Goal: Task Accomplishment & Management: Manage account settings

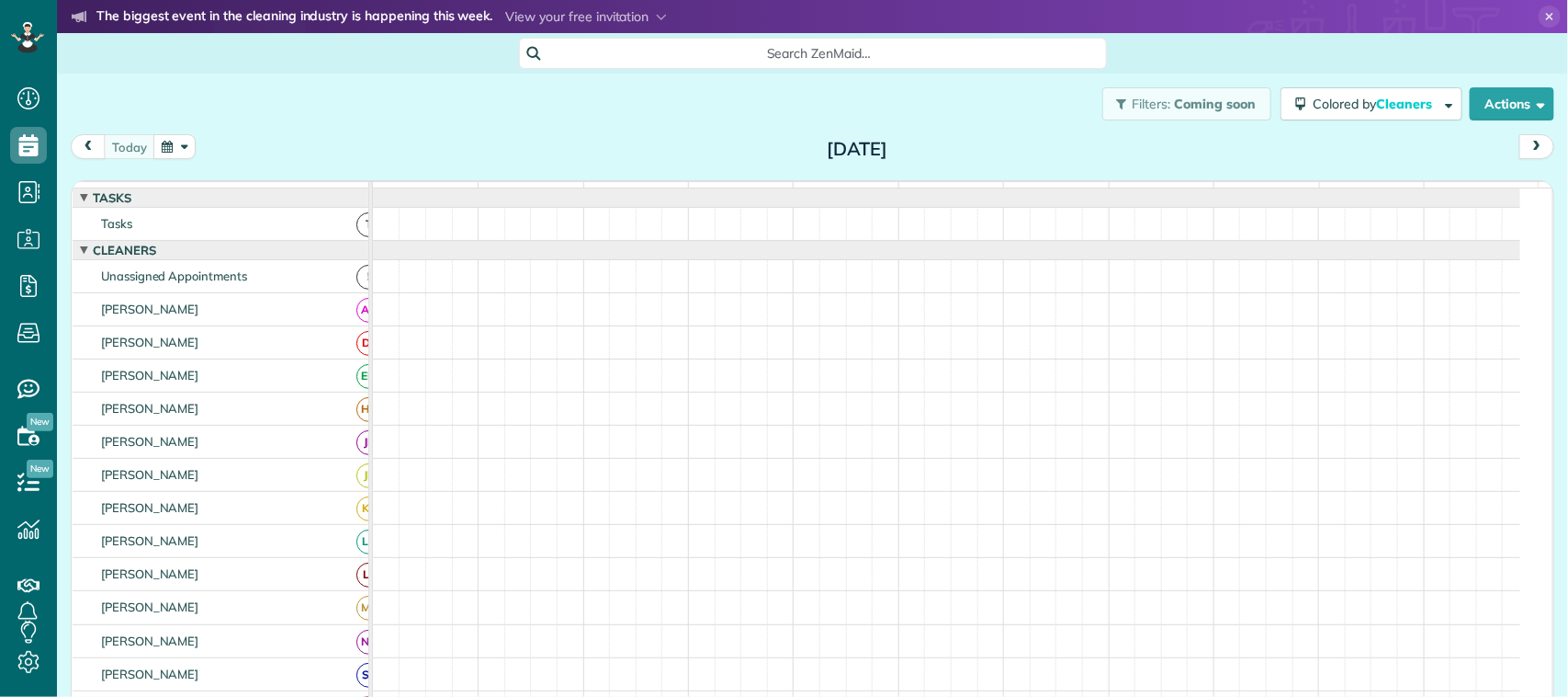
scroll to position [7, 7]
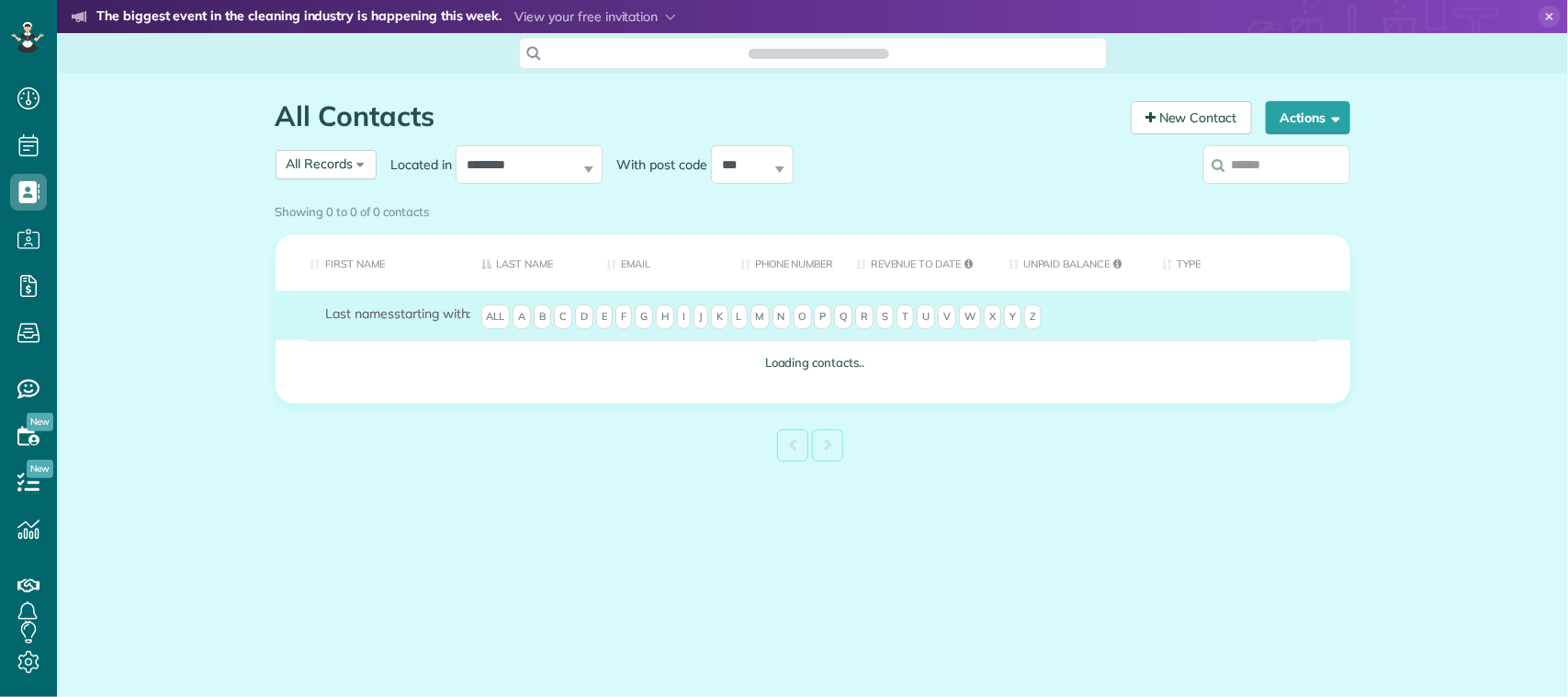
scroll to position [7, 7]
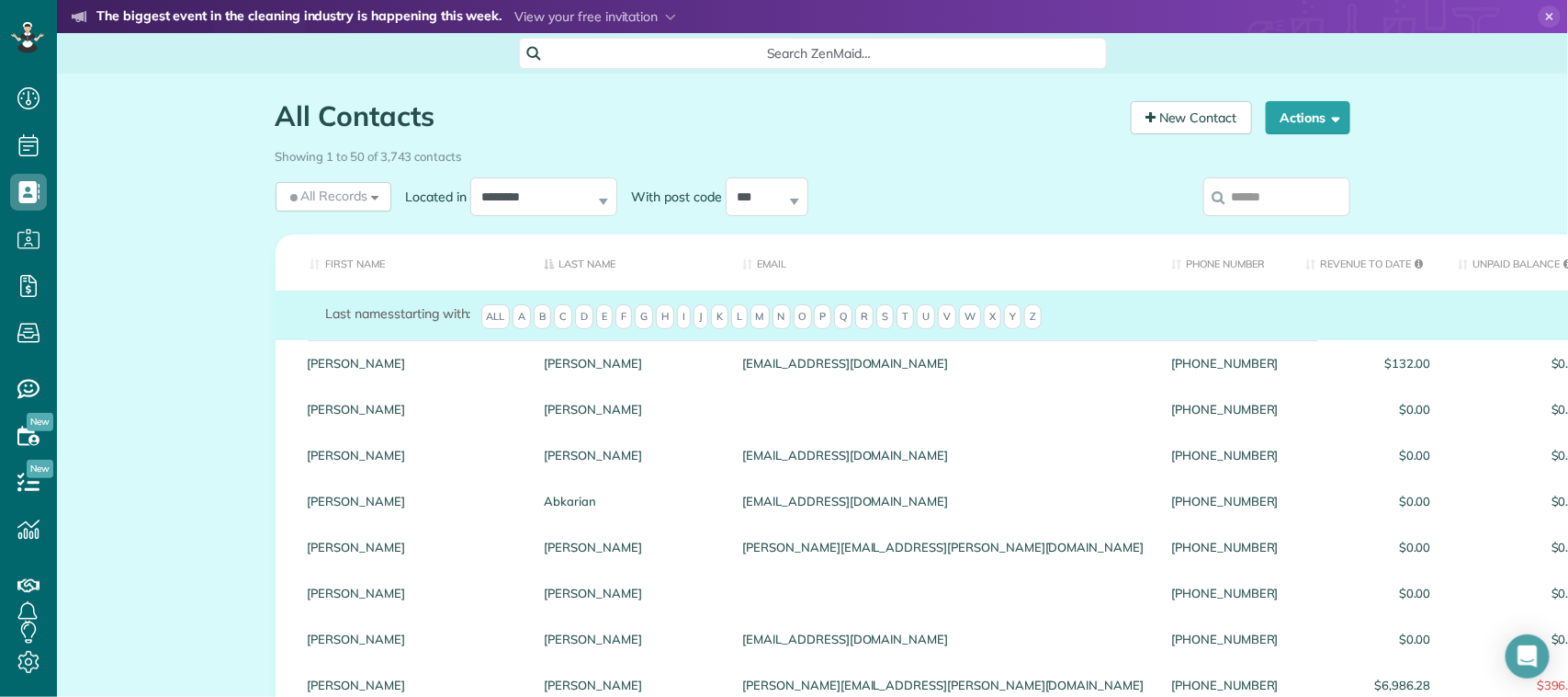
click at [1292, 208] on input "search" at bounding box center [1277, 197] width 147 height 39
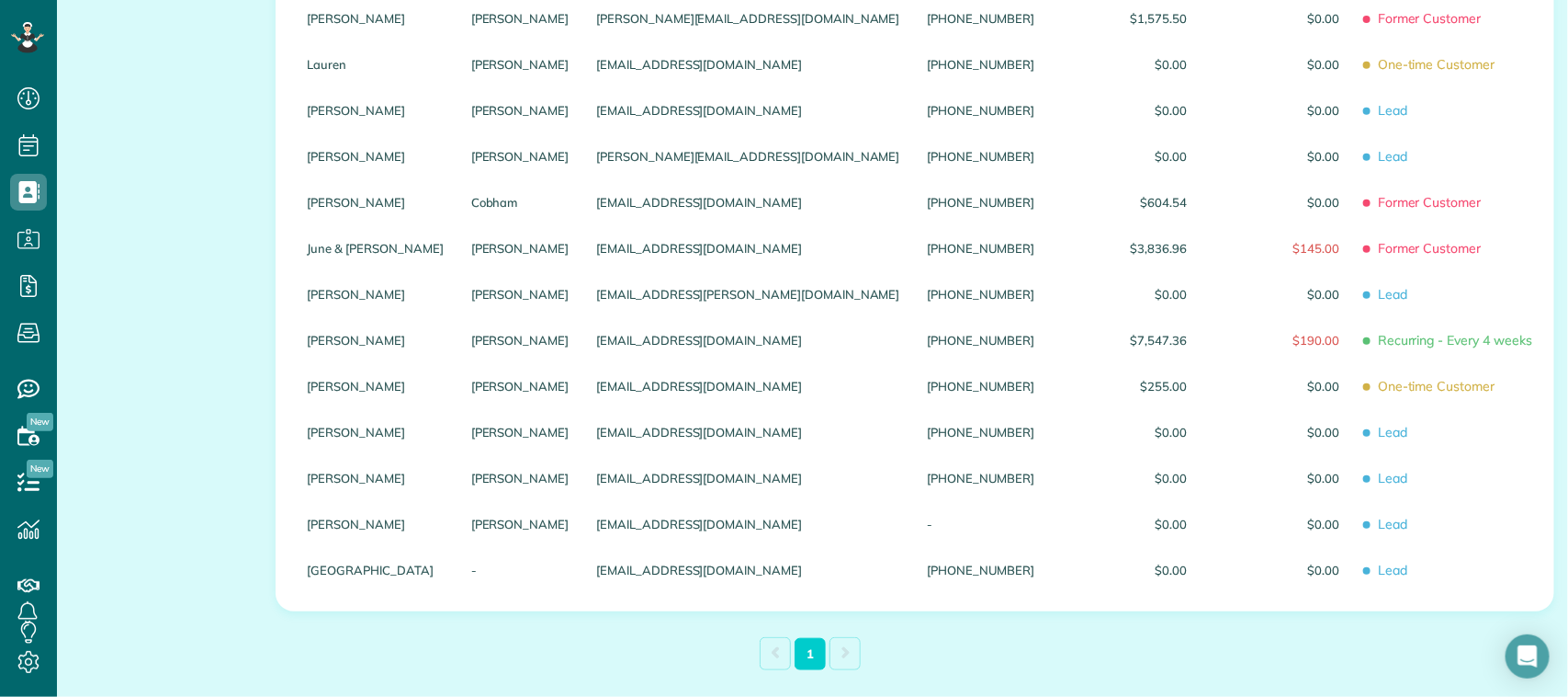
scroll to position [230, 0]
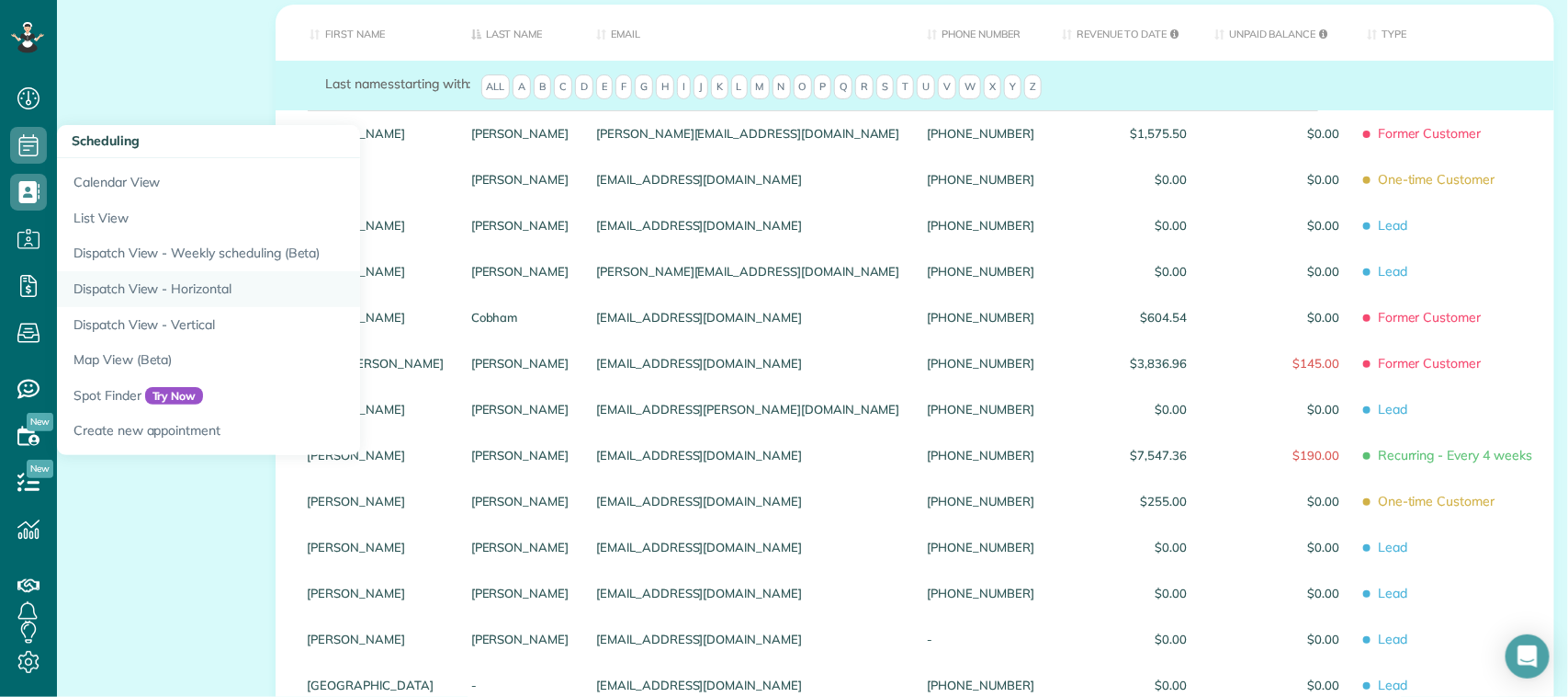
type input "****"
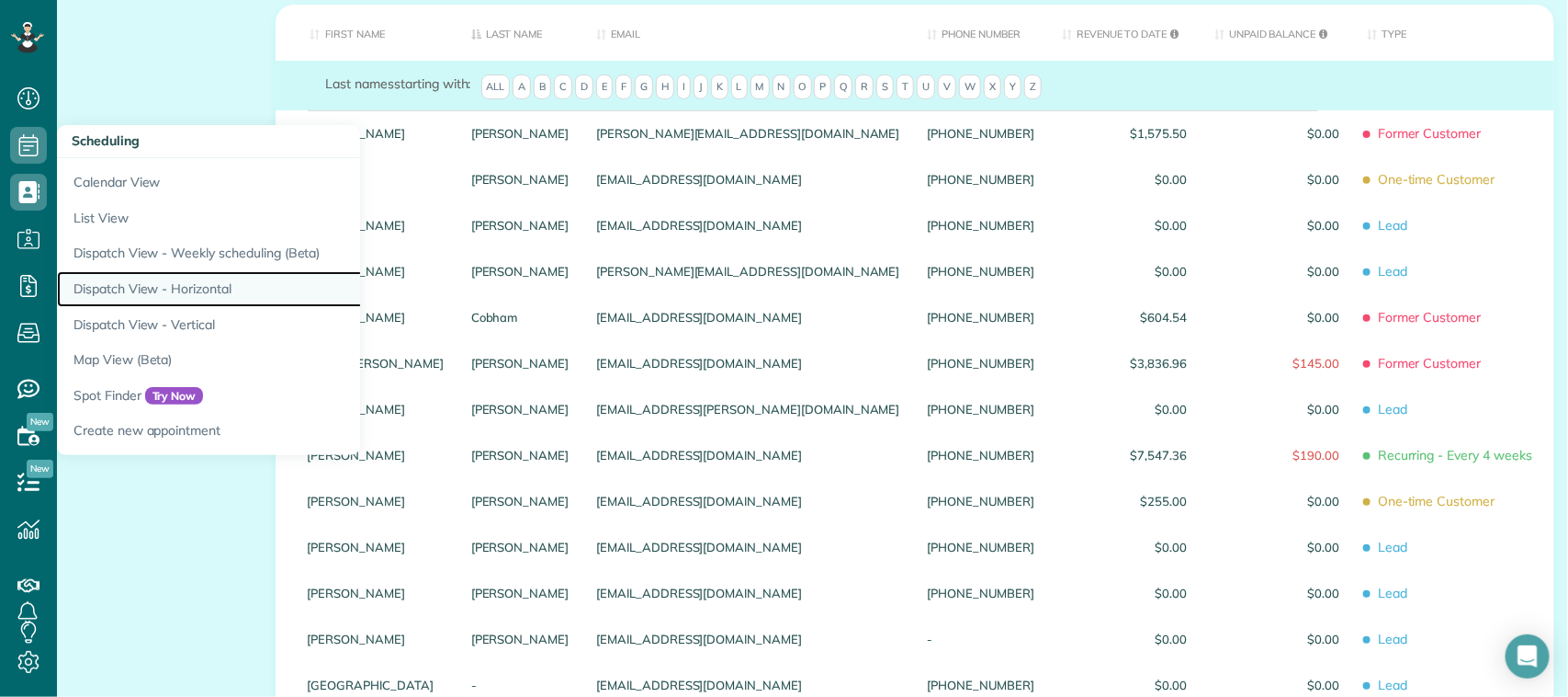
click at [166, 287] on link "Dispatch View - Horizontal" at bounding box center [287, 289] width 460 height 36
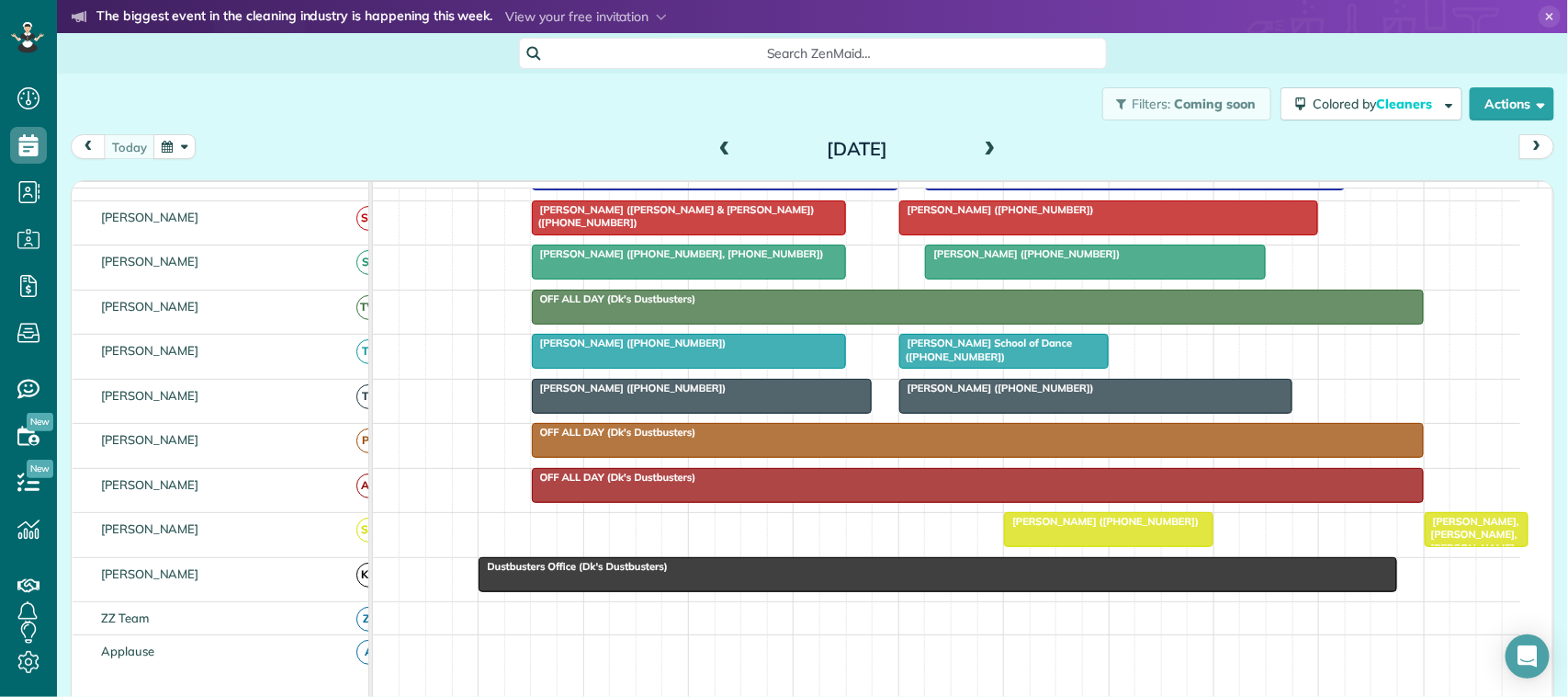
scroll to position [575, 0]
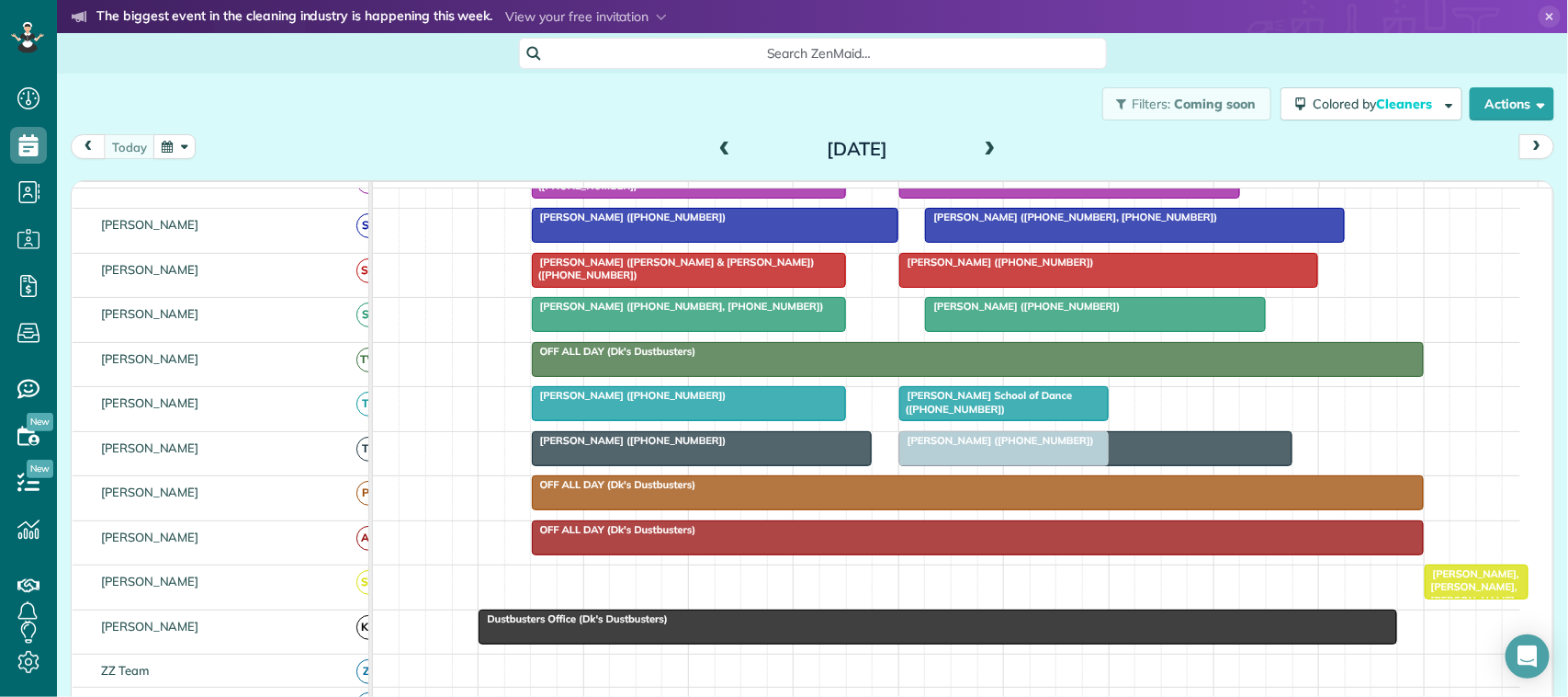
drag, startPoint x: 1104, startPoint y: 595, endPoint x: 1010, endPoint y: 484, distance: 145.5
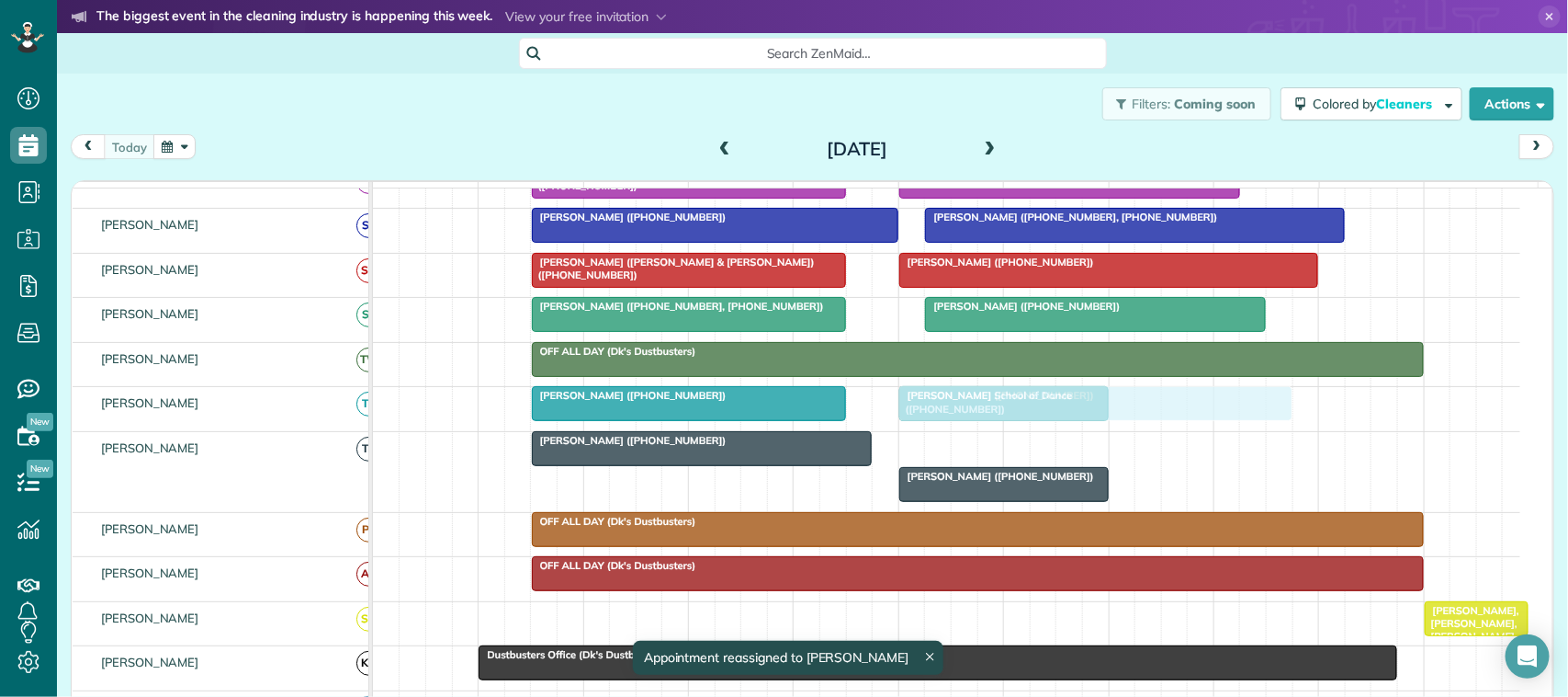
drag, startPoint x: 984, startPoint y: 470, endPoint x: 974, endPoint y: 435, distance: 36.4
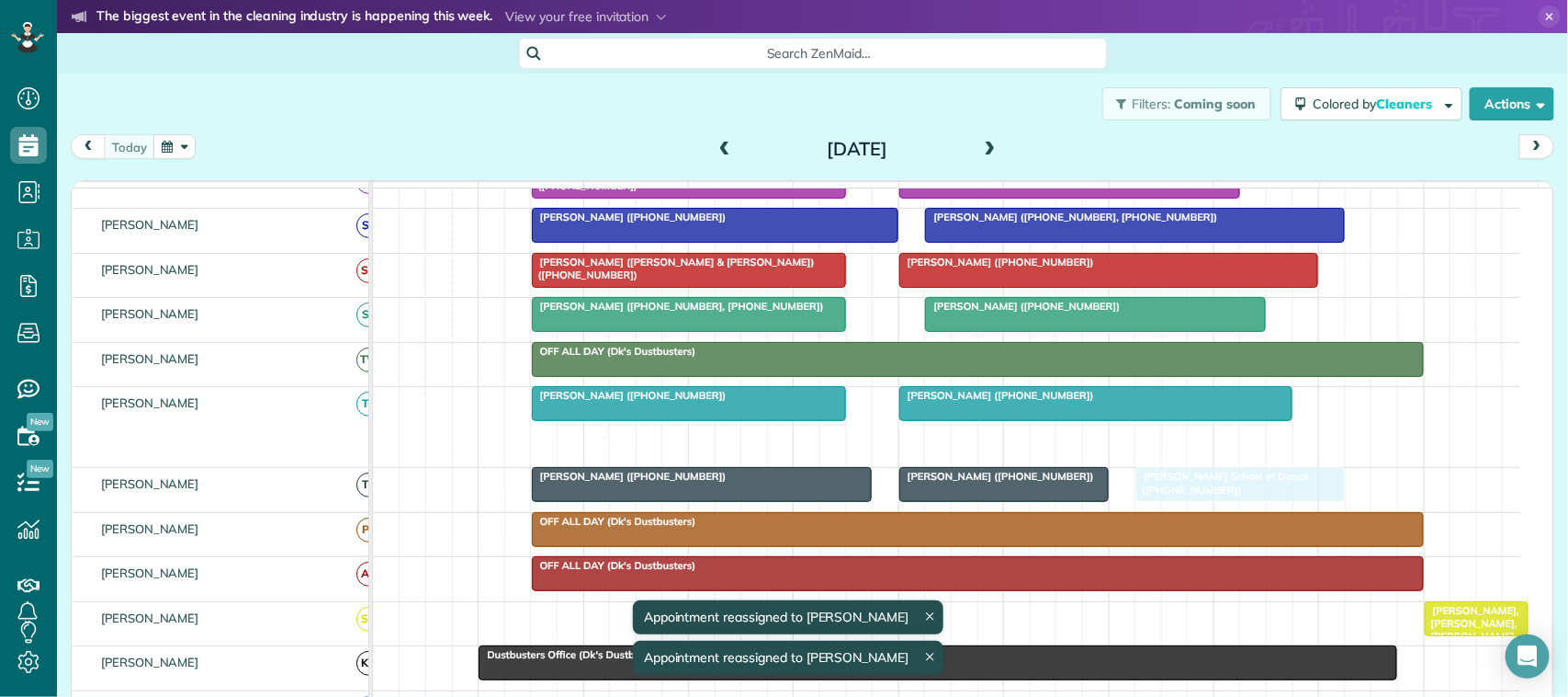
drag, startPoint x: 1004, startPoint y: 463, endPoint x: 1235, endPoint y: 517, distance: 237.2
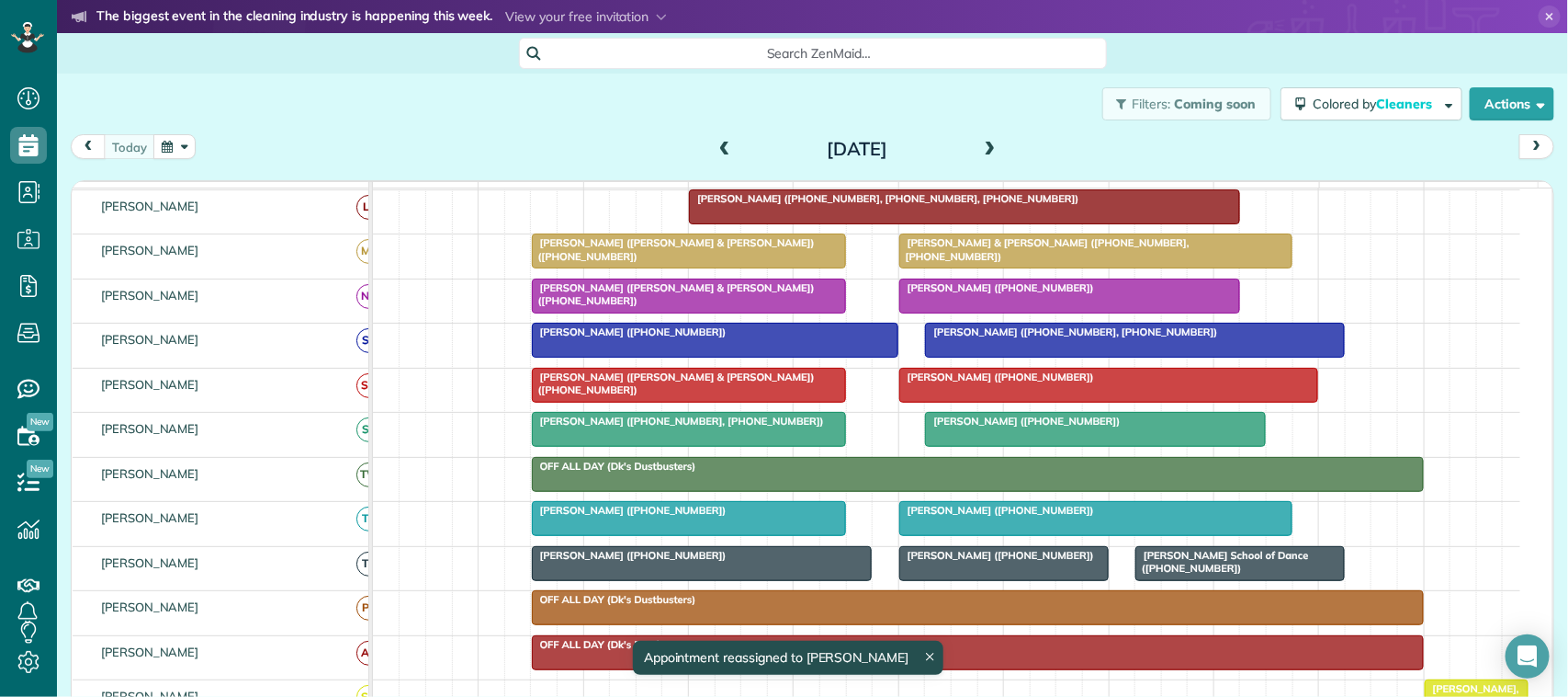
click at [1012, 562] on span "[PERSON_NAME] ([PHONE_NUMBER])" at bounding box center [996, 555] width 197 height 13
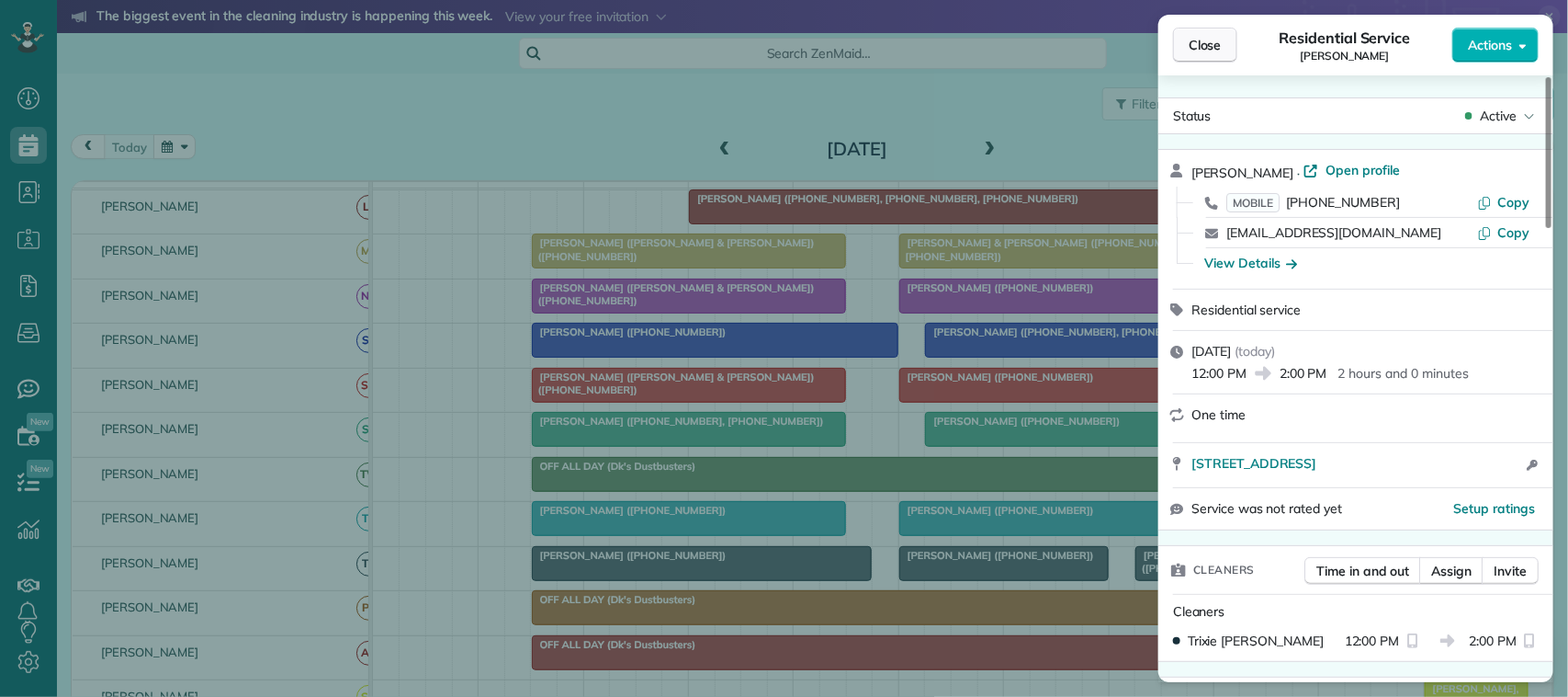
click at [1210, 53] on span "Close" at bounding box center [1205, 45] width 33 height 18
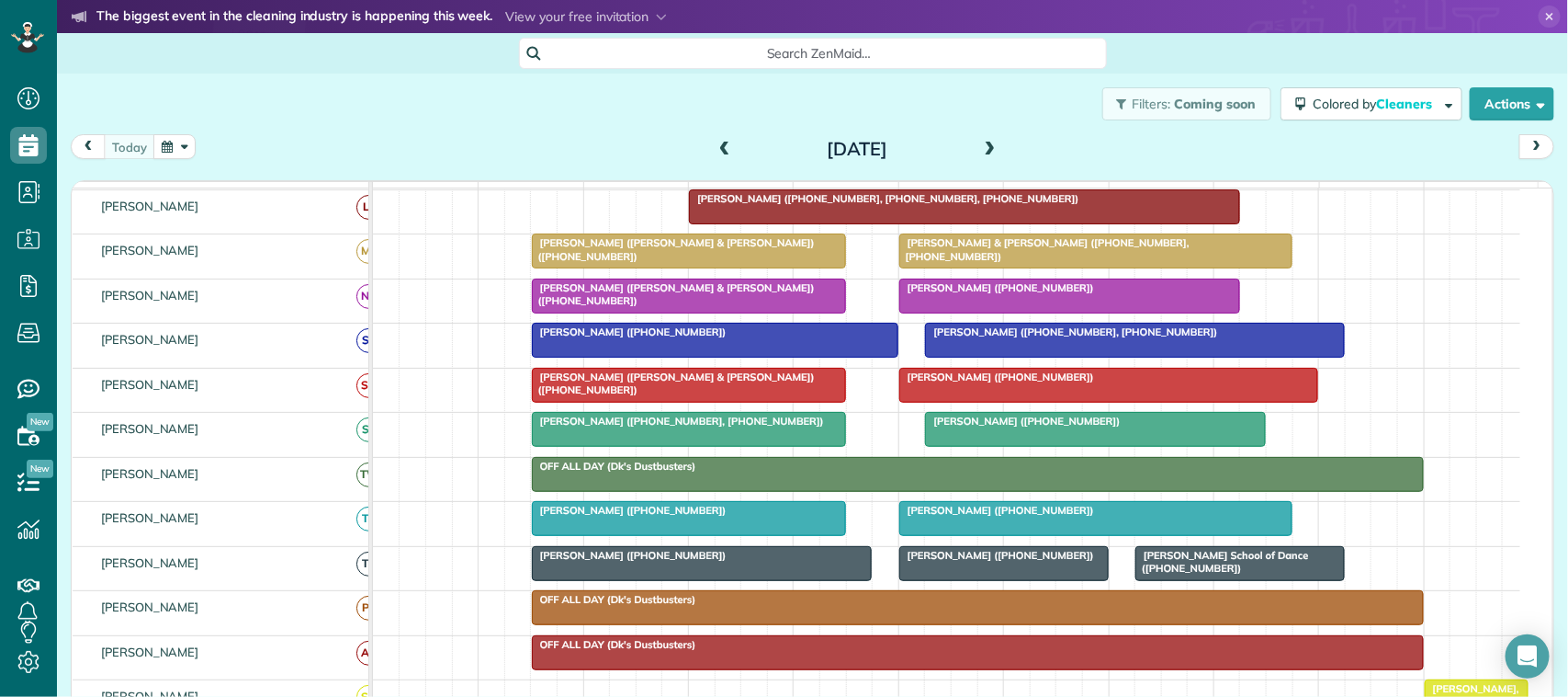
click at [653, 562] on span "Mary Alderman (+12814358343)" at bounding box center [630, 555] width 197 height 13
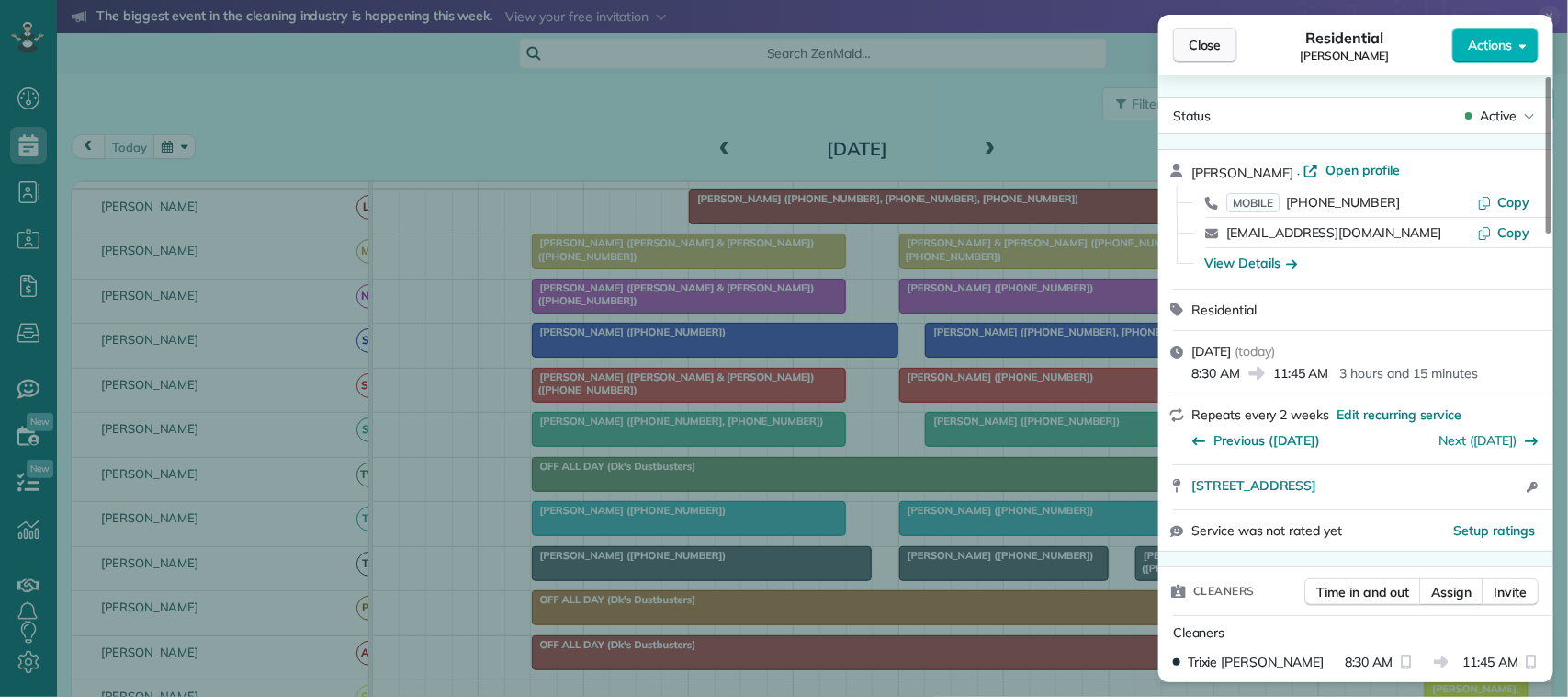
click at [1224, 55] on button "Close" at bounding box center [1205, 45] width 64 height 35
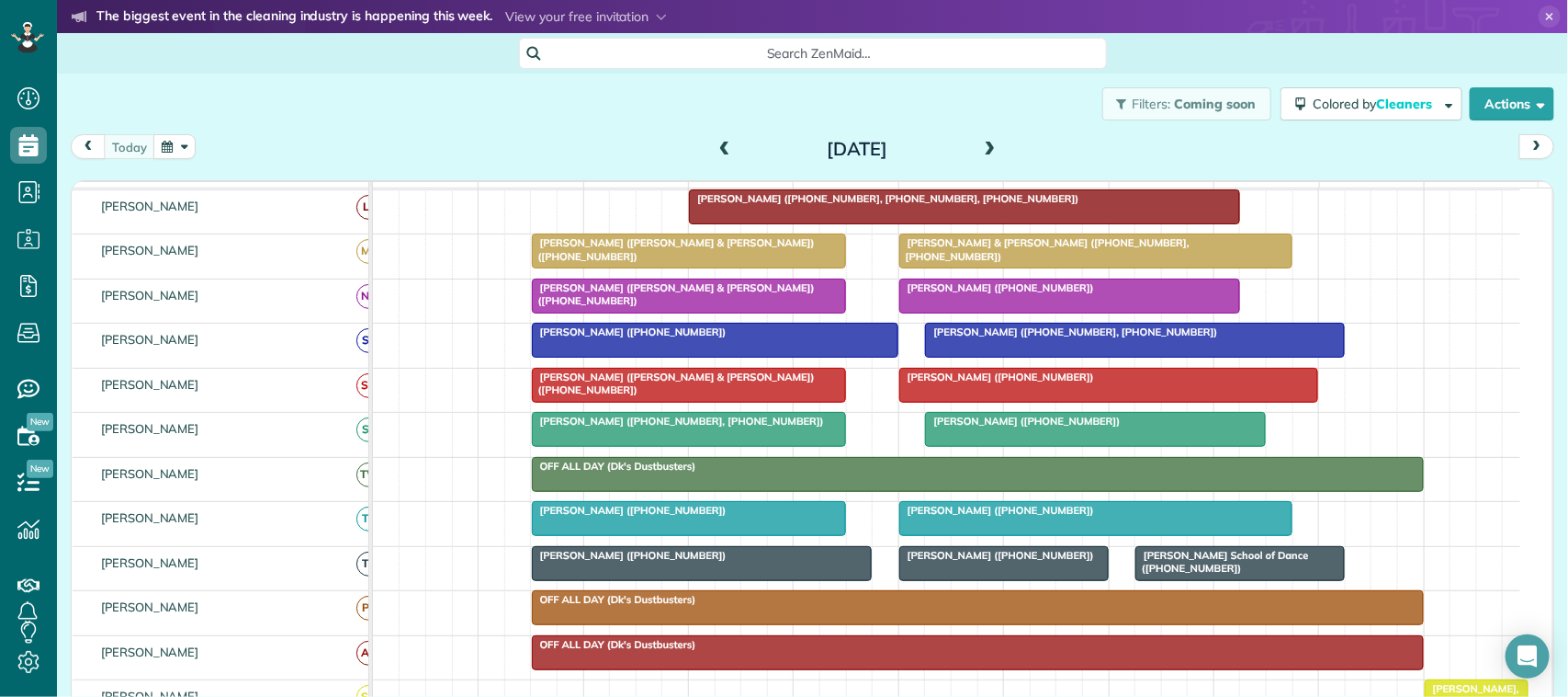
click at [787, 580] on div at bounding box center [702, 564] width 339 height 33
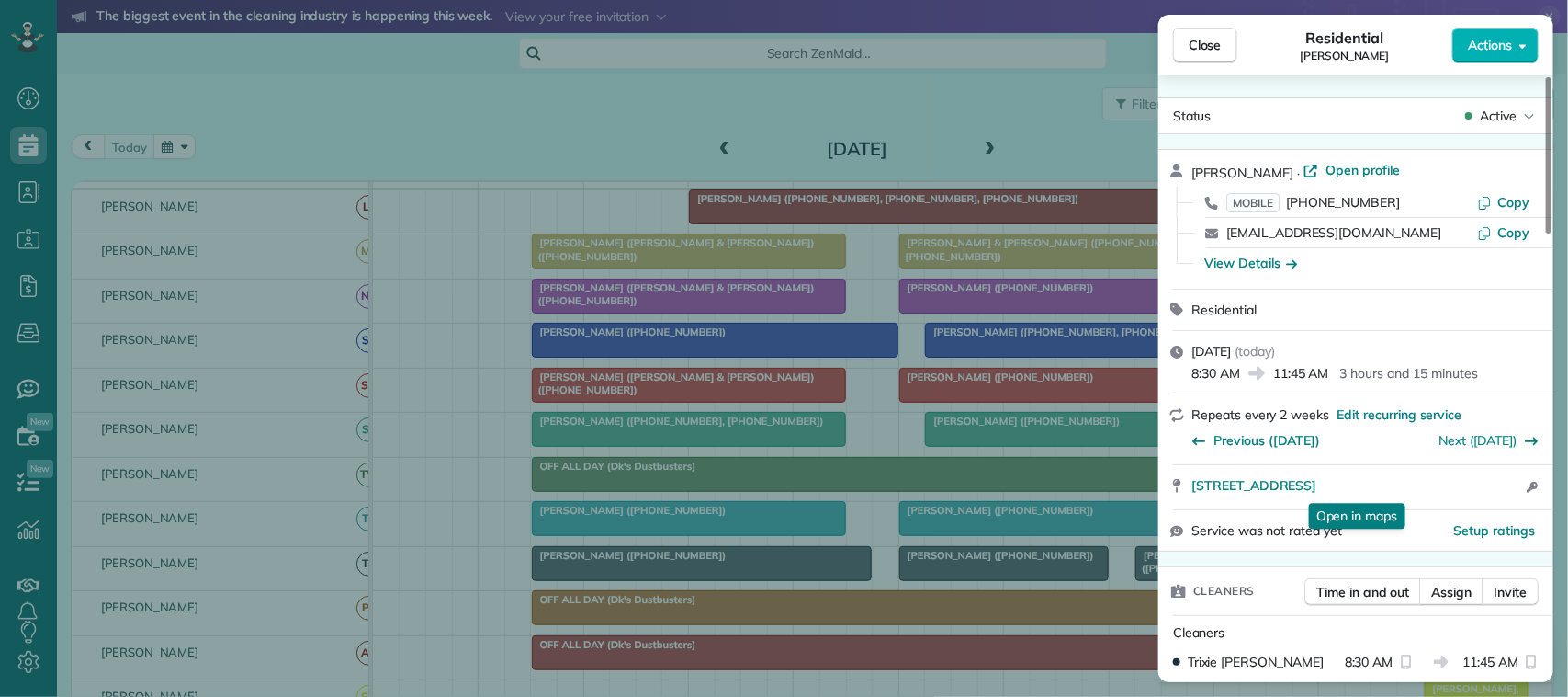
click at [1375, 474] on div "2517 Royal Terns Court League City TX 77573 Open in maps Open in maps Open acce…" at bounding box center [1356, 487] width 395 height 44
click at [1316, 483] on span "2517 Royal Terns Court League City TX 77573" at bounding box center [1254, 486] width 125 height 18
click at [1178, 48] on button "Close" at bounding box center [1205, 45] width 64 height 35
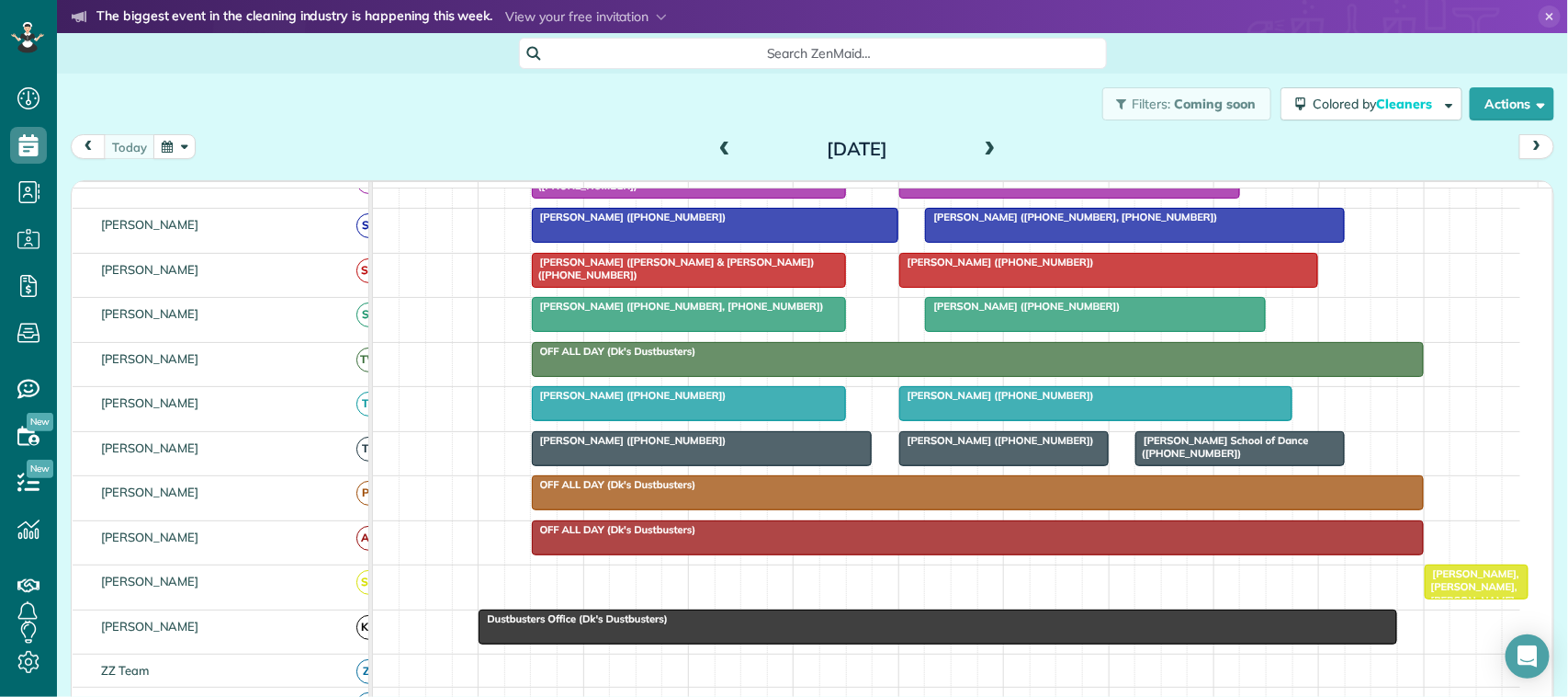
click at [1020, 465] on div at bounding box center [1004, 449] width 208 height 33
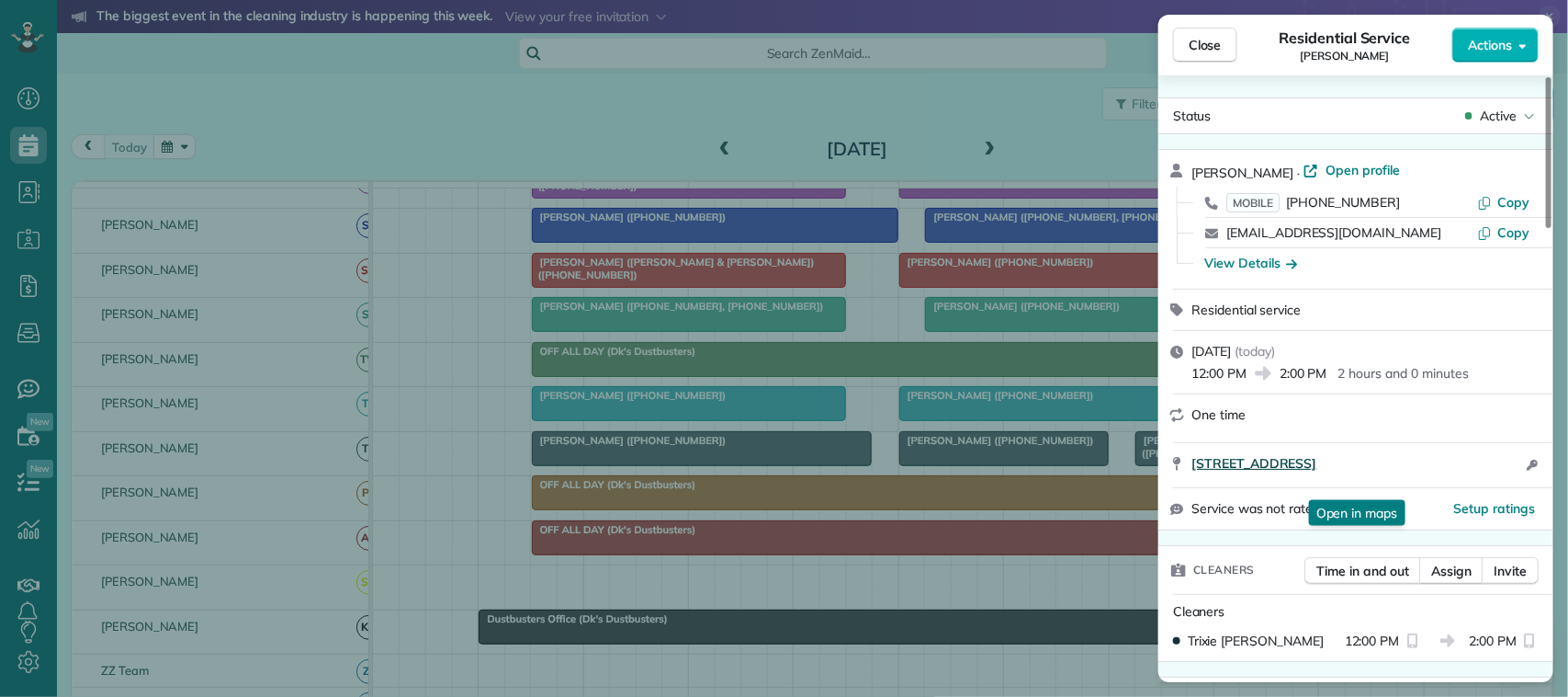
drag, startPoint x: 1195, startPoint y: 464, endPoint x: 1401, endPoint y: 488, distance: 207.4
click at [1401, 487] on div "3102 Bay Area Boulevard # 1407 Friendswood TX 77546 Open in maps Open in maps O…" at bounding box center [1356, 465] width 395 height 44
click at [1220, 53] on span "Close" at bounding box center [1205, 45] width 33 height 18
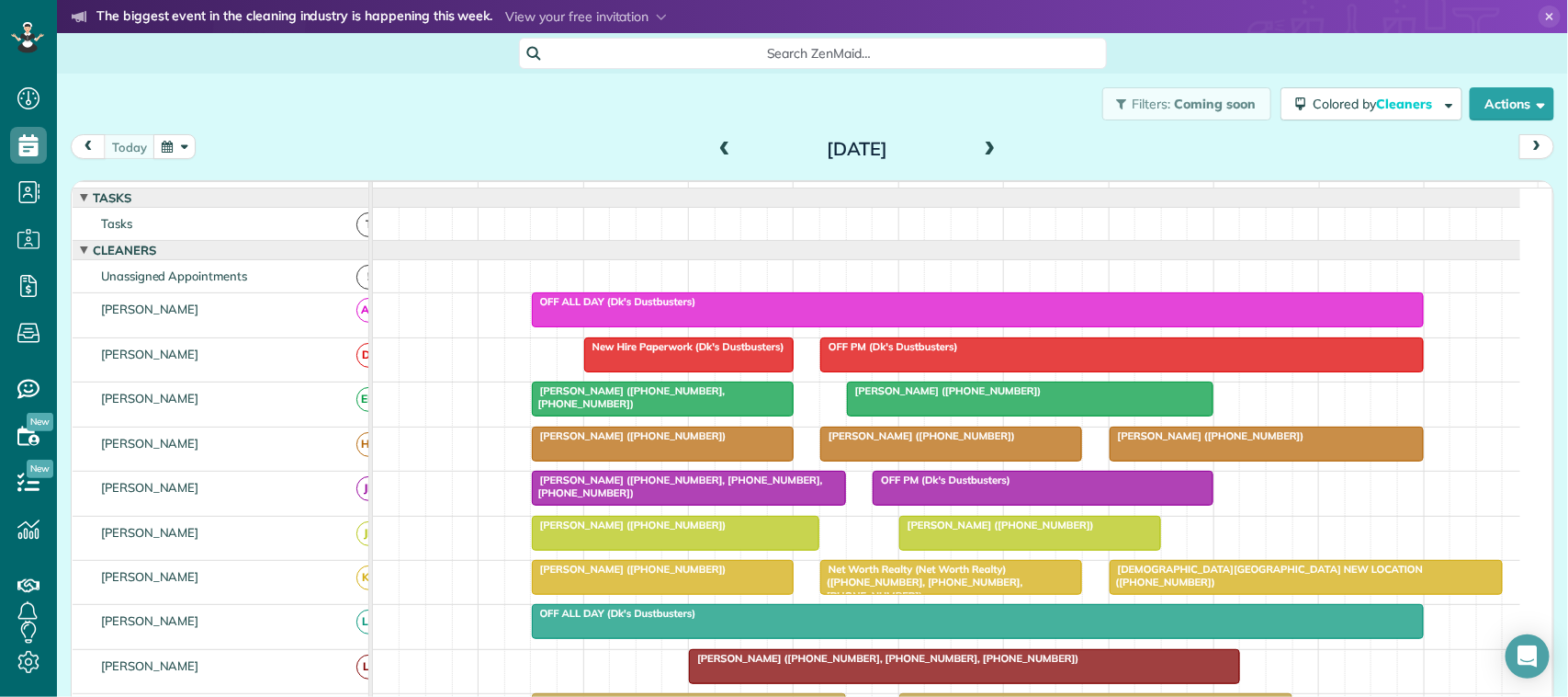
click at [193, 150] on button "button" at bounding box center [175, 146] width 42 height 25
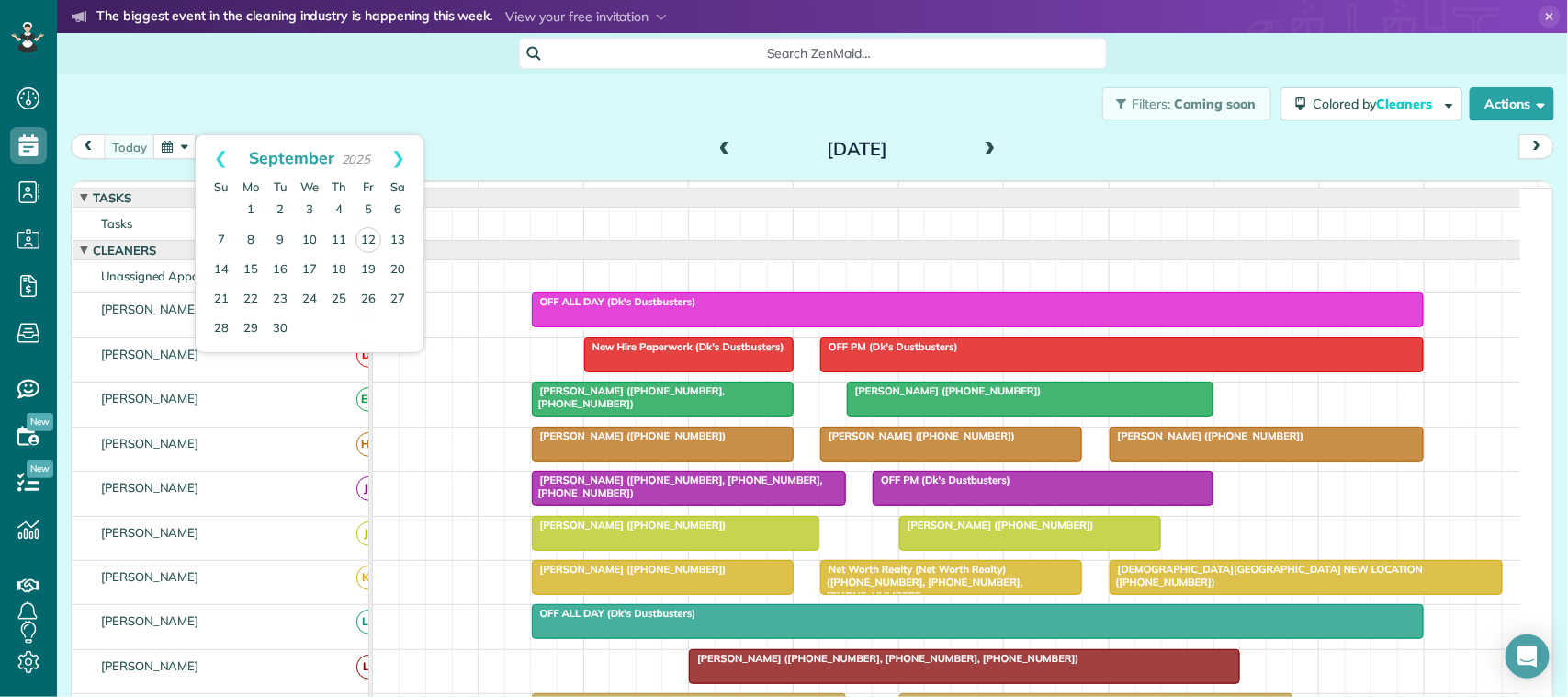
click at [642, 124] on div "Filters: Coming soon Colored by Cleaners Color by Cleaner Color by Team Color b…" at bounding box center [812, 104] width 1511 height 61
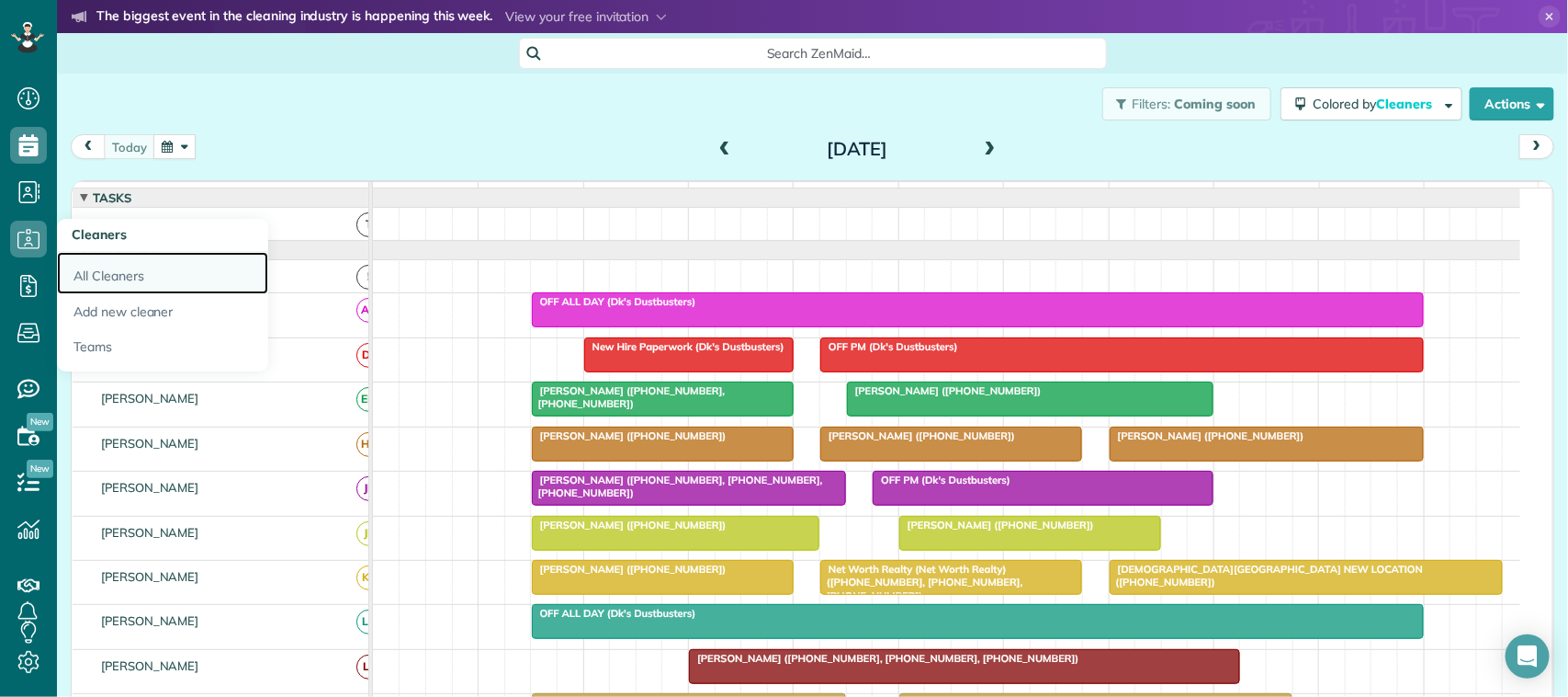
click at [108, 280] on link "All Cleaners" at bounding box center [163, 273] width 211 height 42
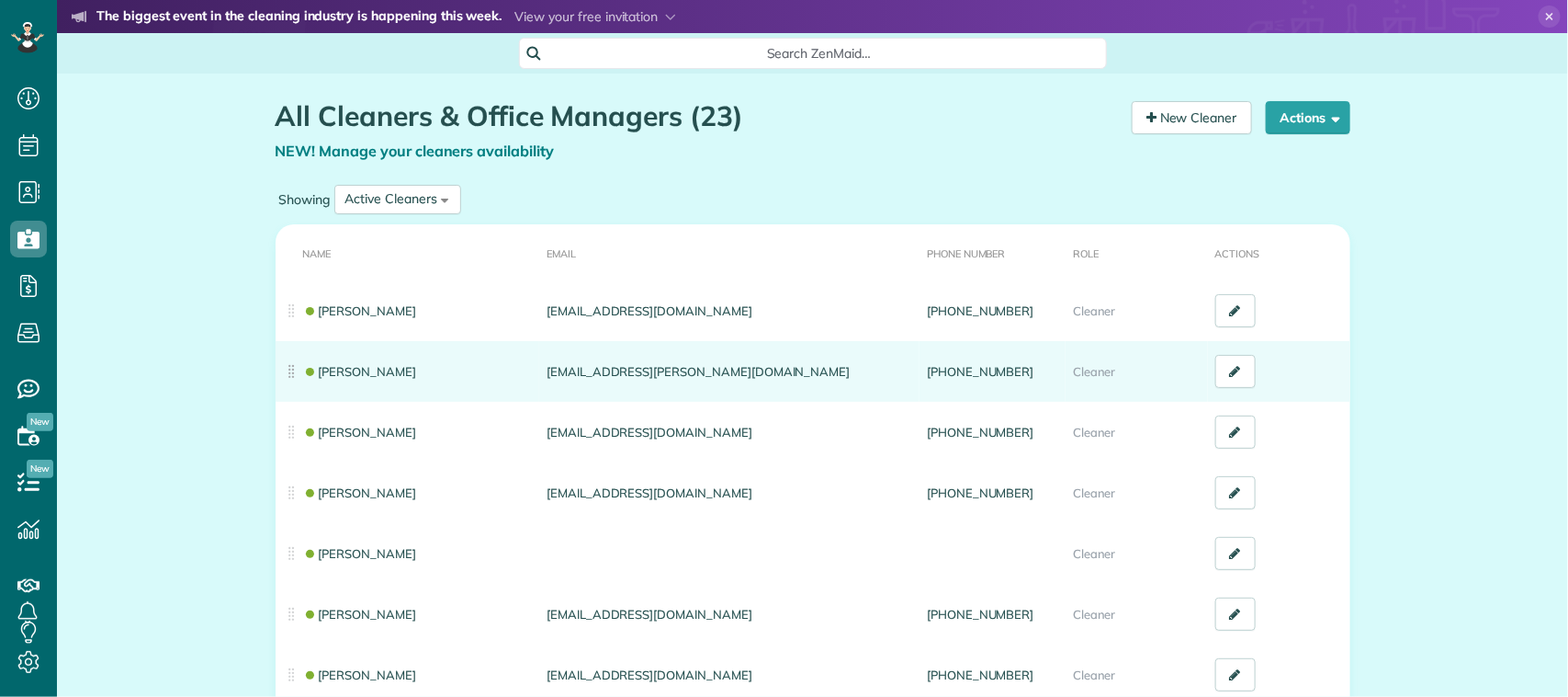
scroll to position [7, 7]
click at [401, 368] on link "[PERSON_NAME]" at bounding box center [360, 371] width 114 height 15
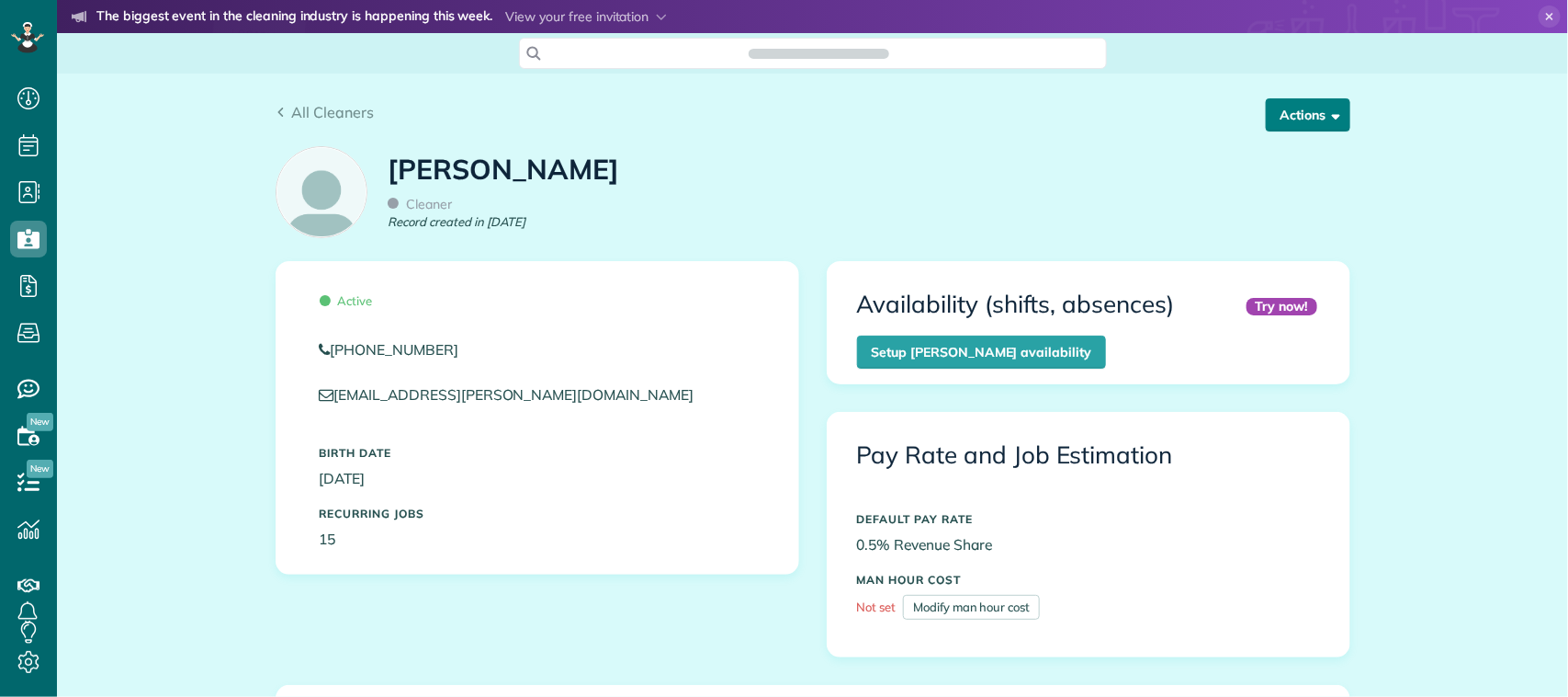
scroll to position [7, 7]
click at [1306, 121] on button "Actions" at bounding box center [1308, 115] width 85 height 33
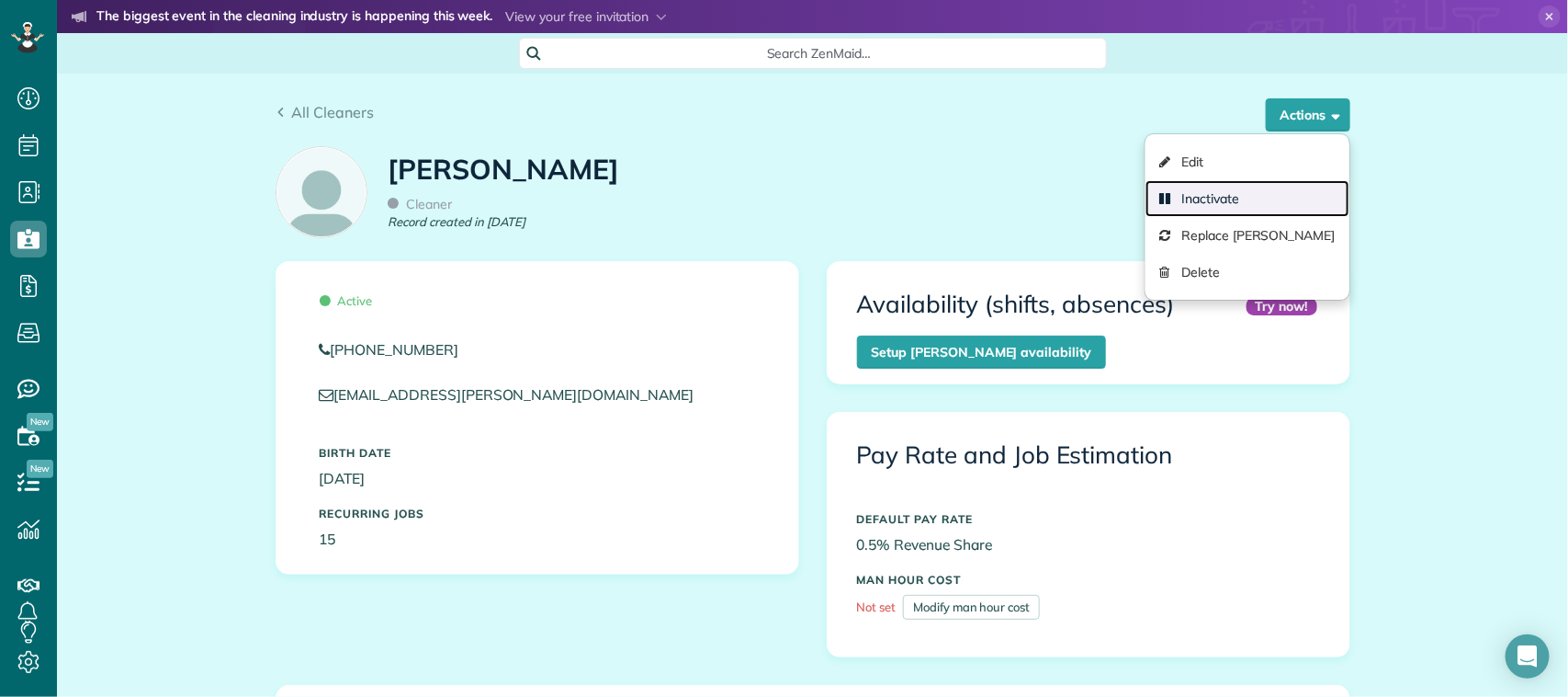
click at [1238, 204] on link "Inactivate" at bounding box center [1246, 199] width 203 height 37
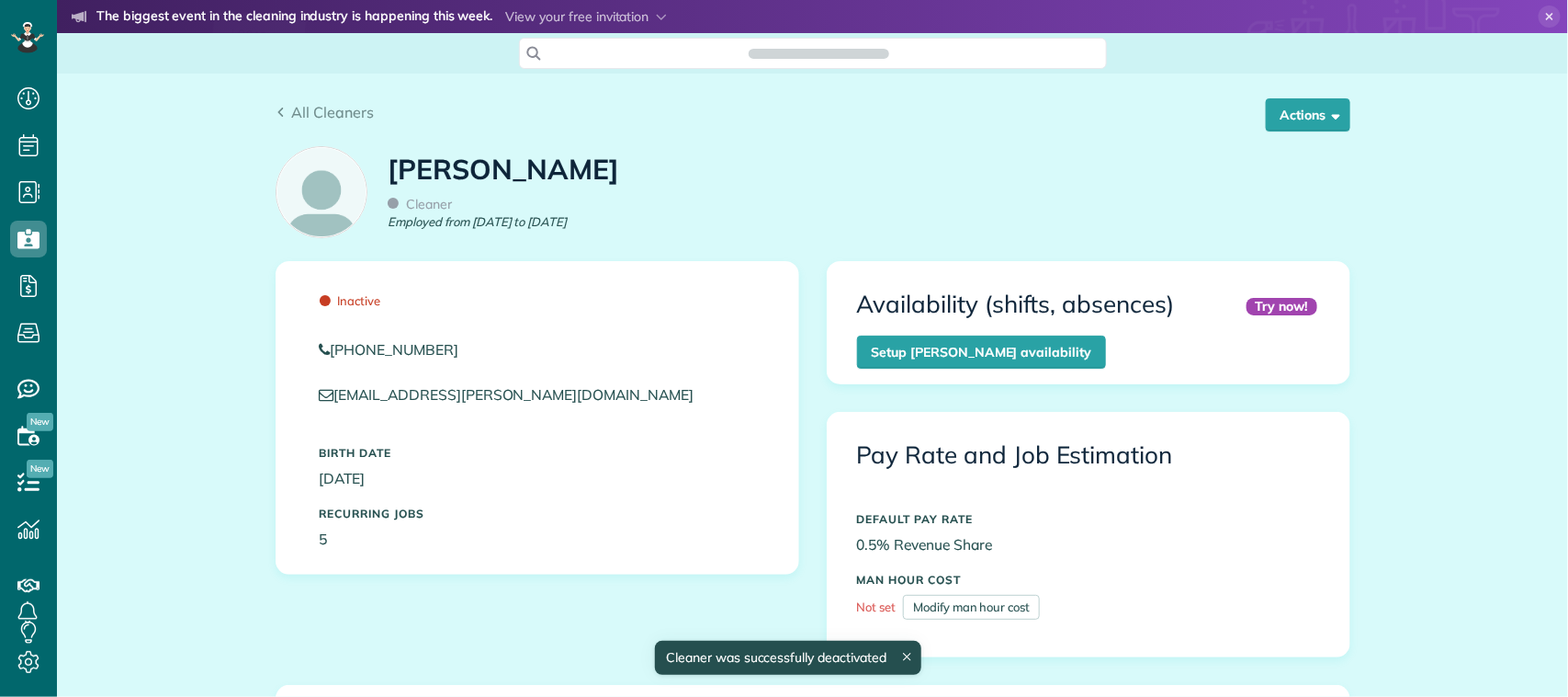
scroll to position [7, 7]
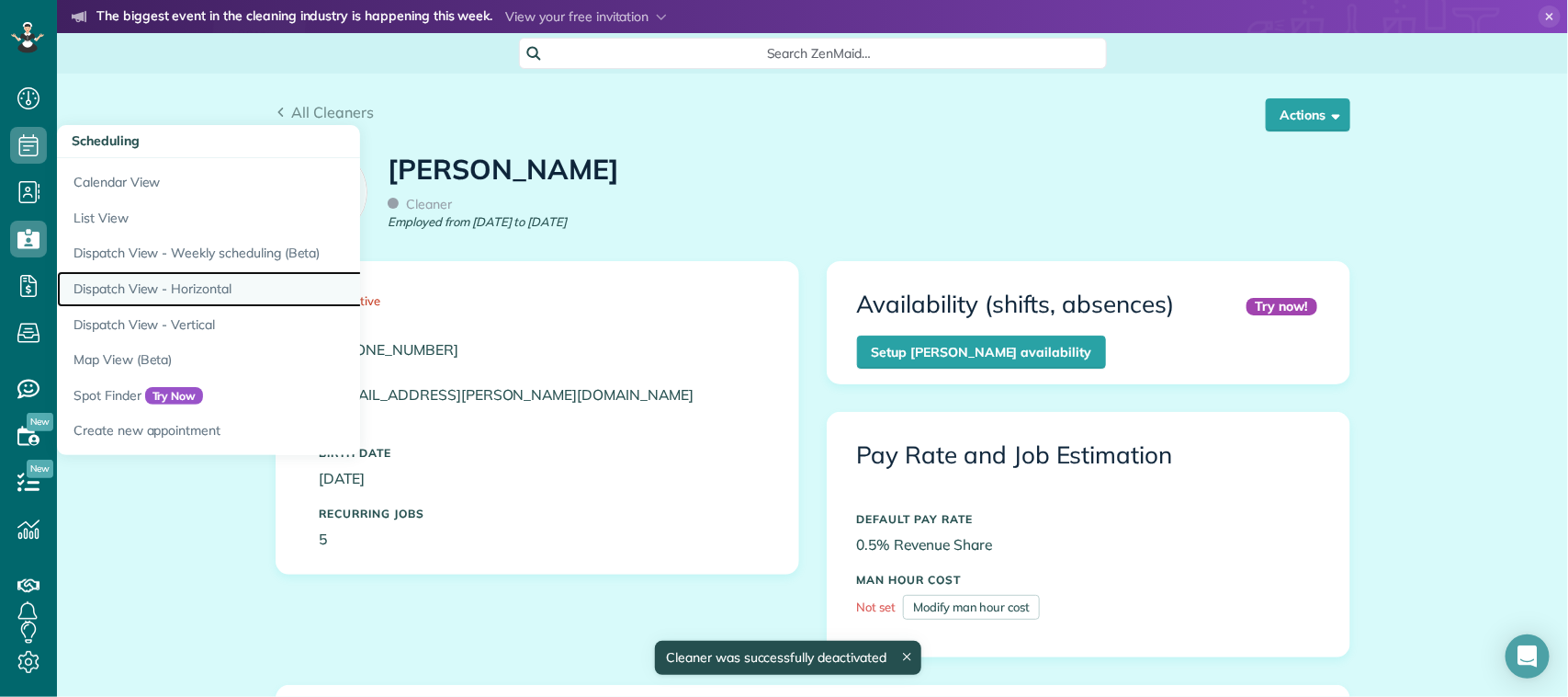
click at [209, 292] on link "Dispatch View - Horizontal" at bounding box center [287, 289] width 460 height 36
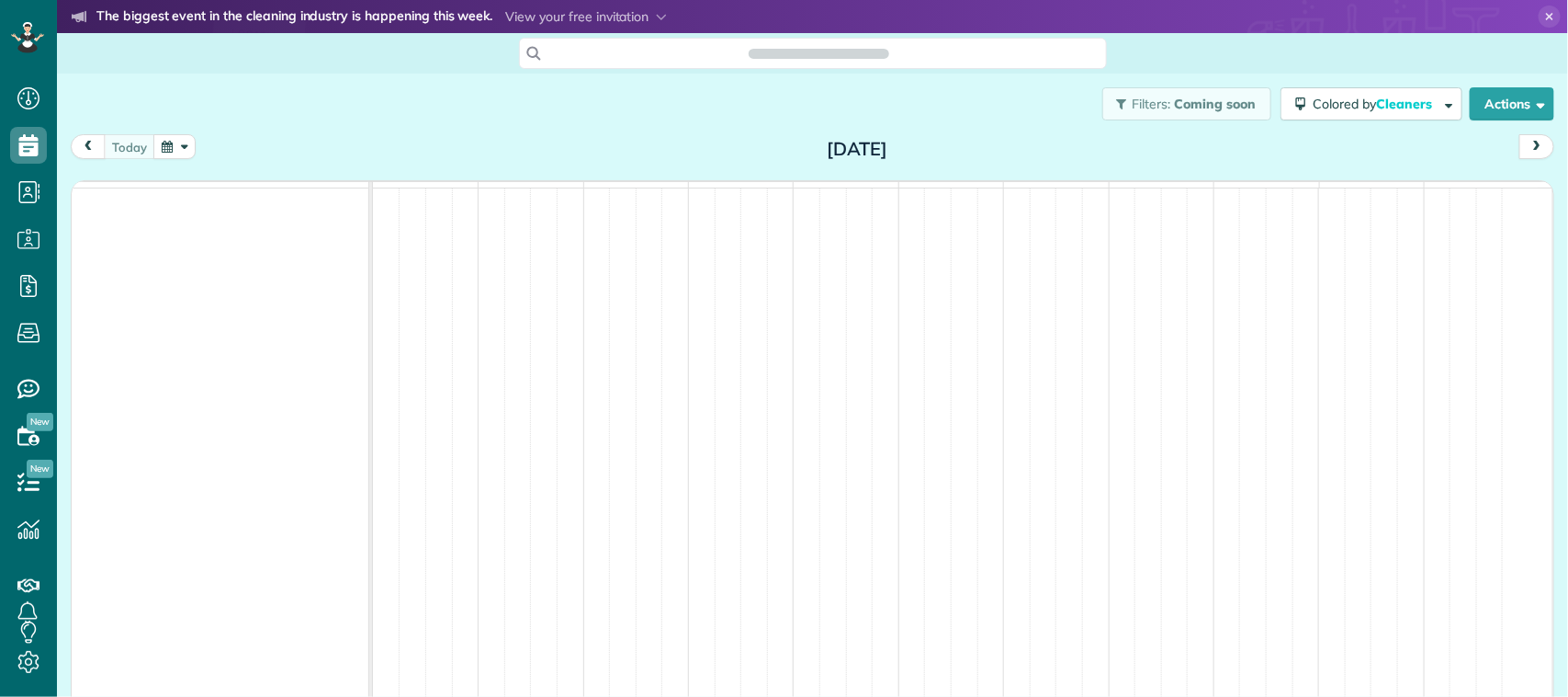
scroll to position [7, 7]
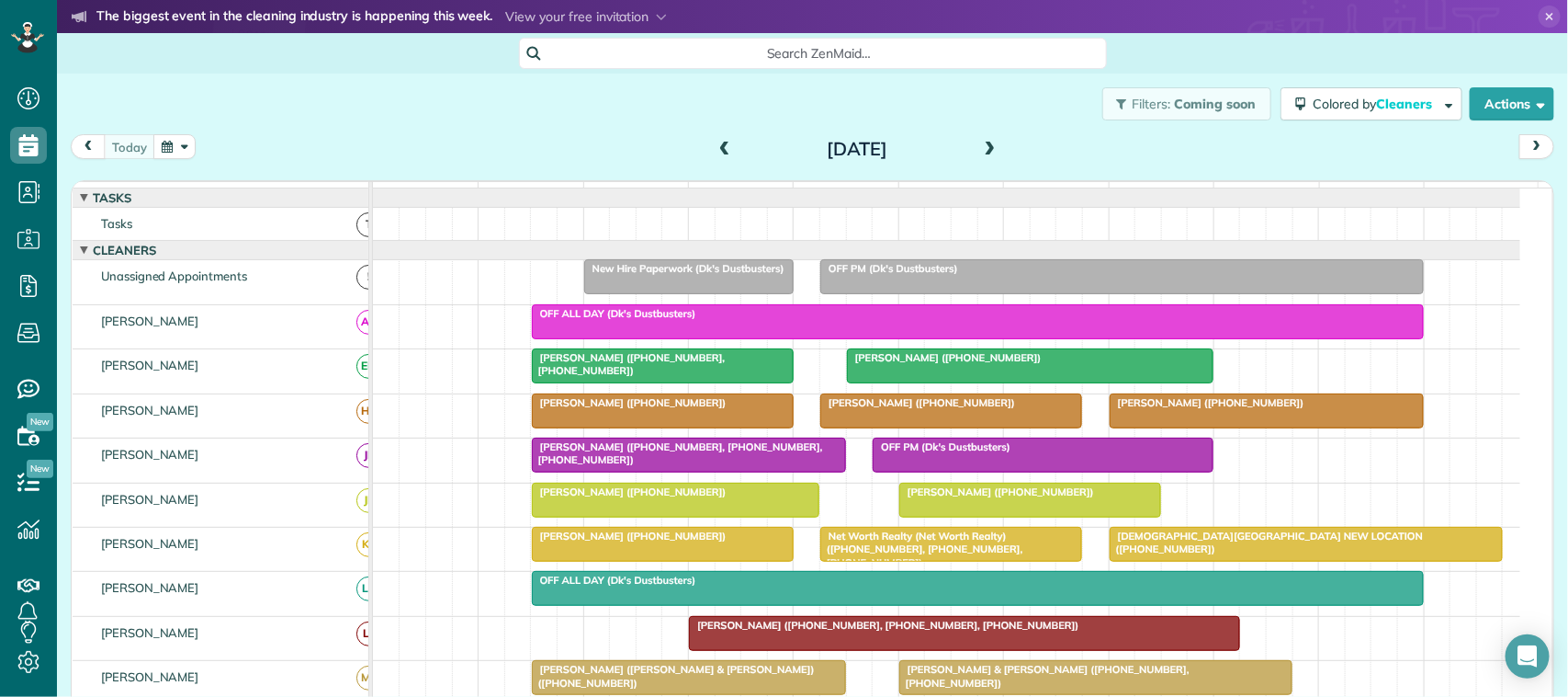
click at [676, 293] on div at bounding box center [689, 277] width 208 height 33
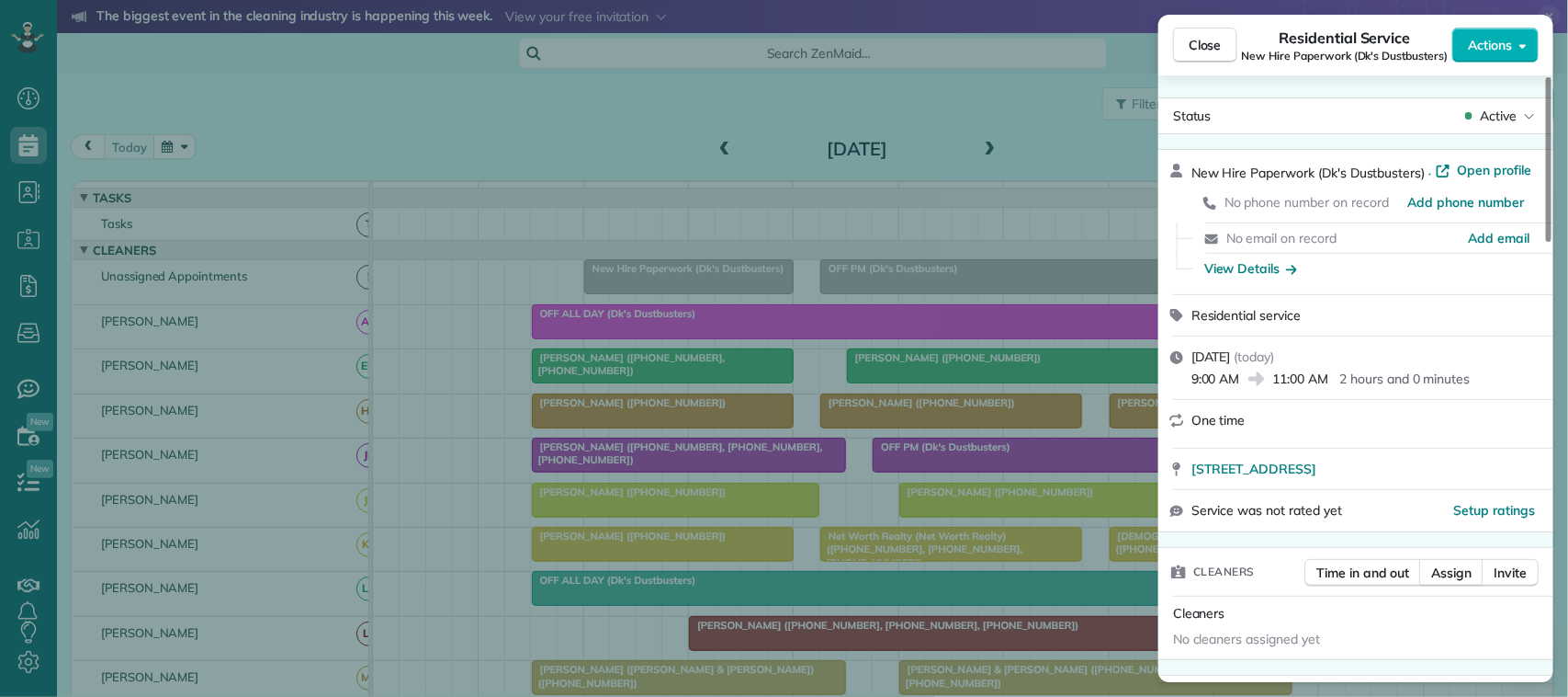
click at [1517, 131] on div "Status Active" at bounding box center [1356, 116] width 395 height 37
click at [1514, 115] on span "Active" at bounding box center [1498, 116] width 37 height 18
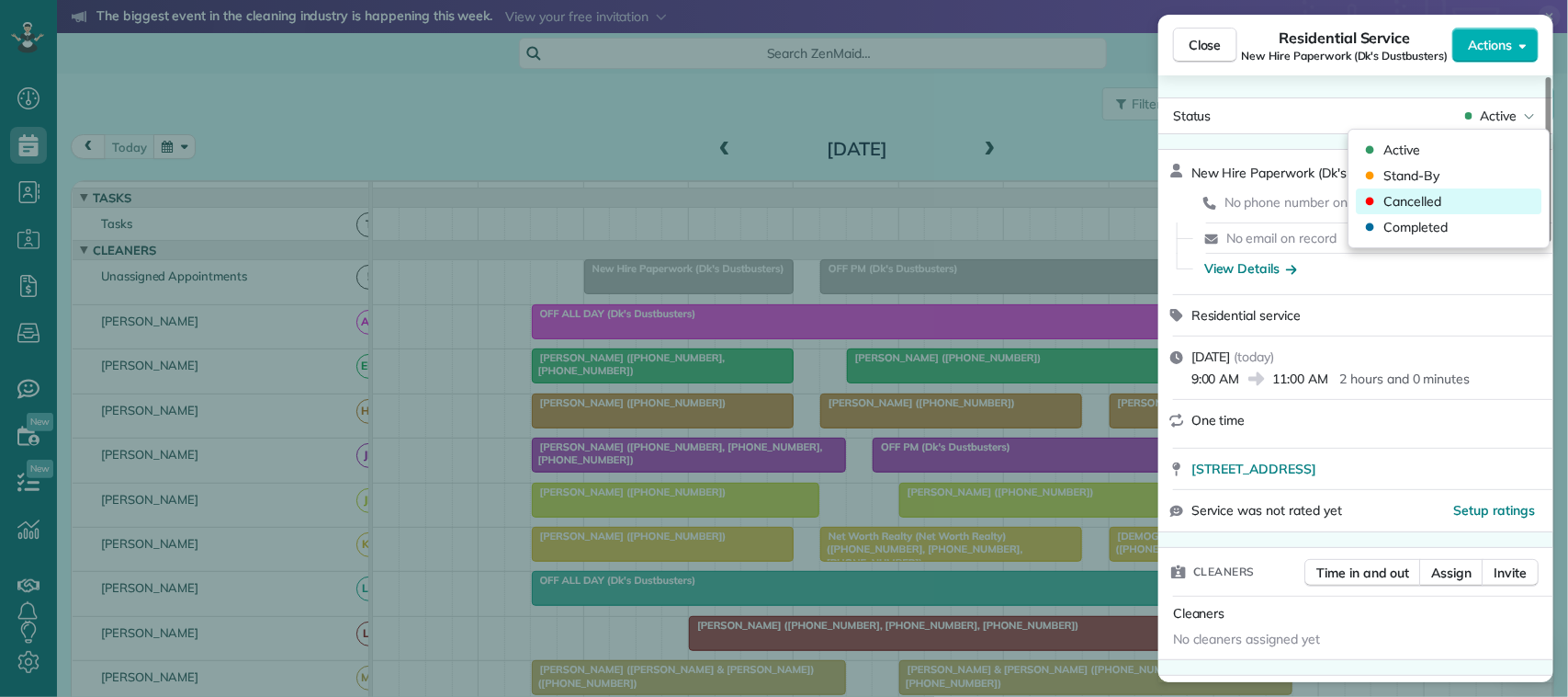
click at [1483, 191] on div "Cancelled" at bounding box center [1449, 201] width 186 height 26
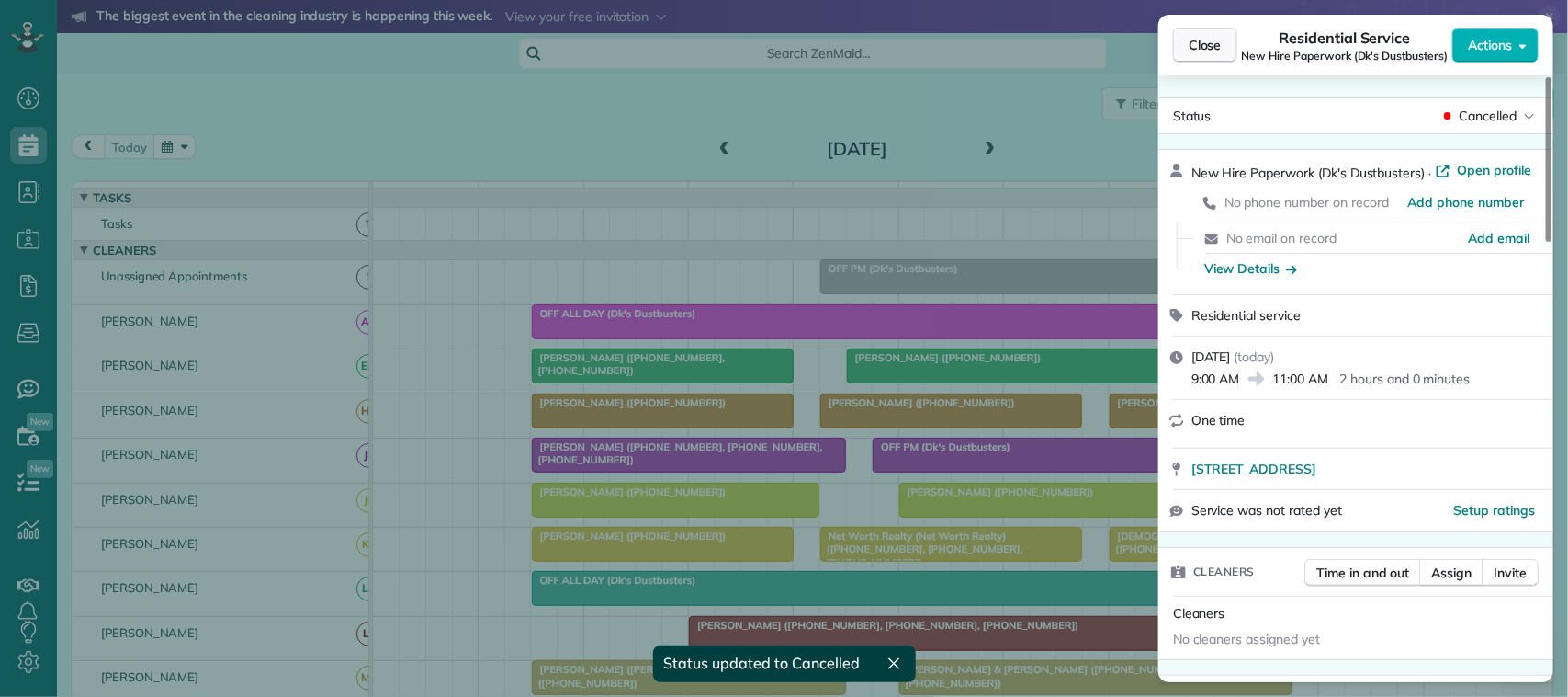
click at [1221, 51] on span "Close" at bounding box center [1205, 45] width 33 height 18
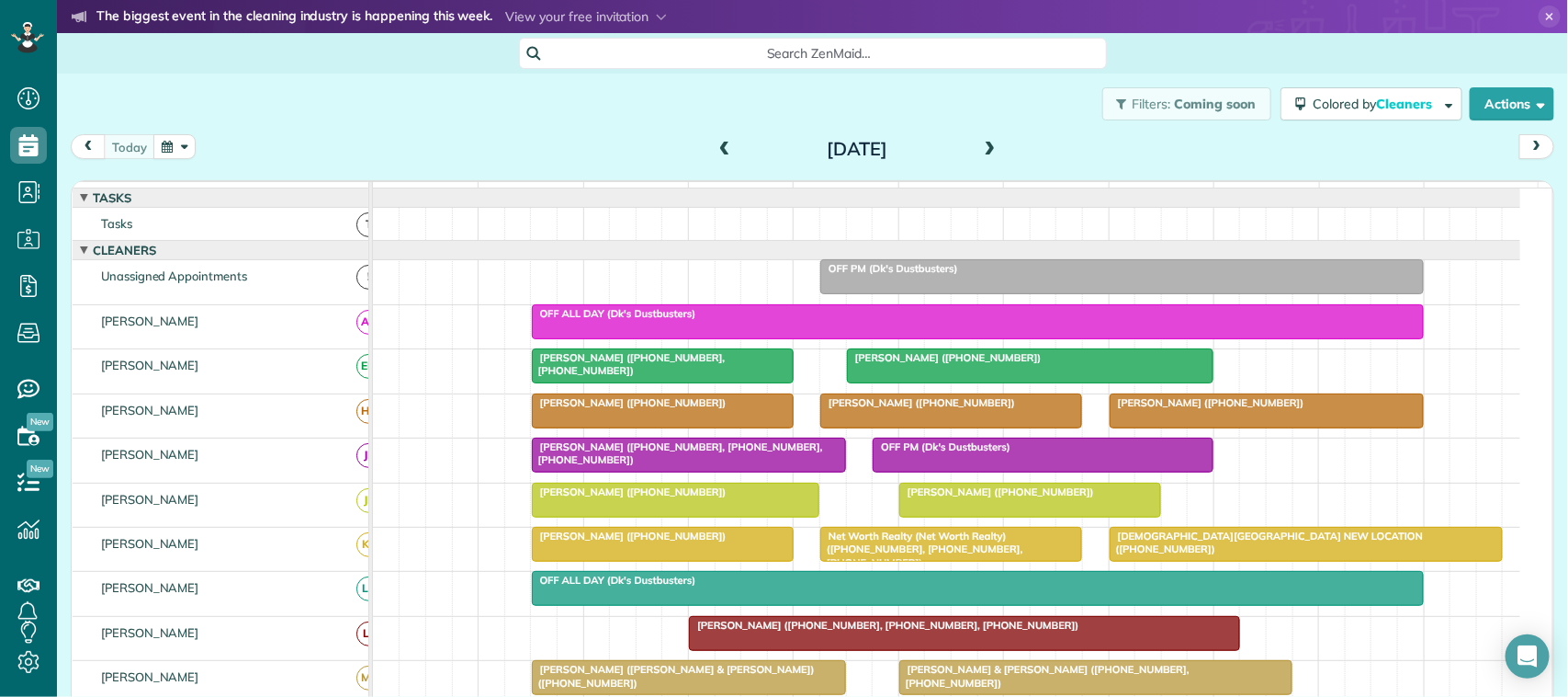
click at [966, 275] on div "OFF PM (Dk's Dustbusters)" at bounding box center [1121, 269] width 593 height 13
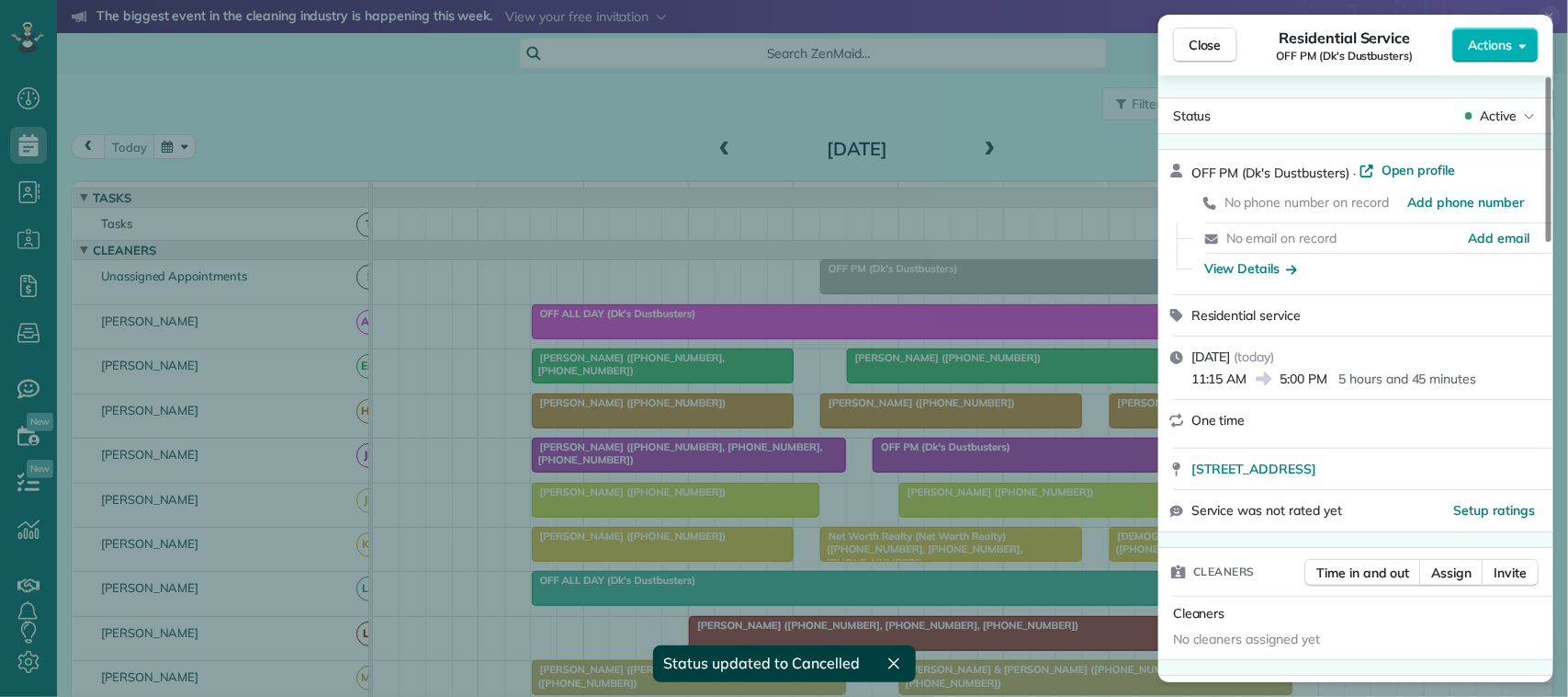
click at [1506, 112] on span "Active" at bounding box center [1498, 116] width 37 height 18
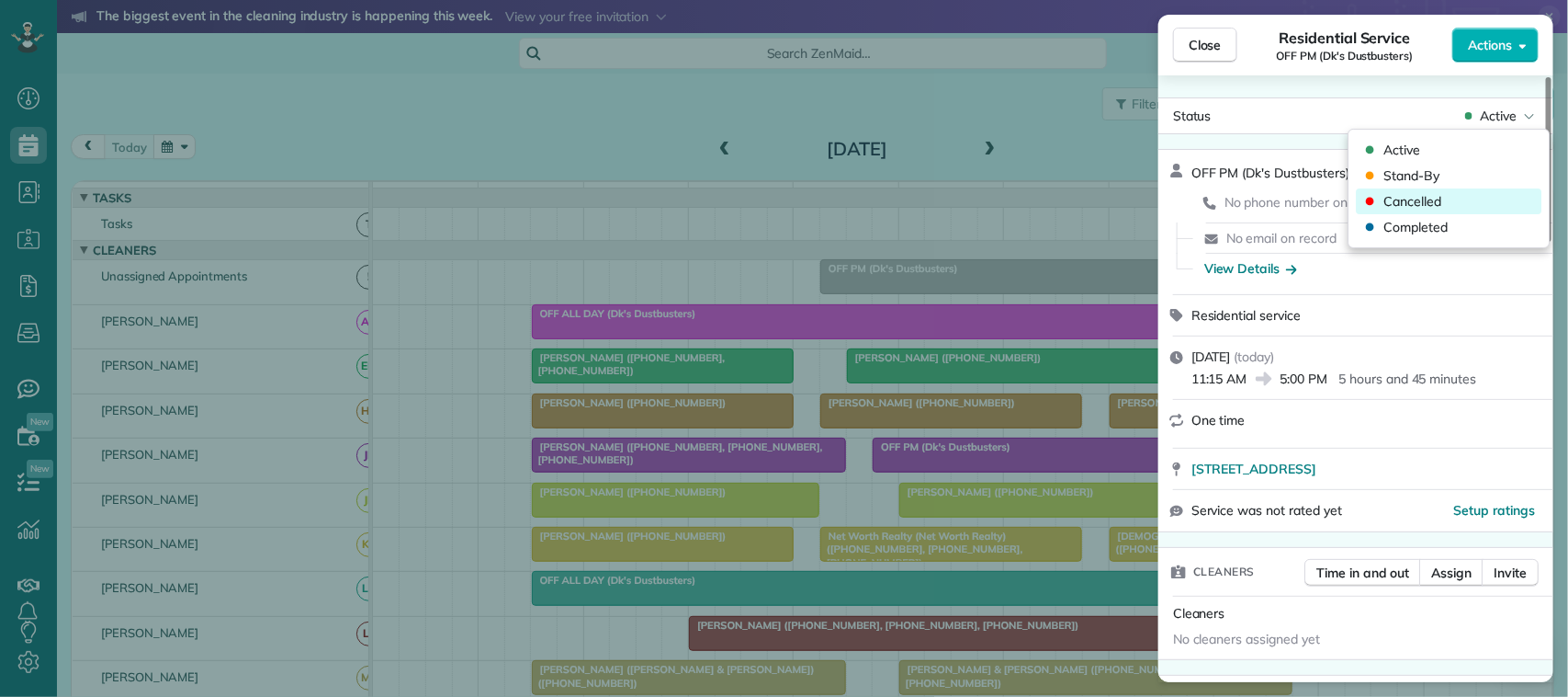
click at [1474, 205] on div "Cancelled" at bounding box center [1449, 201] width 186 height 26
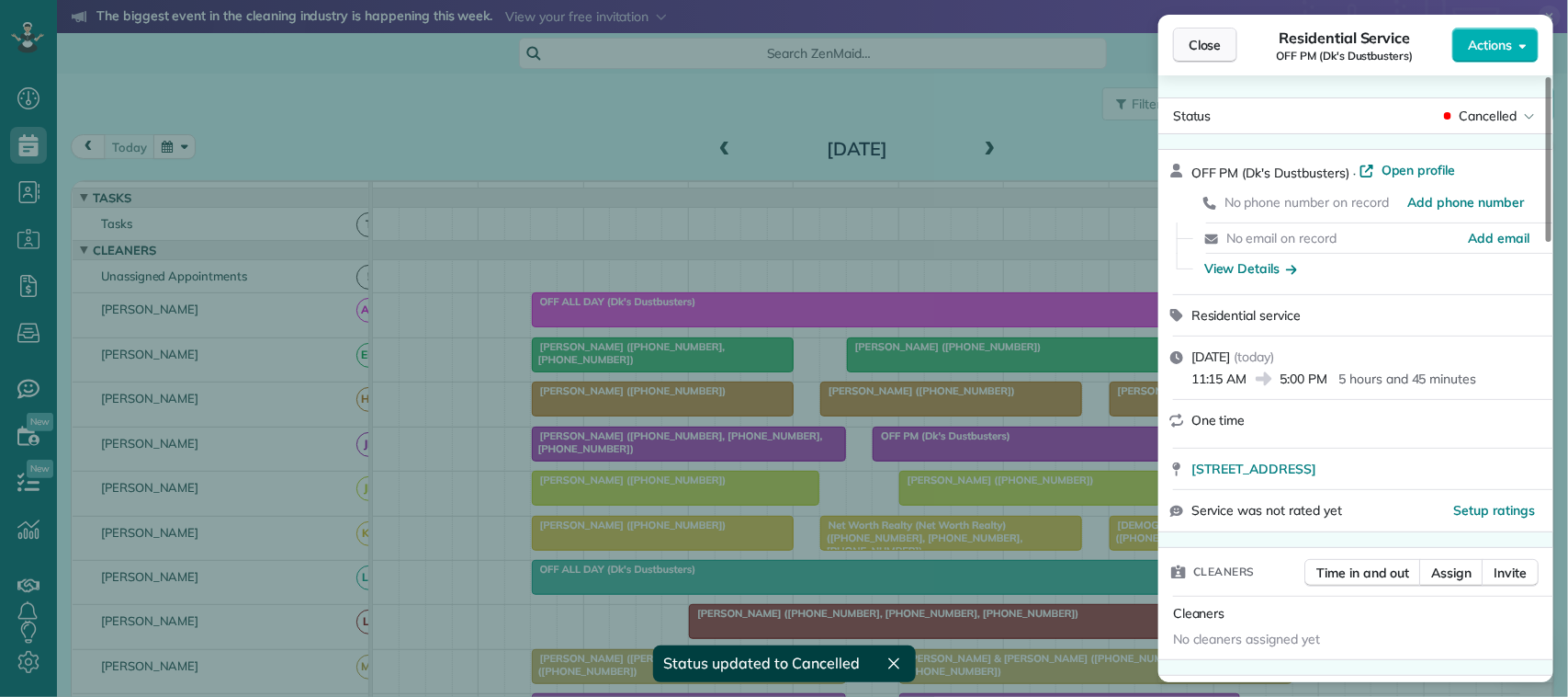
click at [1186, 43] on button "Close" at bounding box center [1205, 45] width 64 height 35
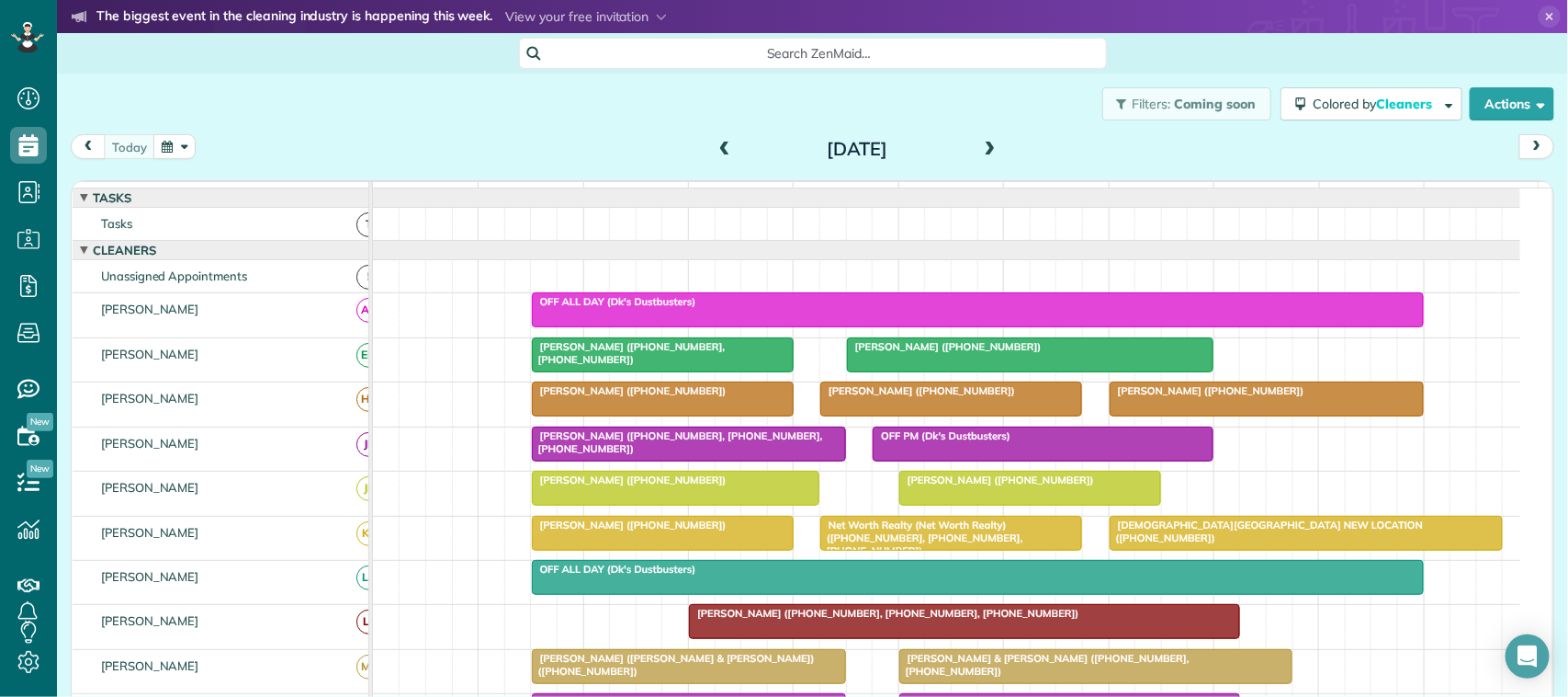
click at [983, 154] on span at bounding box center [990, 150] width 20 height 17
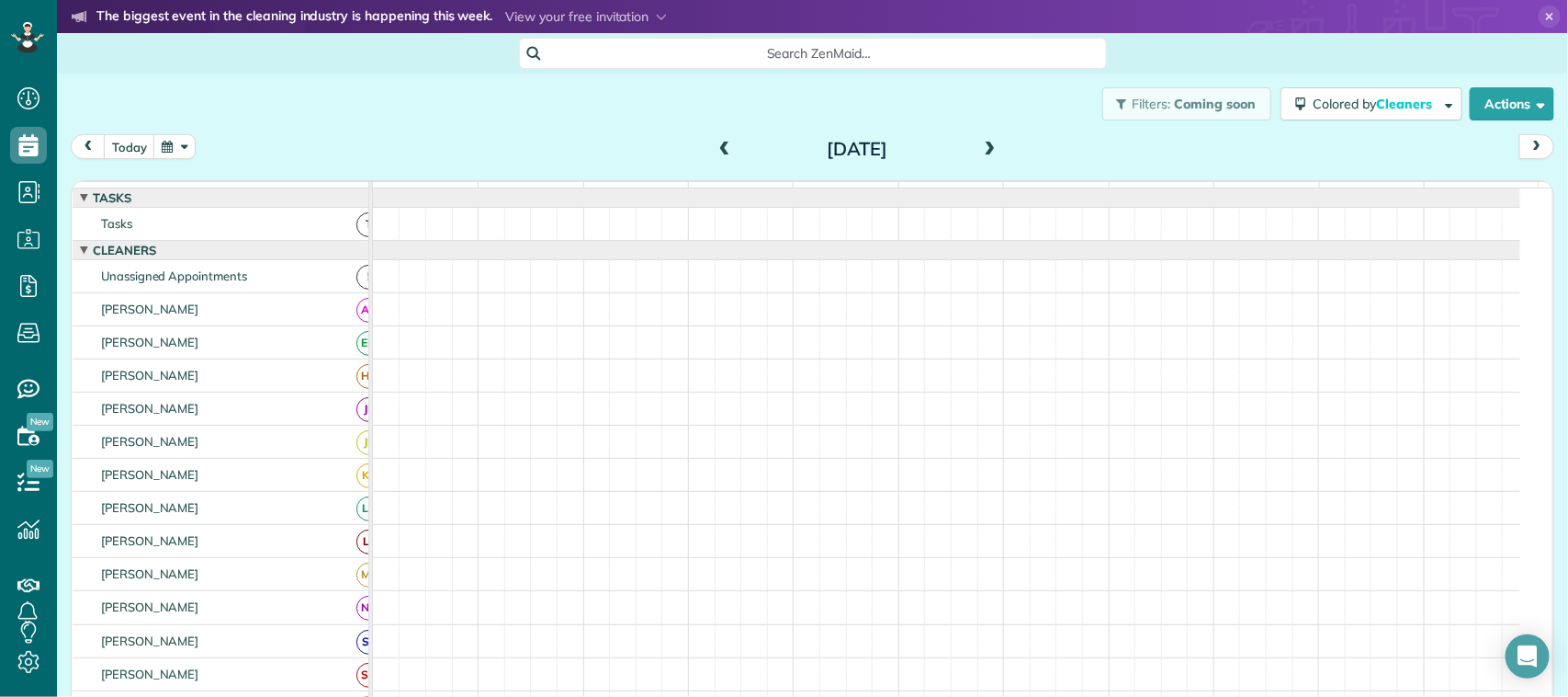
click at [983, 154] on span at bounding box center [990, 150] width 20 height 17
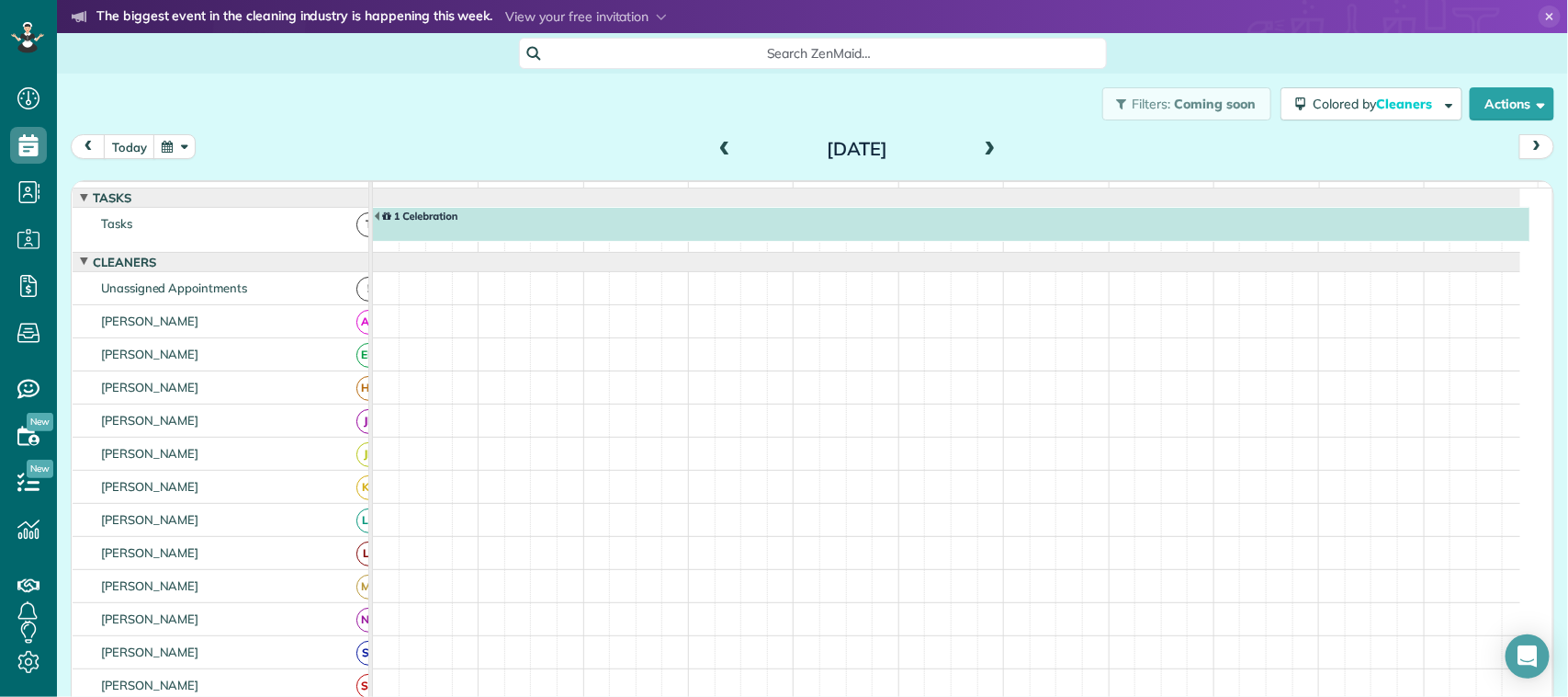
scroll to position [11, 0]
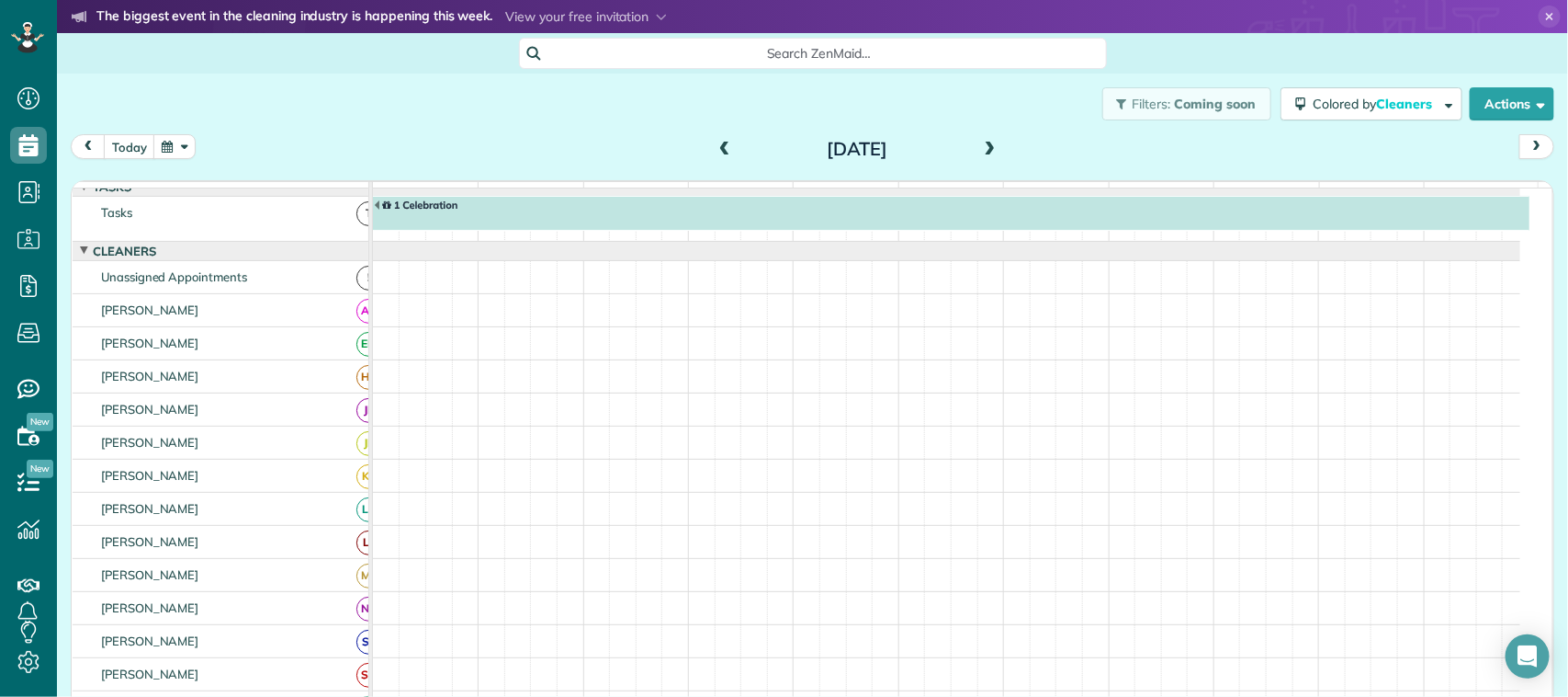
click at [983, 154] on span at bounding box center [990, 150] width 20 height 17
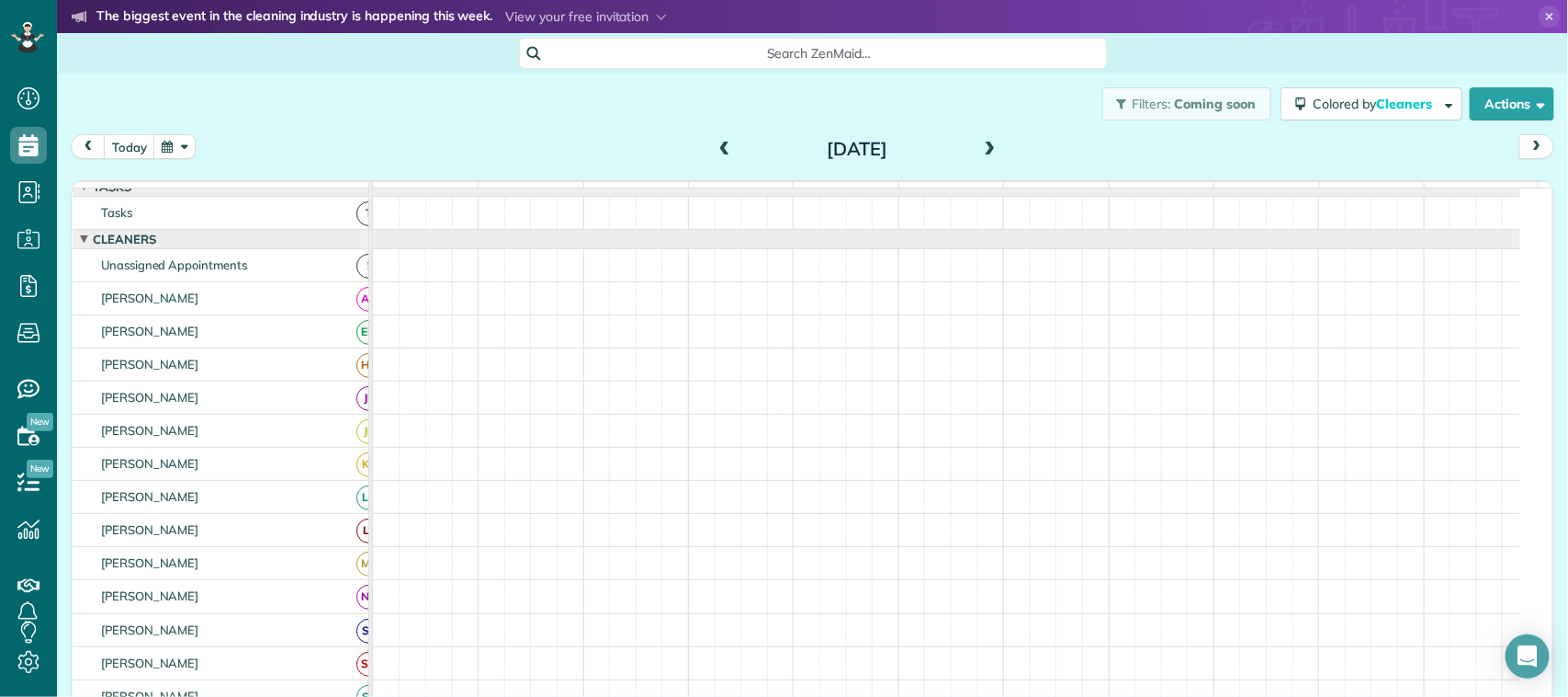
scroll to position [0, 0]
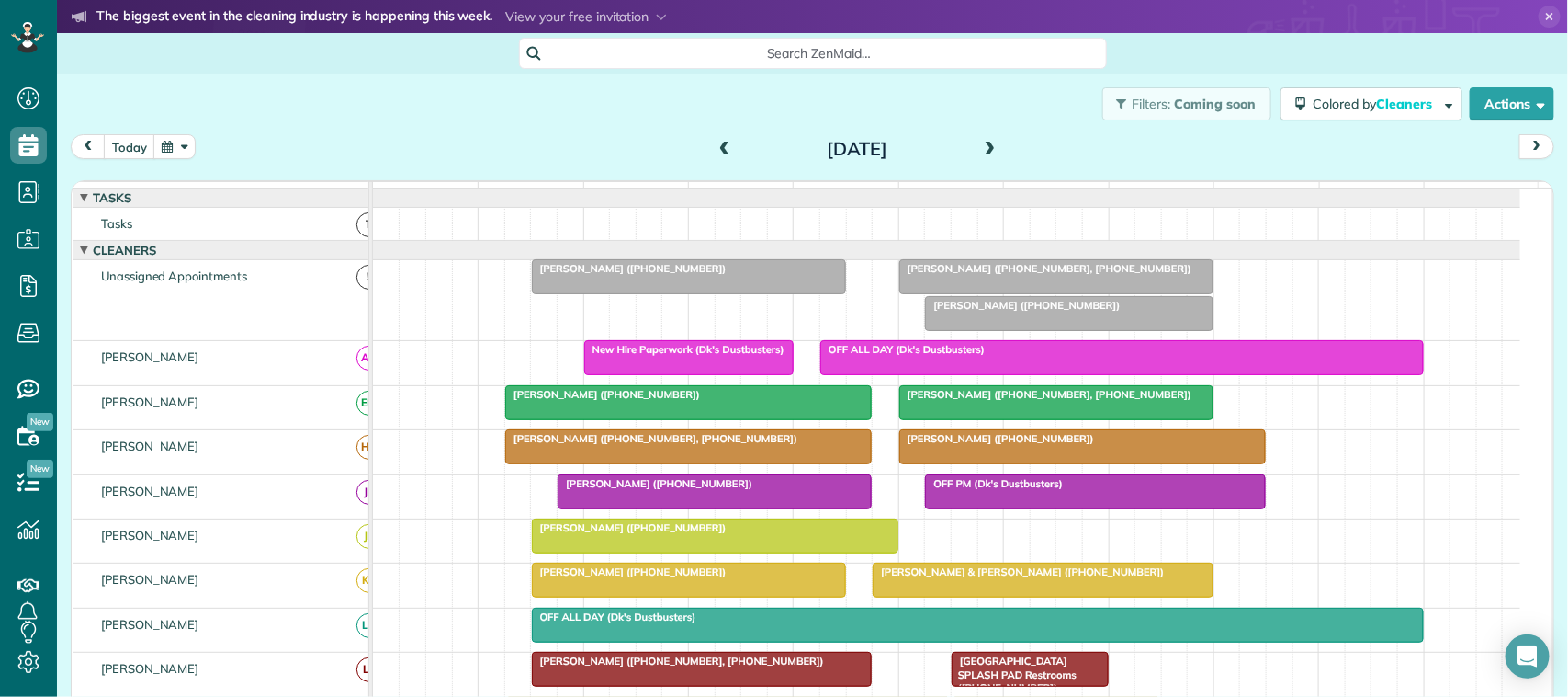
click at [738, 293] on div at bounding box center [689, 277] width 312 height 33
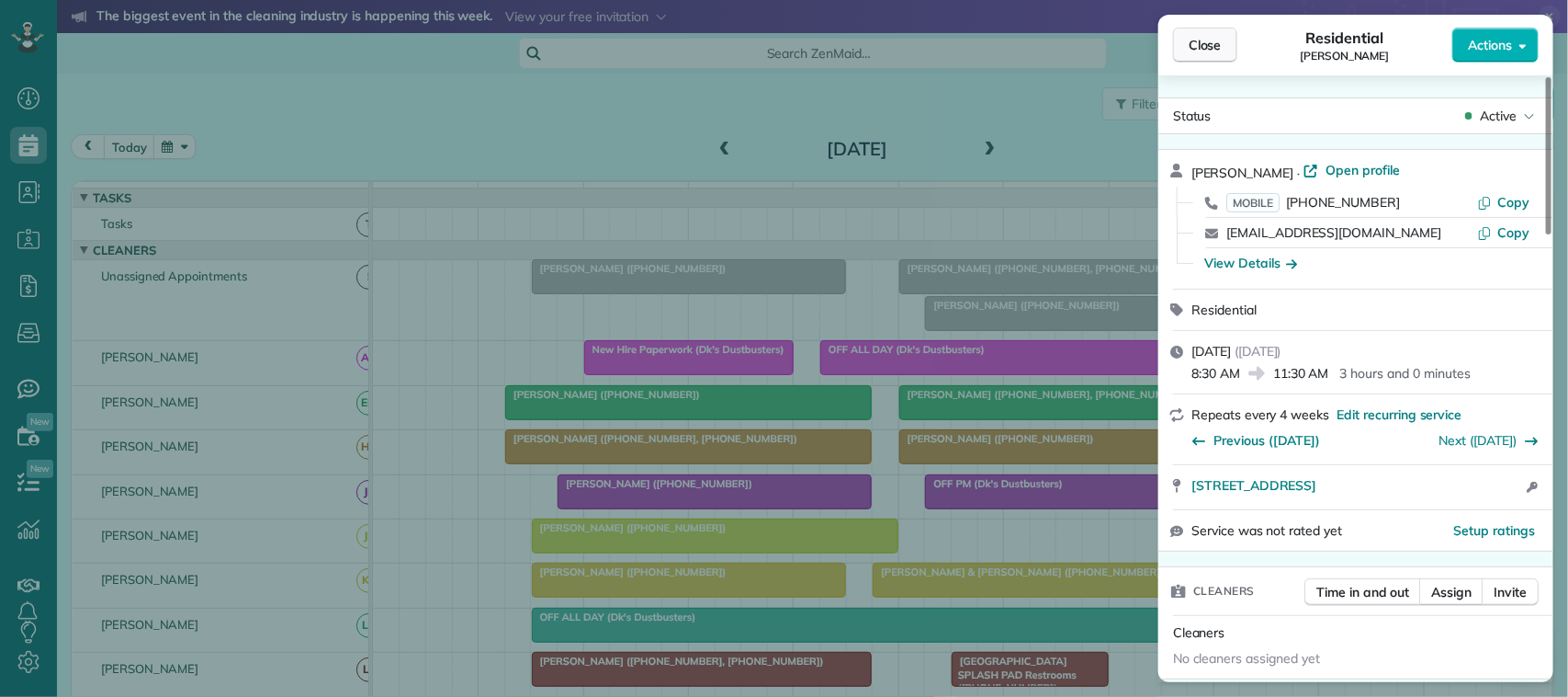
click at [1200, 58] on button "Close" at bounding box center [1205, 45] width 64 height 35
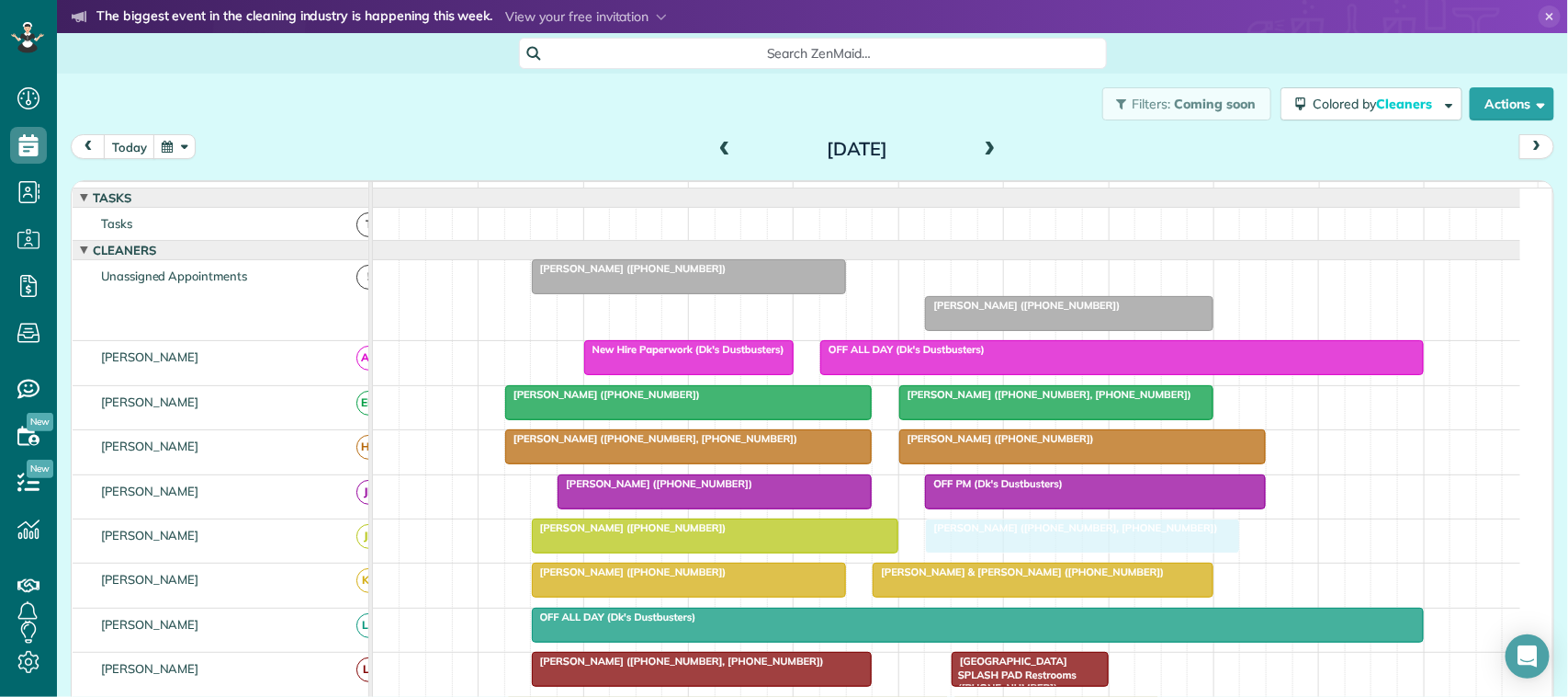
drag, startPoint x: 997, startPoint y: 296, endPoint x: 1010, endPoint y: 541, distance: 245.3
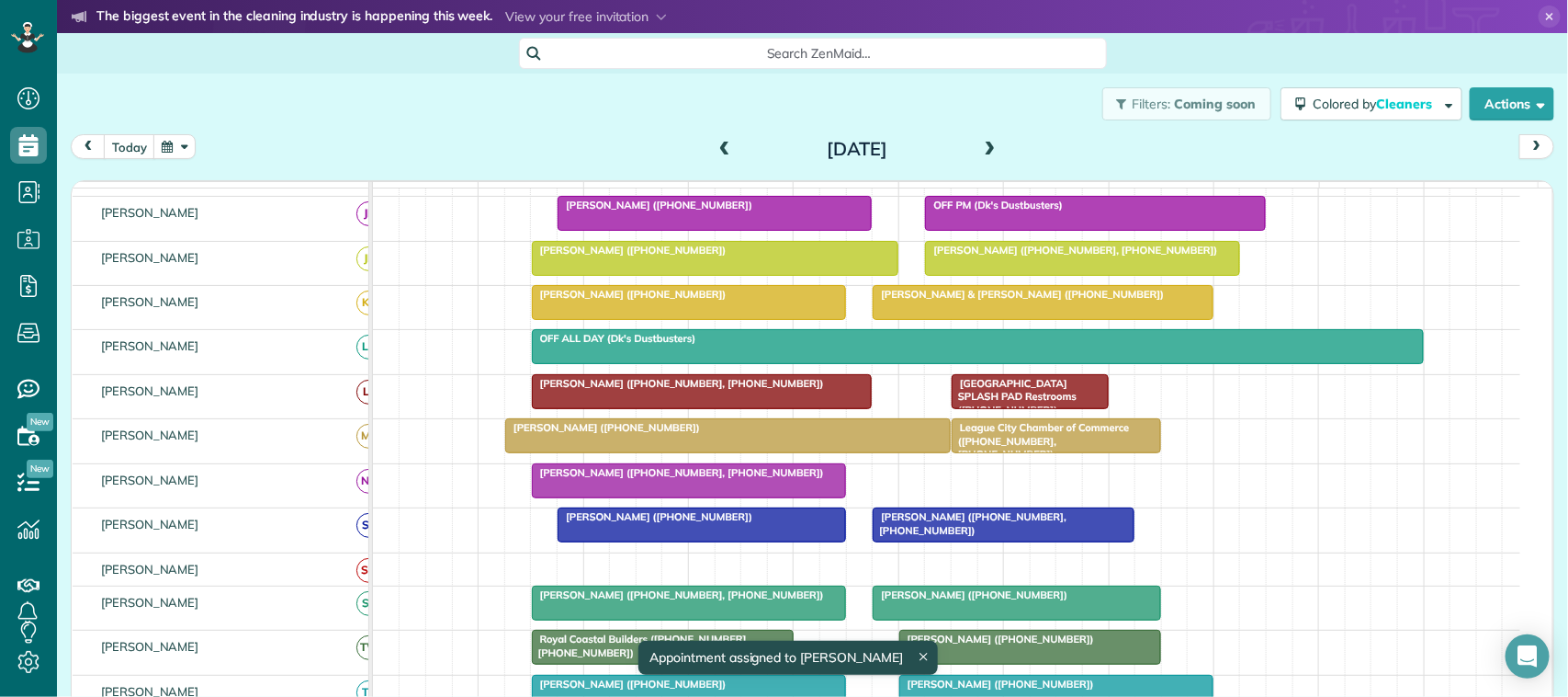
scroll to position [345, 0]
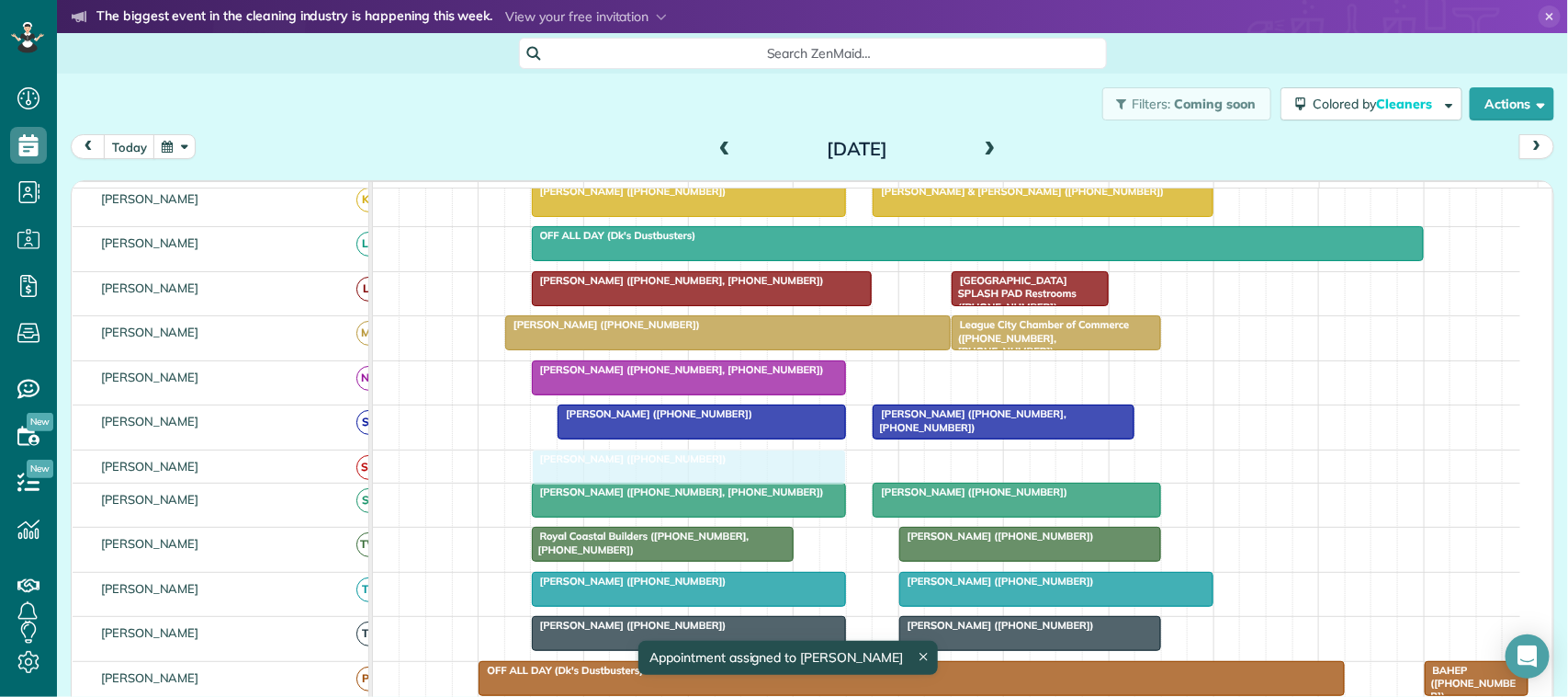
drag, startPoint x: 697, startPoint y: 291, endPoint x: 701, endPoint y: 474, distance: 183.0
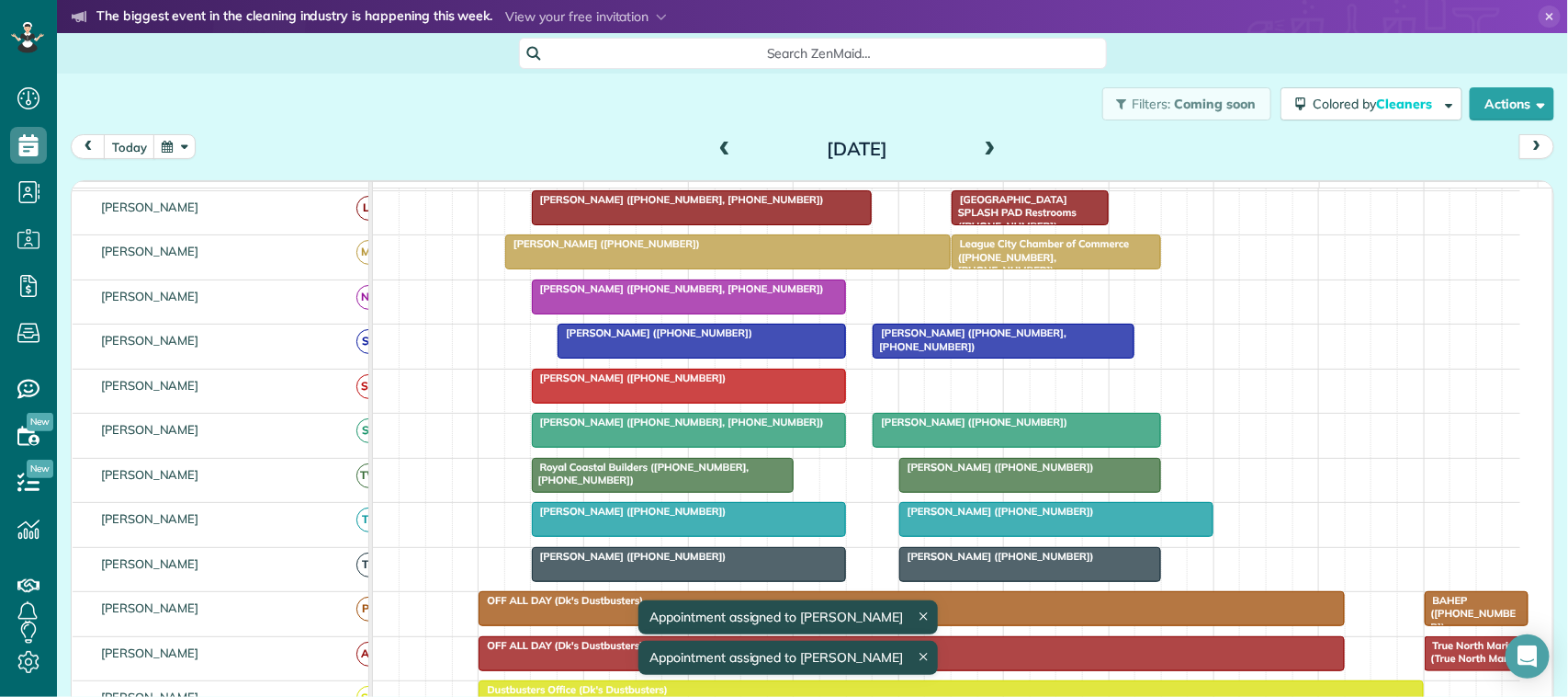
scroll to position [460, 0]
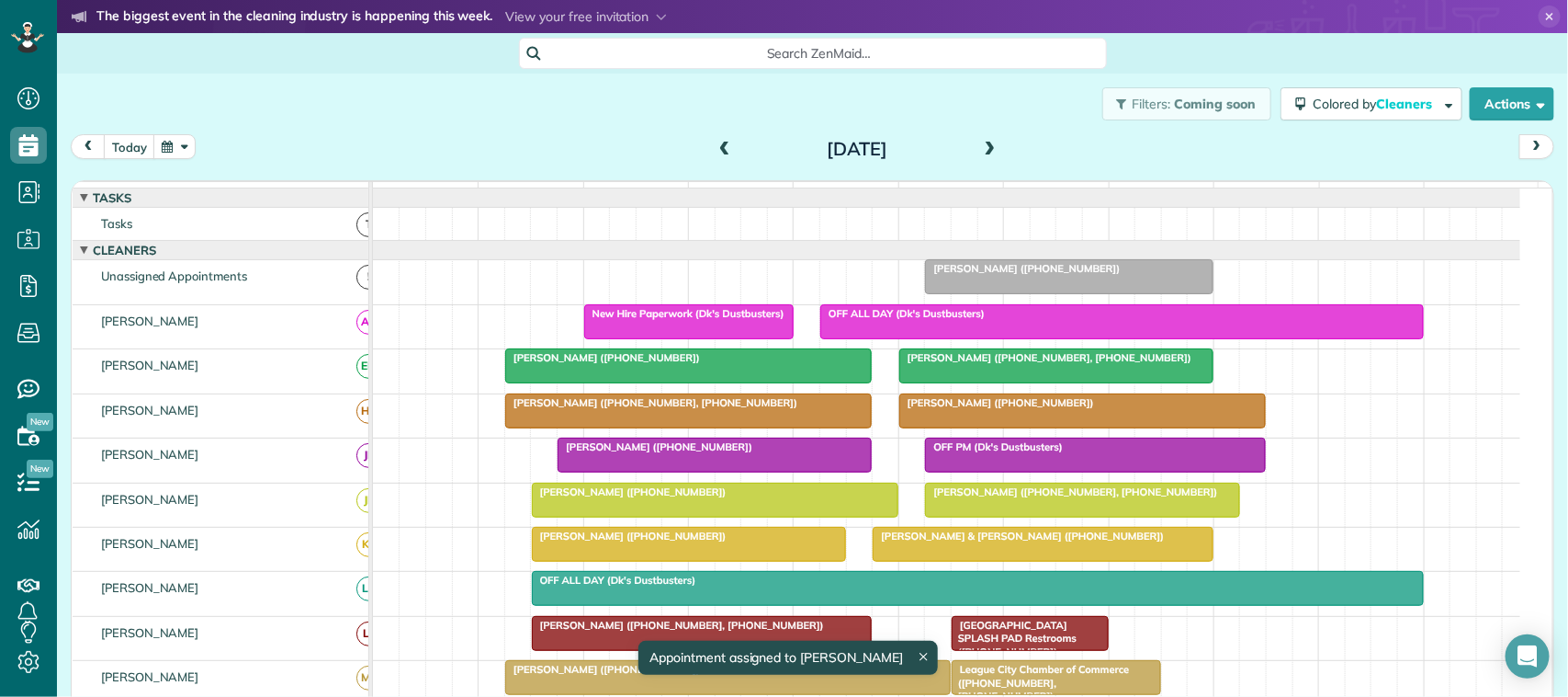
click at [980, 148] on span at bounding box center [990, 150] width 20 height 17
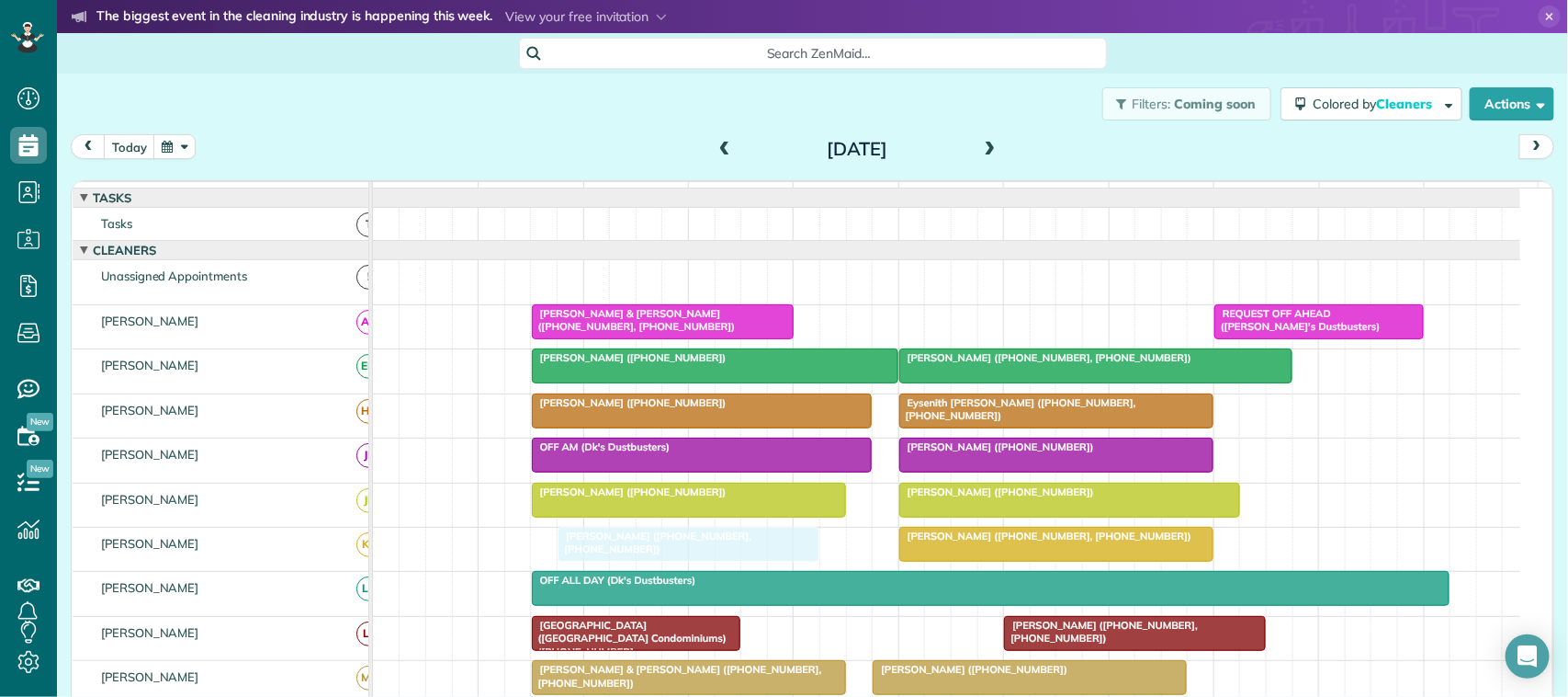
drag, startPoint x: 642, startPoint y: 299, endPoint x: 666, endPoint y: 571, distance: 273.1
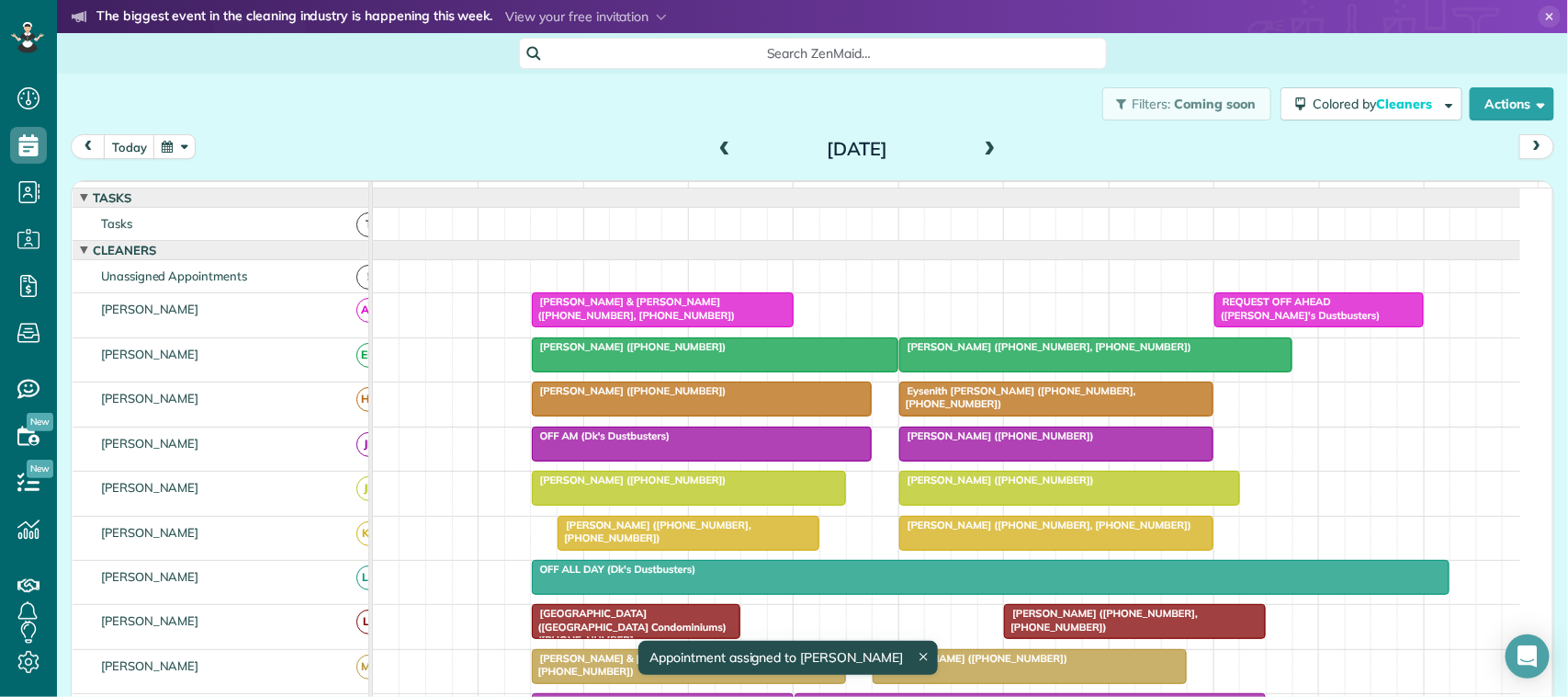
click at [984, 143] on span at bounding box center [990, 150] width 20 height 17
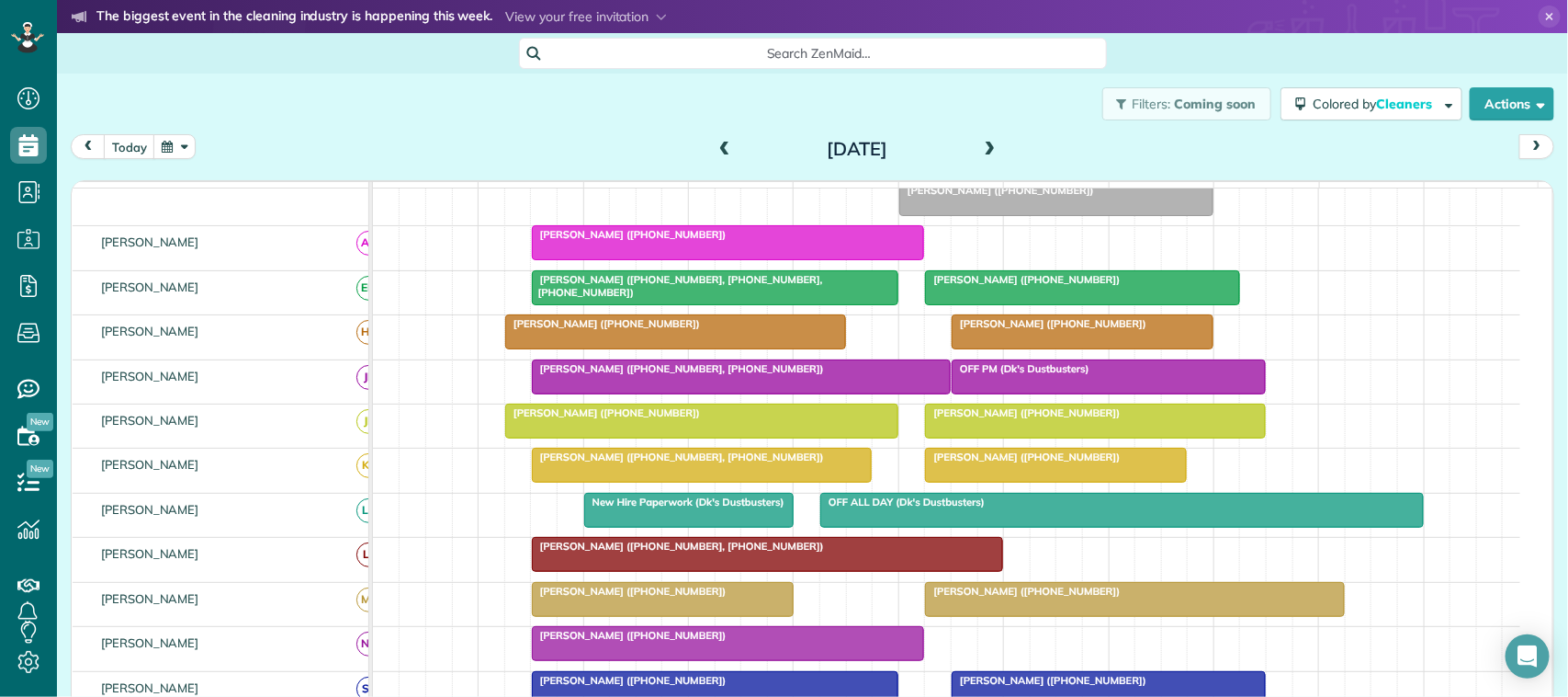
drag, startPoint x: 737, startPoint y: 292, endPoint x: 755, endPoint y: 233, distance: 61.7
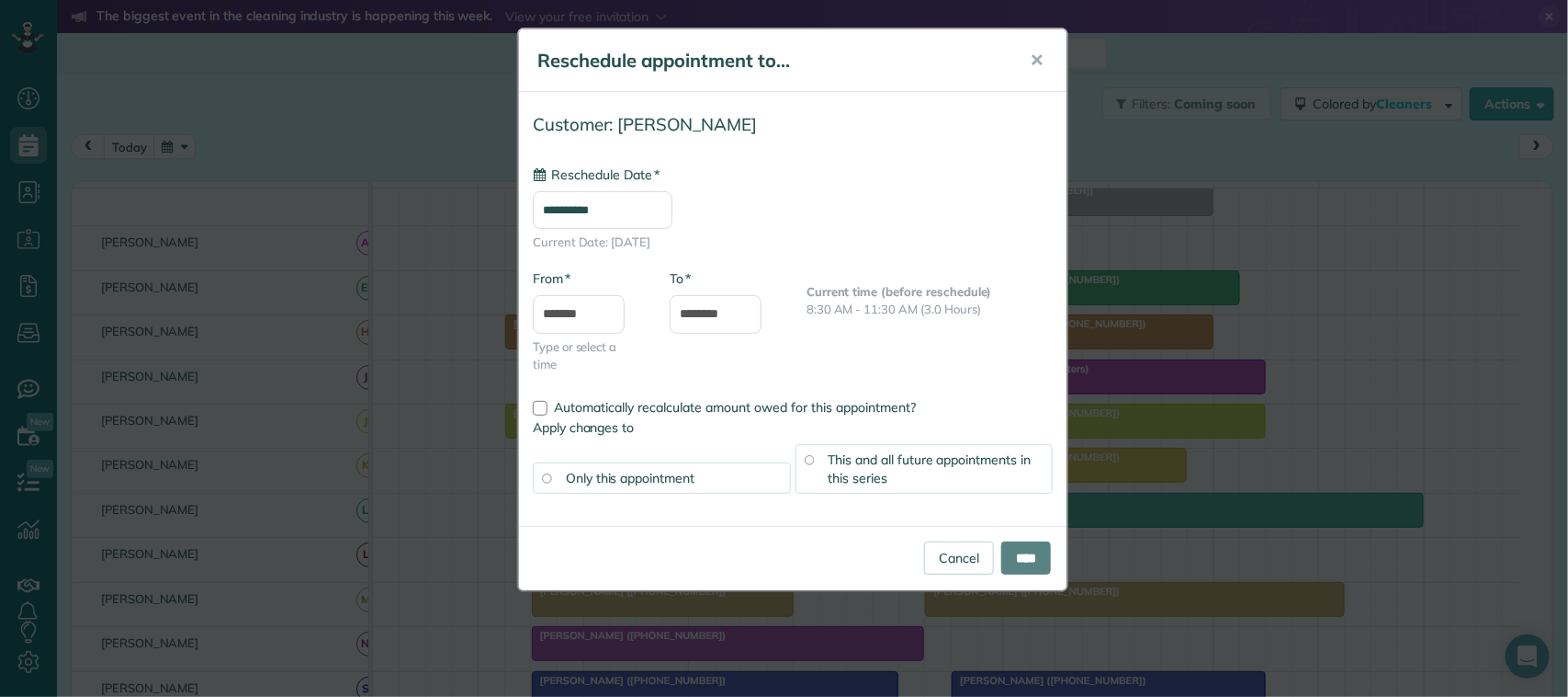
type input "**********"
click at [1013, 576] on div "Cancel ****" at bounding box center [793, 558] width 548 height 64
click at [1017, 561] on input "****" at bounding box center [1026, 558] width 50 height 33
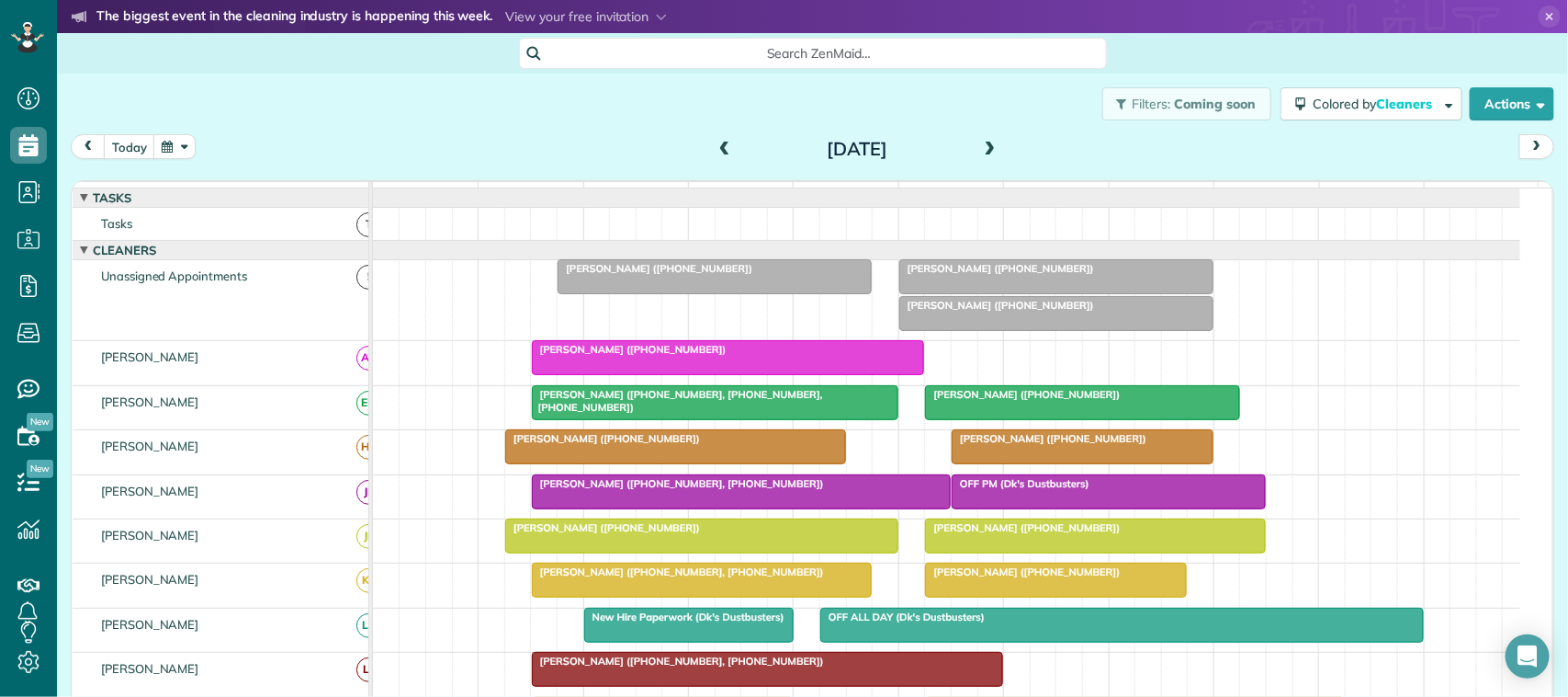
click at [980, 154] on span at bounding box center [990, 150] width 20 height 17
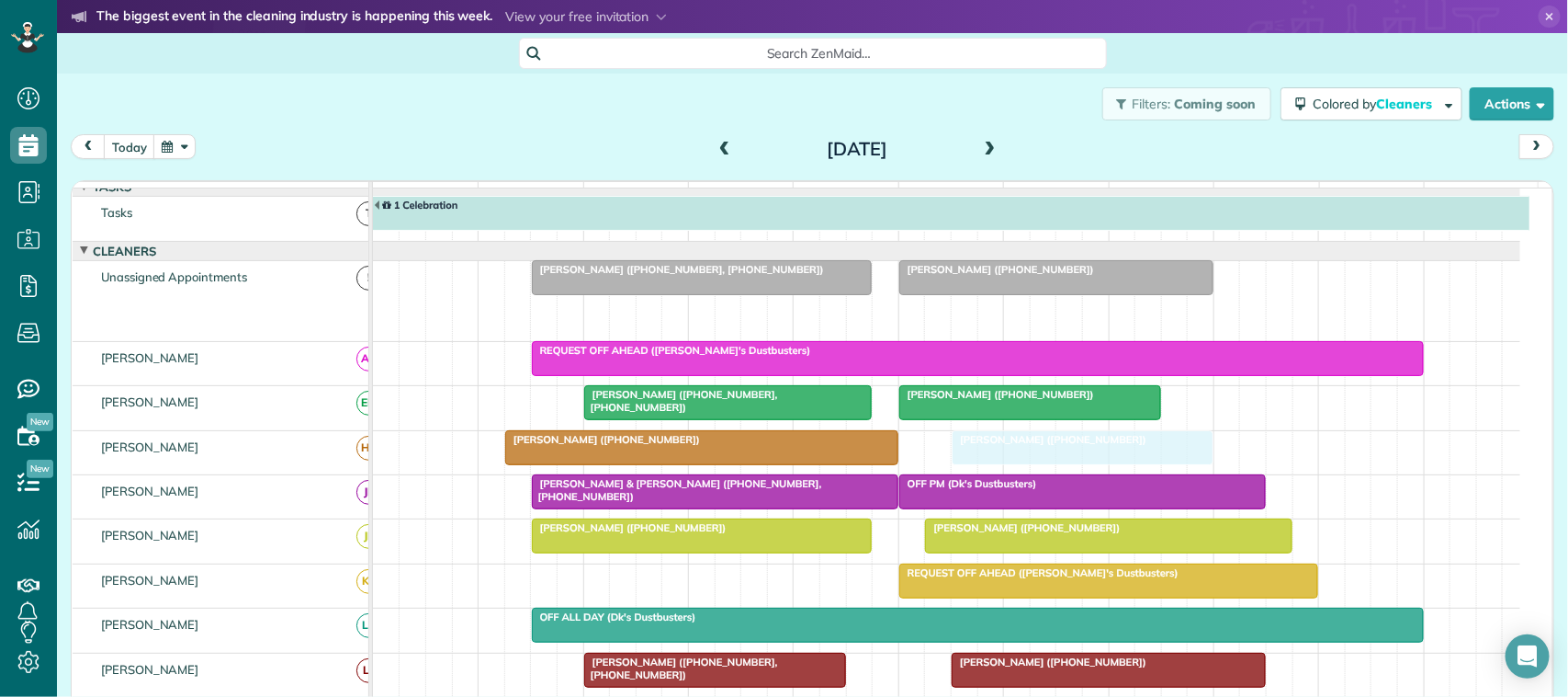
drag, startPoint x: 987, startPoint y: 327, endPoint x: 1012, endPoint y: 453, distance: 128.5
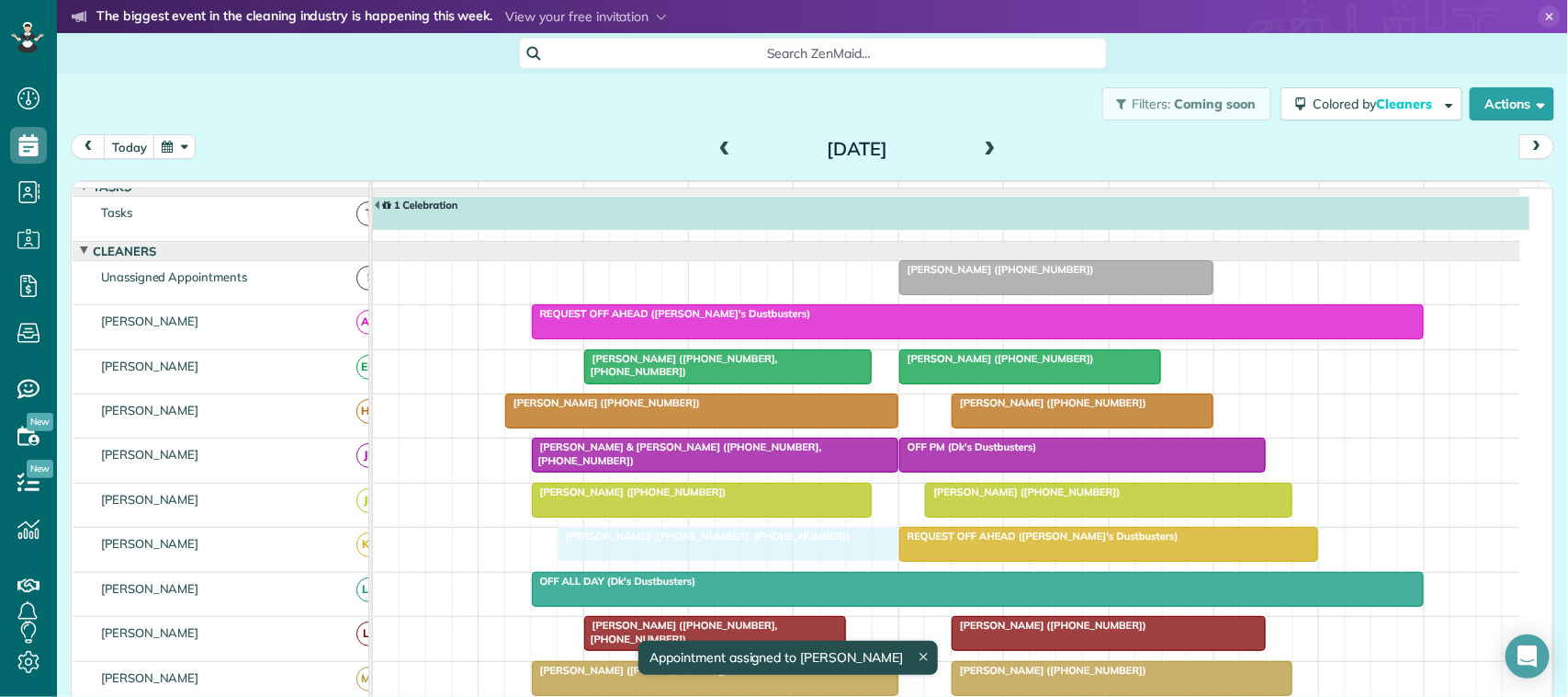
drag, startPoint x: 738, startPoint y: 302, endPoint x: 753, endPoint y: 567, distance: 265.4
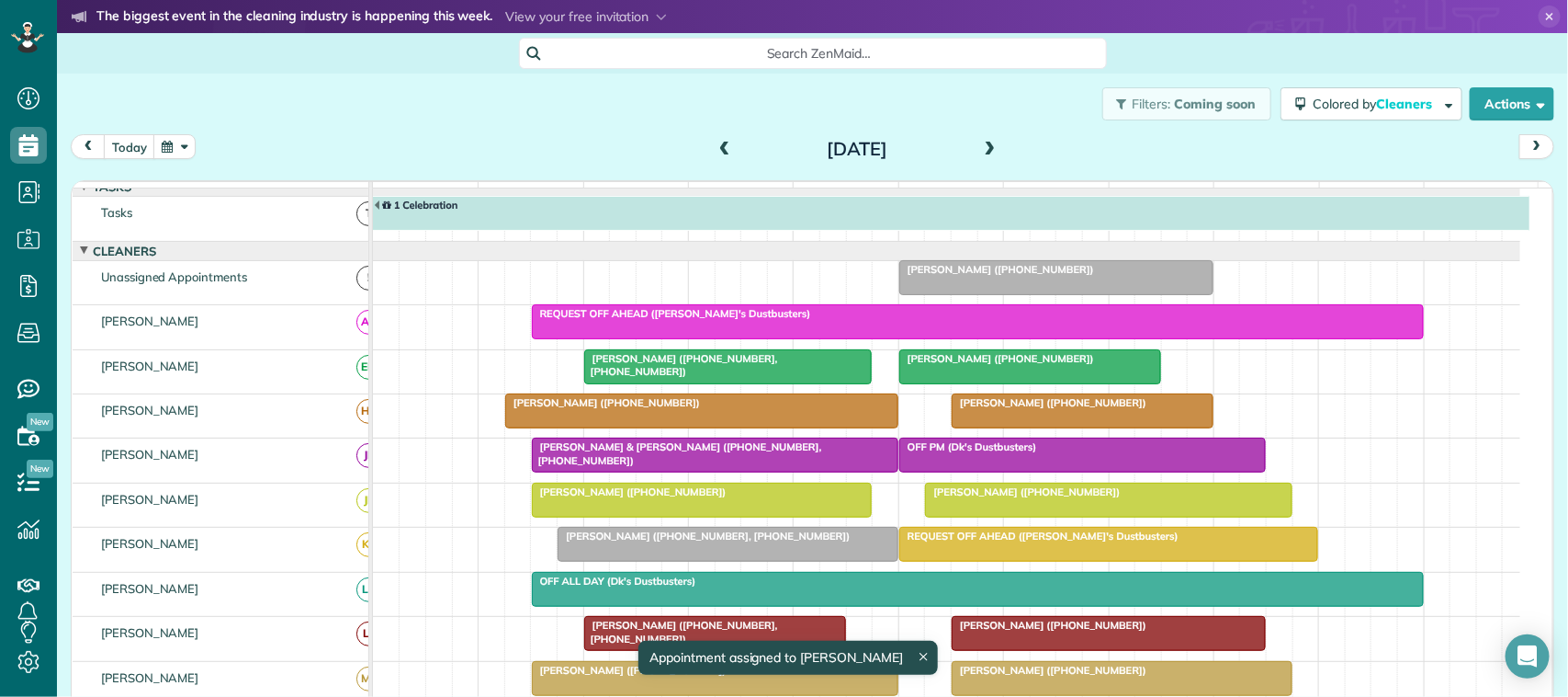
click at [981, 150] on span at bounding box center [990, 150] width 20 height 17
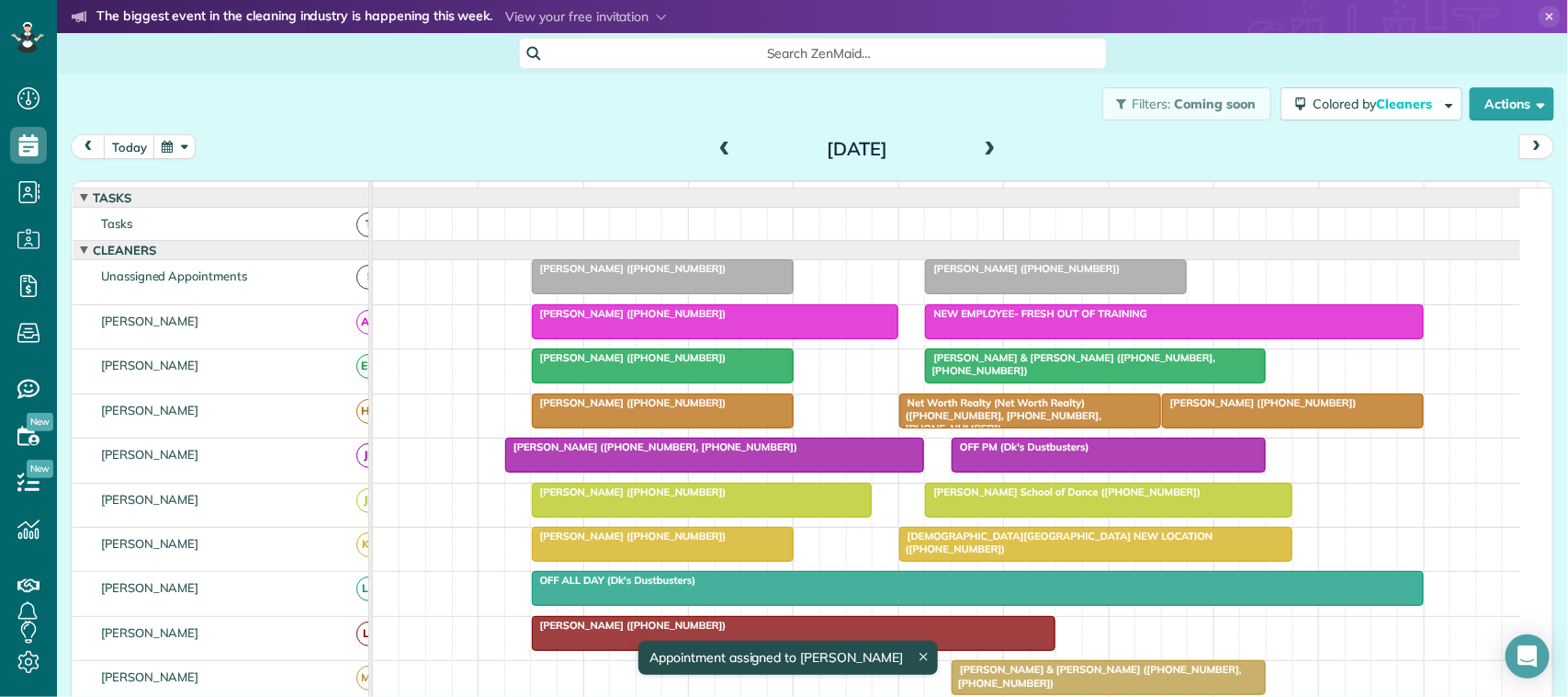
click at [990, 143] on span at bounding box center [990, 150] width 20 height 17
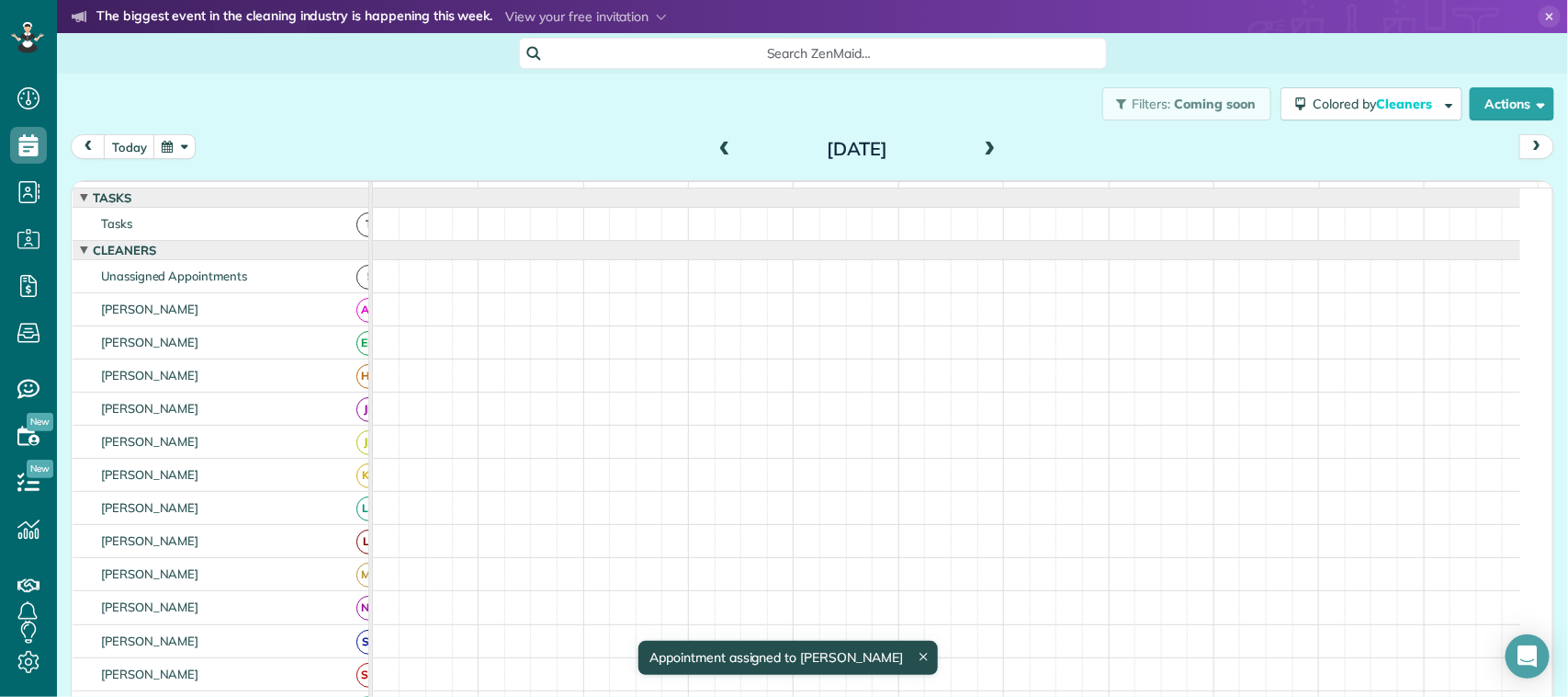
click at [983, 144] on span at bounding box center [990, 150] width 20 height 17
click at [983, 145] on span at bounding box center [990, 150] width 20 height 17
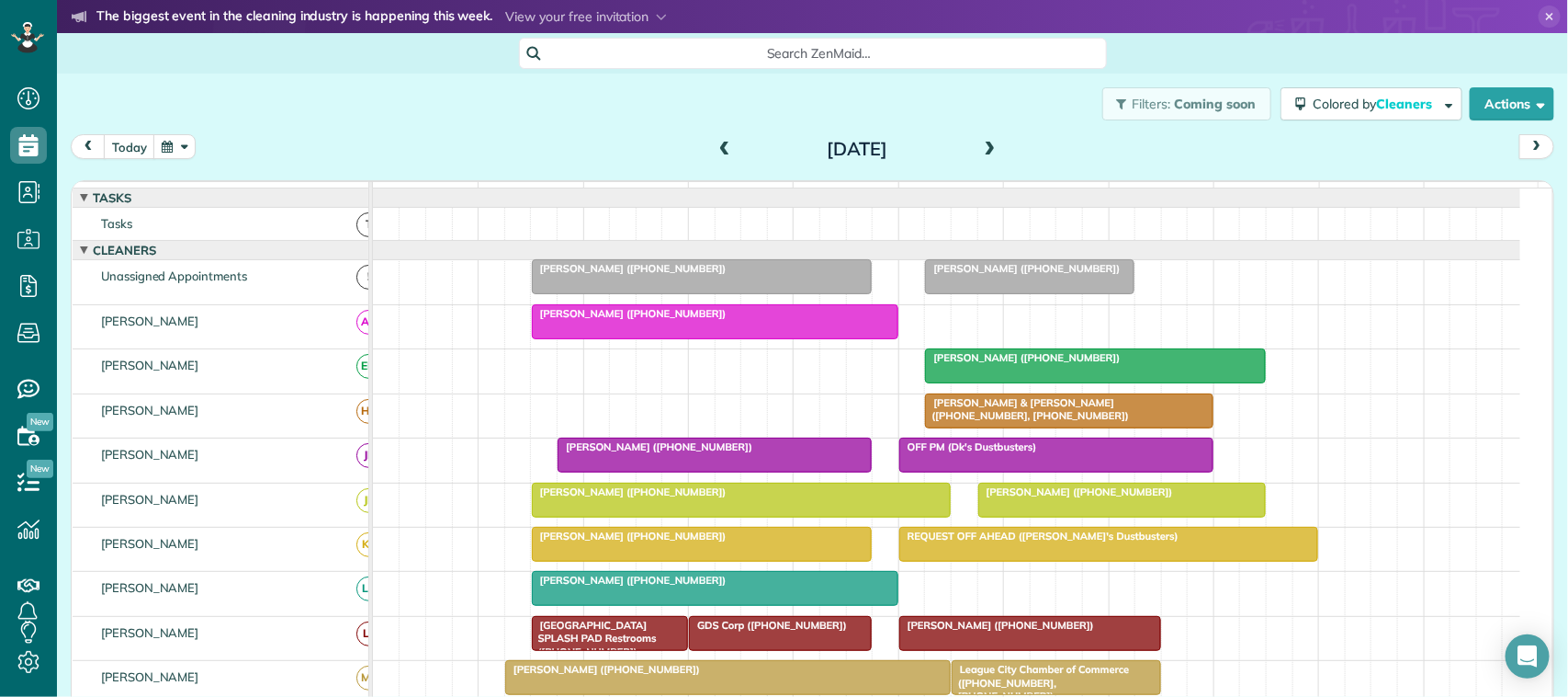
click at [980, 154] on span at bounding box center [990, 150] width 20 height 17
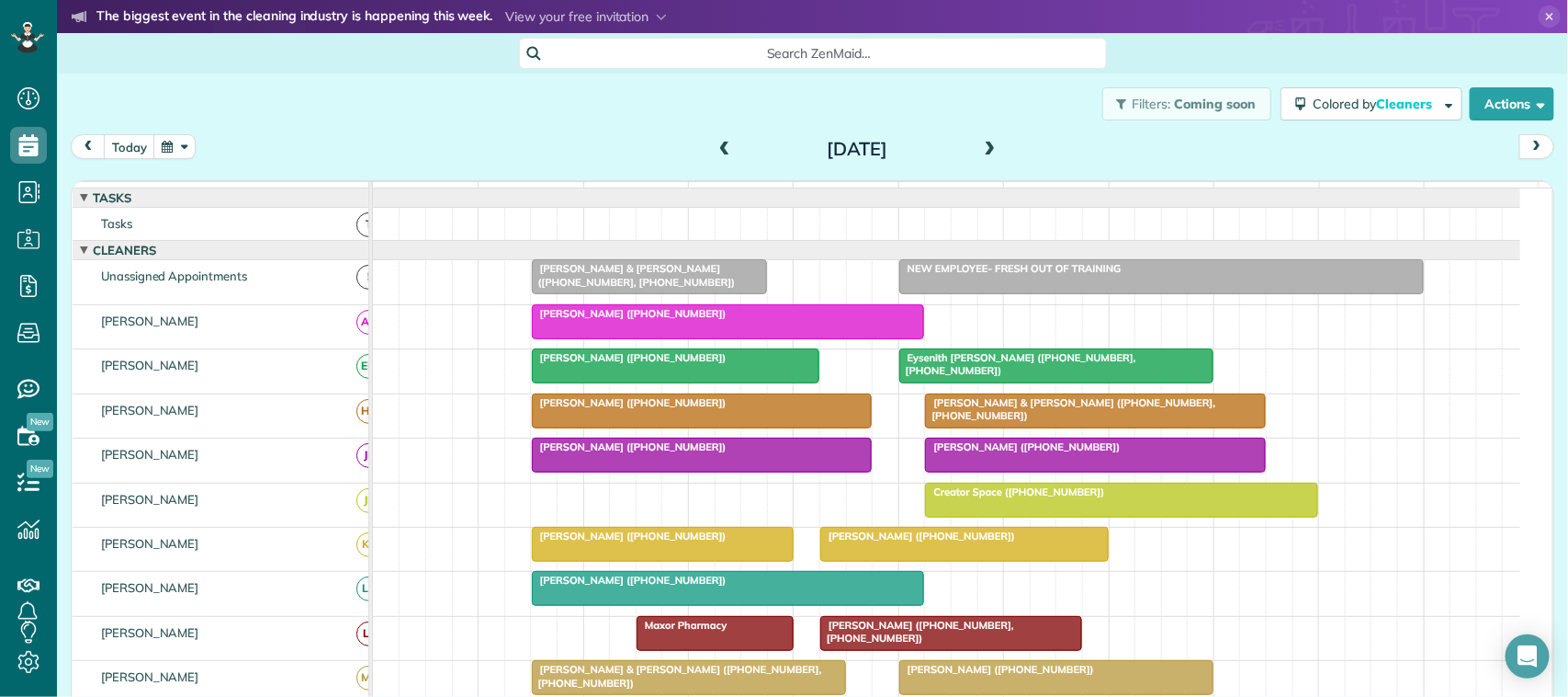
click at [997, 275] on span "NEW EMPLOYEE- FRESH OUT OF TRAINING" at bounding box center [1010, 269] width 224 height 13
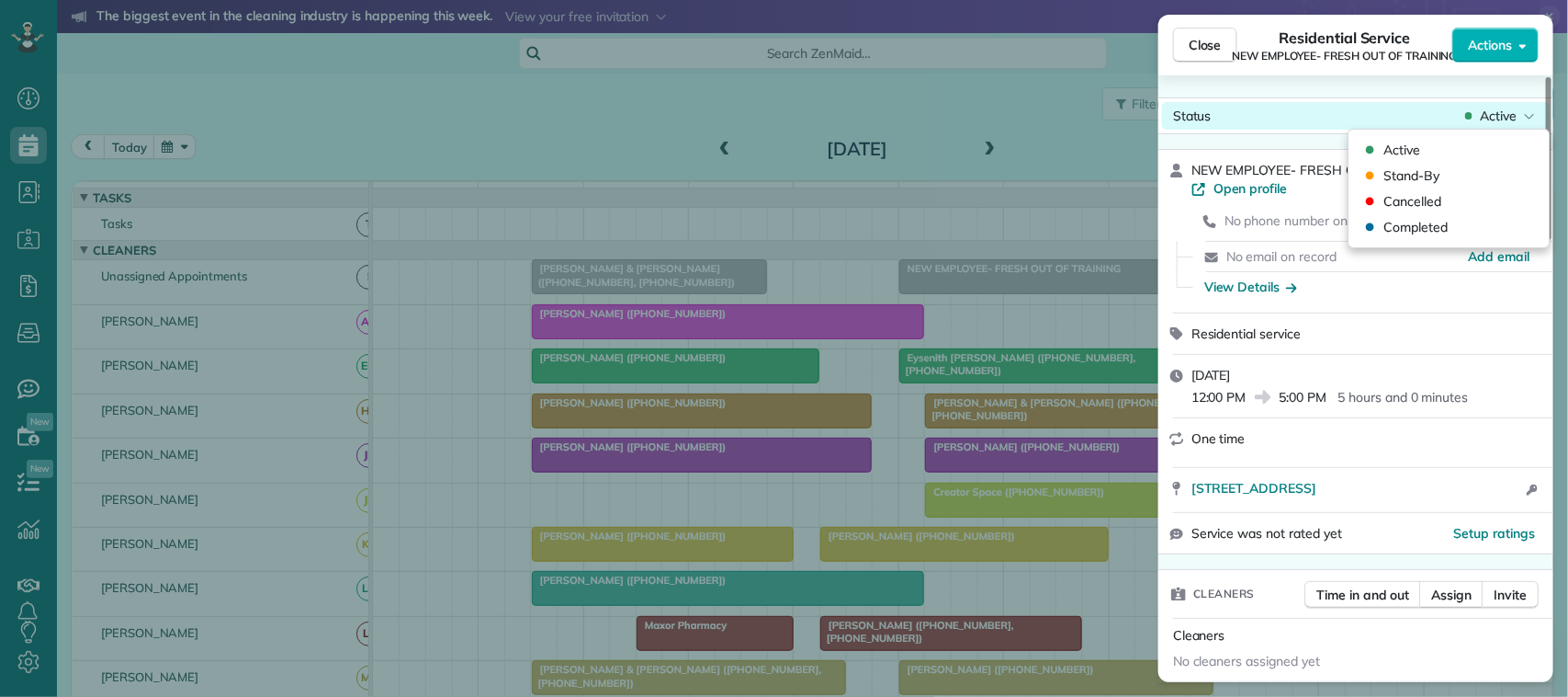
click at [1497, 0] on div "Close Residential Service NEW EMPLOYEE- FRESH OUT OF TRAINING Actions Status Ac…" at bounding box center [784, 0] width 1568 height 0
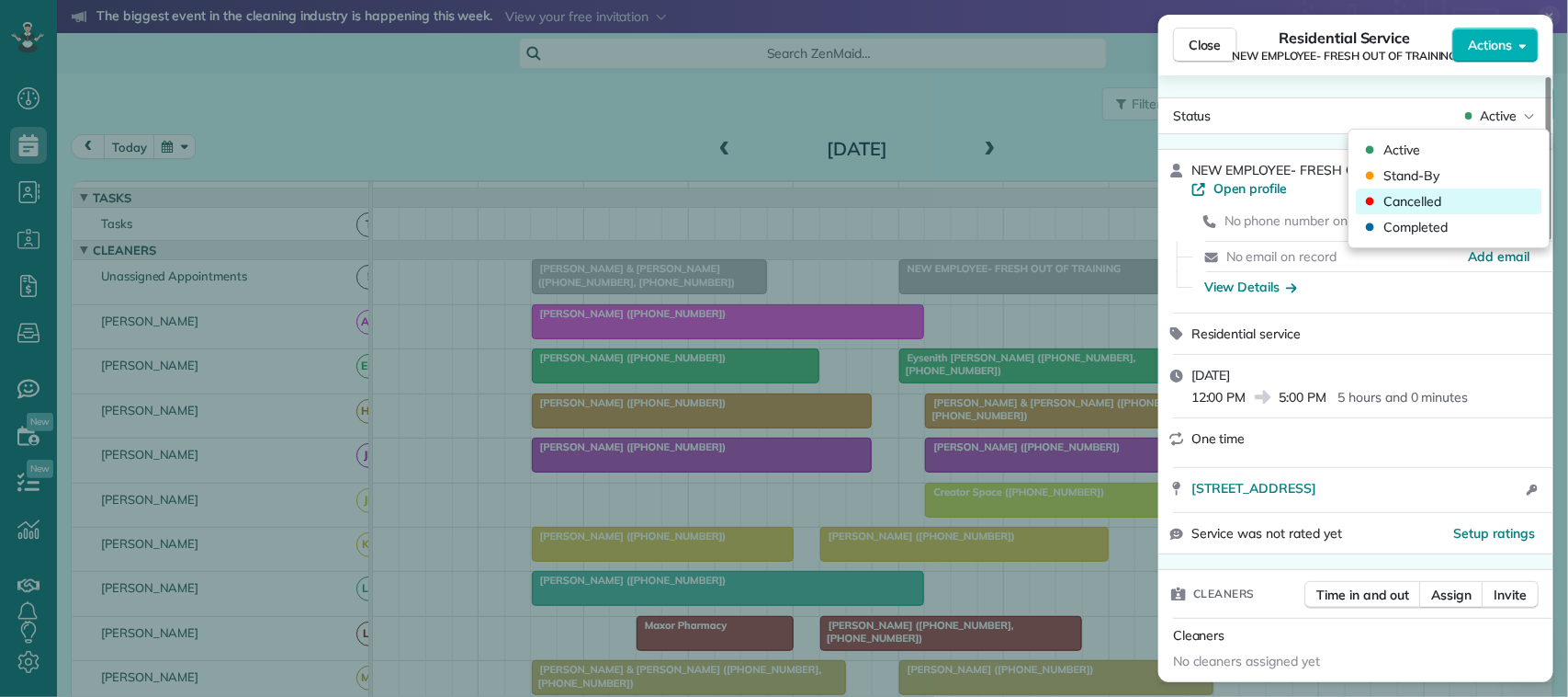
click at [1480, 196] on div "Cancelled" at bounding box center [1449, 201] width 186 height 26
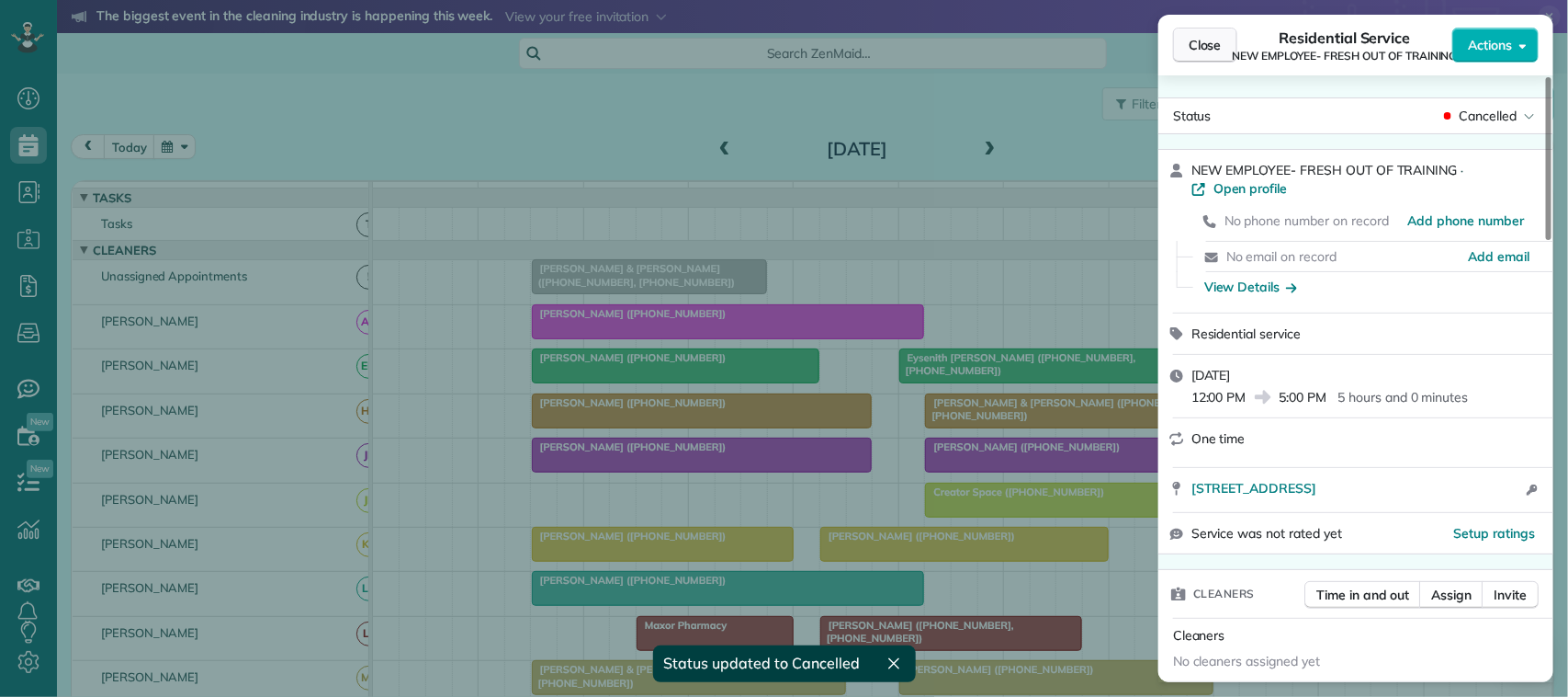
click at [1209, 57] on button "Close" at bounding box center [1205, 45] width 64 height 35
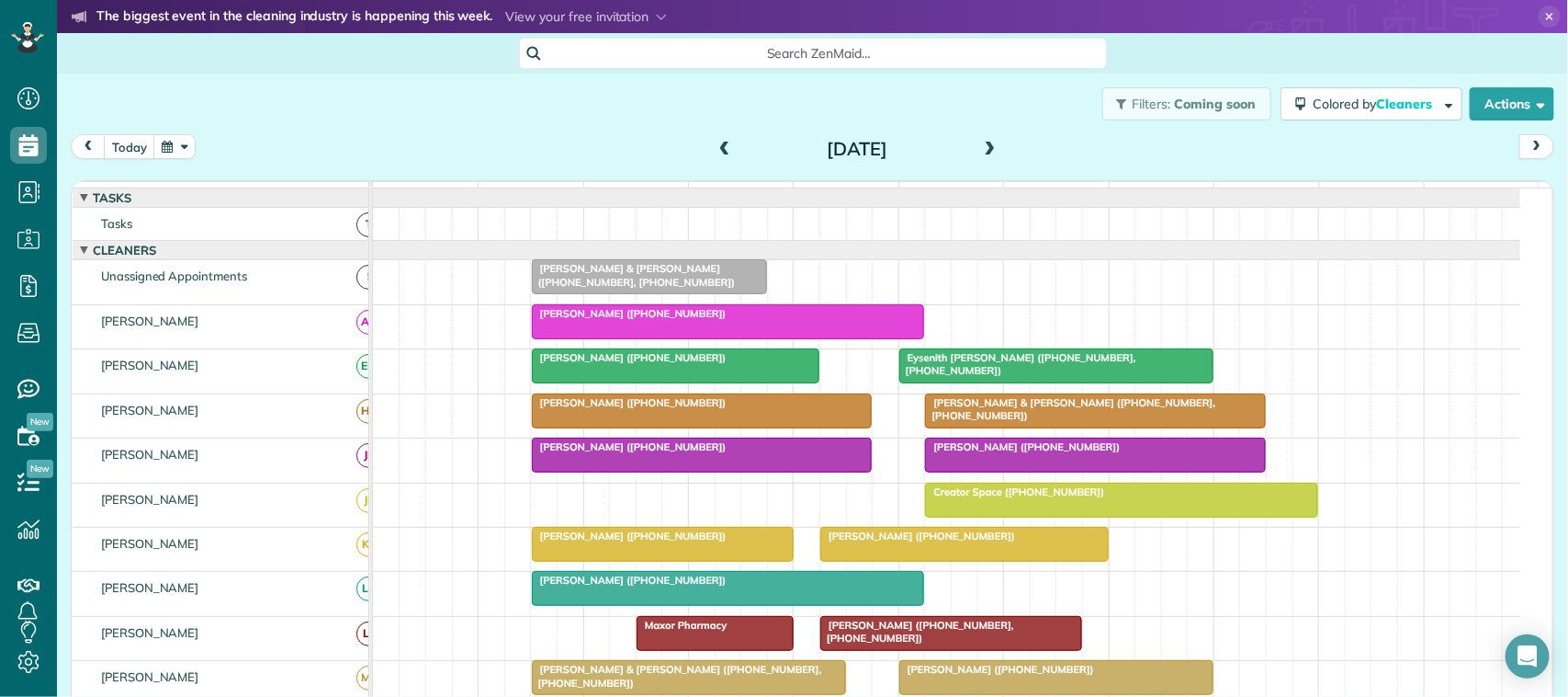
click at [990, 149] on div "Tuesday Sep 23, 2025" at bounding box center [858, 149] width 294 height 29
click at [987, 148] on span at bounding box center [990, 150] width 20 height 17
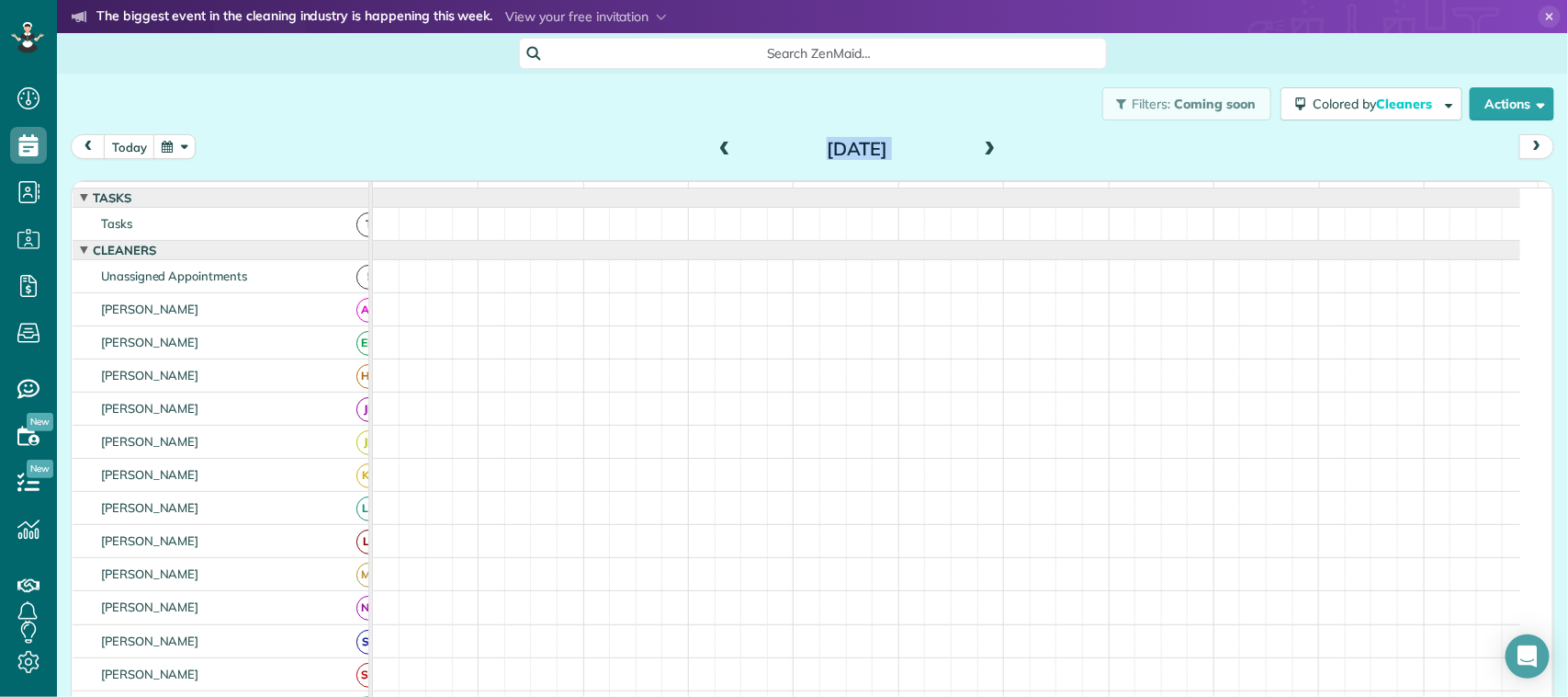
click at [1025, 127] on div "Filters: Coming soon Colored by Cleaners Color by Cleaner Color by Team Color b…" at bounding box center [812, 104] width 1511 height 61
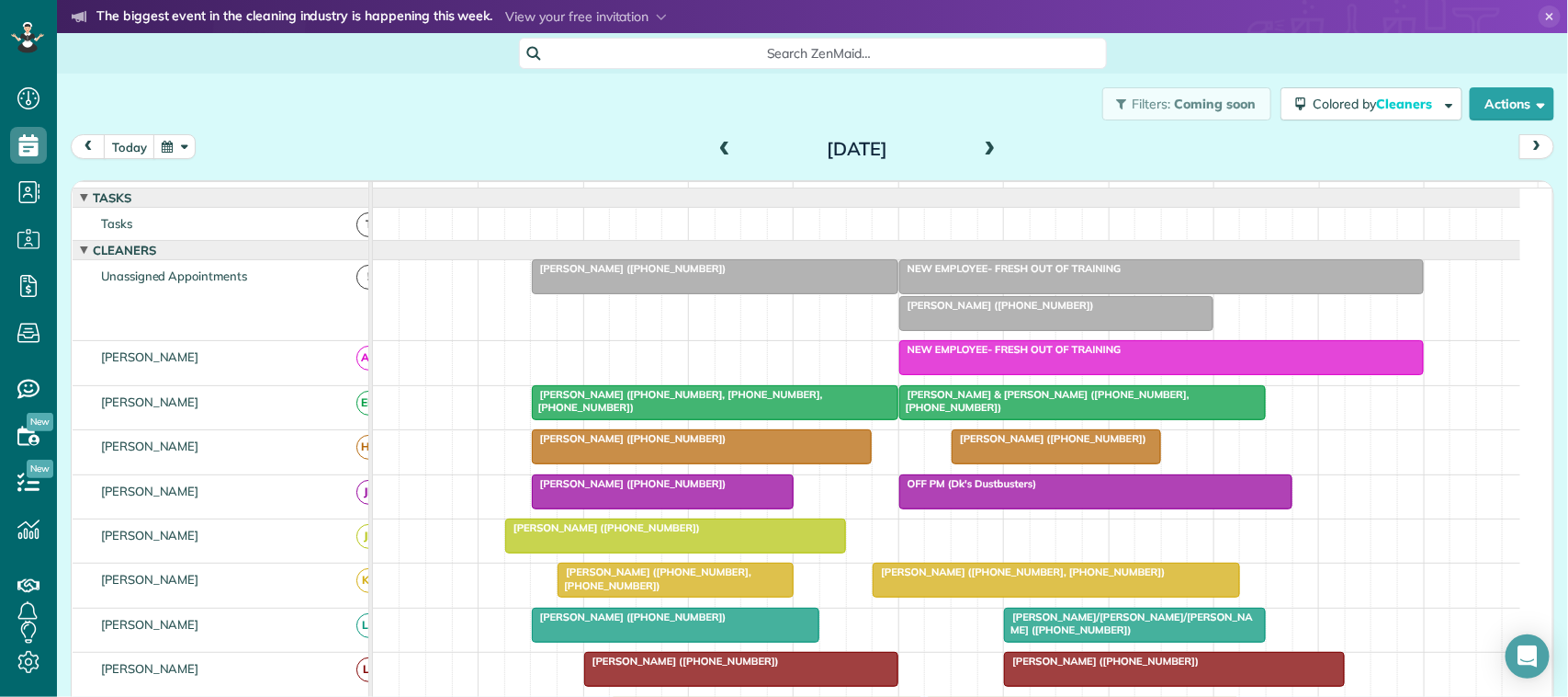
click at [952, 275] on span "NEW EMPLOYEE- FRESH OUT OF TRAINING" at bounding box center [1010, 269] width 224 height 13
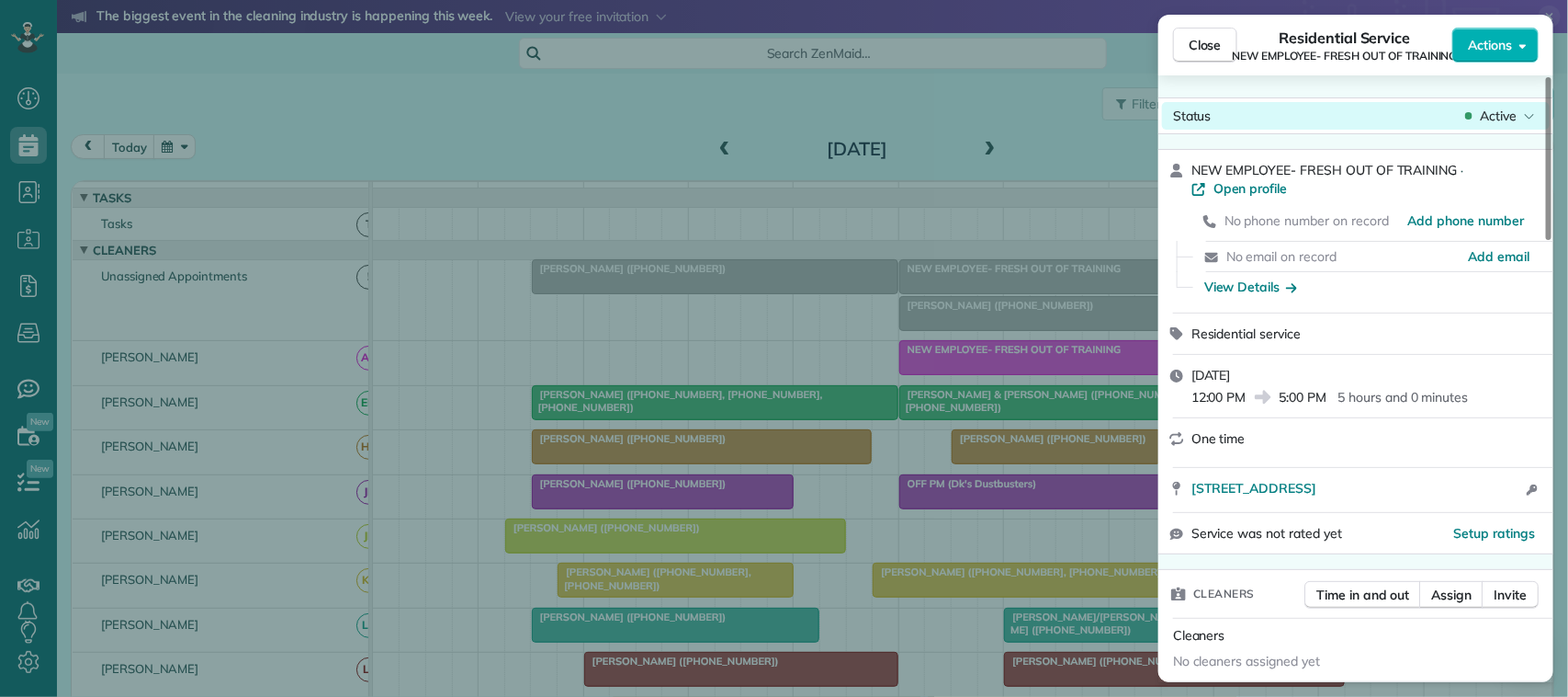
click at [1495, 109] on span "Active" at bounding box center [1498, 116] width 37 height 18
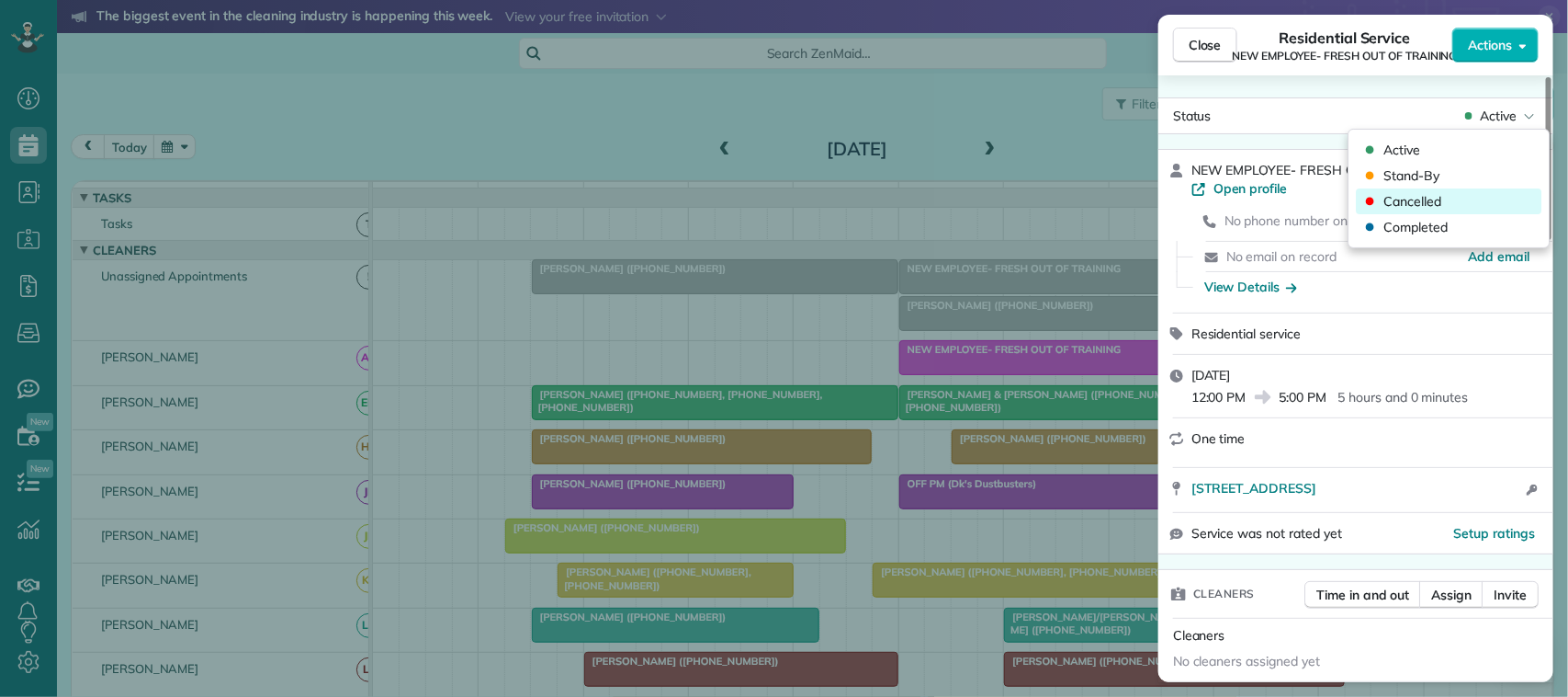
click at [1482, 189] on div "Cancelled" at bounding box center [1449, 201] width 186 height 26
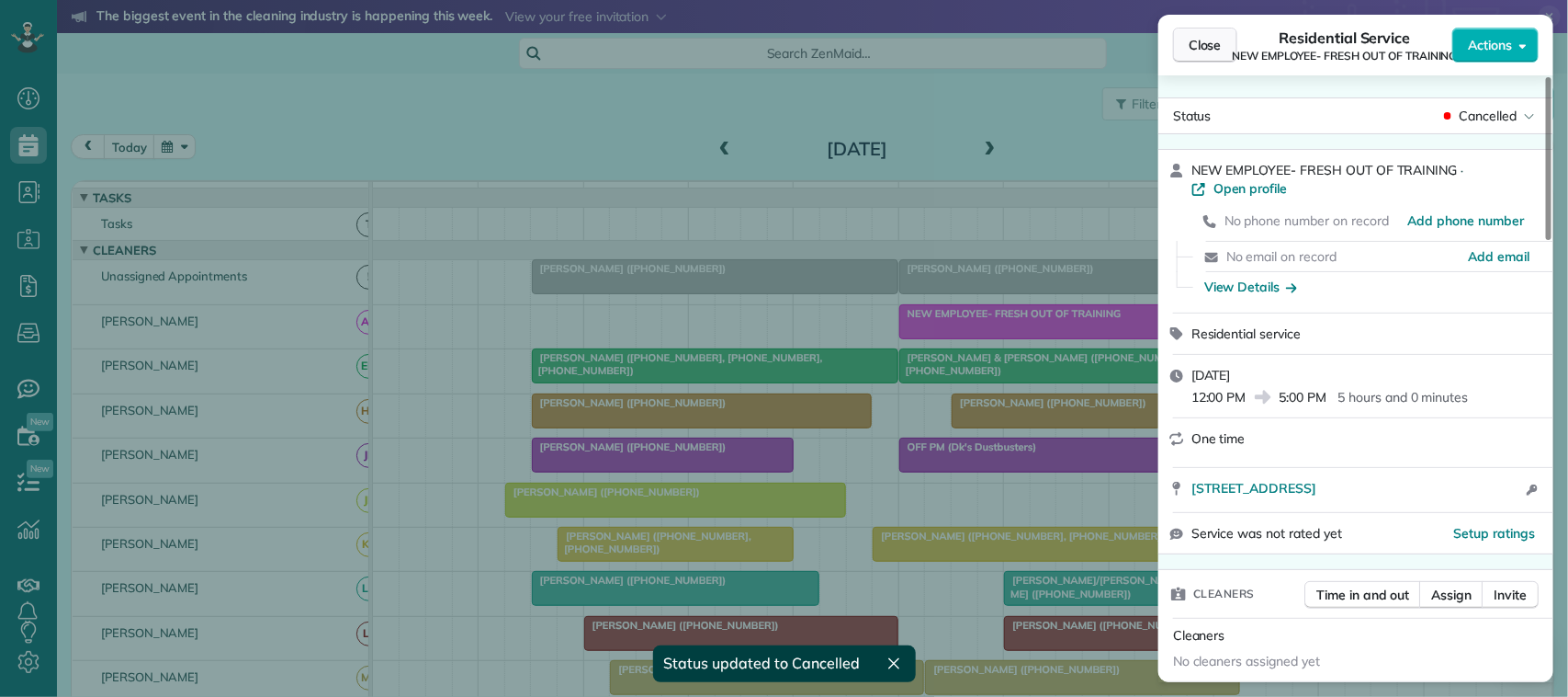
click at [1201, 51] on span "Close" at bounding box center [1205, 45] width 33 height 18
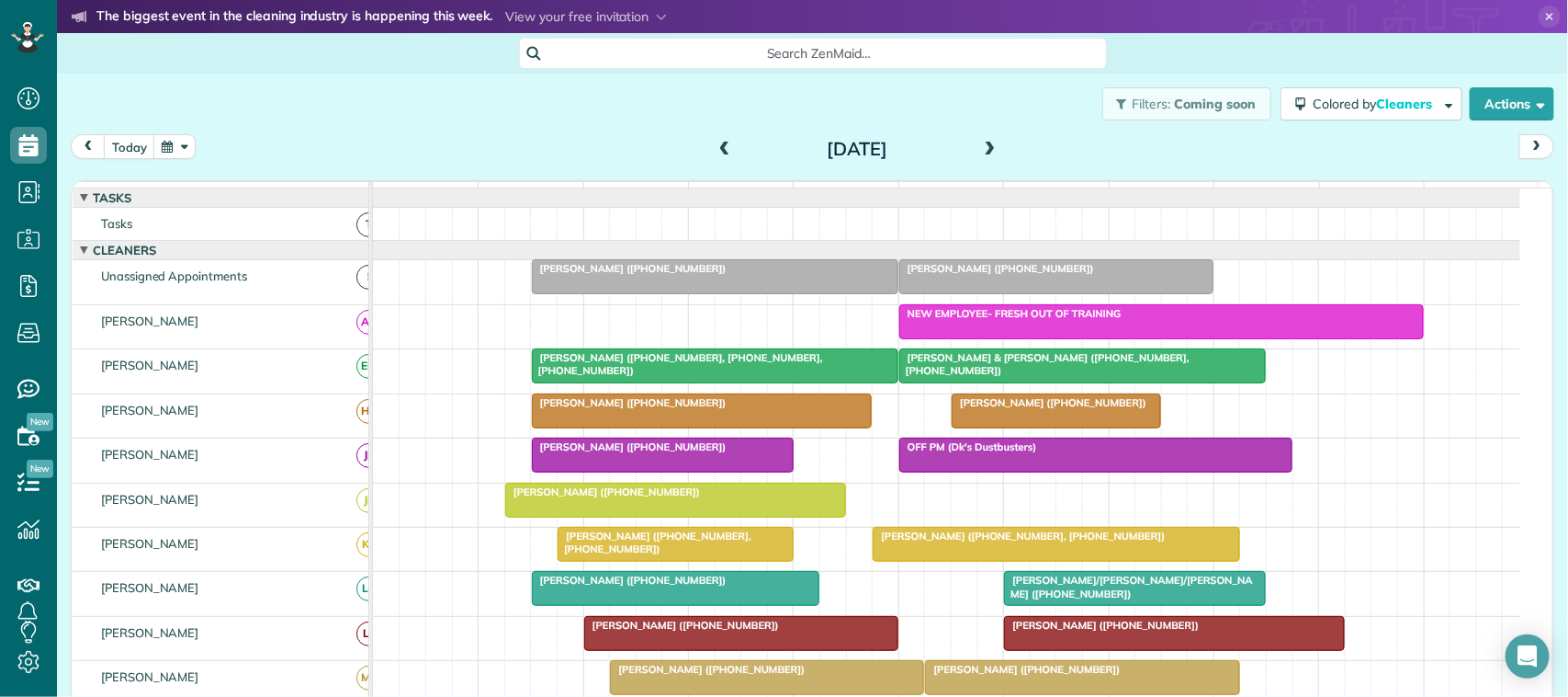
click at [980, 147] on span at bounding box center [990, 150] width 20 height 17
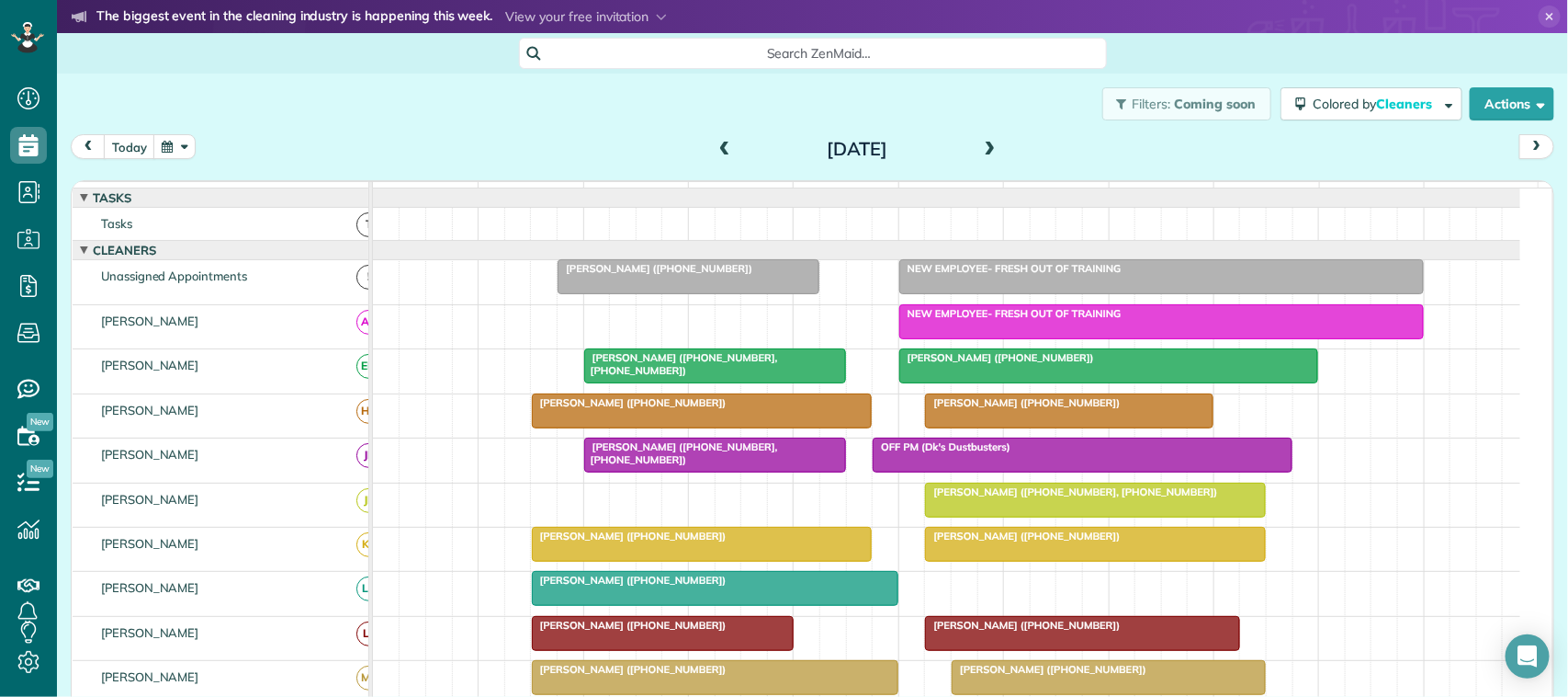
click at [967, 275] on span "NEW EMPLOYEE- FRESH OUT OF TRAINING" at bounding box center [1010, 269] width 224 height 13
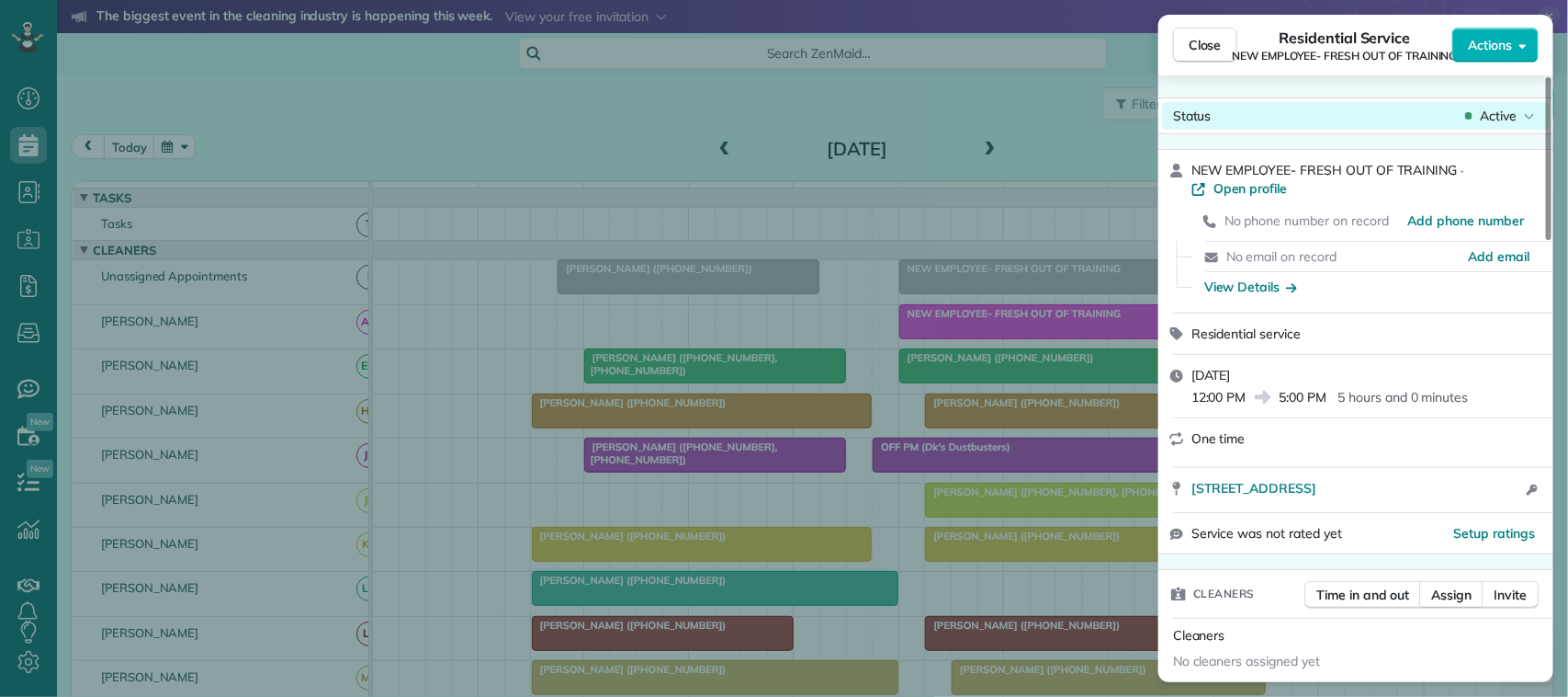
click at [1475, 117] on div "Active" at bounding box center [1500, 116] width 77 height 18
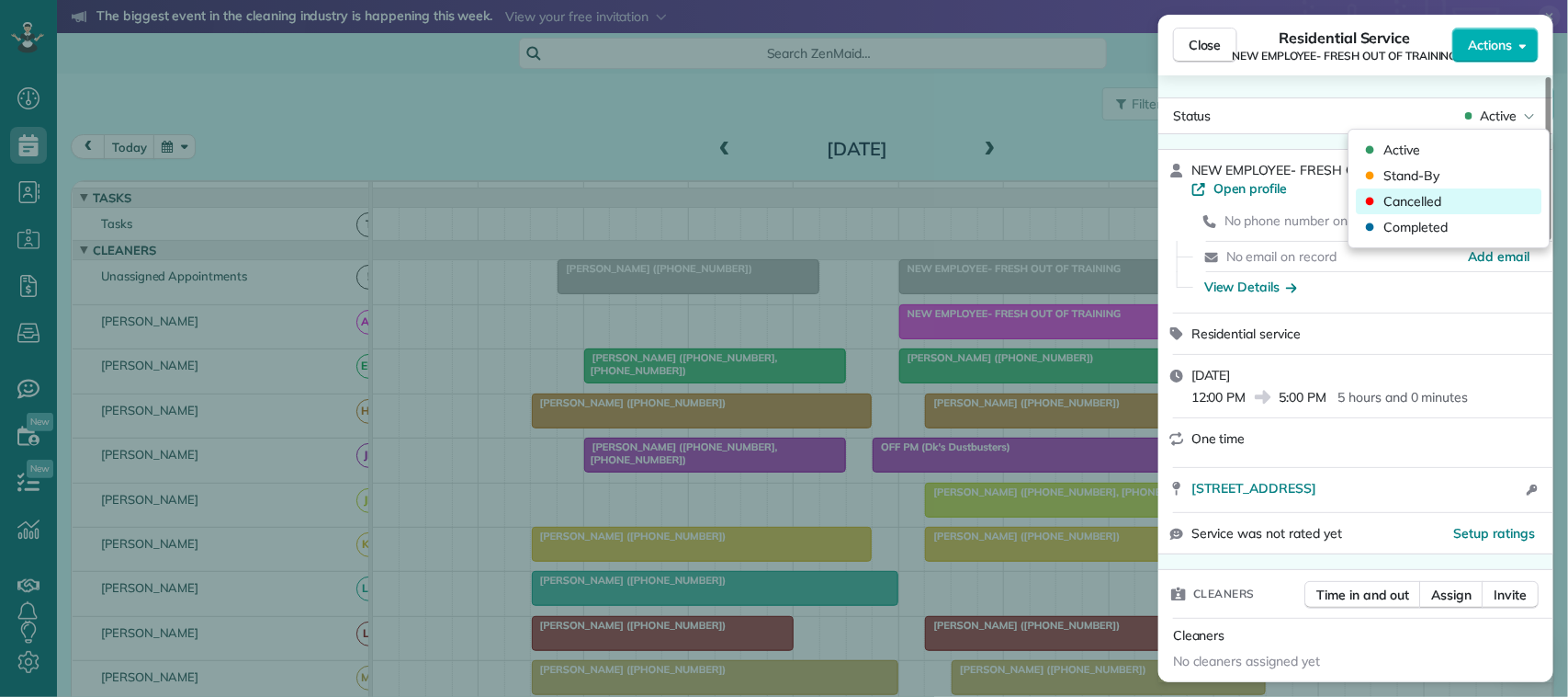
click at [1475, 189] on div "Cancelled" at bounding box center [1449, 201] width 186 height 26
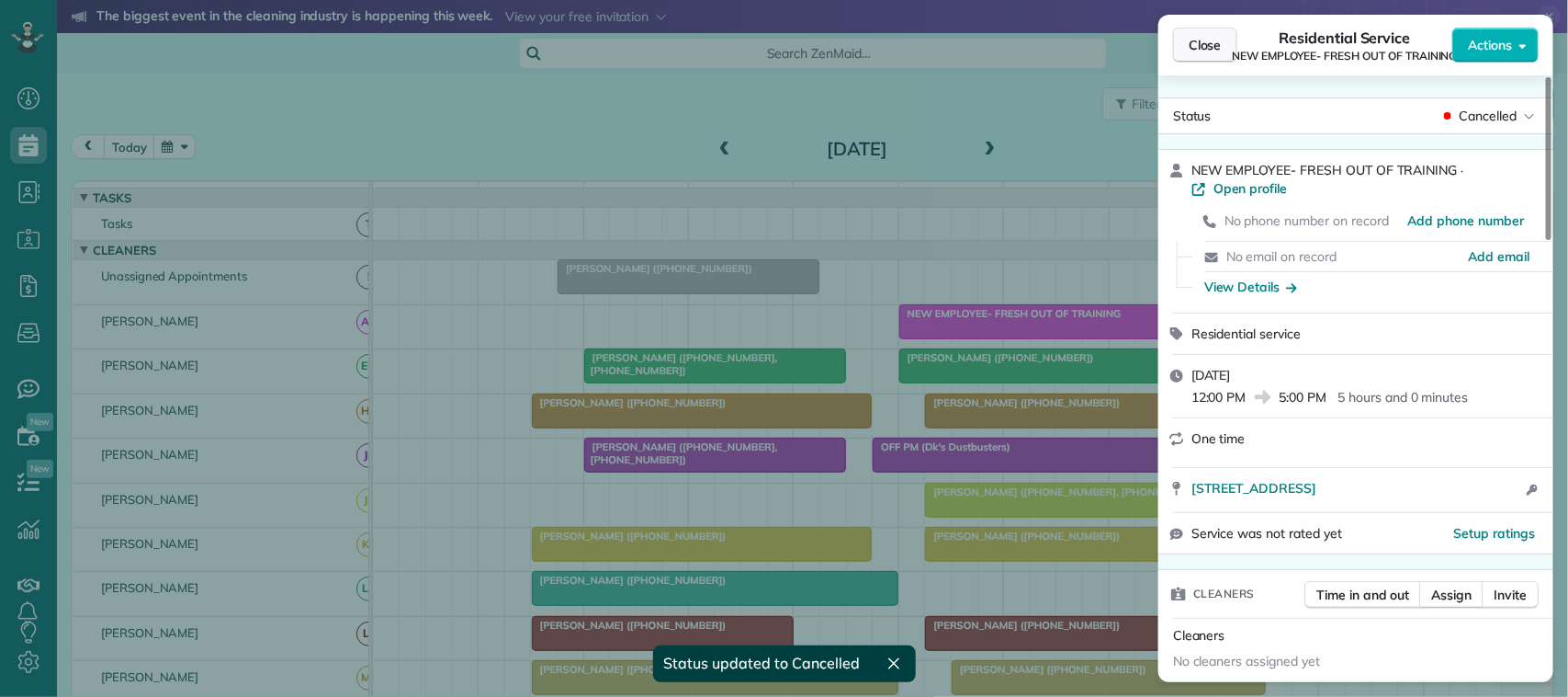
click at [1205, 52] on span "Close" at bounding box center [1205, 45] width 33 height 18
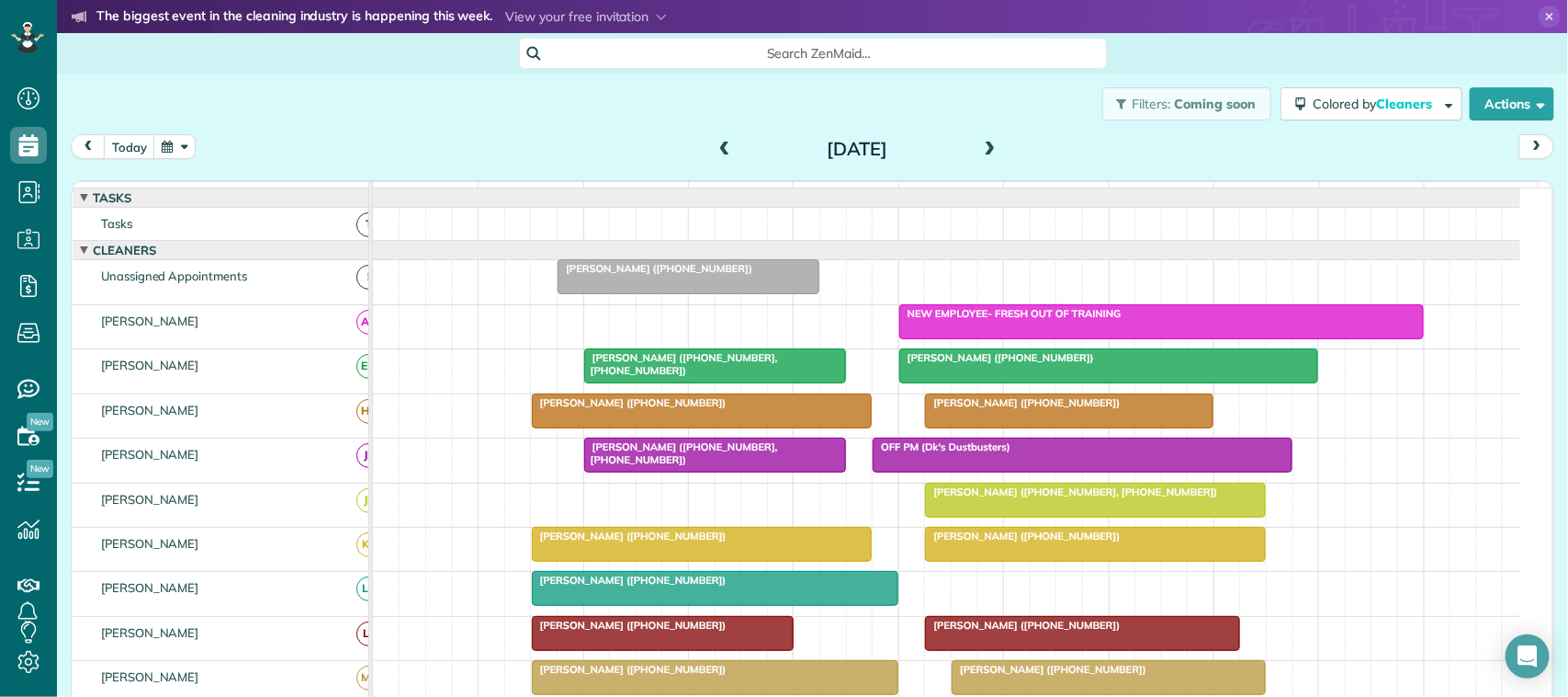
click at [988, 147] on span at bounding box center [990, 150] width 20 height 17
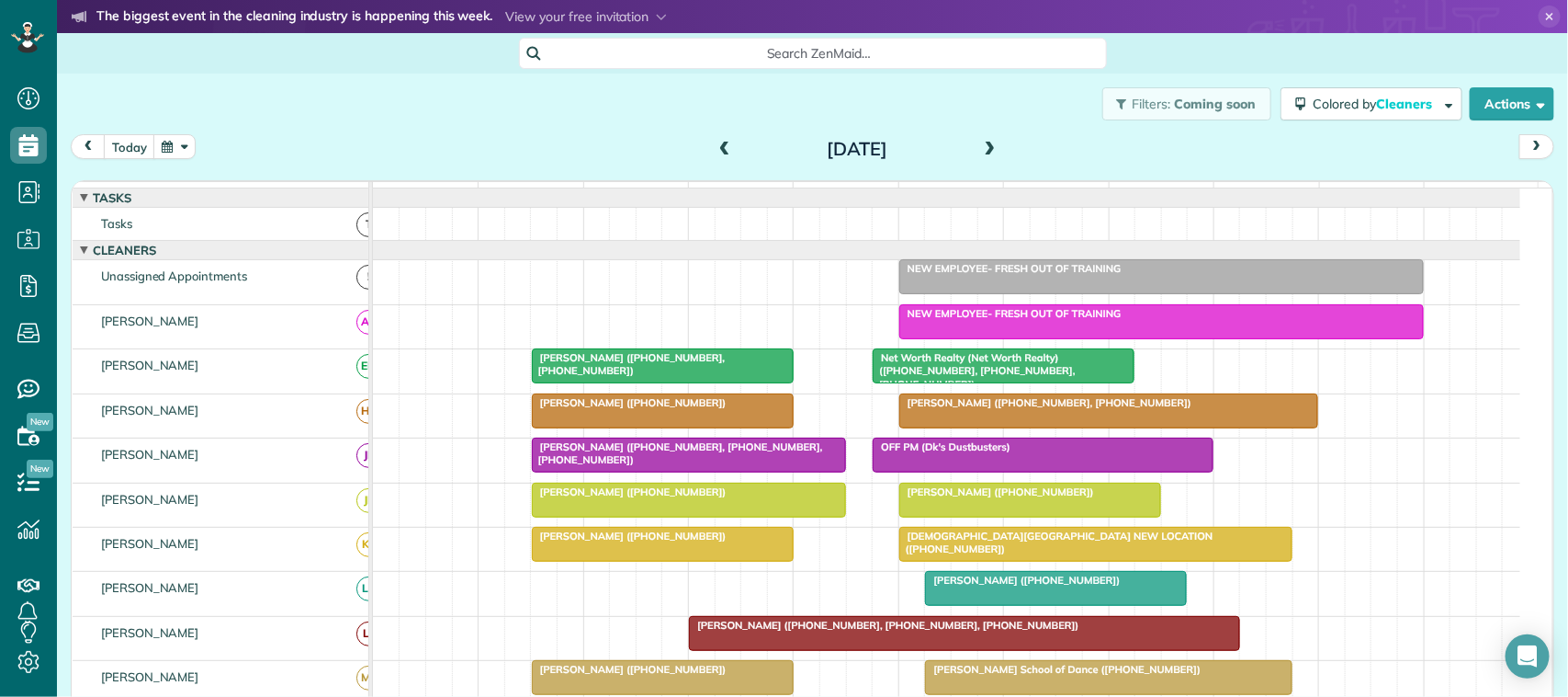
click at [974, 293] on div at bounding box center [1161, 277] width 523 height 33
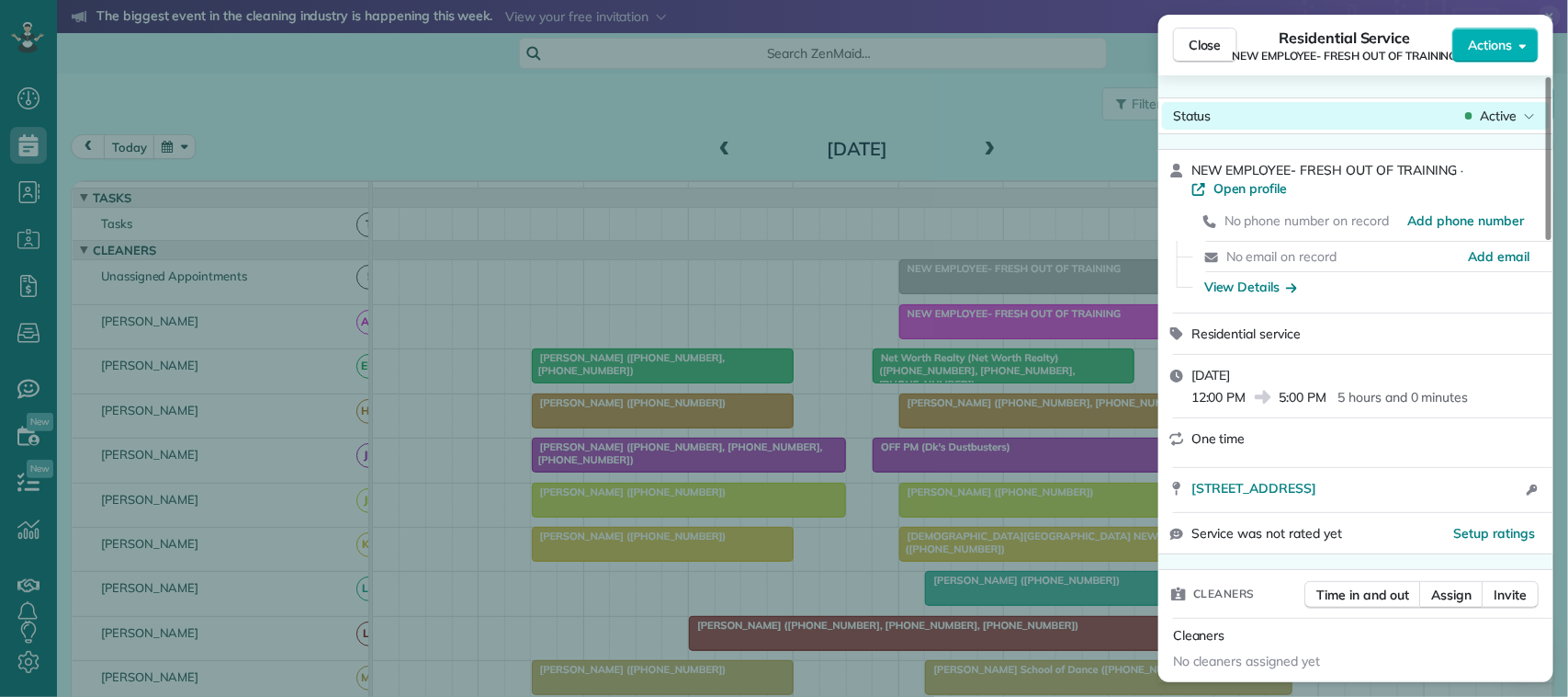
click at [1511, 110] on span "Active" at bounding box center [1498, 116] width 37 height 18
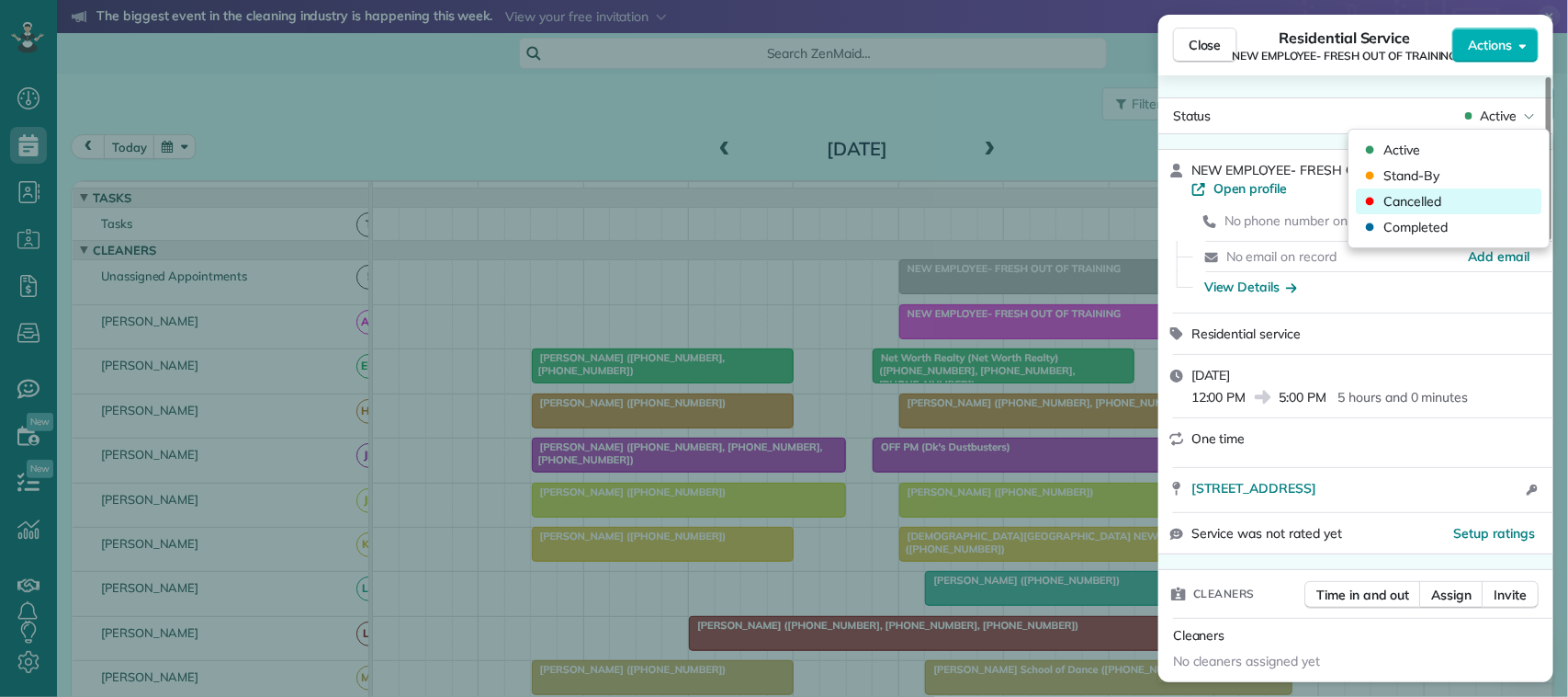
click at [1456, 198] on div "Cancelled" at bounding box center [1449, 201] width 186 height 26
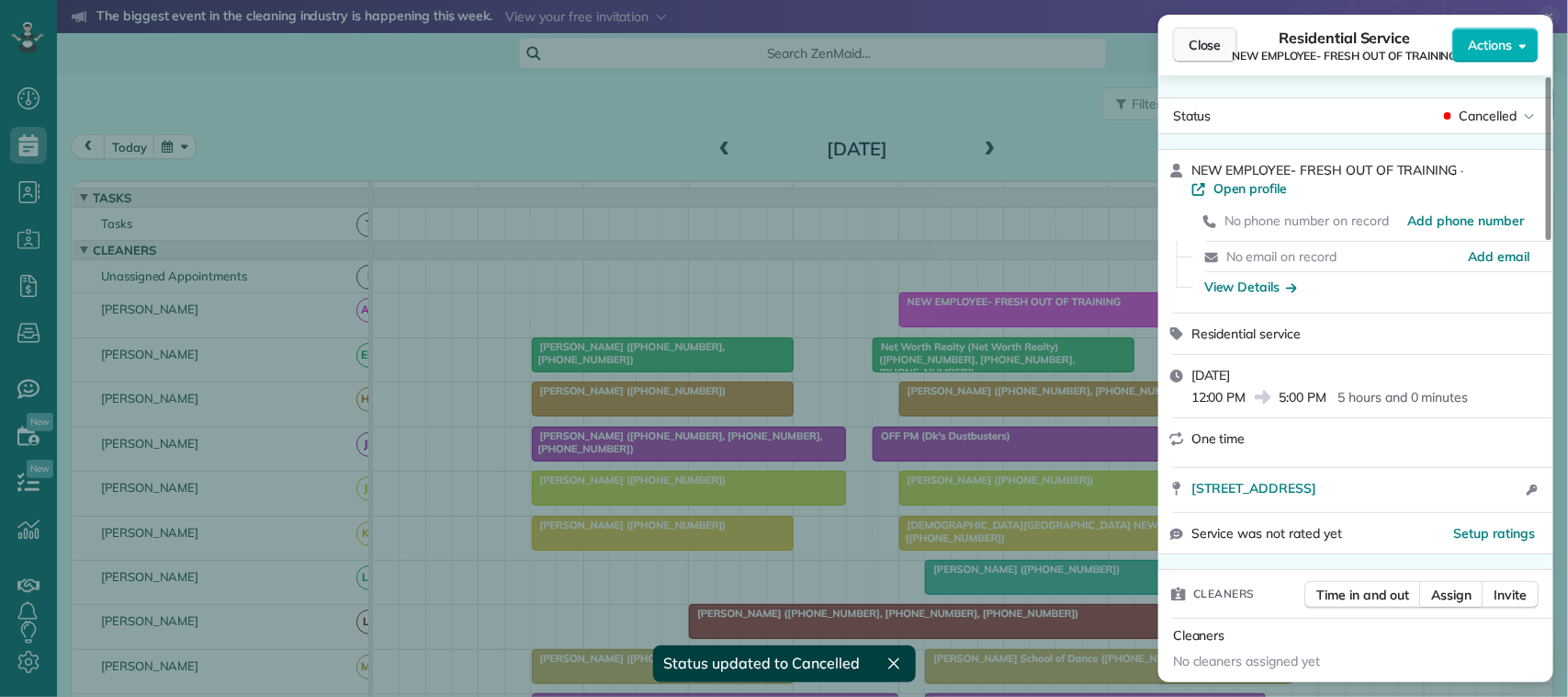
click at [1210, 52] on span "Close" at bounding box center [1205, 45] width 33 height 18
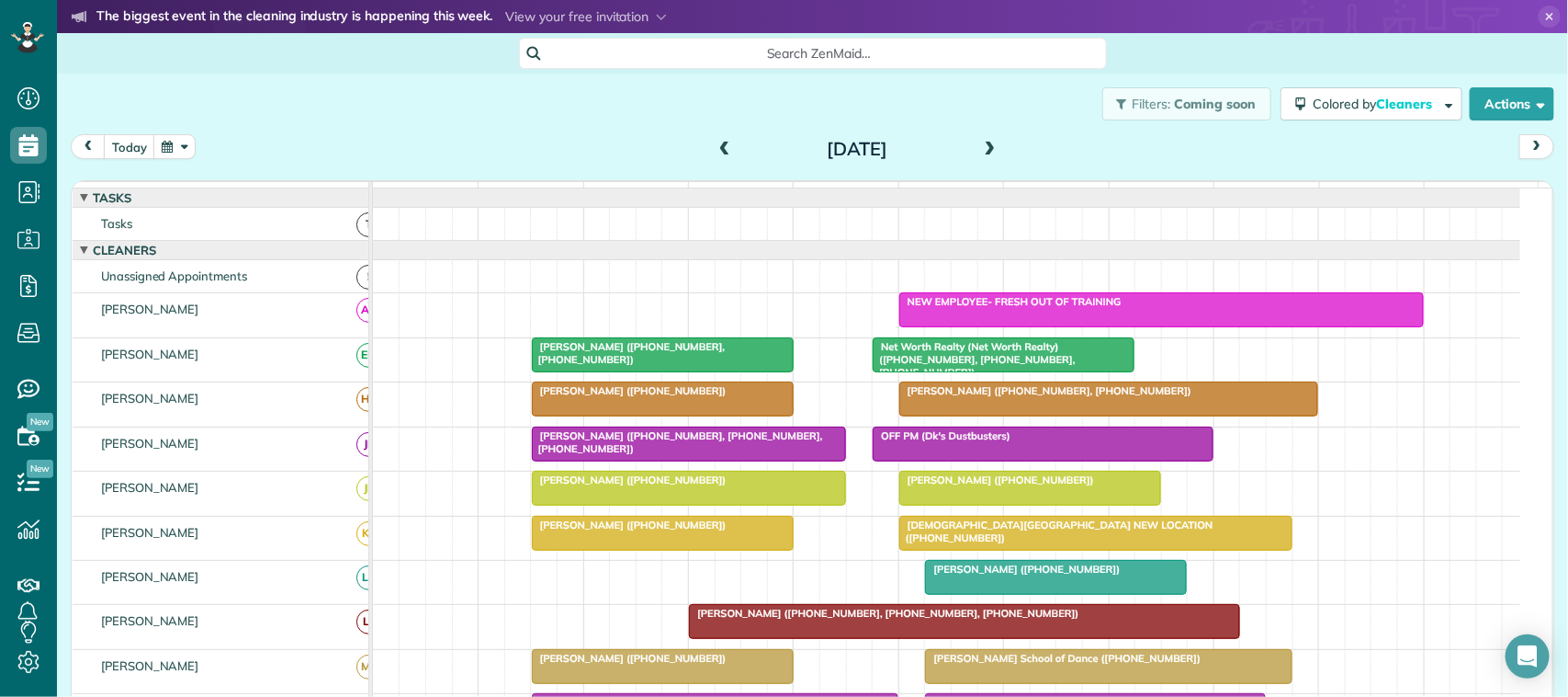
click at [980, 142] on span at bounding box center [990, 150] width 20 height 17
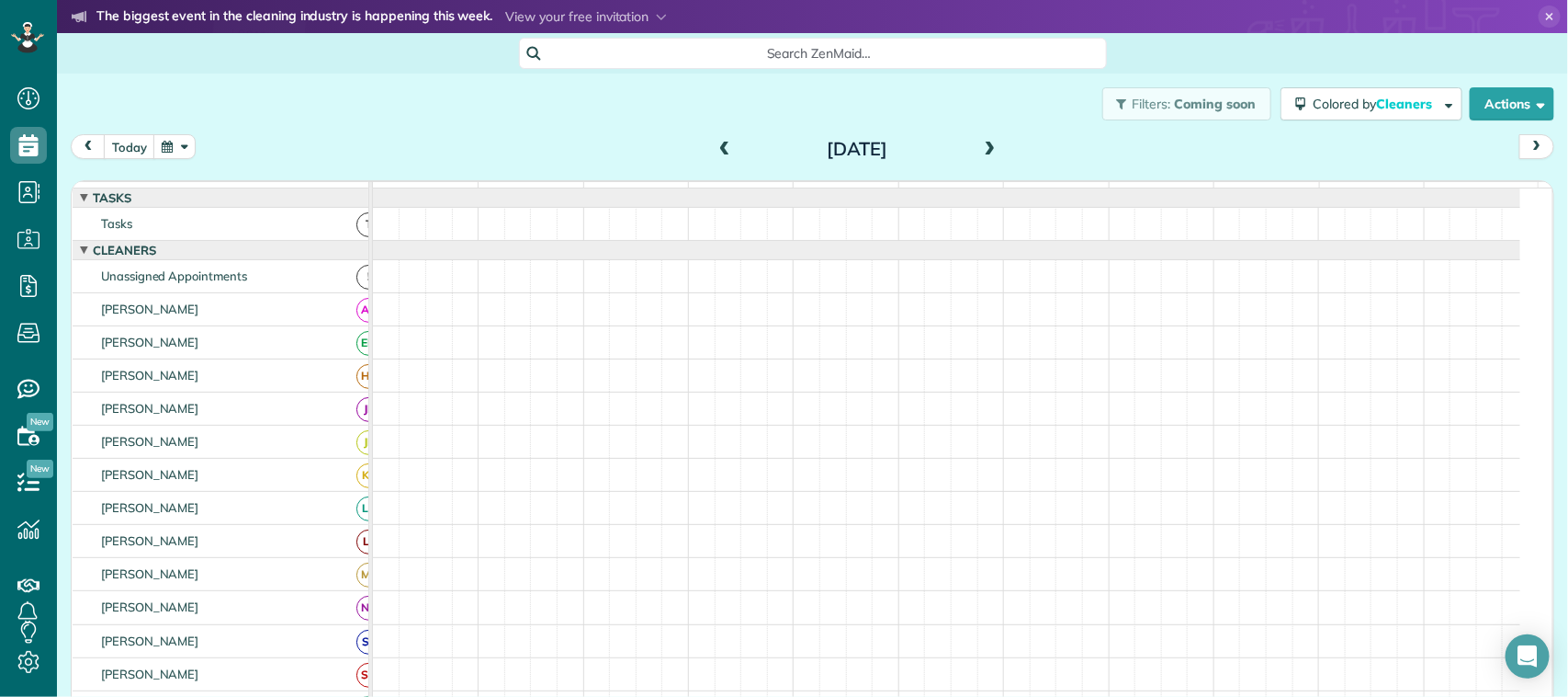
click at [993, 149] on div "Saturday Sep 27, 2025" at bounding box center [858, 149] width 294 height 29
click at [985, 148] on span at bounding box center [990, 150] width 20 height 17
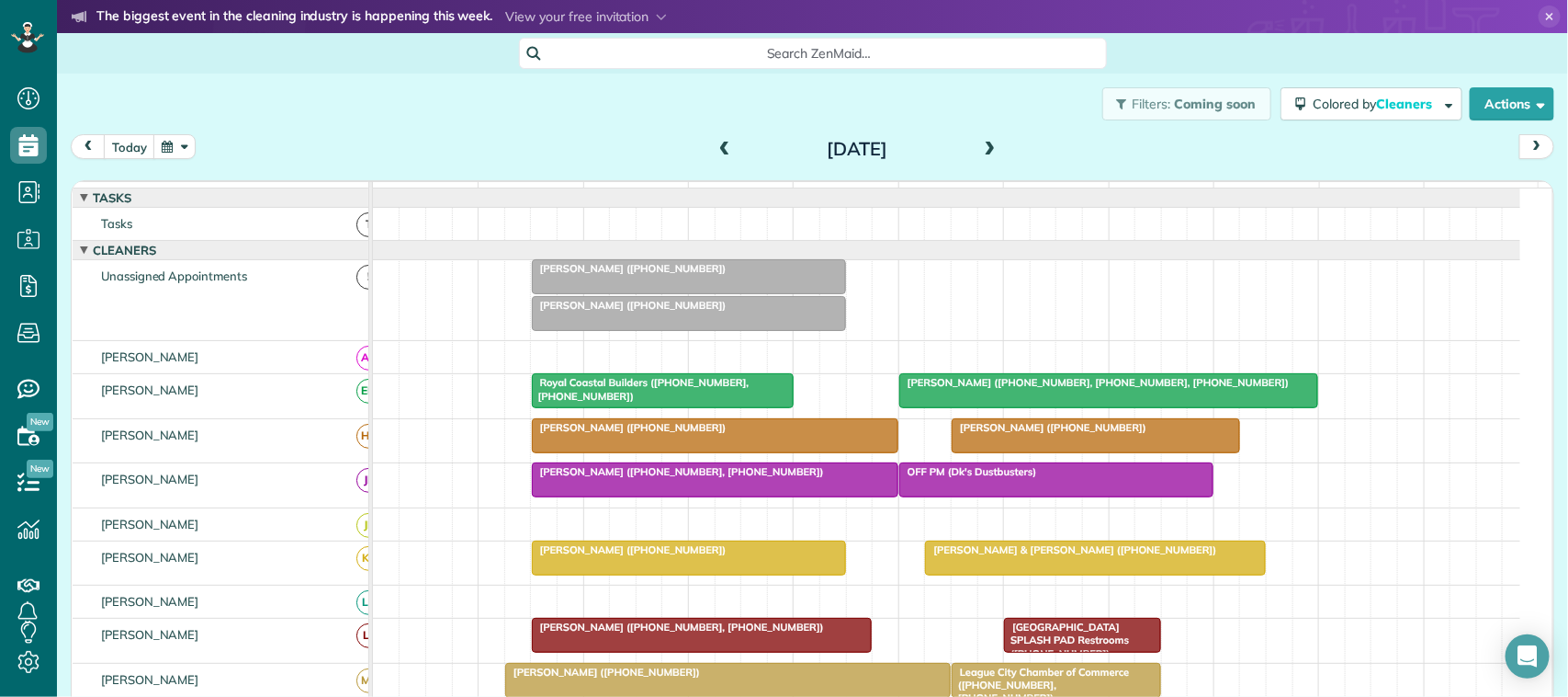
click at [983, 148] on span at bounding box center [990, 150] width 20 height 17
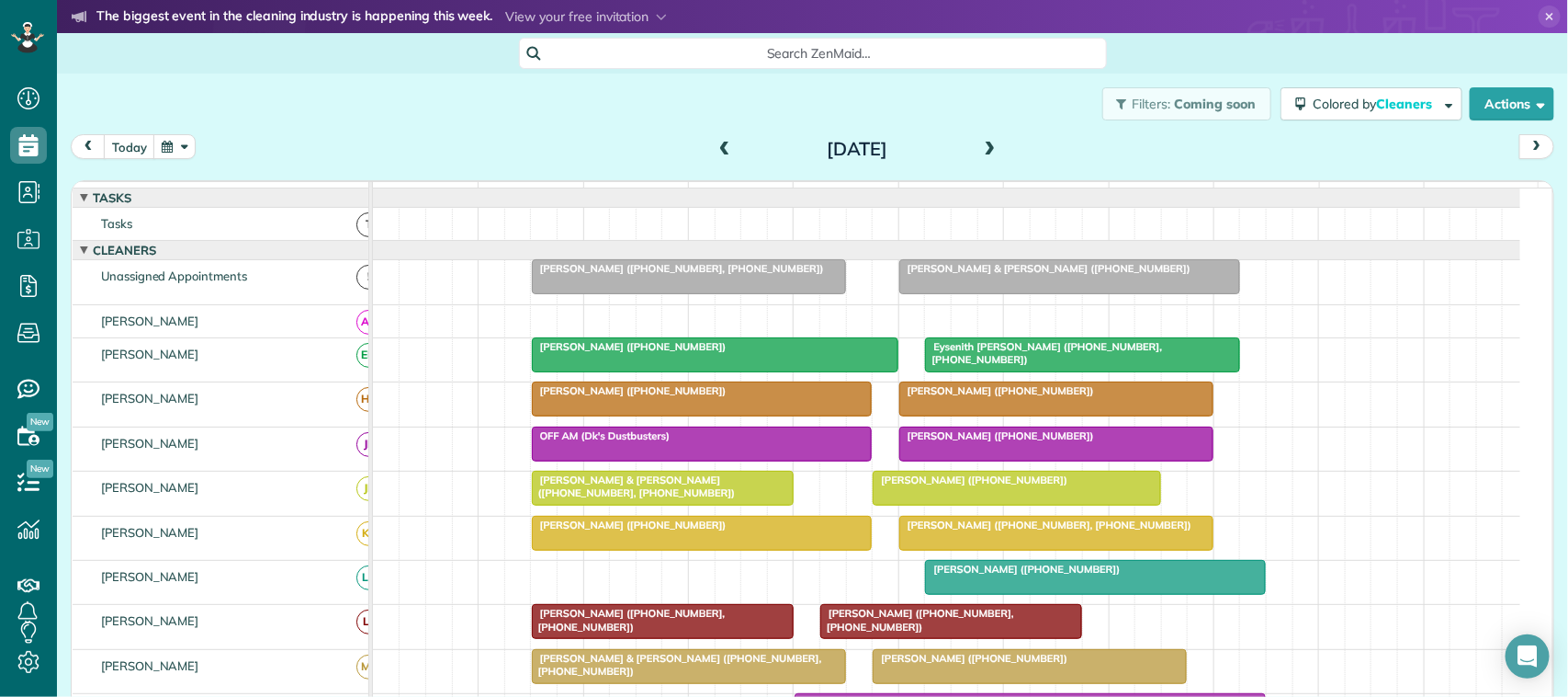
click at [983, 150] on span at bounding box center [990, 150] width 20 height 17
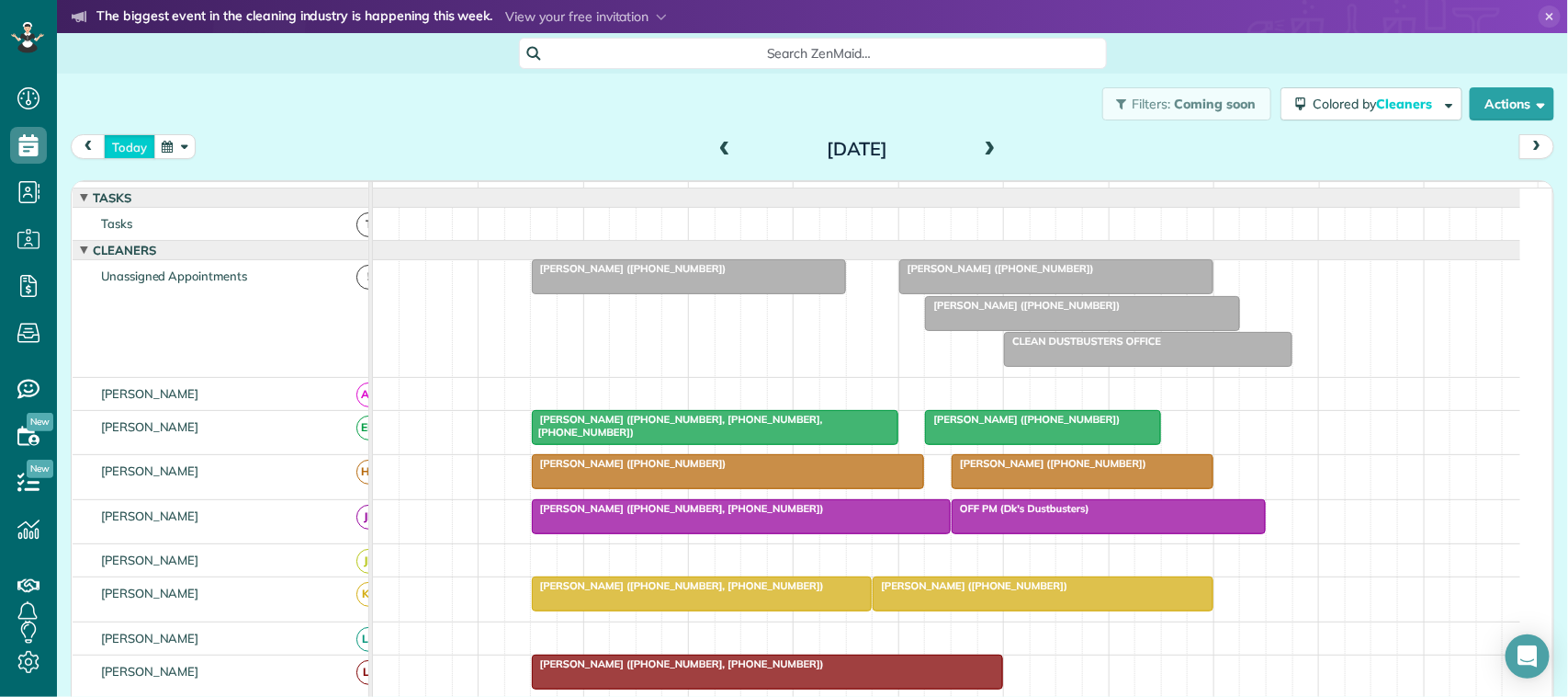
click at [135, 143] on button "today" at bounding box center [130, 146] width 51 height 25
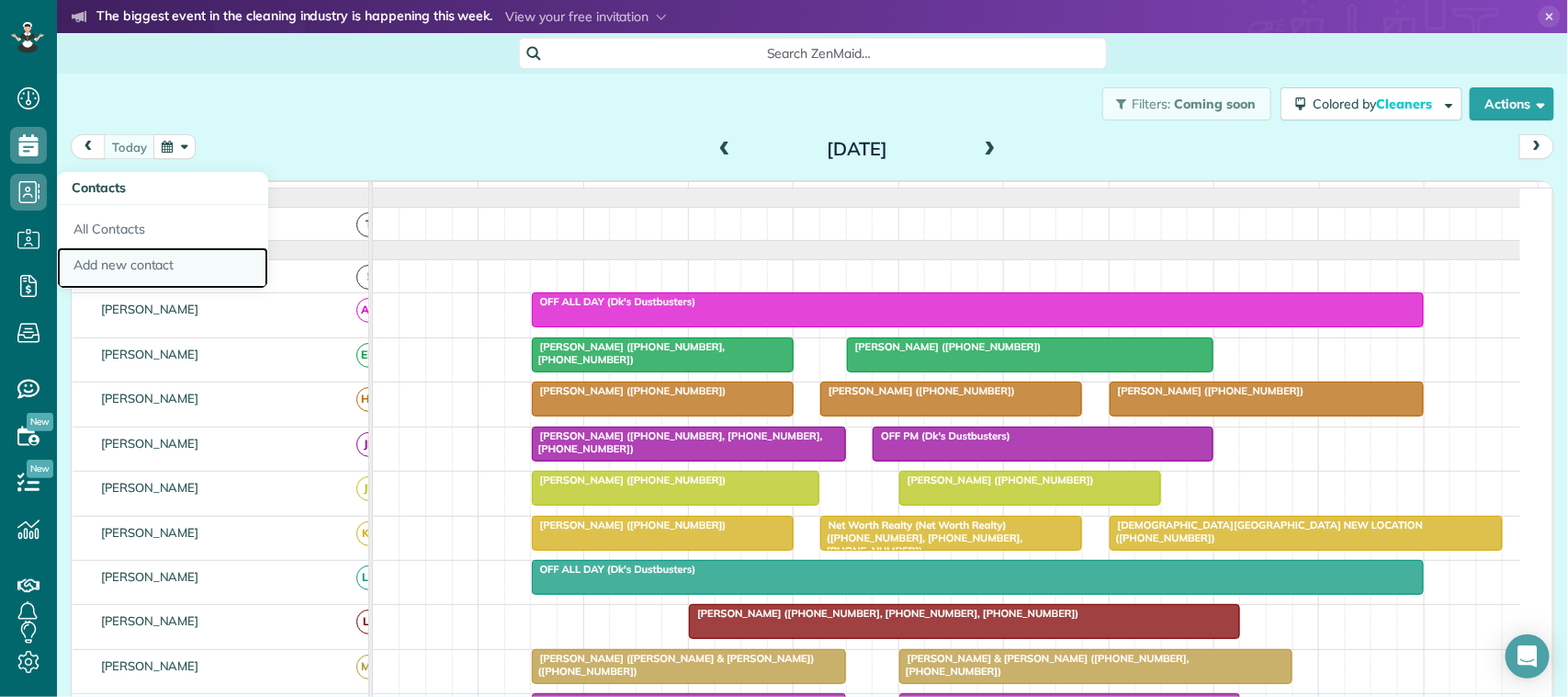
click at [108, 255] on link "Add new contact" at bounding box center [163, 269] width 211 height 42
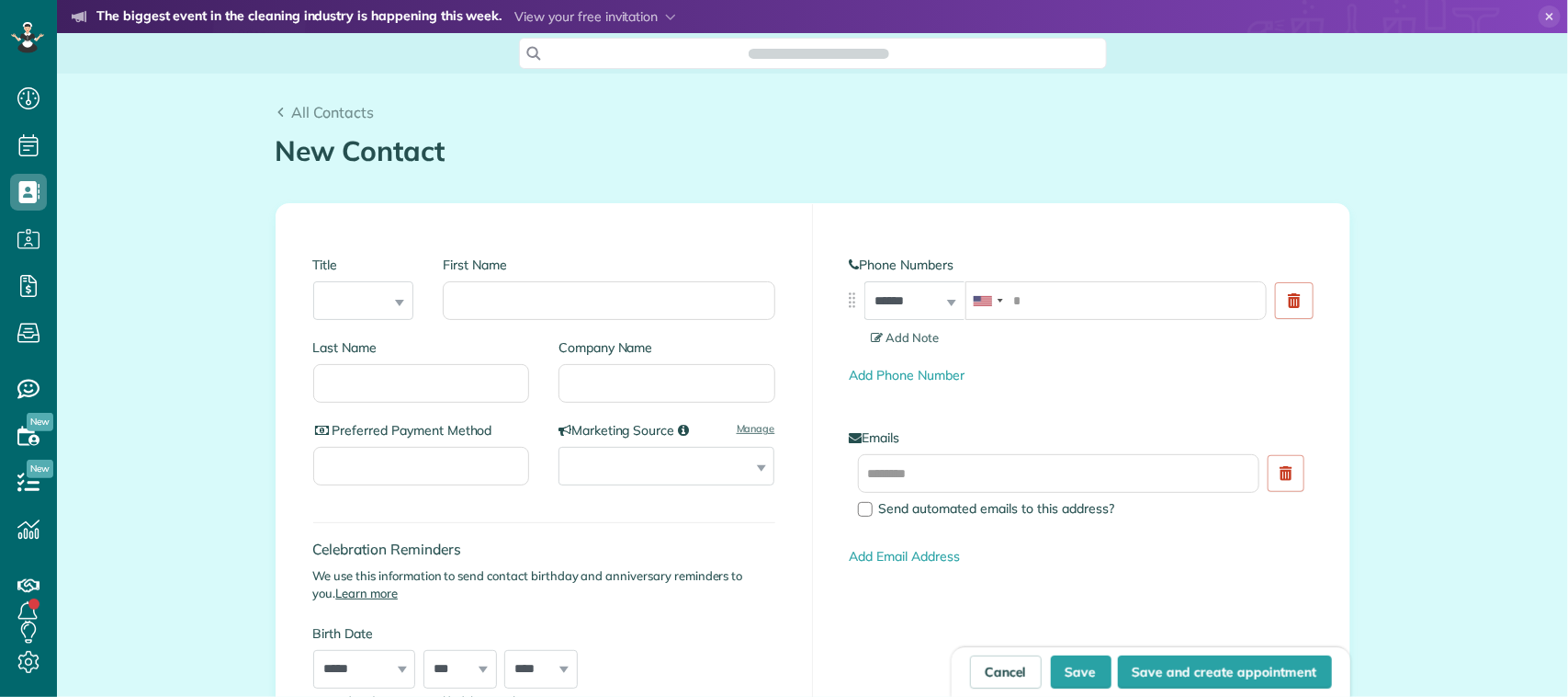
scroll to position [7, 7]
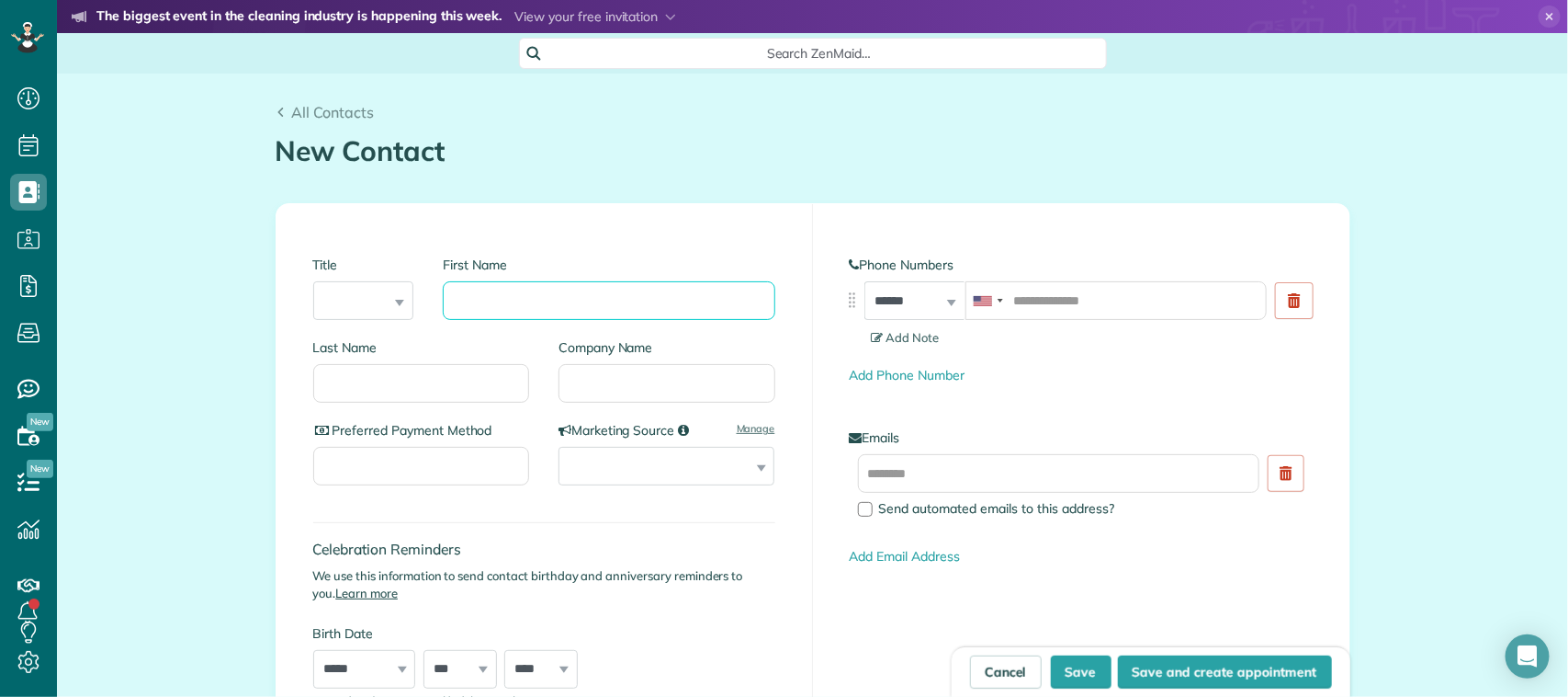
drag, startPoint x: 697, startPoint y: 283, endPoint x: 697, endPoint y: 296, distance: 13.0
click at [697, 287] on input "First Name" at bounding box center [608, 301] width 332 height 39
type input "*****"
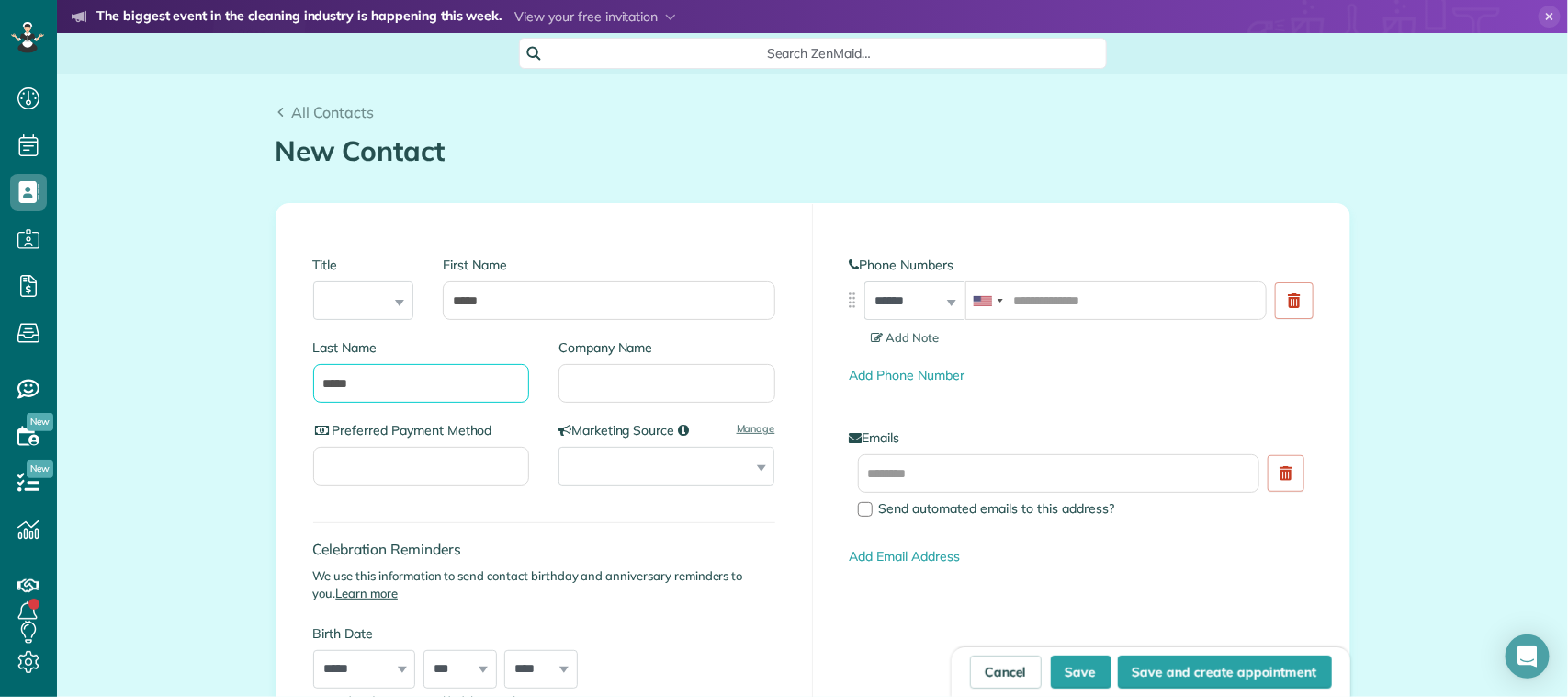
type input "*****"
click at [668, 463] on select "**********" at bounding box center [666, 466] width 216 height 39
select select "****"
click at [559, 447] on select "**********" at bounding box center [666, 466] width 216 height 39
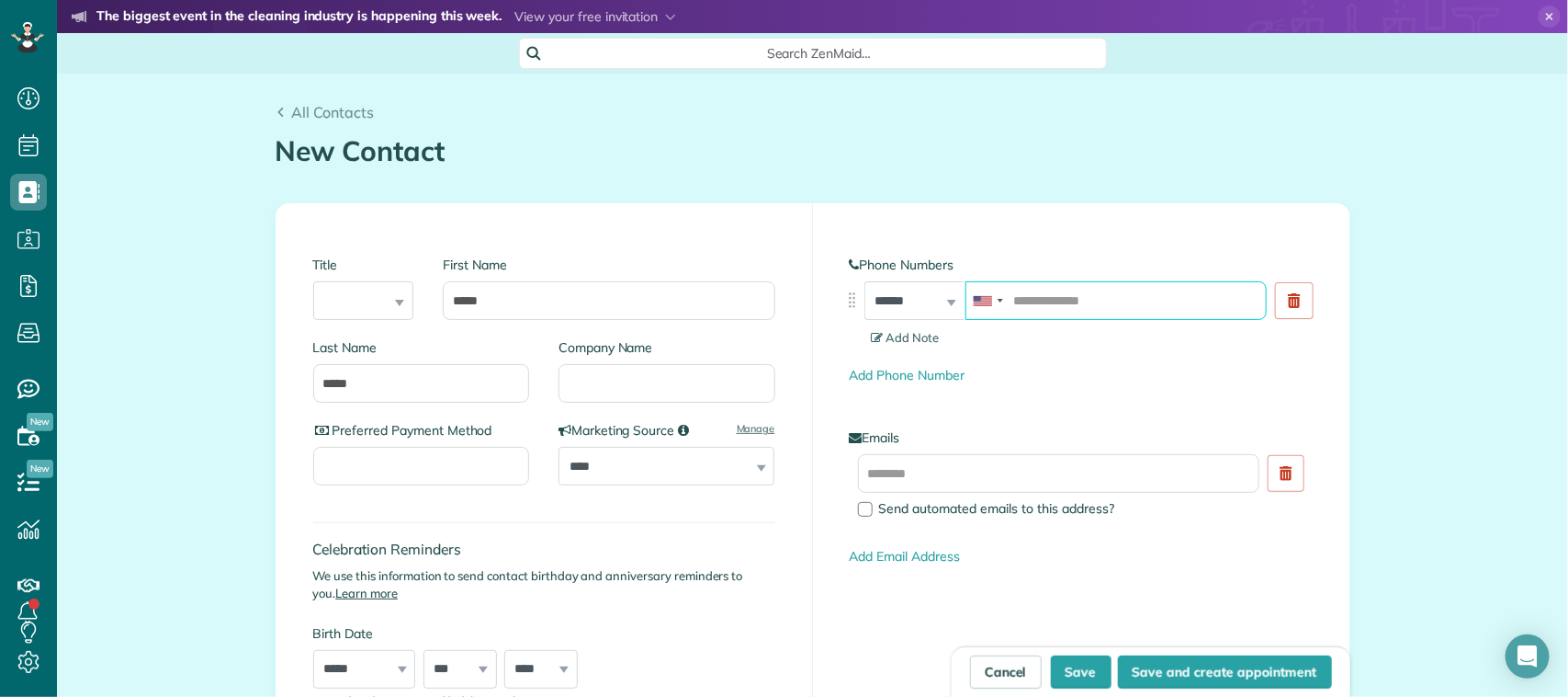
click at [1062, 300] on input "tel" at bounding box center [1116, 301] width 301 height 39
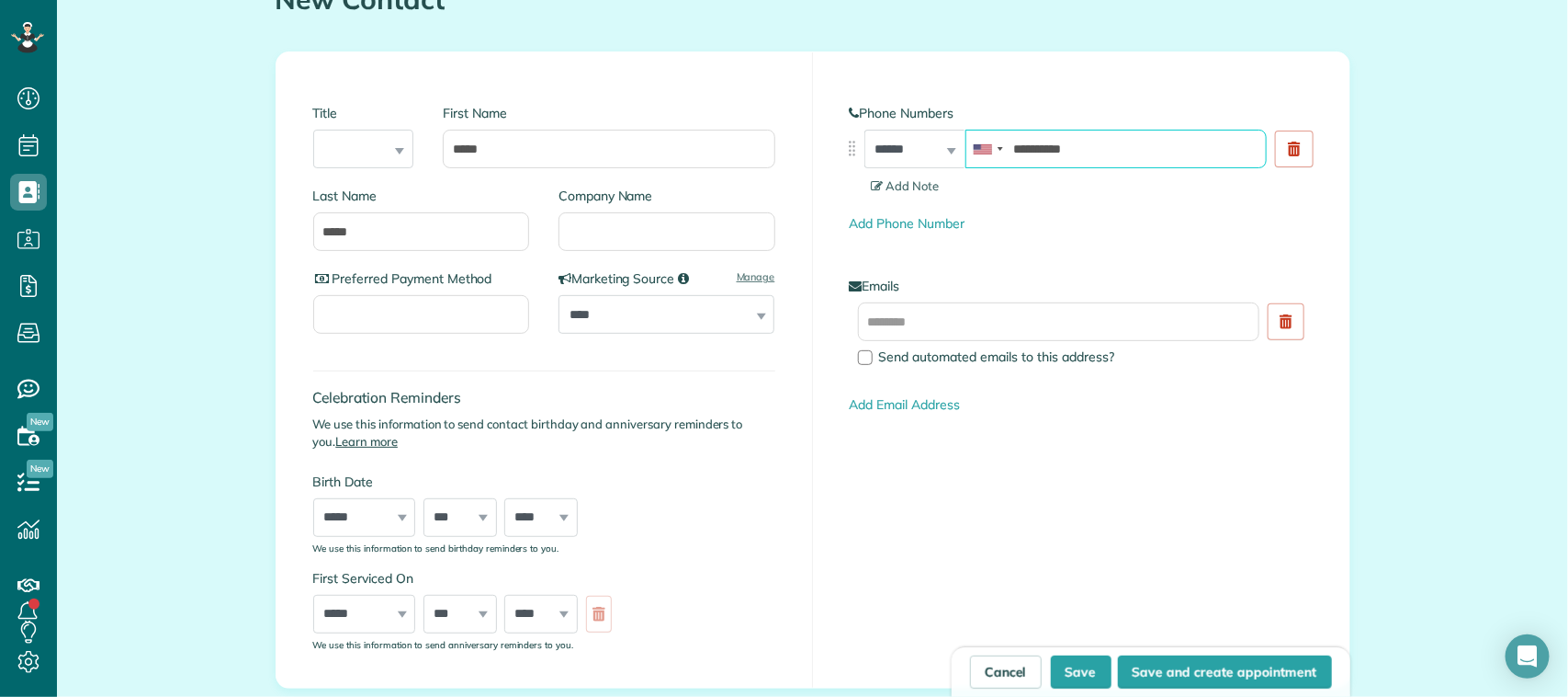
scroll to position [230, 0]
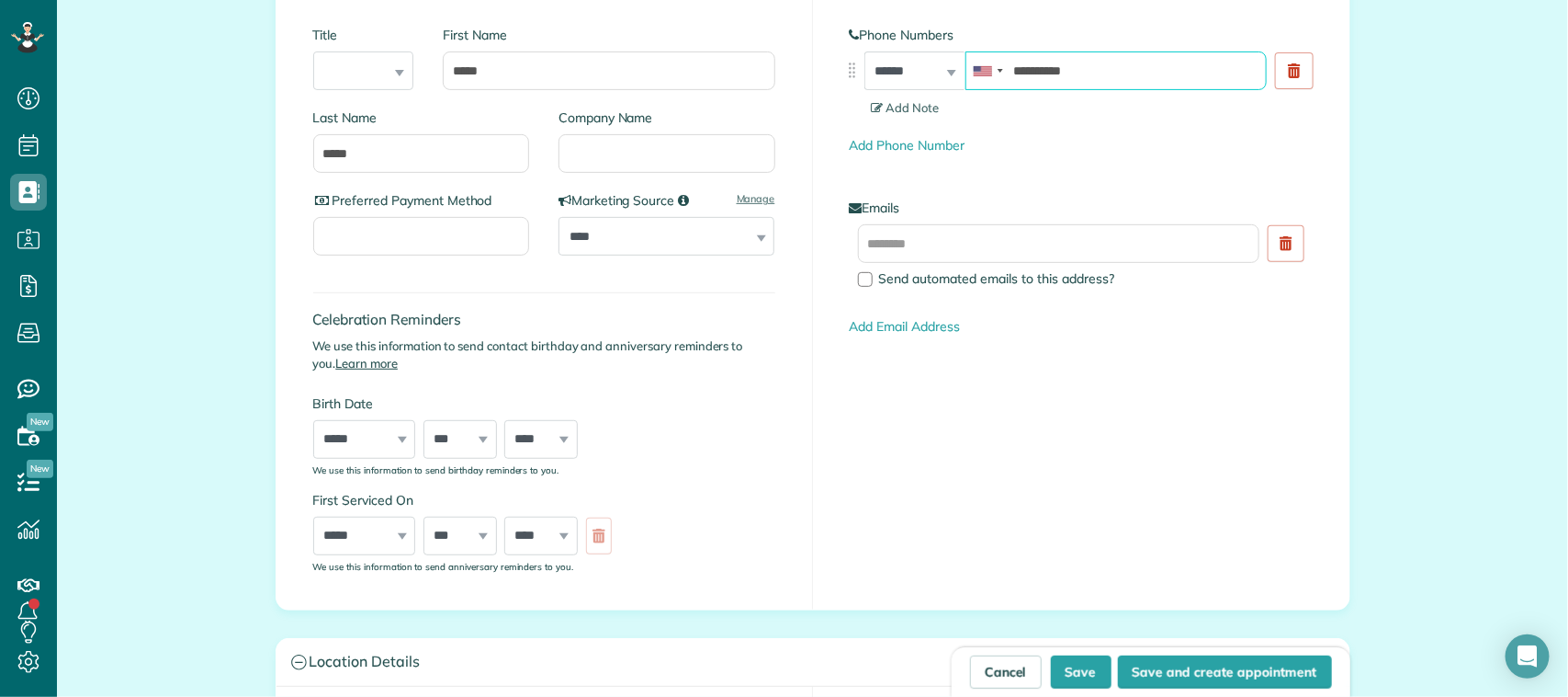
type input "**********"
click at [902, 253] on input "text" at bounding box center [1059, 244] width 403 height 39
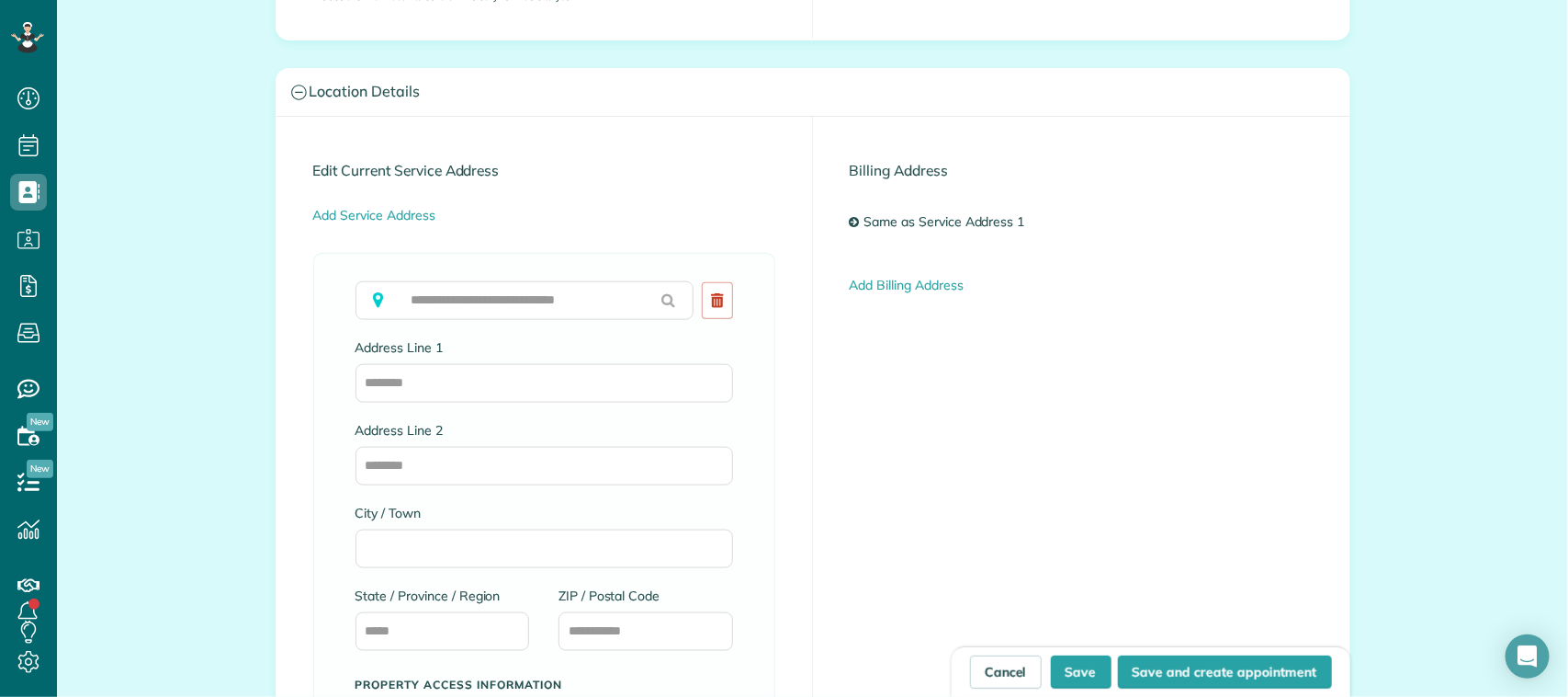
scroll to position [804, 0]
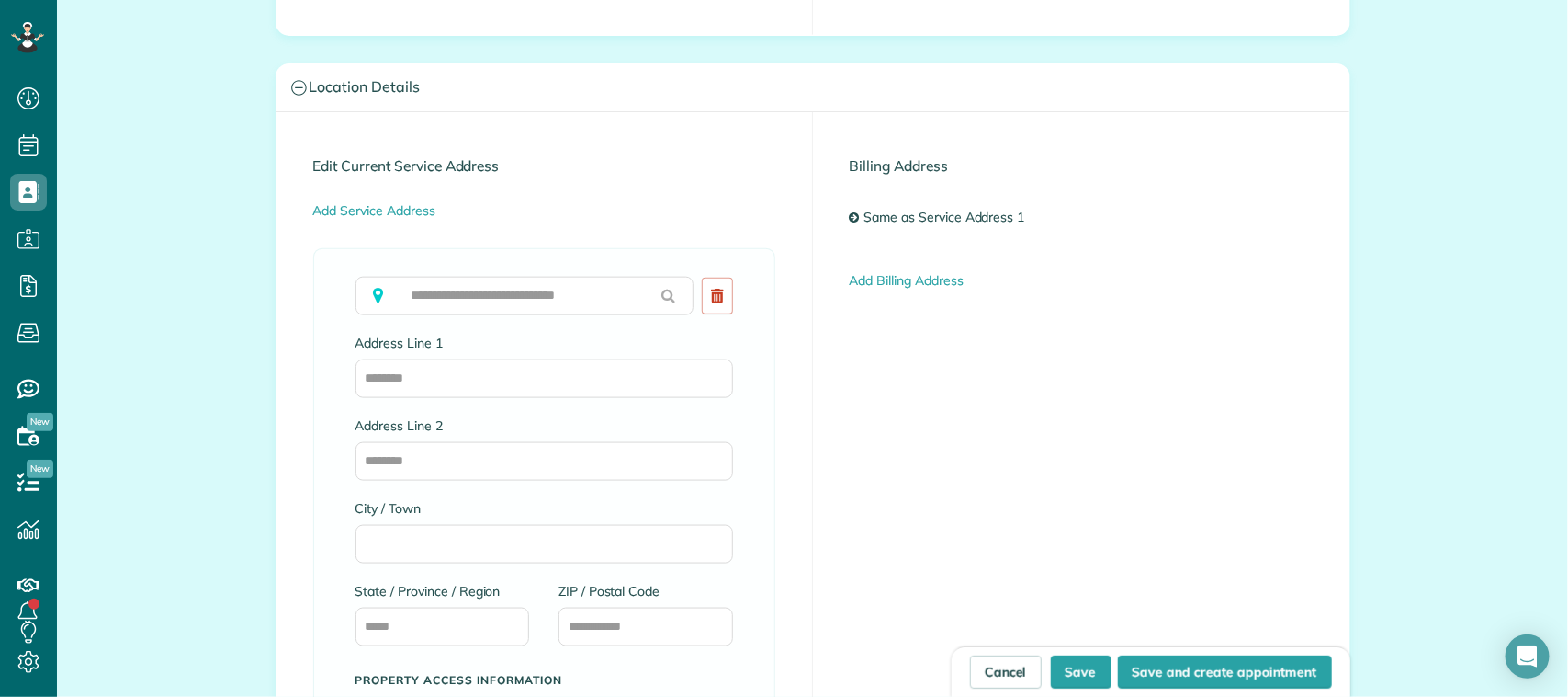
type input "**********"
click at [590, 294] on input "text" at bounding box center [525, 296] width 339 height 39
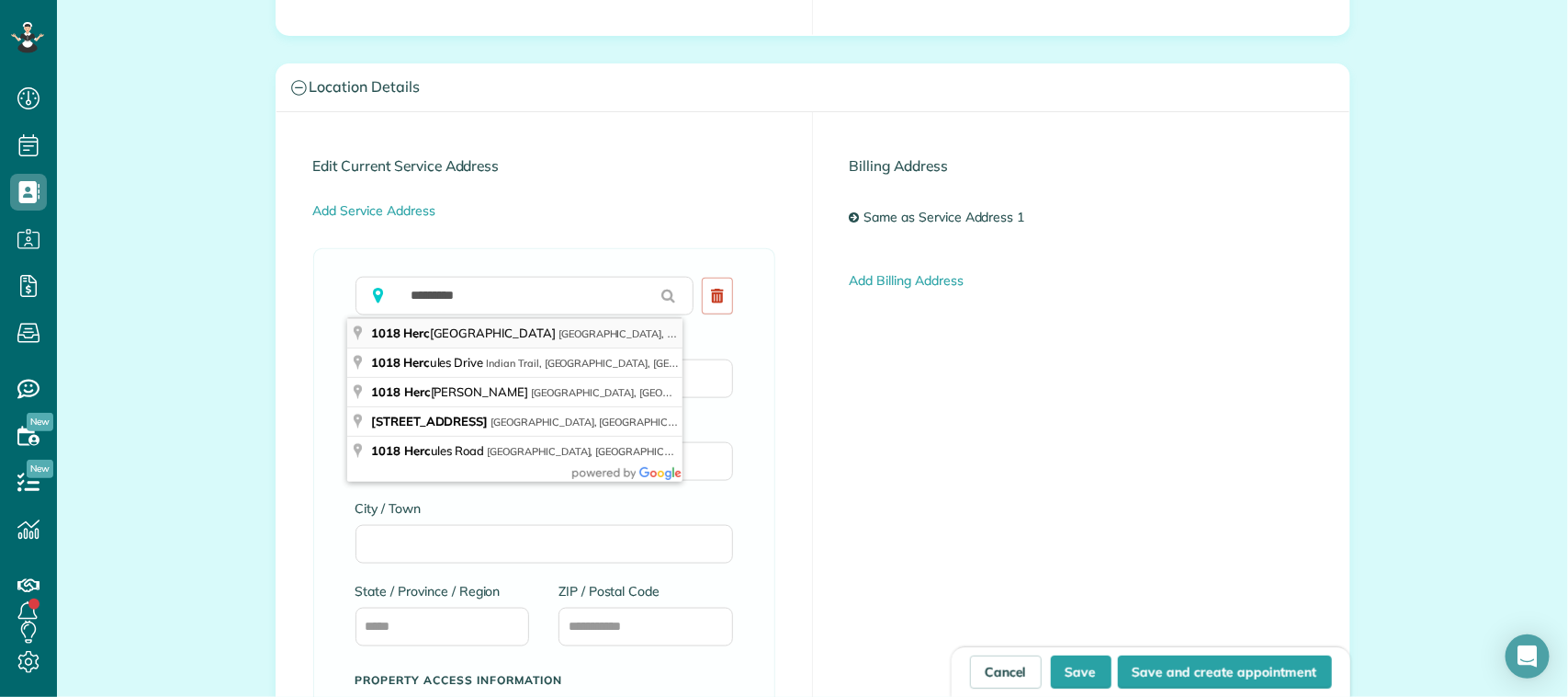
type input "**********"
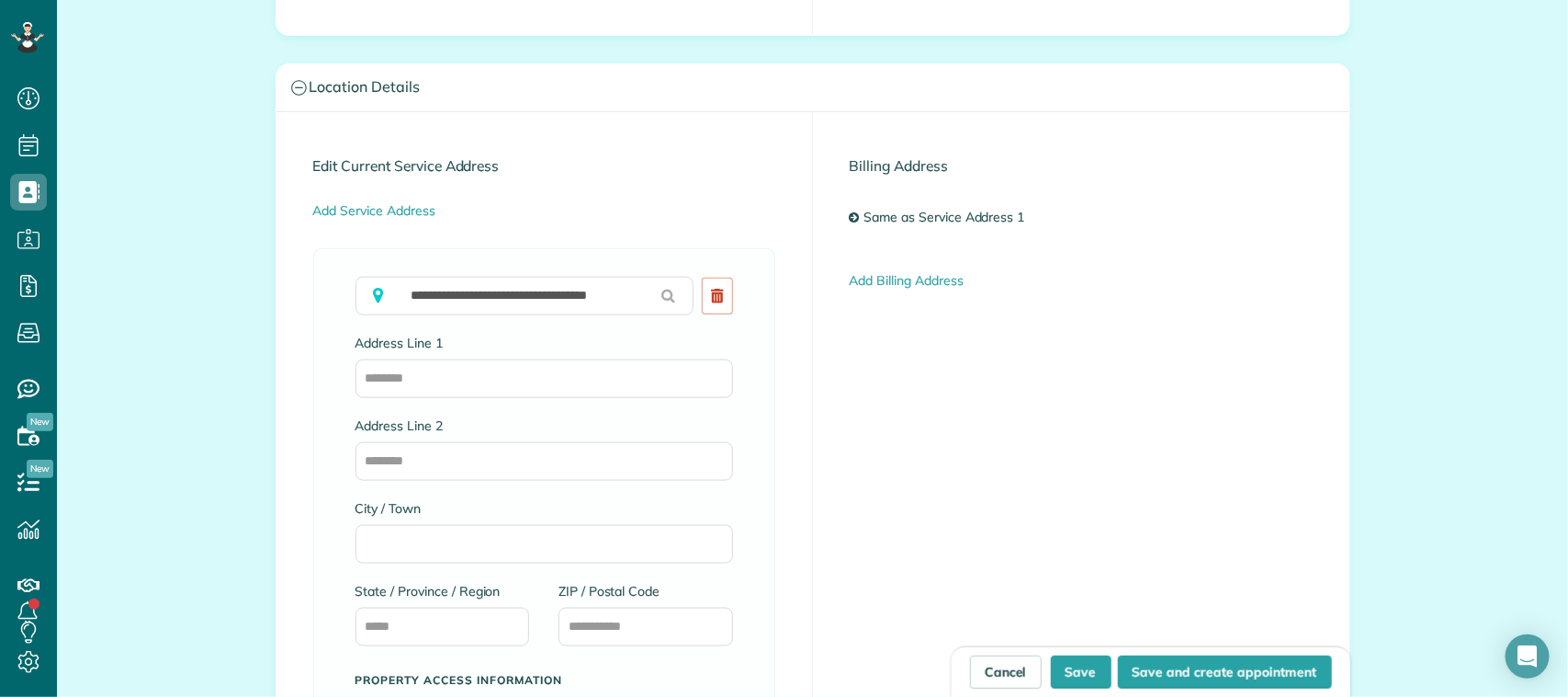
type input "**********"
type input "*******"
type input "**"
type input "*****"
drag, startPoint x: 1063, startPoint y: 673, endPoint x: 1052, endPoint y: 676, distance: 11.4
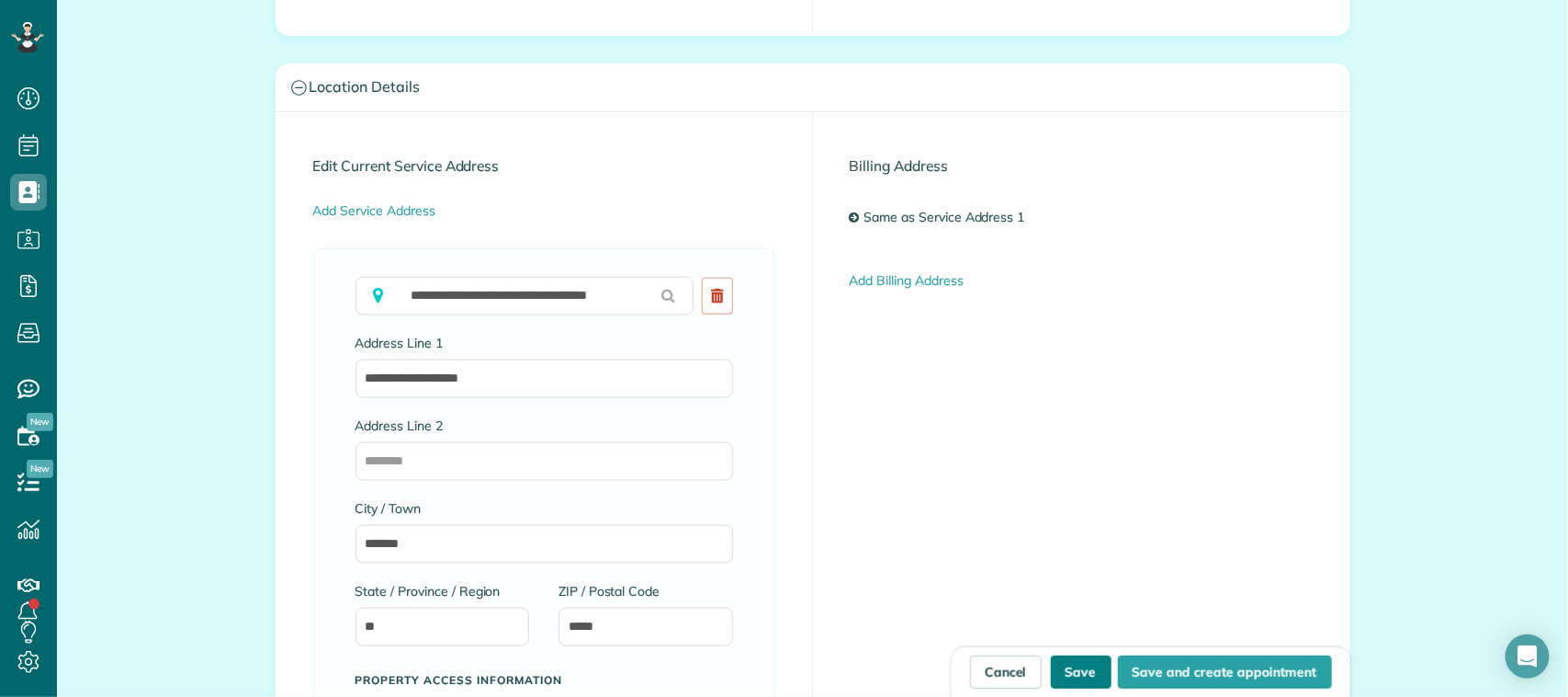
click at [1063, 677] on button "Save" at bounding box center [1081, 672] width 61 height 33
type input "**********"
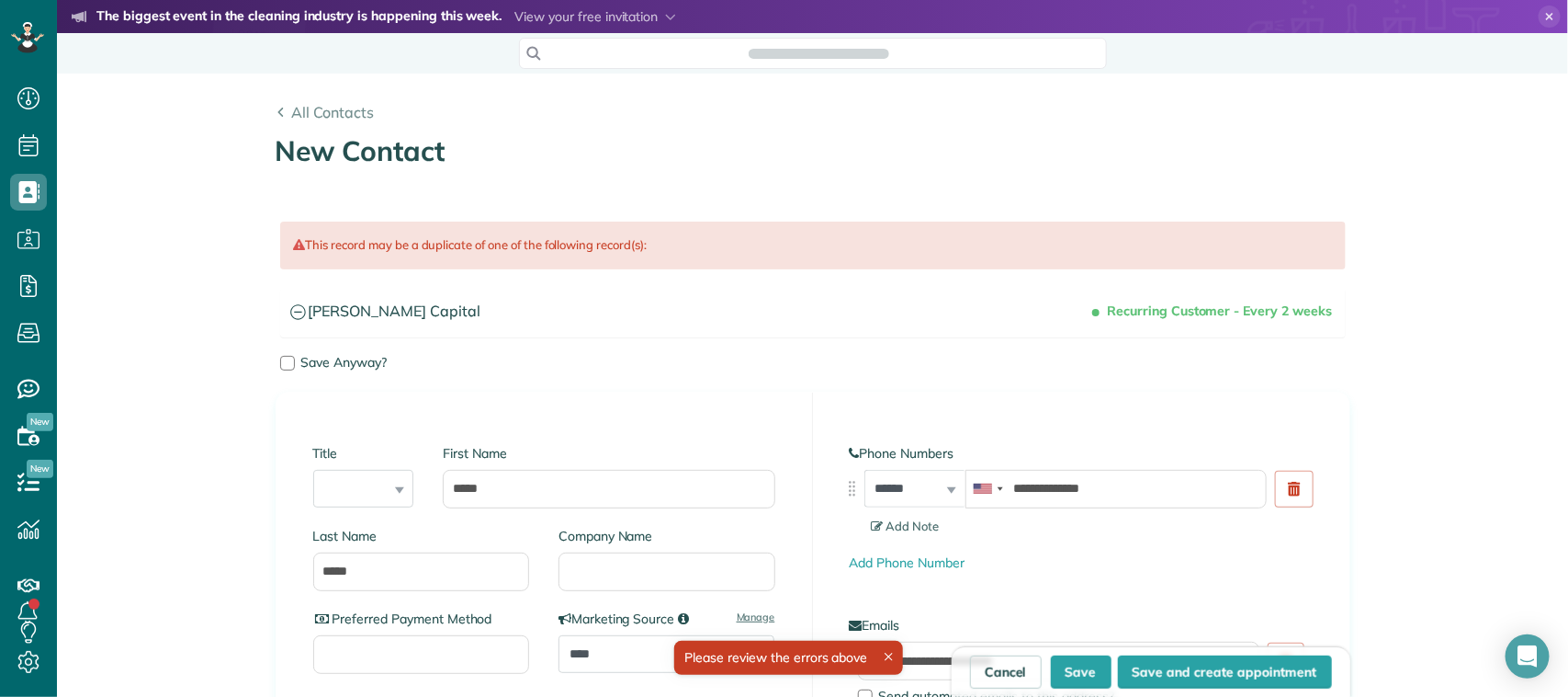
scroll to position [7, 7]
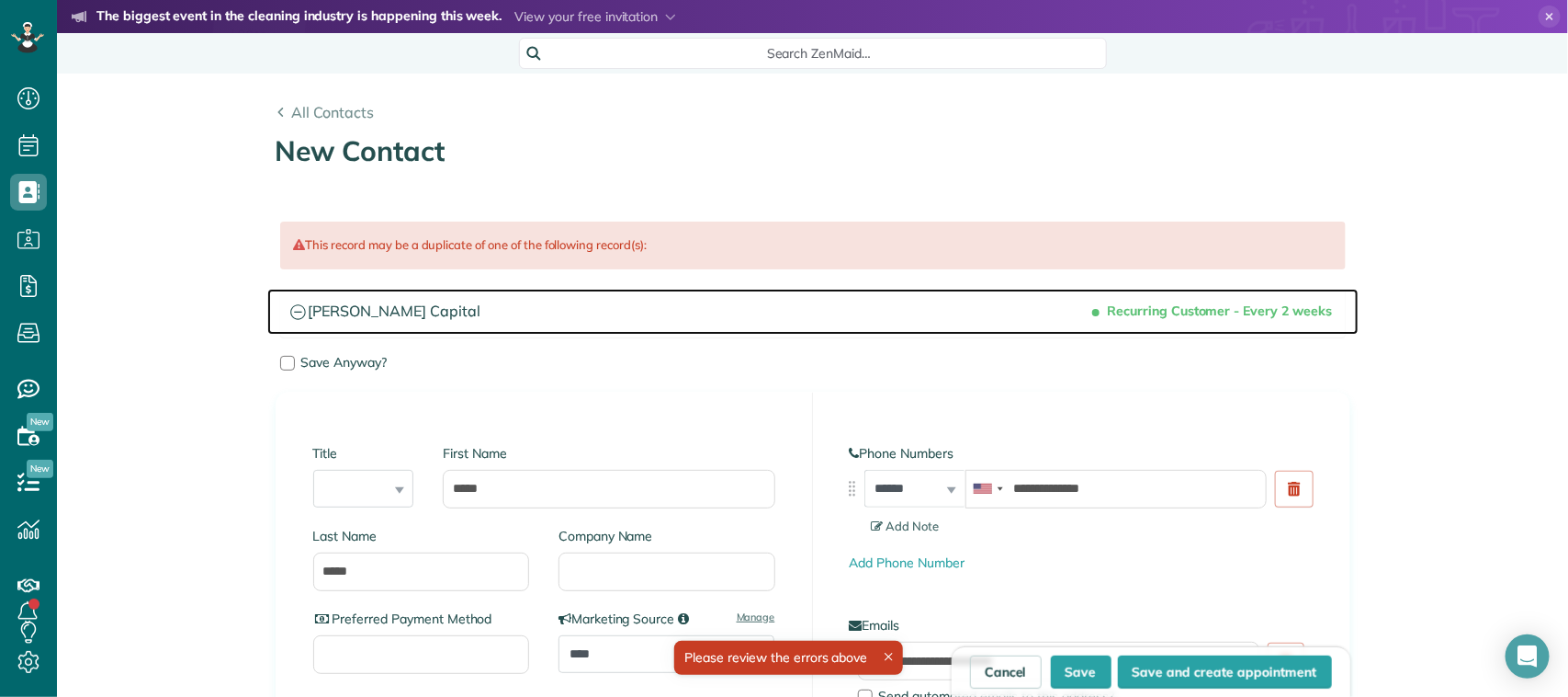
click at [364, 318] on h3 "[PERSON_NAME] Capital" at bounding box center [812, 312] width 1091 height 47
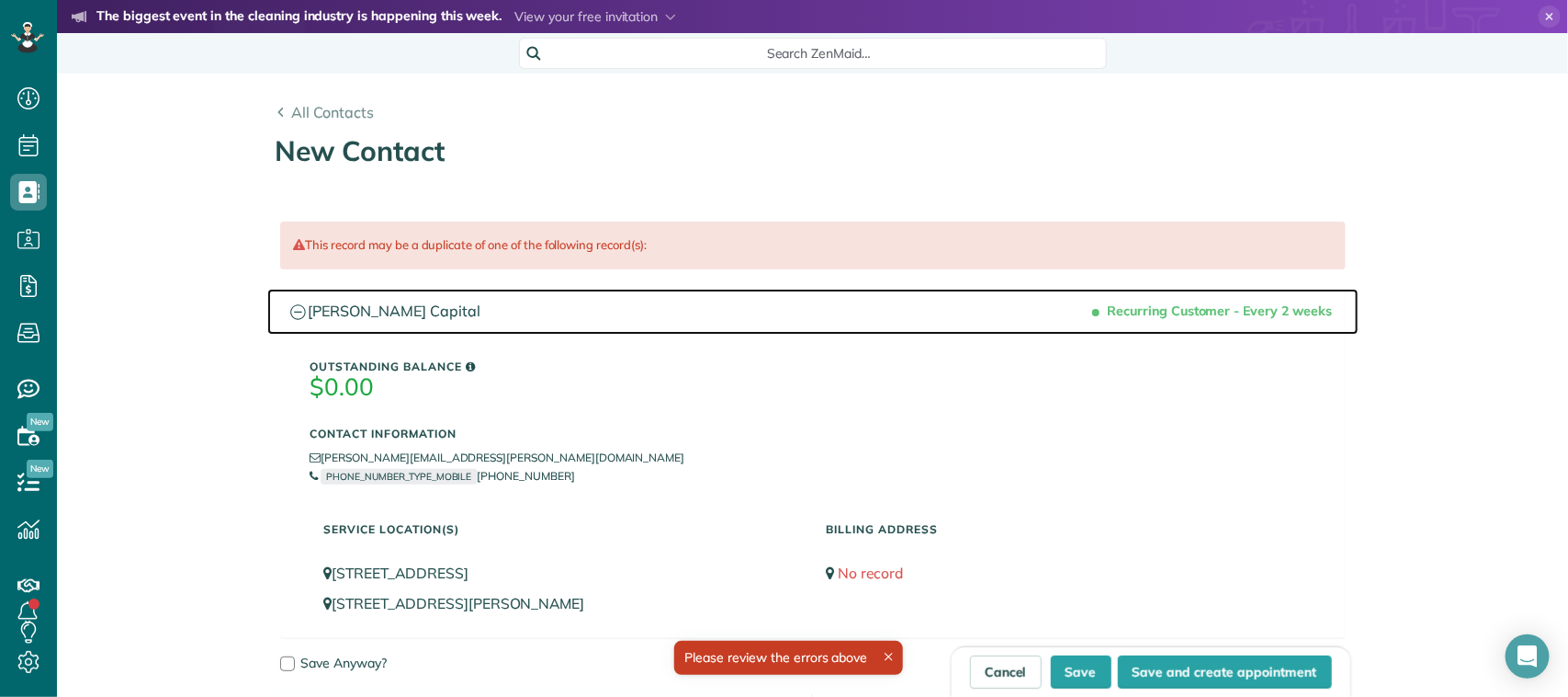
click at [365, 314] on h3 "[PERSON_NAME] Capital" at bounding box center [812, 312] width 1091 height 47
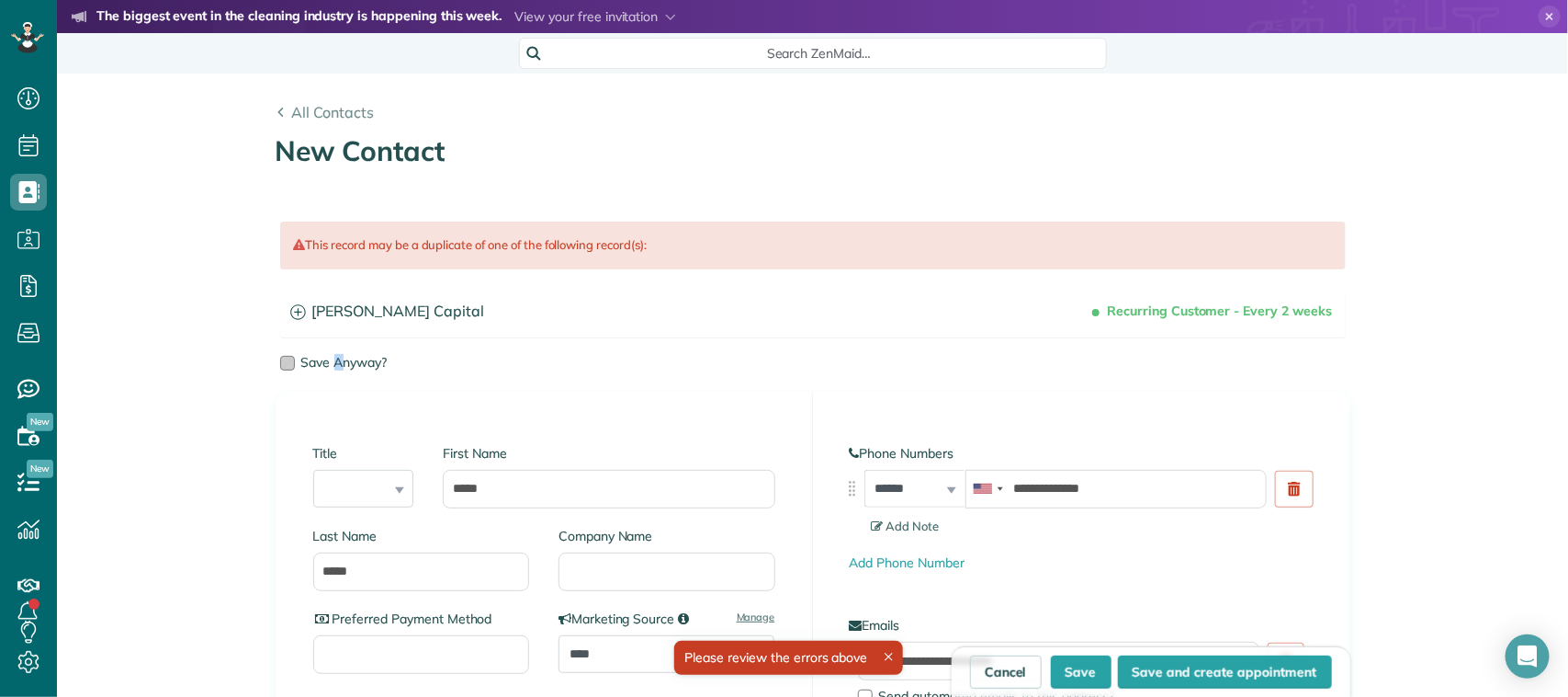
drag, startPoint x: 329, startPoint y: 351, endPoint x: 334, endPoint y: 363, distance: 13.0
click at [334, 363] on div "This record may be a duplicate of one of the following record(s): Recurring Cus…" at bounding box center [812, 297] width 1102 height 188
click at [334, 363] on span "Save Anyway?" at bounding box center [345, 362] width 86 height 17
click at [1070, 673] on button "Save" at bounding box center [1081, 672] width 61 height 33
type input "**********"
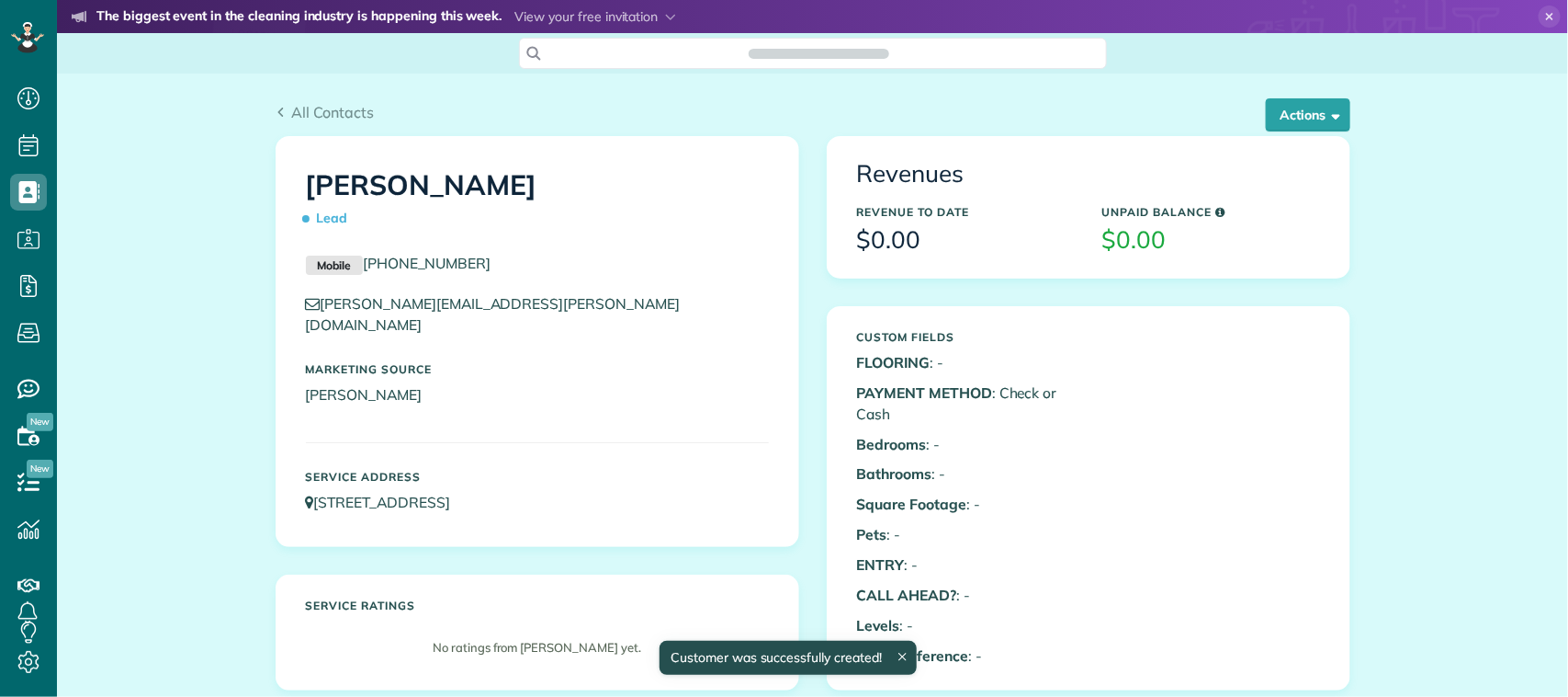
scroll to position [7, 7]
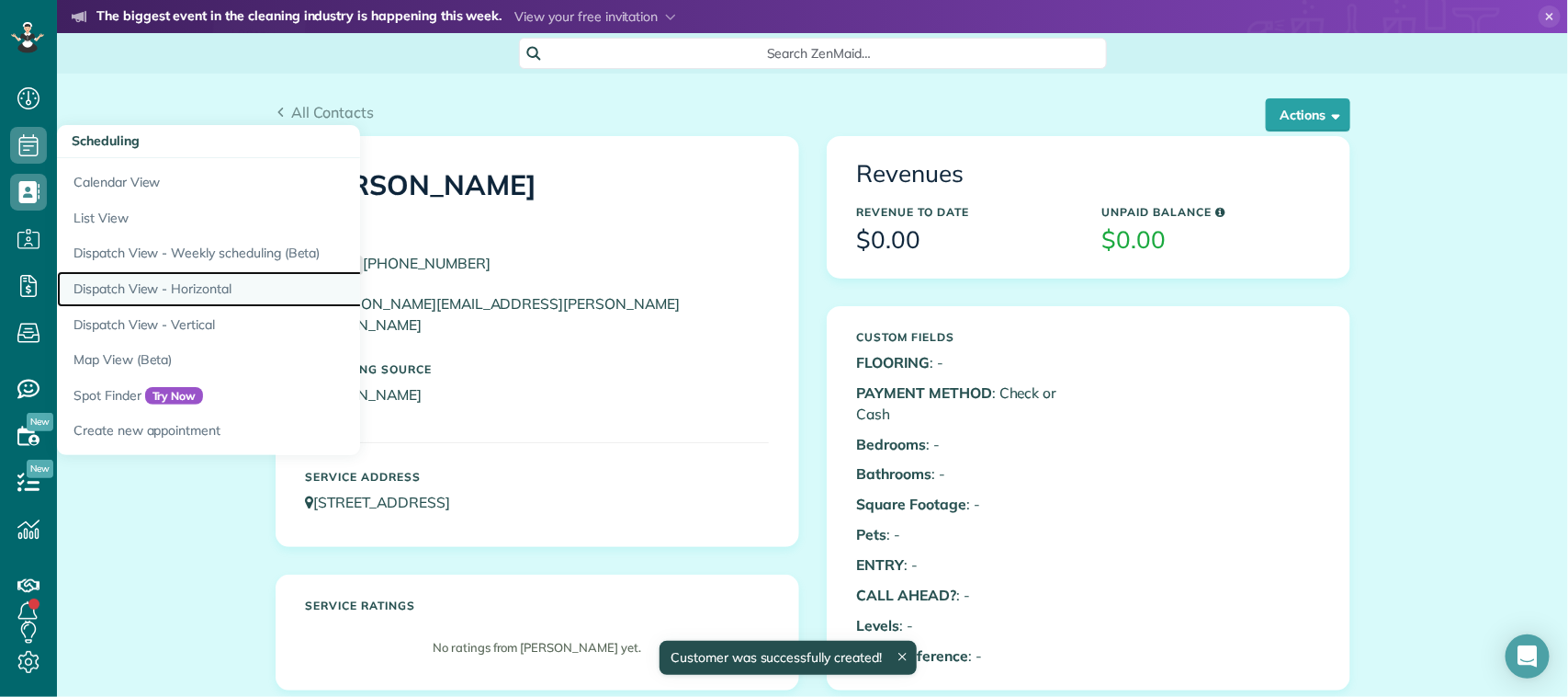
click at [152, 278] on link "Dispatch View - Horizontal" at bounding box center [287, 289] width 460 height 36
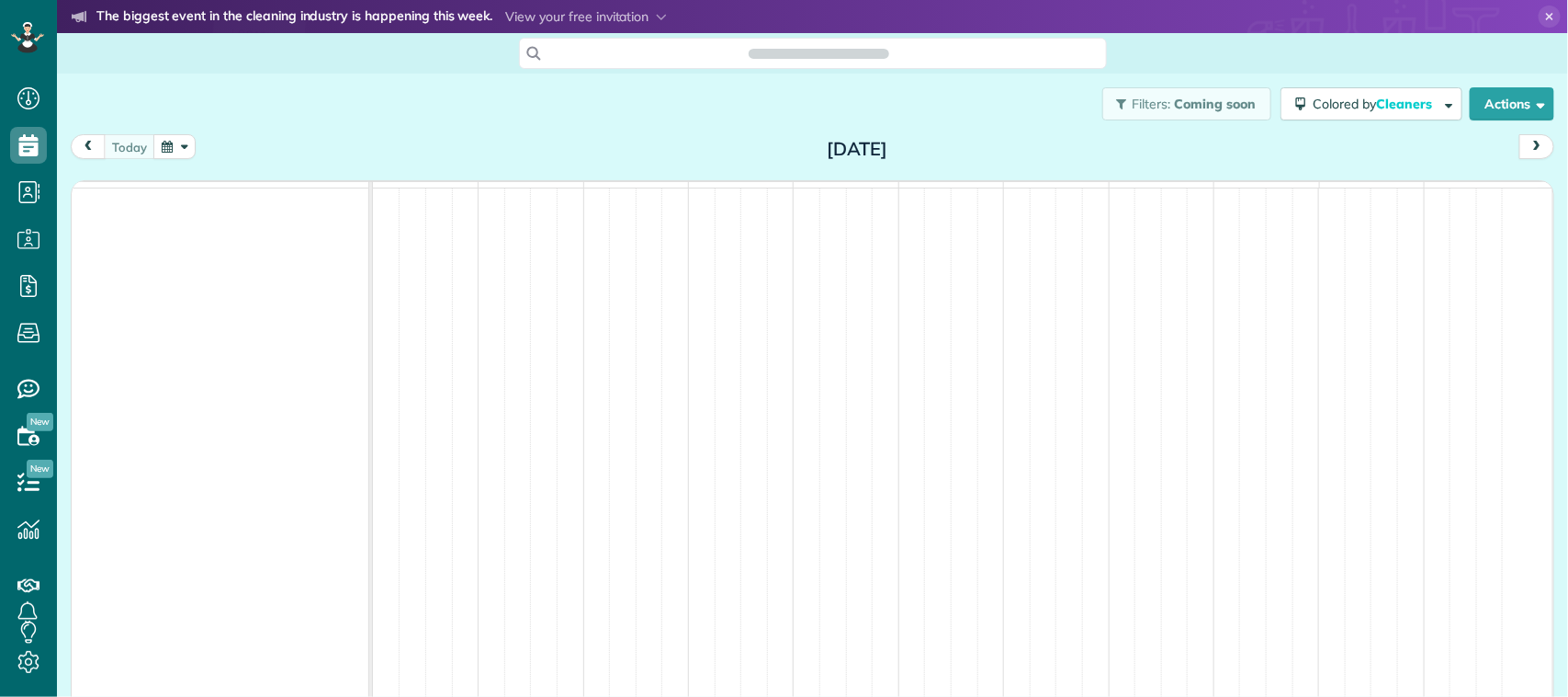
scroll to position [7, 7]
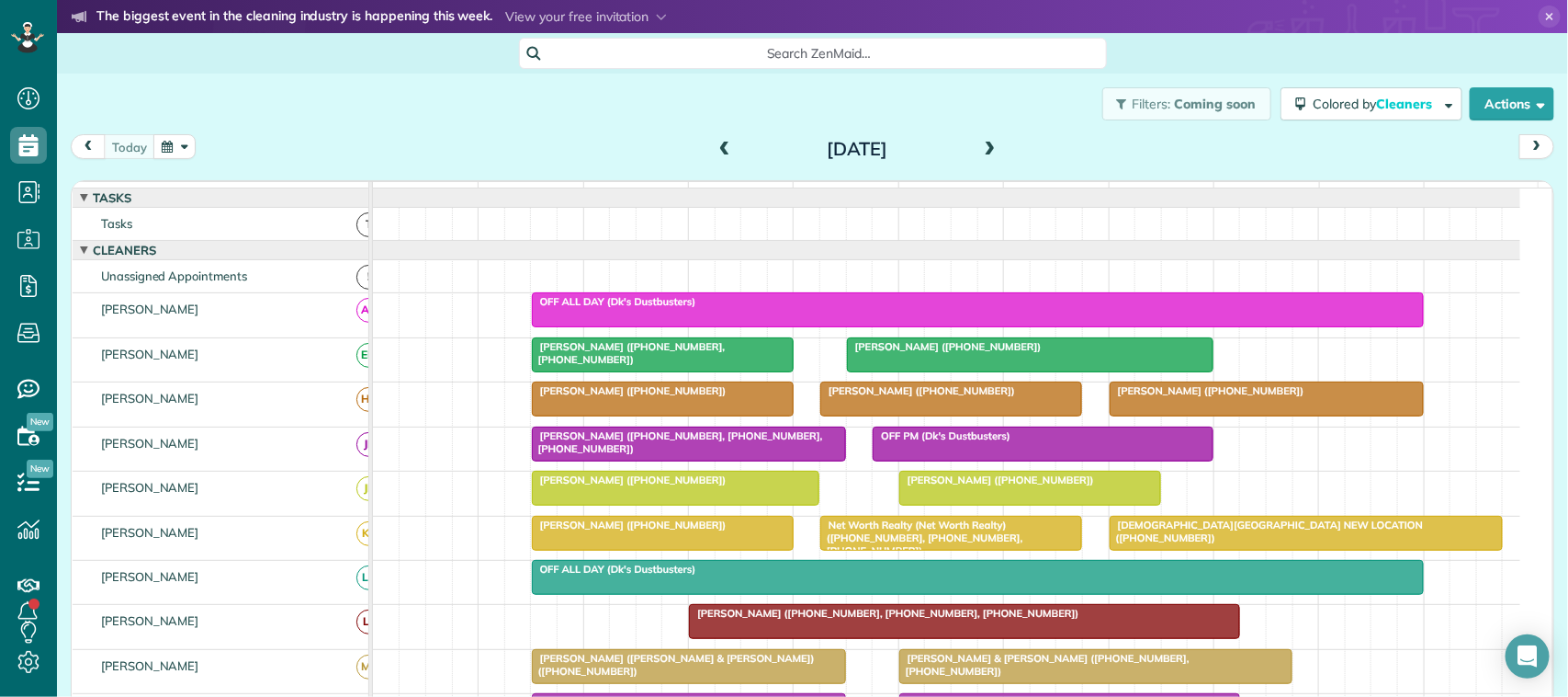
click at [180, 152] on button "button" at bounding box center [175, 146] width 42 height 25
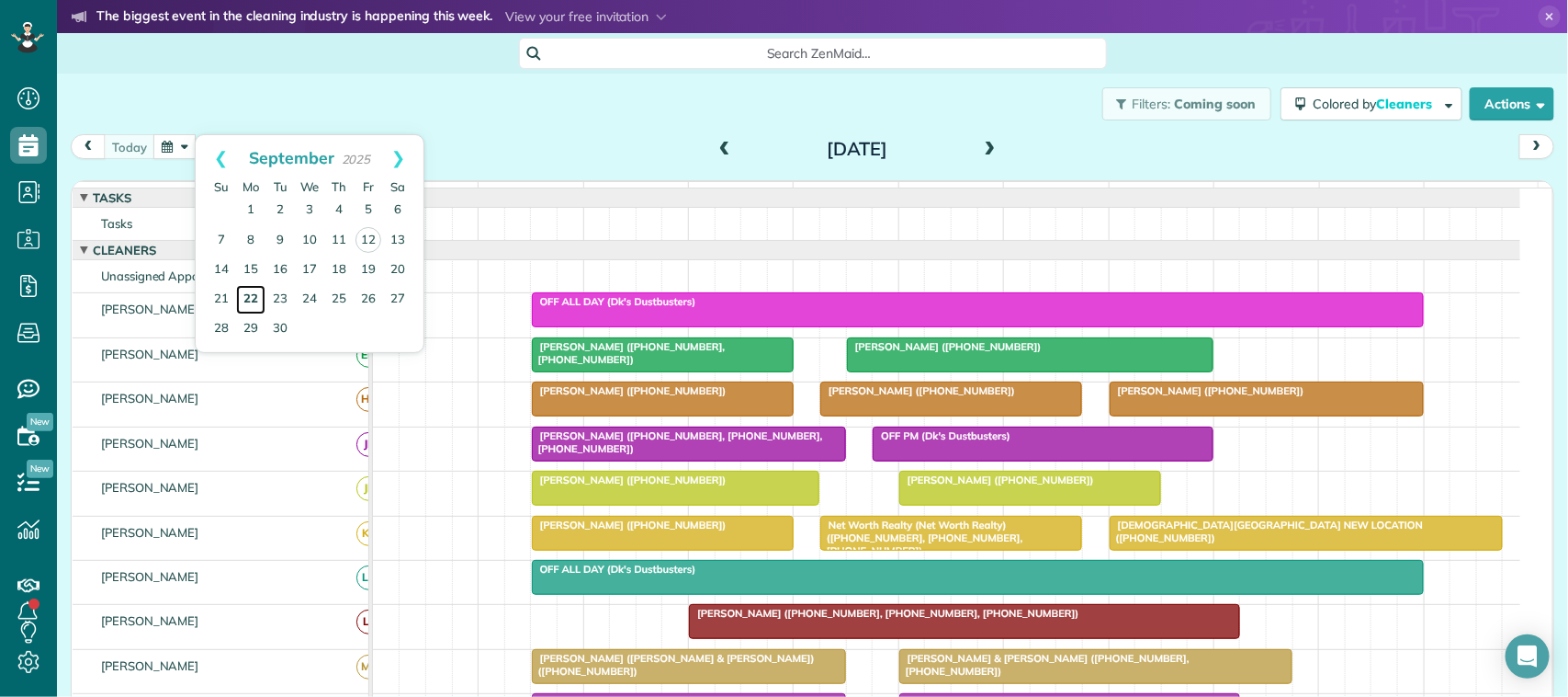
click at [249, 297] on link "22" at bounding box center [251, 300] width 29 height 29
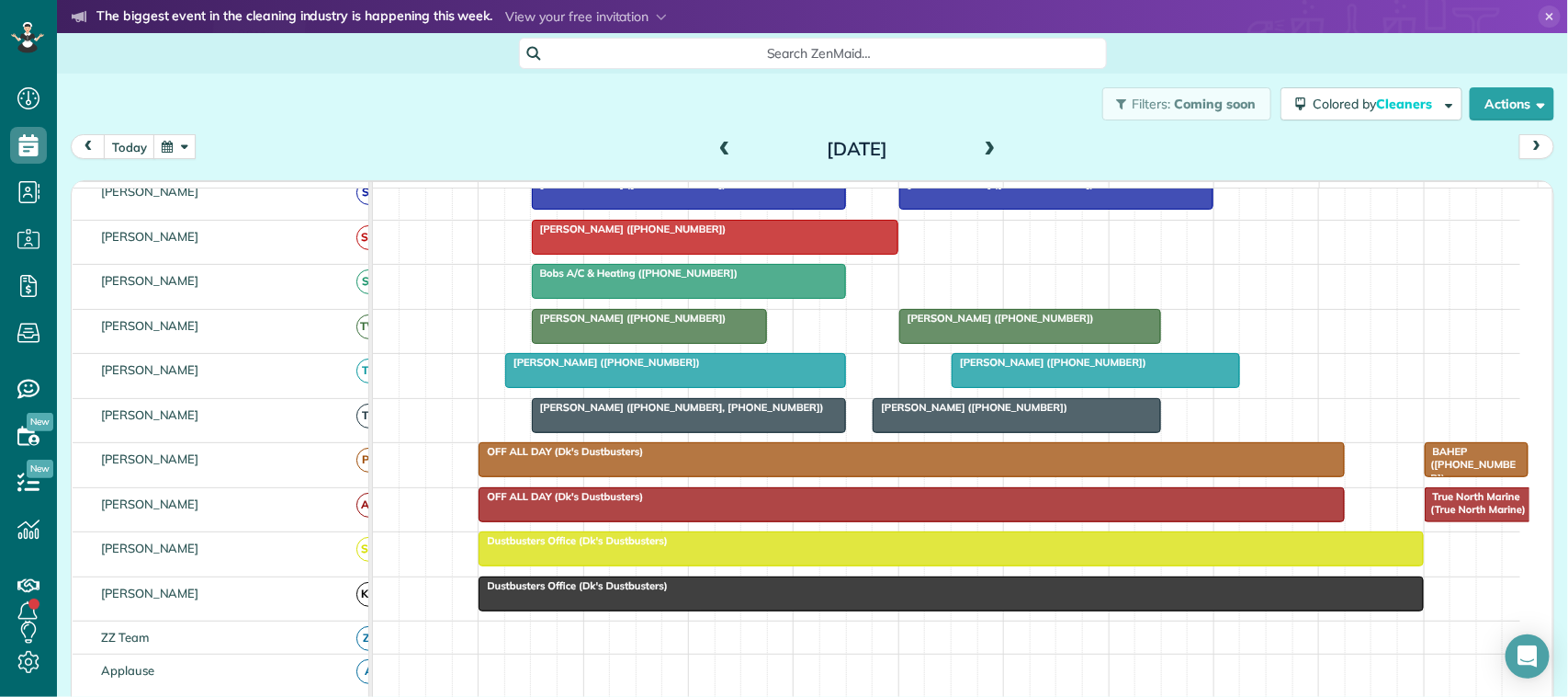
scroll to position [460, 0]
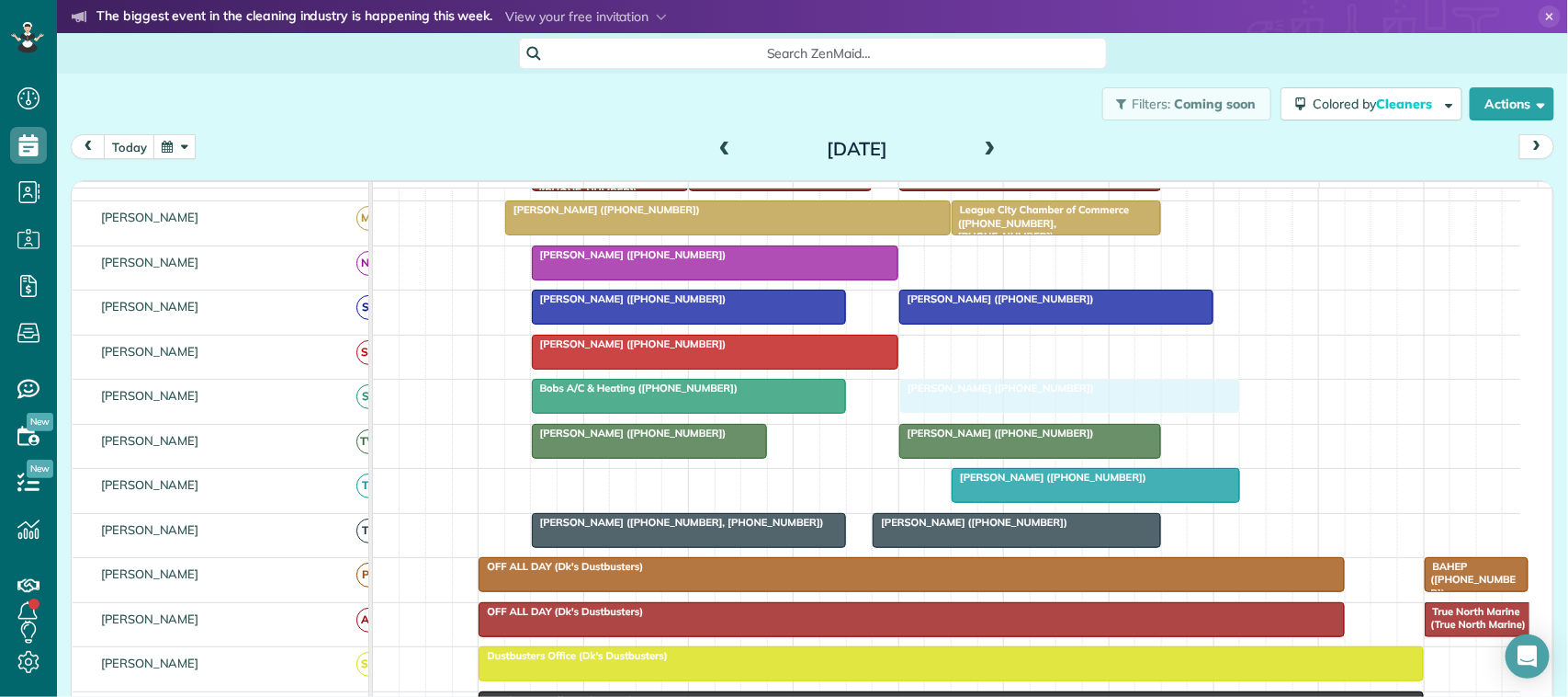
drag, startPoint x: 585, startPoint y: 520, endPoint x: 989, endPoint y: 443, distance: 411.3
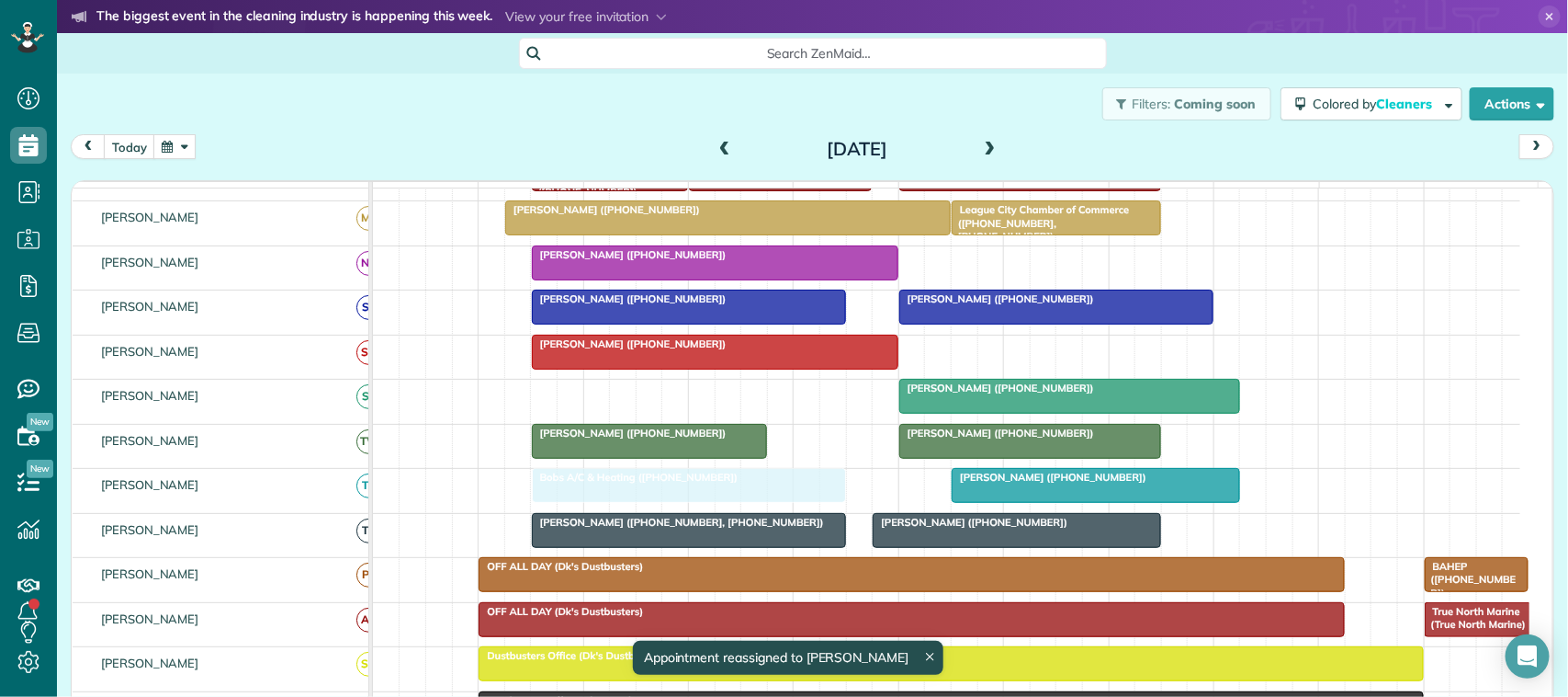
drag, startPoint x: 628, startPoint y: 421, endPoint x: 634, endPoint y: 506, distance: 85.2
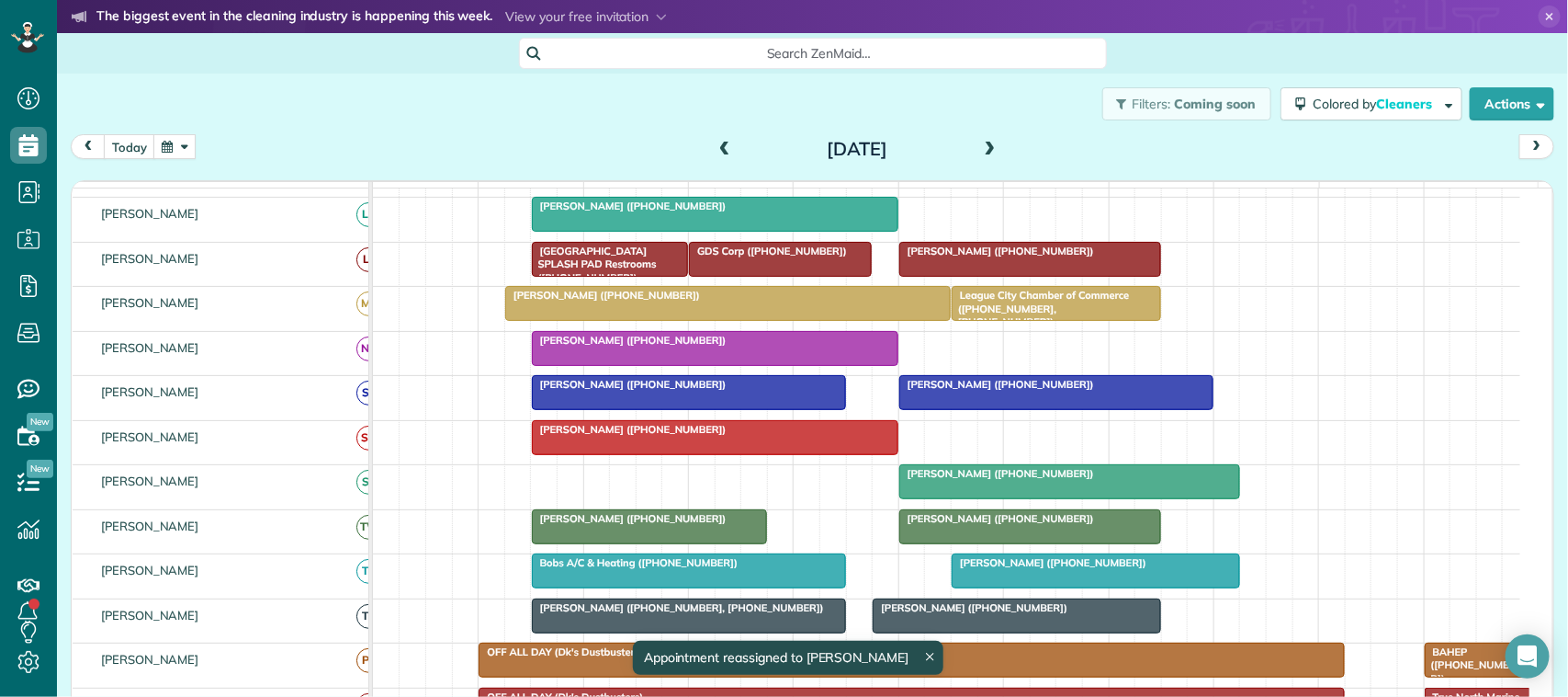
scroll to position [0, 0]
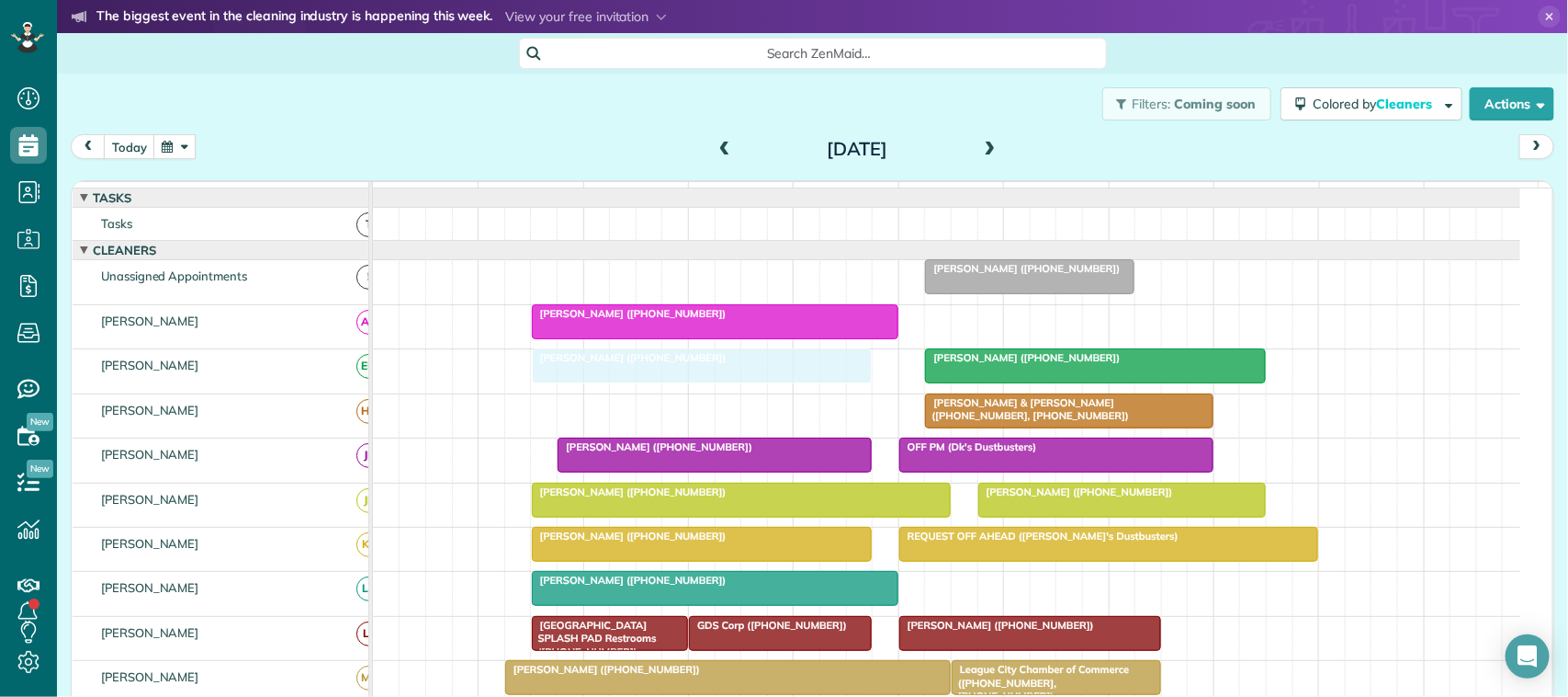
drag, startPoint x: 672, startPoint y: 296, endPoint x: 672, endPoint y: 374, distance: 78.0
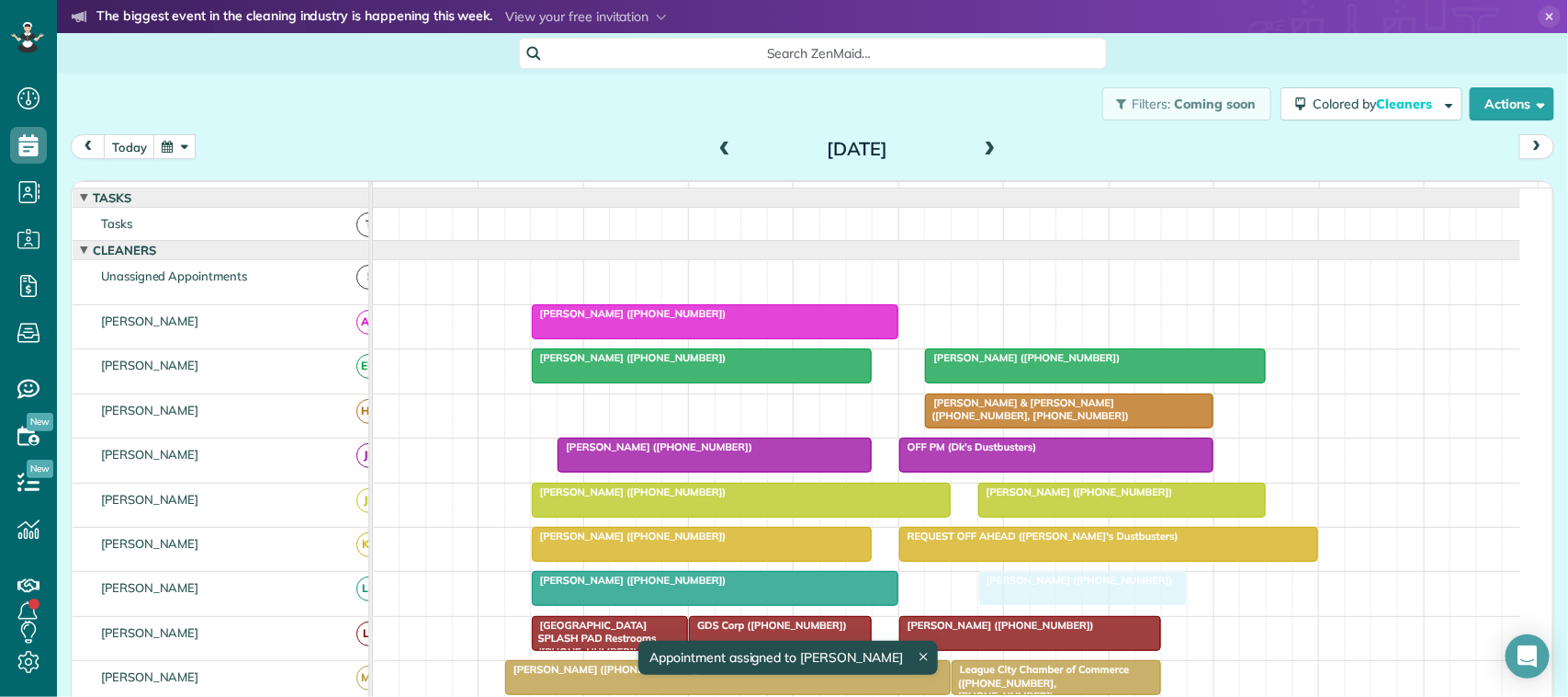
drag, startPoint x: 966, startPoint y: 292, endPoint x: 1010, endPoint y: 590, distance: 301.2
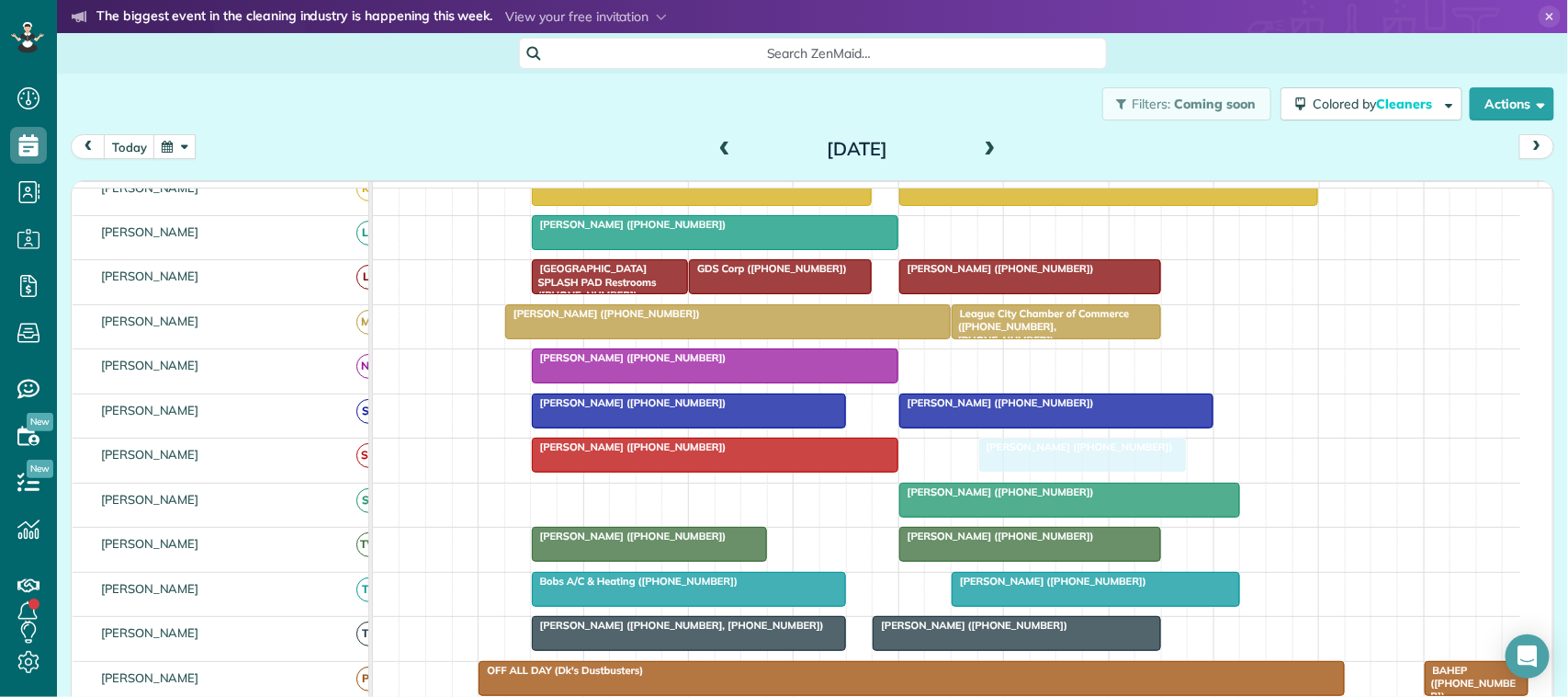
drag, startPoint x: 1020, startPoint y: 250, endPoint x: 1021, endPoint y: 457, distance: 207.0
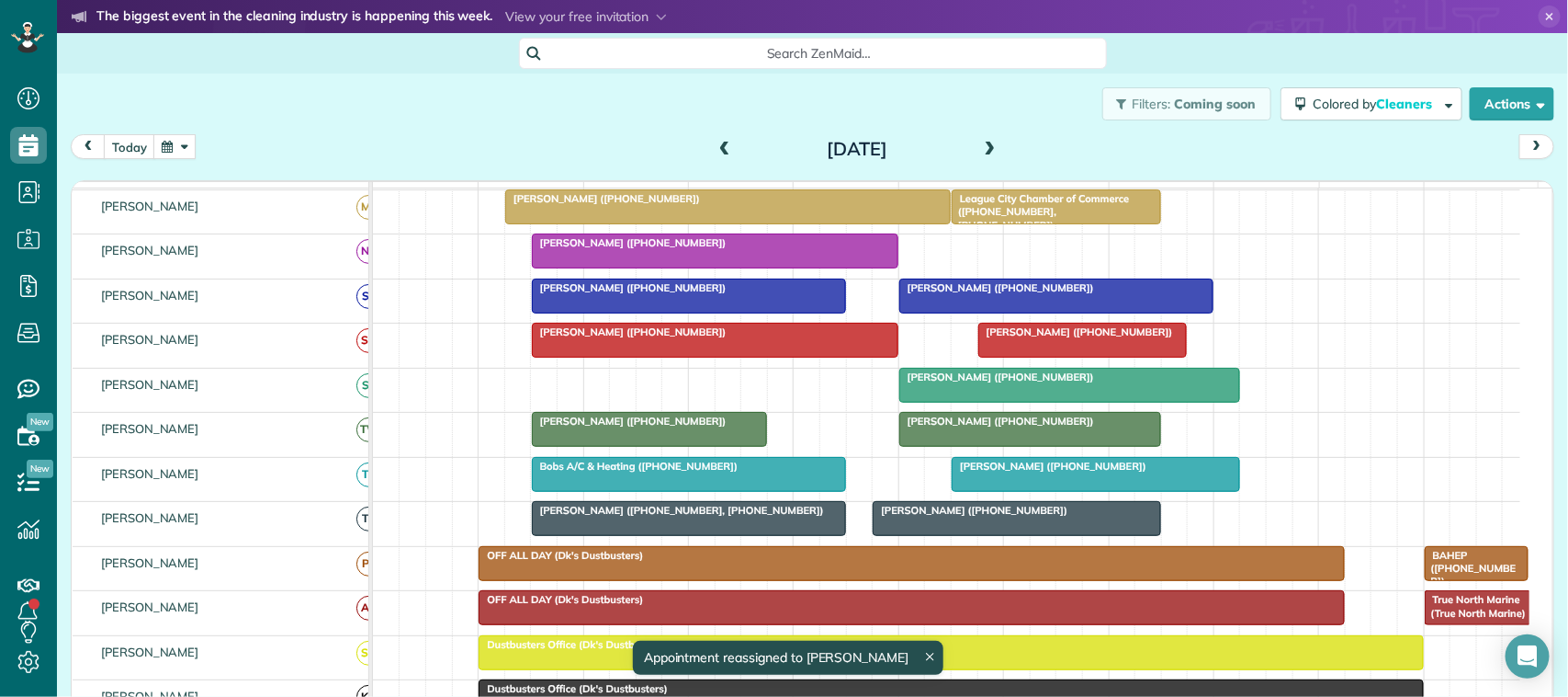
click at [565, 651] on div "Dustbusters Office (Dk's Dustbusters)" at bounding box center [950, 645] width 933 height 13
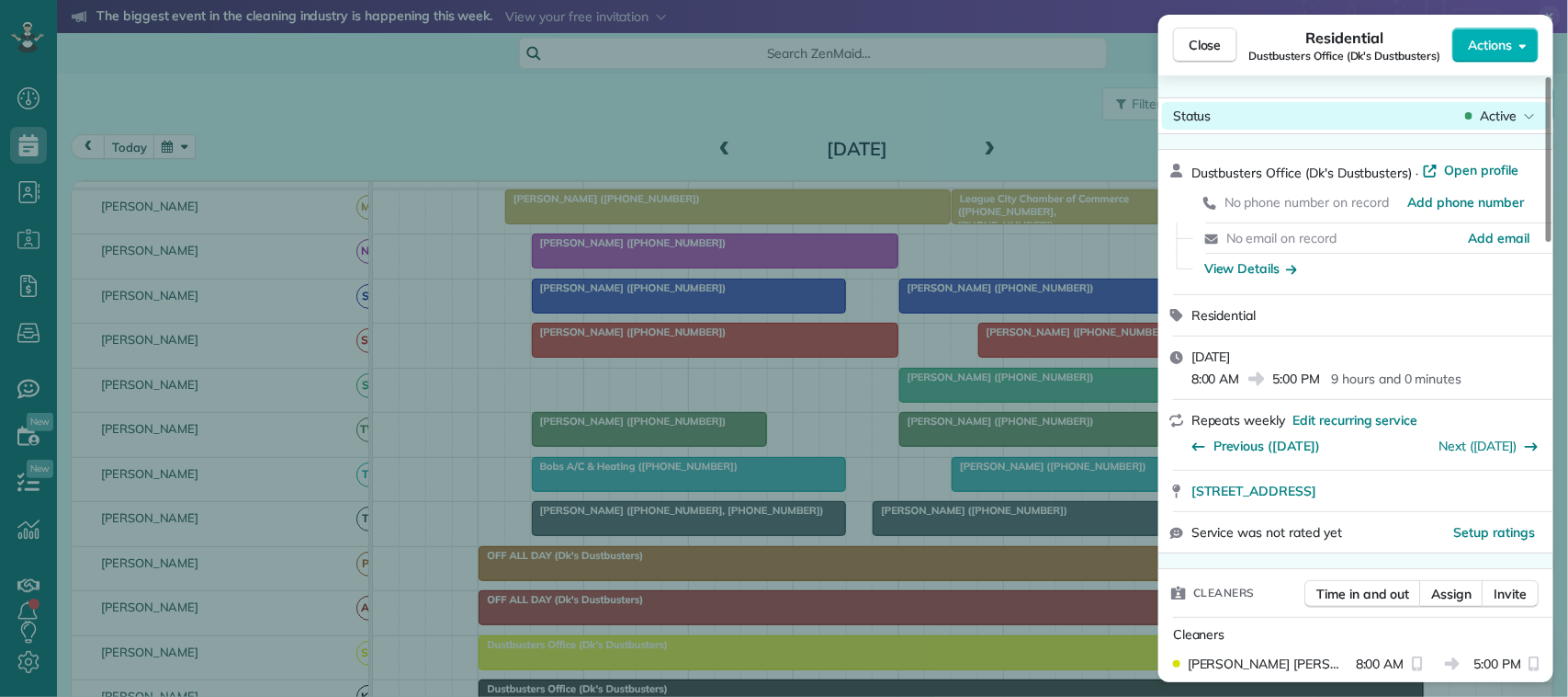
click at [1490, 122] on span "Active" at bounding box center [1498, 116] width 37 height 18
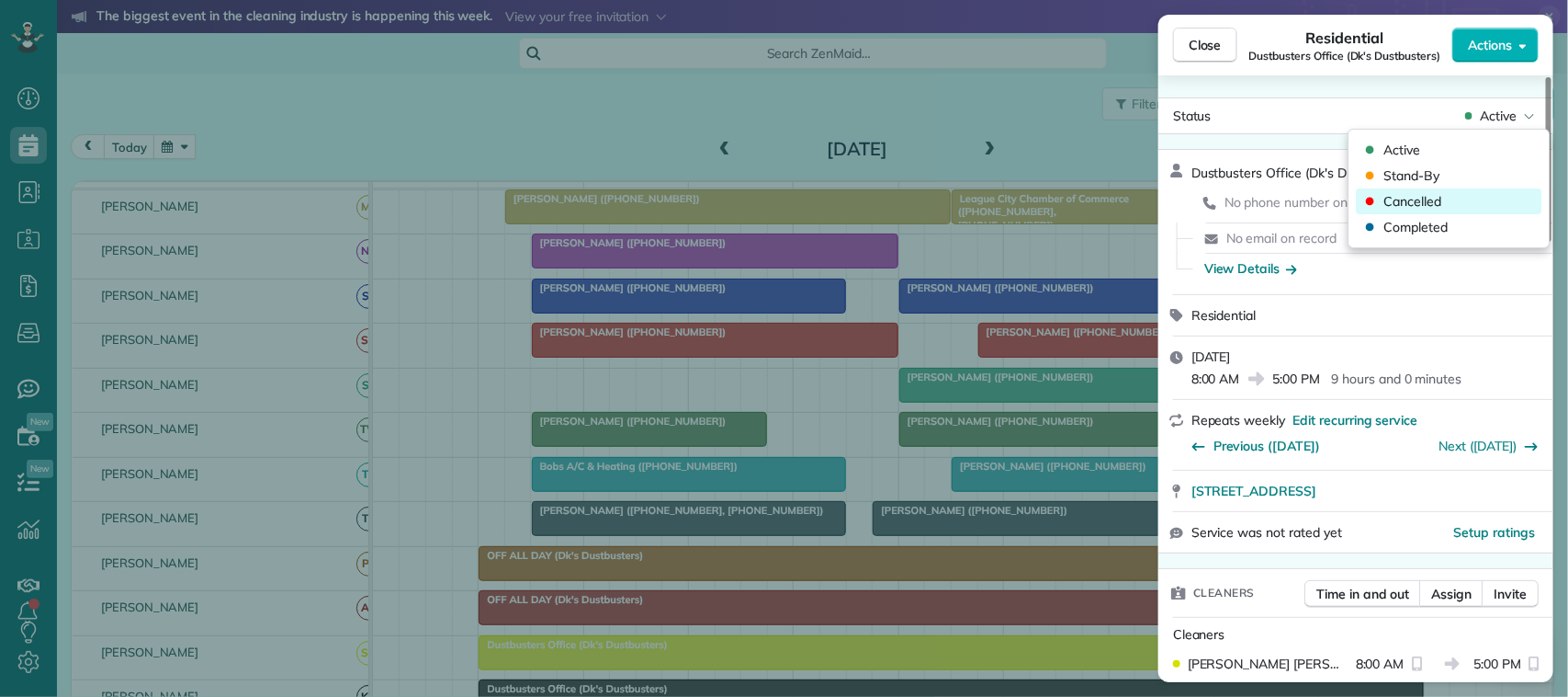
click at [1476, 190] on div "Cancelled" at bounding box center [1449, 201] width 186 height 26
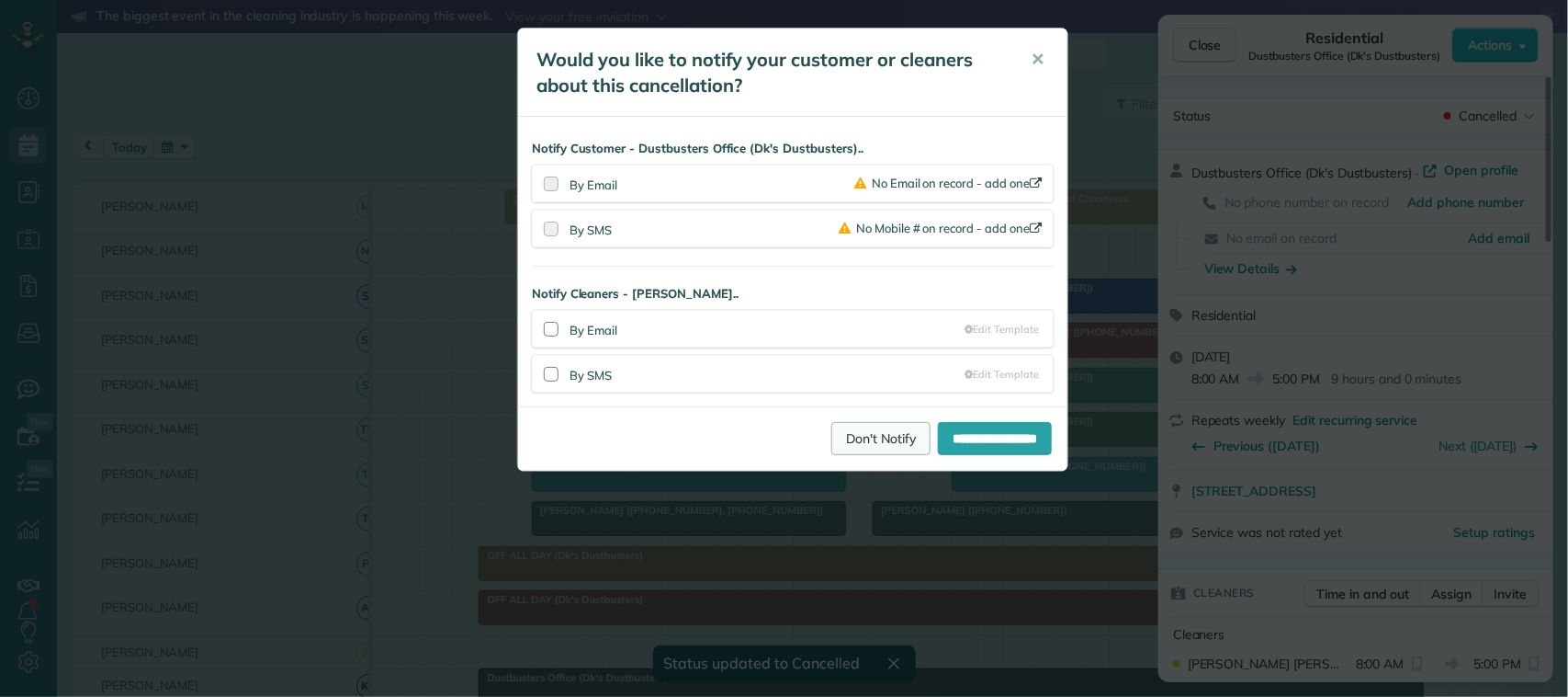
click at [846, 439] on link "Don't Notify" at bounding box center [881, 439] width 99 height 33
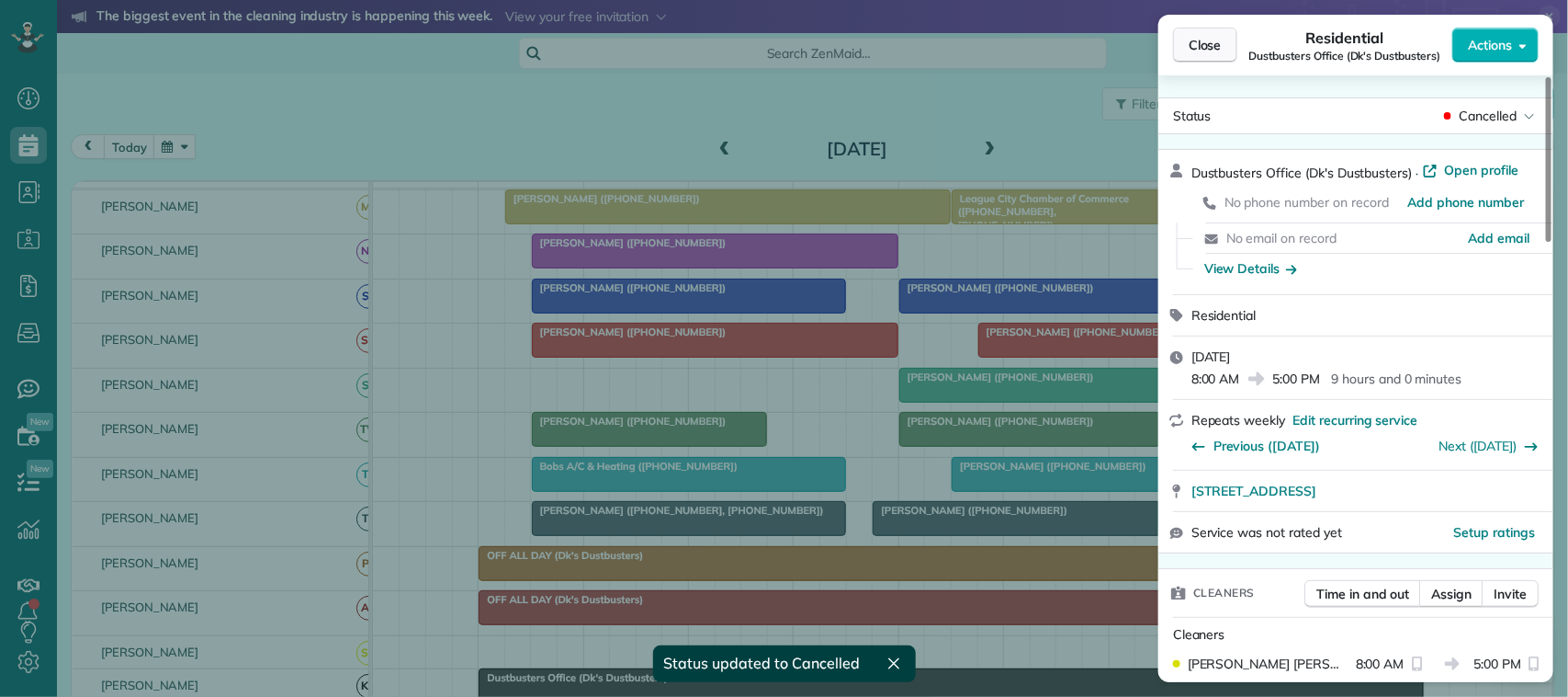
click at [1213, 44] on span "Close" at bounding box center [1205, 45] width 33 height 18
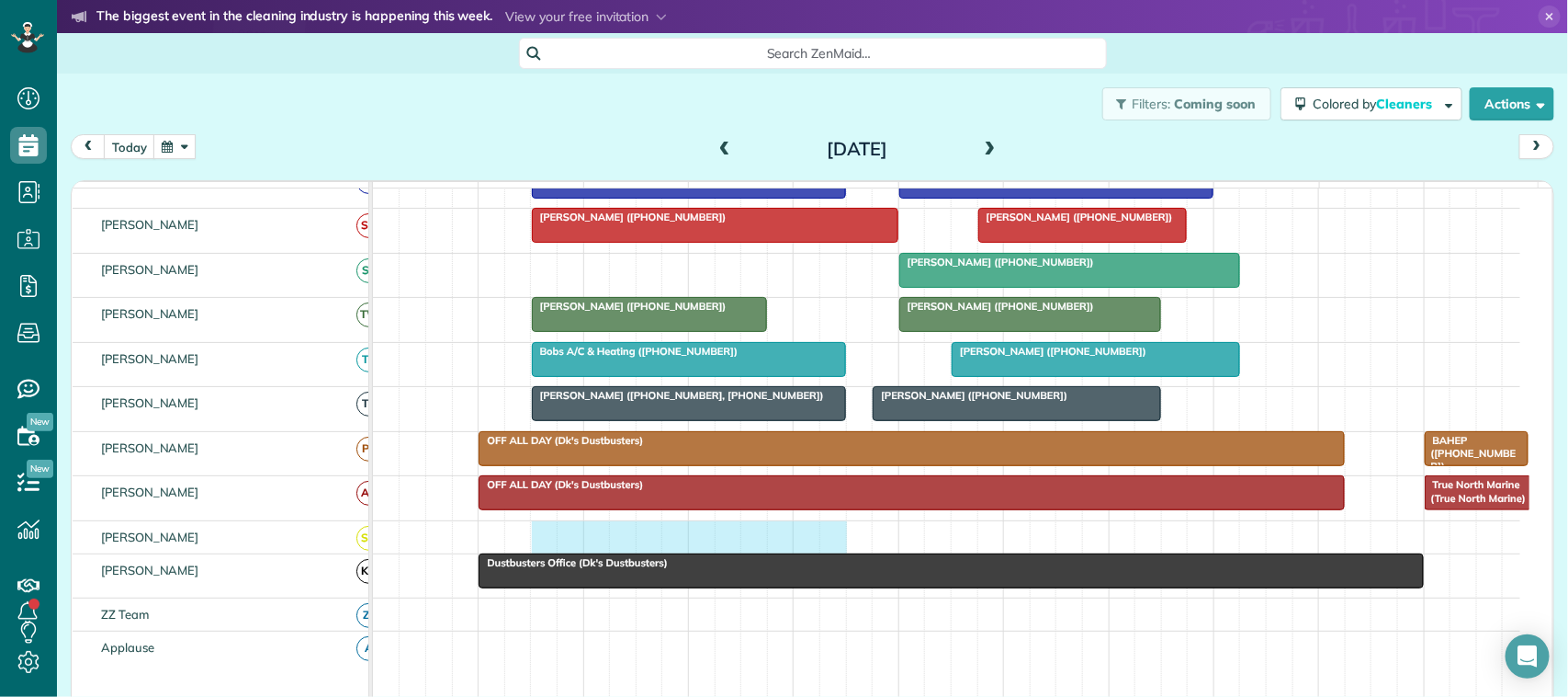
drag, startPoint x: 539, startPoint y: 554, endPoint x: 843, endPoint y: 552, distance: 304.0
click at [832, 552] on div at bounding box center [947, 537] width 1147 height 32
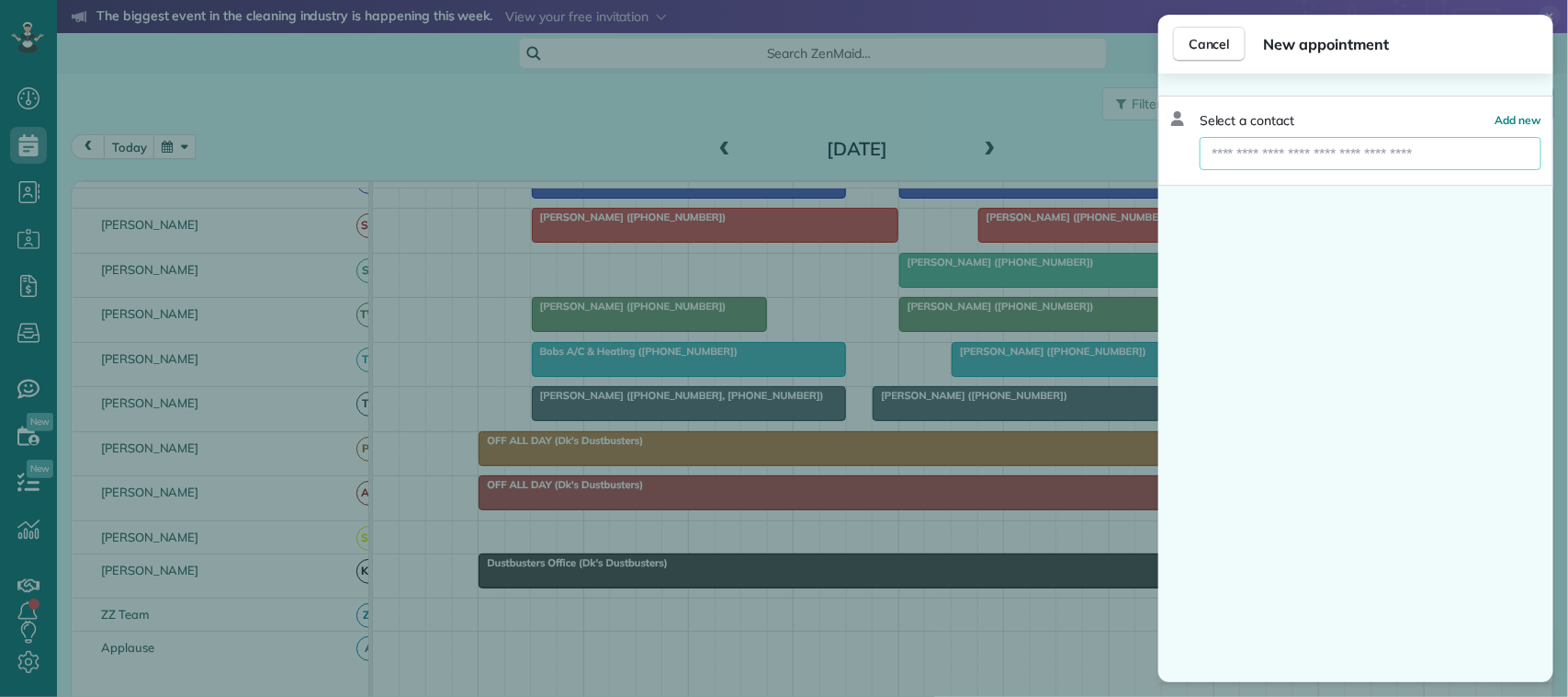
click at [1336, 162] on input "text" at bounding box center [1370, 154] width 342 height 33
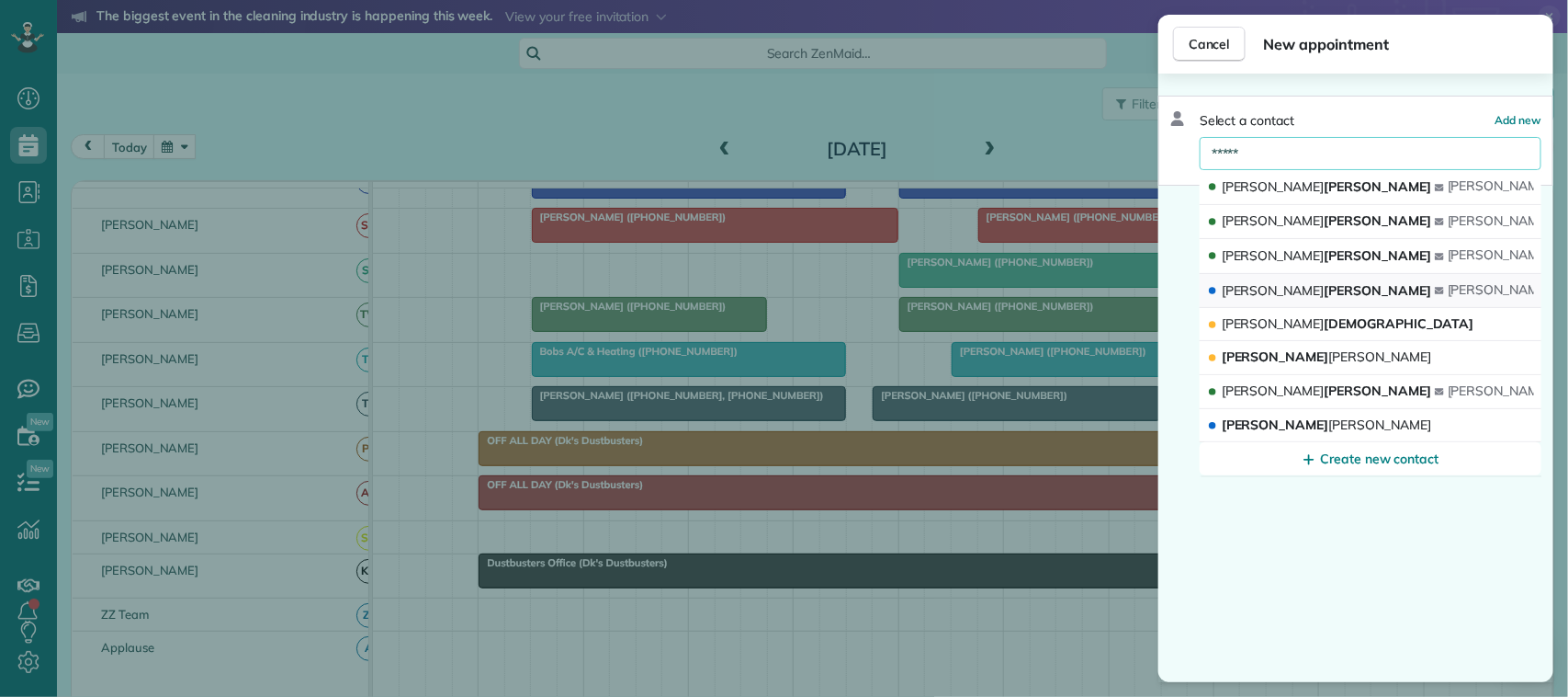
type input "*****"
click at [1305, 302] on button "Keith Owens keith .owens@owenreality.com" at bounding box center [1370, 291] width 342 height 35
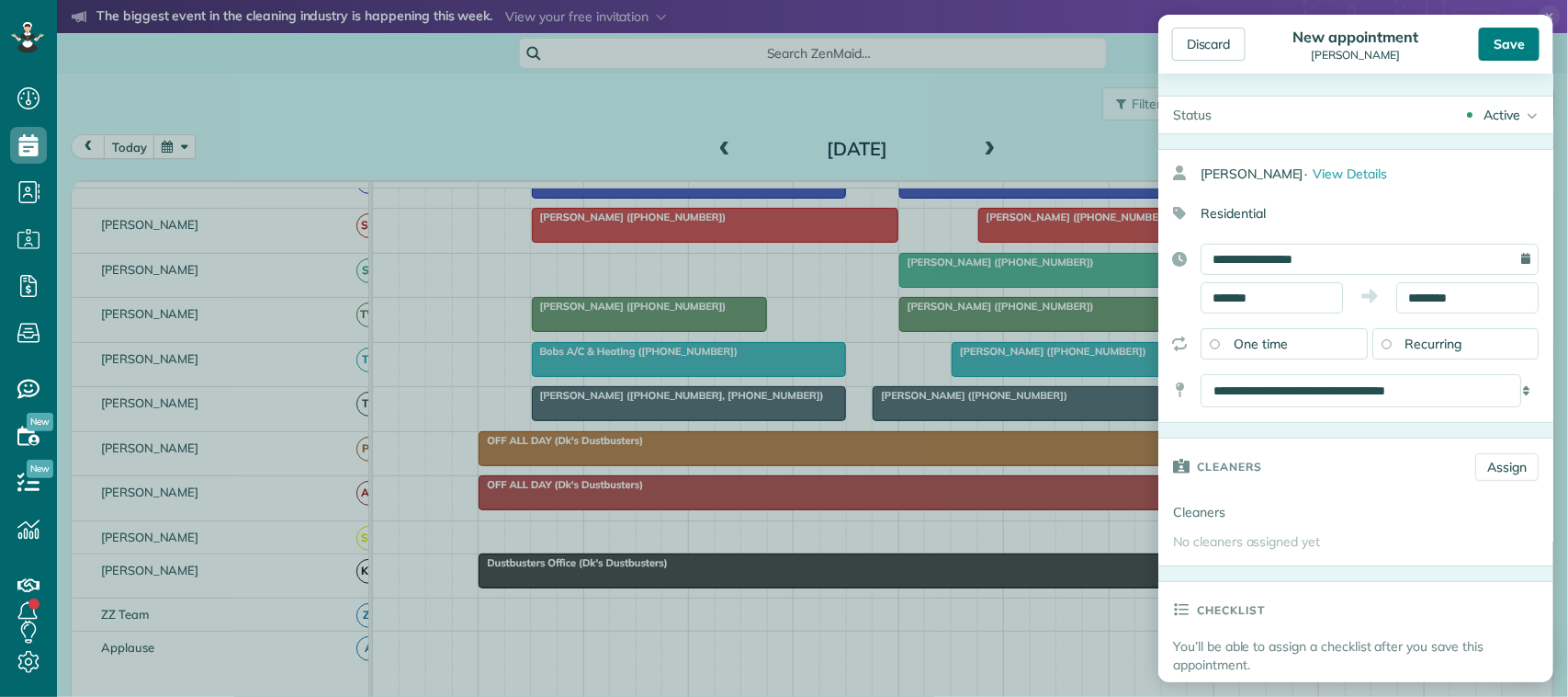
click at [1527, 49] on div "Save" at bounding box center [1509, 44] width 61 height 33
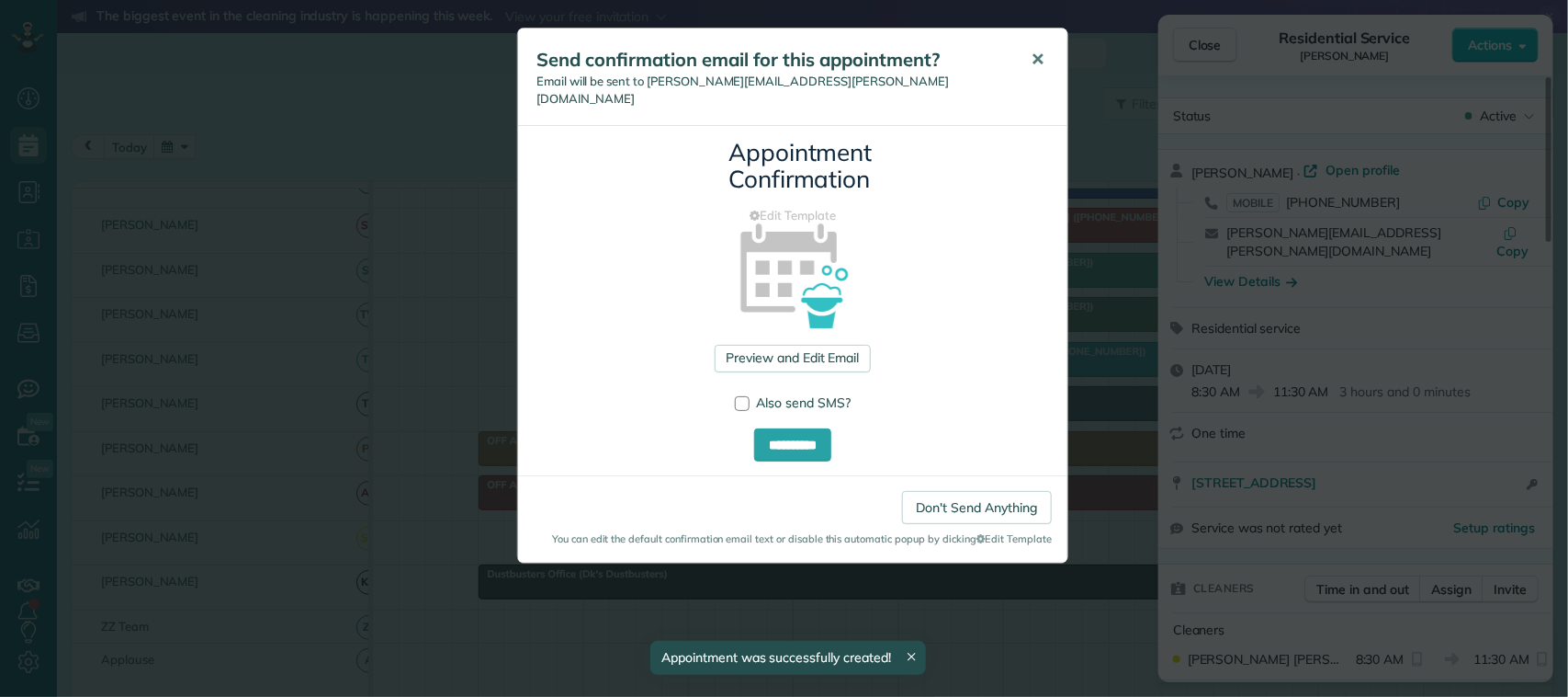
click at [1030, 58] on span "✕" at bounding box center [1037, 59] width 14 height 21
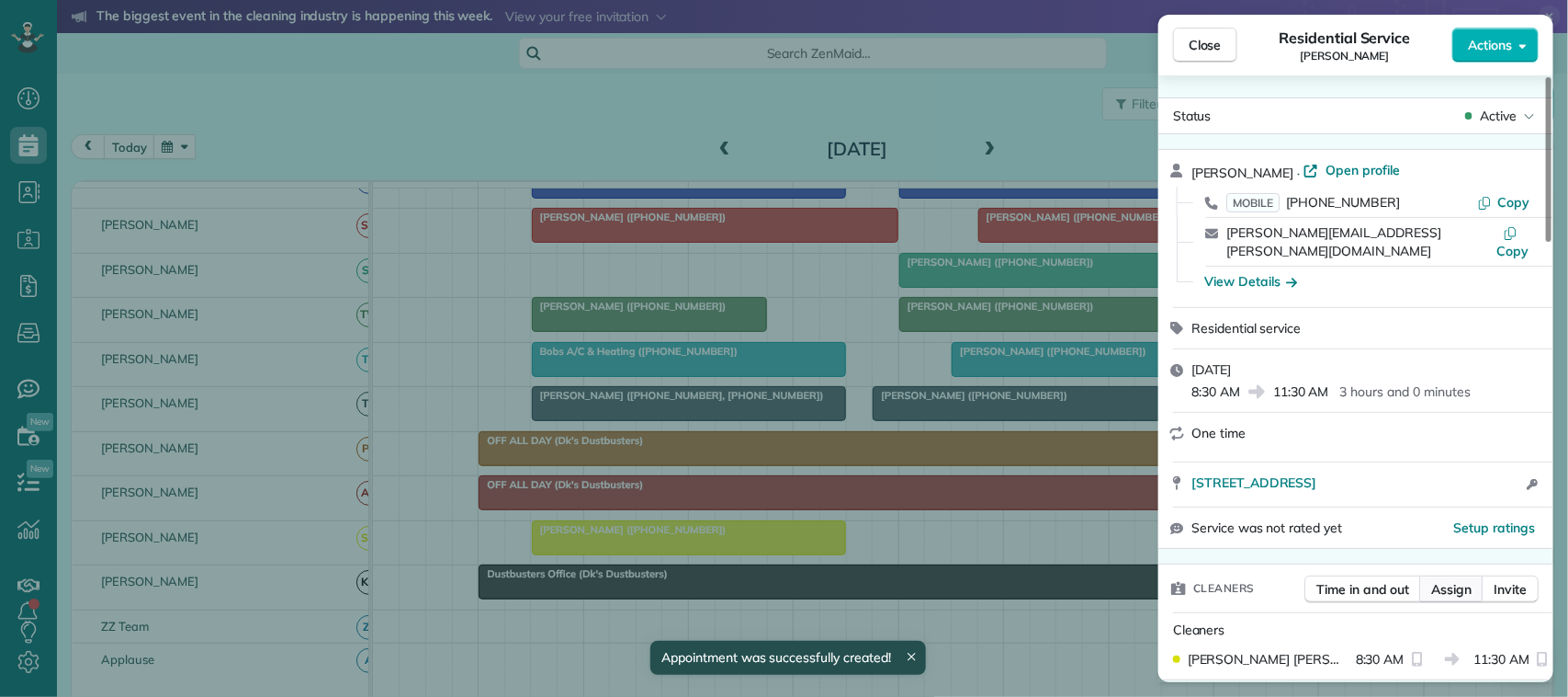
click at [1449, 580] on span "Assign" at bounding box center [1451, 589] width 40 height 18
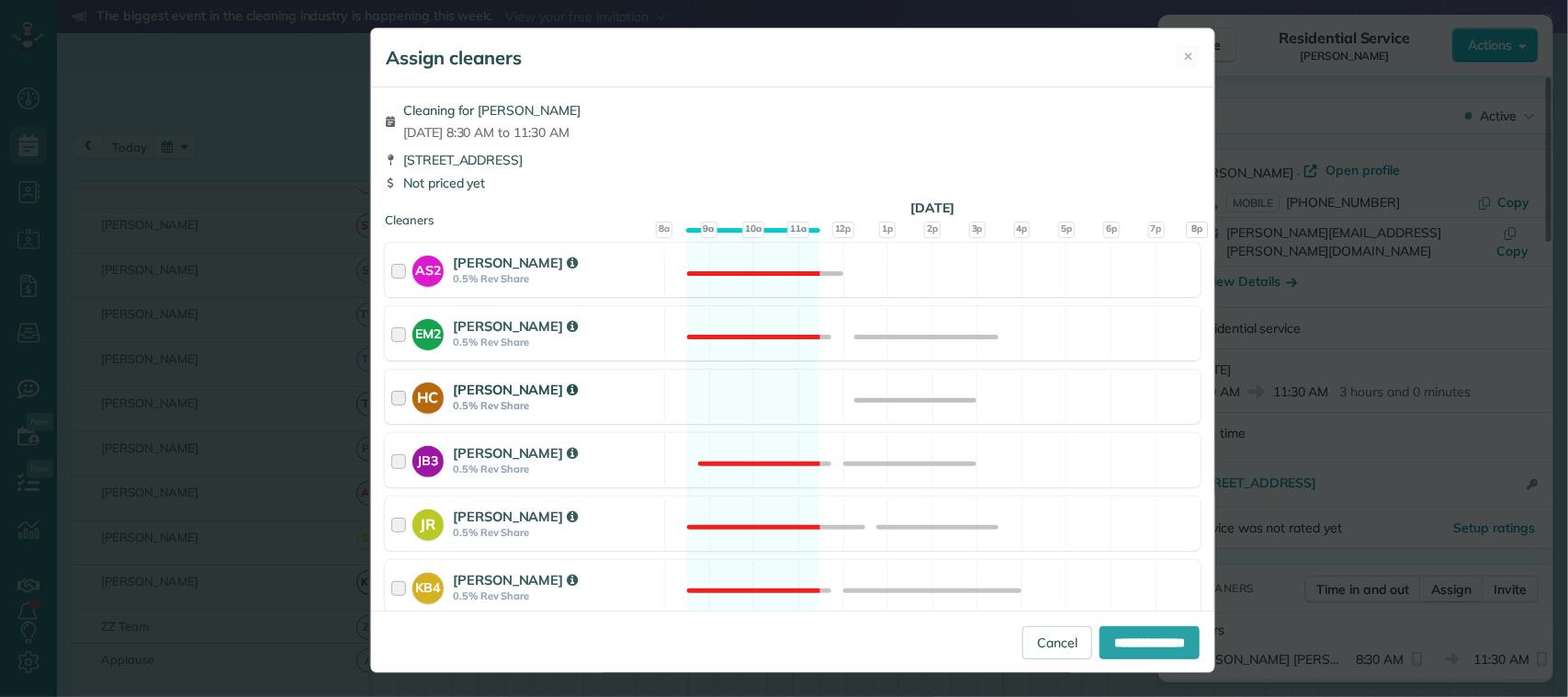
click at [635, 407] on strong "0.5% Rev Share" at bounding box center [556, 406] width 206 height 13
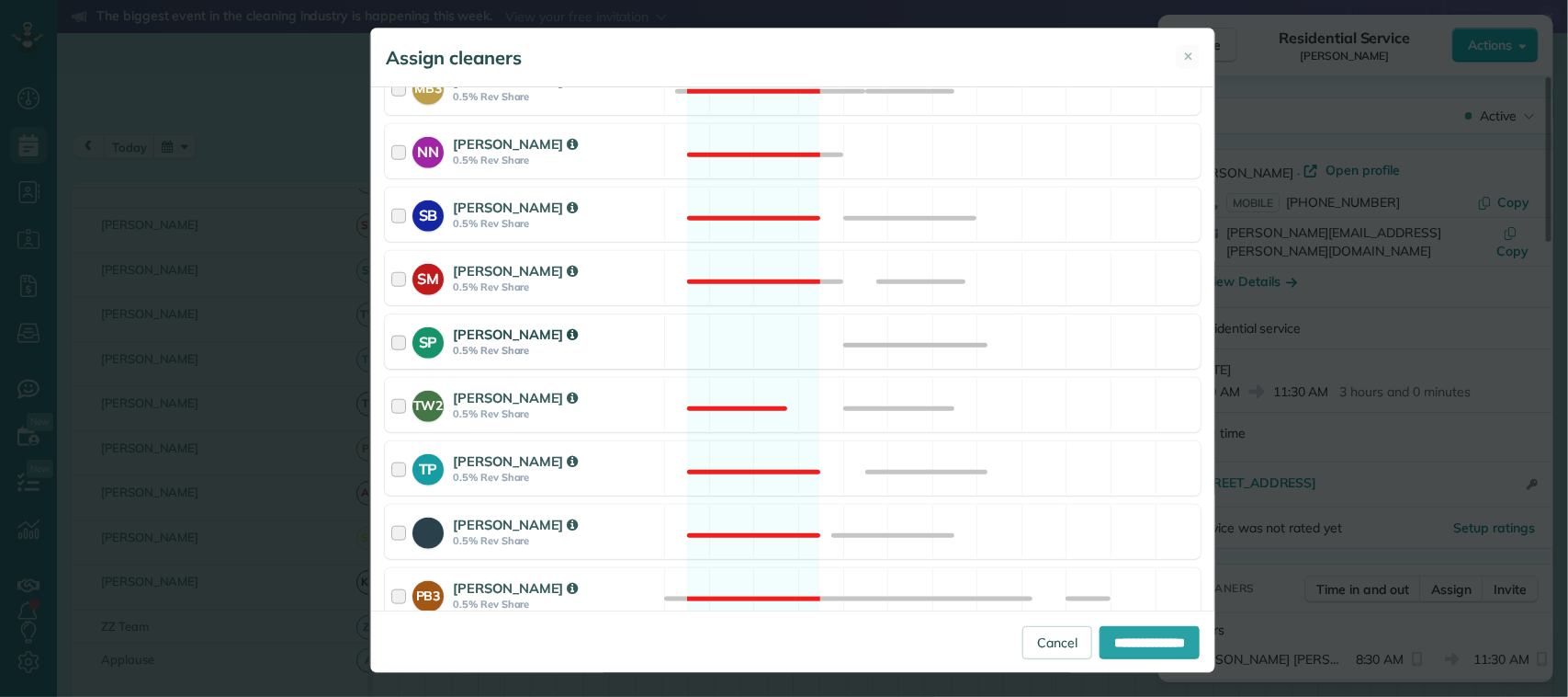
click at [625, 357] on strong "0.5% Rev Share" at bounding box center [556, 350] width 206 height 13
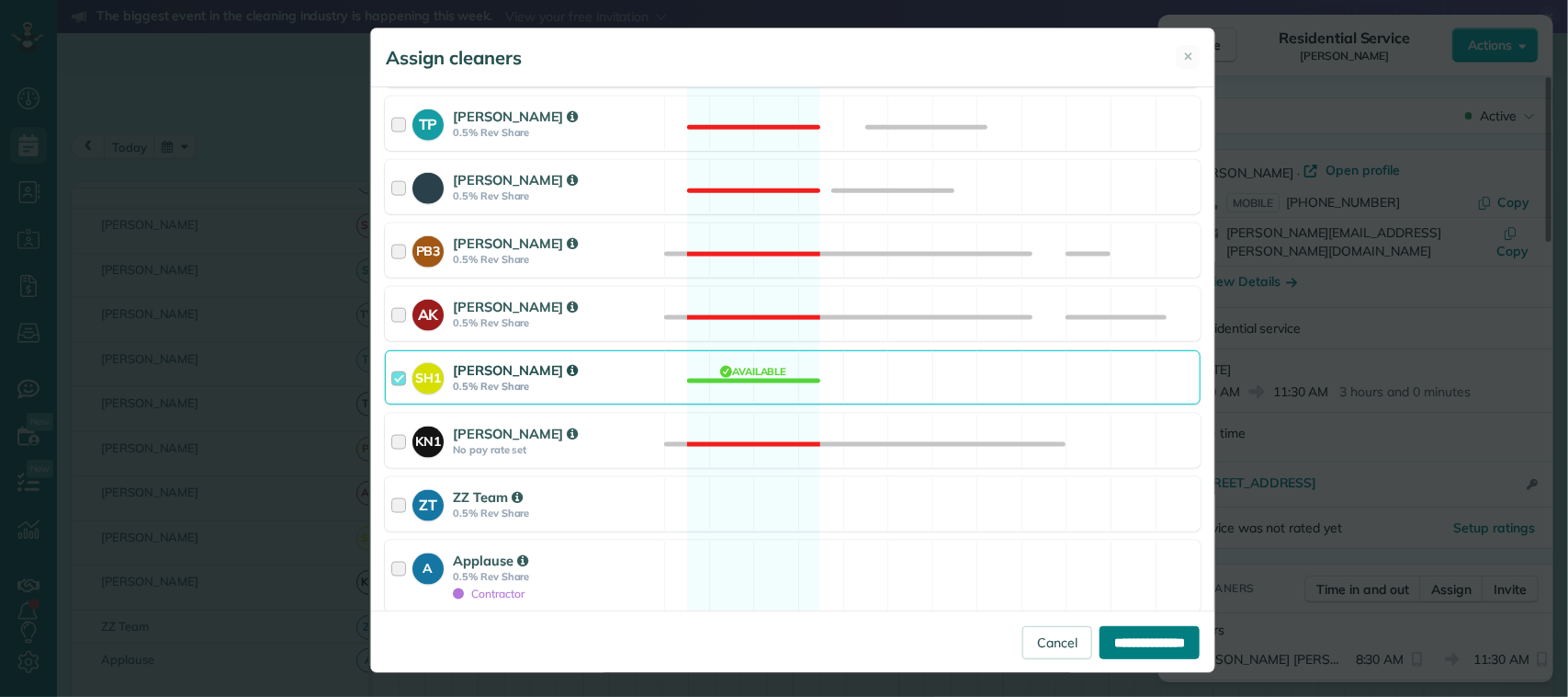
click at [1105, 626] on input "**********" at bounding box center [1149, 643] width 100 height 33
type input "**********"
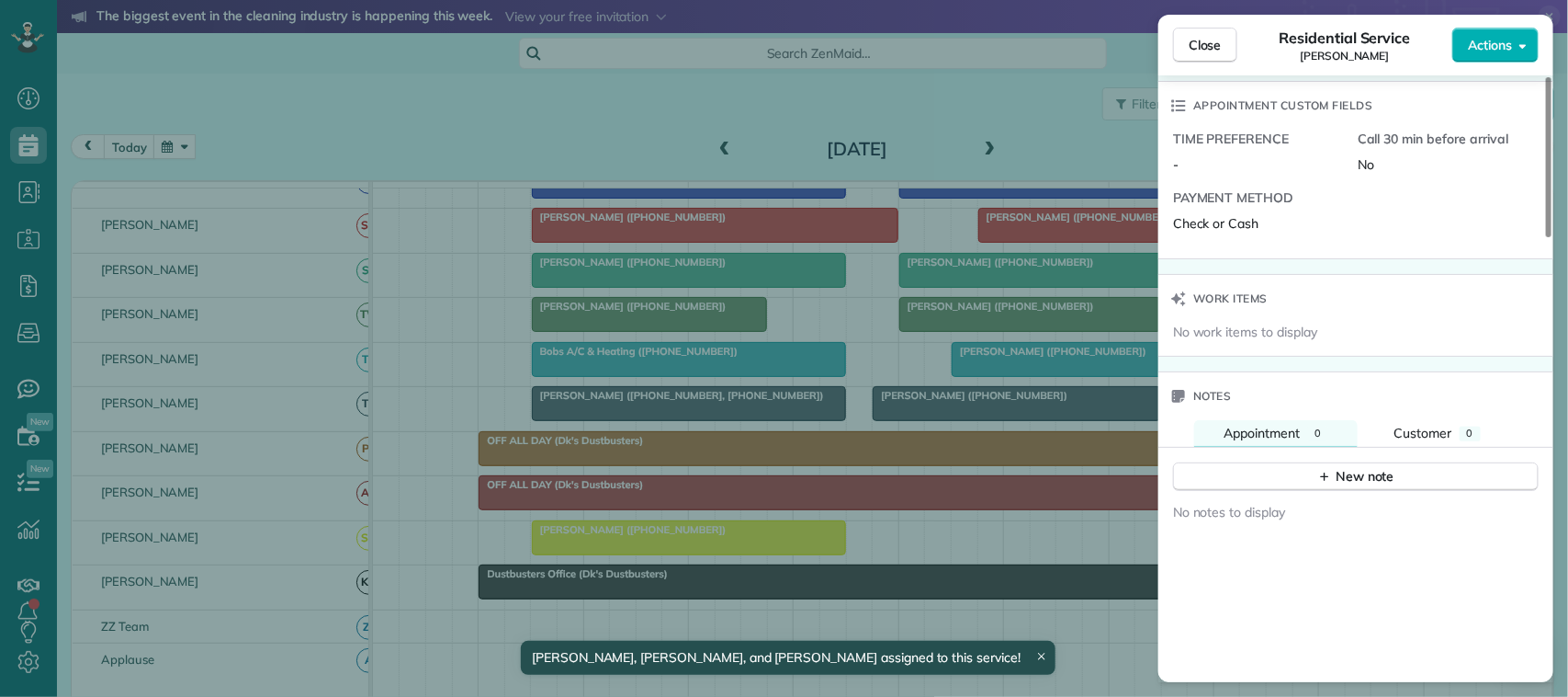
drag, startPoint x: 1320, startPoint y: 447, endPoint x: 1324, endPoint y: 490, distance: 43.2
click at [1320, 451] on div "New note" at bounding box center [1356, 470] width 395 height 44
click at [1324, 492] on div "No notes to display" at bounding box center [1356, 686] width 395 height 388
click at [1324, 478] on button "New note" at bounding box center [1356, 476] width 366 height 29
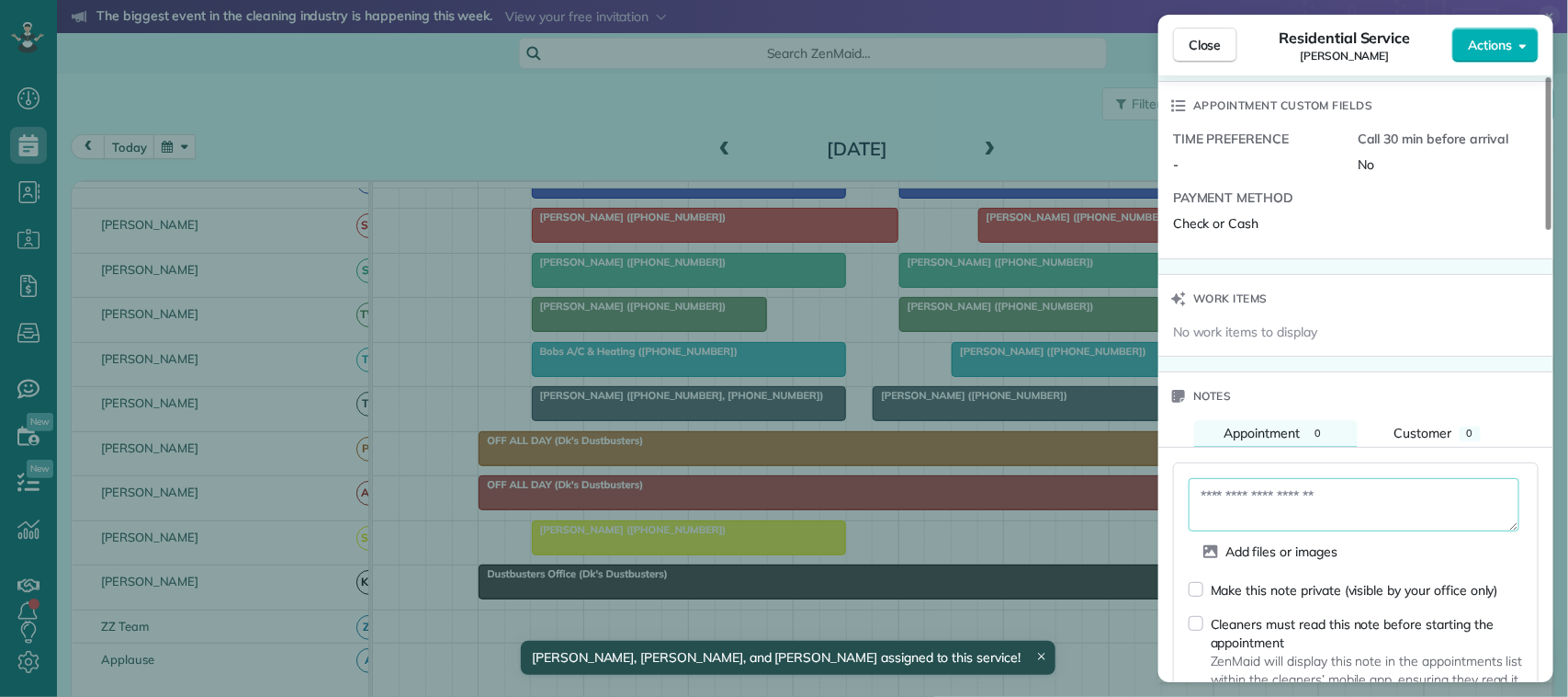
click at [1324, 478] on textarea at bounding box center [1354, 505] width 331 height 53
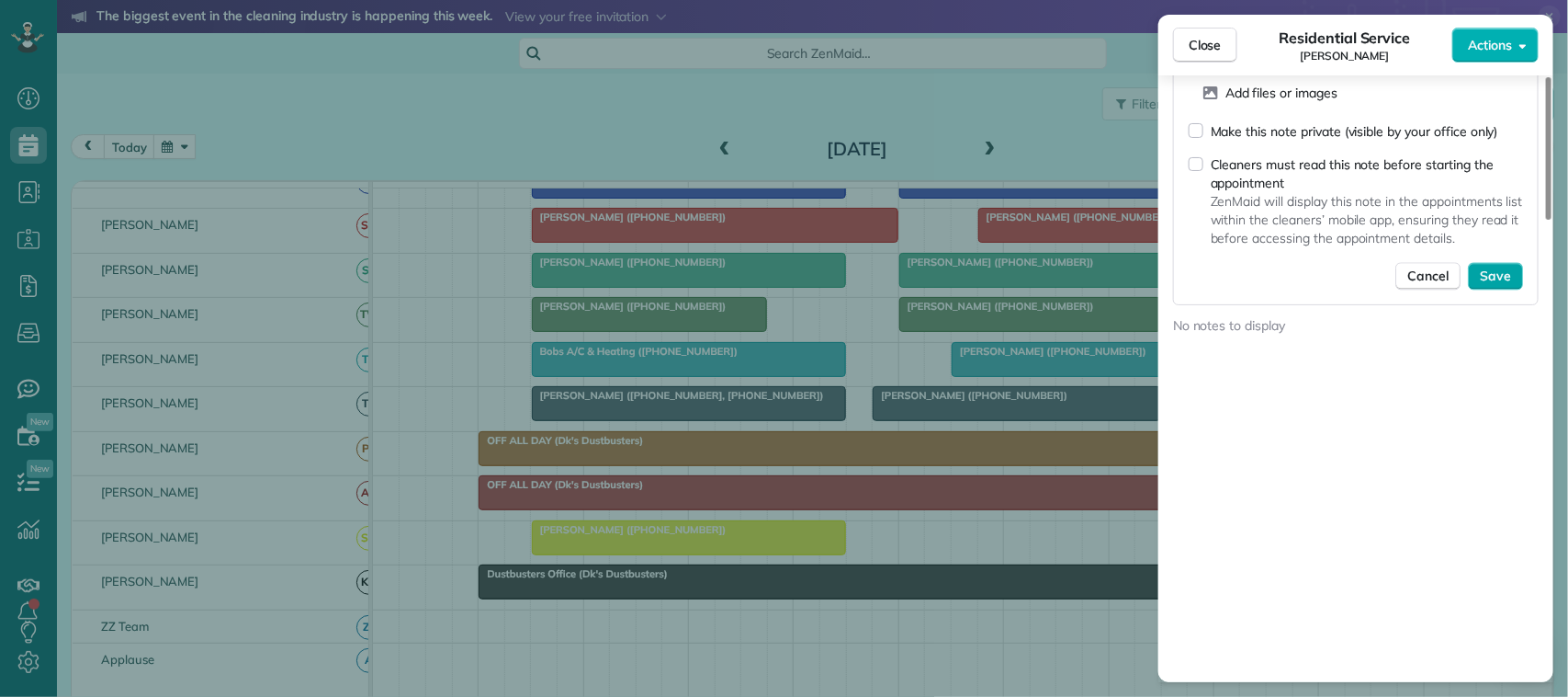
type textarea "**********"
click at [1509, 267] on span "Save" at bounding box center [1495, 276] width 31 height 18
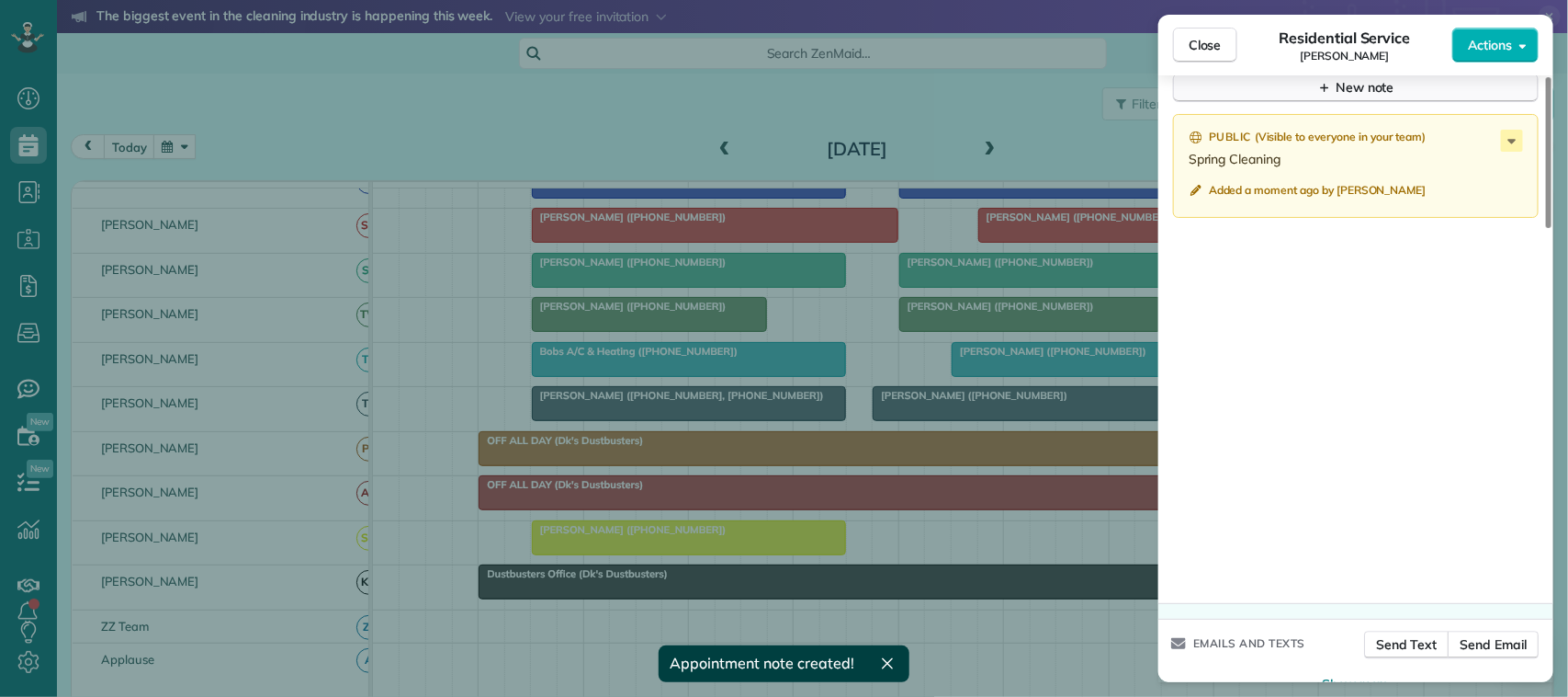
scroll to position [1766, 0]
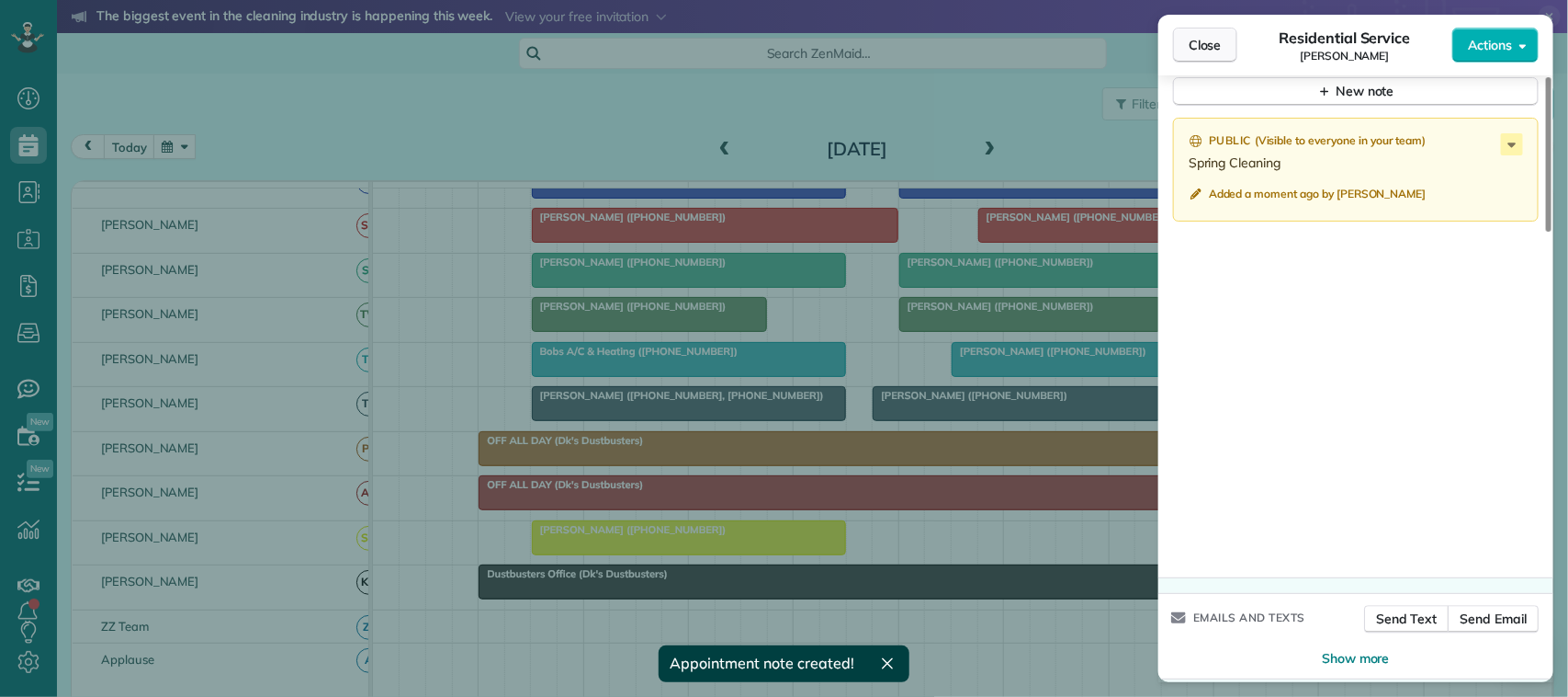
click at [1231, 48] on button "Close" at bounding box center [1205, 45] width 64 height 35
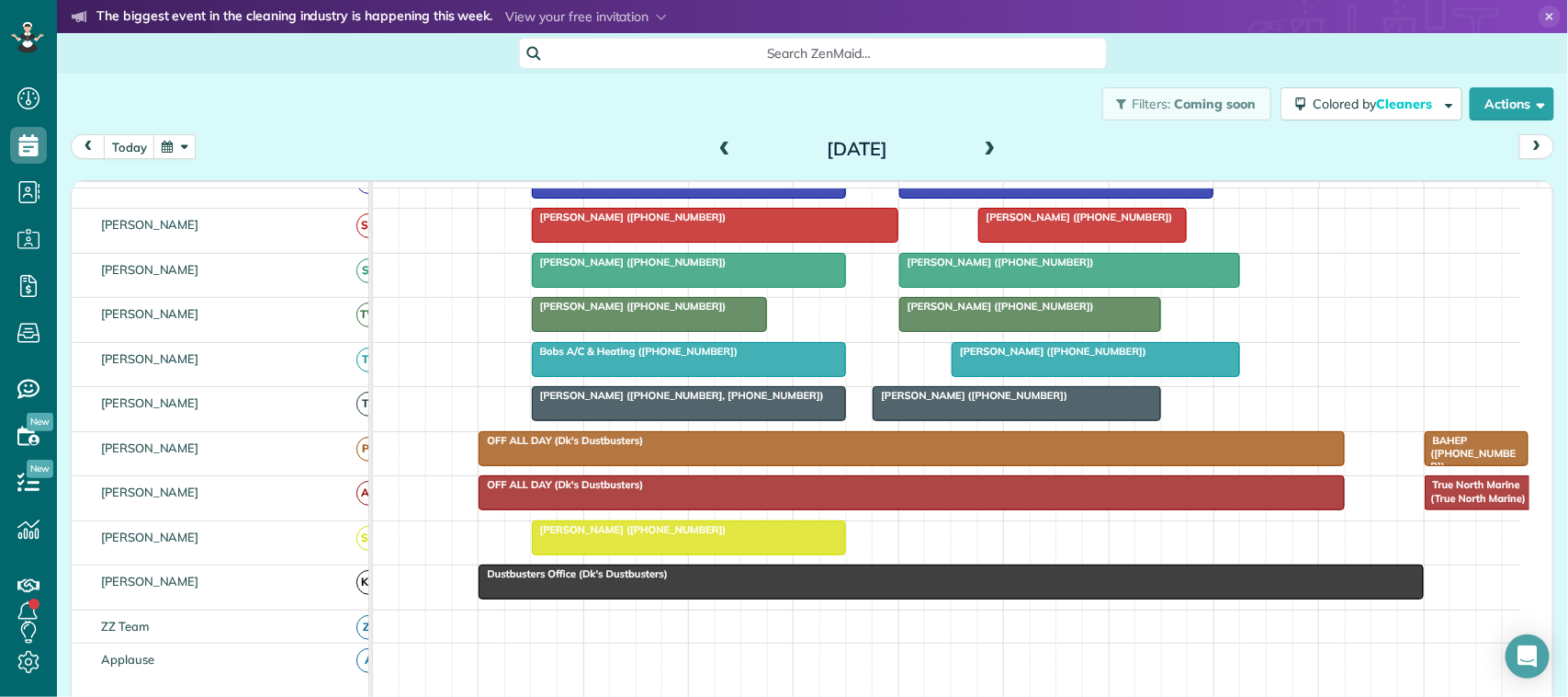
scroll to position [460, 0]
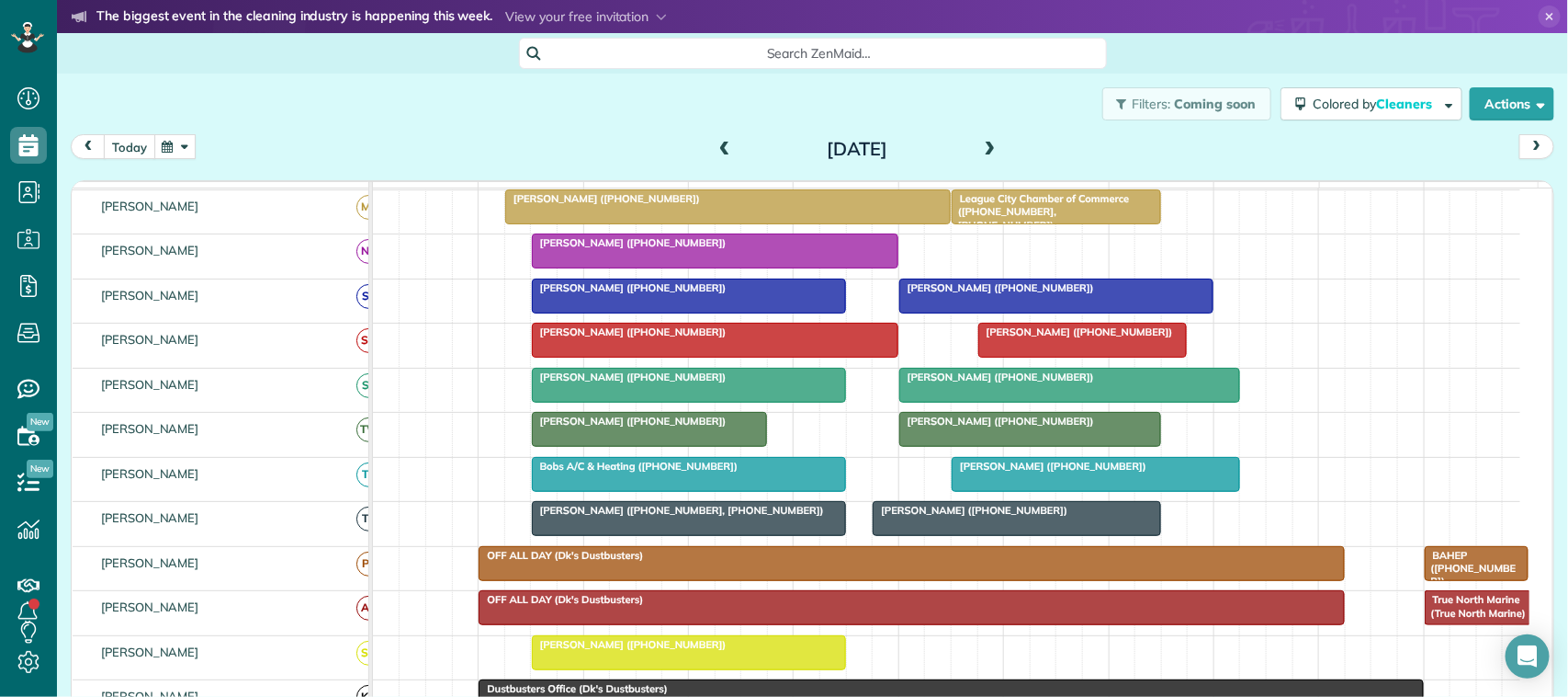
click at [134, 139] on button "today" at bounding box center [130, 146] width 51 height 25
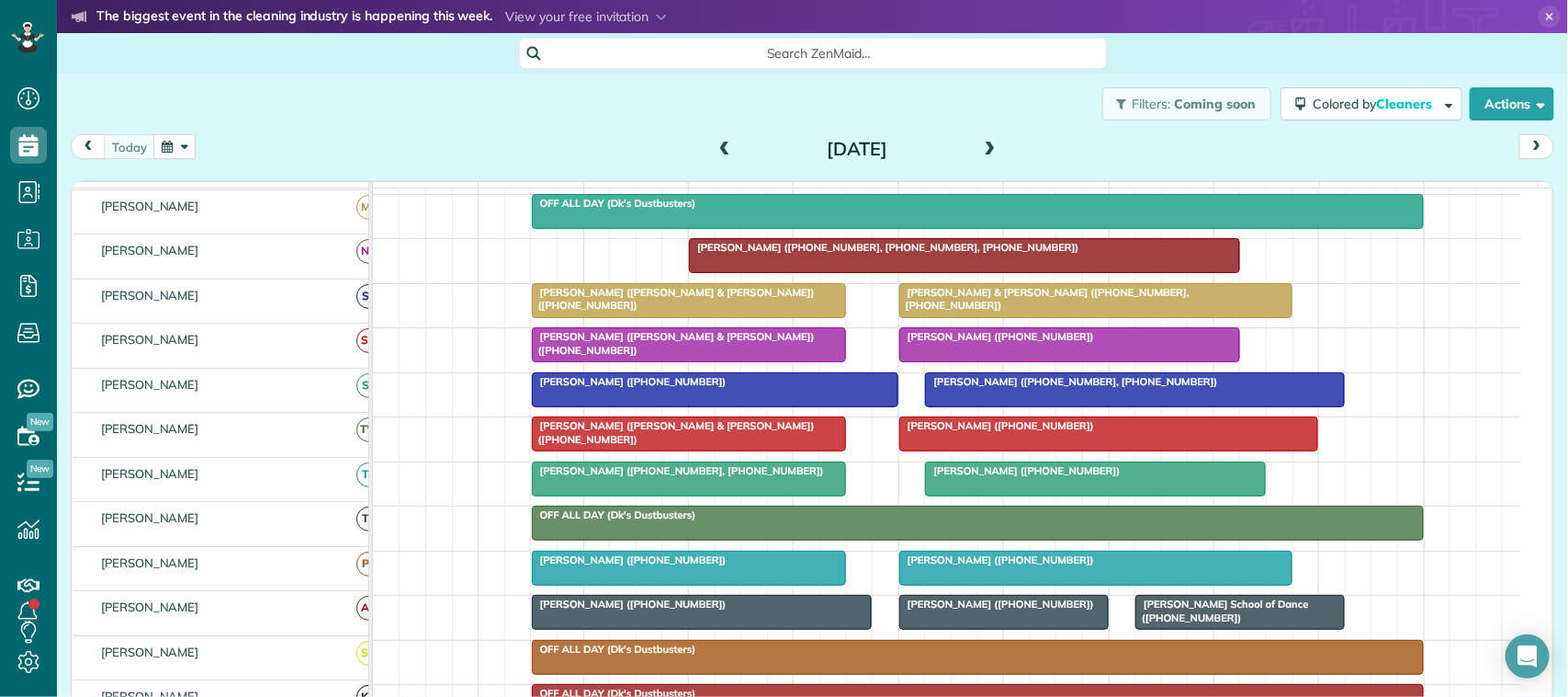
scroll to position [345, 0]
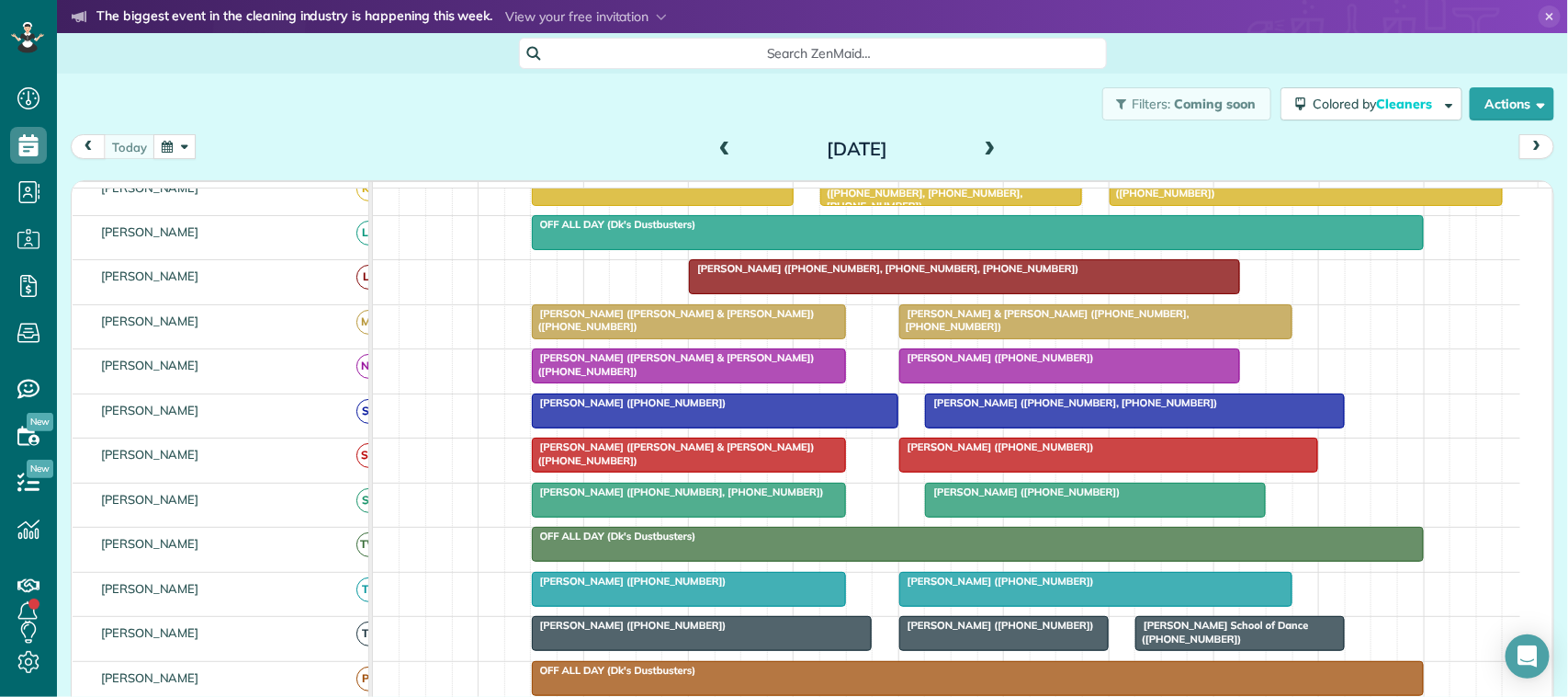
click at [623, 651] on link "[PERSON_NAME] ([PHONE_NUMBER])" at bounding box center [702, 634] width 341 height 35
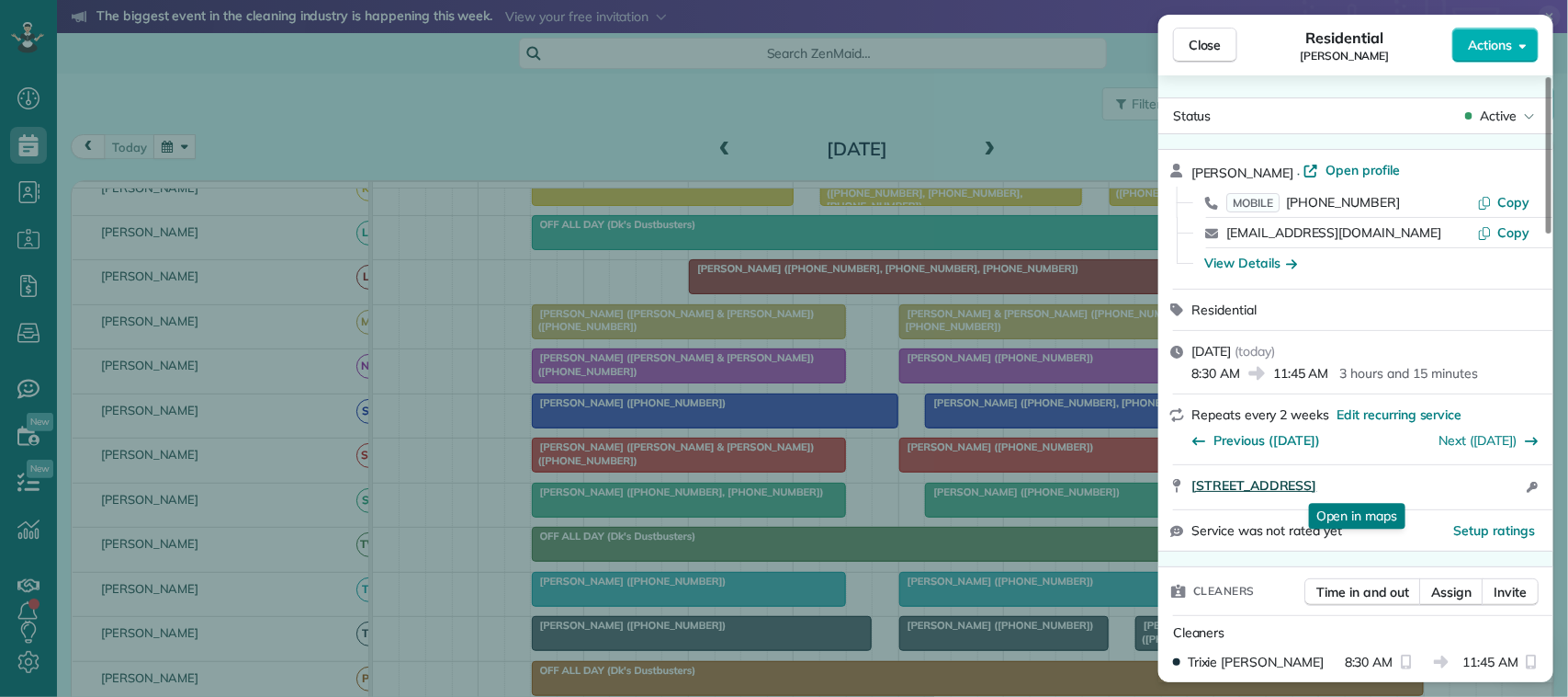
click at [1316, 492] on span "2517 Royal Terns Court League City TX 77573" at bounding box center [1254, 486] width 125 height 18
click at [1194, 48] on span "Close" at bounding box center [1205, 45] width 33 height 18
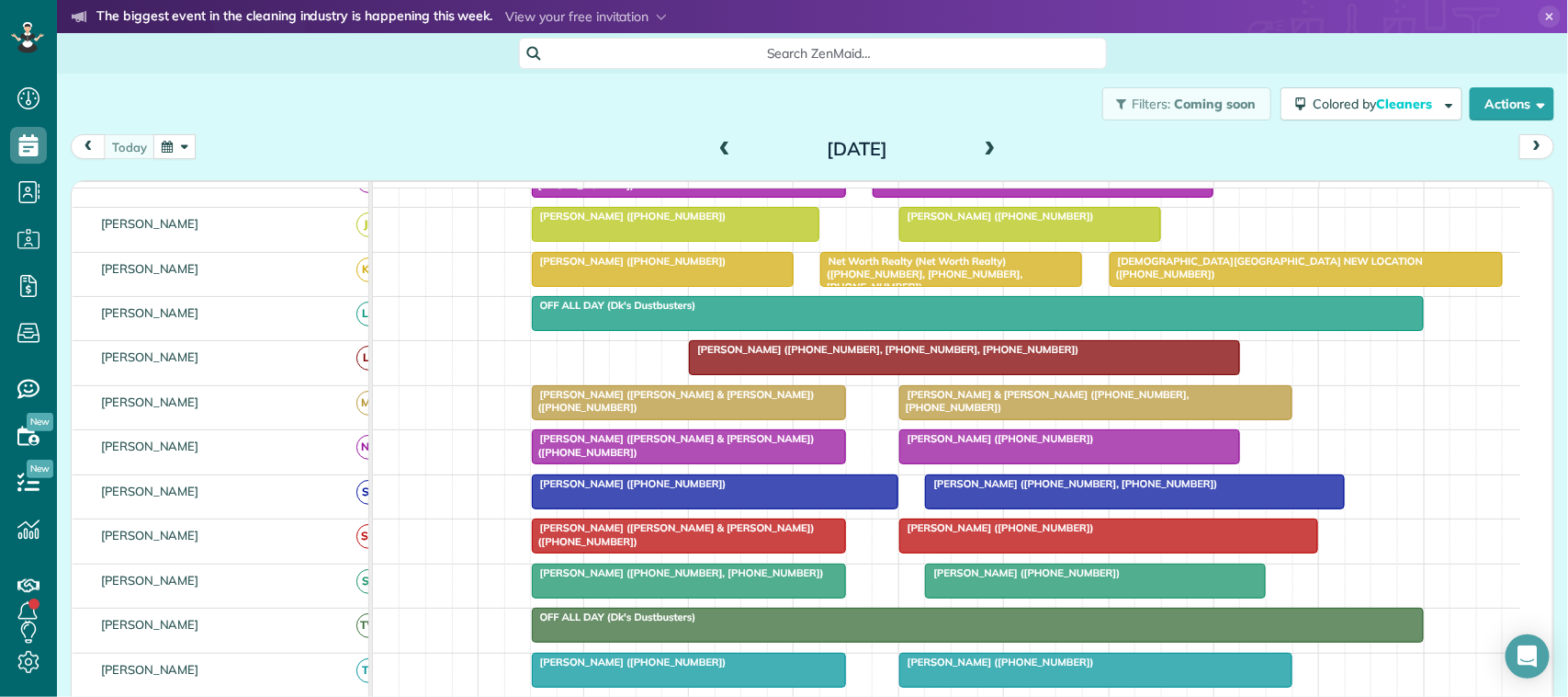
scroll to position [230, 0]
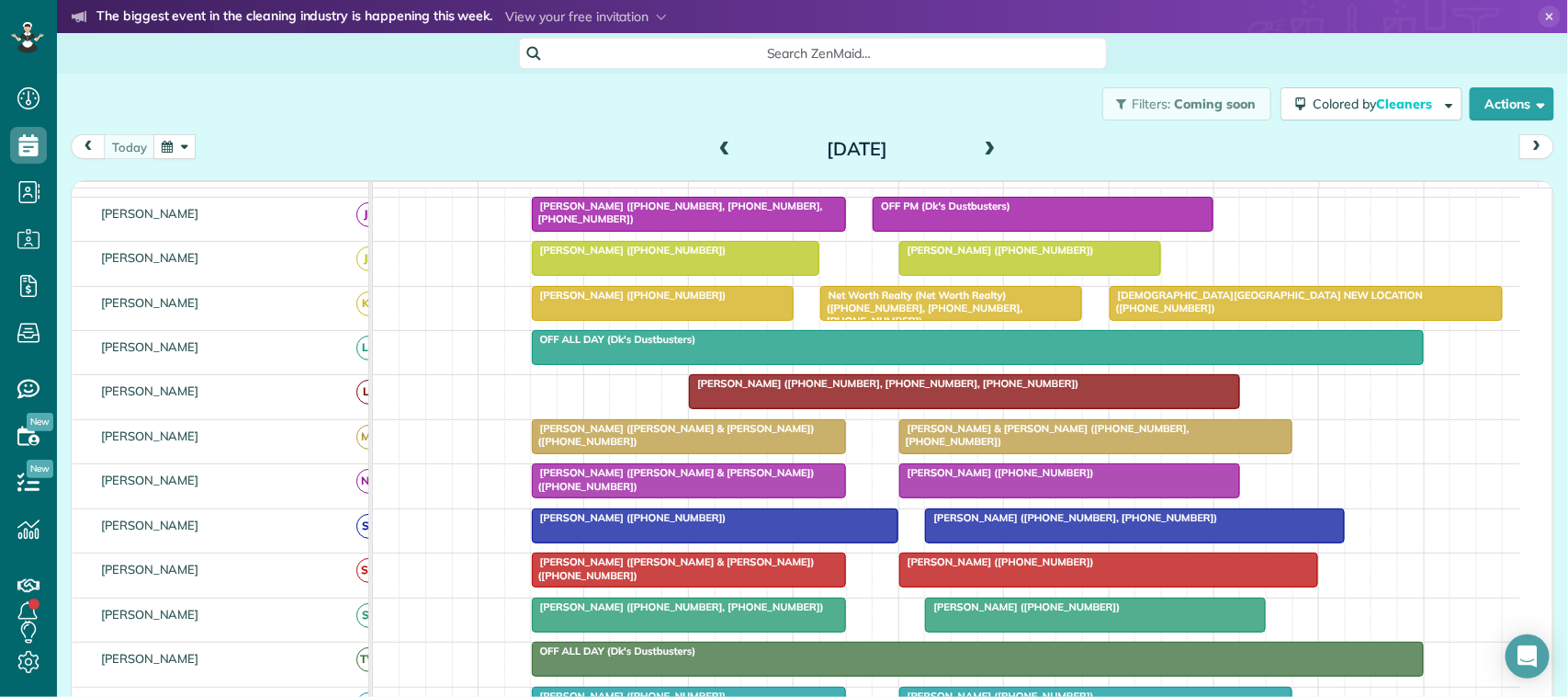
click at [181, 153] on button "button" at bounding box center [175, 146] width 42 height 25
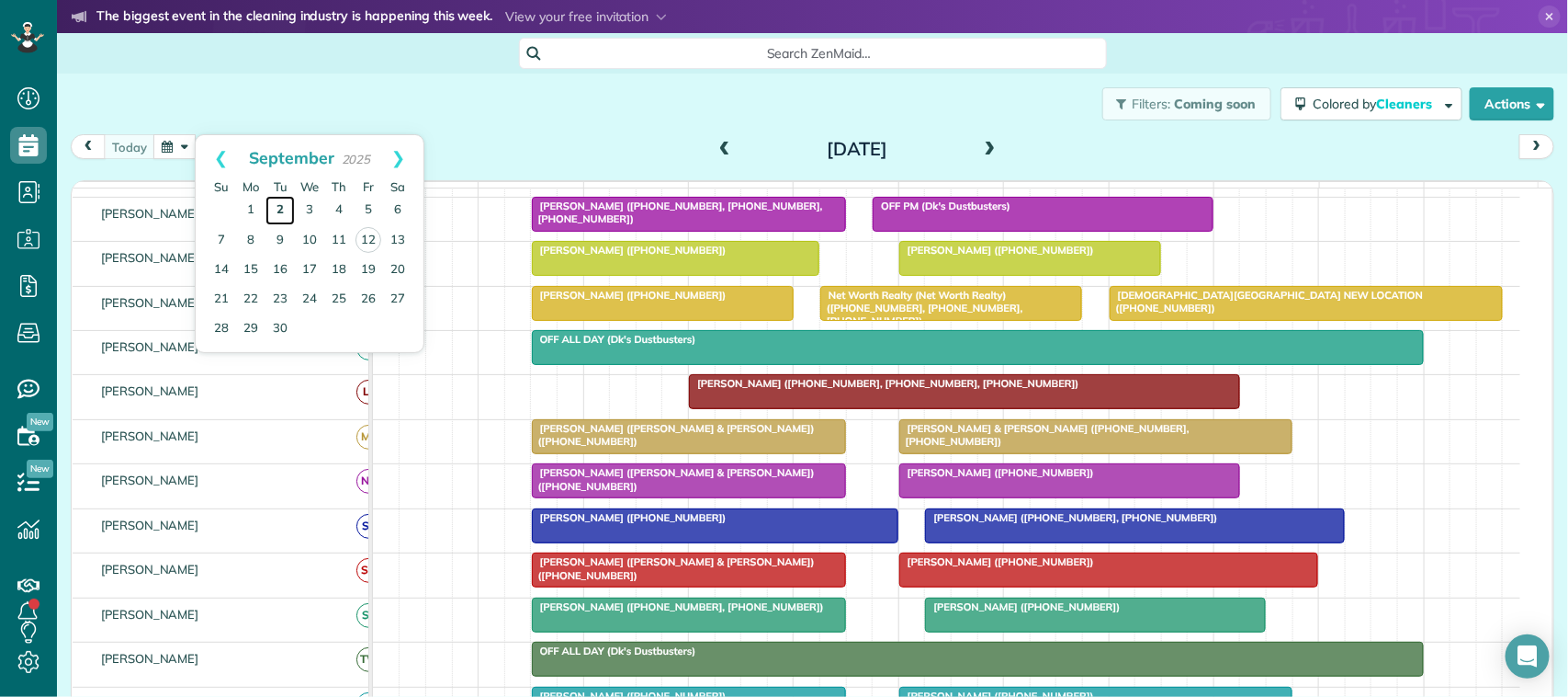
click at [278, 218] on link "2" at bounding box center [280, 211] width 29 height 29
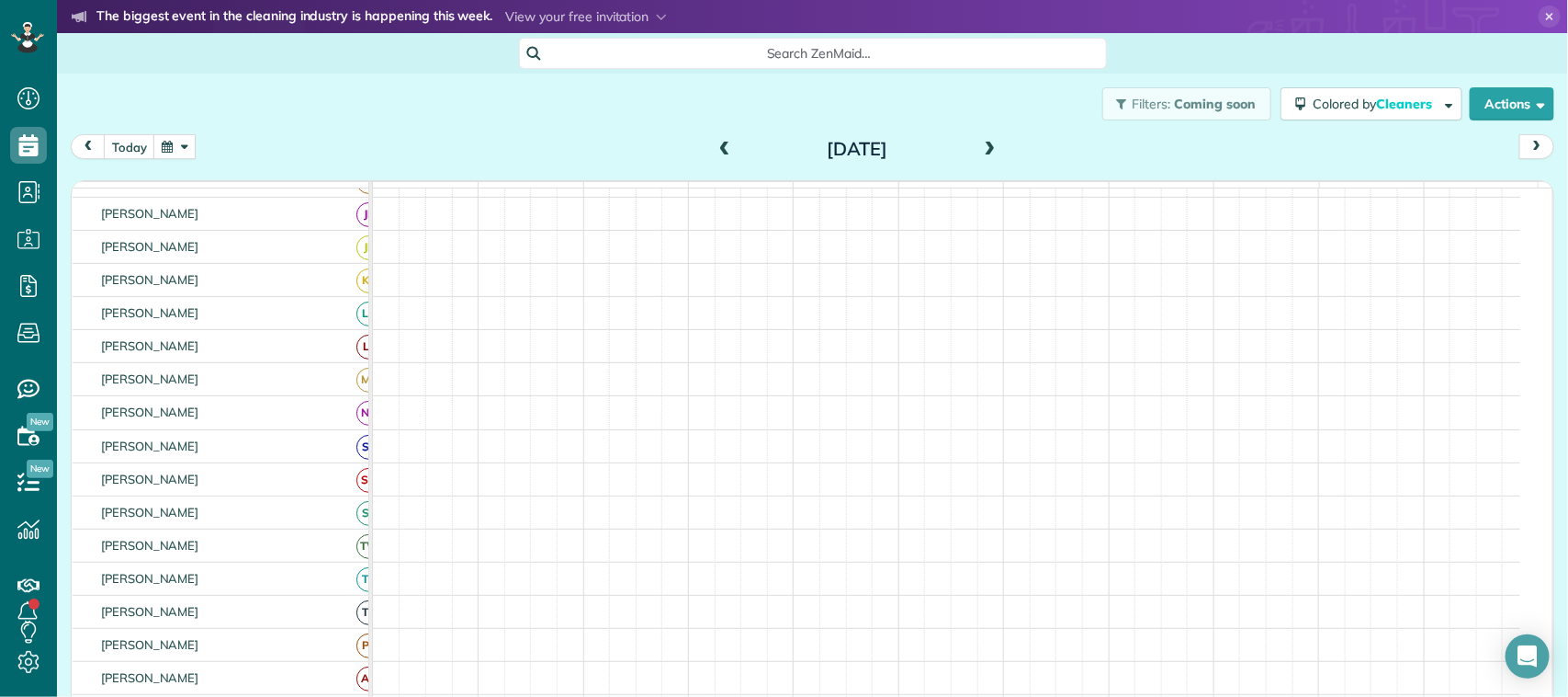
scroll to position [267, 0]
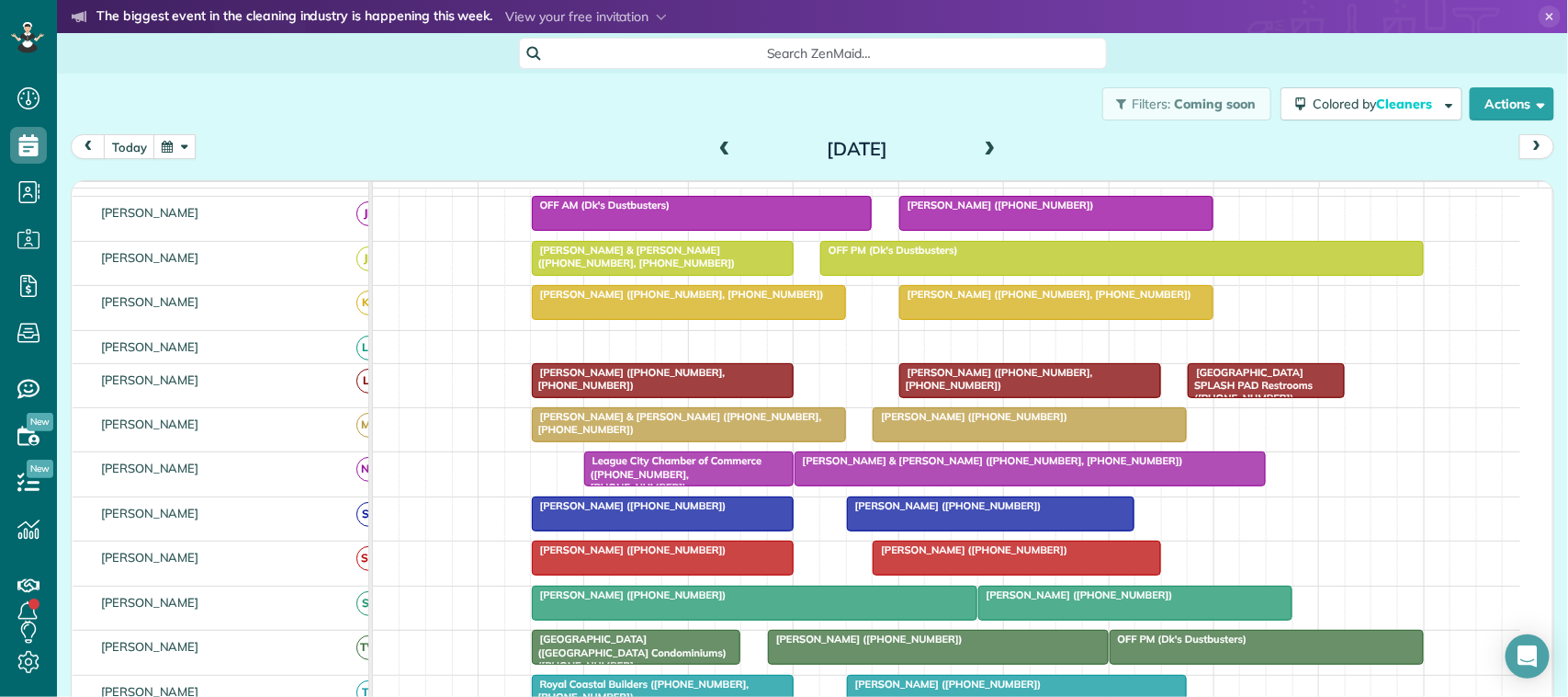
click at [989, 147] on span at bounding box center [990, 150] width 20 height 17
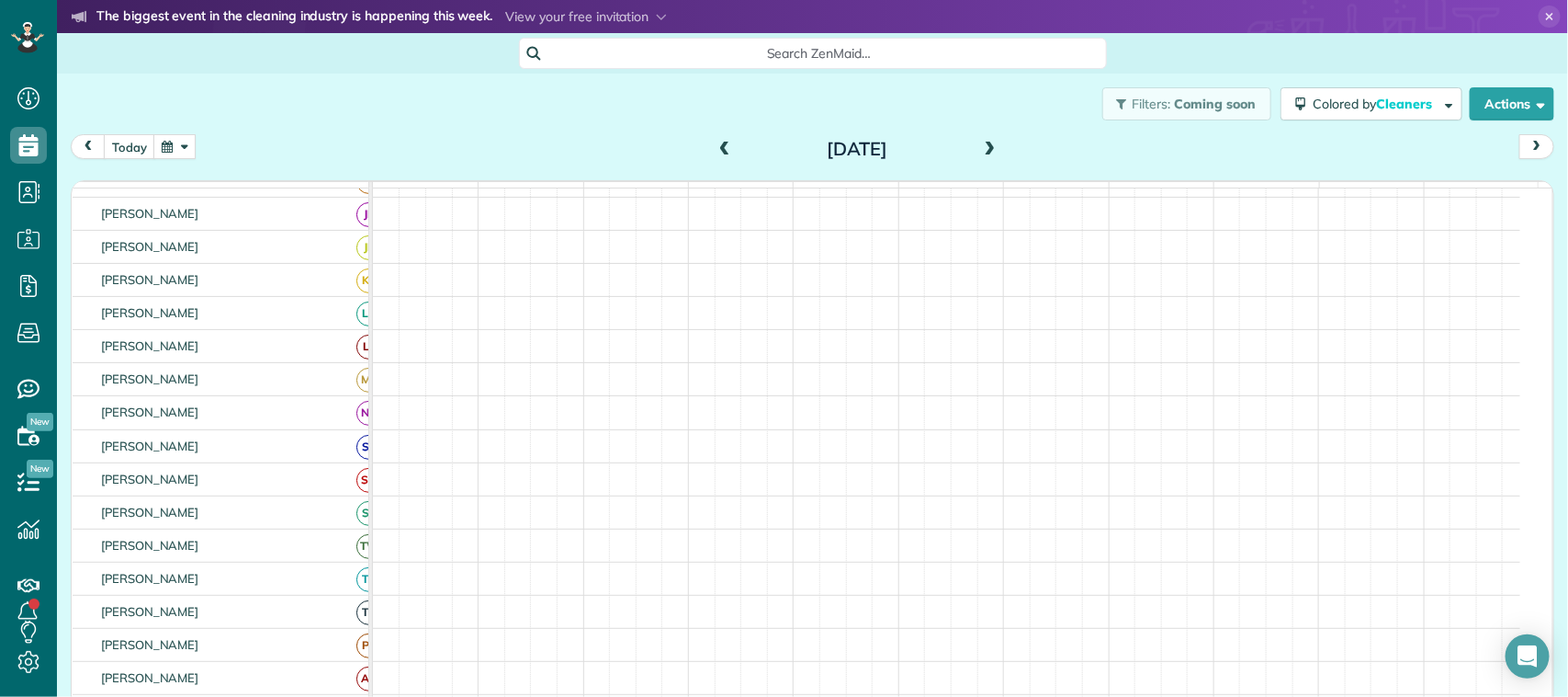
scroll to position [218, 0]
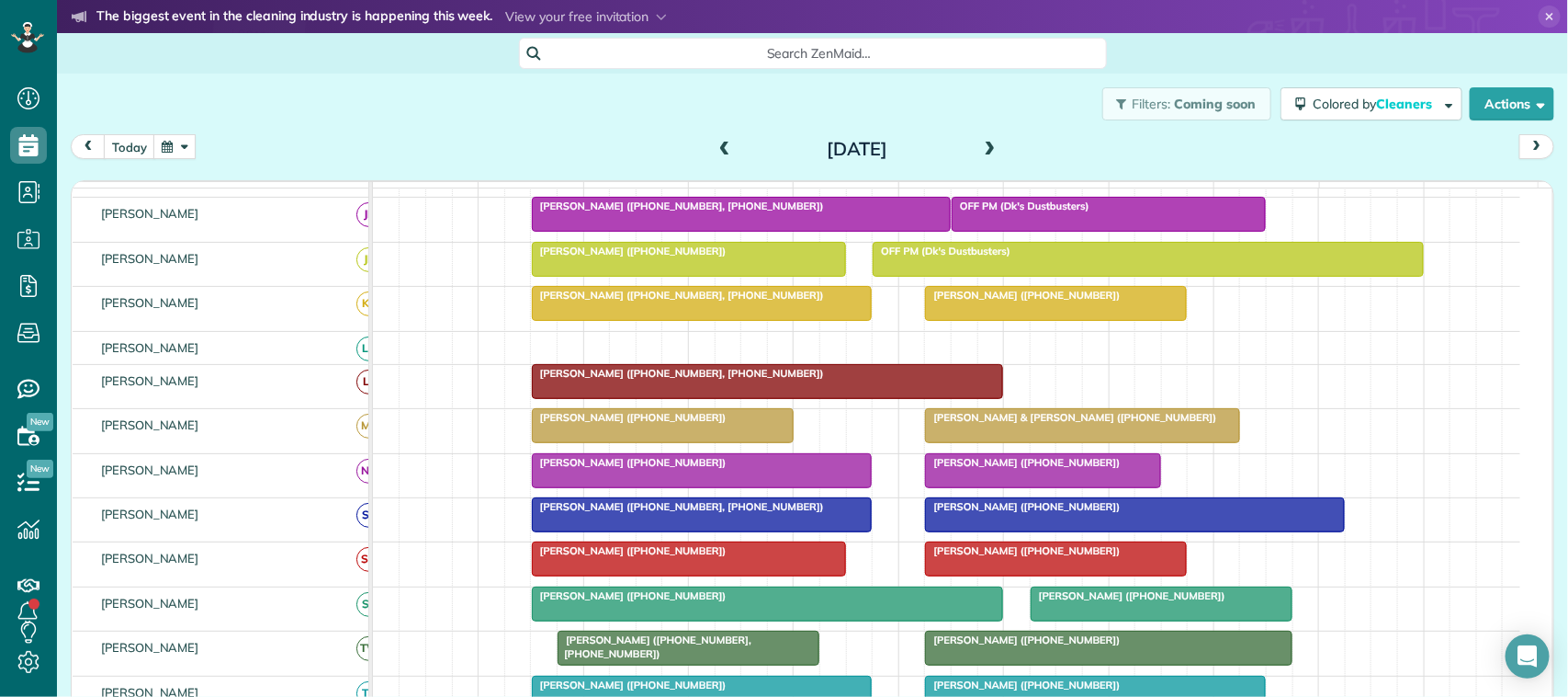
click at [979, 442] on div at bounding box center [1082, 426] width 312 height 33
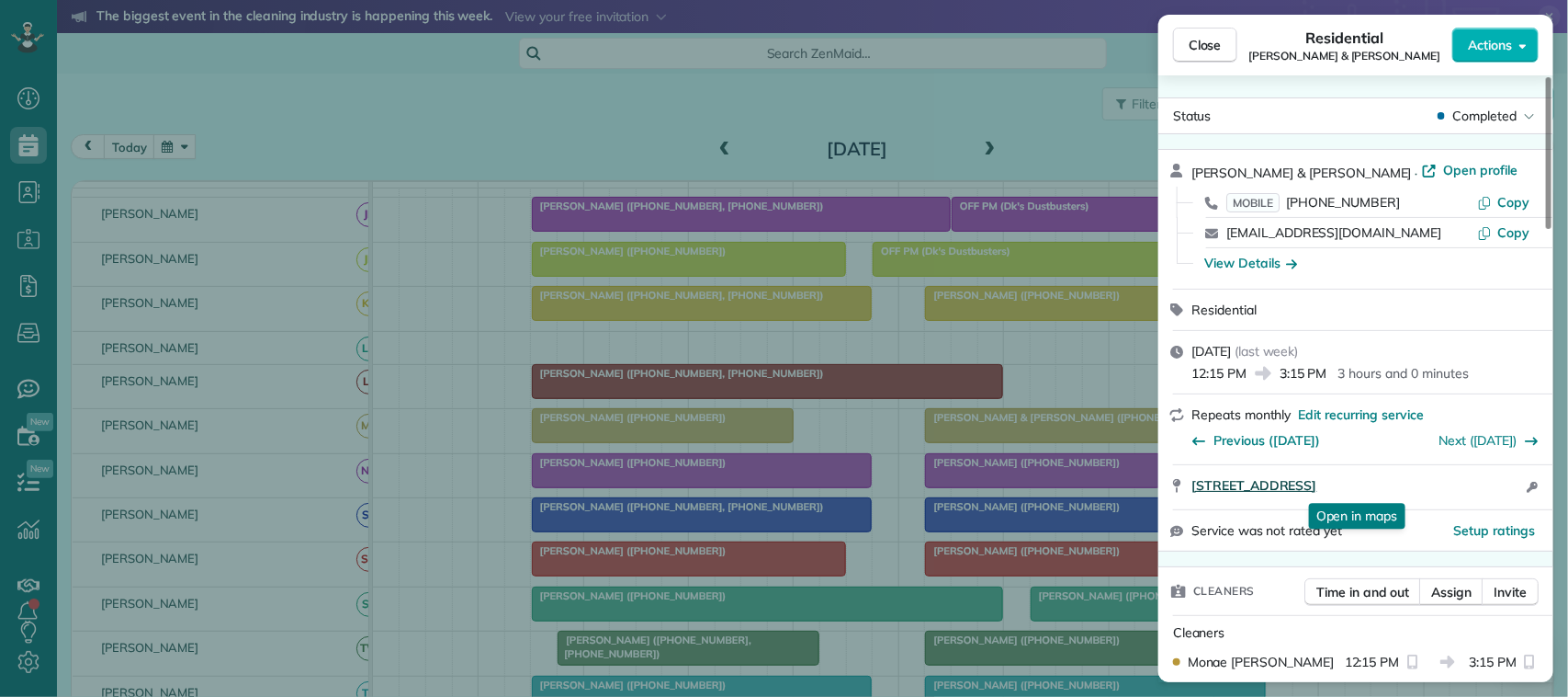
drag, startPoint x: 1187, startPoint y: 483, endPoint x: 1452, endPoint y: 488, distance: 265.0
click at [1452, 488] on div "310 Willowood Drive League City TX 77573 Open in maps Open in maps Open access …" at bounding box center [1356, 487] width 395 height 44
click at [1219, 41] on span "Close" at bounding box center [1205, 45] width 33 height 18
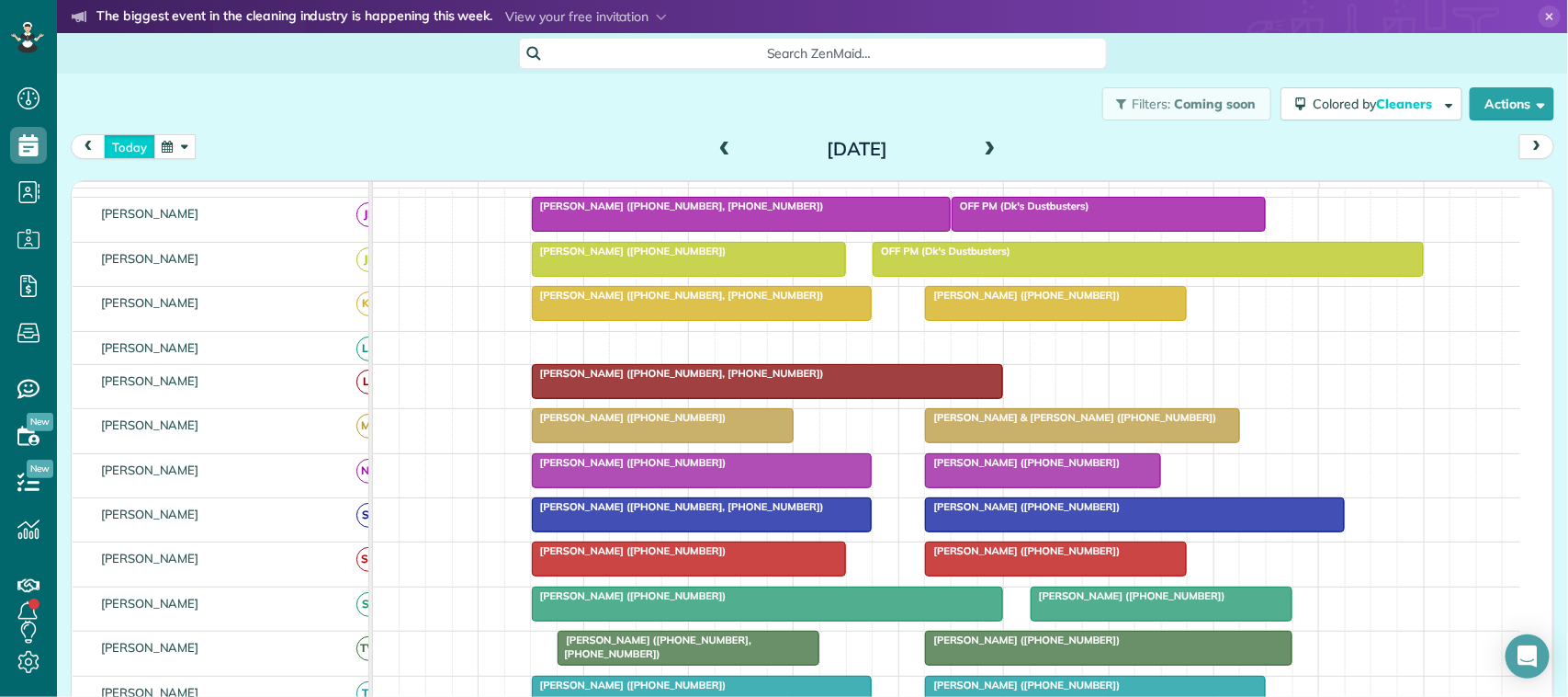
click at [129, 156] on button "today" at bounding box center [130, 146] width 51 height 25
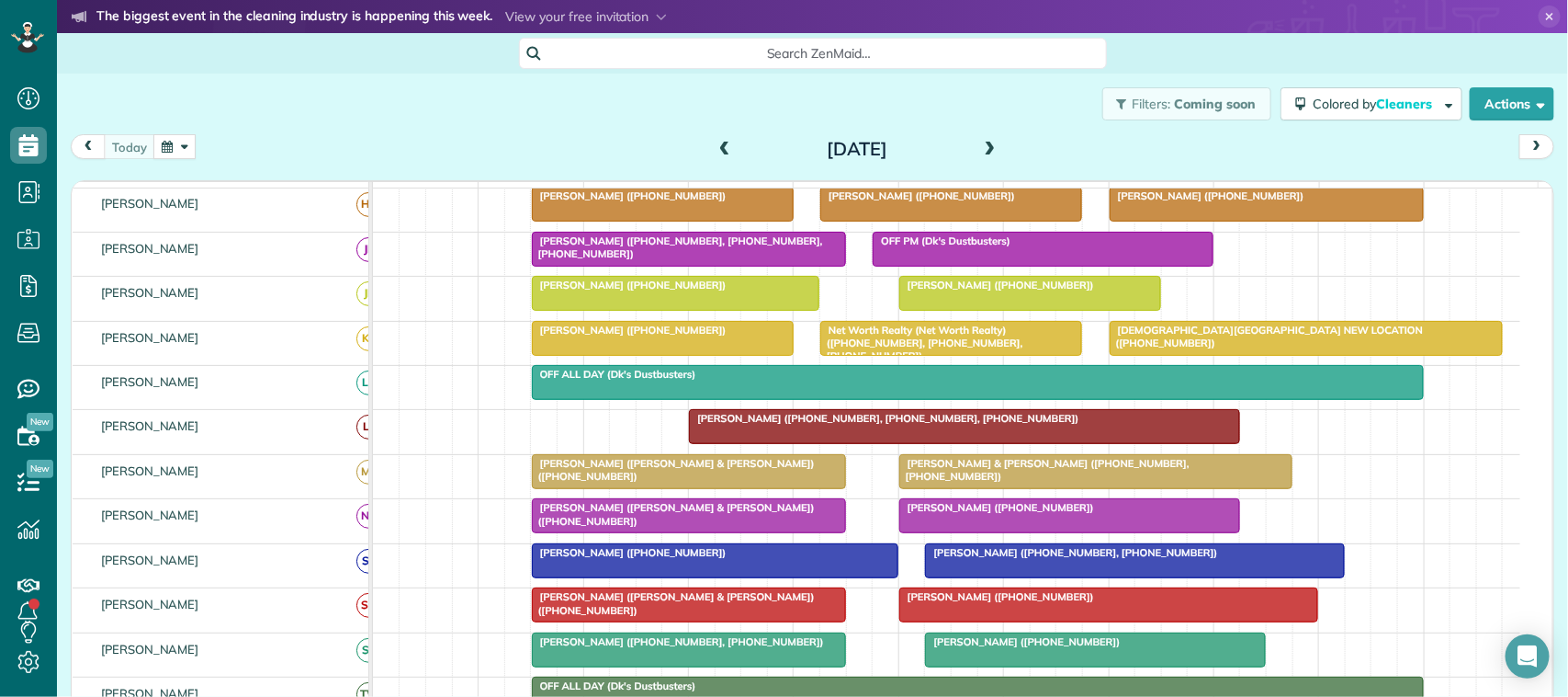
scroll to position [230, 0]
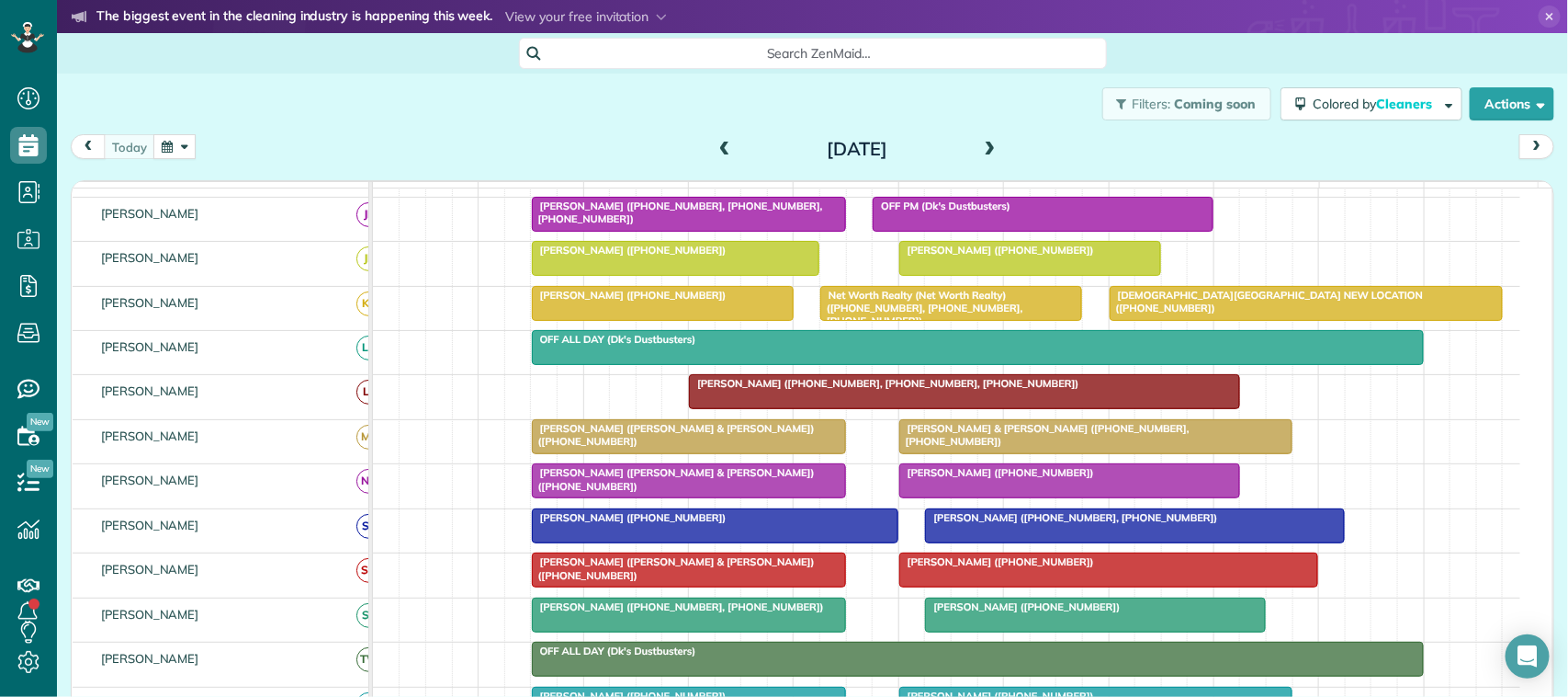
drag, startPoint x: 173, startPoint y: 144, endPoint x: 187, endPoint y: 163, distance: 23.6
click at [173, 147] on button "button" at bounding box center [175, 146] width 42 height 25
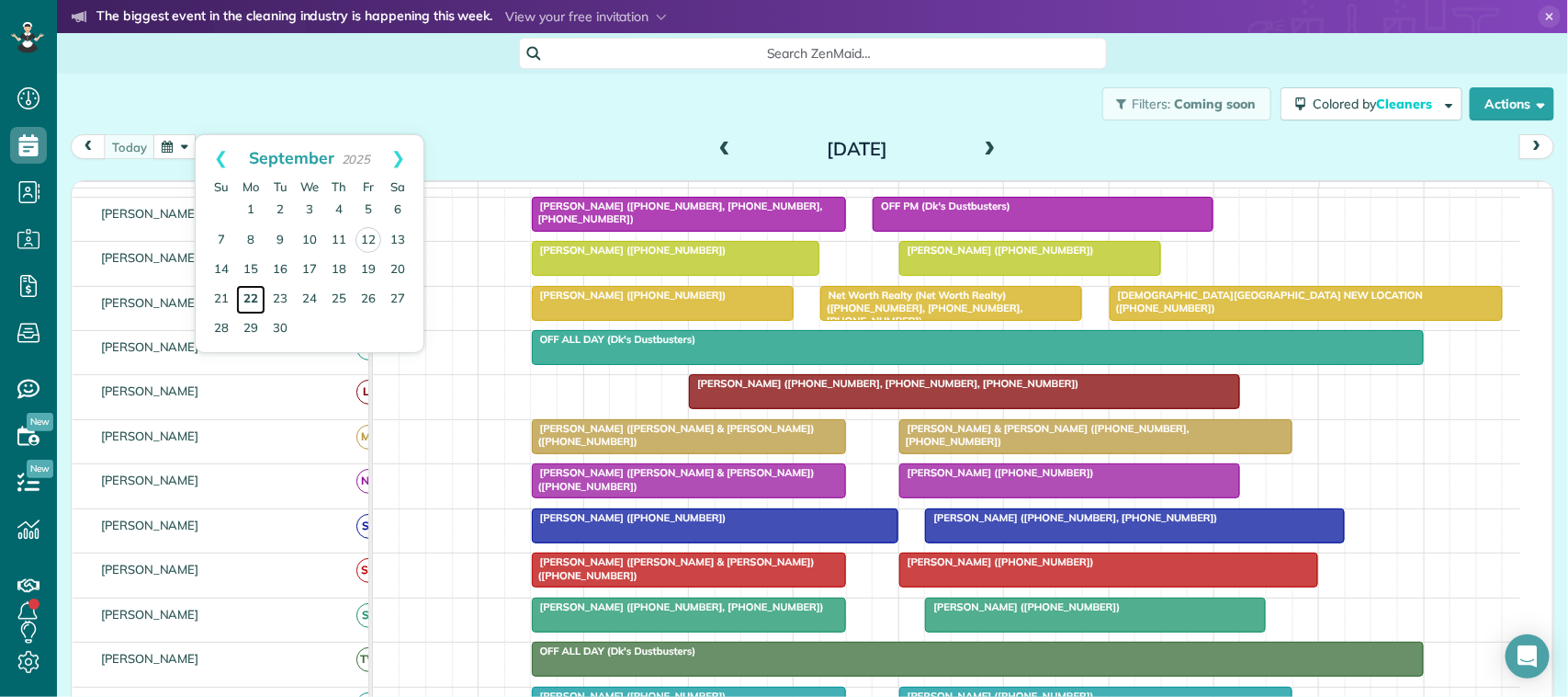
click at [258, 296] on link "22" at bounding box center [251, 300] width 29 height 29
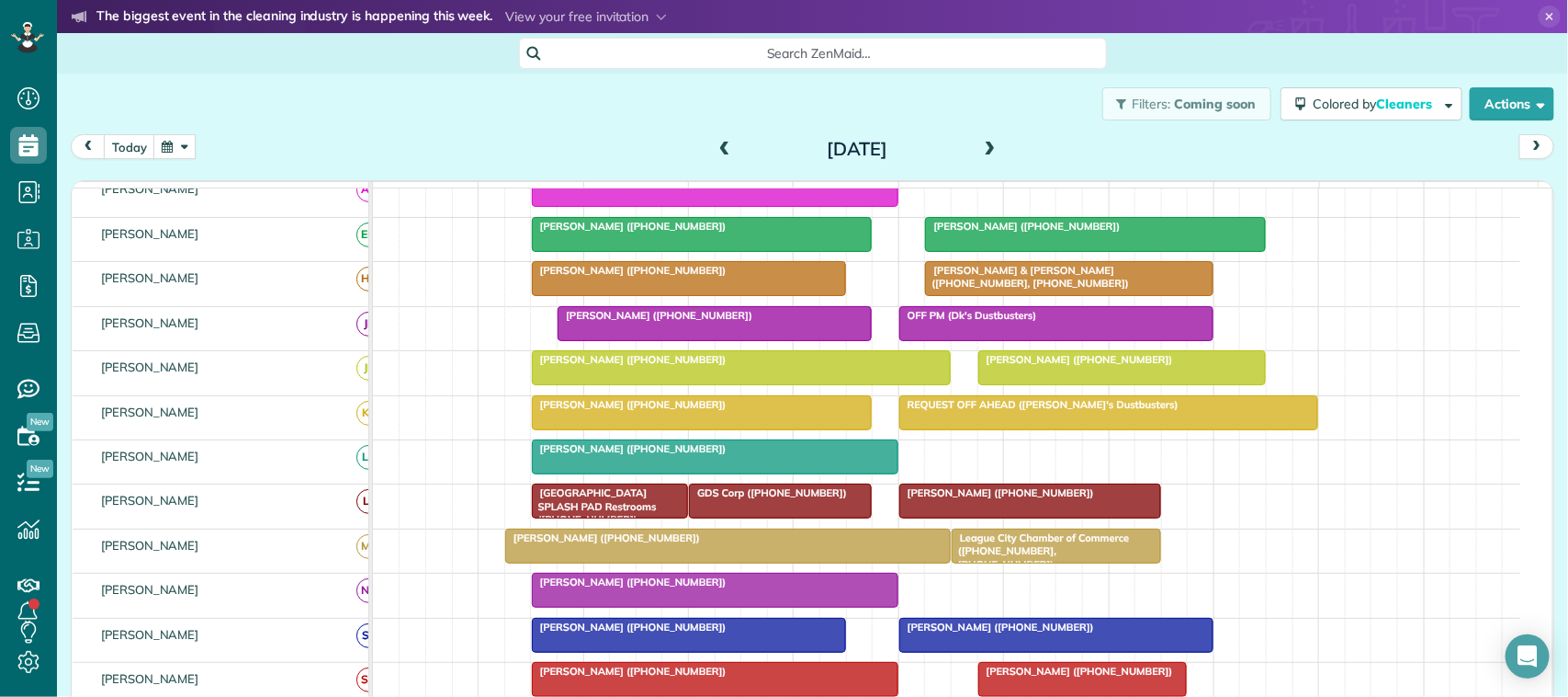
scroll to position [115, 0]
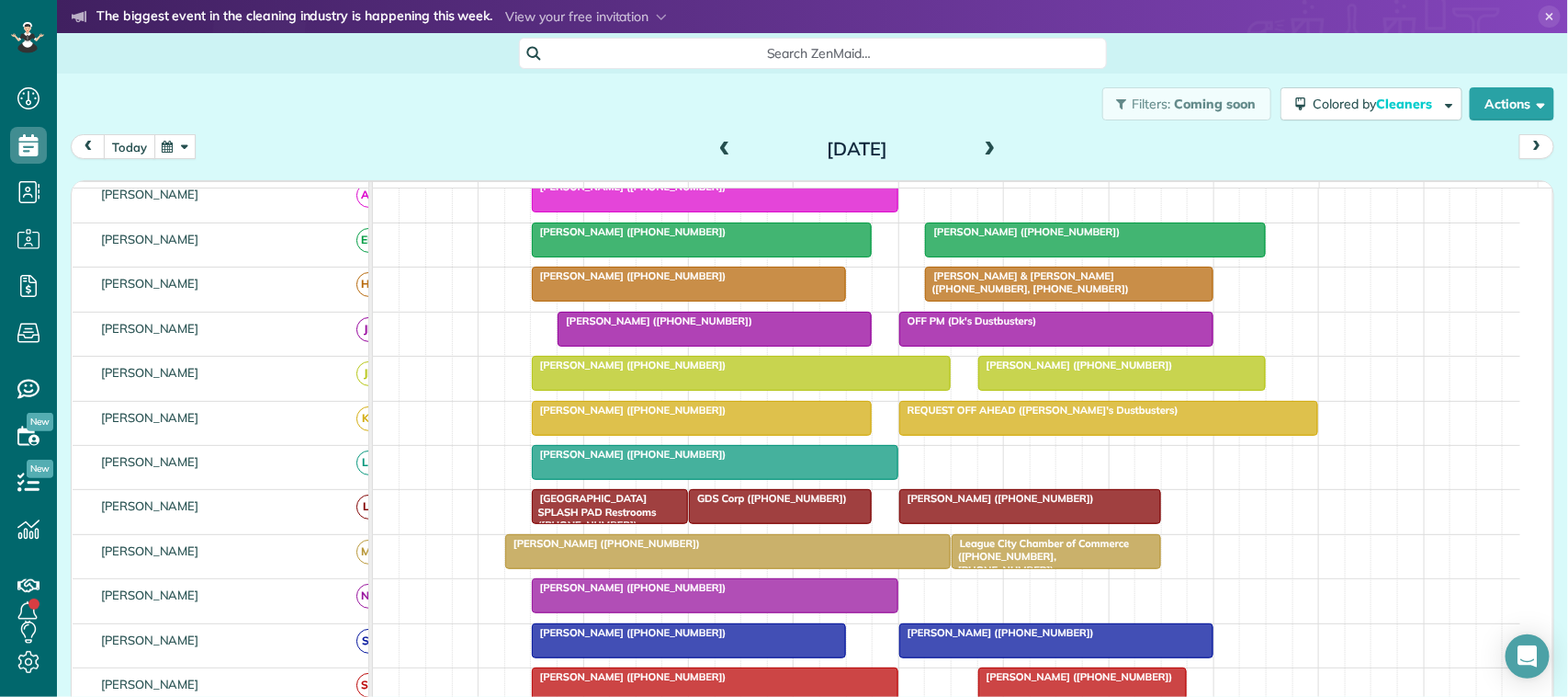
click at [126, 140] on button "today" at bounding box center [130, 146] width 51 height 25
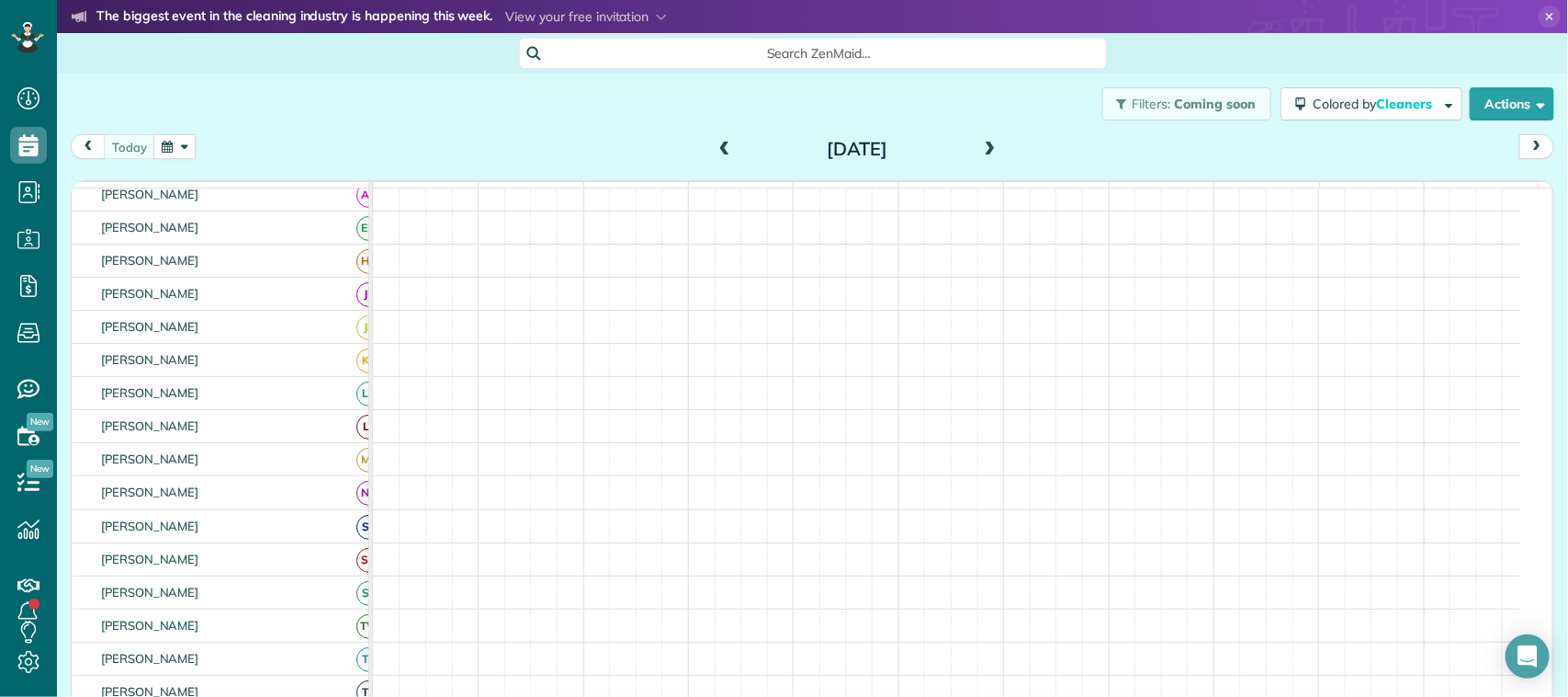
scroll to position [103, 0]
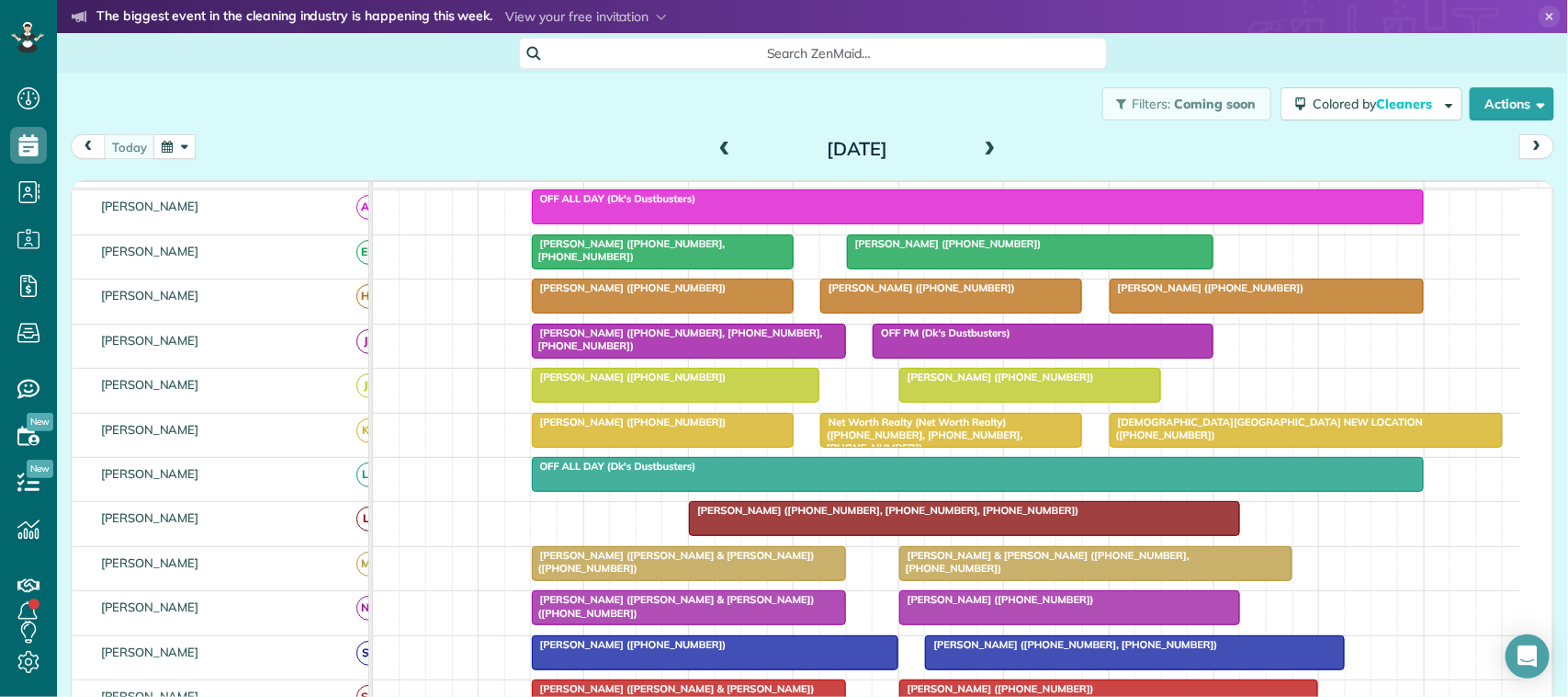
click at [949, 402] on div at bounding box center [1029, 385] width 260 height 33
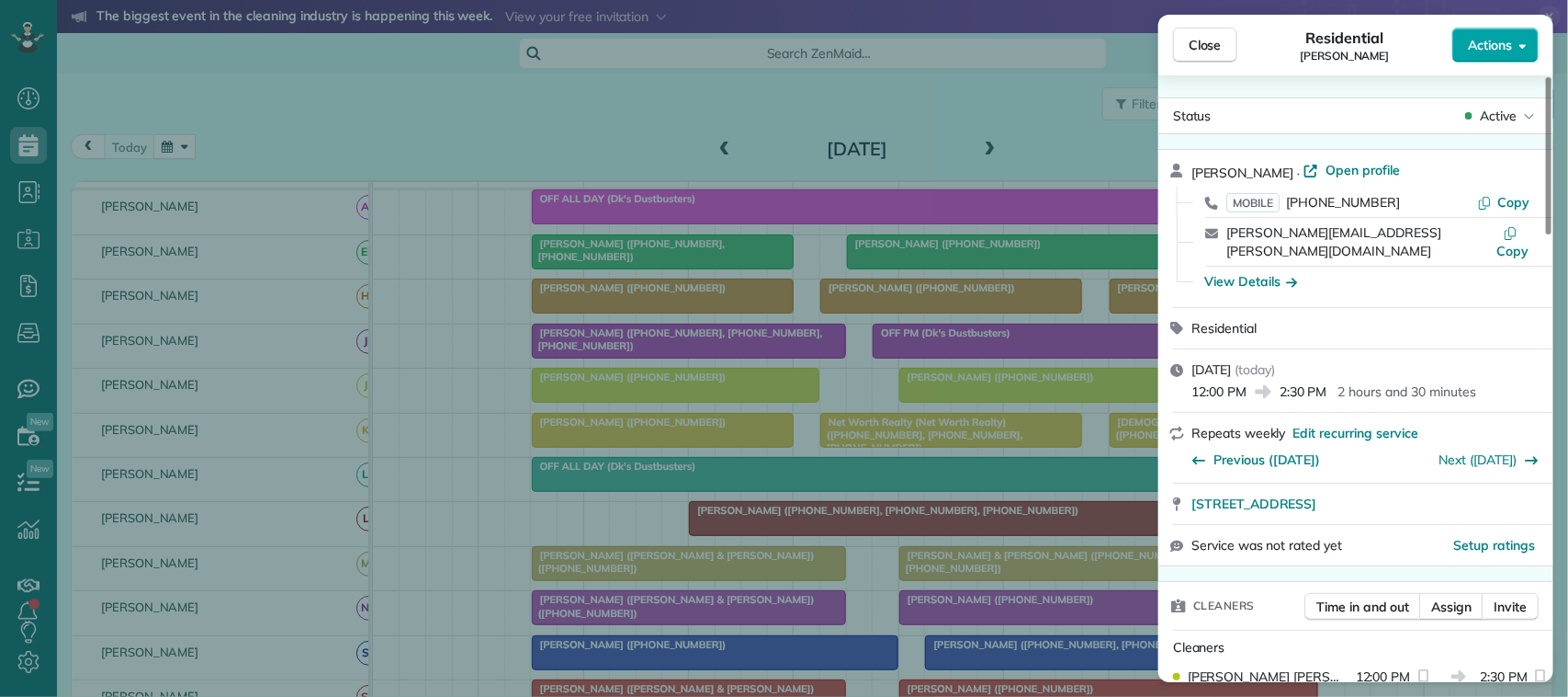
click at [1513, 48] on button "Actions" at bounding box center [1495, 45] width 86 height 35
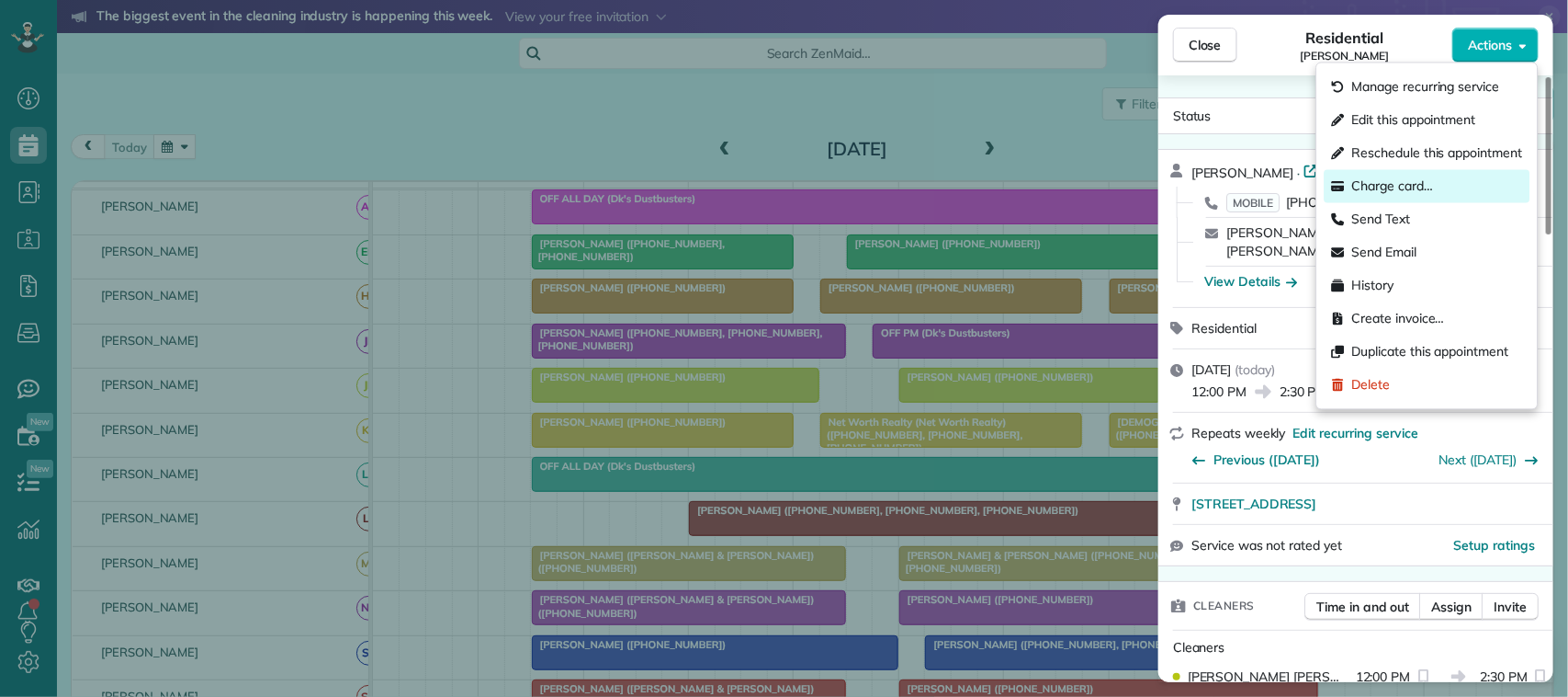
click at [1453, 176] on div "Charge card…" at bounding box center [1427, 187] width 206 height 33
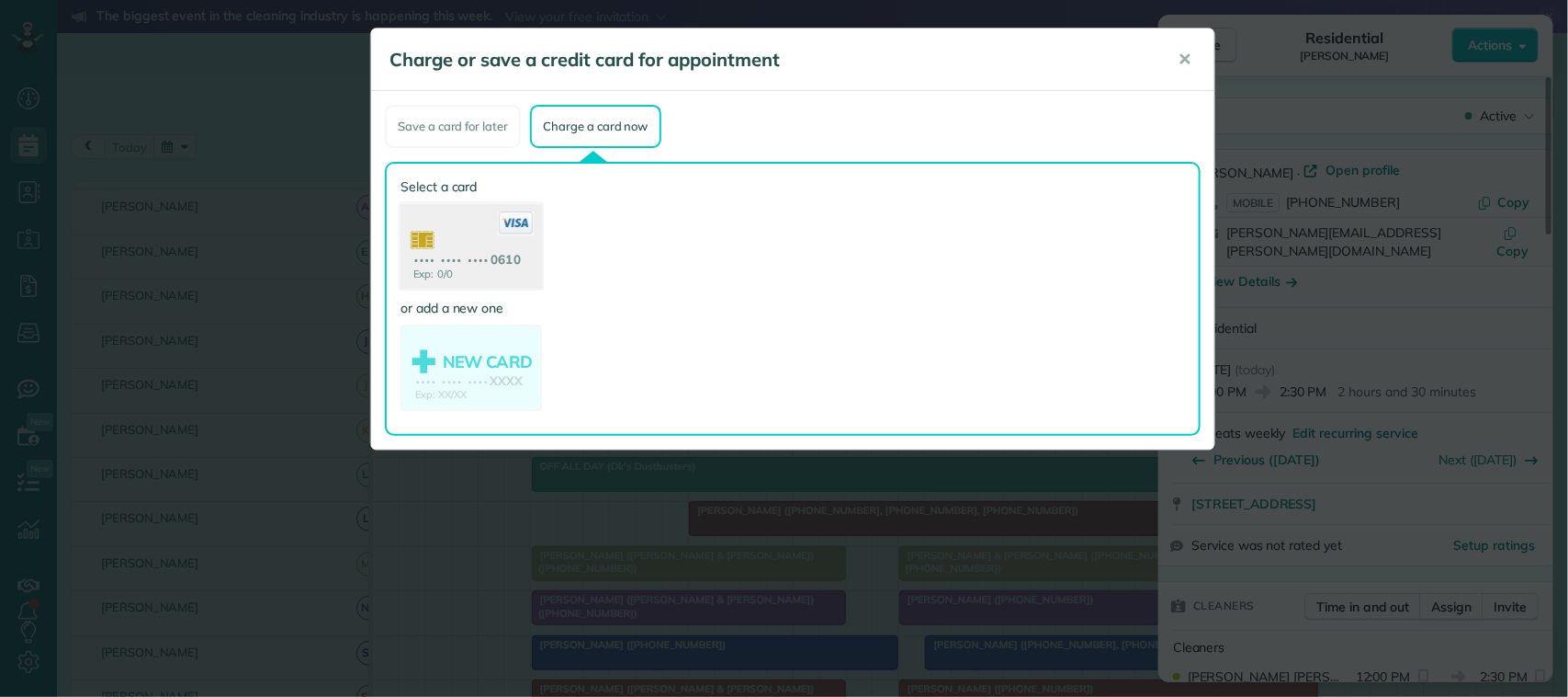
click at [465, 237] on use at bounding box center [472, 248] width 142 height 89
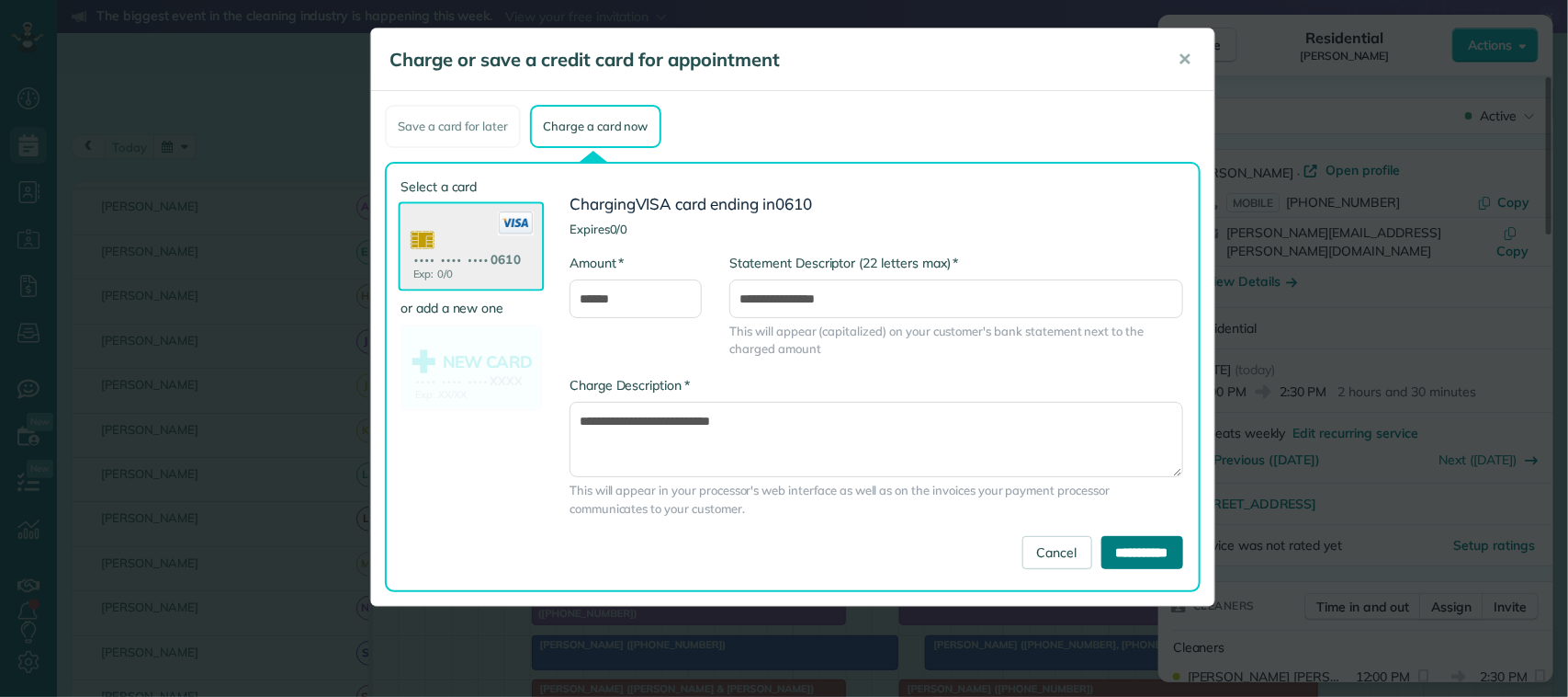
click at [1155, 541] on input "**********" at bounding box center [1142, 553] width 82 height 33
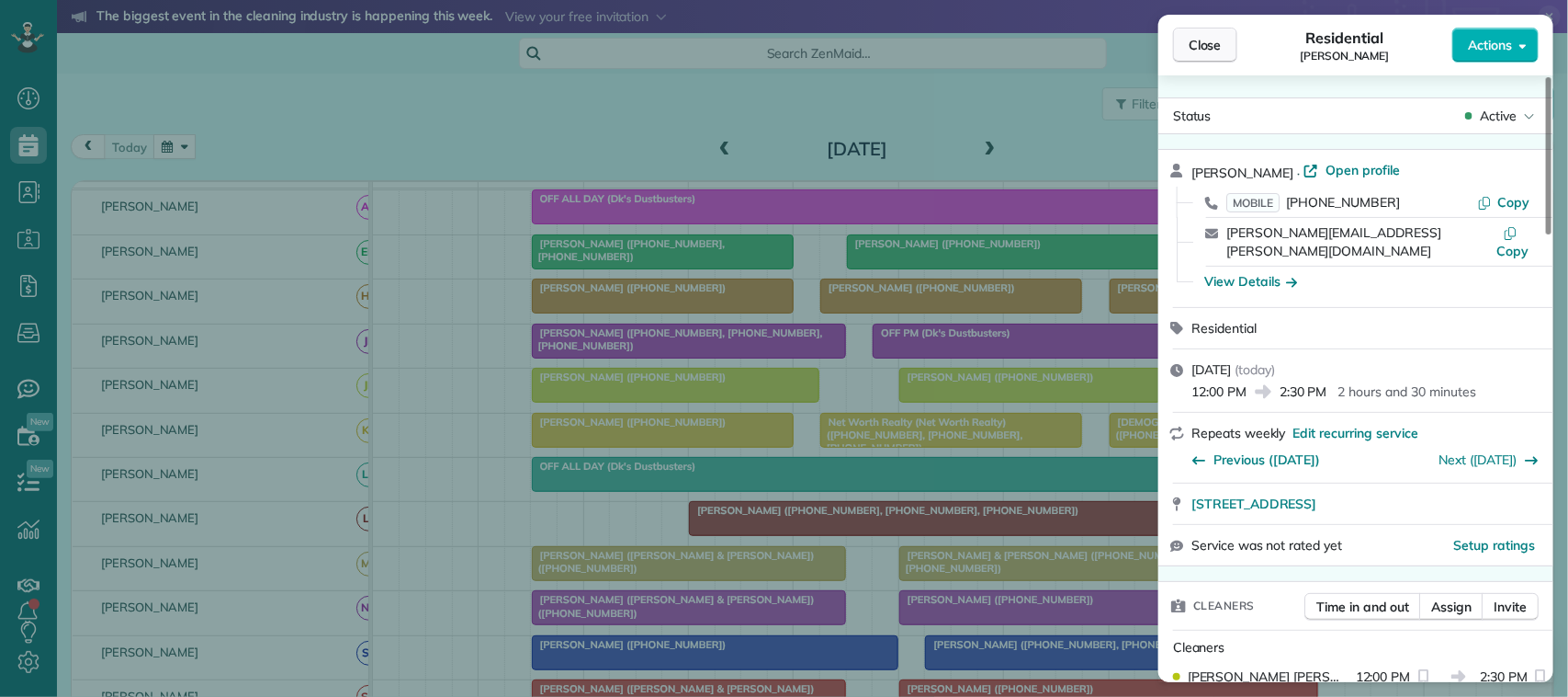
click at [1210, 39] on span "Close" at bounding box center [1205, 45] width 33 height 18
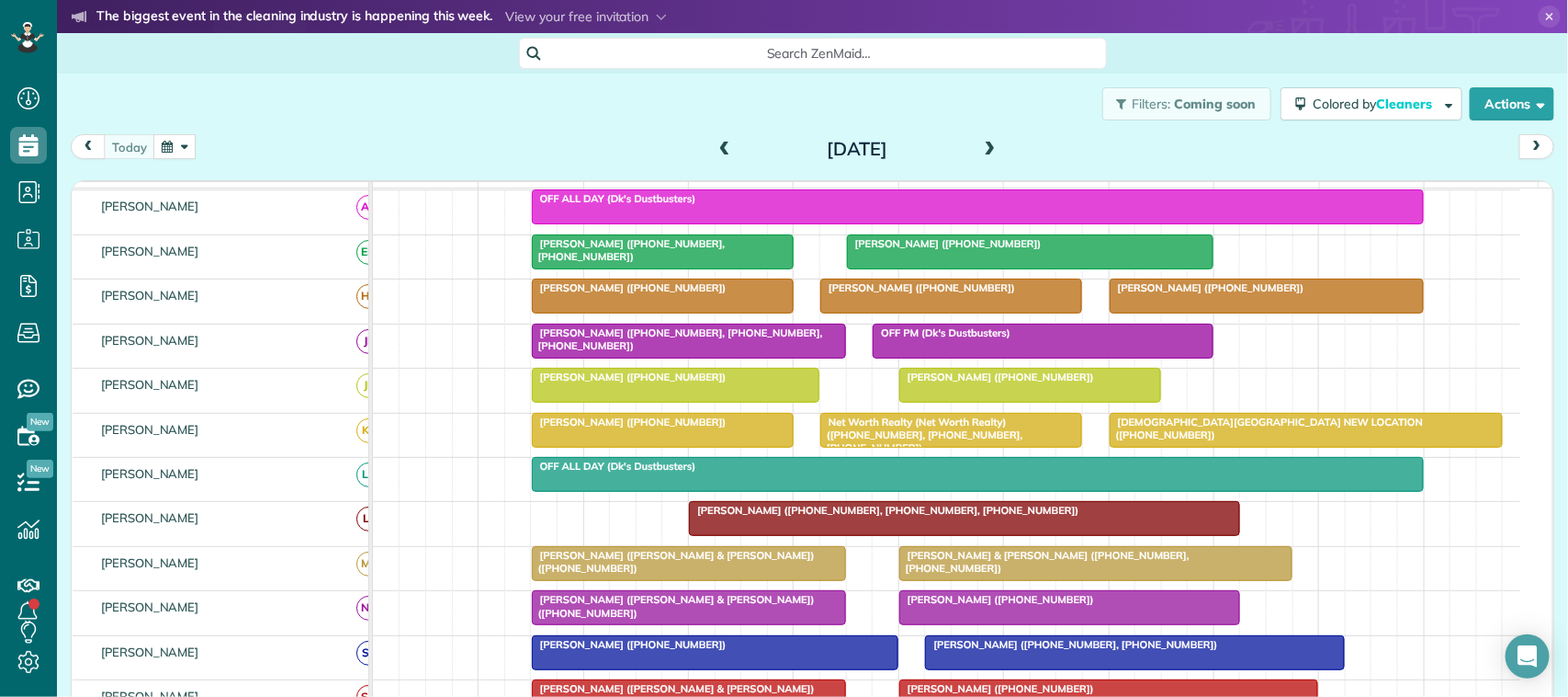
click at [1006, 313] on div at bounding box center [950, 296] width 260 height 33
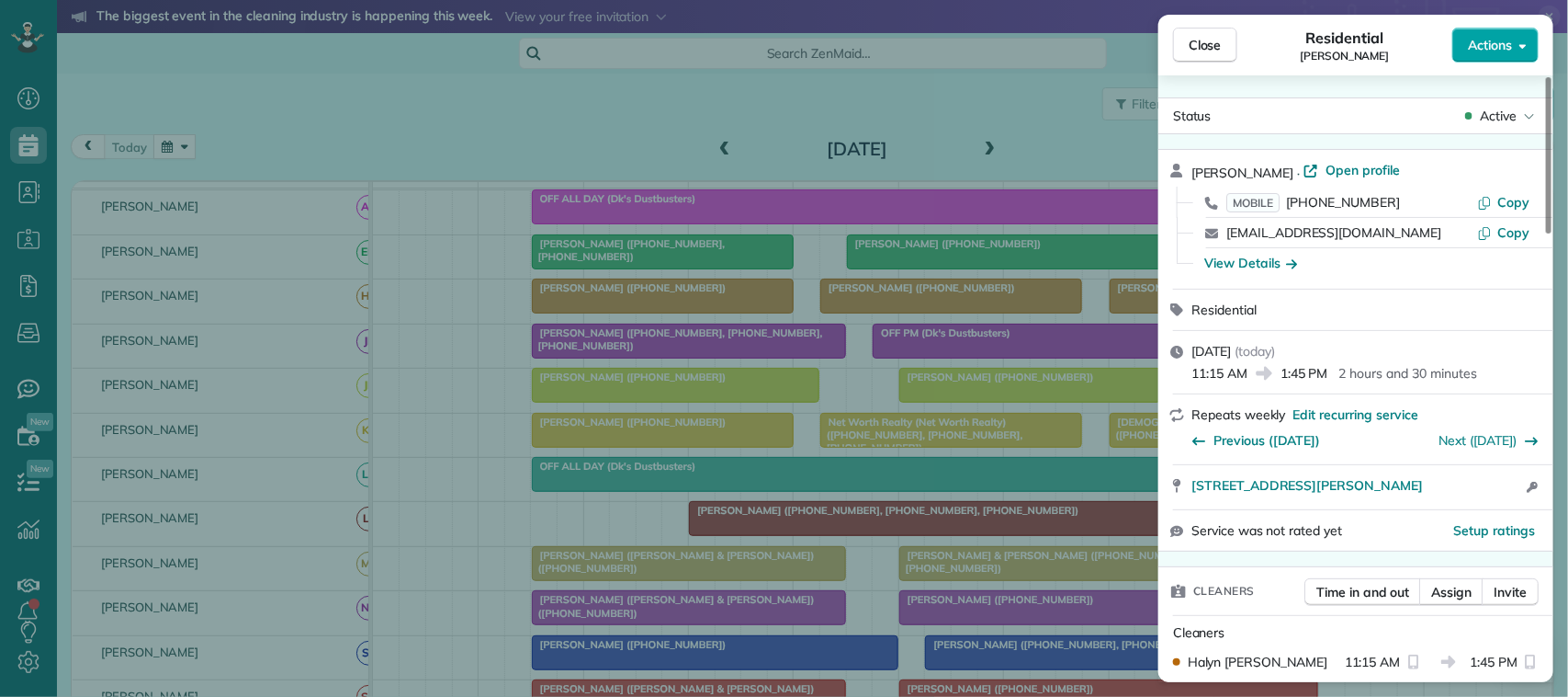
click at [1467, 57] on button "Actions" at bounding box center [1495, 45] width 86 height 35
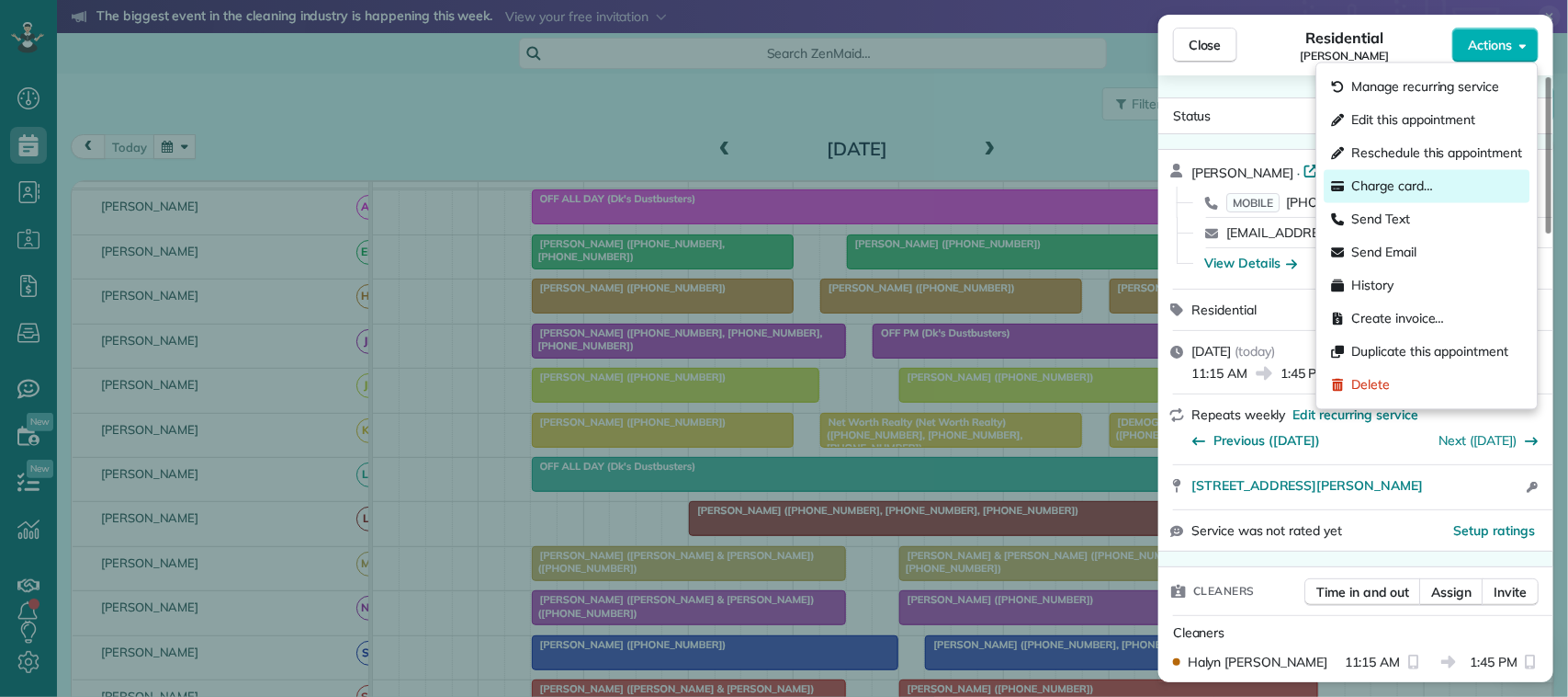
click at [1426, 198] on div "Charge card…" at bounding box center [1427, 187] width 206 height 33
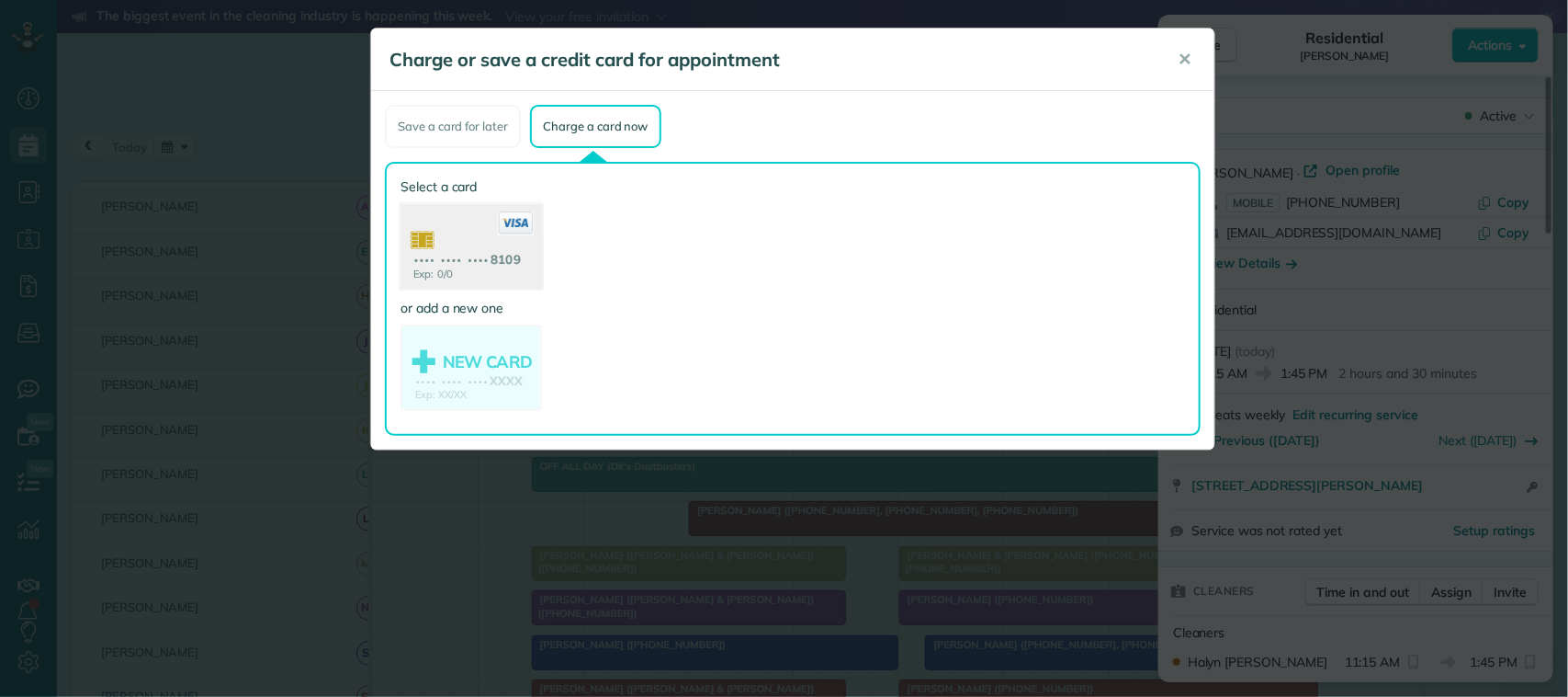
click at [529, 267] on use at bounding box center [472, 248] width 142 height 89
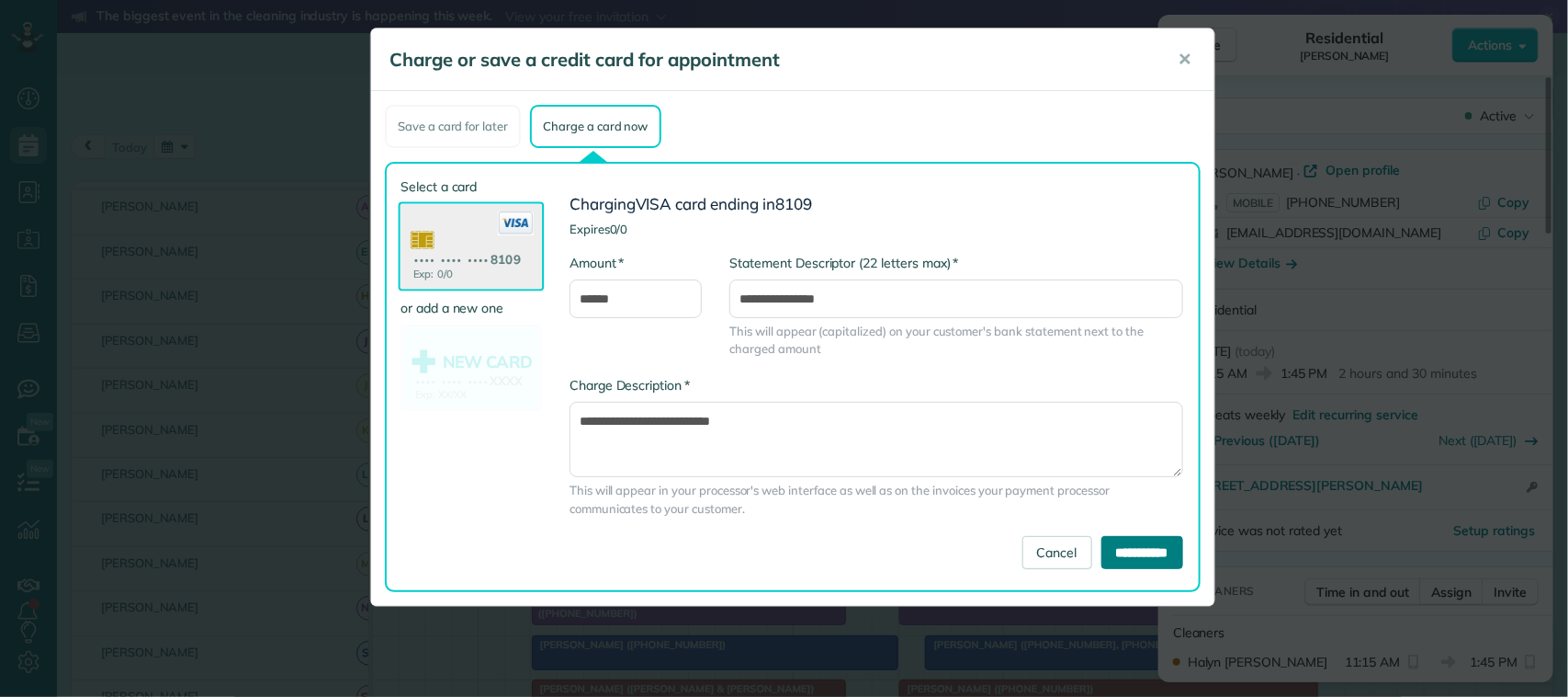
click at [1101, 556] on input "**********" at bounding box center [1142, 553] width 82 height 33
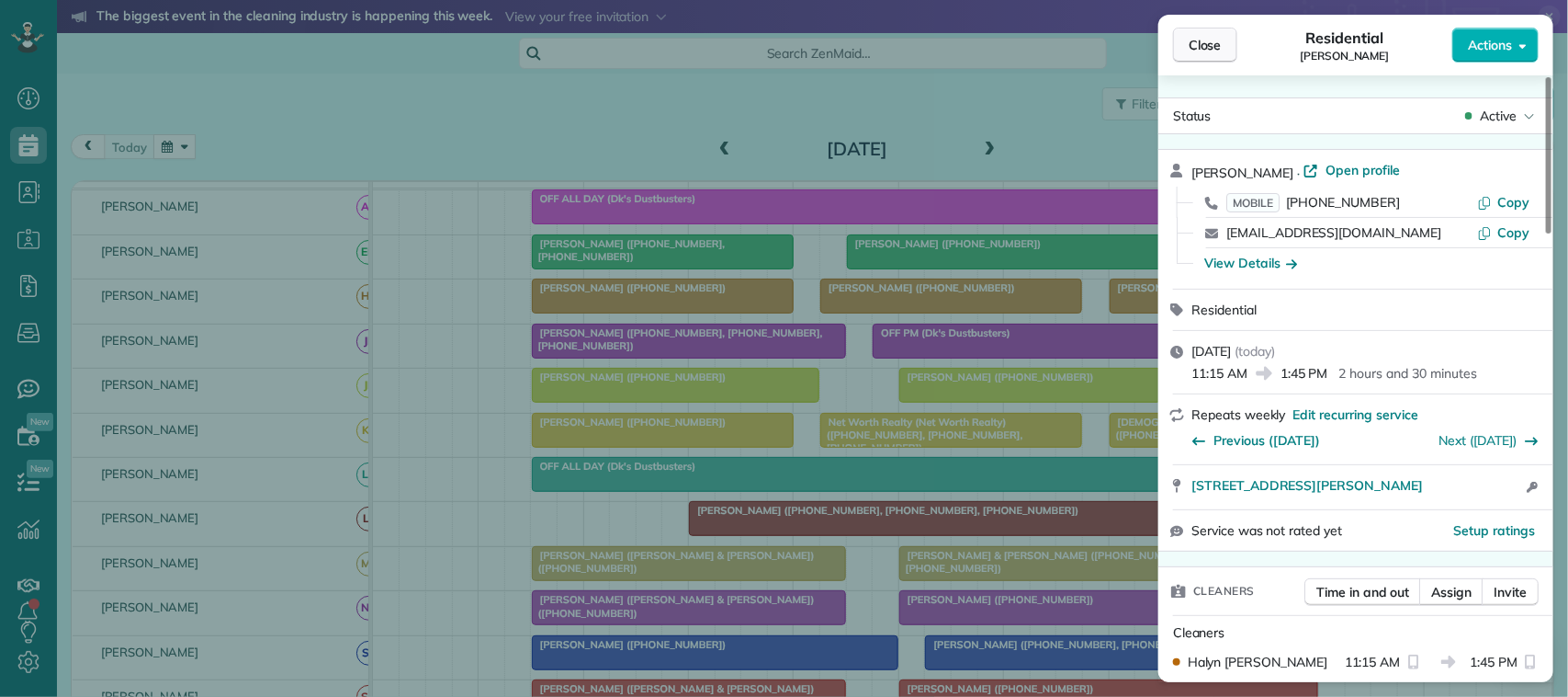
click at [1203, 56] on button "Close" at bounding box center [1205, 45] width 64 height 35
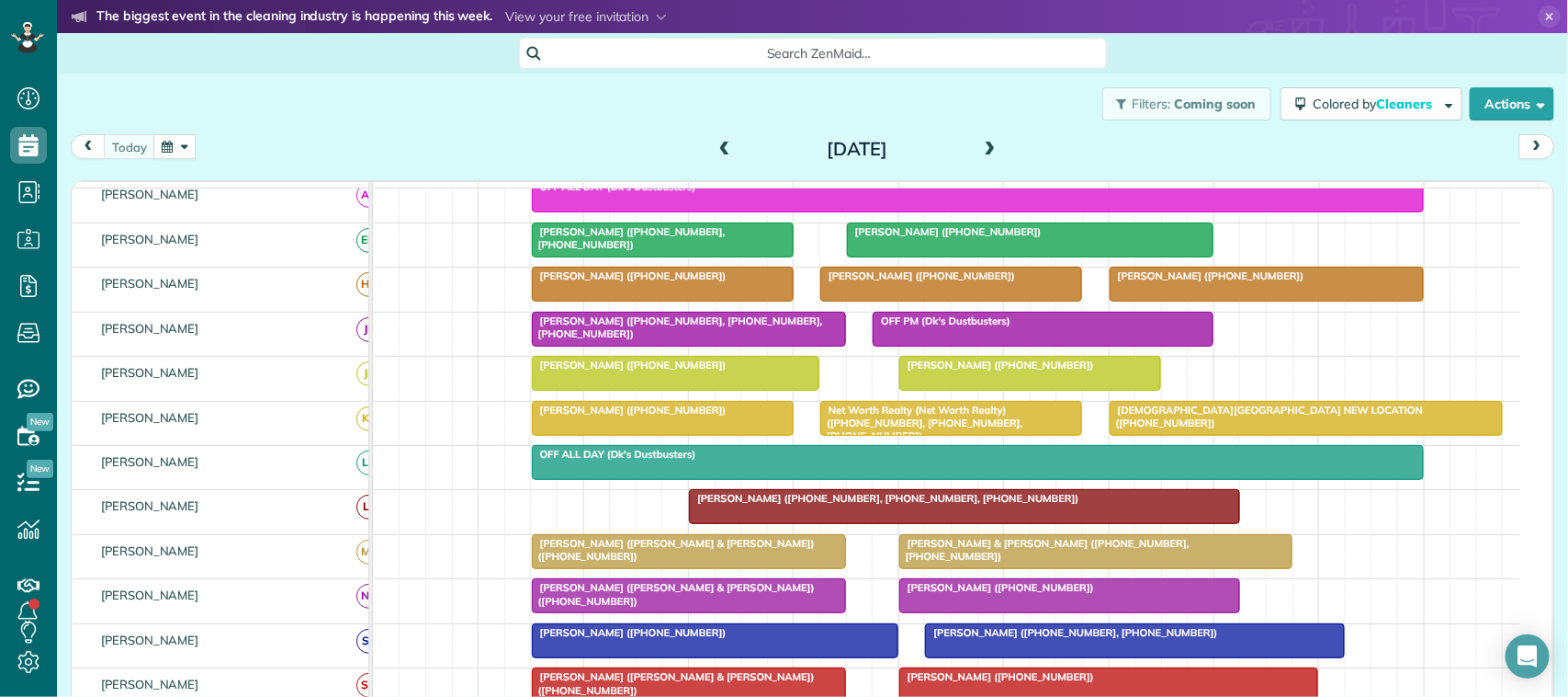
scroll to position [322, 0]
click at [879, 257] on div at bounding box center [1029, 240] width 365 height 33
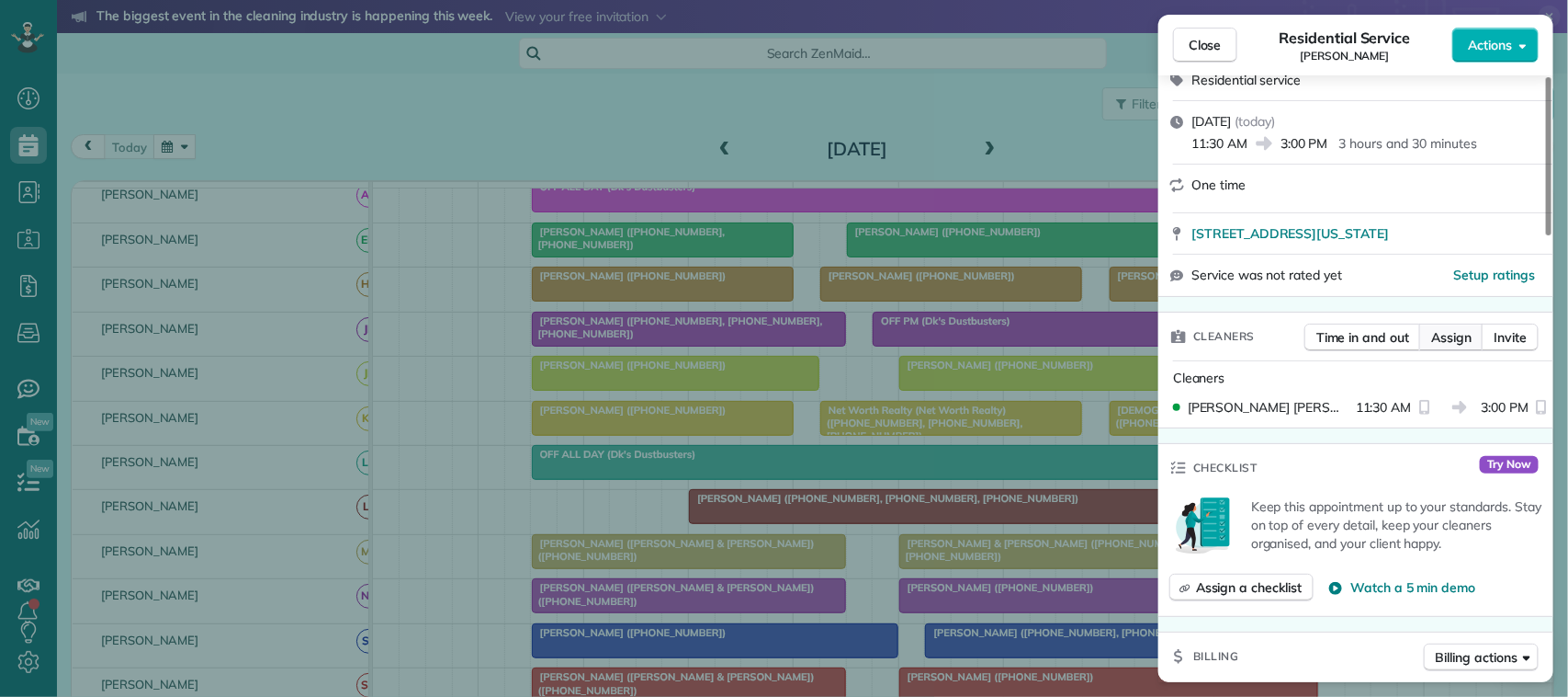
click at [1439, 336] on span "Assign" at bounding box center [1451, 337] width 40 height 18
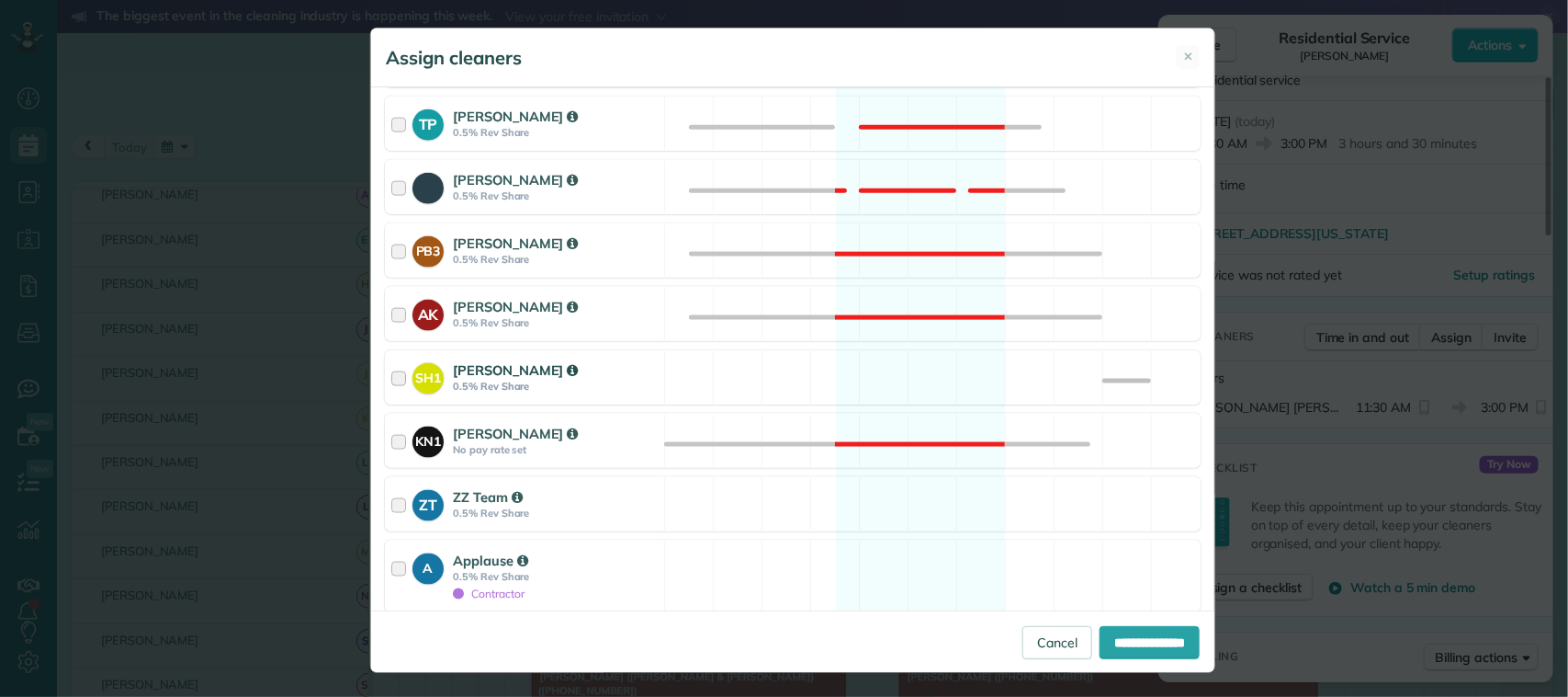
click at [742, 389] on div "SH1 Sarah Hart 0.5% Rev Share Available" at bounding box center [792, 377] width 815 height 54
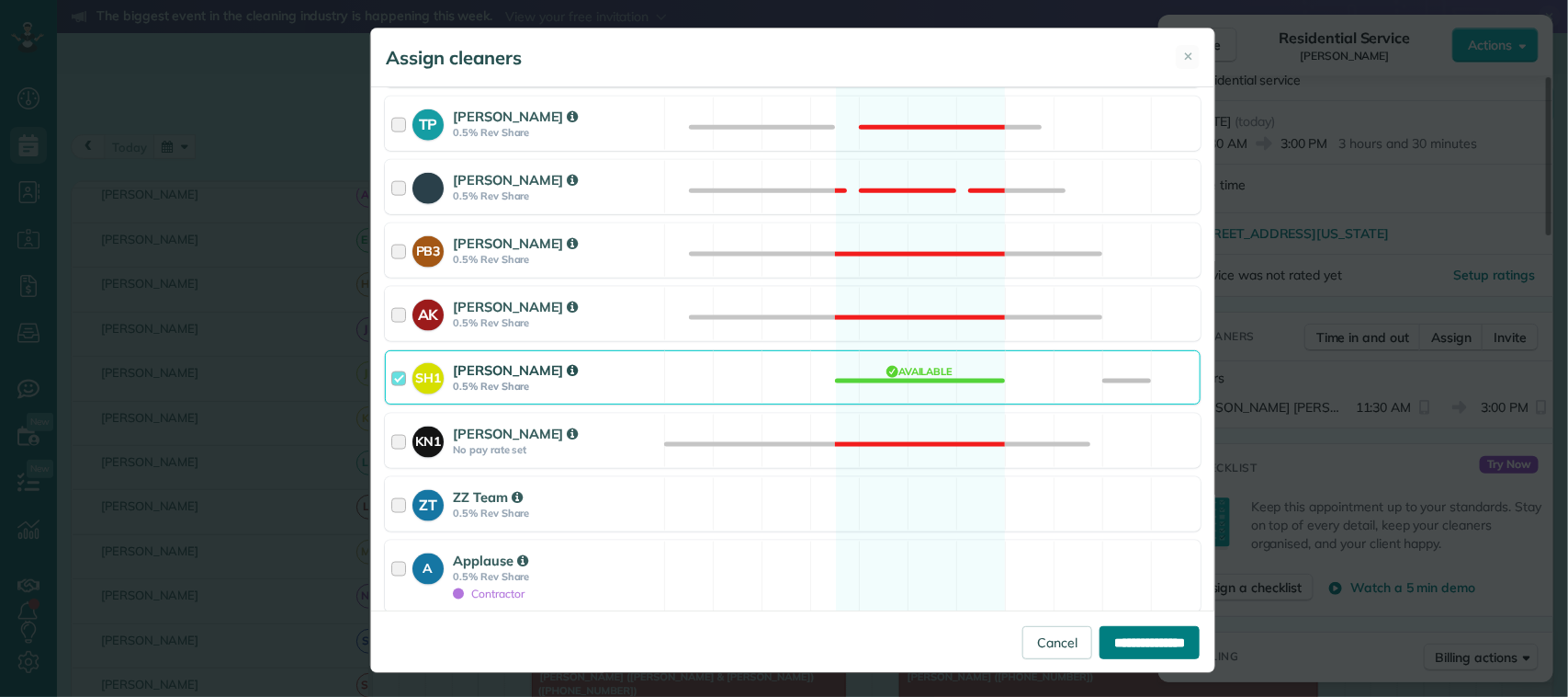
click at [1099, 632] on input "**********" at bounding box center [1149, 643] width 100 height 33
type input "**********"
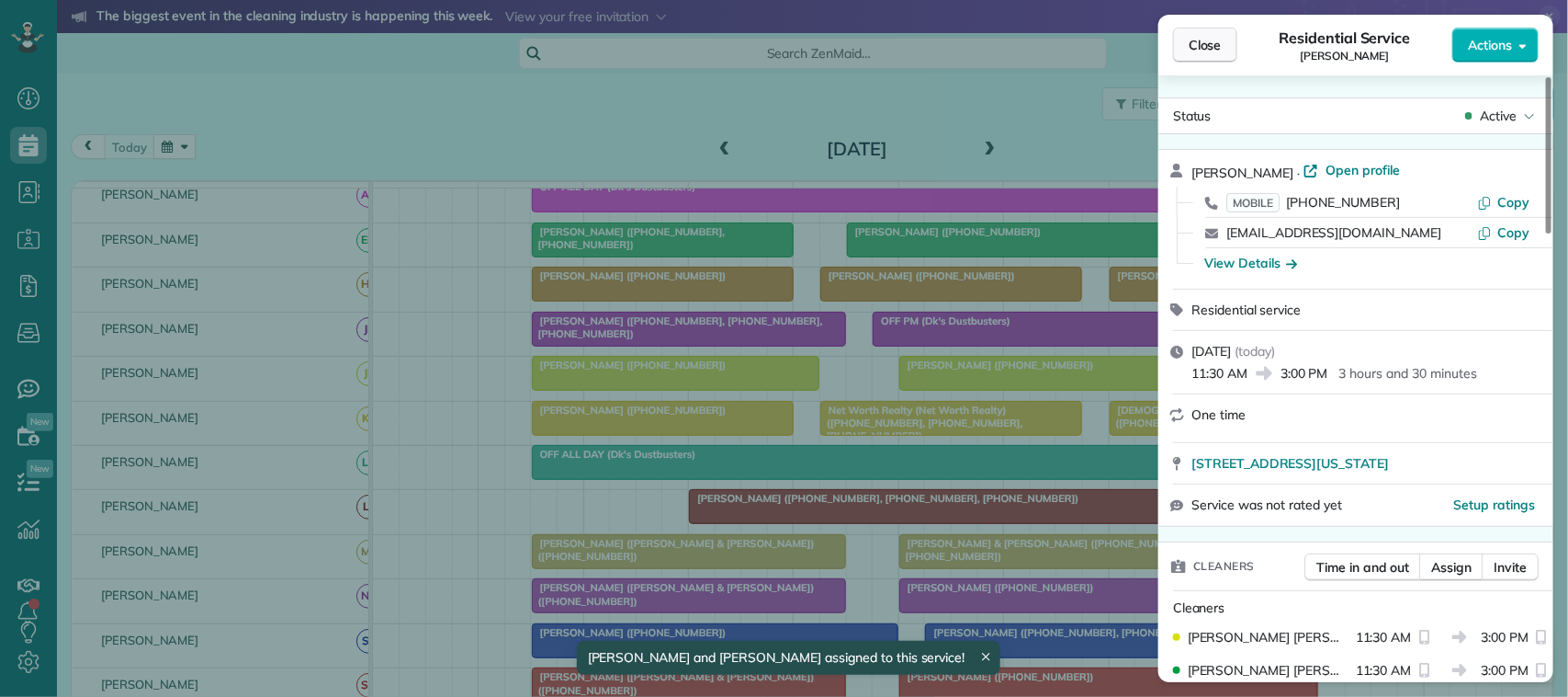
click at [1210, 51] on span "Close" at bounding box center [1205, 45] width 33 height 18
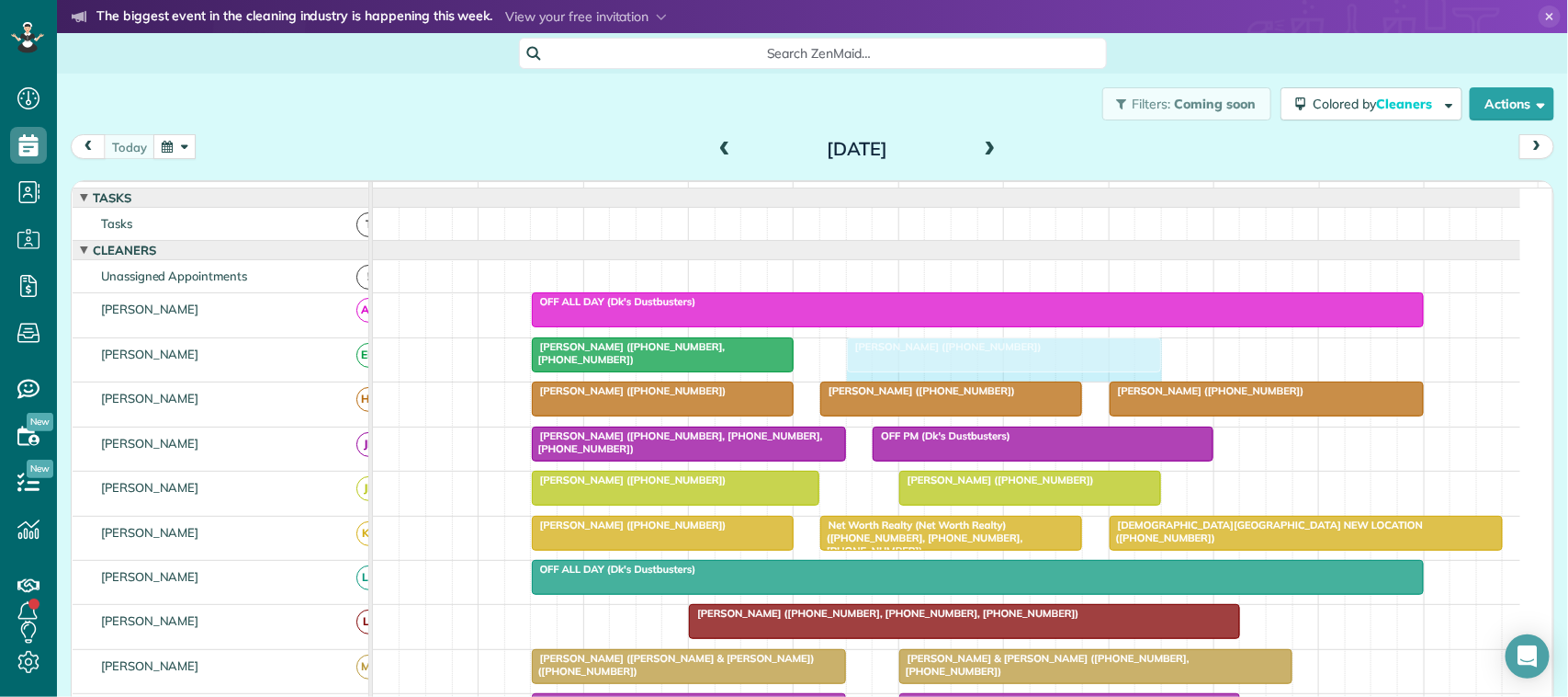
drag, startPoint x: 1208, startPoint y: 373, endPoint x: 1149, endPoint y: 368, distance: 59.2
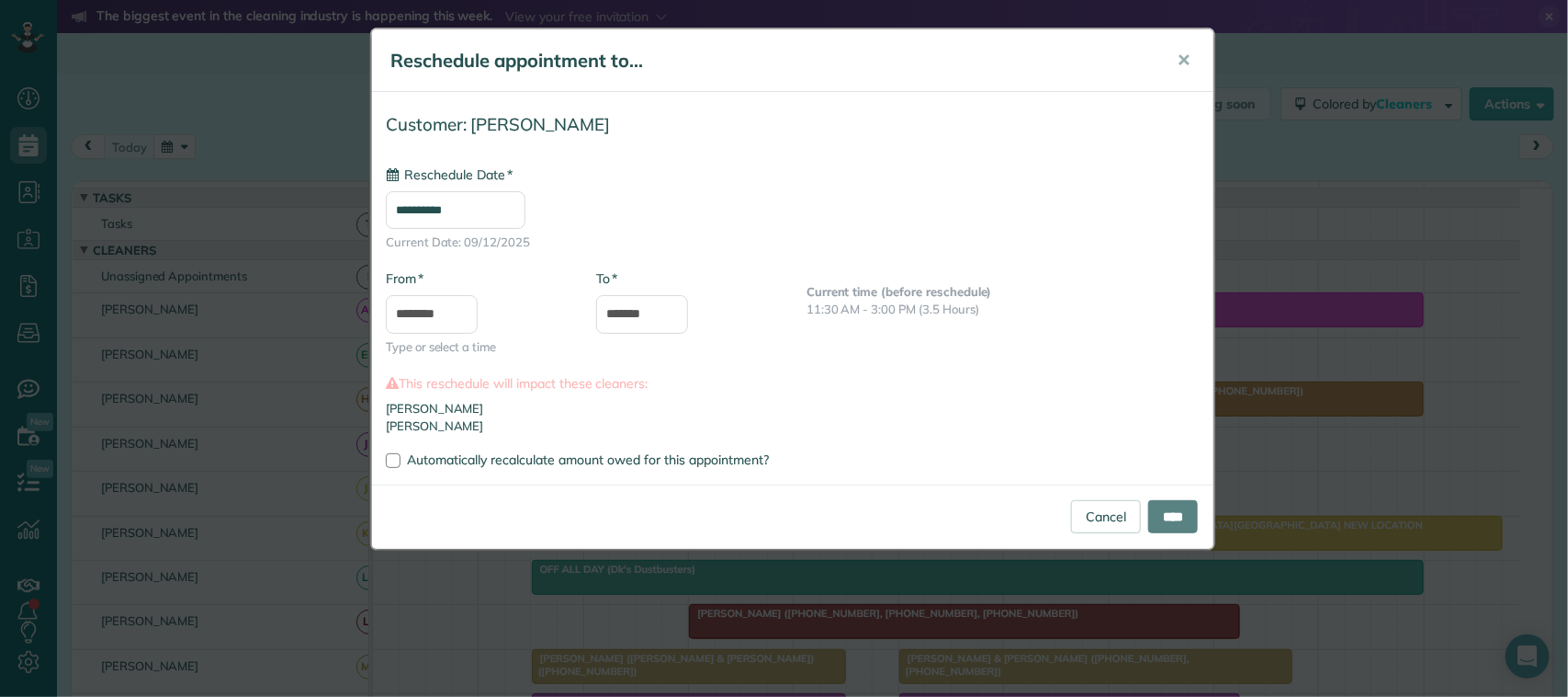
type input "**********"
click at [1176, 508] on input "****" at bounding box center [1173, 517] width 50 height 33
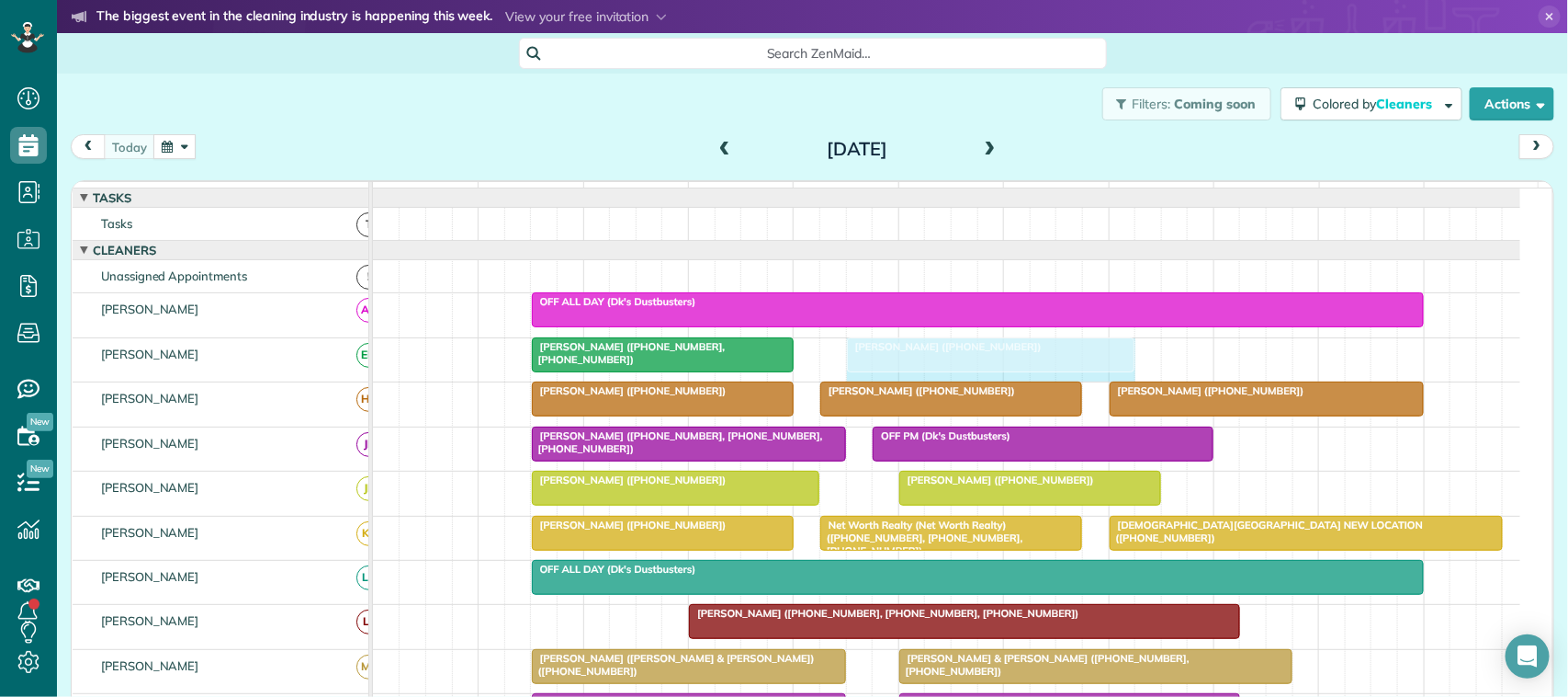
drag, startPoint x: 1153, startPoint y: 373, endPoint x: 1119, endPoint y: 363, distance: 35.4
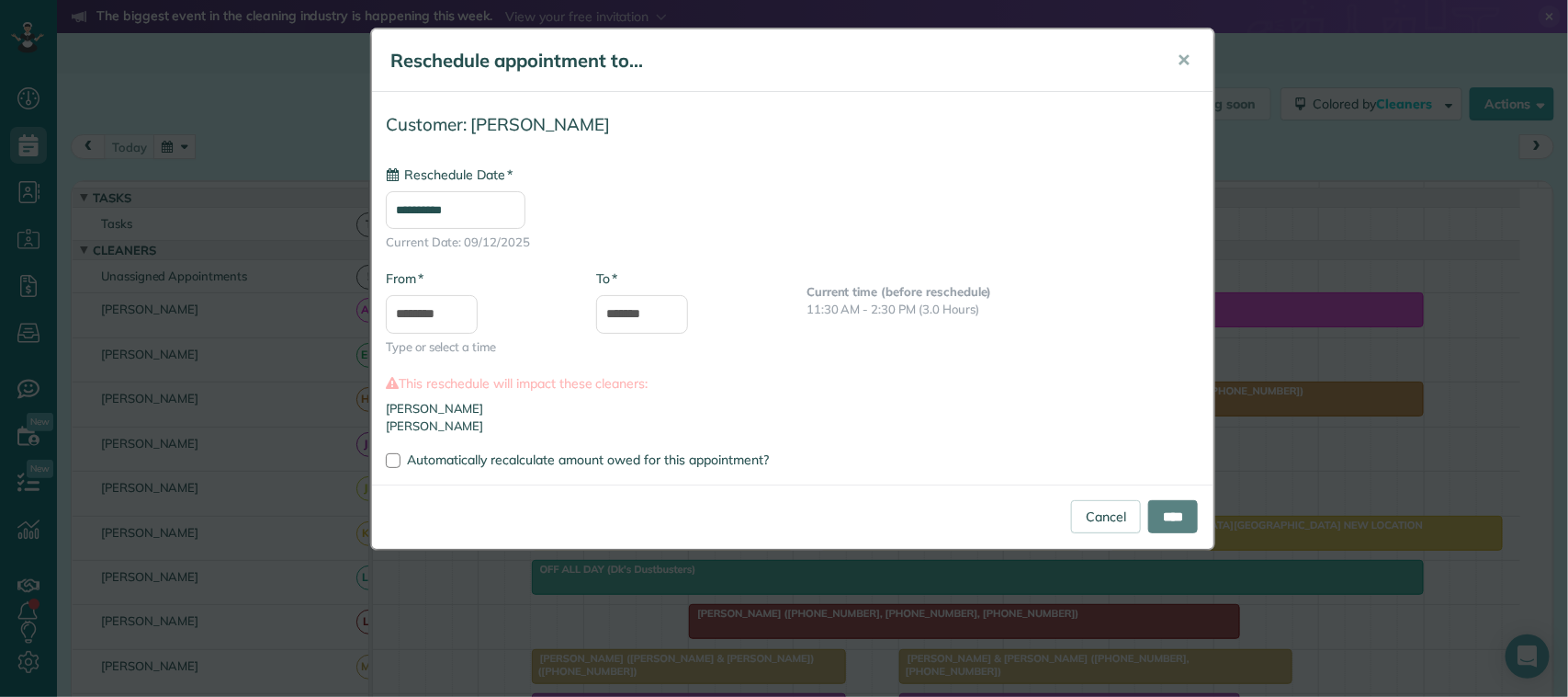
type input "**********"
click at [634, 311] on input "*******" at bounding box center [642, 314] width 92 height 39
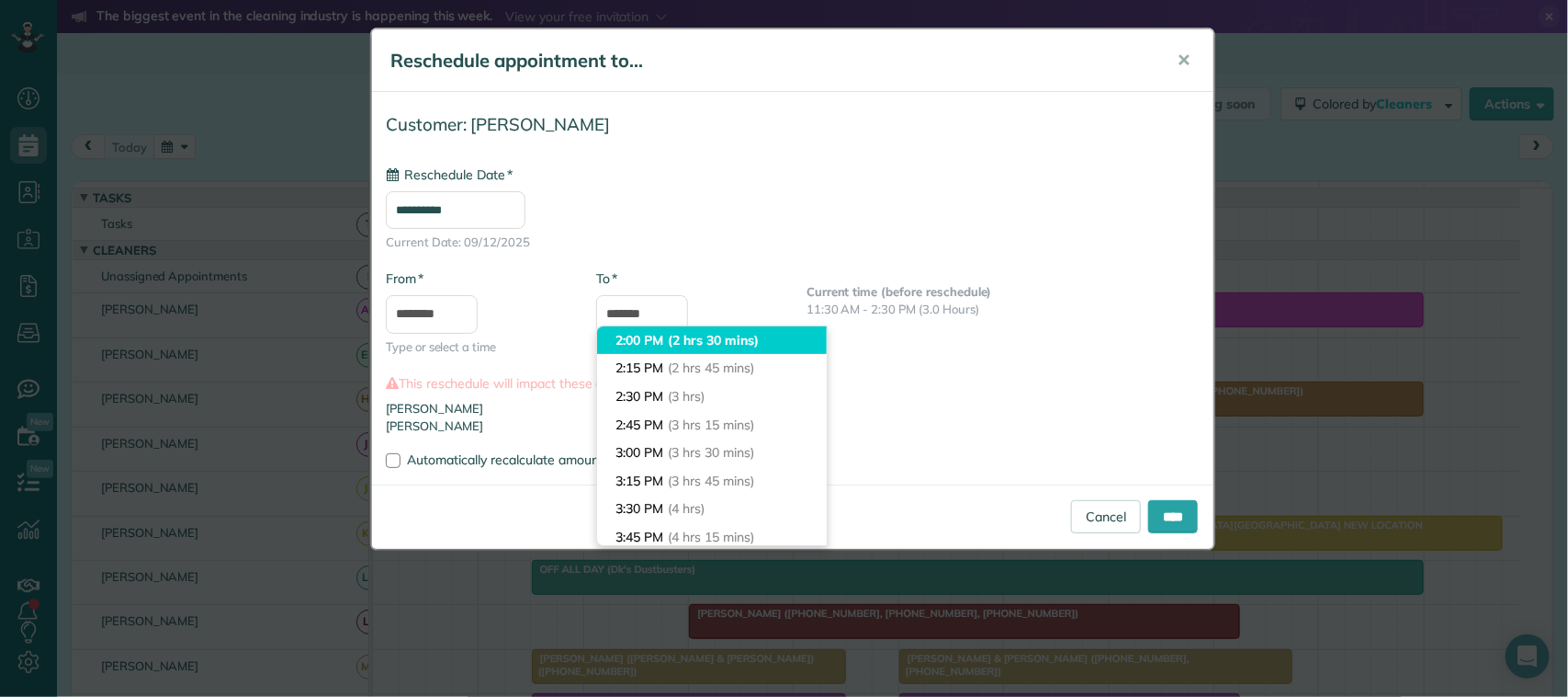
type input "*******"
click at [665, 340] on li "2:00 PM (2 hrs 30 mins)" at bounding box center [712, 340] width 230 height 29
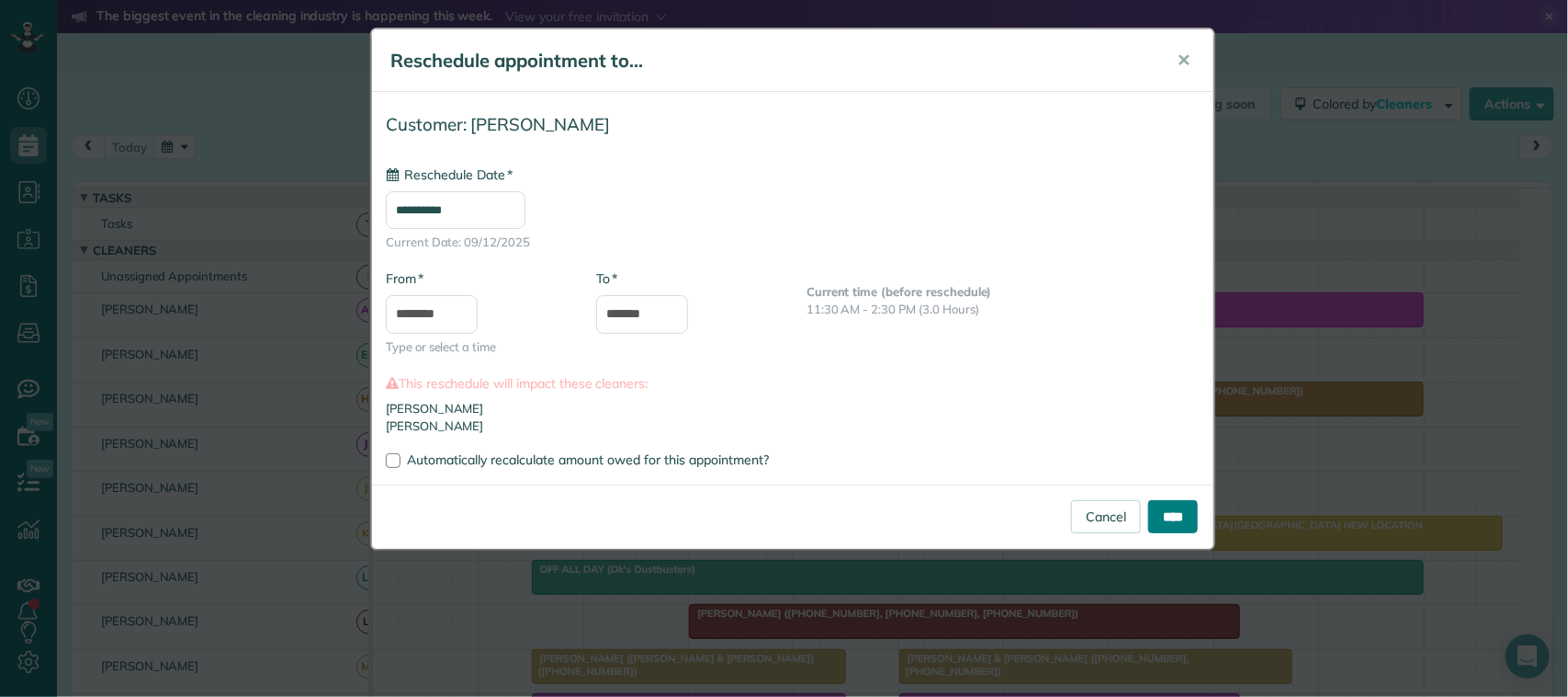
click at [1166, 516] on input "****" at bounding box center [1173, 517] width 50 height 33
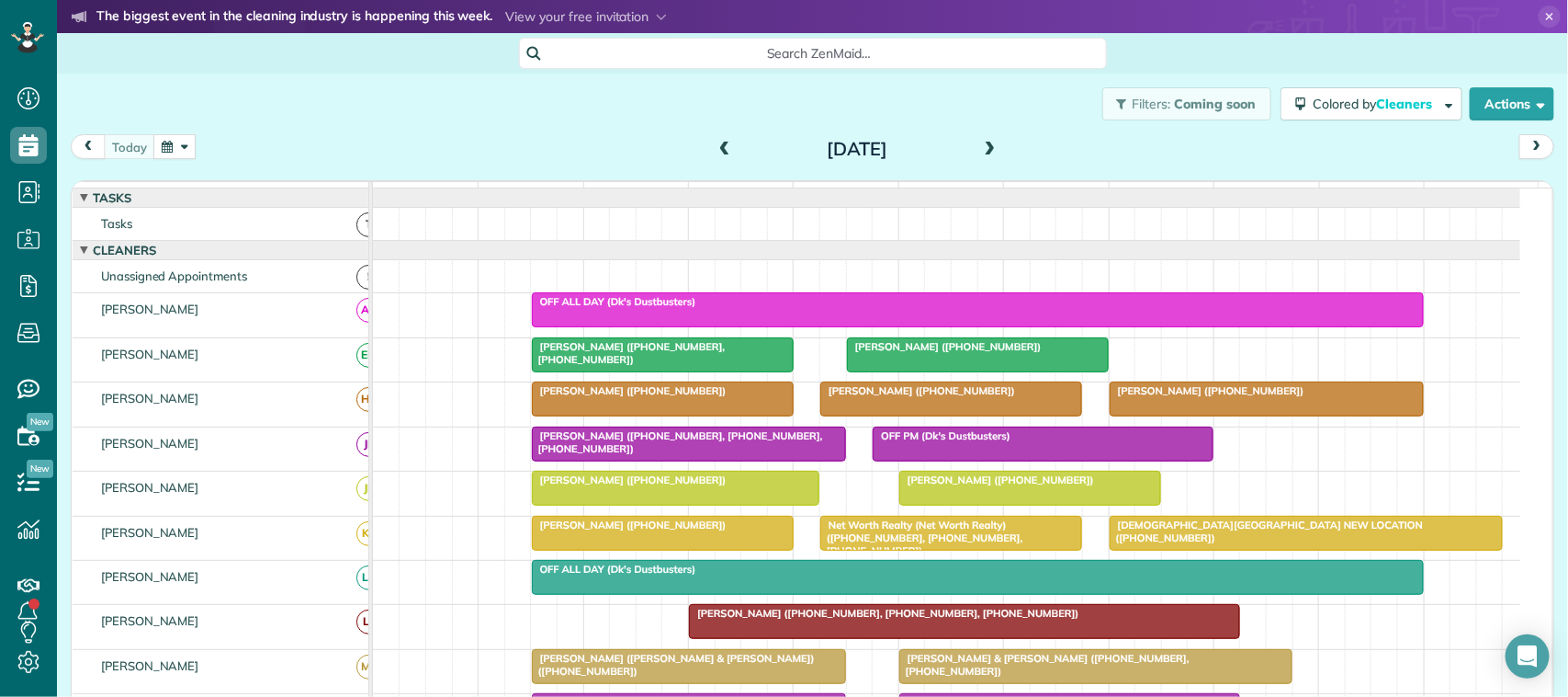
click at [189, 144] on button "button" at bounding box center [175, 146] width 42 height 25
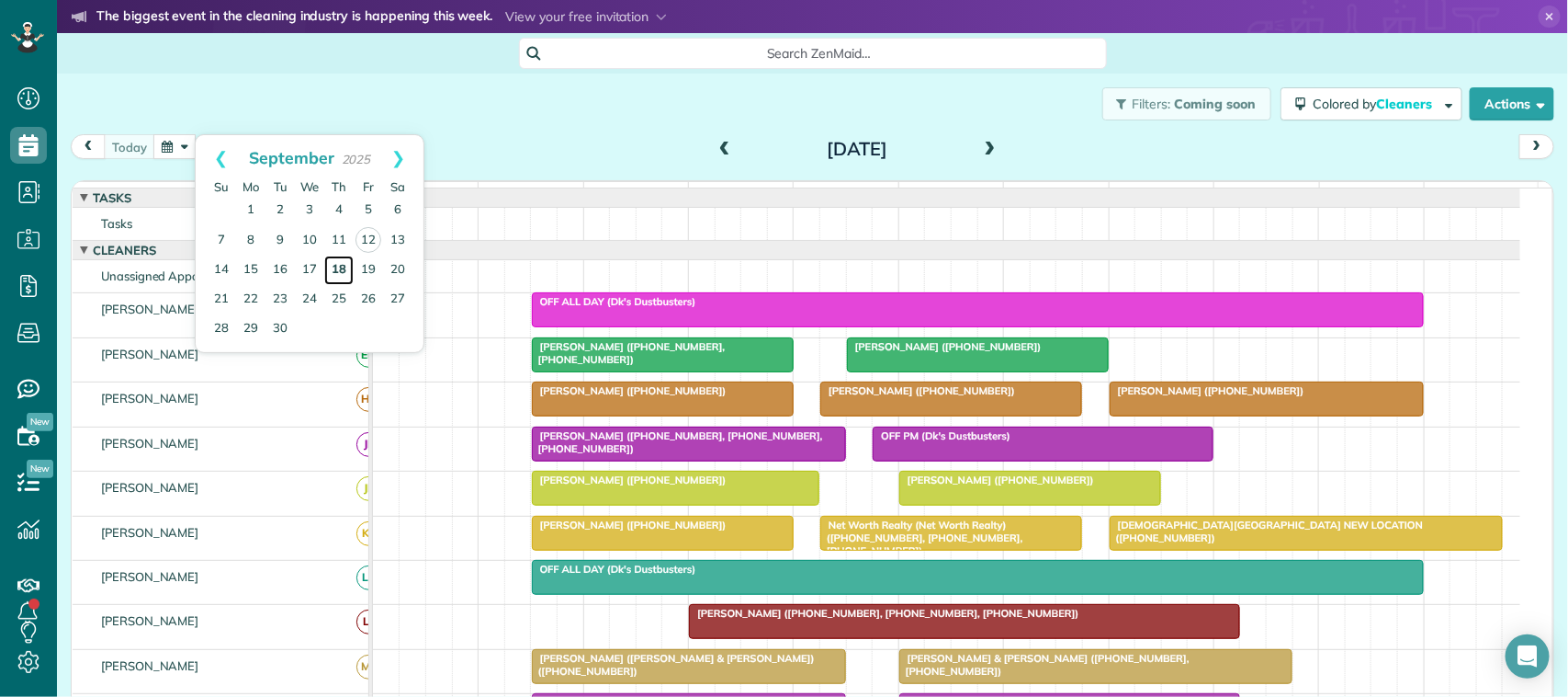
click at [346, 271] on link "18" at bounding box center [339, 270] width 29 height 29
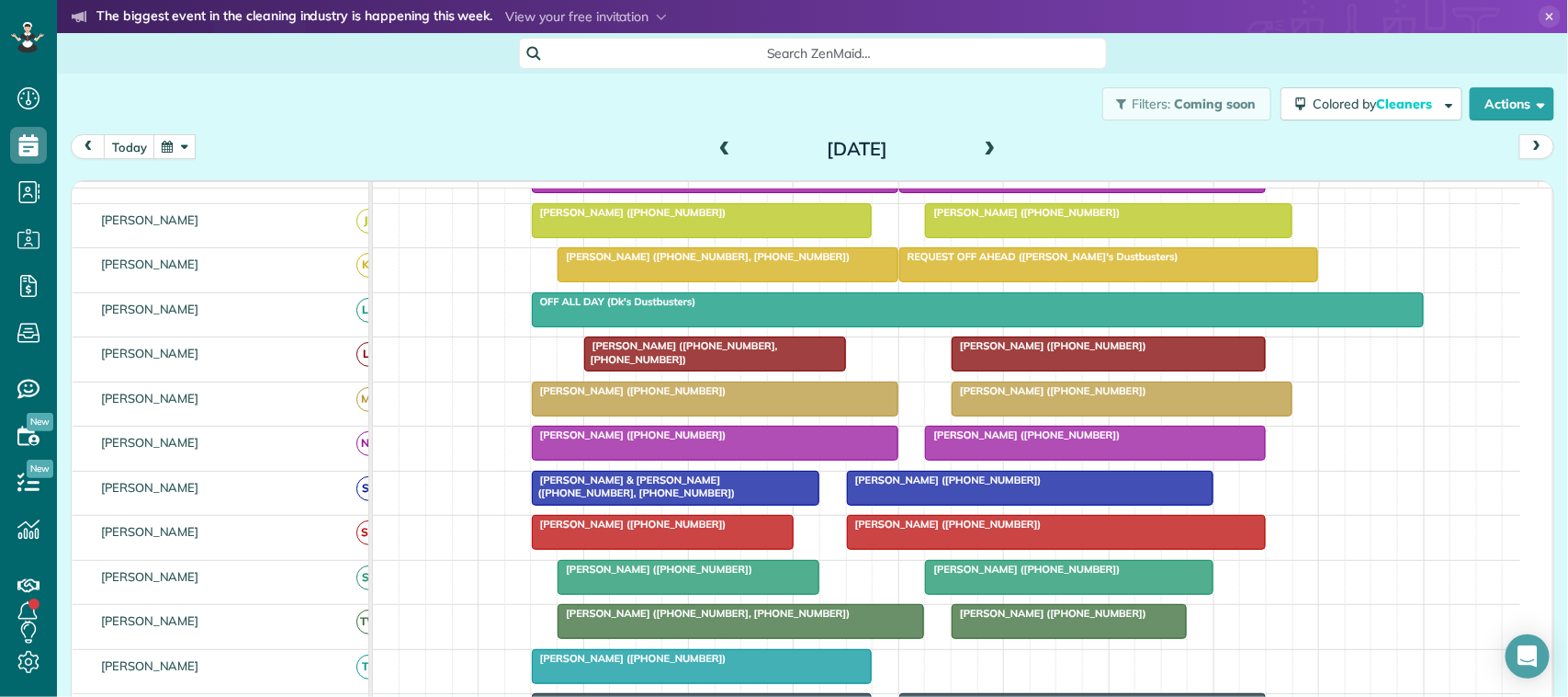
scroll to position [356, 0]
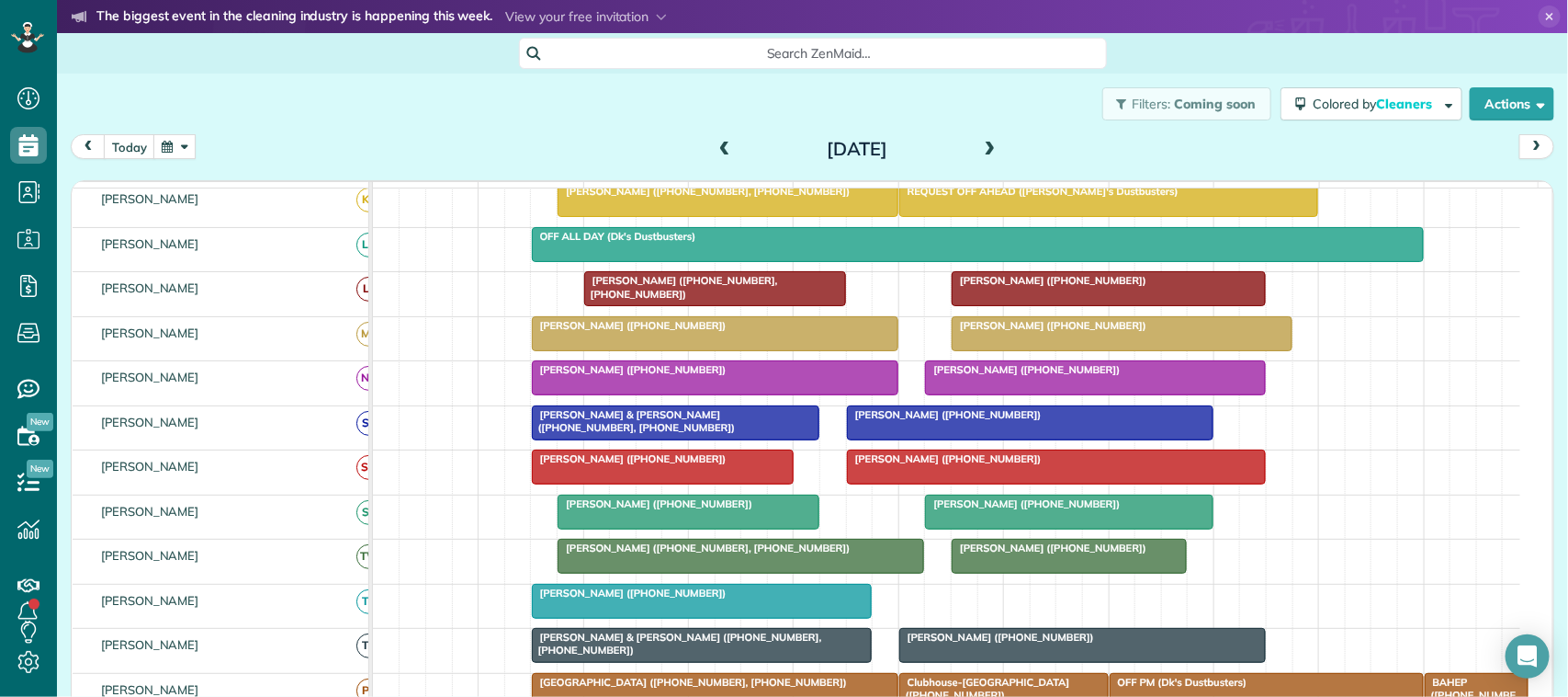
click at [632, 465] on span "Sherrie Orr (+17135028187)" at bounding box center [630, 459] width 197 height 13
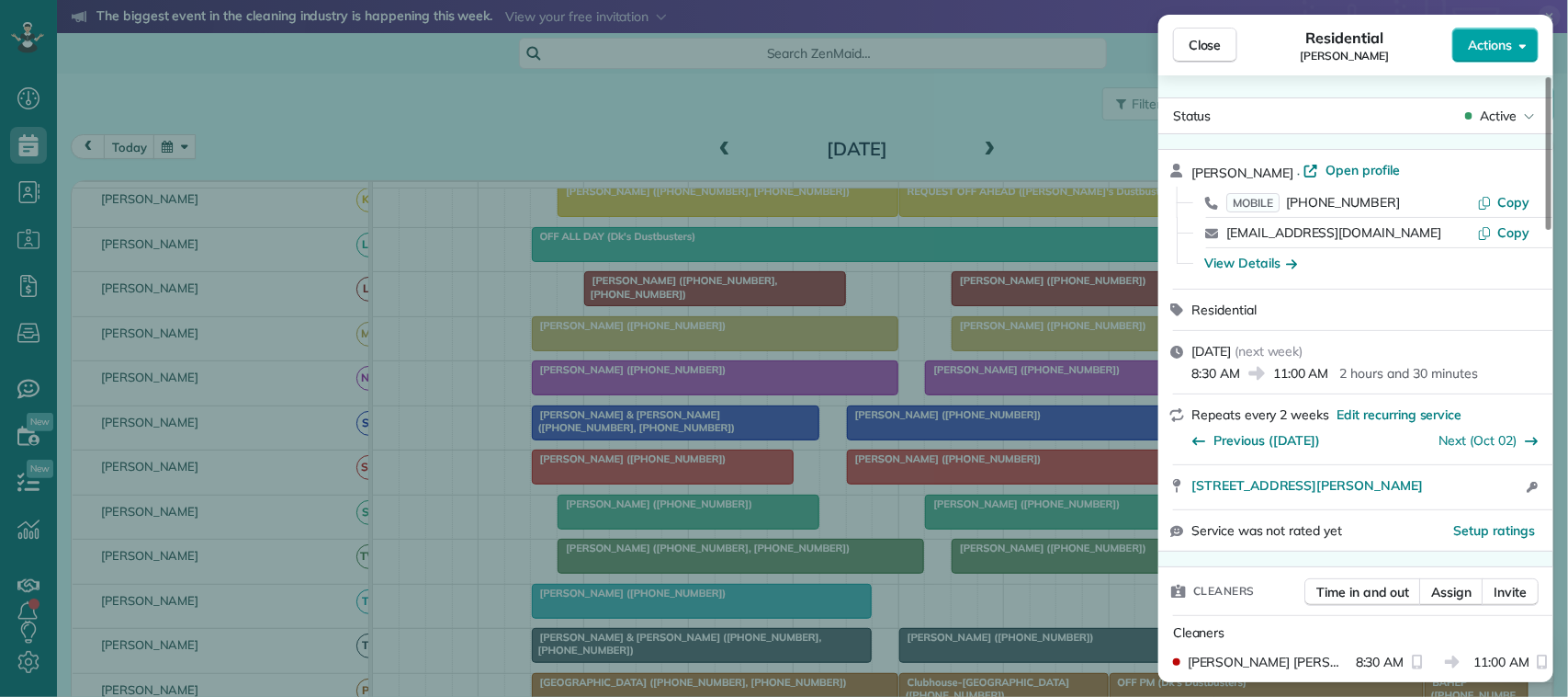
click at [1503, 35] on button "Actions" at bounding box center [1495, 45] width 86 height 35
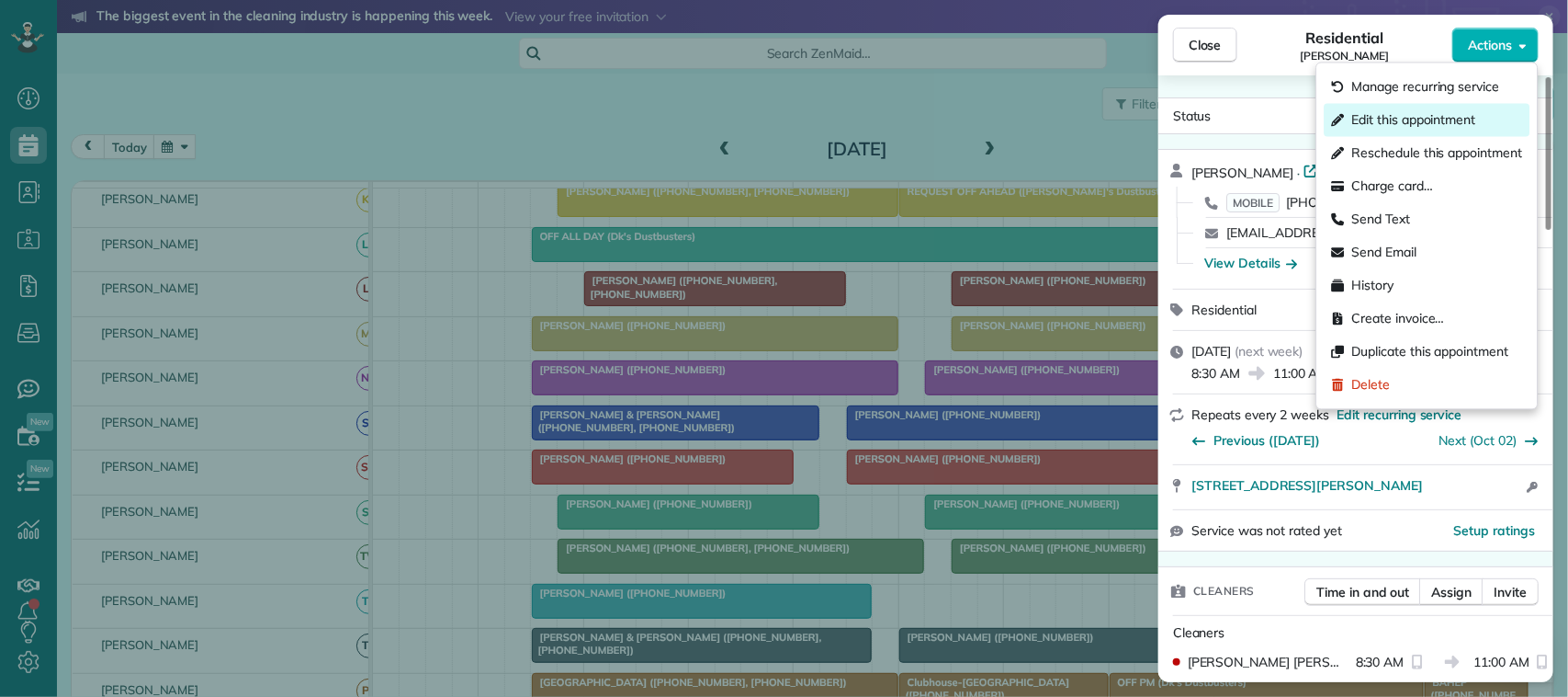
click at [1436, 121] on span "Edit this appointment" at bounding box center [1414, 120] width 124 height 18
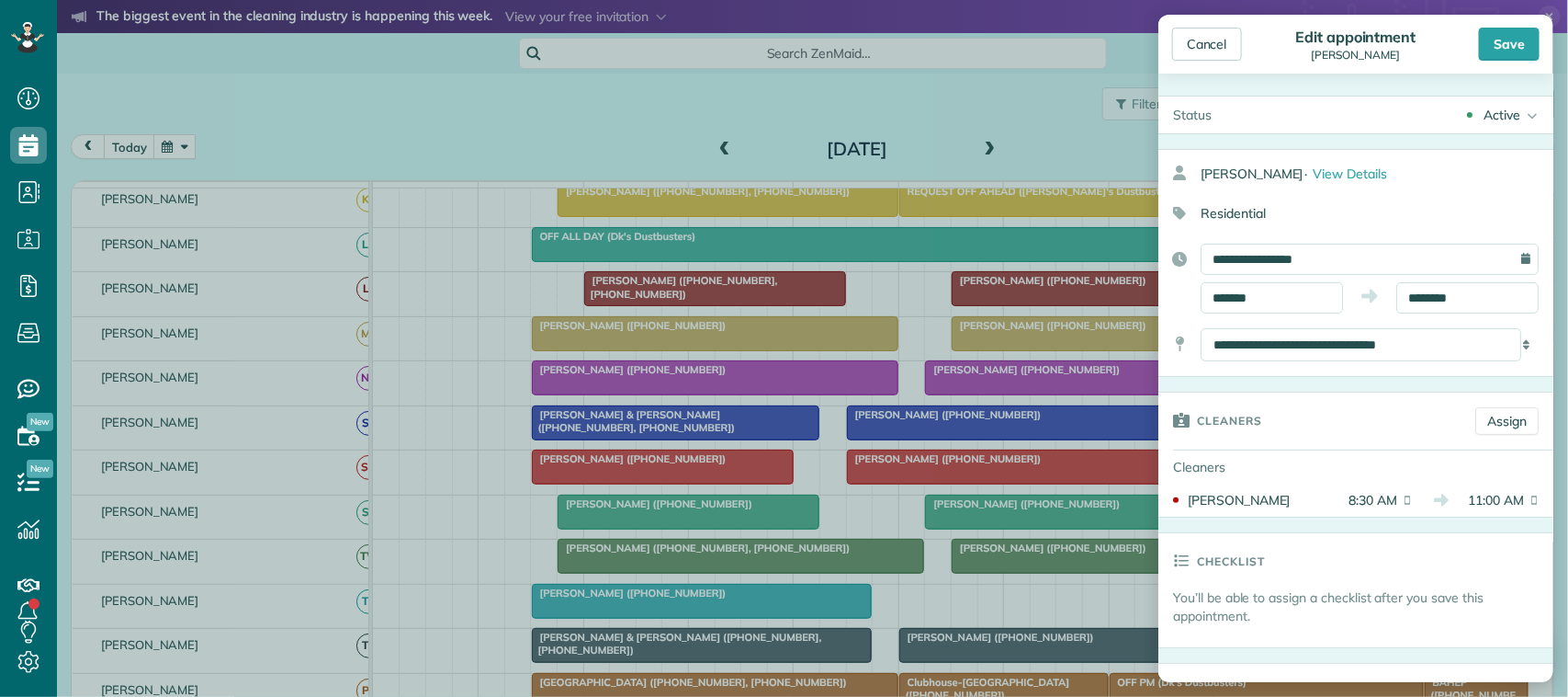
click at [1500, 51] on div "Save" at bounding box center [1509, 44] width 61 height 33
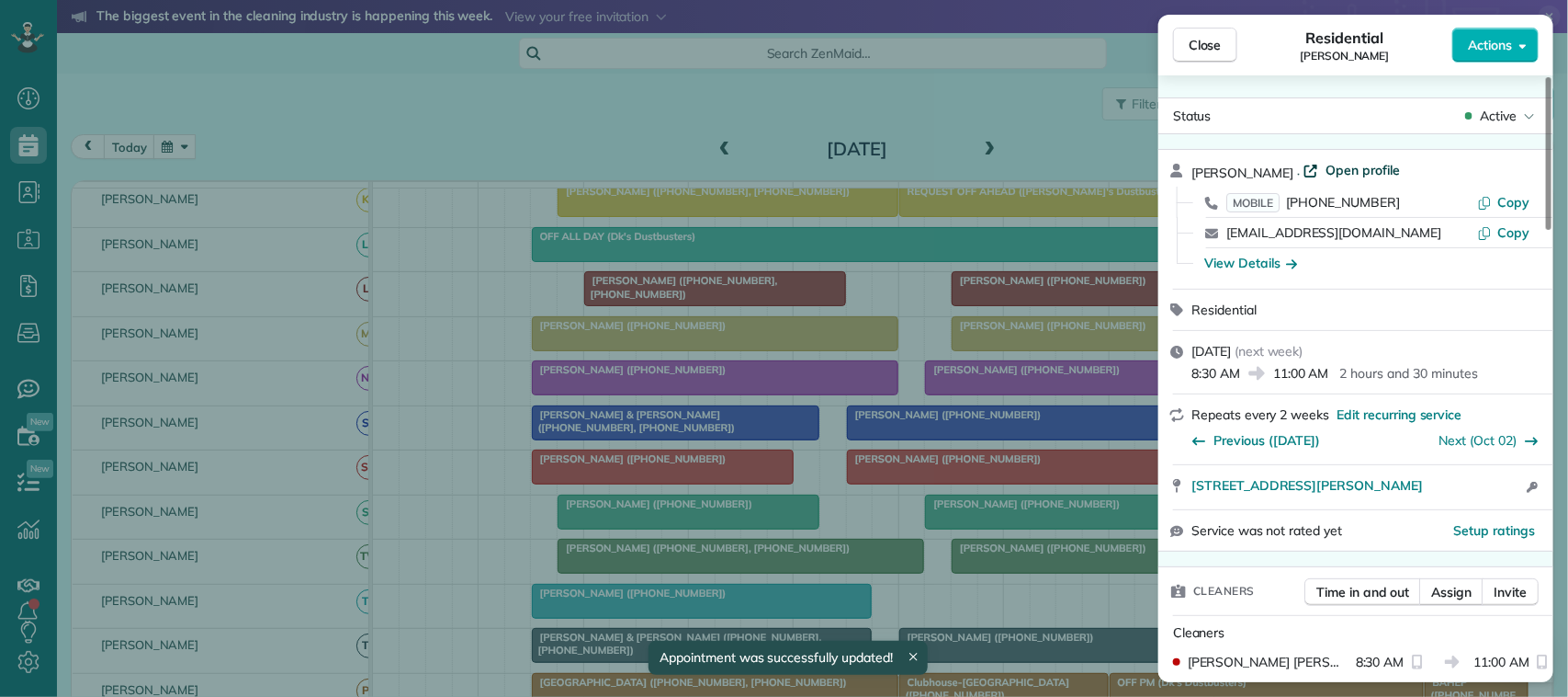
click at [1352, 167] on span "Open profile" at bounding box center [1362, 170] width 74 height 18
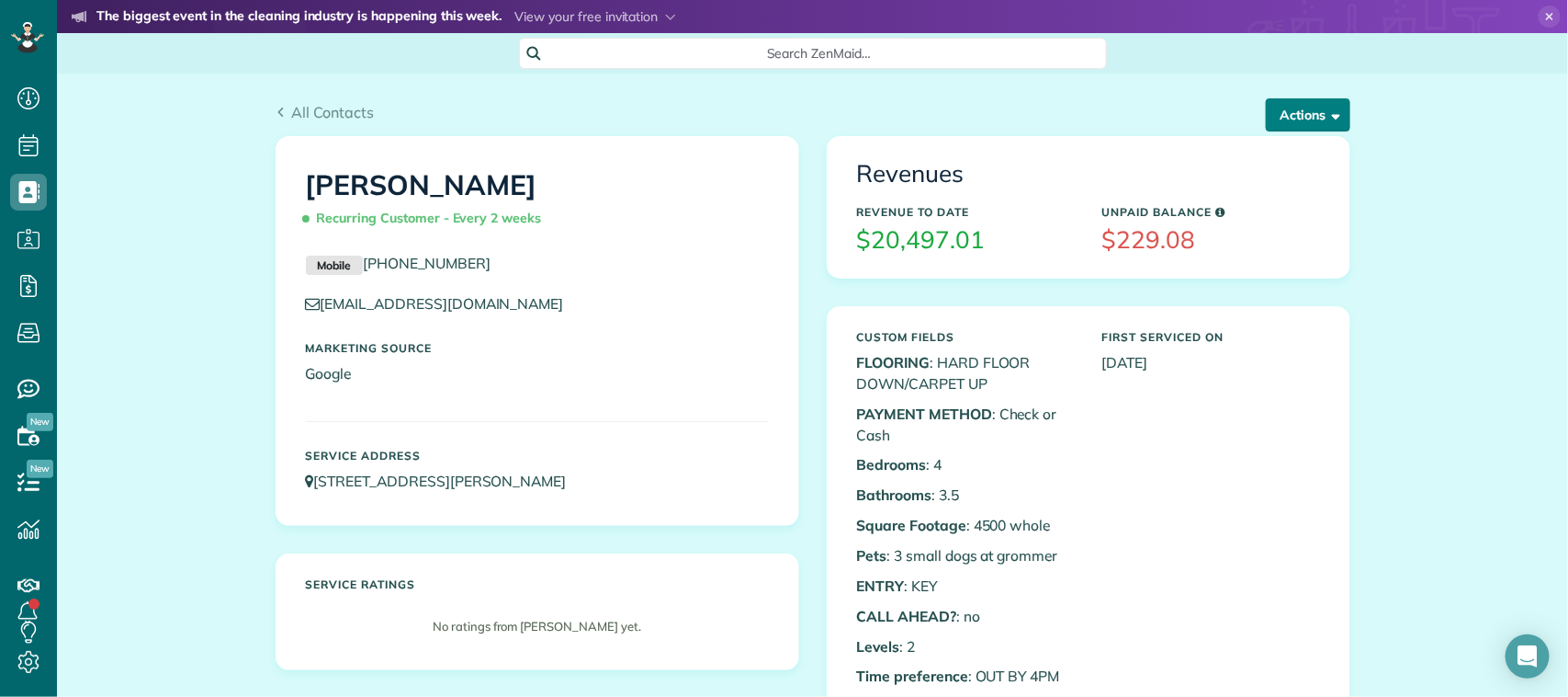
click at [1301, 122] on button "Actions" at bounding box center [1308, 115] width 85 height 33
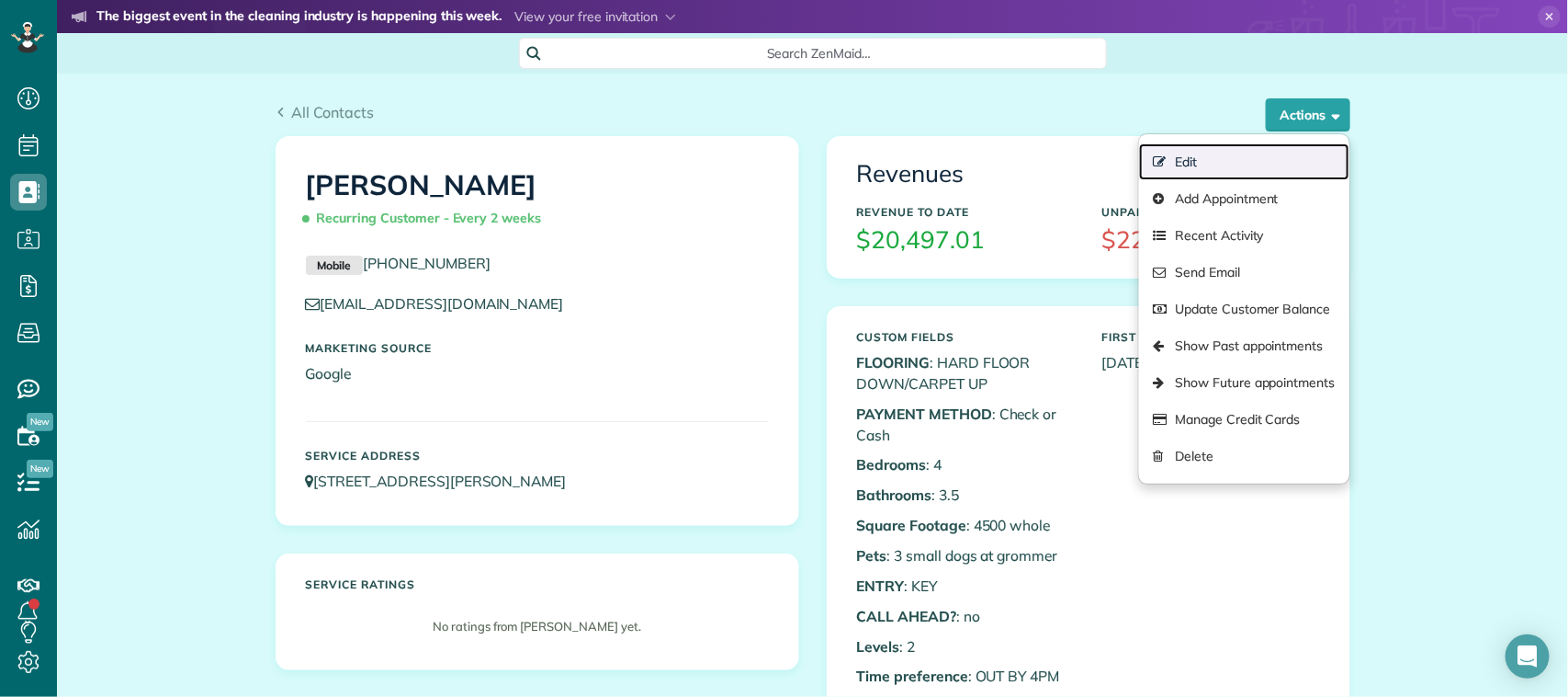
click at [1256, 156] on link "Edit" at bounding box center [1244, 162] width 210 height 37
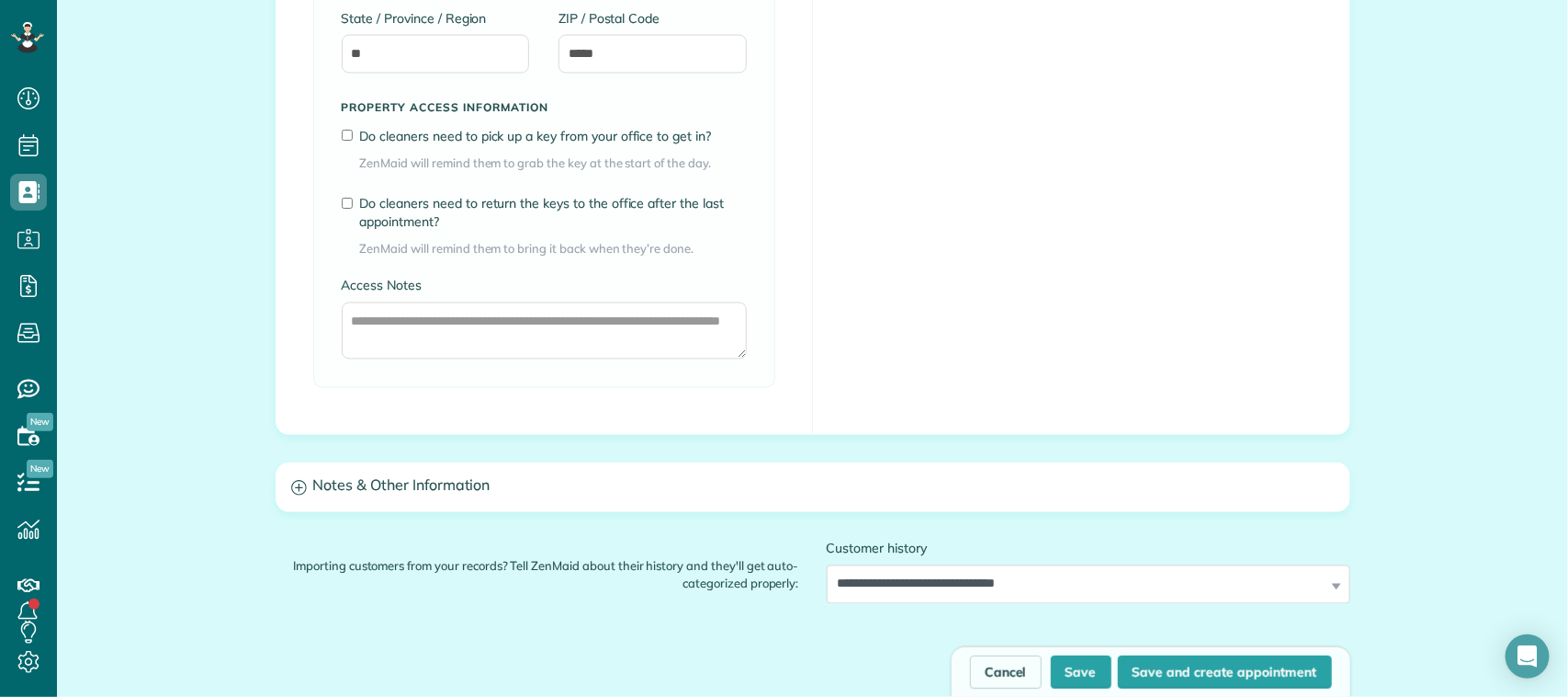
scroll to position [1378, 0]
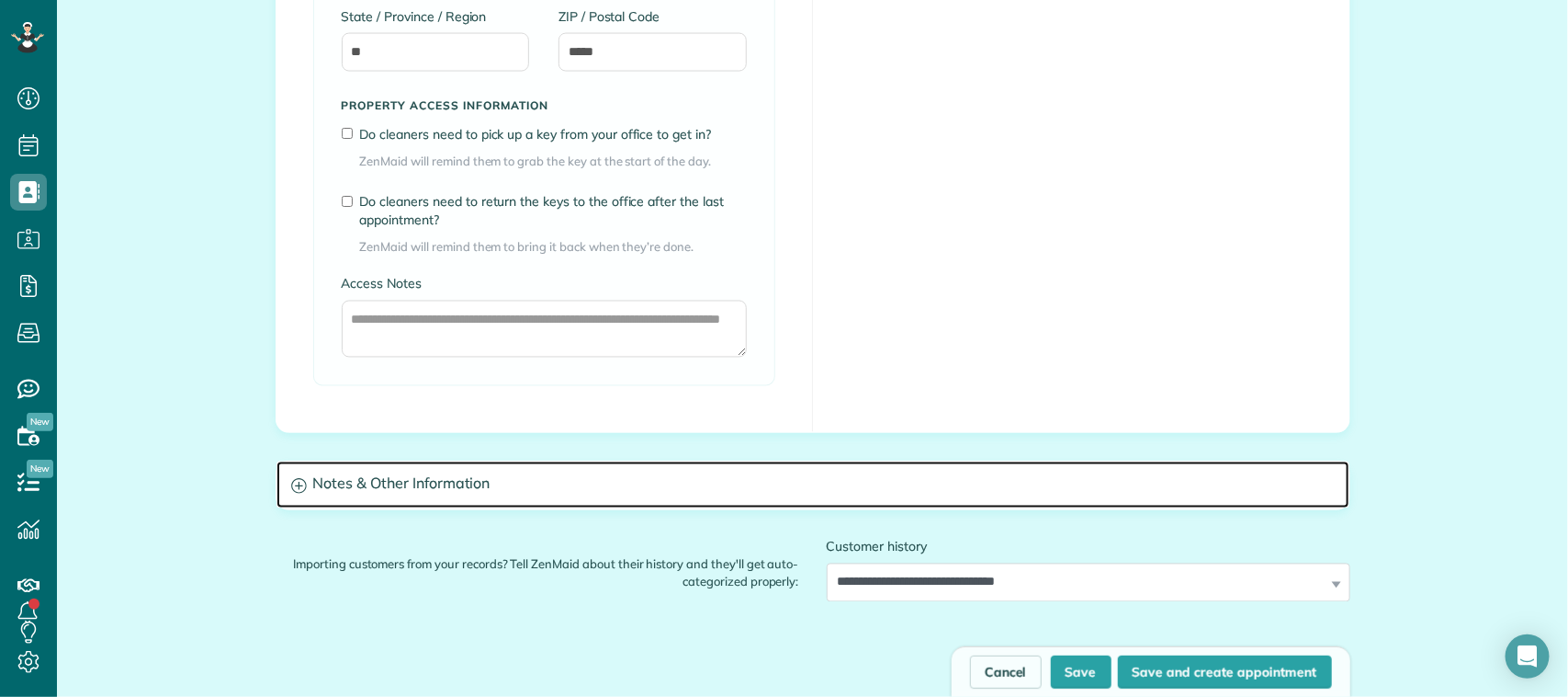
click at [604, 469] on h3 "Notes & Other Information" at bounding box center [812, 485] width 1073 height 47
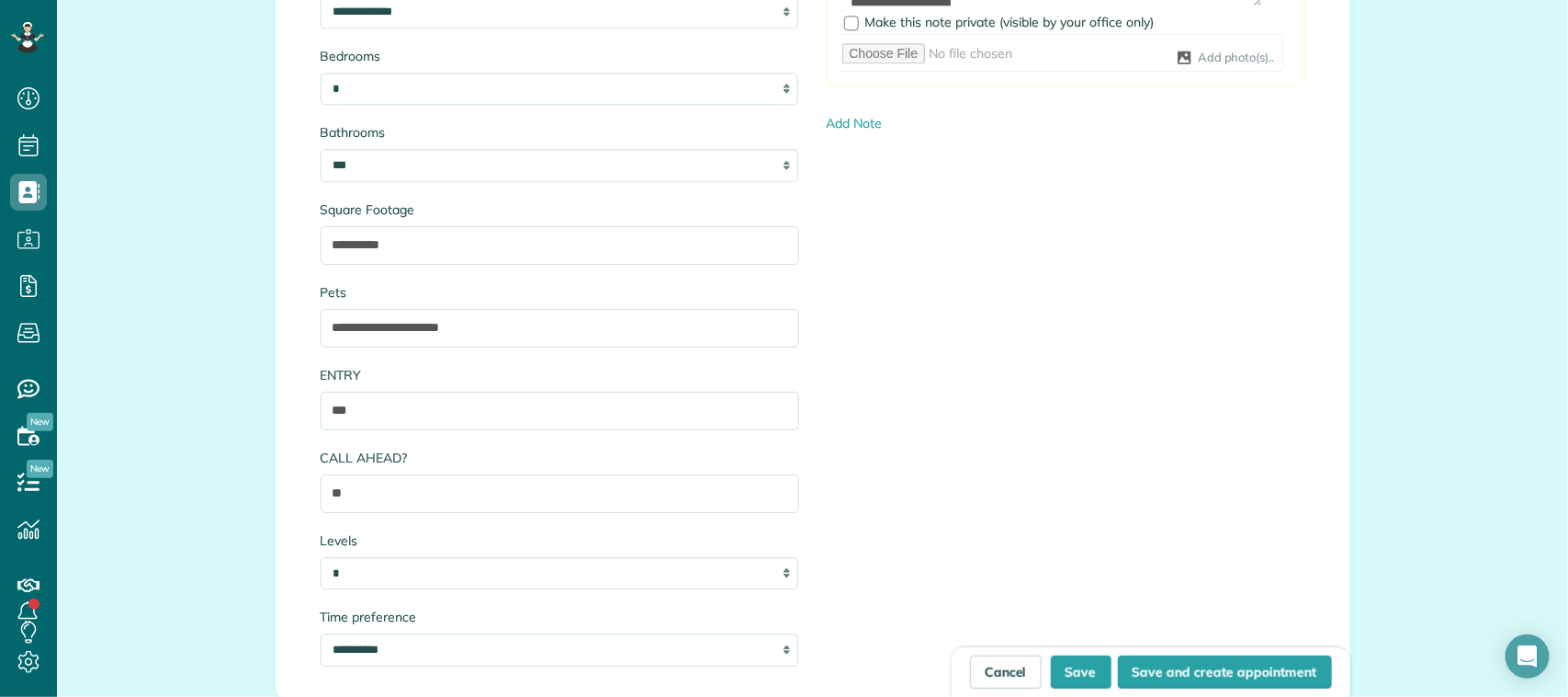
scroll to position [2068, 0]
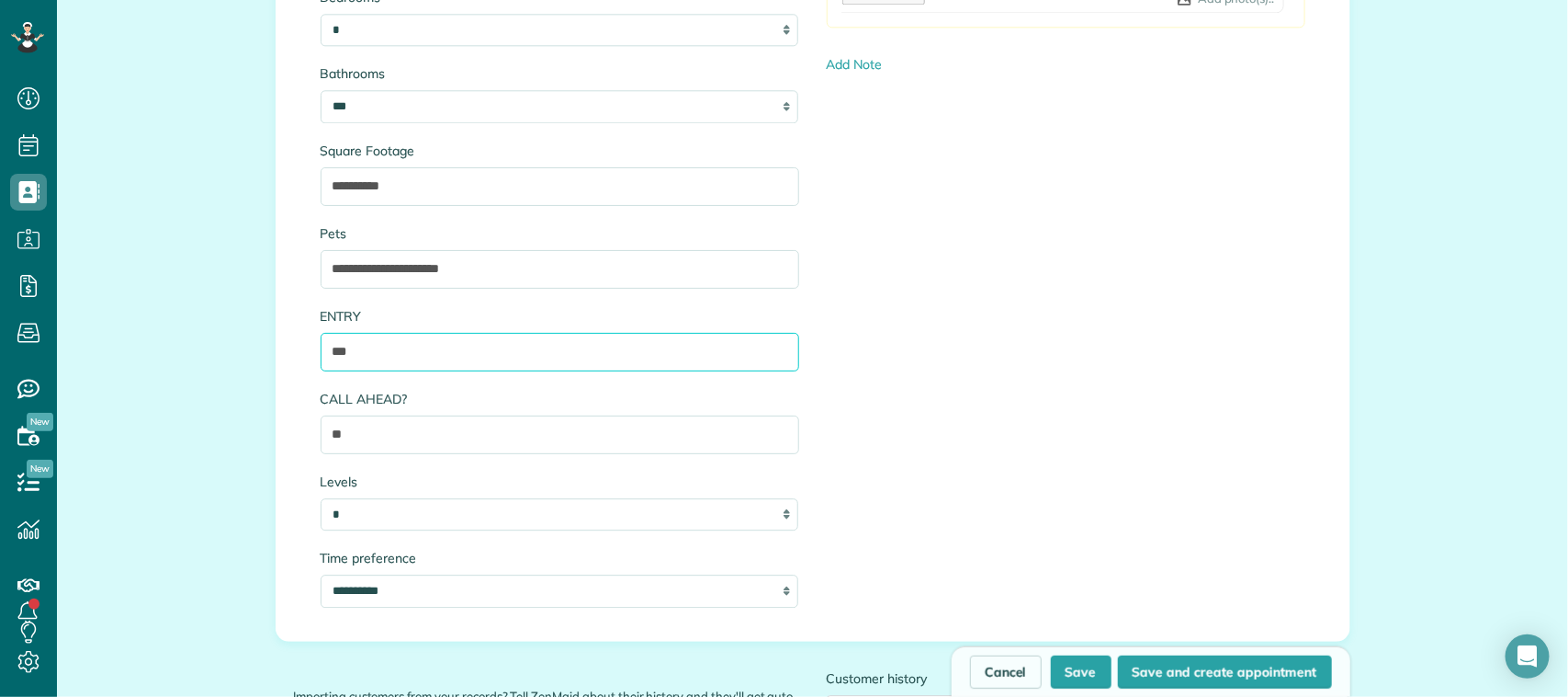
drag, startPoint x: 398, startPoint y: 369, endPoint x: 308, endPoint y: 342, distance: 94.0
click at [308, 342] on div "**********" at bounding box center [560, 230] width 506 height 791
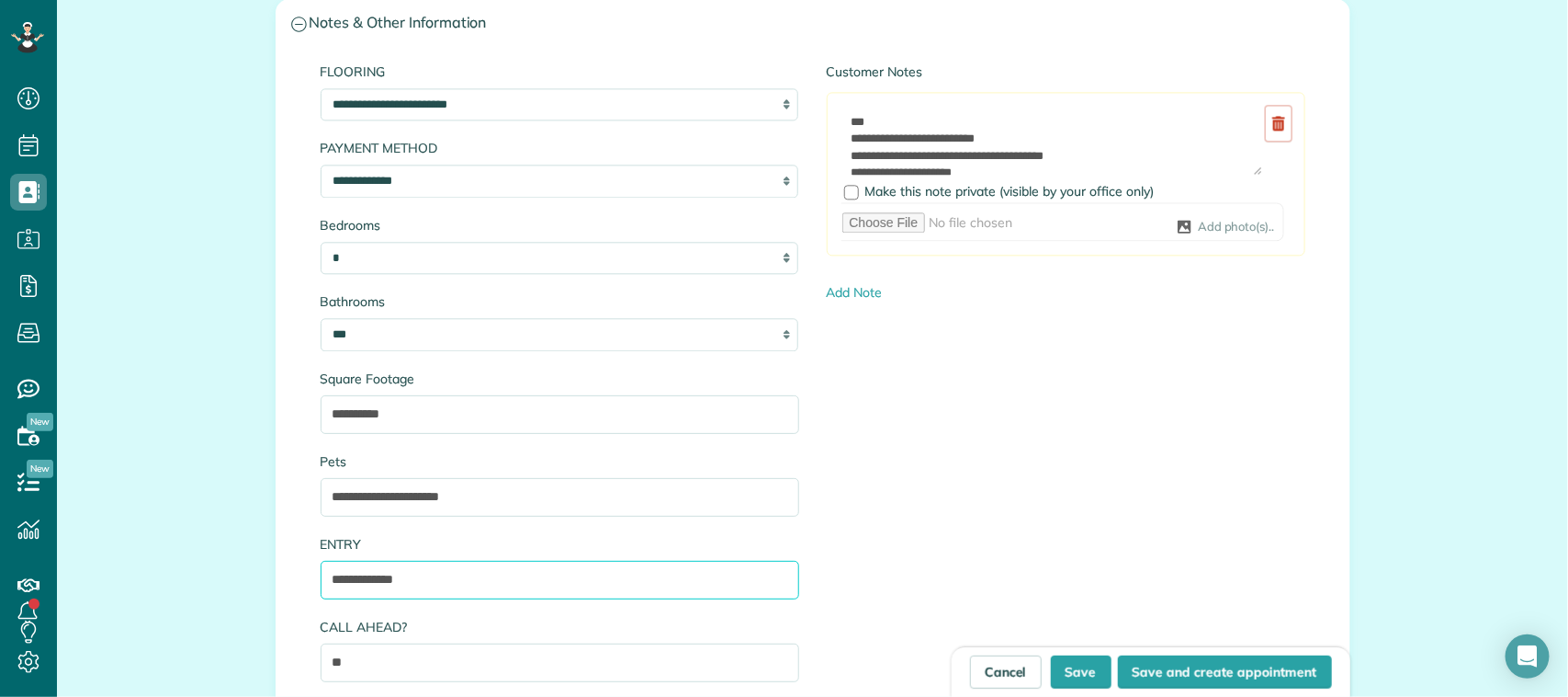
scroll to position [1838, 0]
type input "**********"
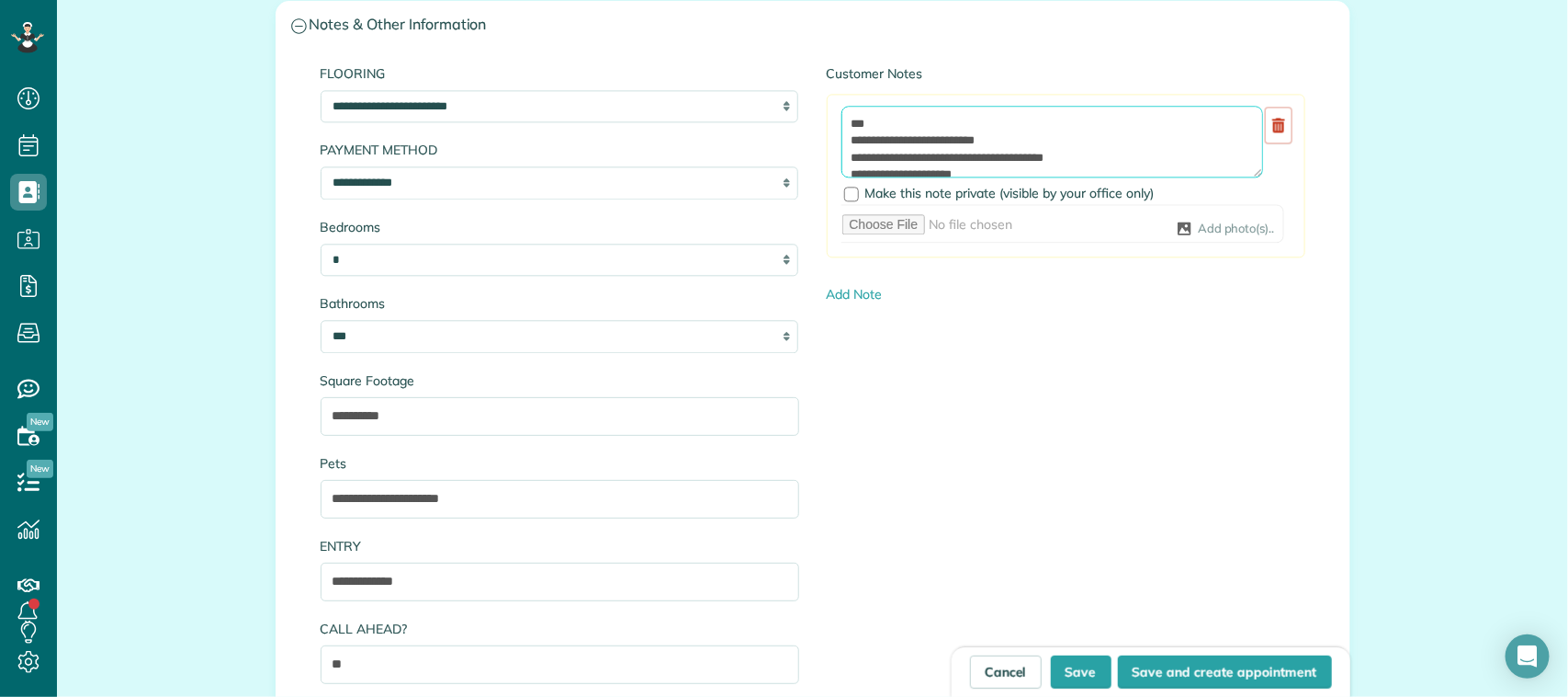
drag, startPoint x: 887, startPoint y: 121, endPoint x: 842, endPoint y: 110, distance: 46.3
click at [841, 121] on textarea "**********" at bounding box center [1051, 142] width 422 height 72
type textarea "**********"
click at [1063, 668] on button "Save" at bounding box center [1081, 672] width 61 height 33
type input "**********"
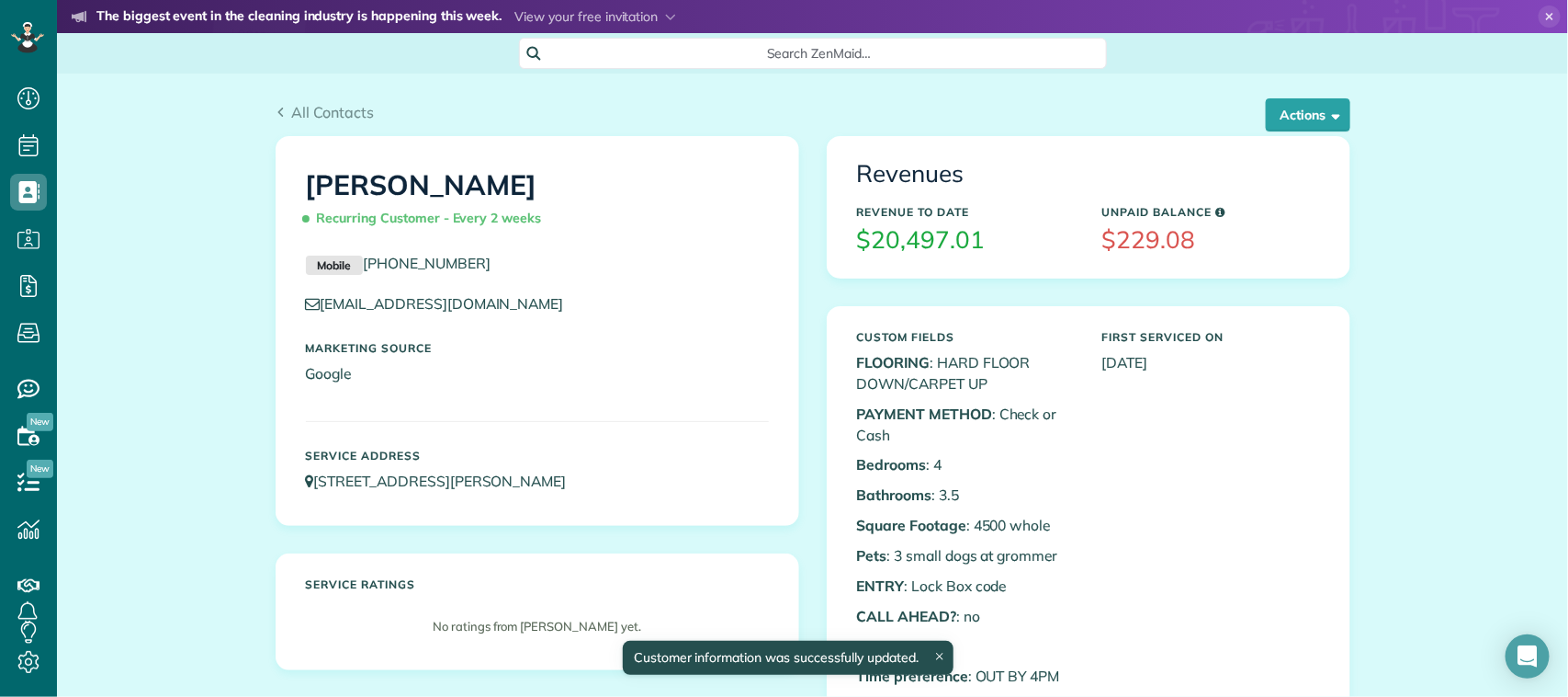
scroll to position [7, 7]
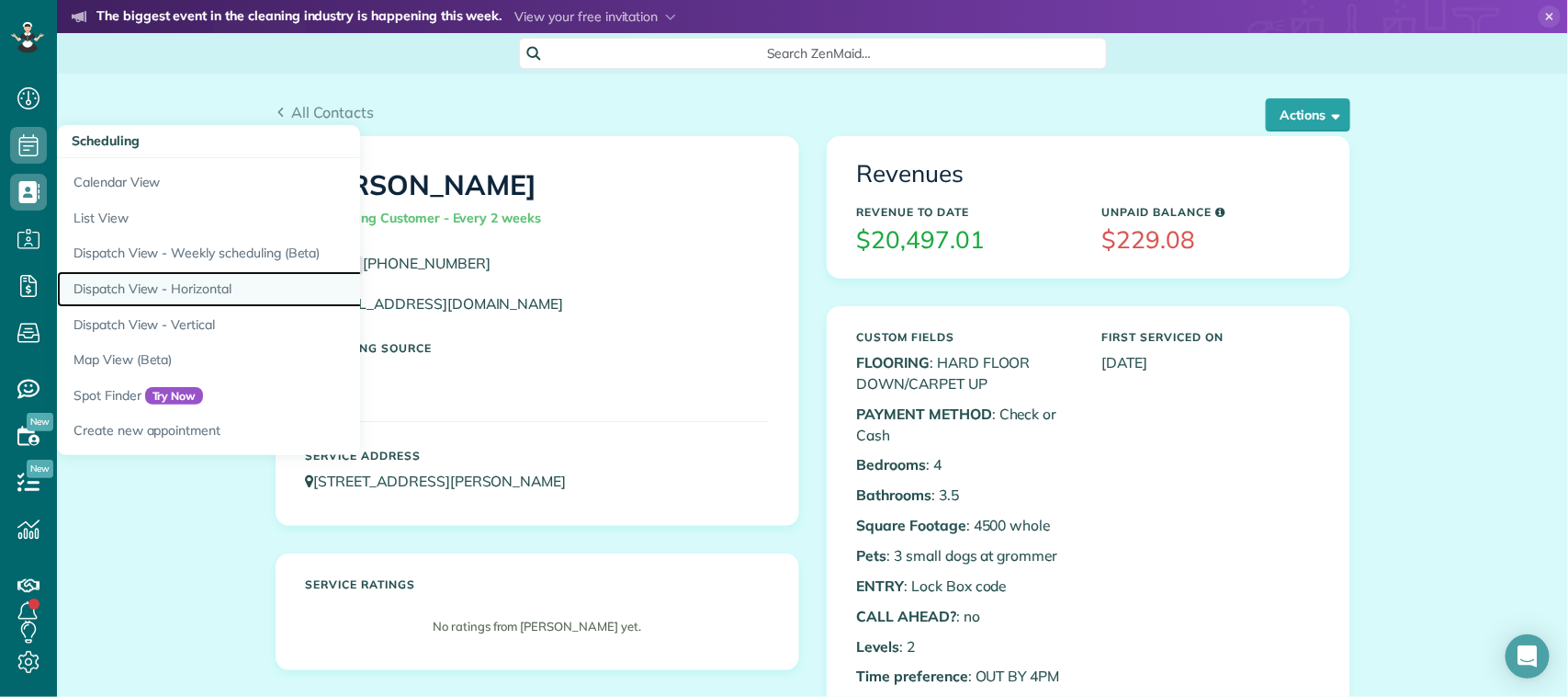
click at [165, 291] on link "Dispatch View - Horizontal" at bounding box center [287, 289] width 460 height 36
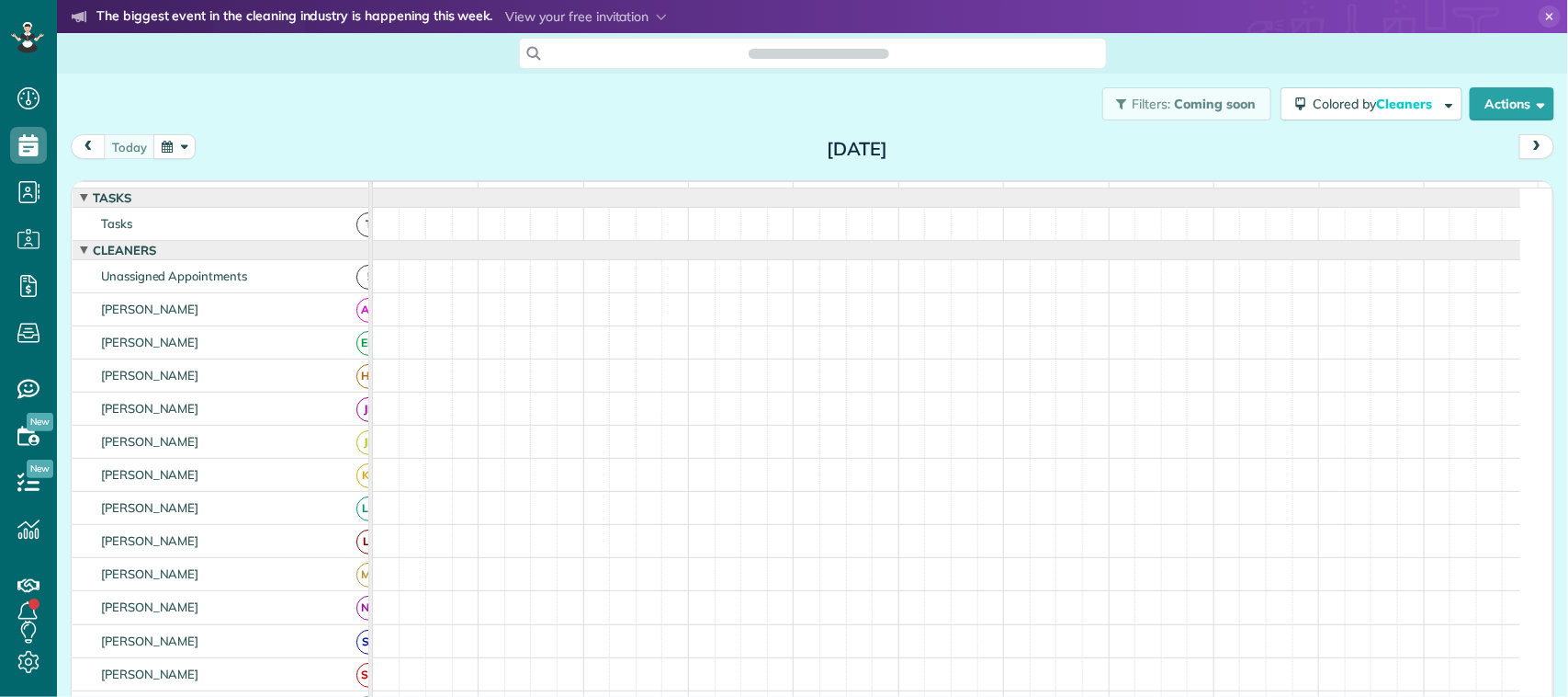
scroll to position [7, 7]
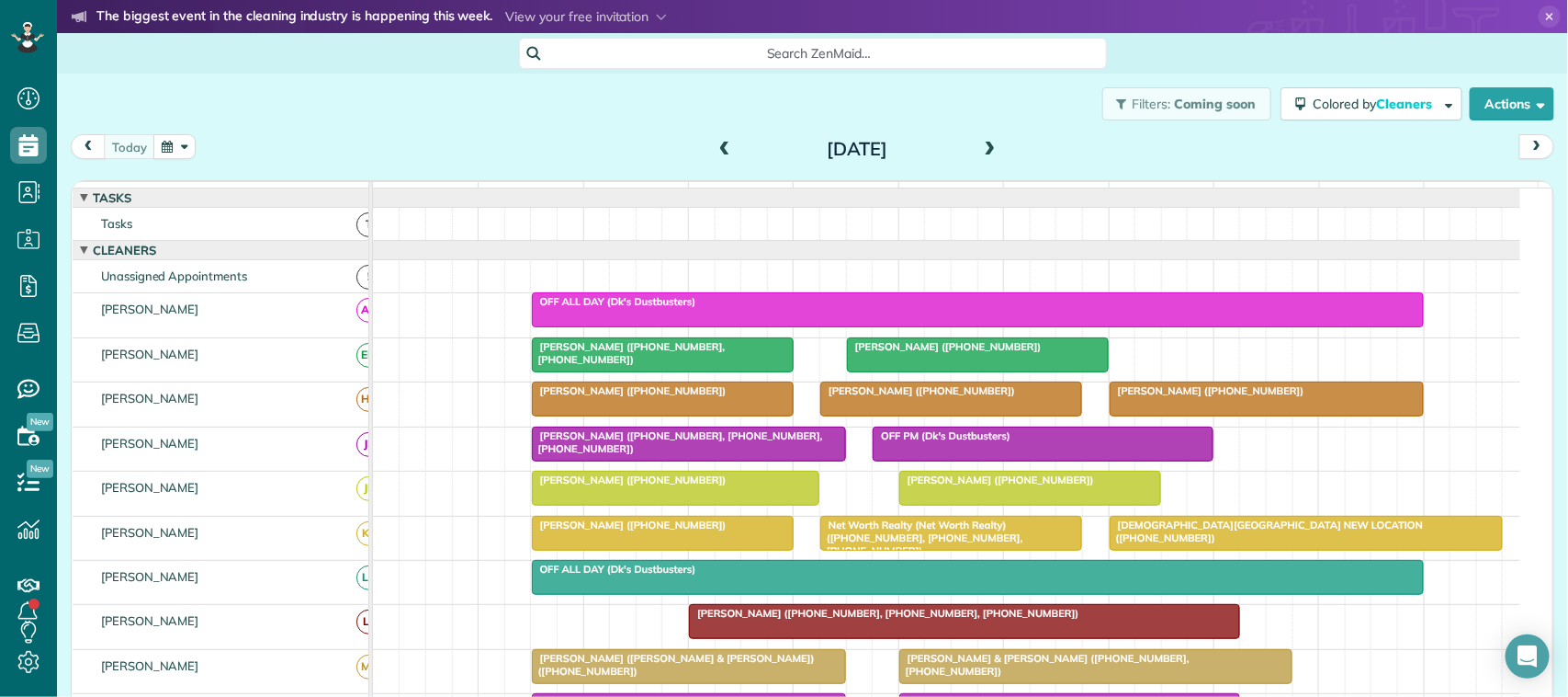
click at [185, 122] on div "Filters: Coming soon Colored by Cleaners Color by Cleaner Color by Team Color b…" at bounding box center [812, 104] width 1511 height 61
click at [189, 140] on button "button" at bounding box center [175, 146] width 42 height 25
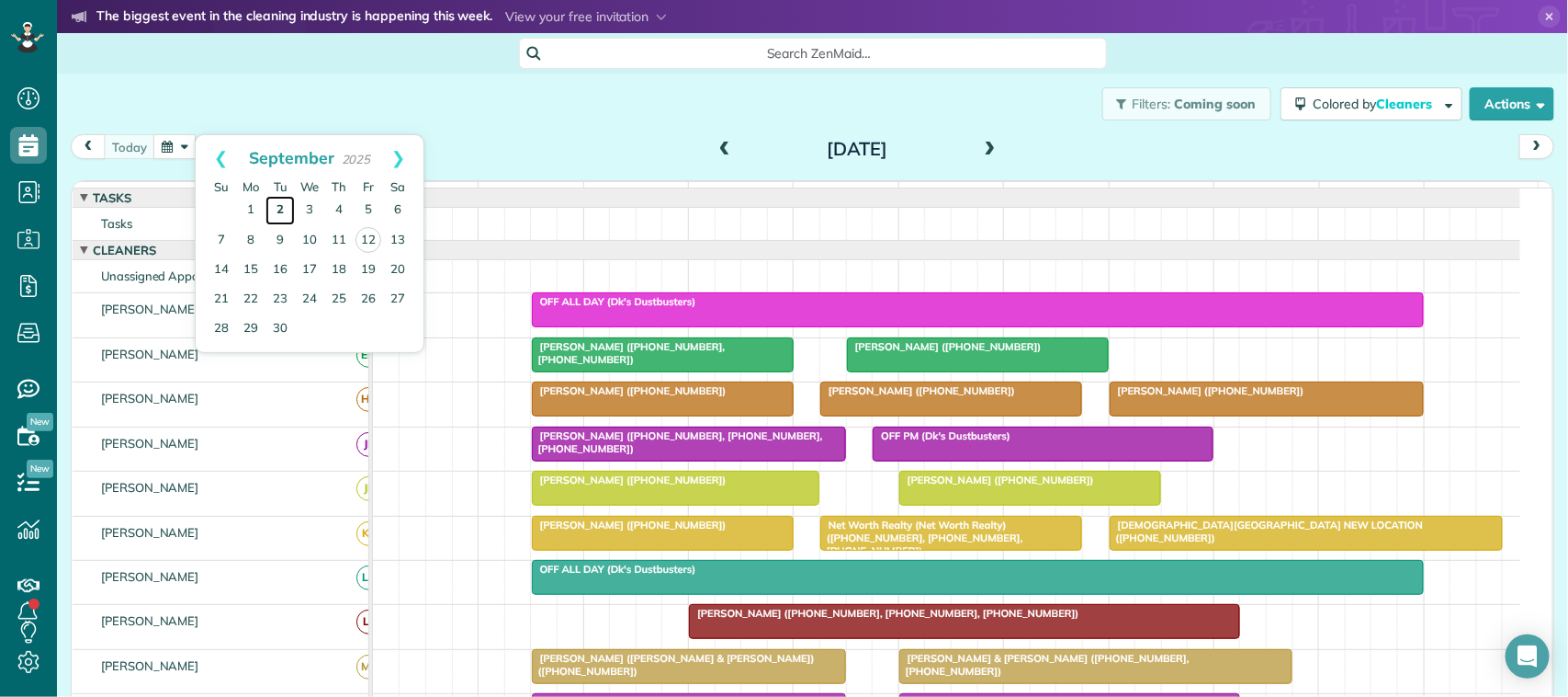
click at [272, 210] on link "2" at bounding box center [280, 211] width 29 height 29
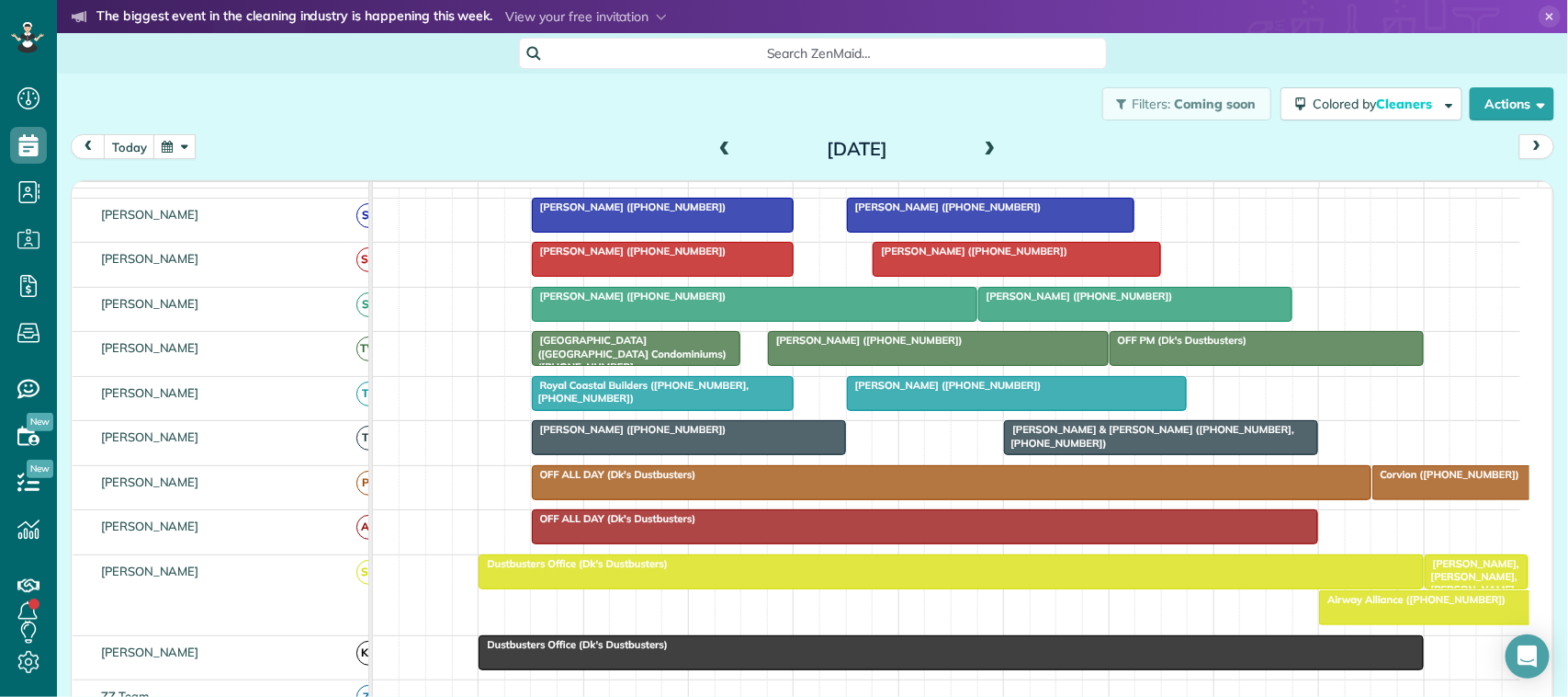
scroll to position [575, 0]
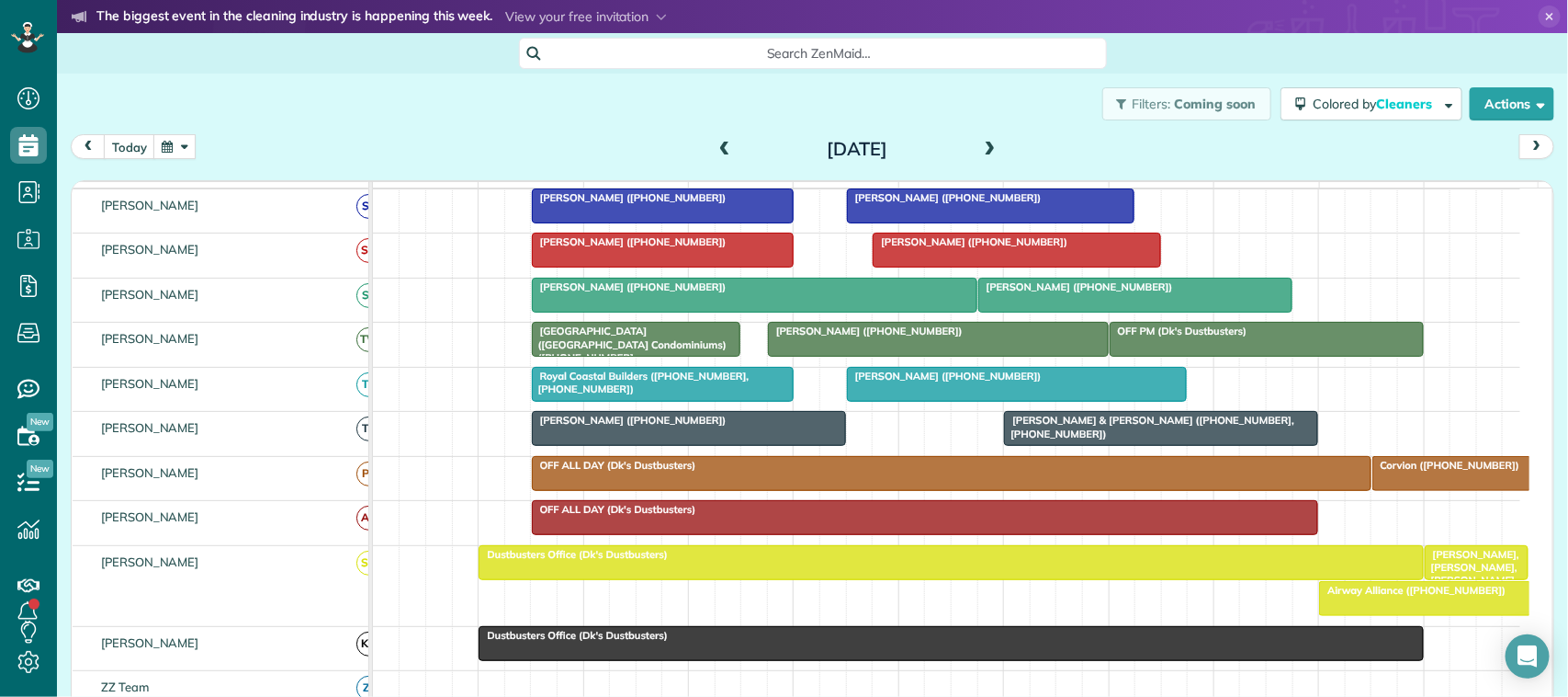
click at [879, 401] on div at bounding box center [1017, 384] width 339 height 33
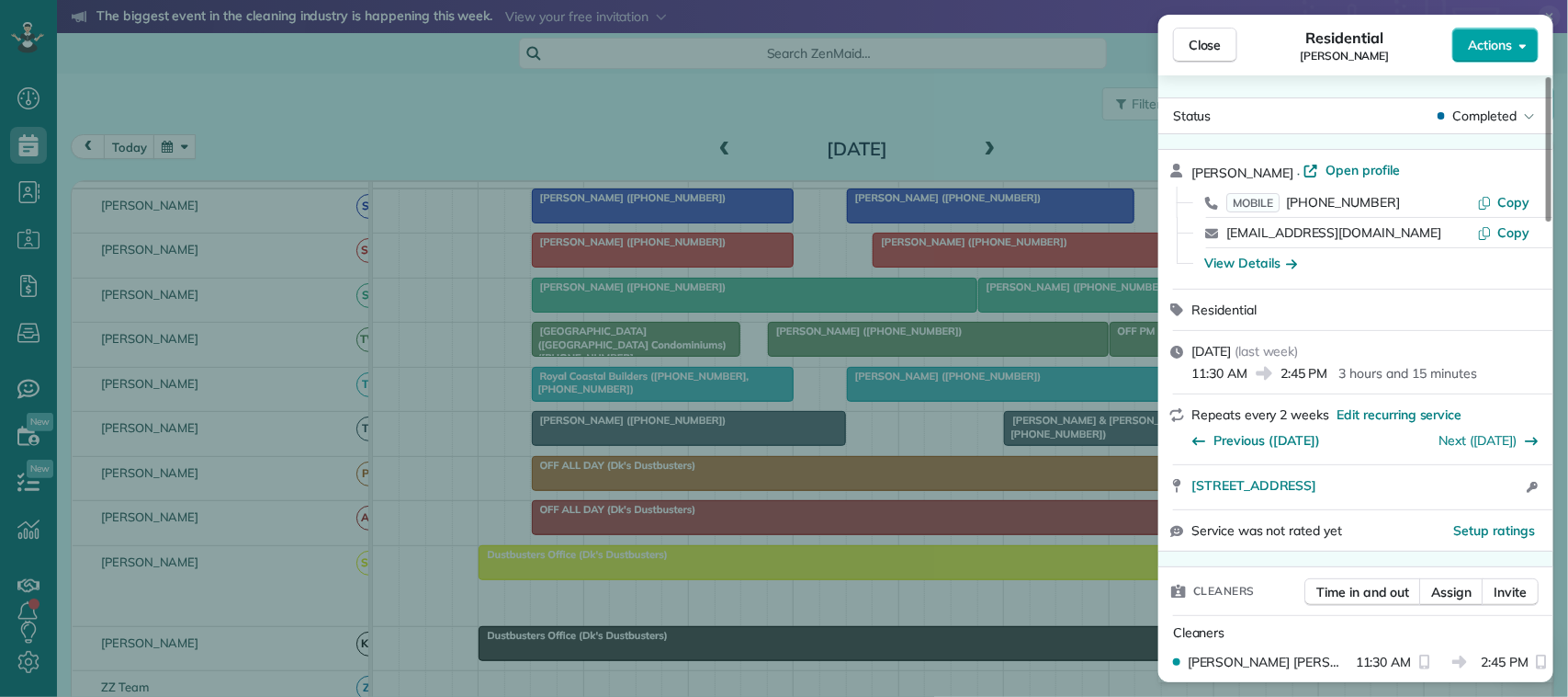
click at [1479, 52] on span "Actions" at bounding box center [1490, 45] width 44 height 18
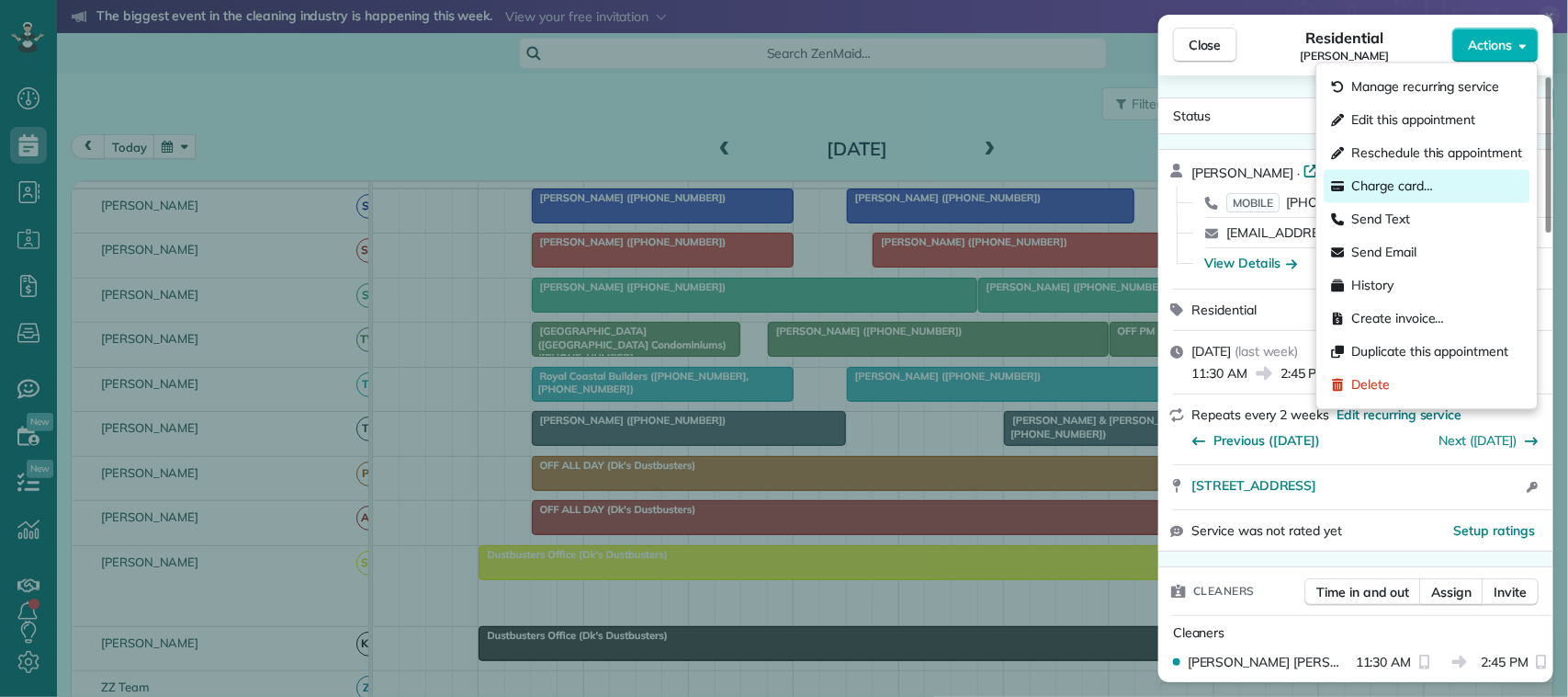
click at [1454, 189] on div "Charge card…" at bounding box center [1427, 187] width 206 height 33
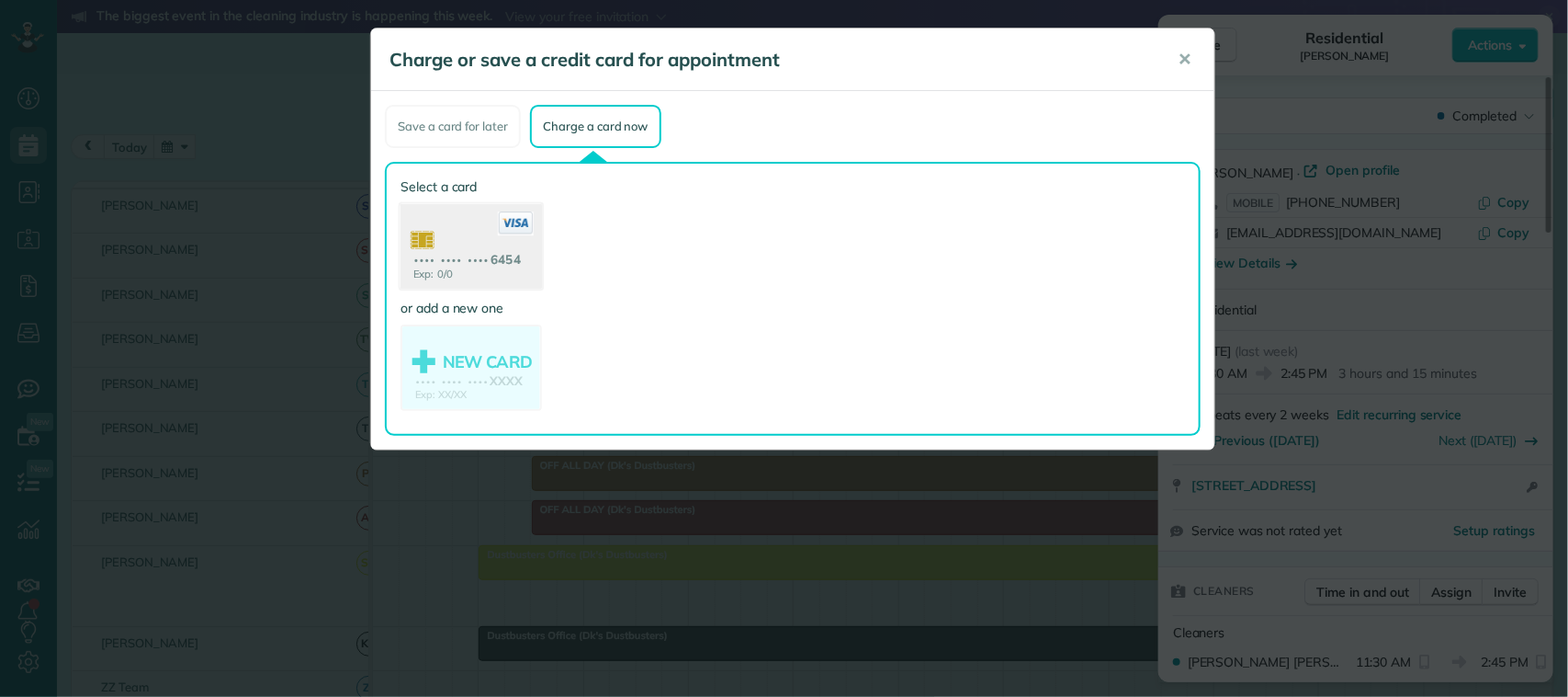
click at [499, 249] on use at bounding box center [472, 248] width 142 height 89
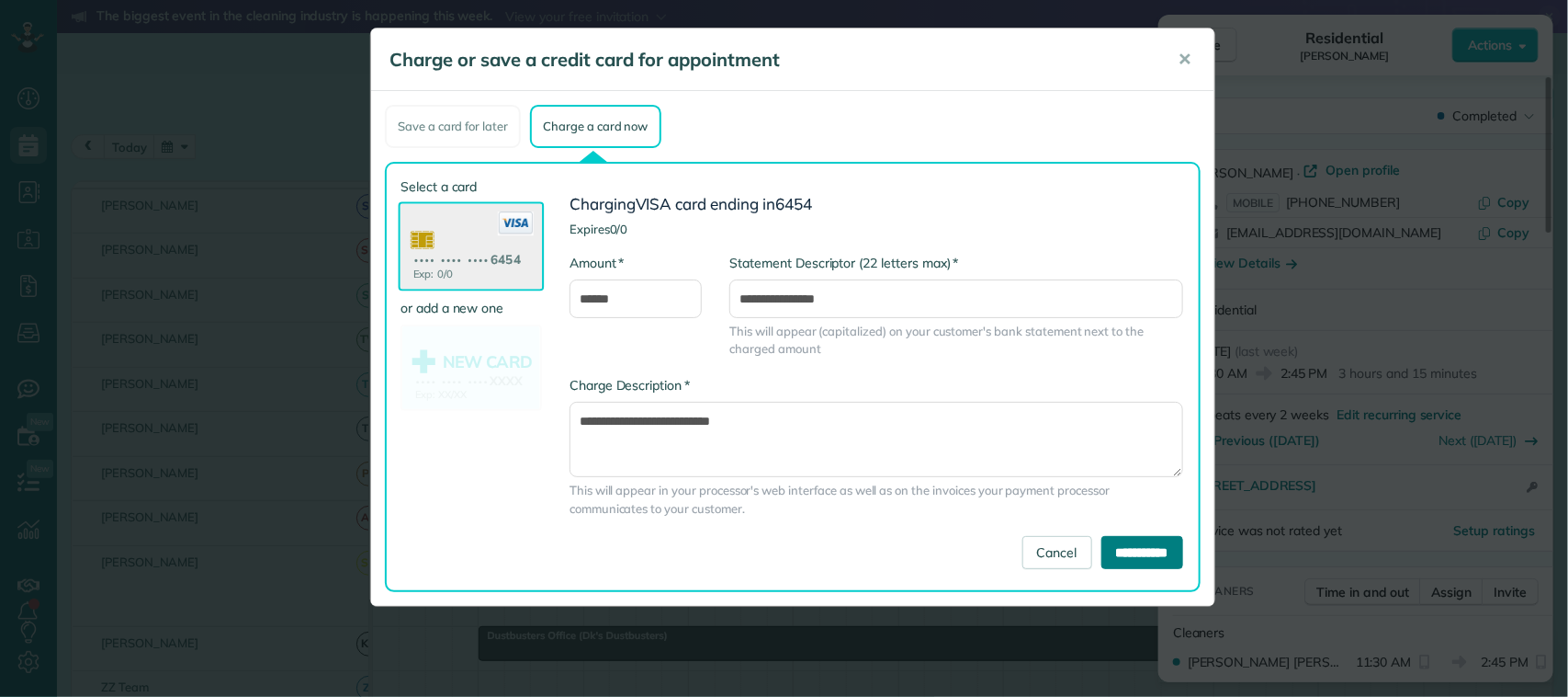
click at [1141, 544] on input "**********" at bounding box center [1142, 553] width 82 height 33
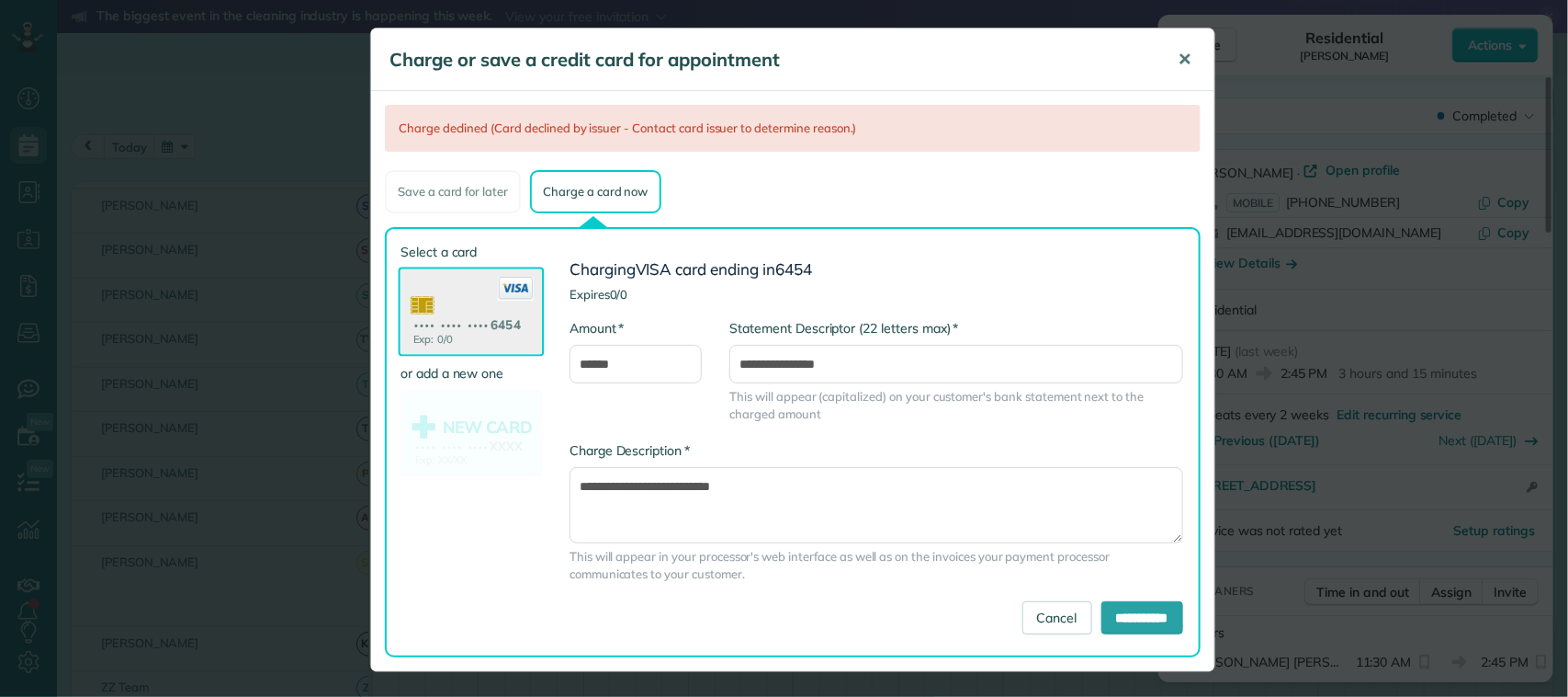
click at [1187, 57] on span "✕" at bounding box center [1184, 59] width 14 height 21
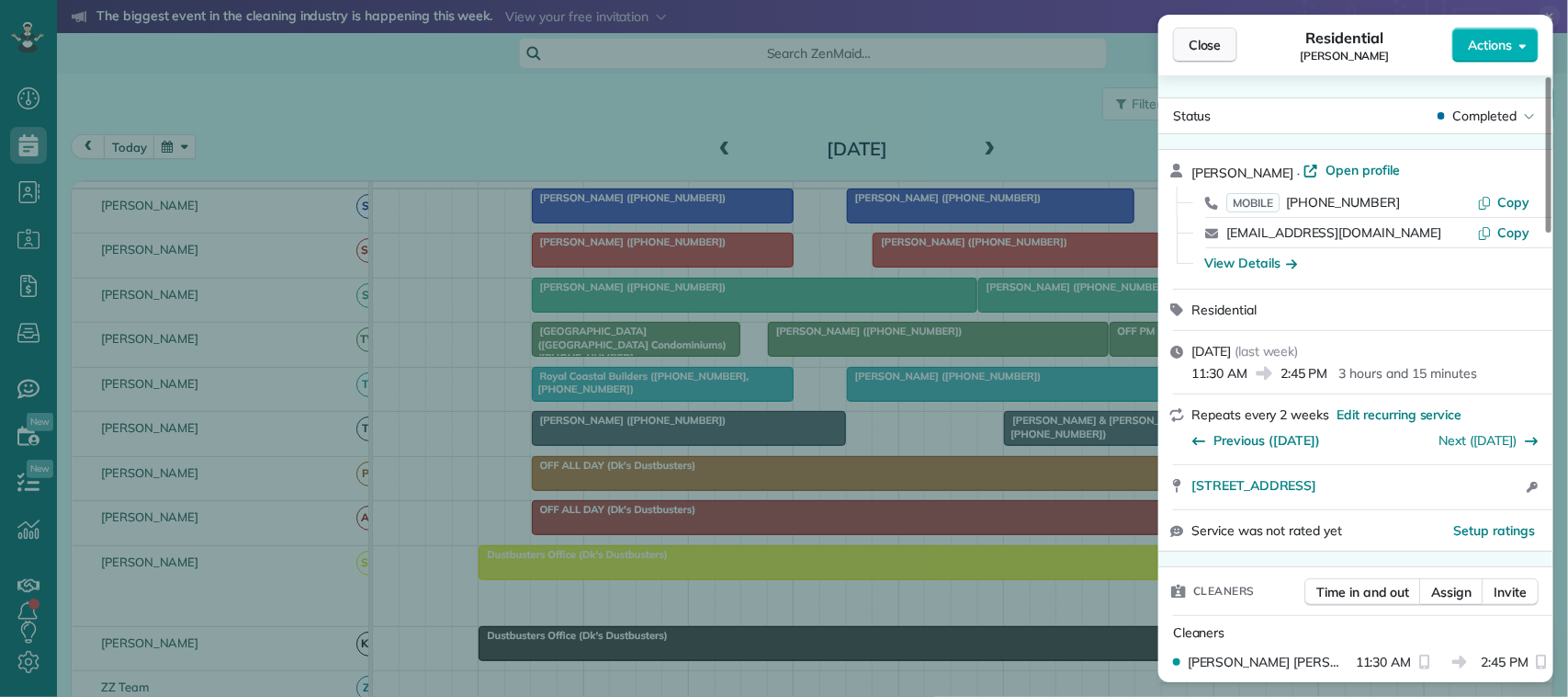
click at [1212, 51] on span "Close" at bounding box center [1205, 45] width 33 height 18
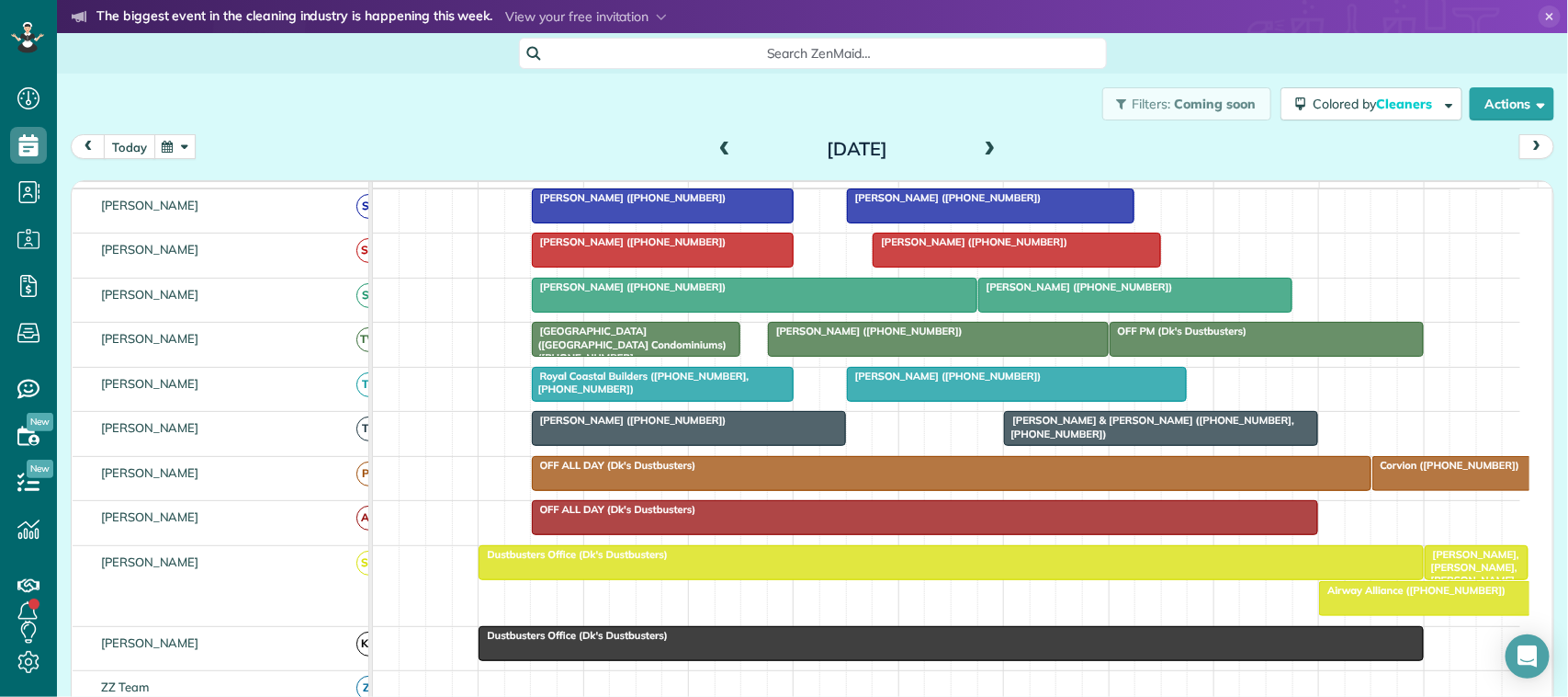
drag, startPoint x: 129, startPoint y: 145, endPoint x: 175, endPoint y: 152, distance: 46.5
click at [129, 143] on button "today" at bounding box center [130, 146] width 51 height 25
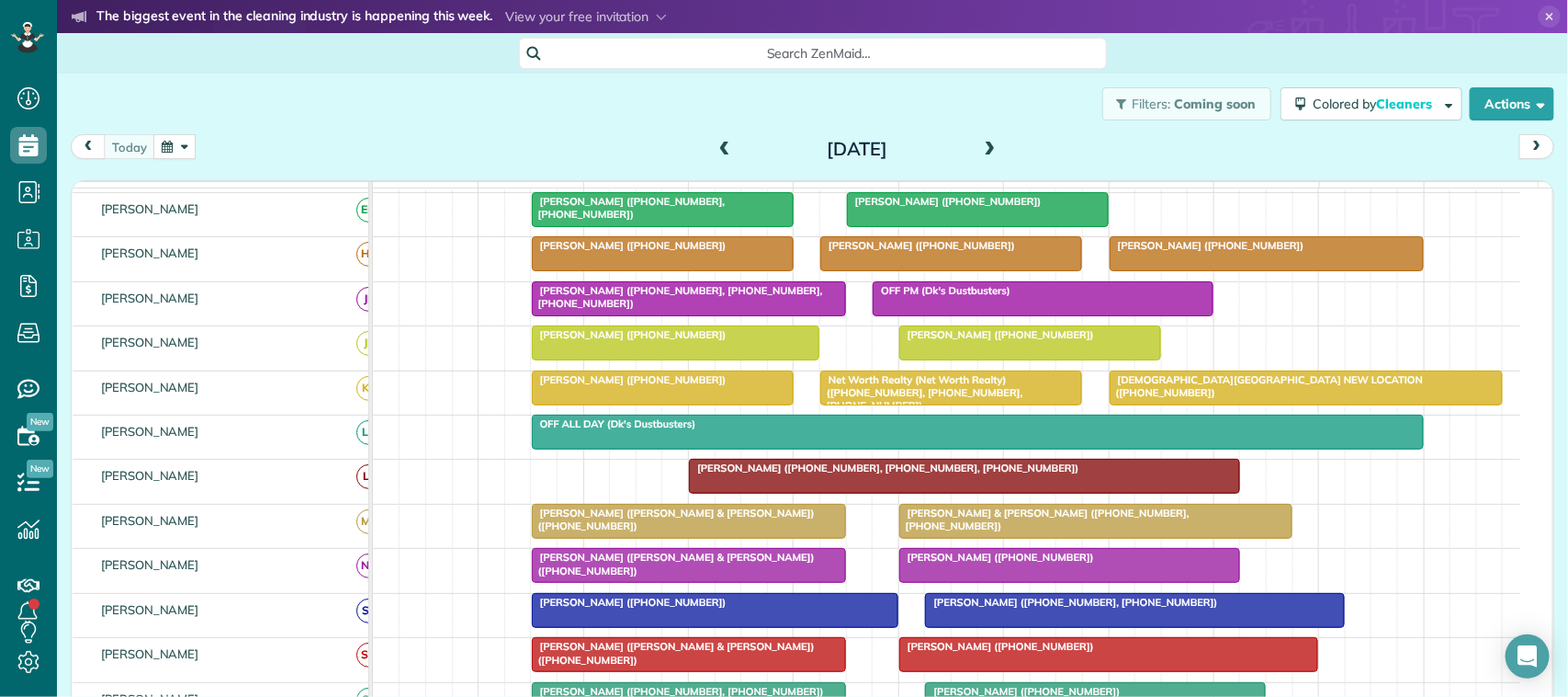
scroll to position [89, 0]
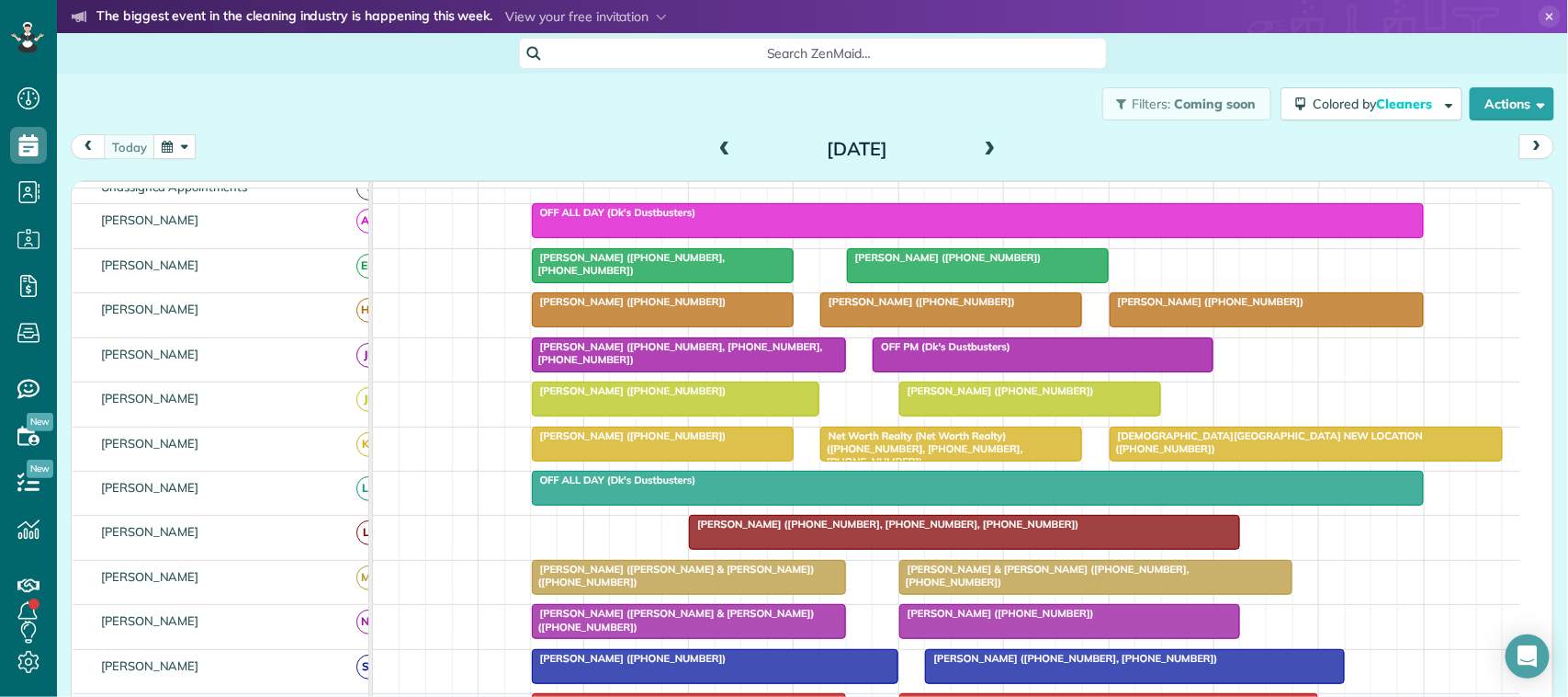
drag, startPoint x: 983, startPoint y: 161, endPoint x: 976, endPoint y: 168, distance: 9.9
click at [980, 163] on span at bounding box center [990, 150] width 20 height 28
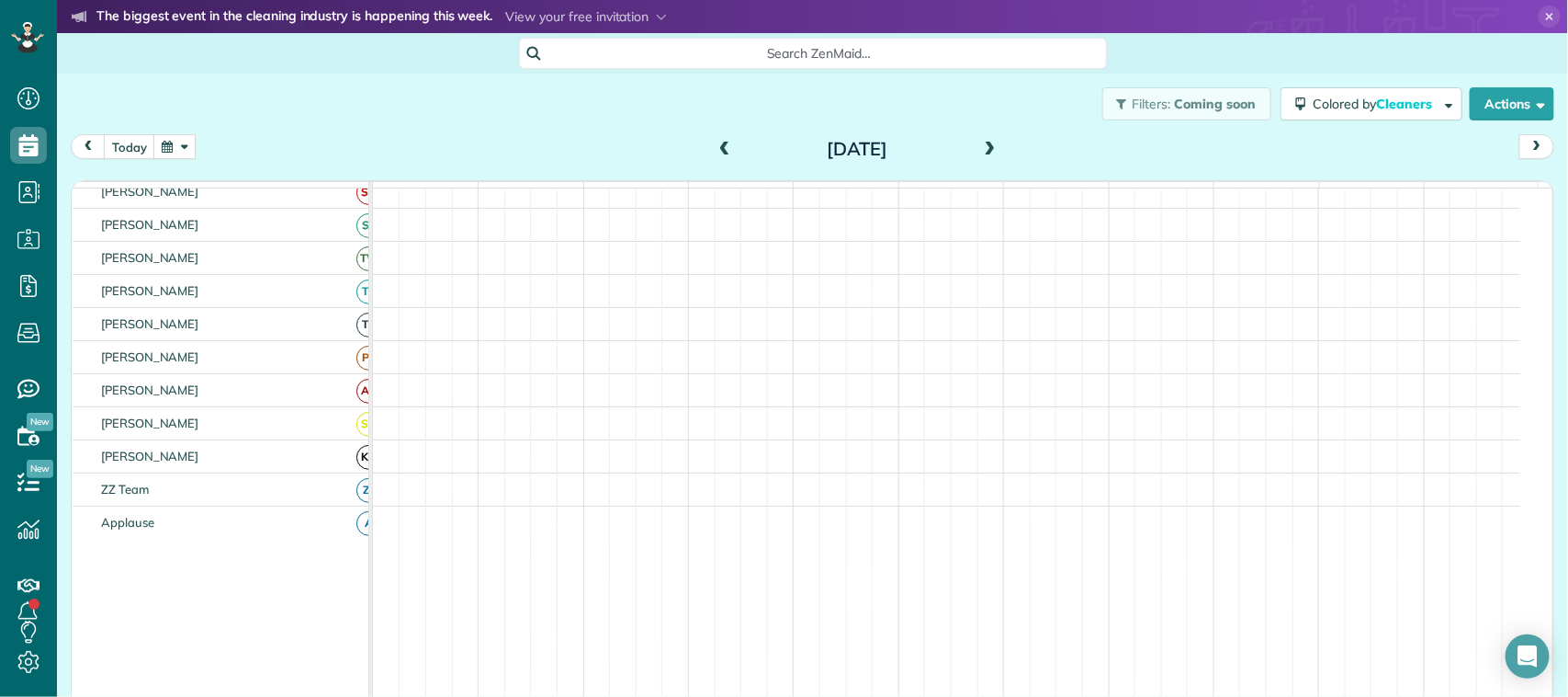
scroll to position [549, 0]
click at [992, 158] on div "[DATE]" at bounding box center [858, 149] width 294 height 29
click at [984, 147] on span at bounding box center [990, 150] width 20 height 17
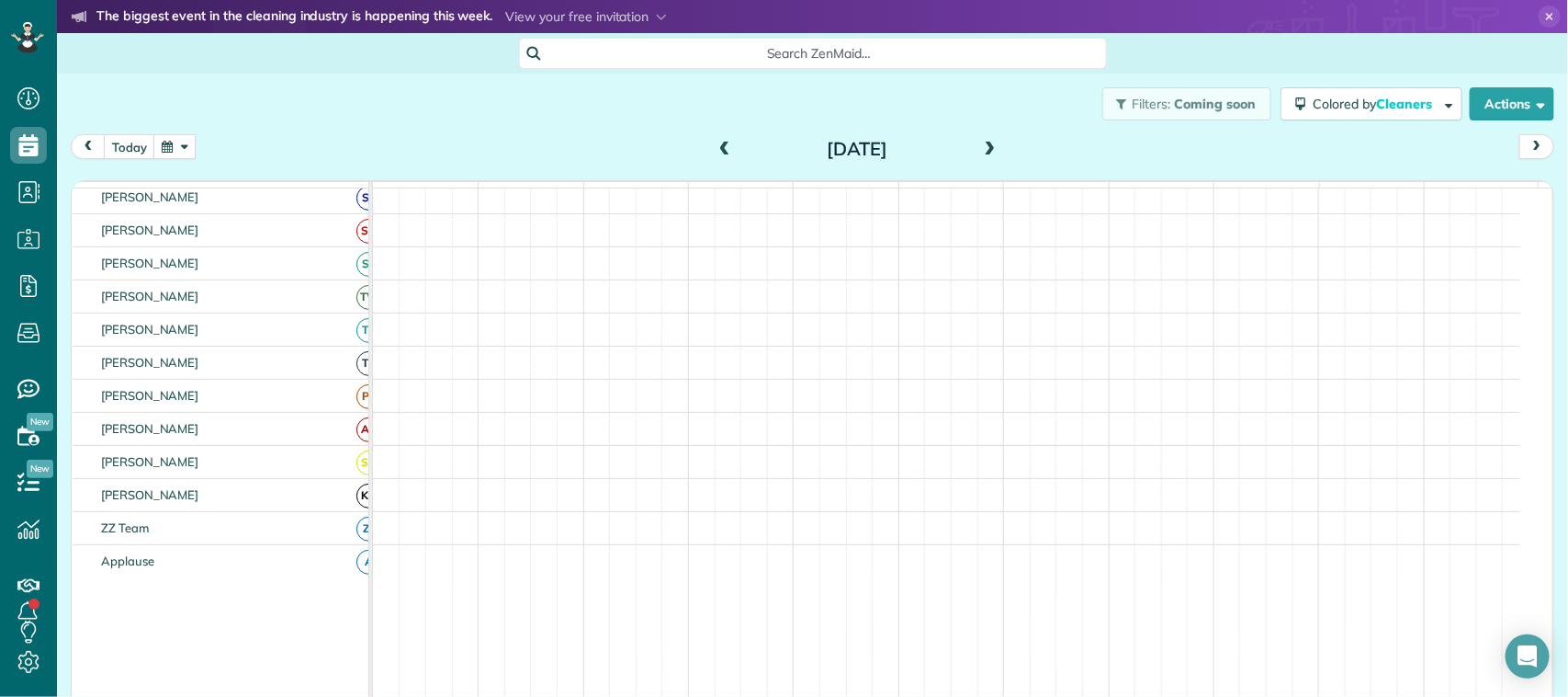
scroll to position [0, 0]
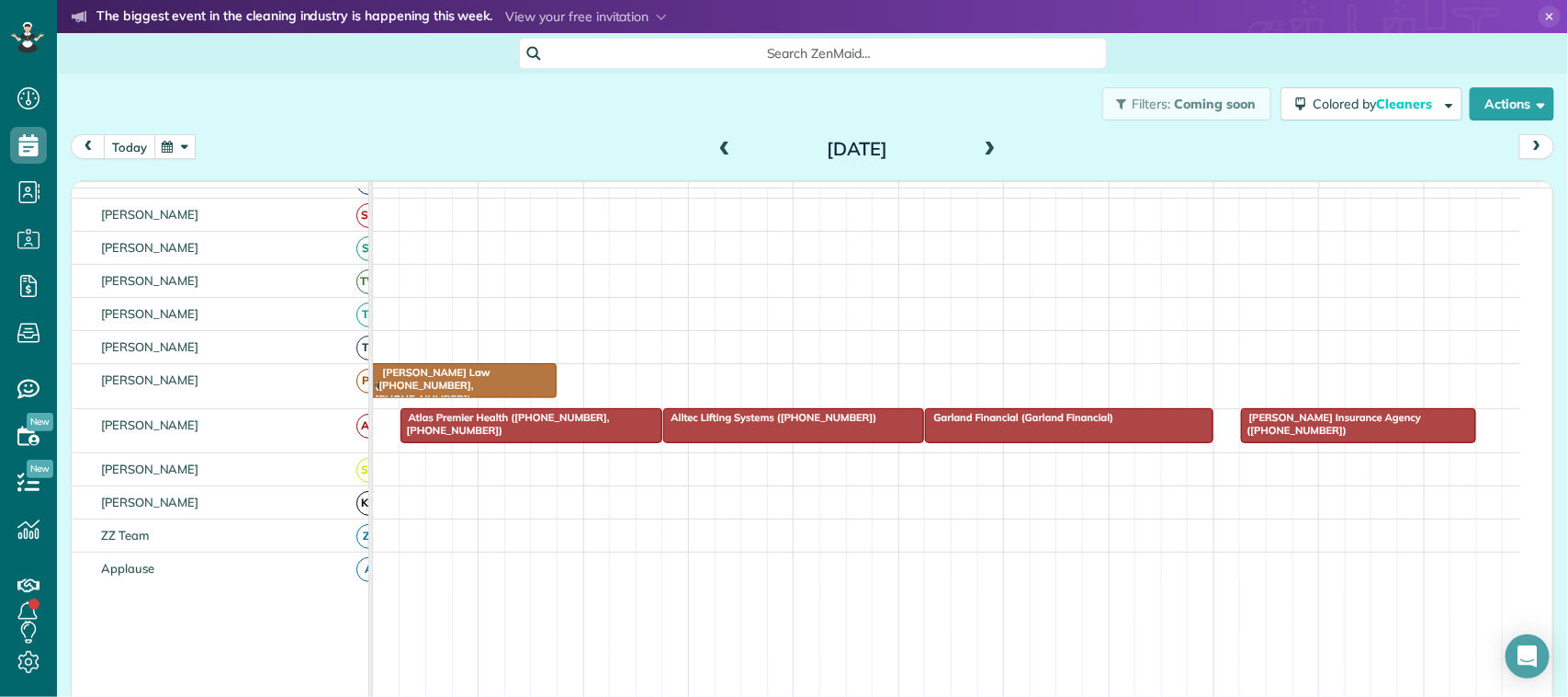
click at [141, 145] on button "today" at bounding box center [130, 146] width 51 height 25
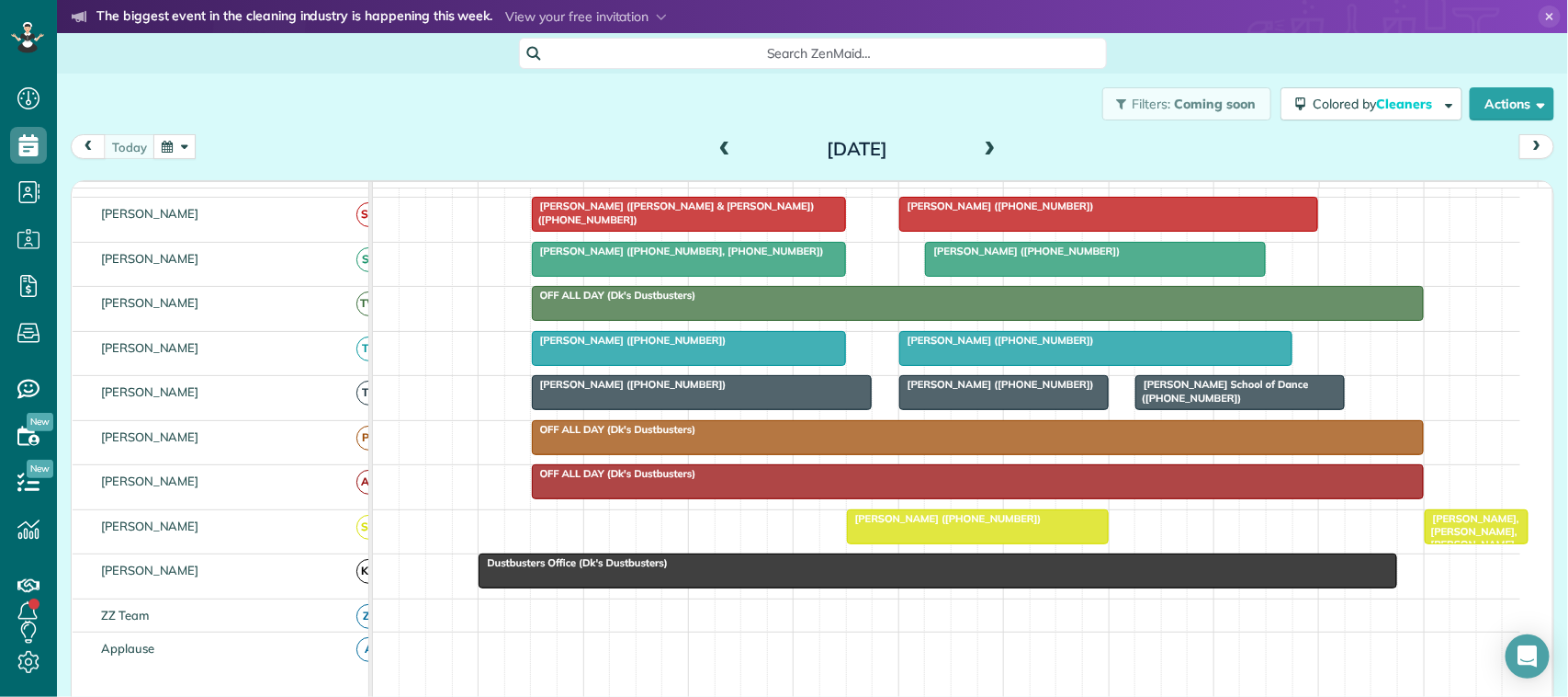
click at [172, 138] on button "button" at bounding box center [175, 146] width 42 height 25
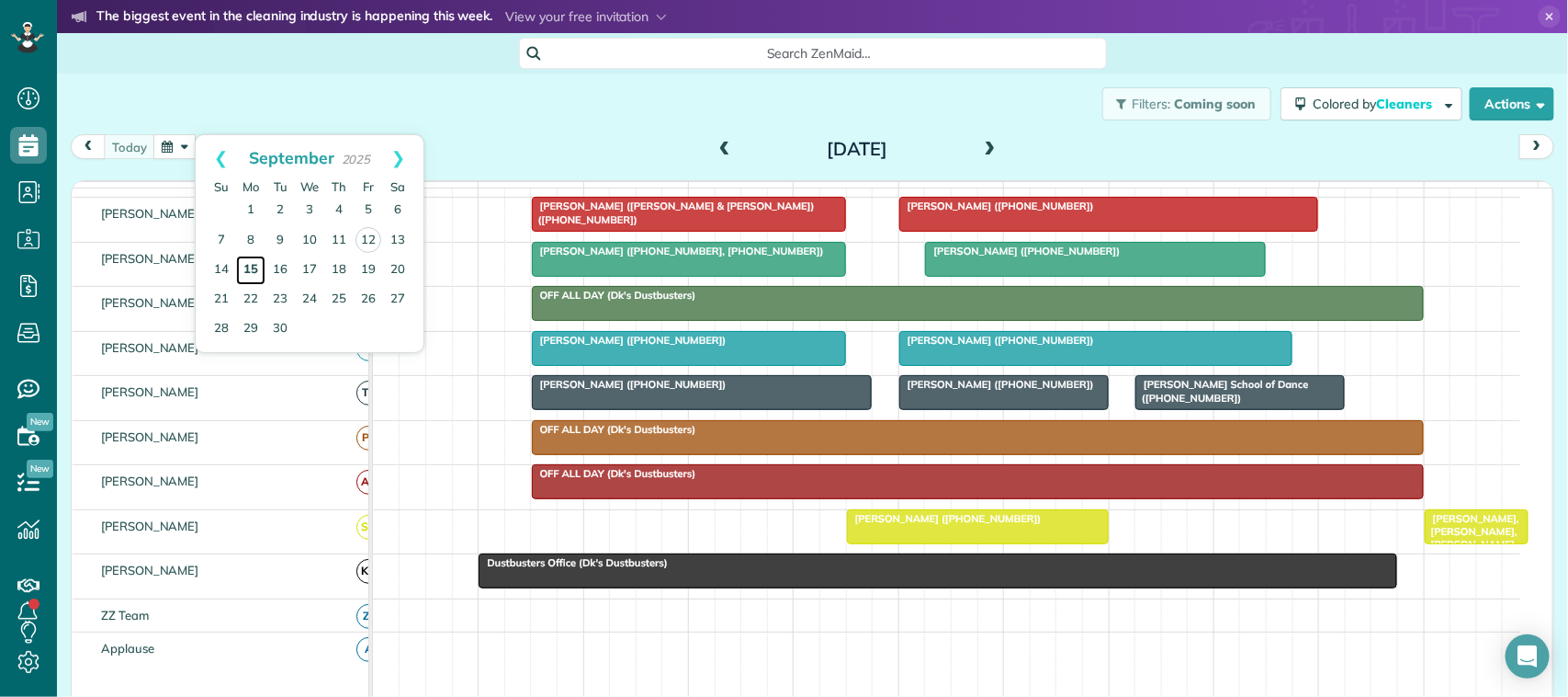
click at [260, 269] on link "15" at bounding box center [251, 270] width 29 height 29
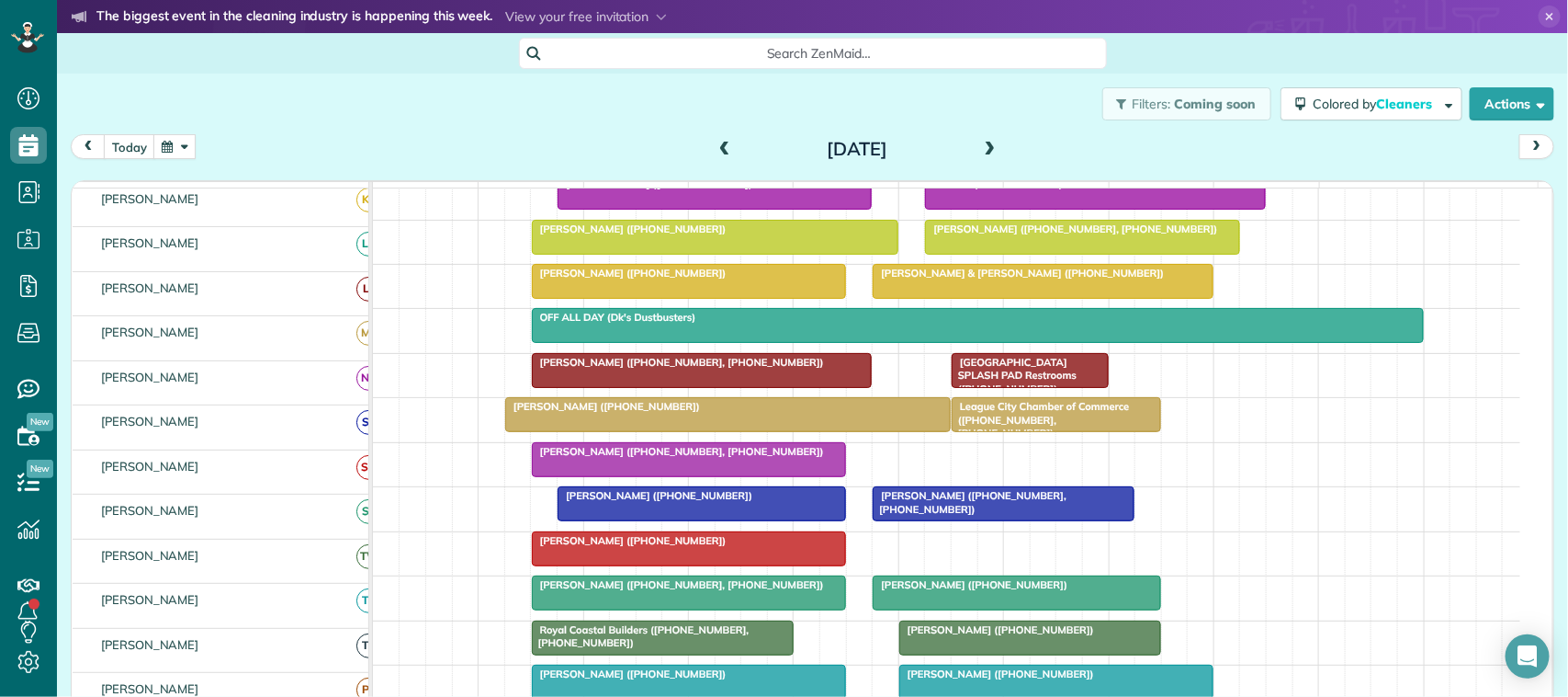
scroll to position [263, 0]
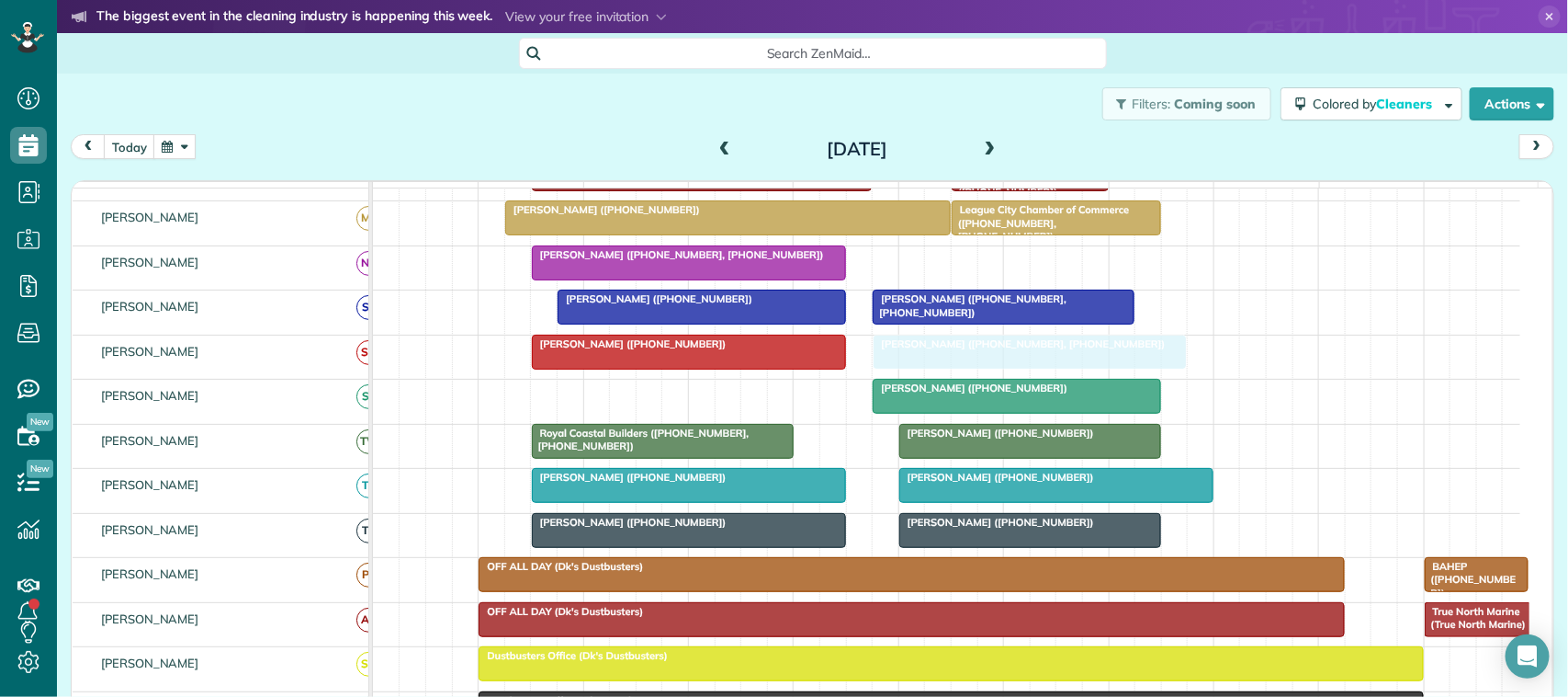
drag, startPoint x: 621, startPoint y: 420, endPoint x: 953, endPoint y: 389, distance: 333.4
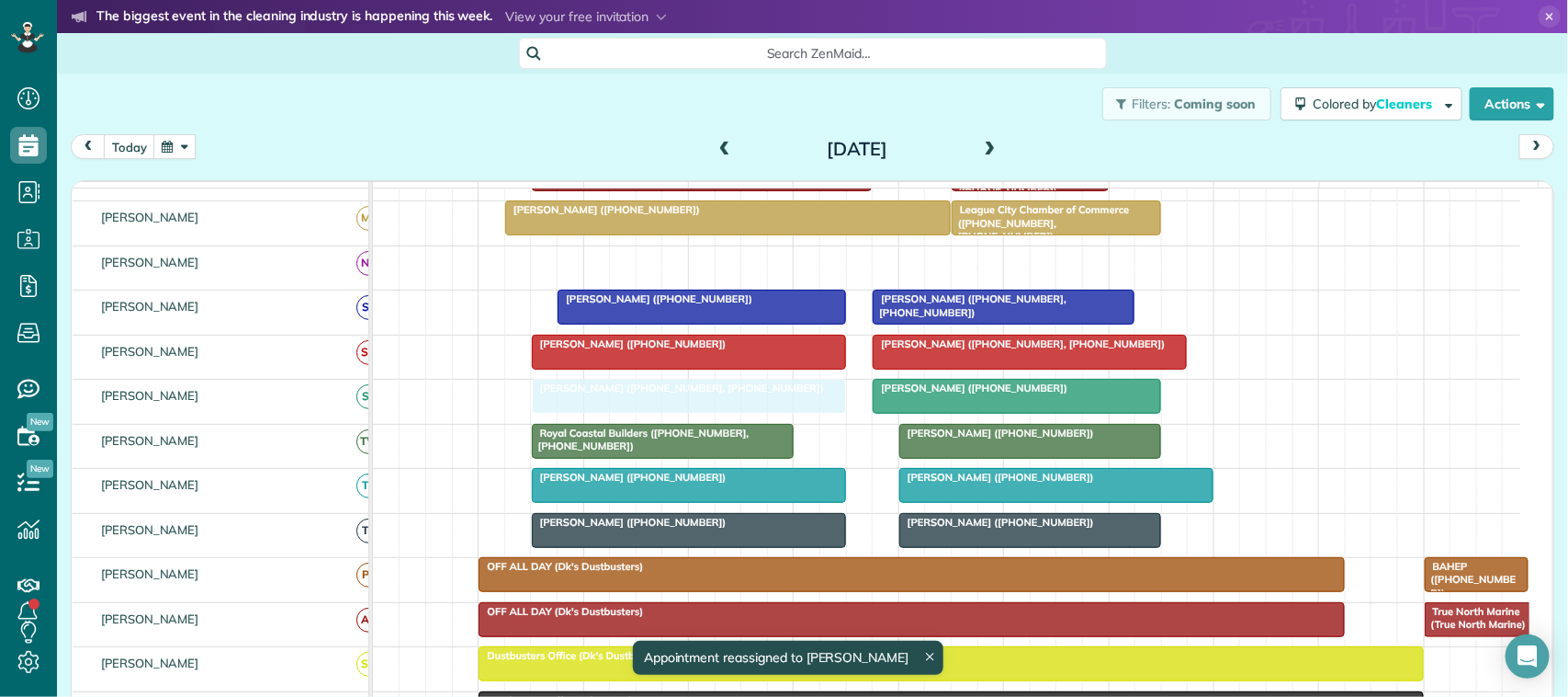
drag, startPoint x: 697, startPoint y: 283, endPoint x: 704, endPoint y: 405, distance: 122.2
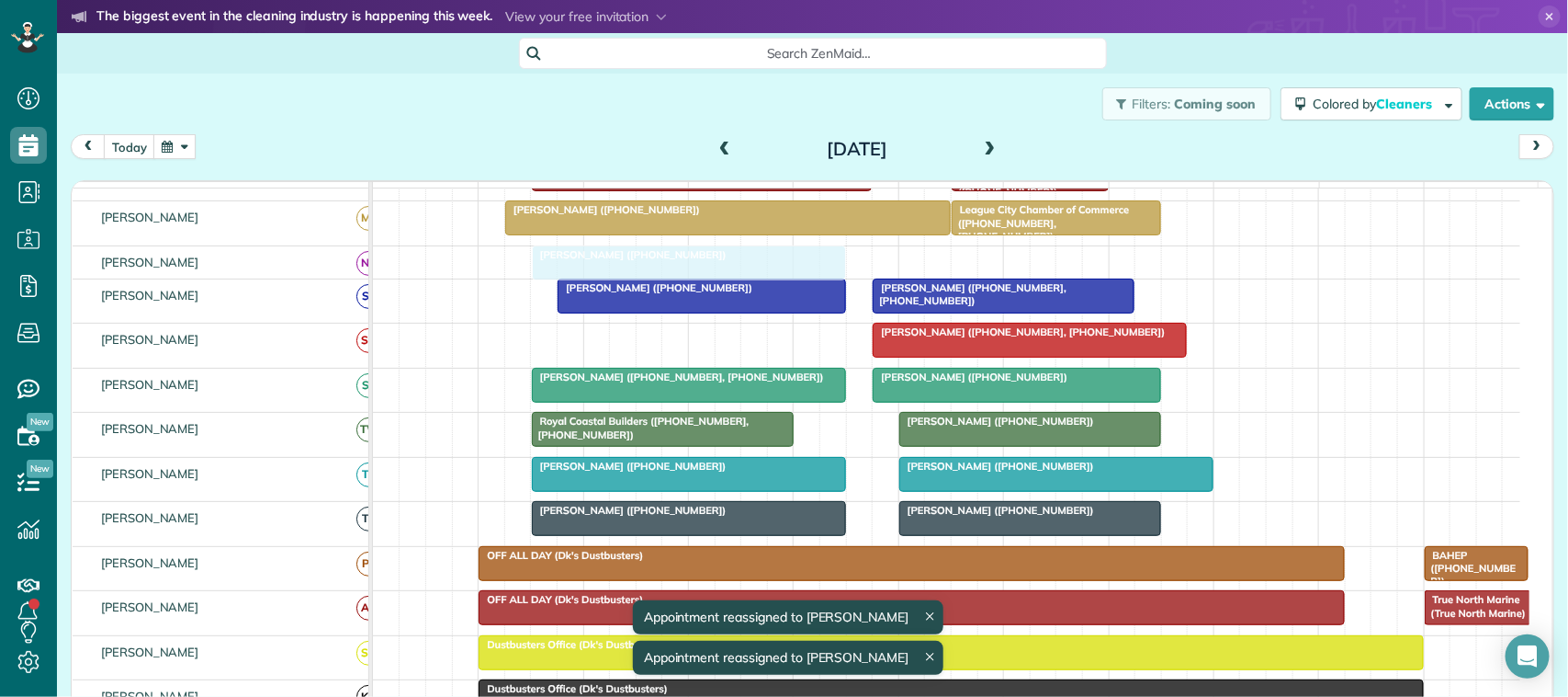
drag, startPoint x: 680, startPoint y: 360, endPoint x: 672, endPoint y: 295, distance: 65.5
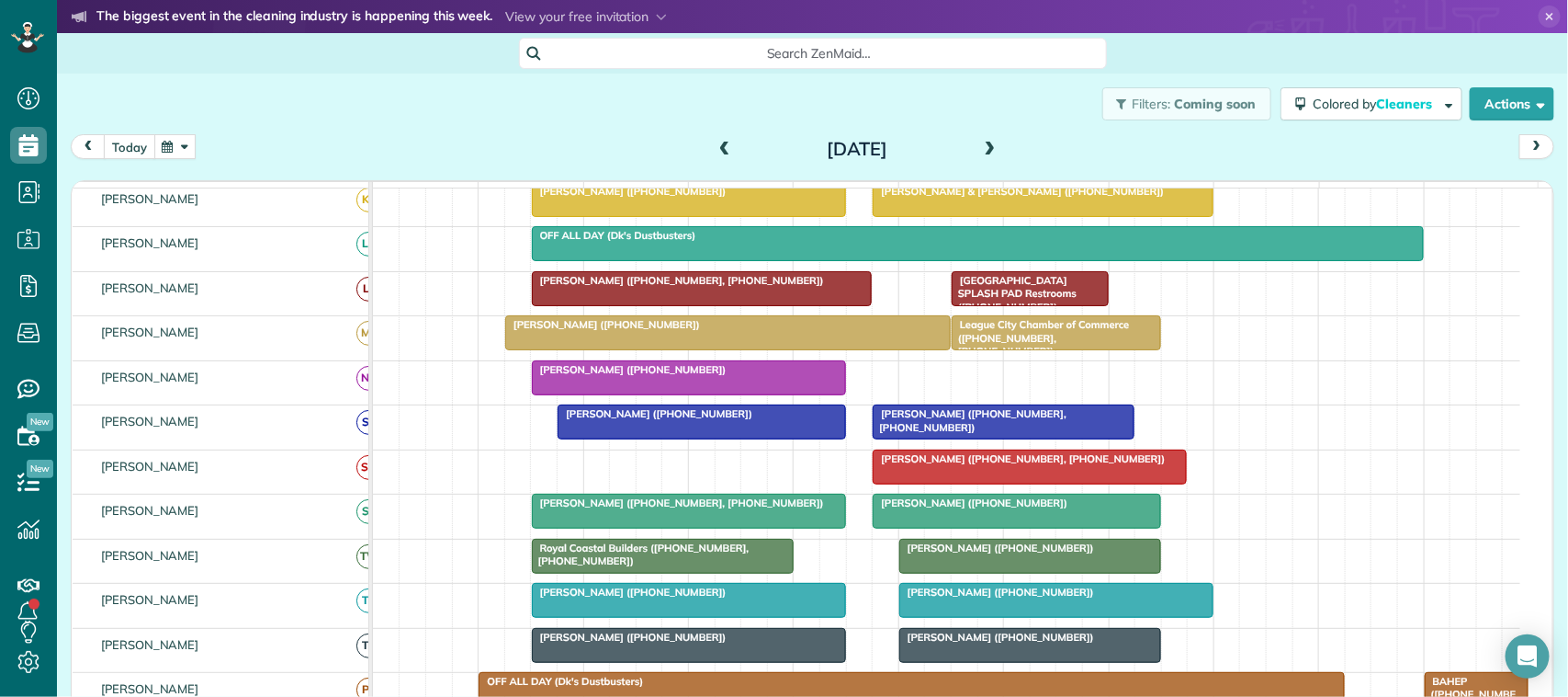
click at [142, 136] on button "today" at bounding box center [130, 146] width 51 height 25
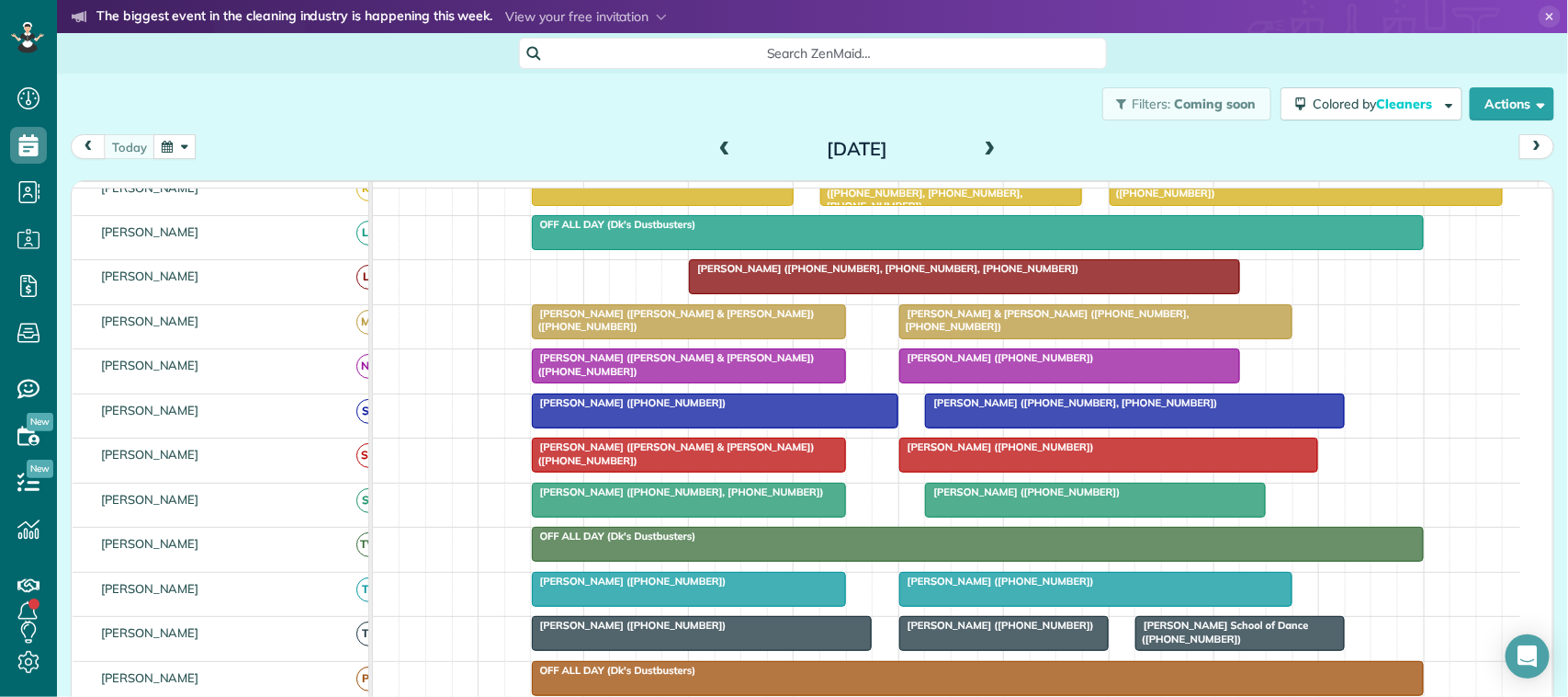
scroll to position [460, 0]
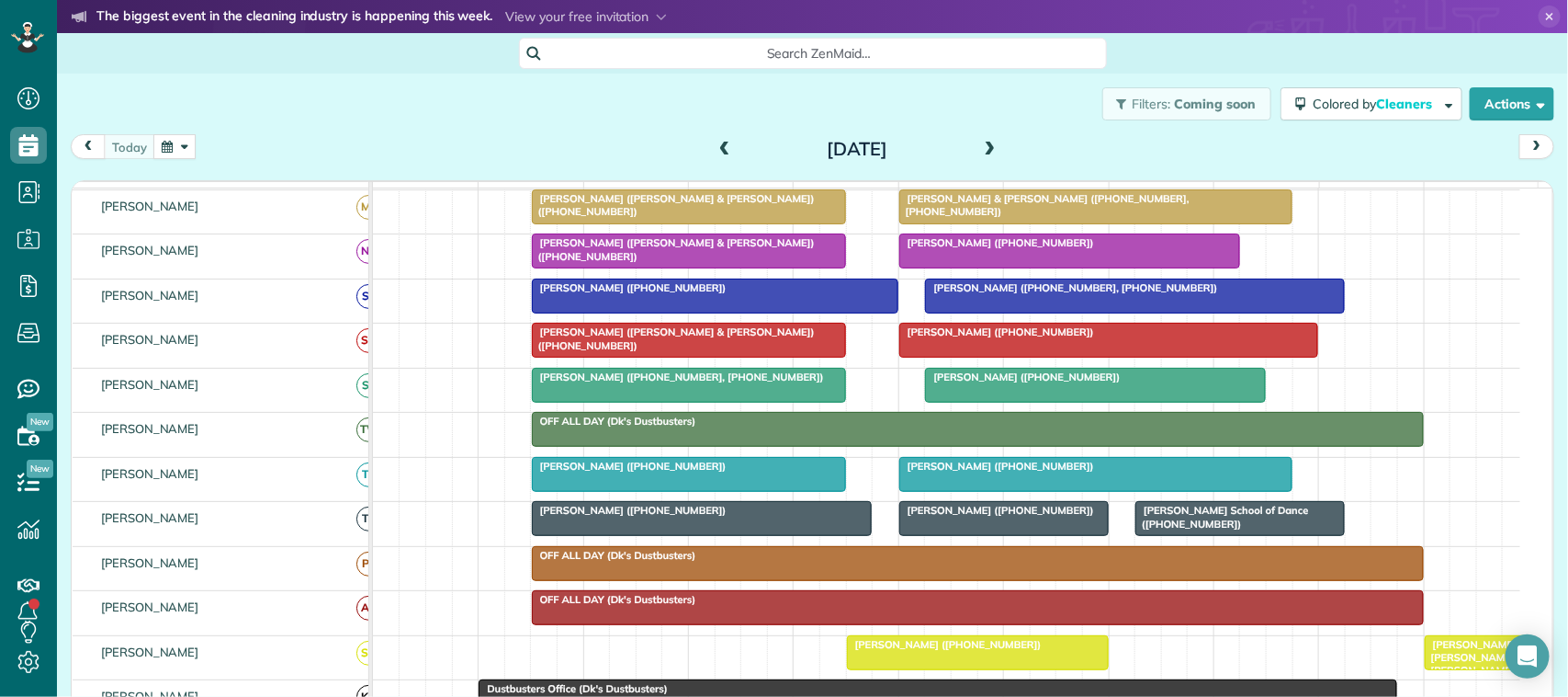
click at [171, 143] on button "button" at bounding box center [175, 146] width 42 height 25
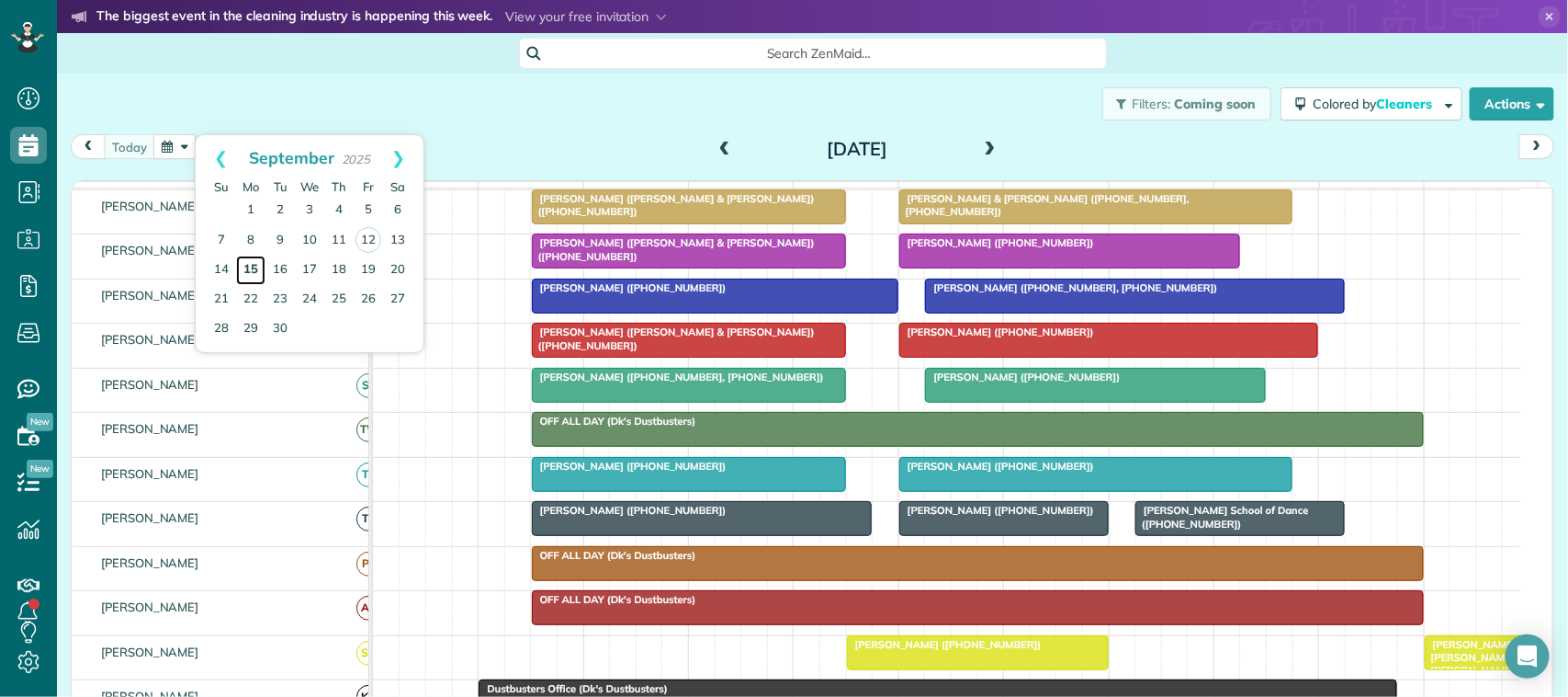
click at [251, 269] on link "15" at bounding box center [251, 270] width 29 height 29
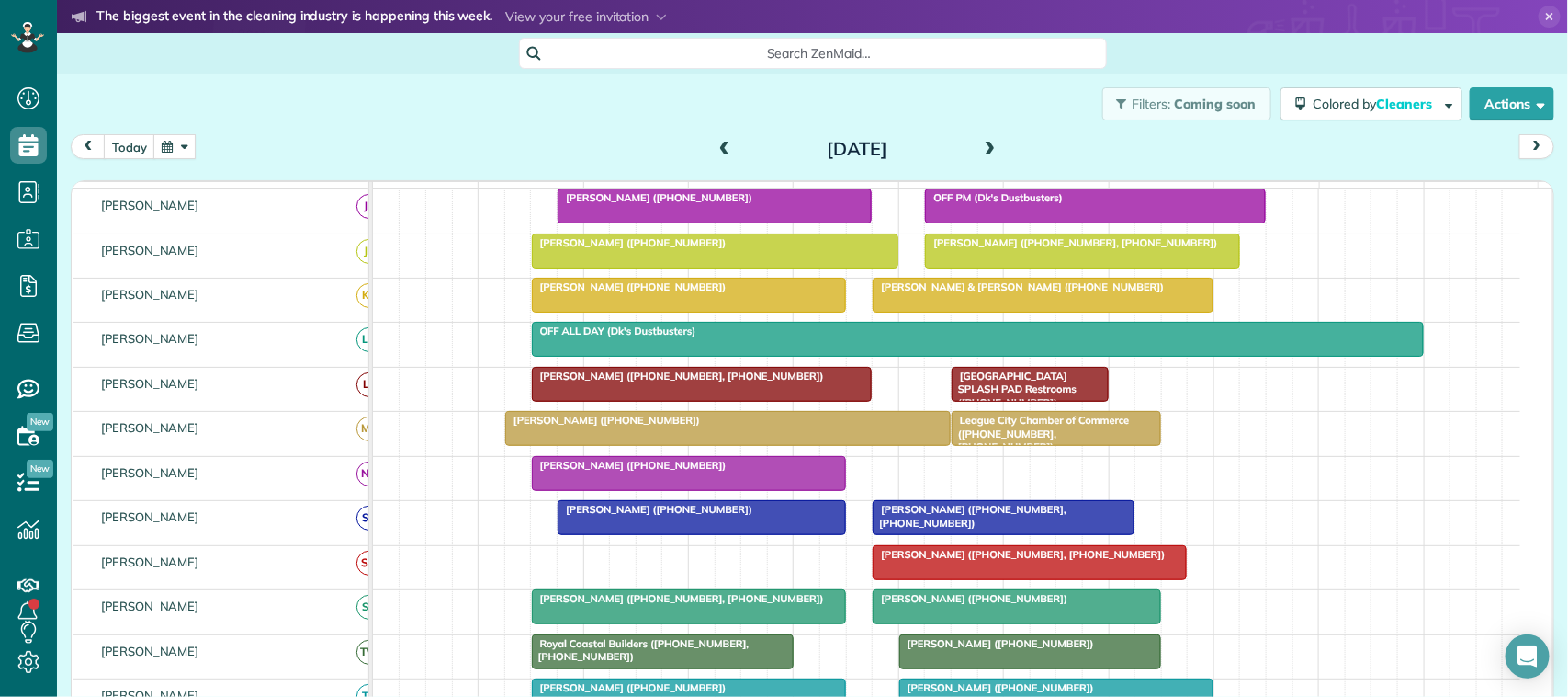
scroll to position [230, 0]
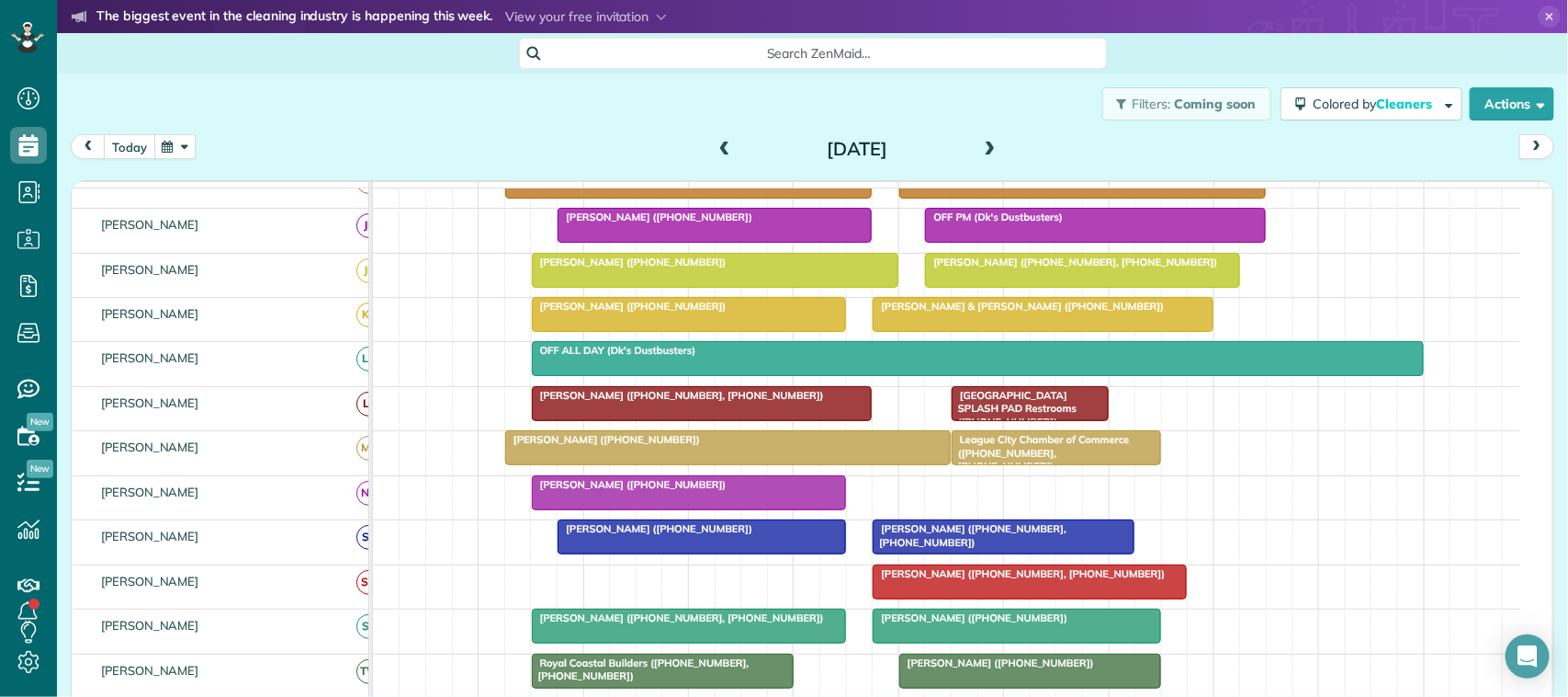
click at [126, 141] on button "today" at bounding box center [130, 146] width 51 height 25
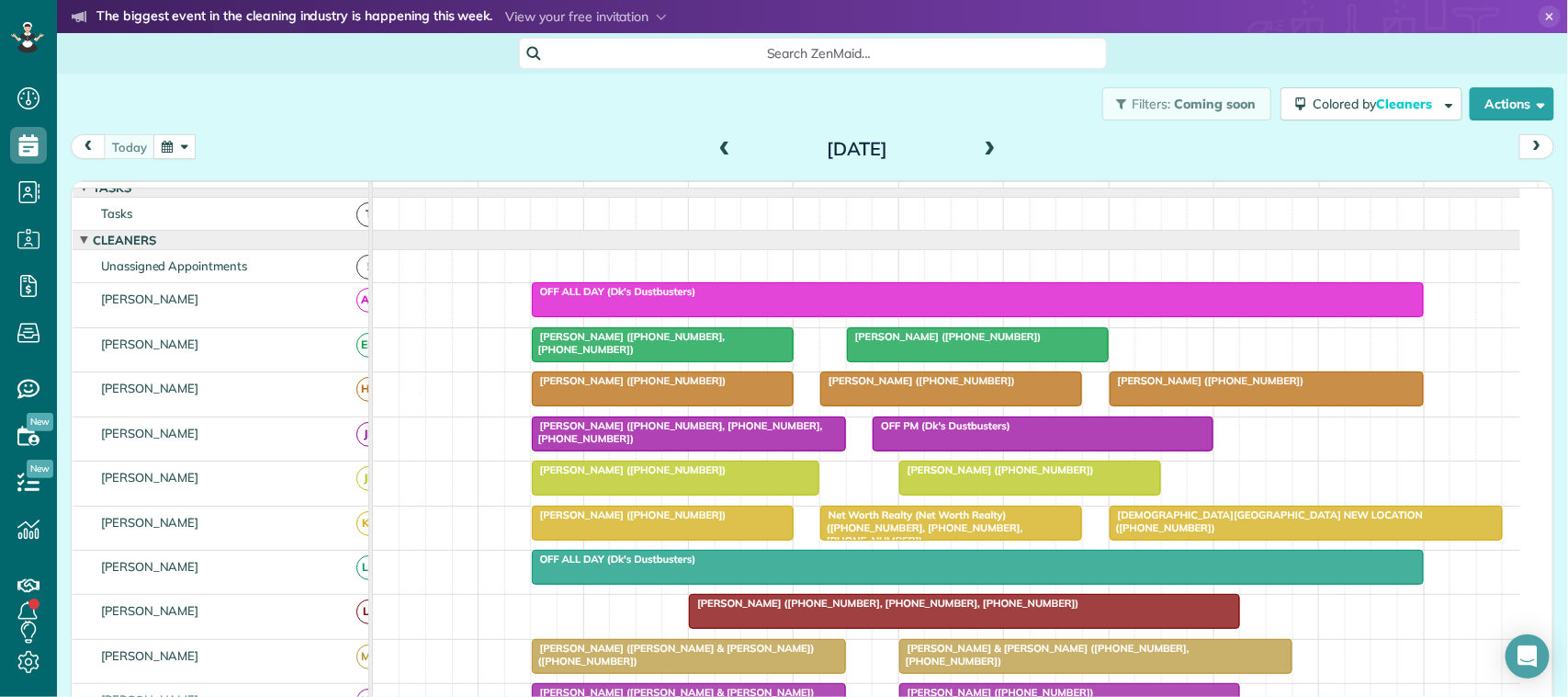
scroll to position [0, 0]
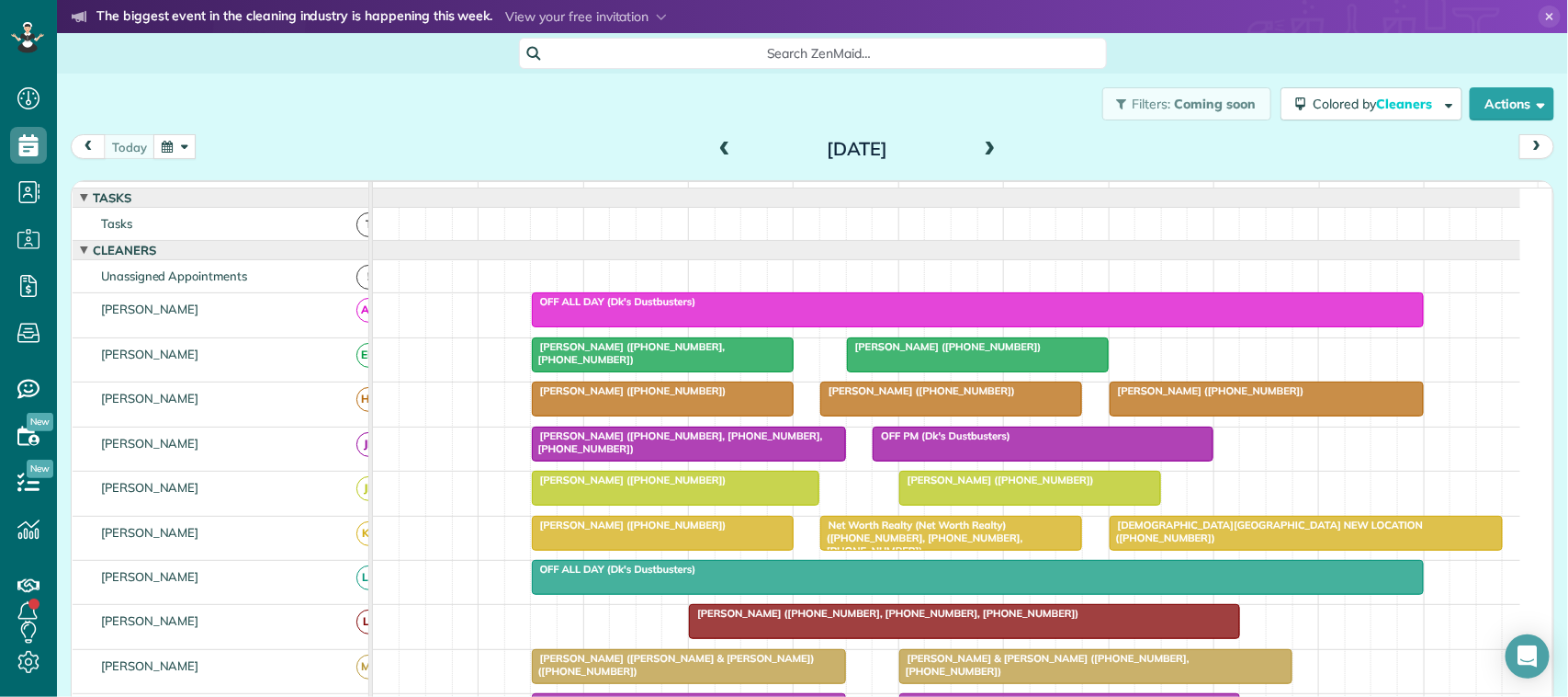
click at [130, 159] on div "[DATE] [DATE]" at bounding box center [812, 151] width 1483 height 34
click at [181, 149] on button "button" at bounding box center [175, 146] width 42 height 25
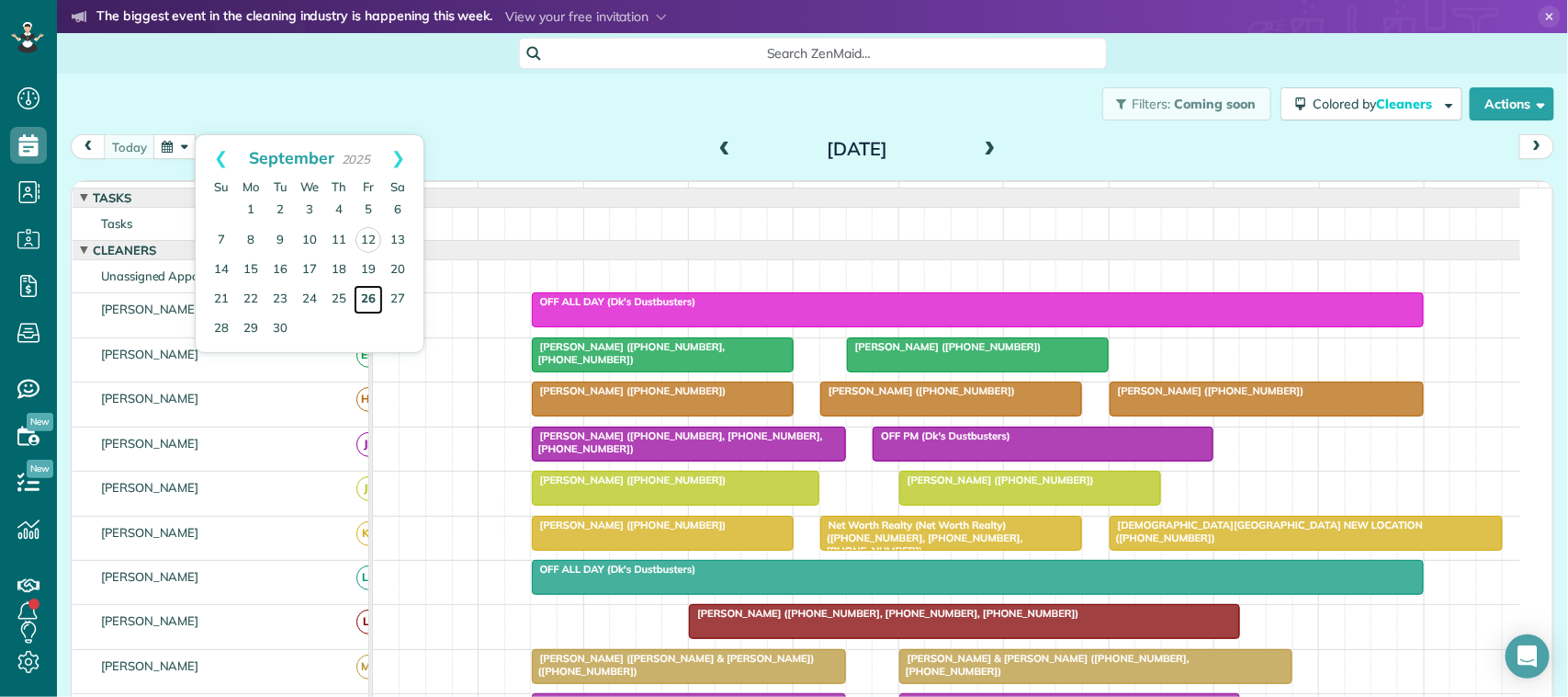
click at [365, 301] on link "26" at bounding box center [369, 300] width 29 height 29
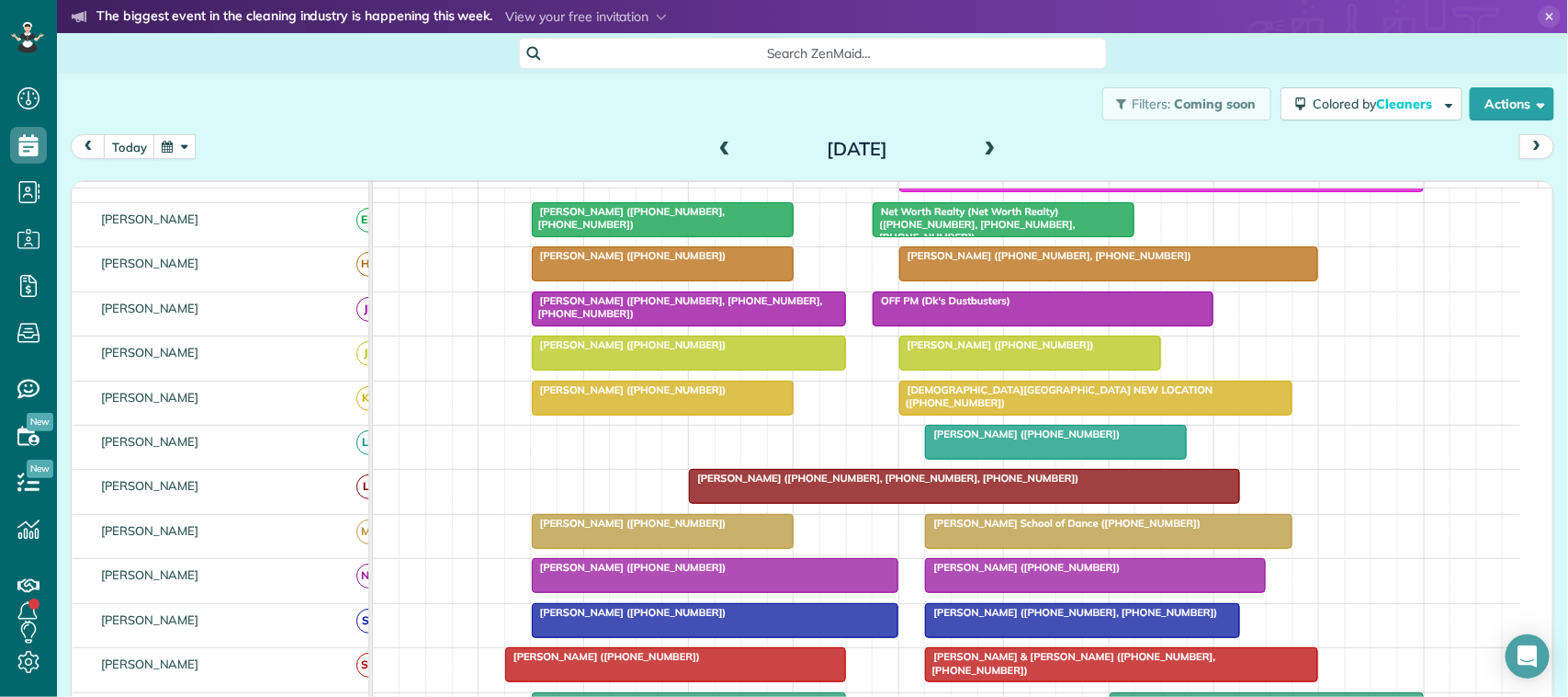
scroll to position [49, 0]
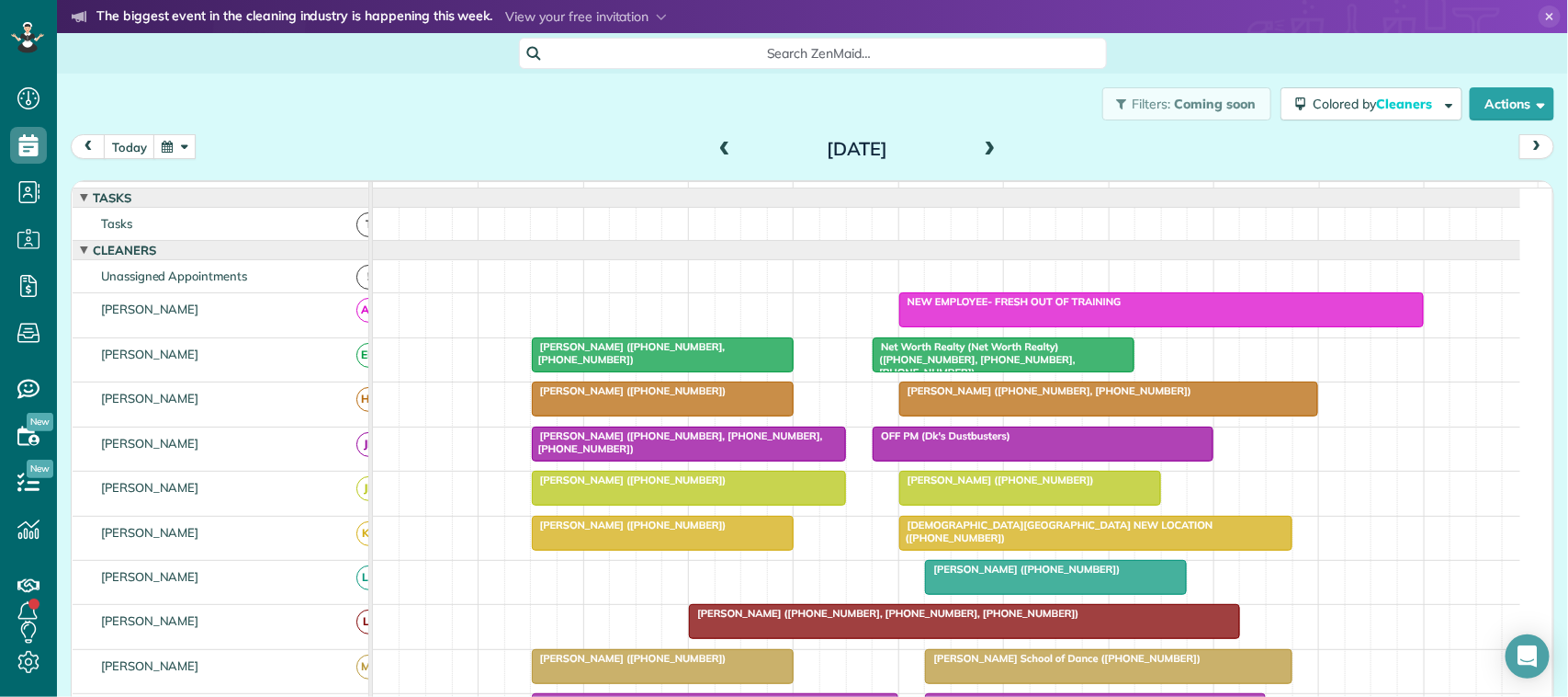
click at [164, 143] on button "button" at bounding box center [175, 146] width 42 height 25
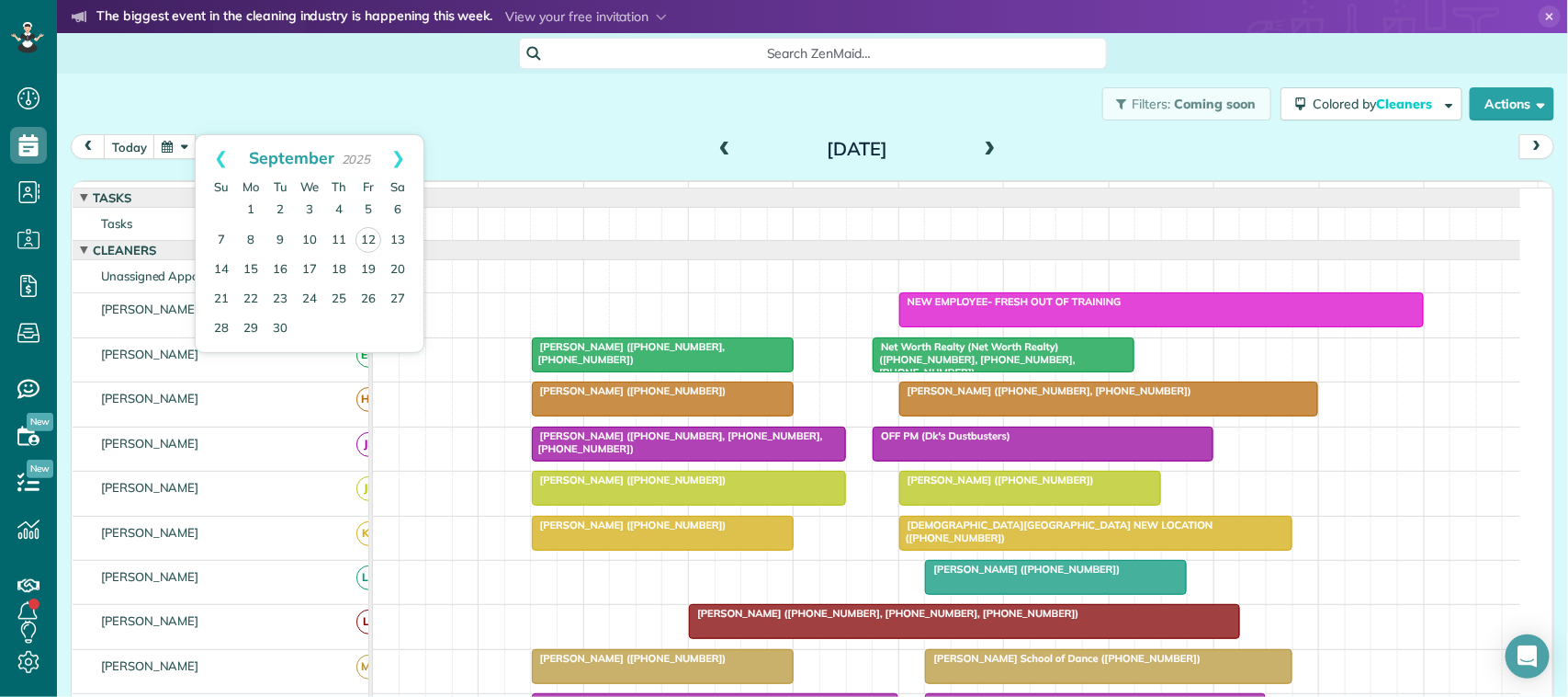
click at [469, 126] on div "Filters: Coming soon Colored by Cleaners Color by Cleaner Color by Team Color b…" at bounding box center [812, 104] width 1511 height 61
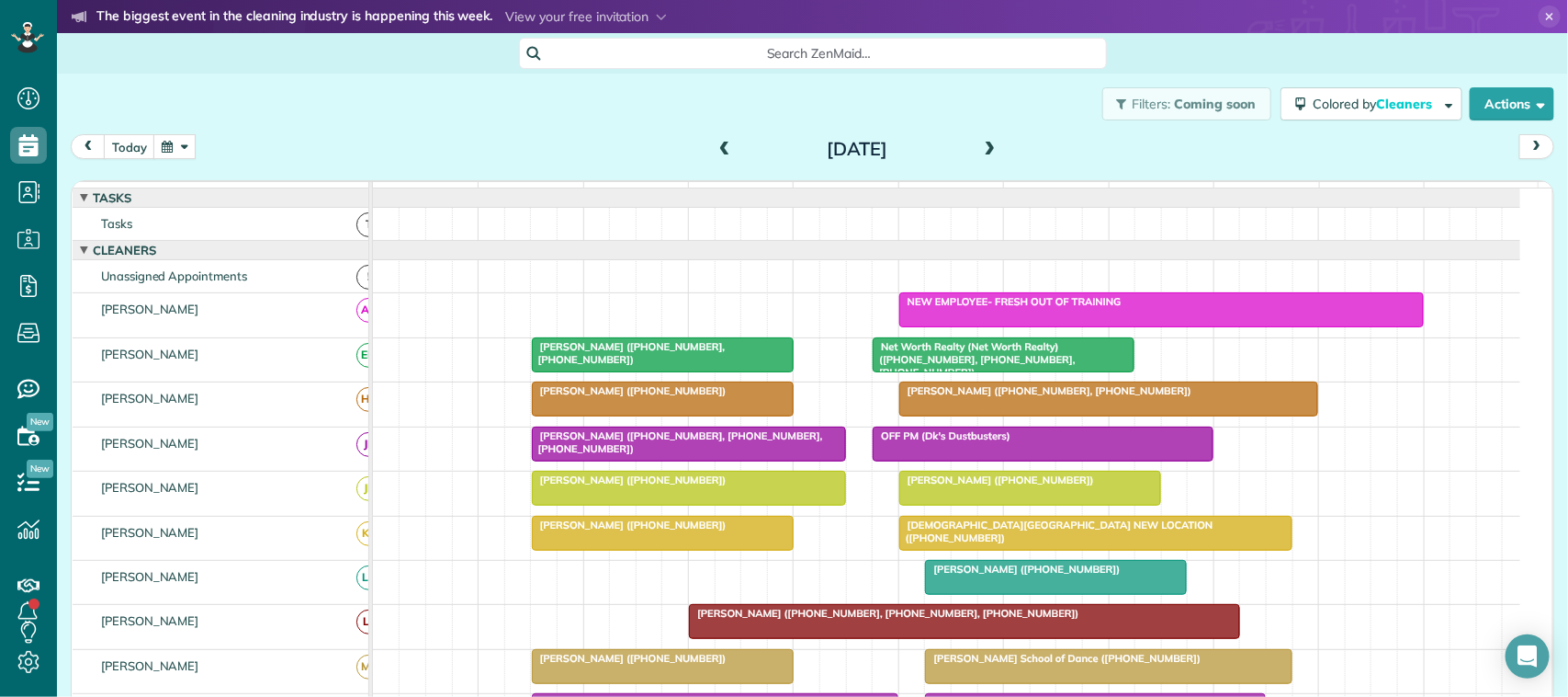
click at [166, 156] on button "button" at bounding box center [175, 146] width 42 height 25
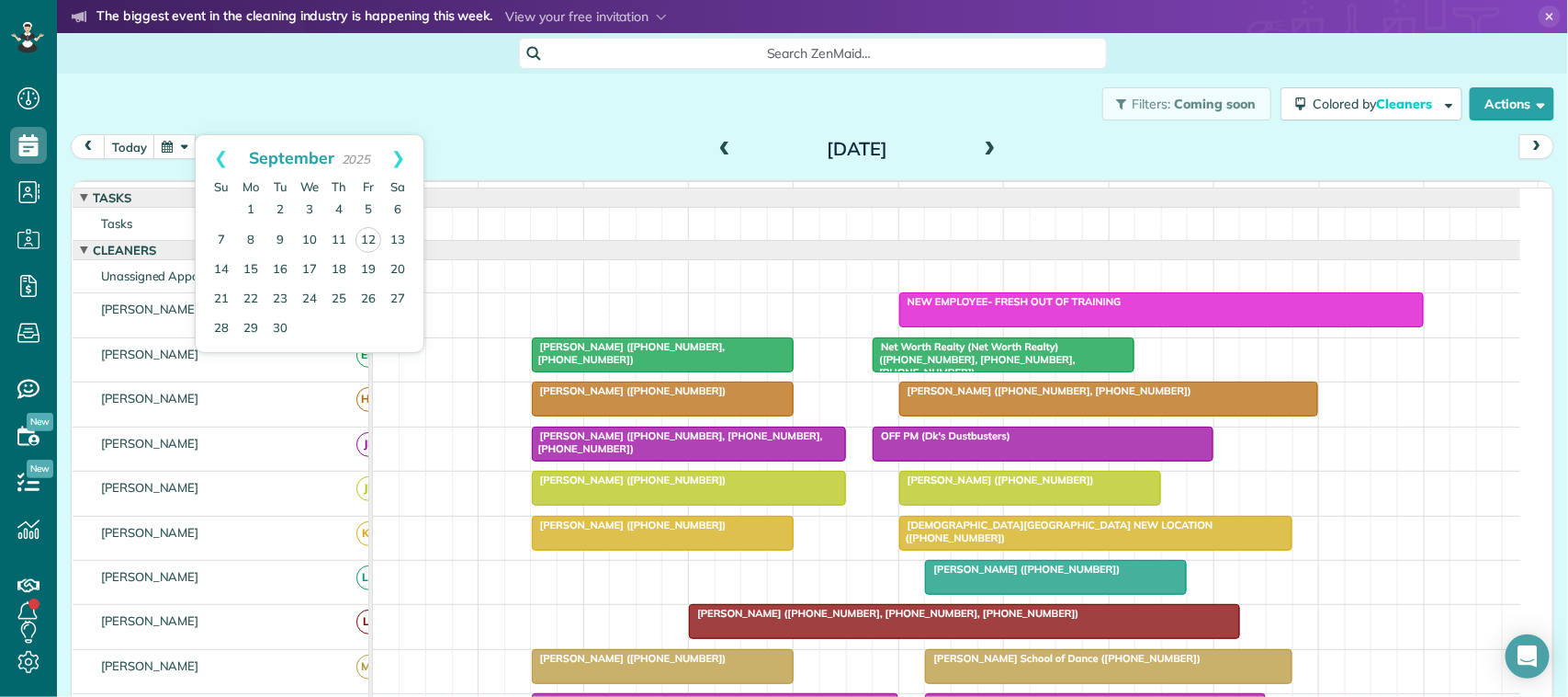
click at [287, 120] on div "Filters: Coming soon Colored by Cleaners Color by Cleaner Color by Team Color b…" at bounding box center [812, 104] width 1511 height 61
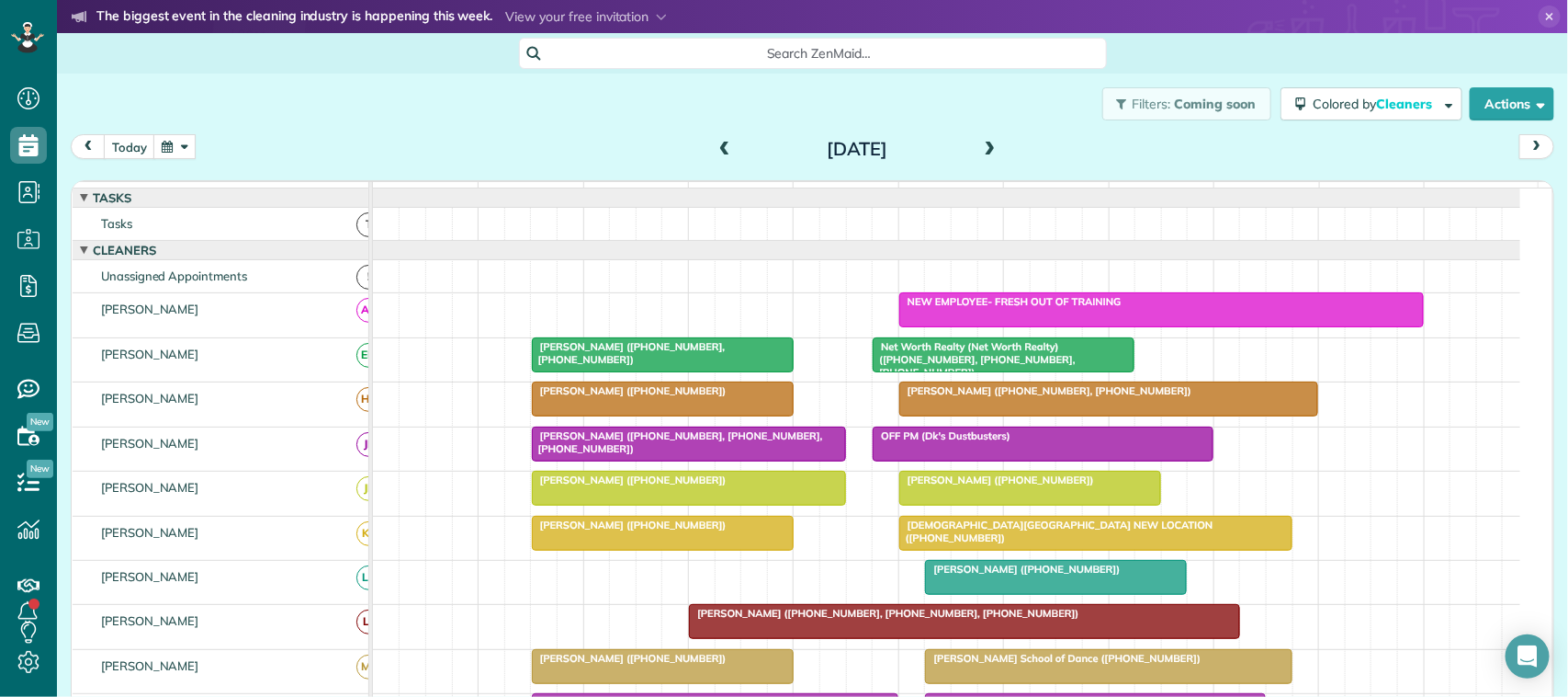
click at [176, 154] on button "button" at bounding box center [175, 146] width 42 height 25
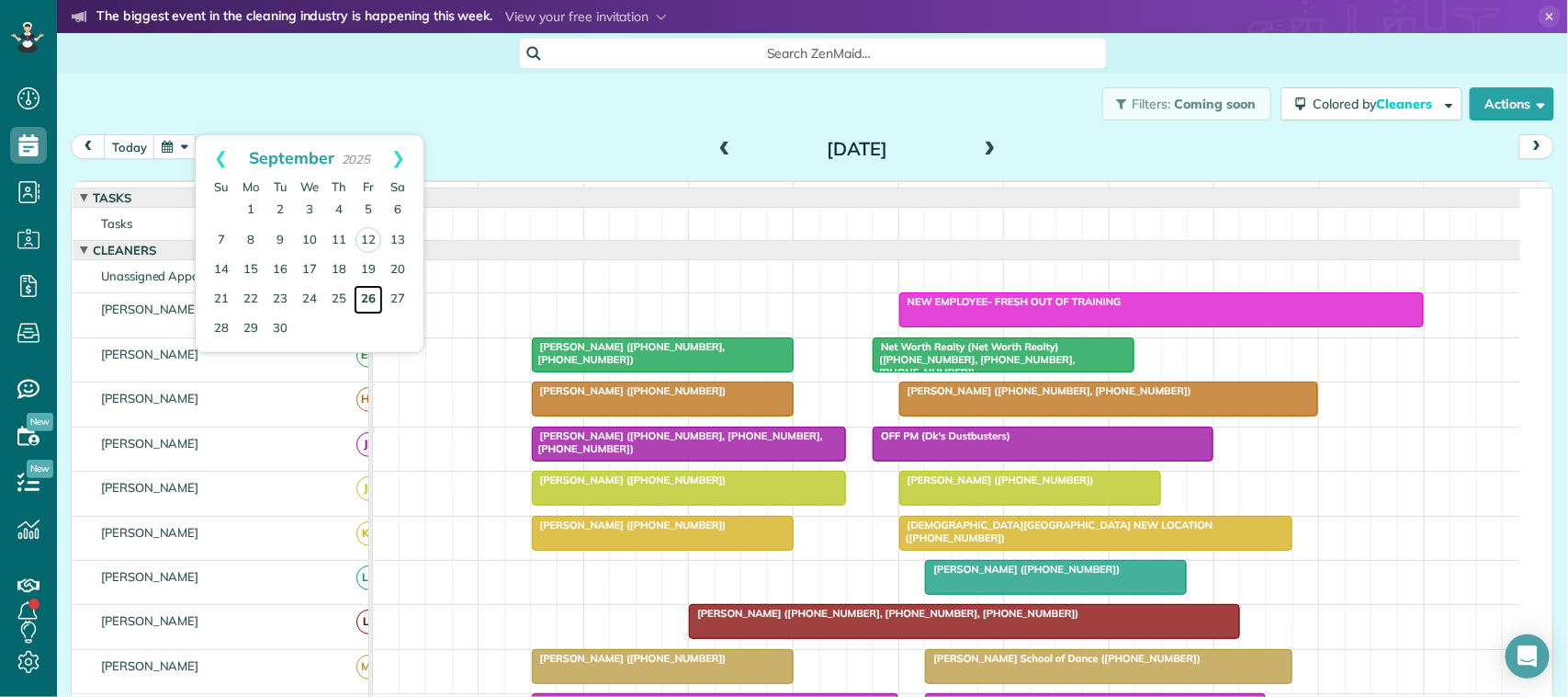
click at [364, 302] on link "26" at bounding box center [369, 300] width 29 height 29
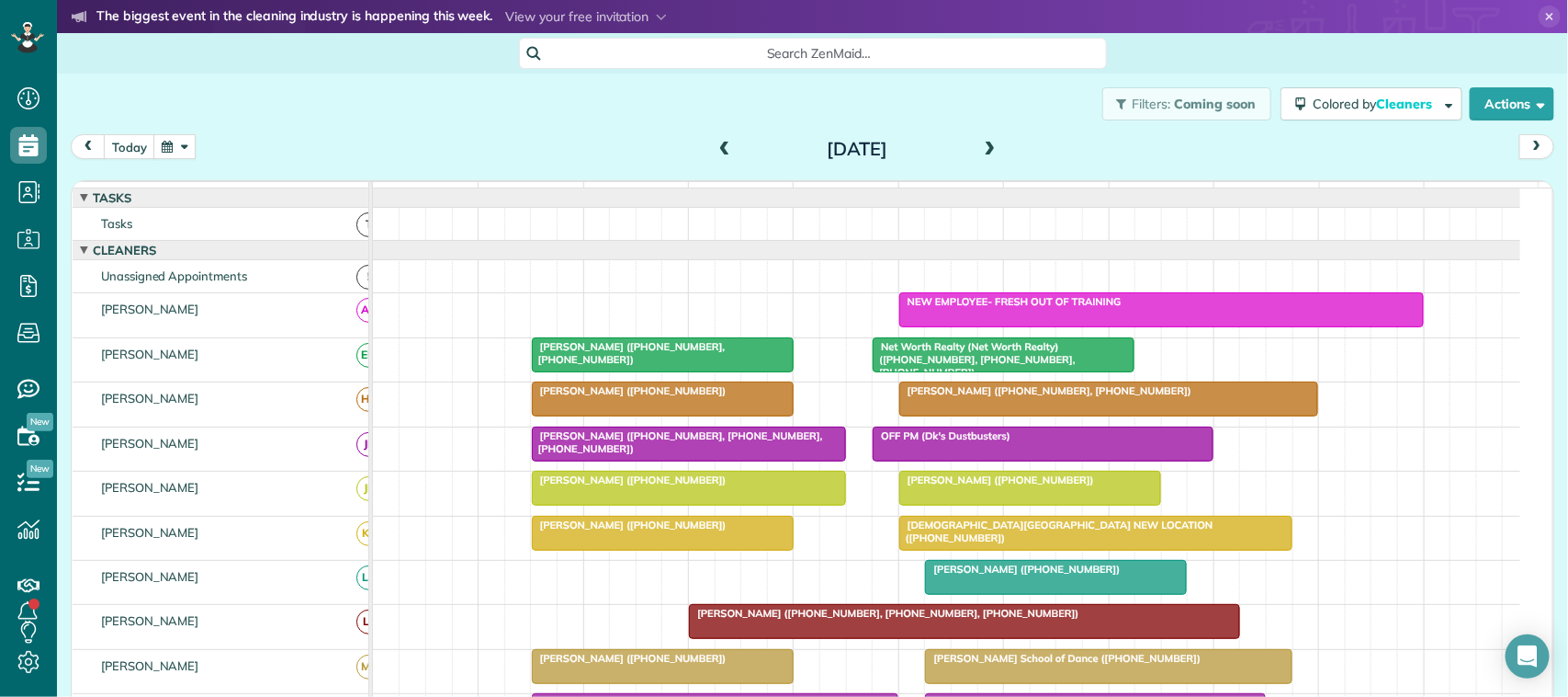
click at [713, 130] on div "Filters: Coming soon Colored by Cleaners Color by Cleaner Color by Team Color b…" at bounding box center [812, 104] width 1511 height 61
click at [715, 140] on span at bounding box center [725, 150] width 20 height 28
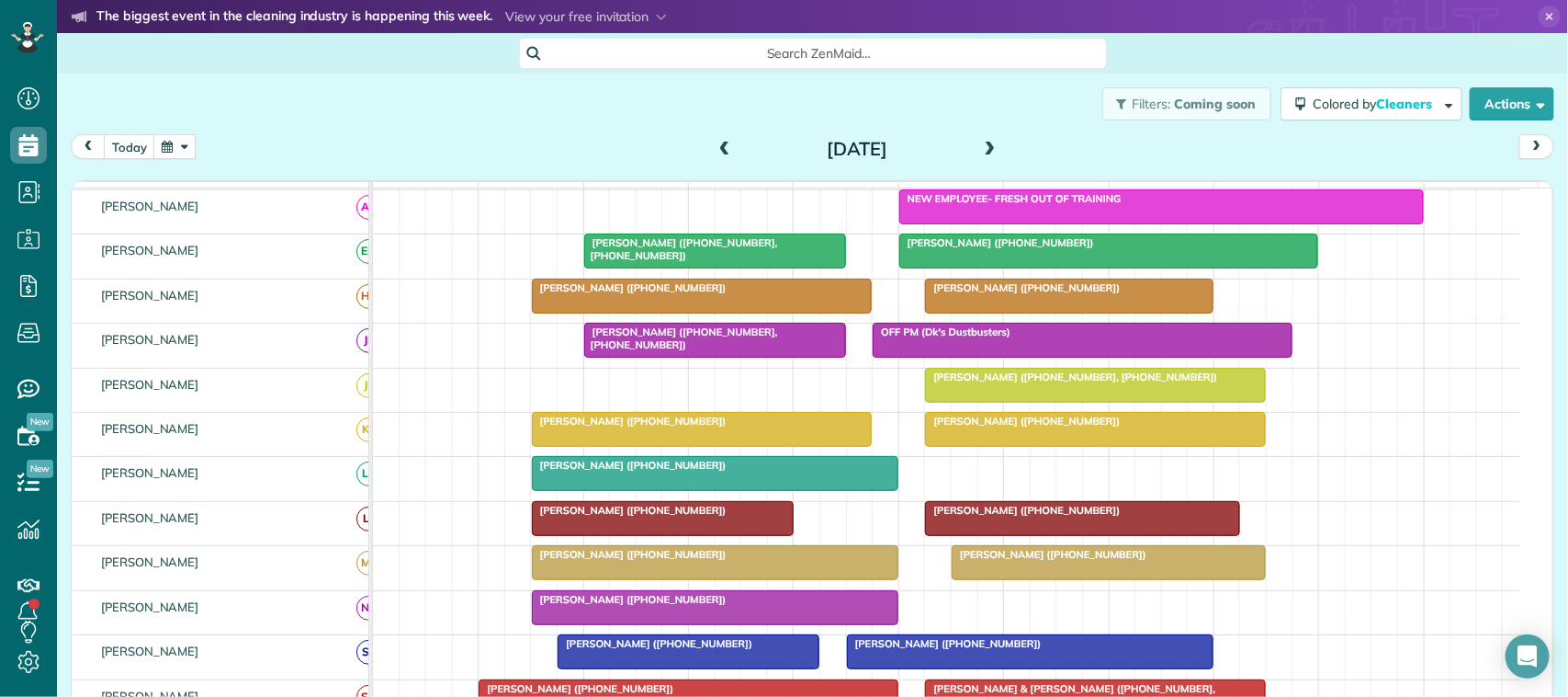
click at [718, 142] on span at bounding box center [725, 150] width 20 height 17
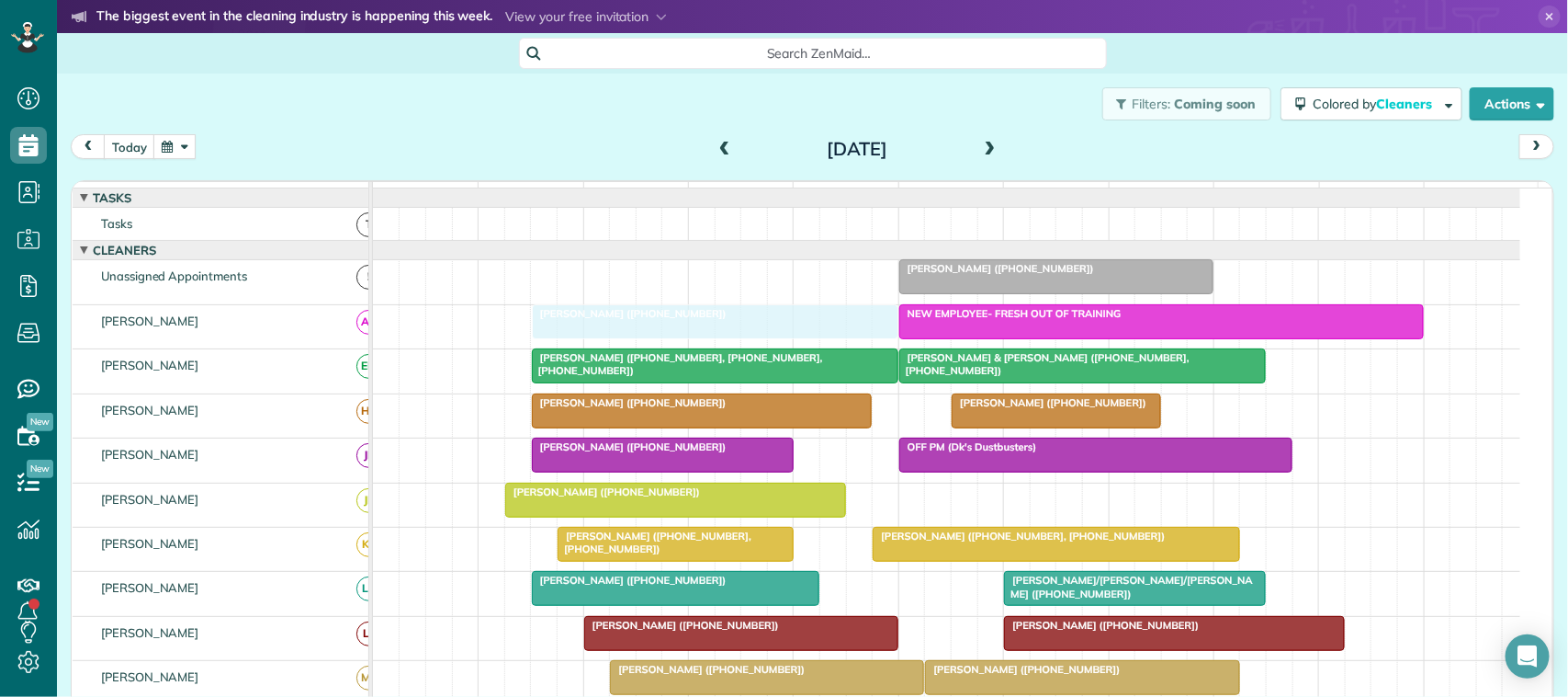
drag, startPoint x: 650, startPoint y: 299, endPoint x: 648, endPoint y: 337, distance: 38.1
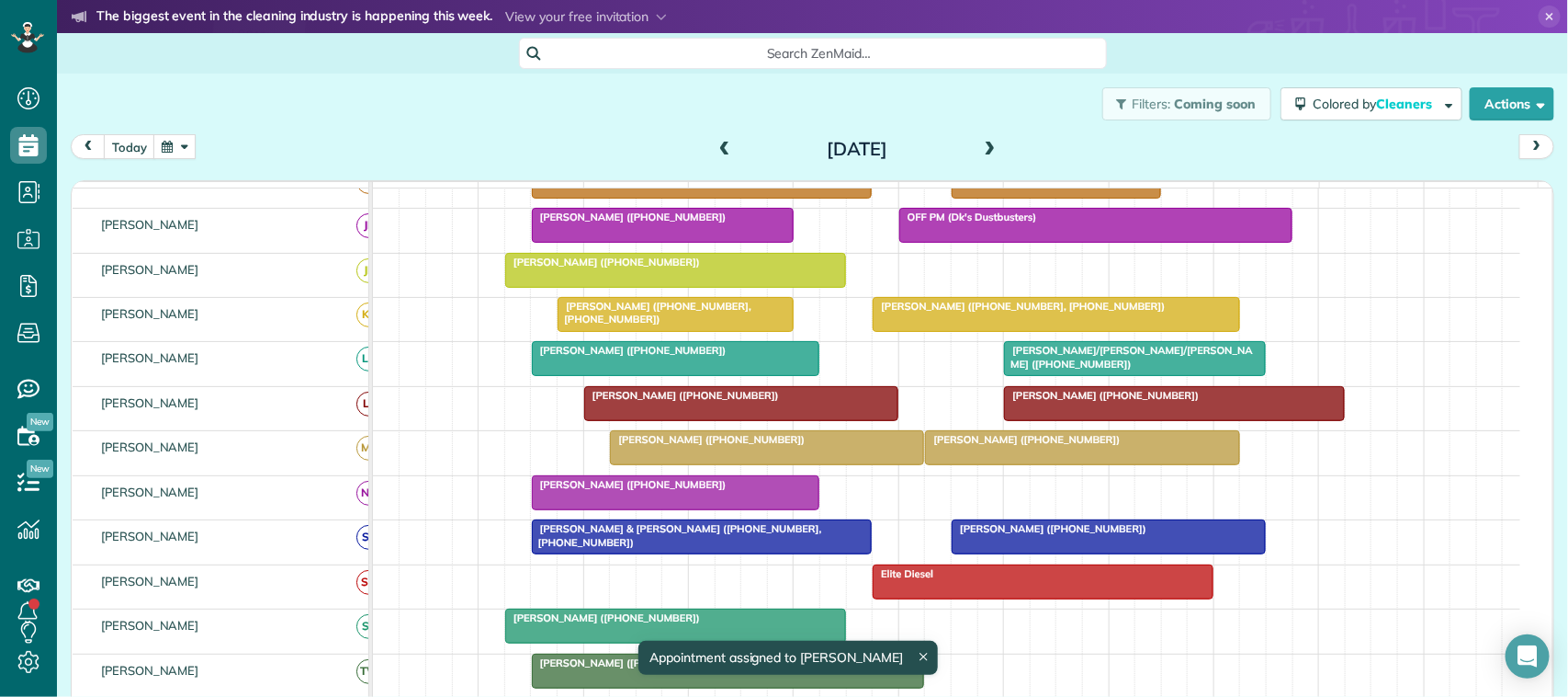
click at [715, 140] on span at bounding box center [725, 150] width 20 height 28
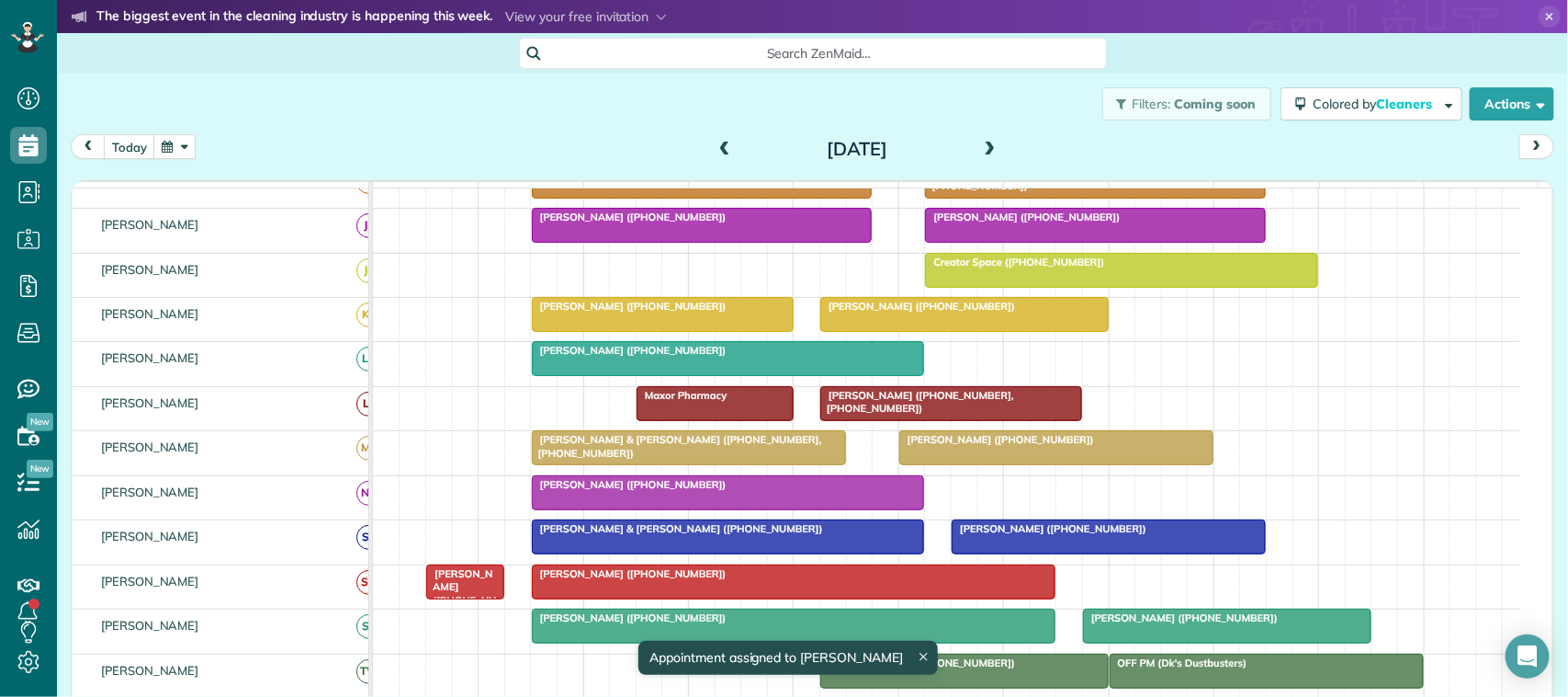
click at [983, 139] on span at bounding box center [990, 150] width 20 height 28
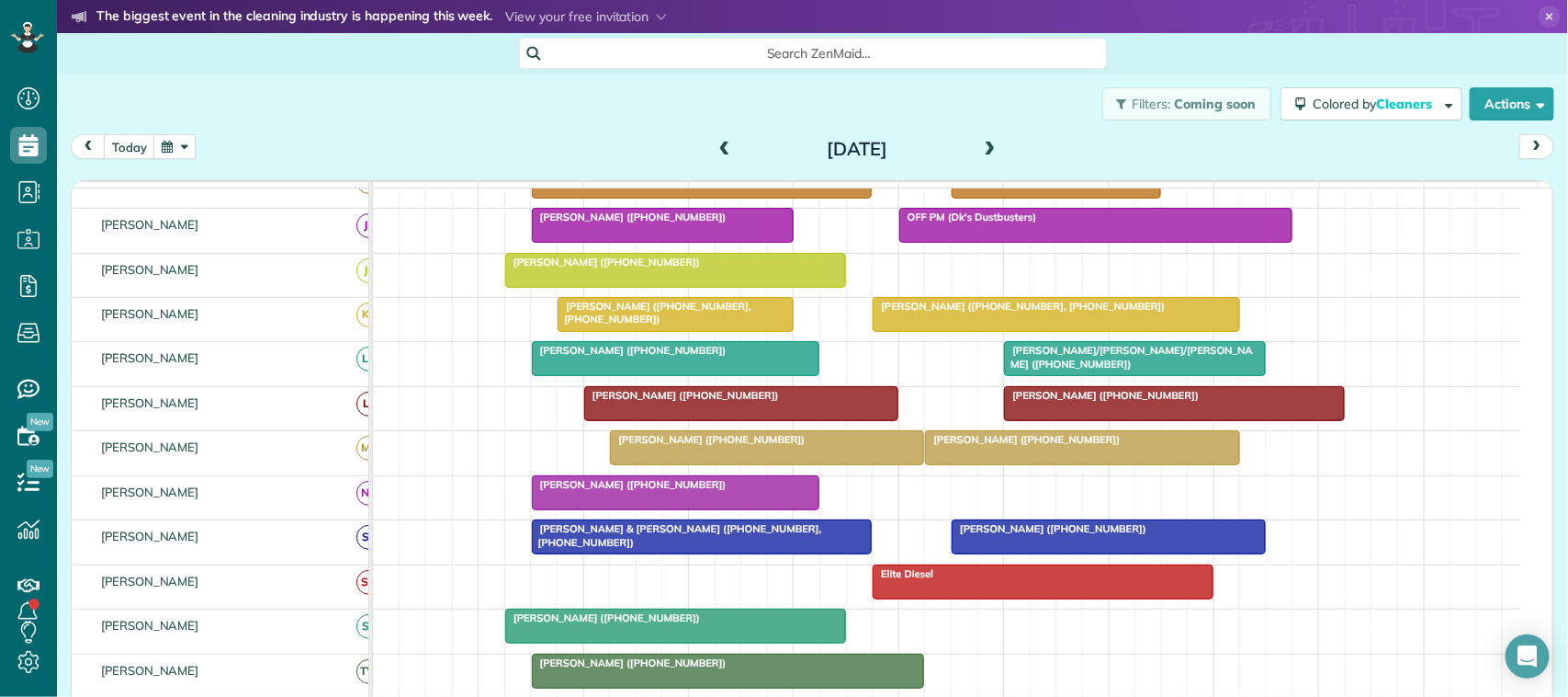
click at [984, 148] on span at bounding box center [990, 150] width 20 height 17
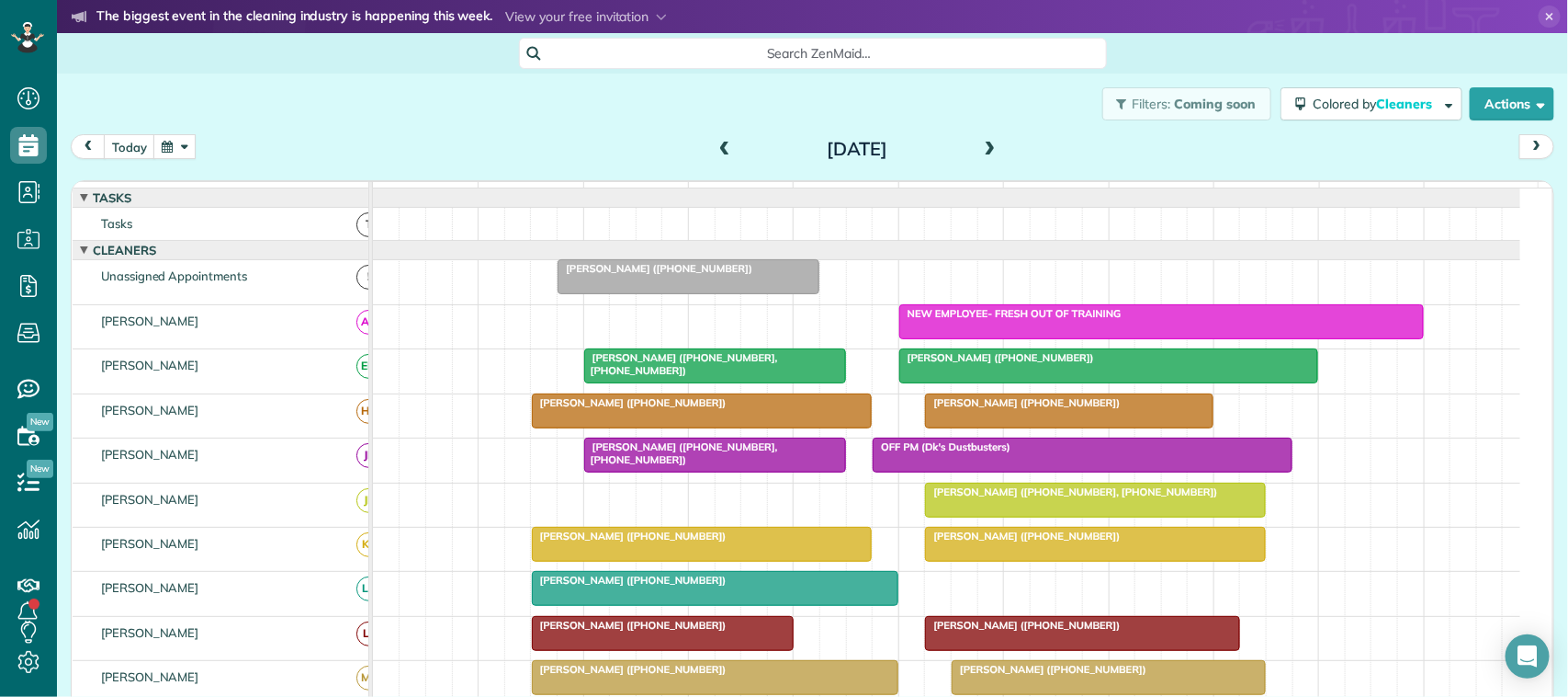
click at [980, 144] on span at bounding box center [990, 150] width 20 height 17
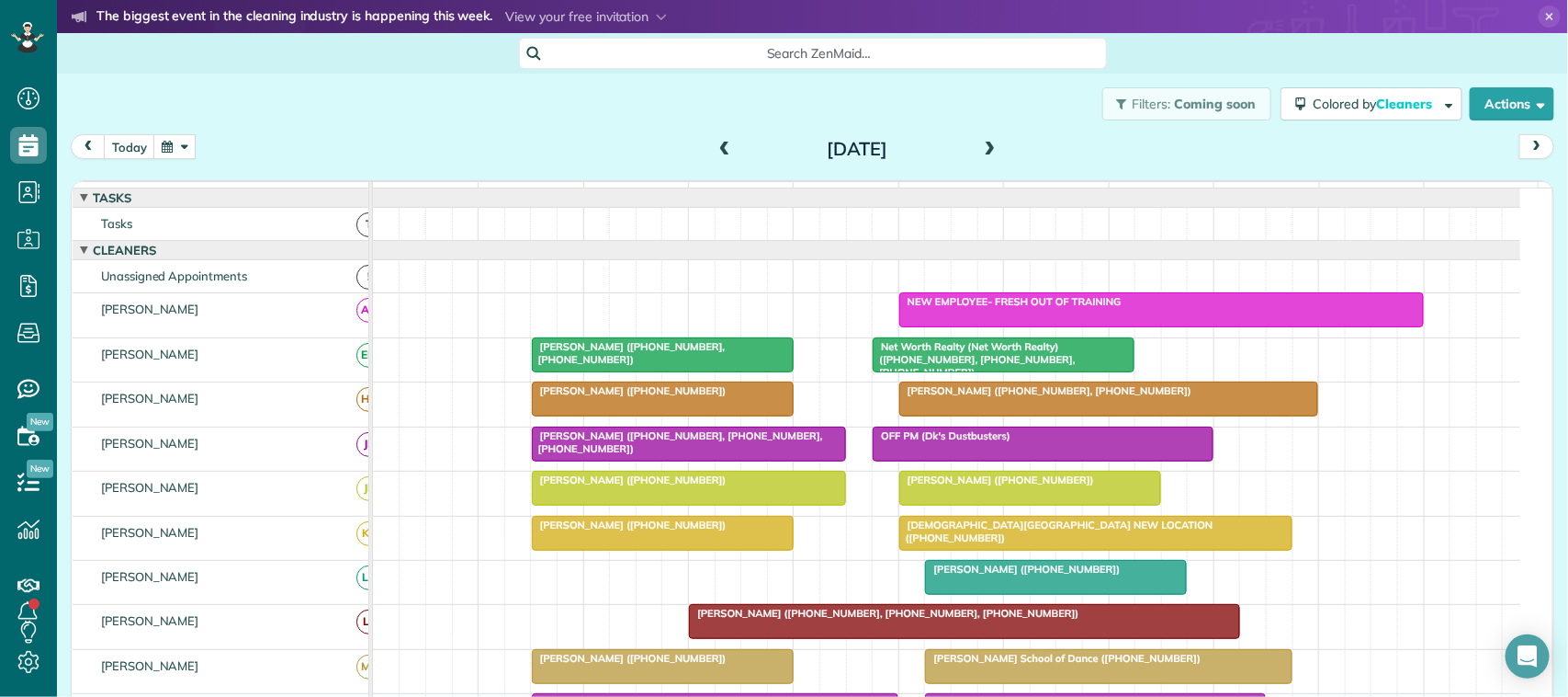
click at [718, 148] on span at bounding box center [725, 150] width 20 height 17
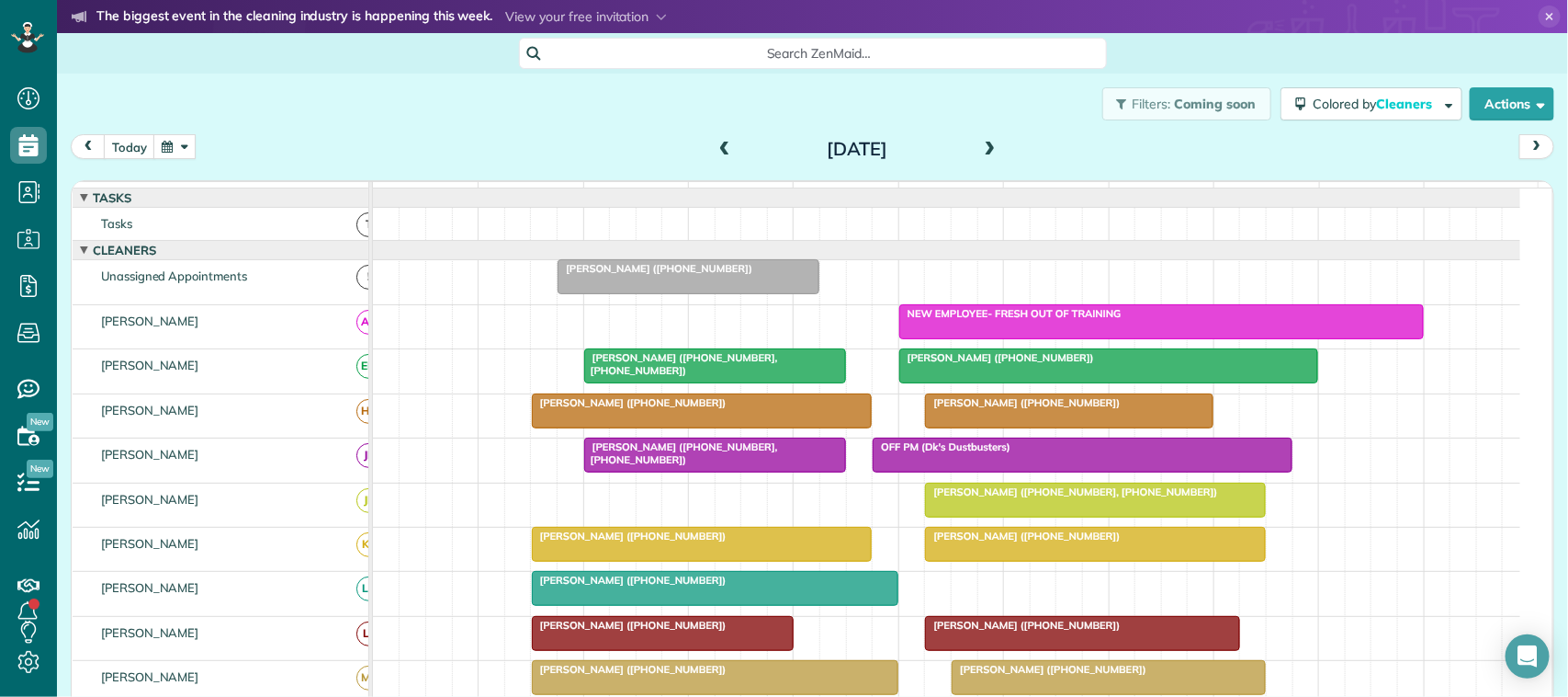
click at [980, 154] on span at bounding box center [990, 150] width 20 height 17
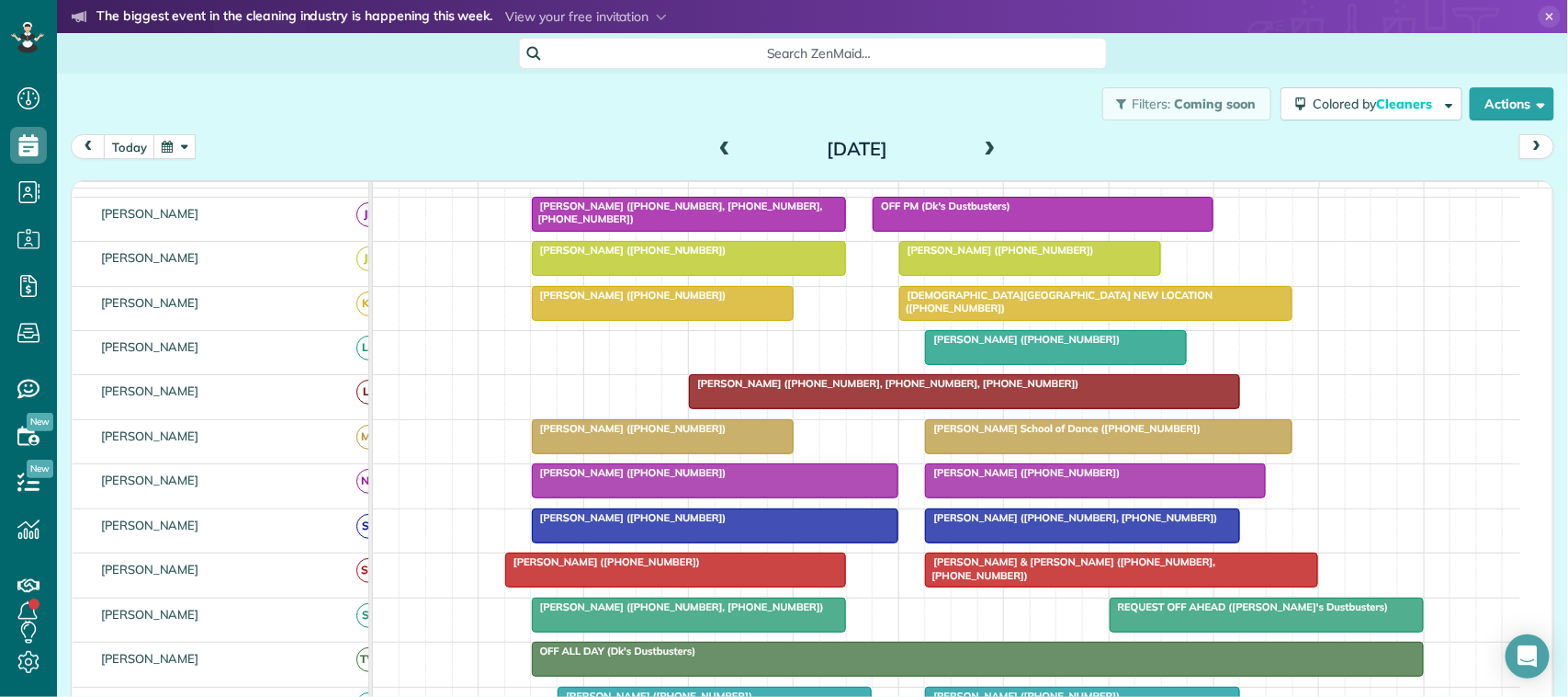
click at [726, 148] on span at bounding box center [725, 150] width 20 height 17
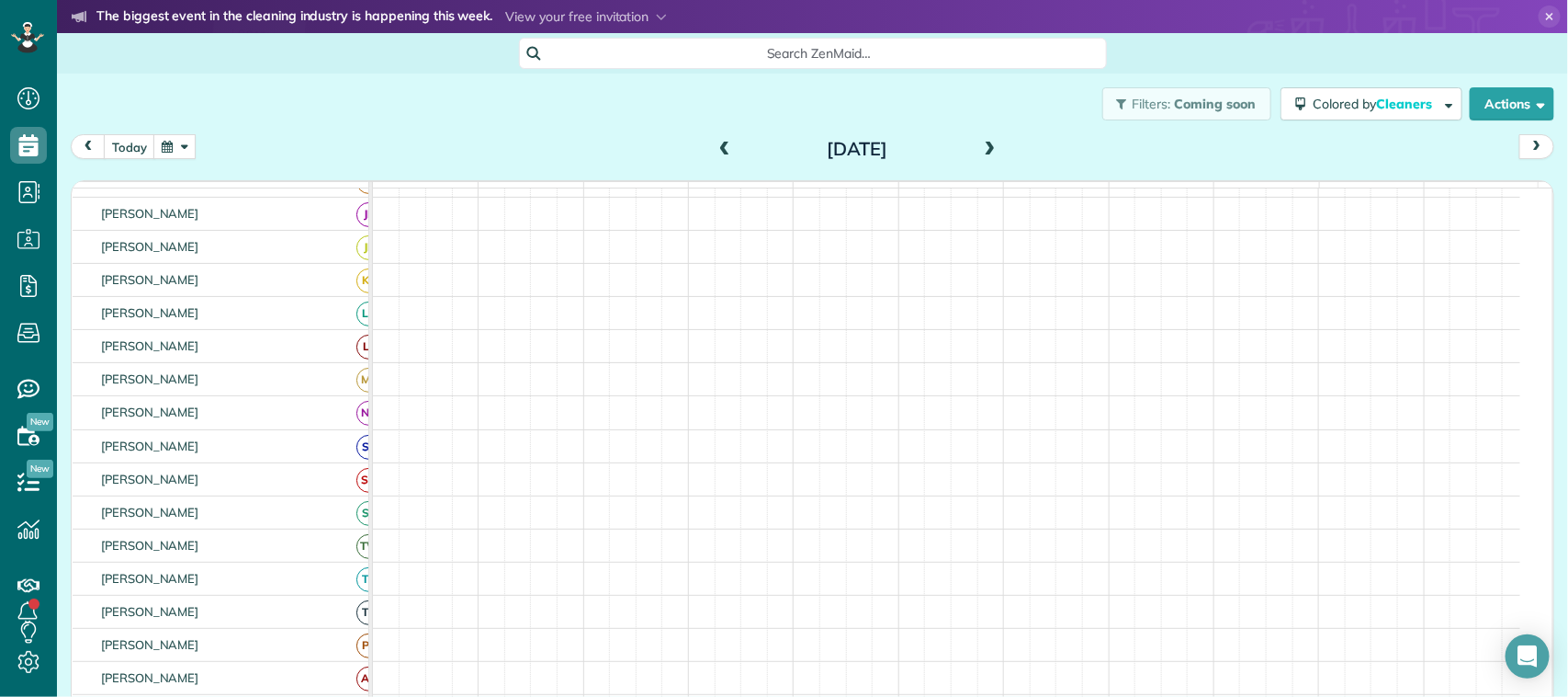
click at [726, 148] on span at bounding box center [725, 150] width 20 height 17
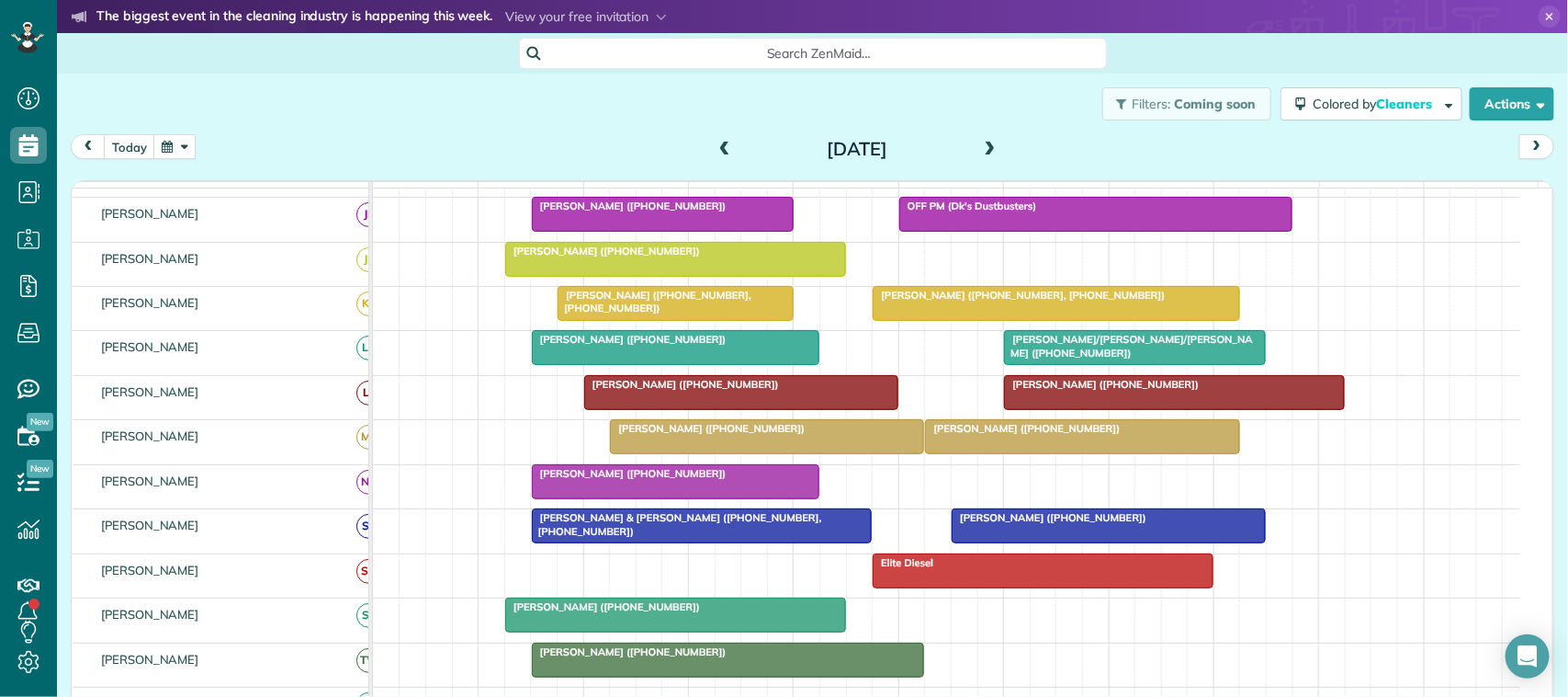
click at [176, 140] on button "button" at bounding box center [175, 146] width 42 height 25
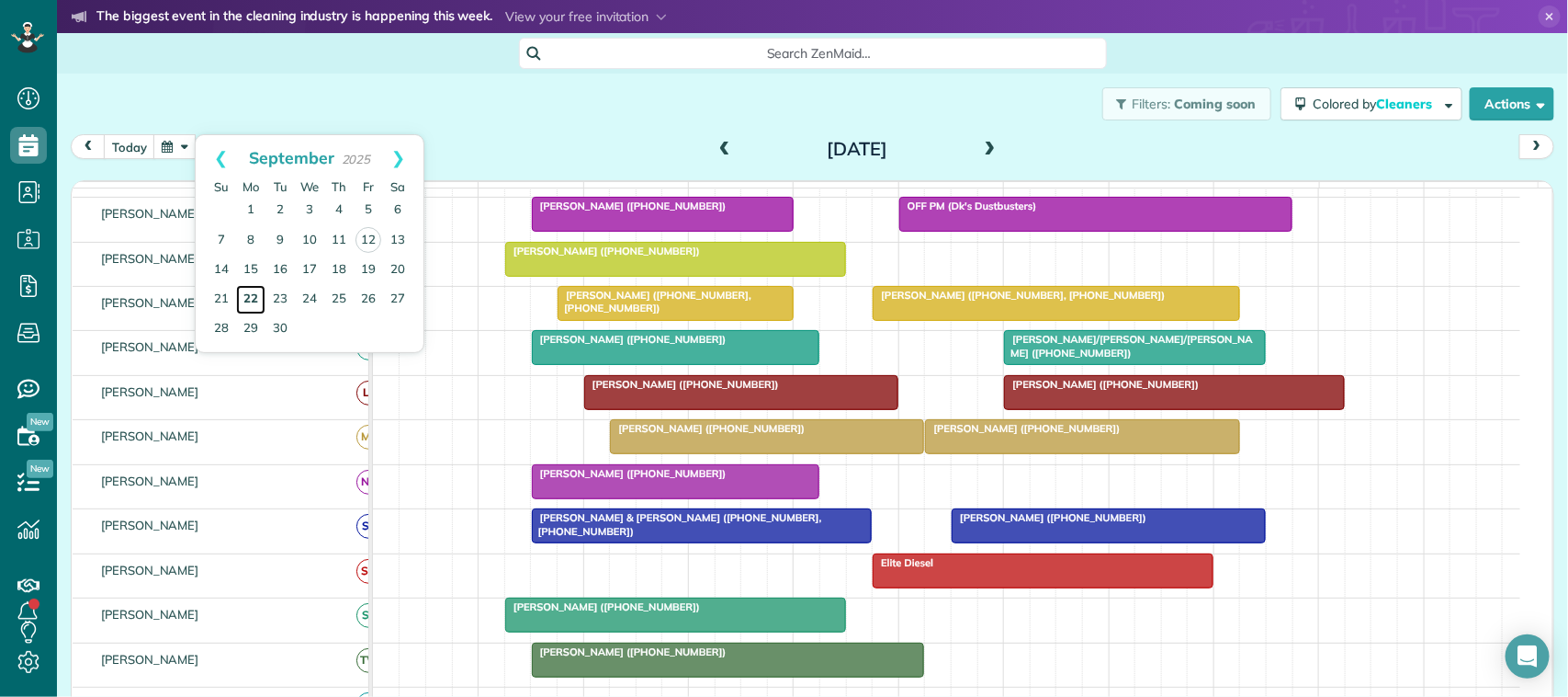
click at [251, 295] on link "22" at bounding box center [251, 300] width 29 height 29
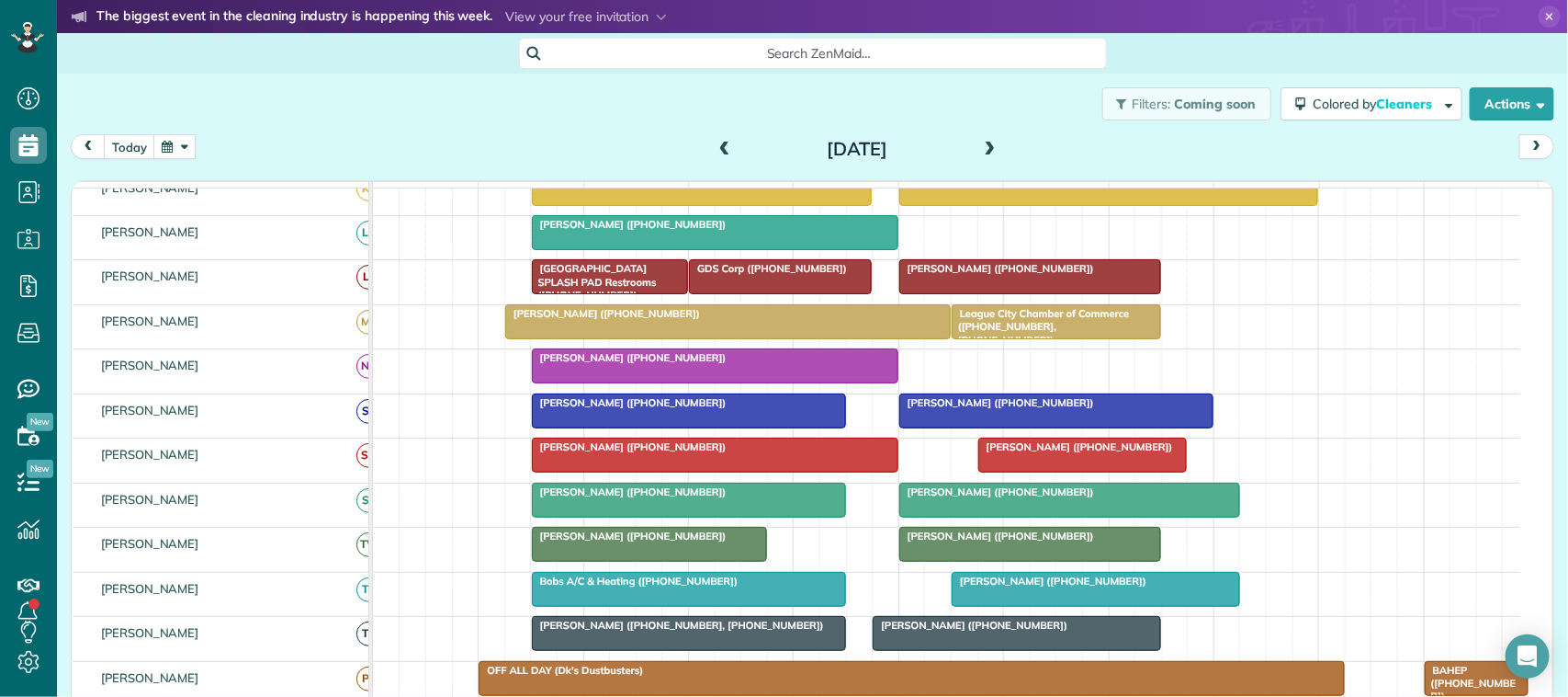
click at [590, 498] on div "[PERSON_NAME] ([PHONE_NUMBER])" at bounding box center [689, 492] width 303 height 13
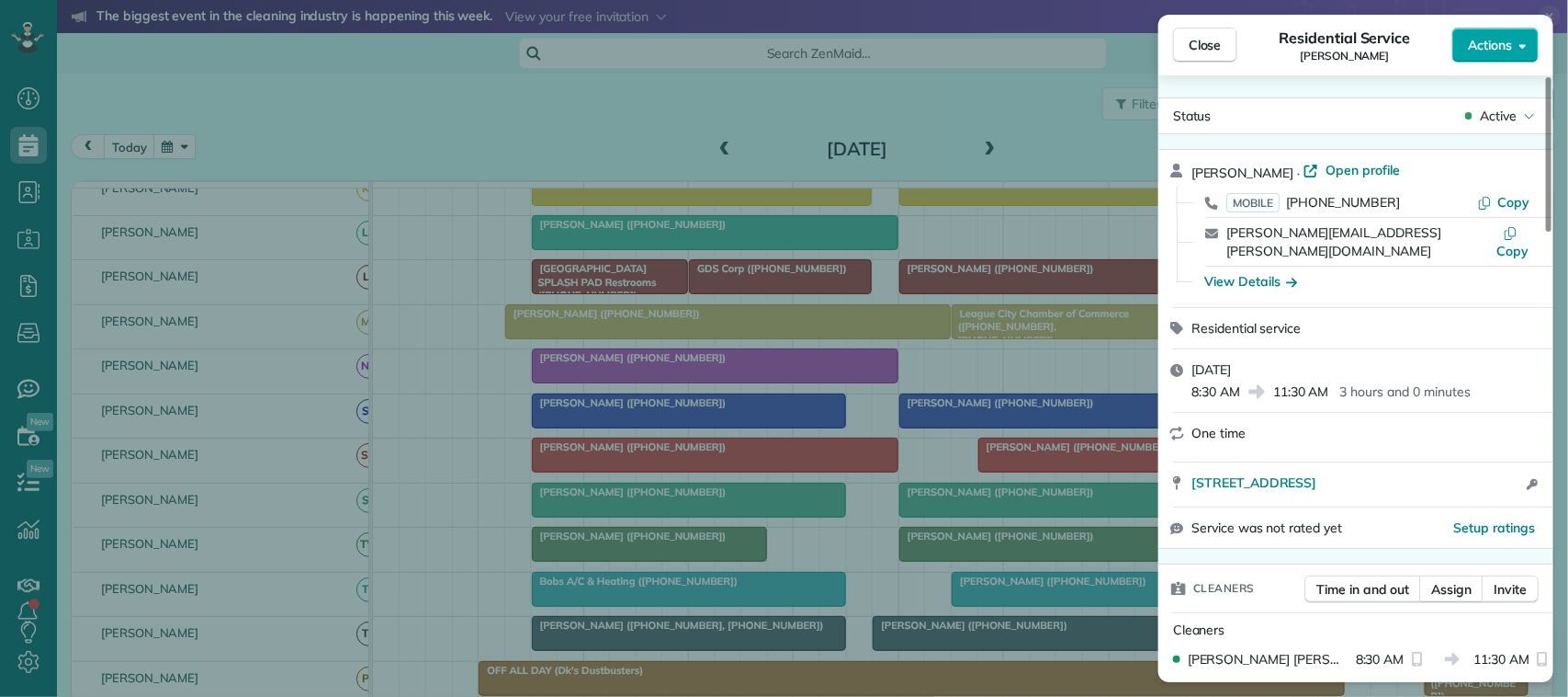
click at [1497, 43] on span "Actions" at bounding box center [1490, 45] width 44 height 18
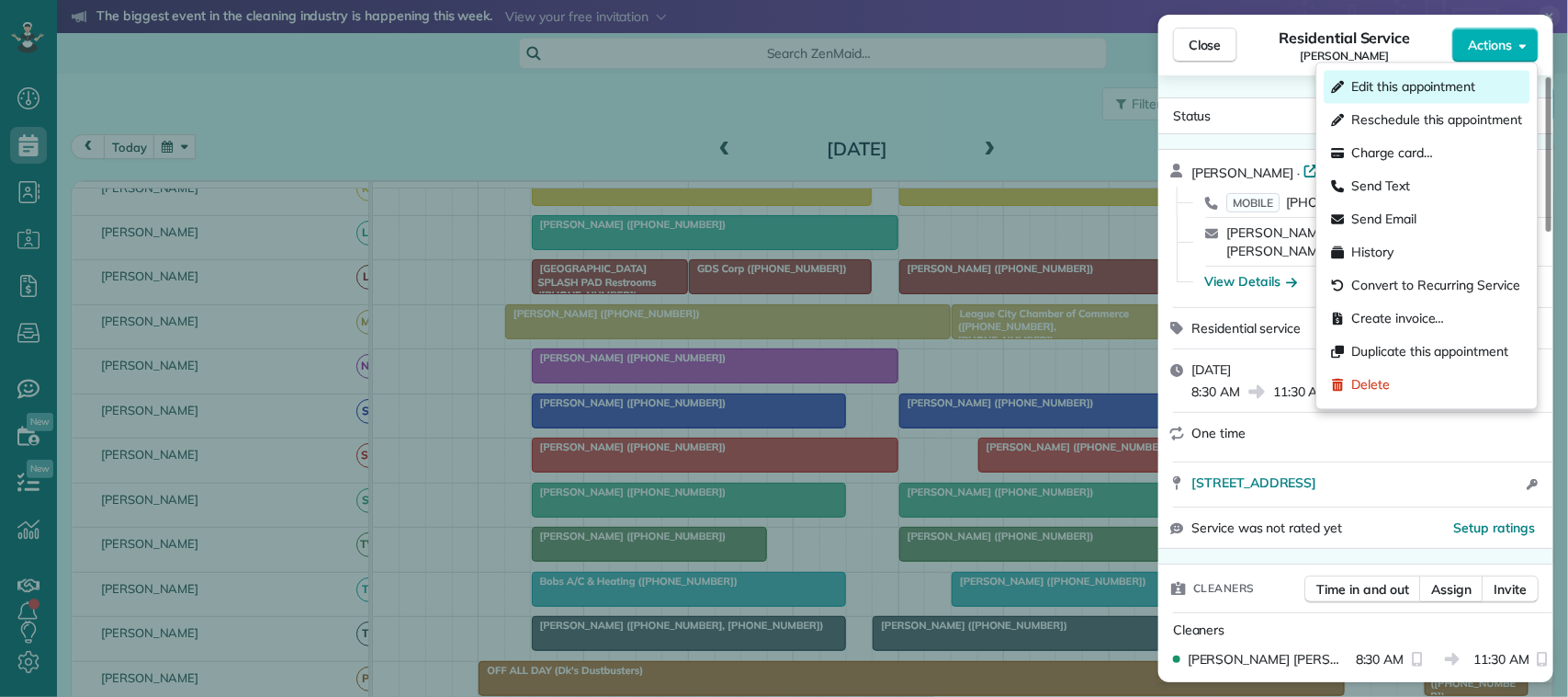
click at [1437, 89] on span "Edit this appointment" at bounding box center [1414, 87] width 124 height 18
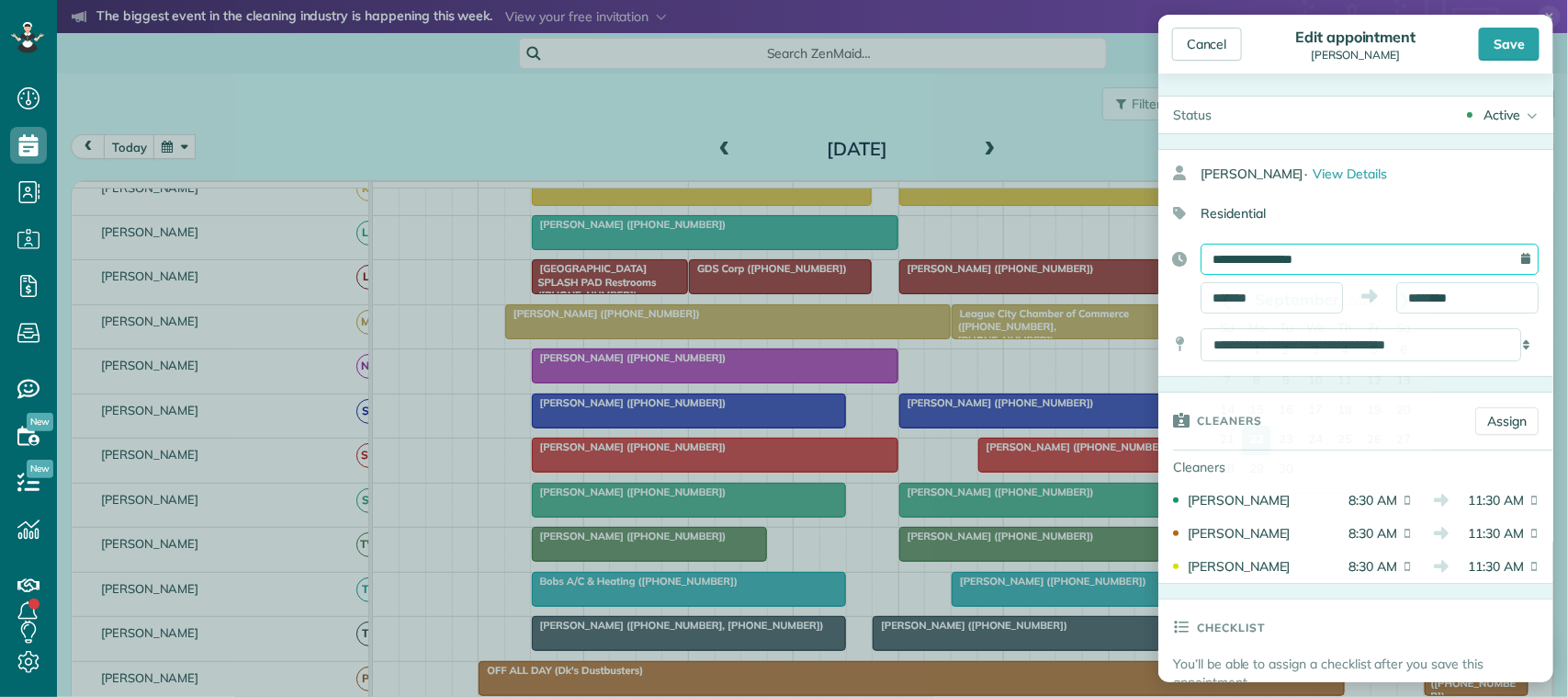
click at [1356, 248] on input "**********" at bounding box center [1369, 259] width 338 height 31
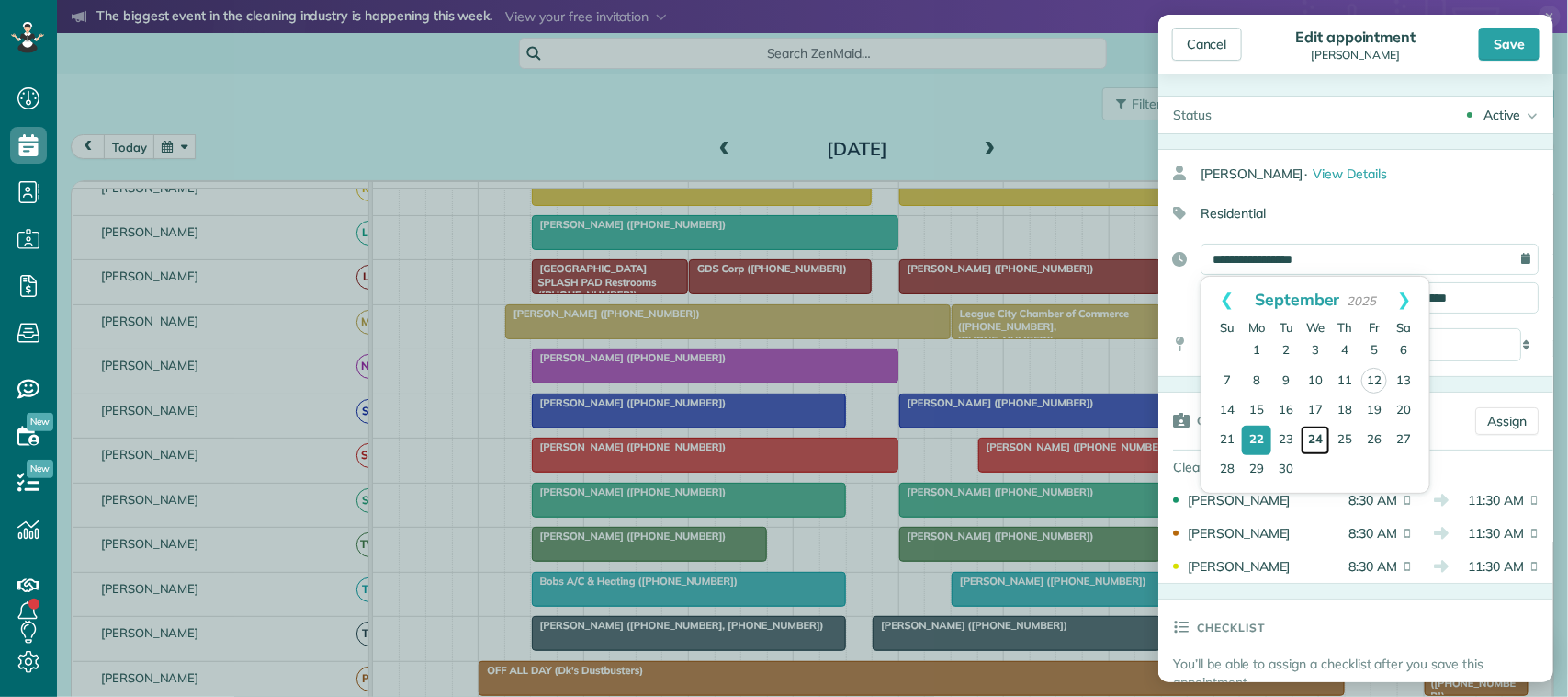
click at [1316, 448] on link "24" at bounding box center [1315, 440] width 29 height 29
type input "**********"
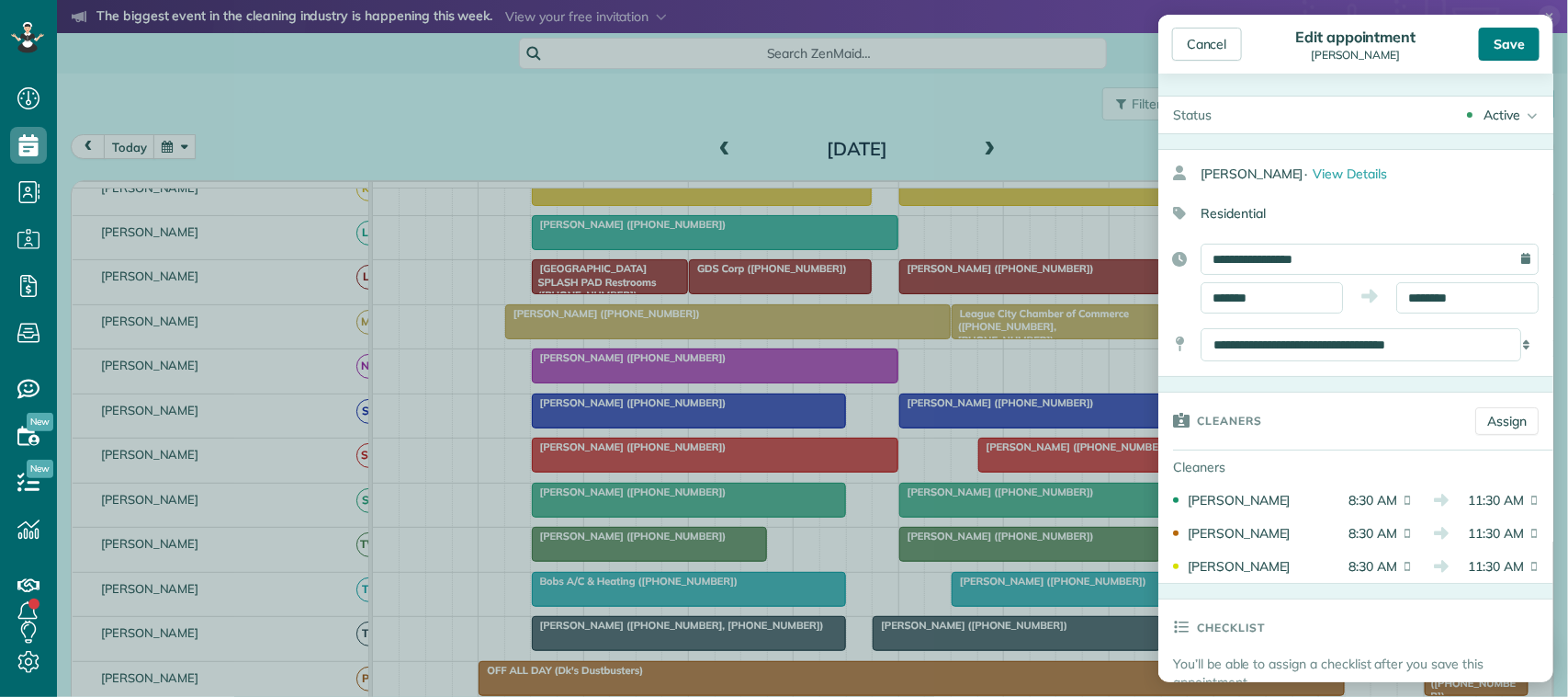
click at [1511, 32] on div "Save" at bounding box center [1509, 44] width 61 height 33
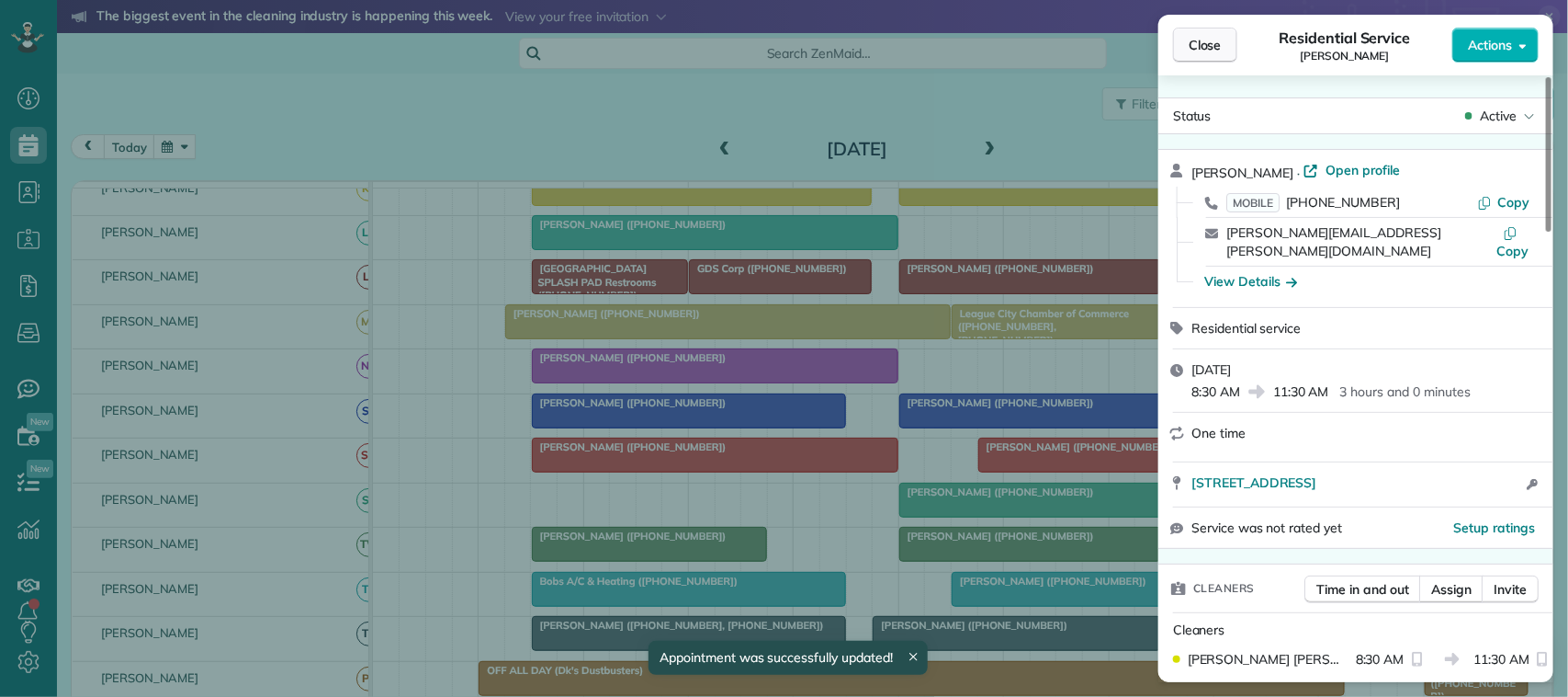
click at [1186, 53] on button "Close" at bounding box center [1205, 45] width 64 height 35
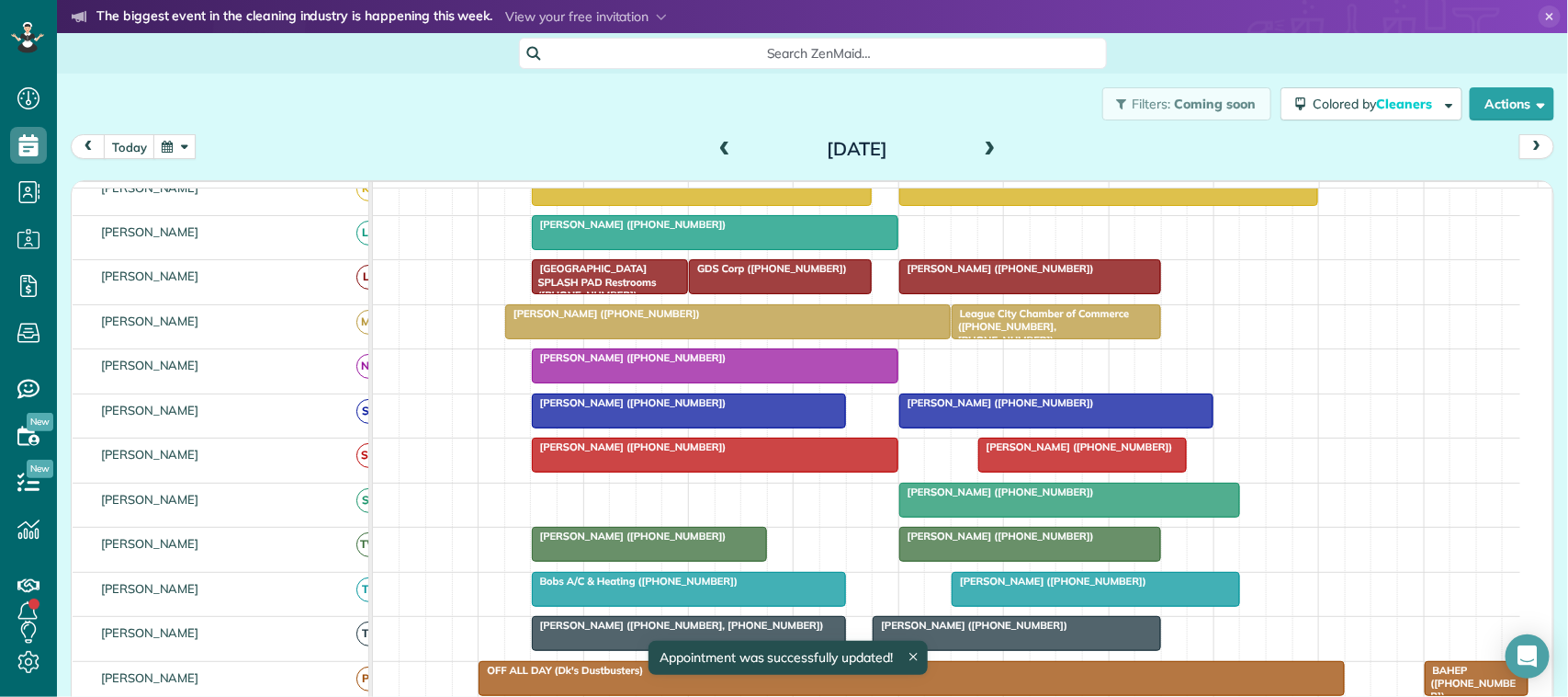
click at [180, 143] on button "button" at bounding box center [175, 146] width 42 height 25
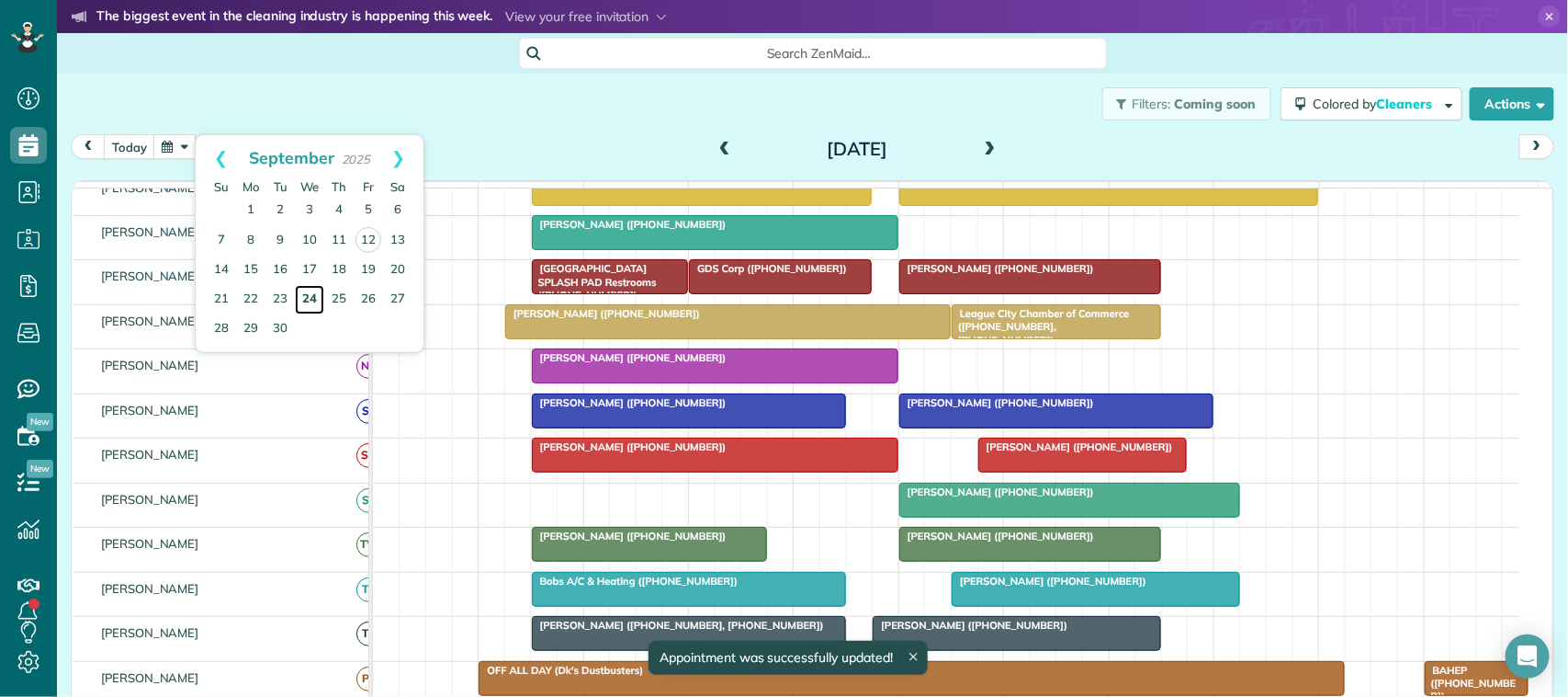
click at [305, 294] on link "24" at bounding box center [310, 300] width 29 height 29
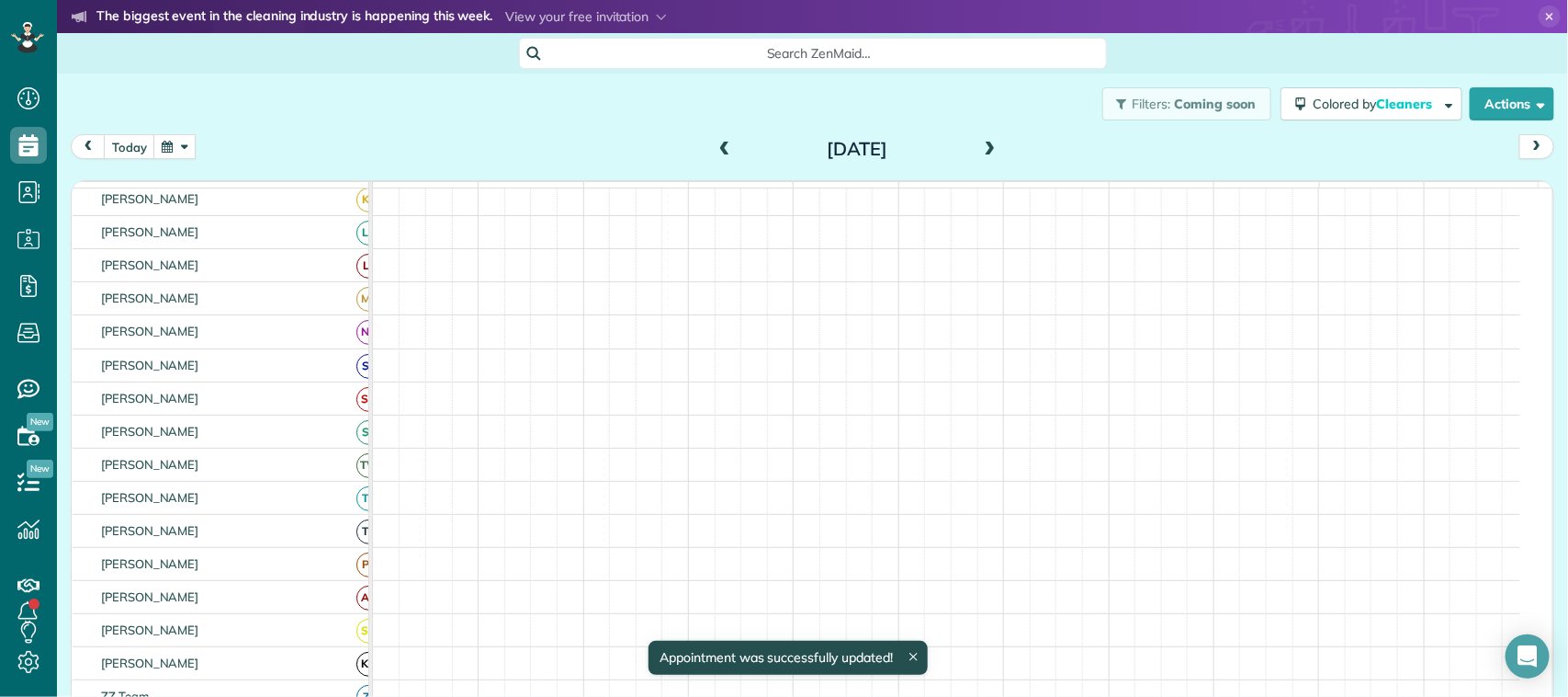
scroll to position [393, 0]
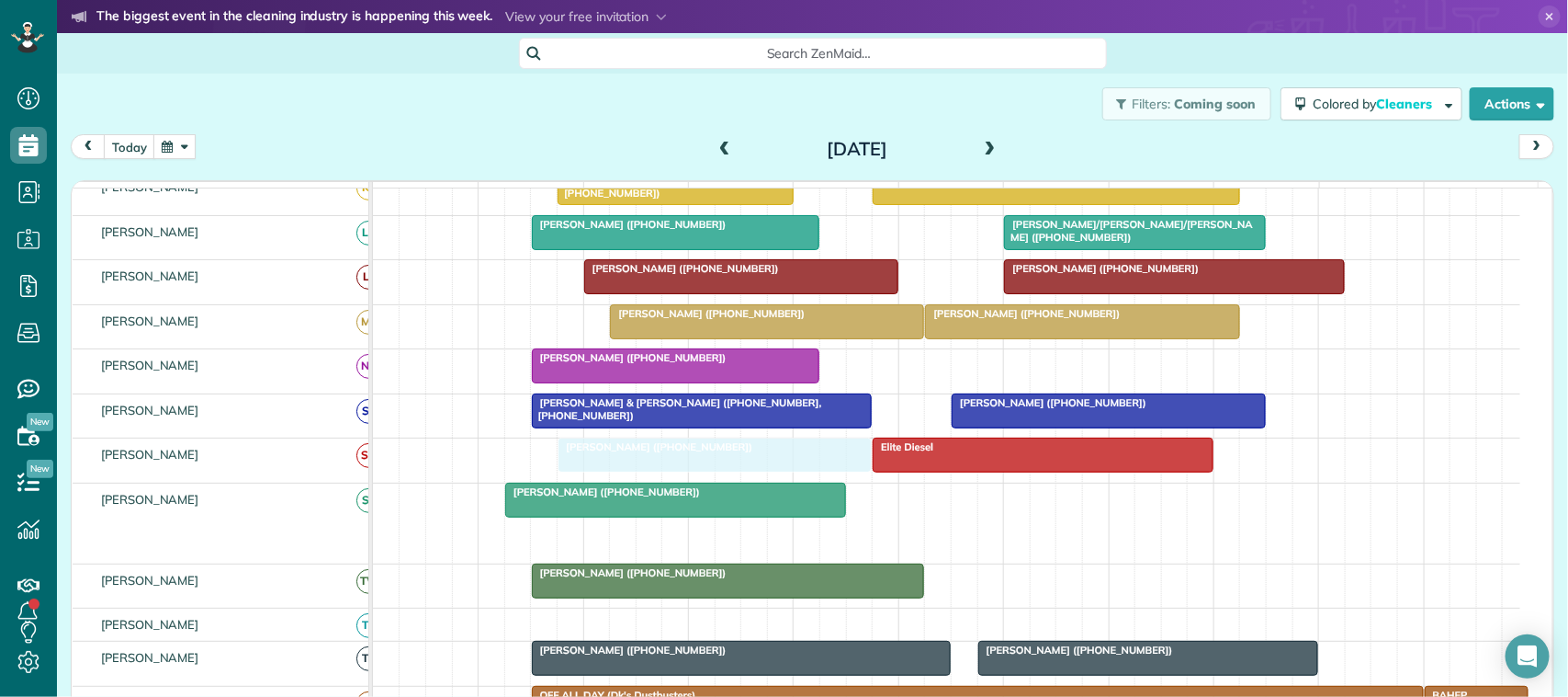
drag, startPoint x: 634, startPoint y: 557, endPoint x: 651, endPoint y: 489, distance: 70.1
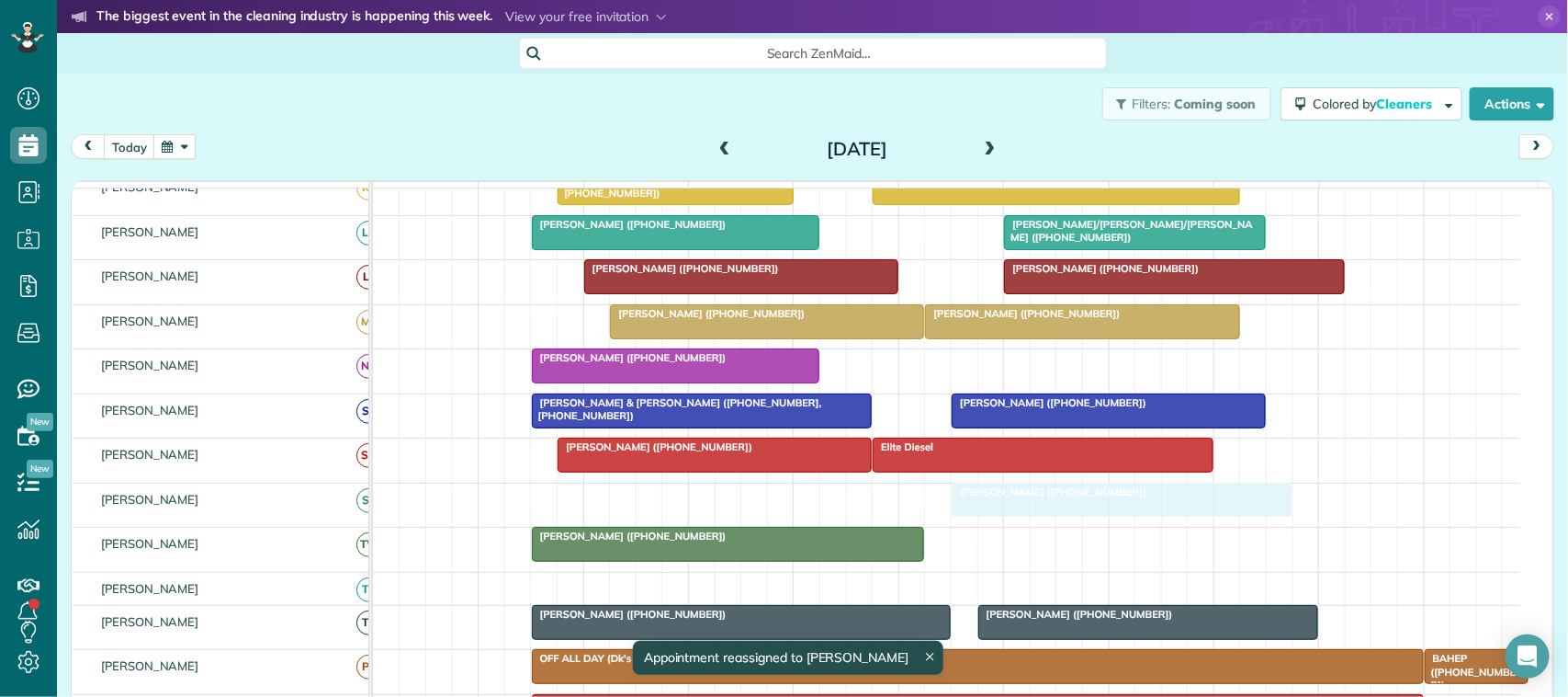
drag, startPoint x: 589, startPoint y: 517, endPoint x: 951, endPoint y: 520, distance: 362.0
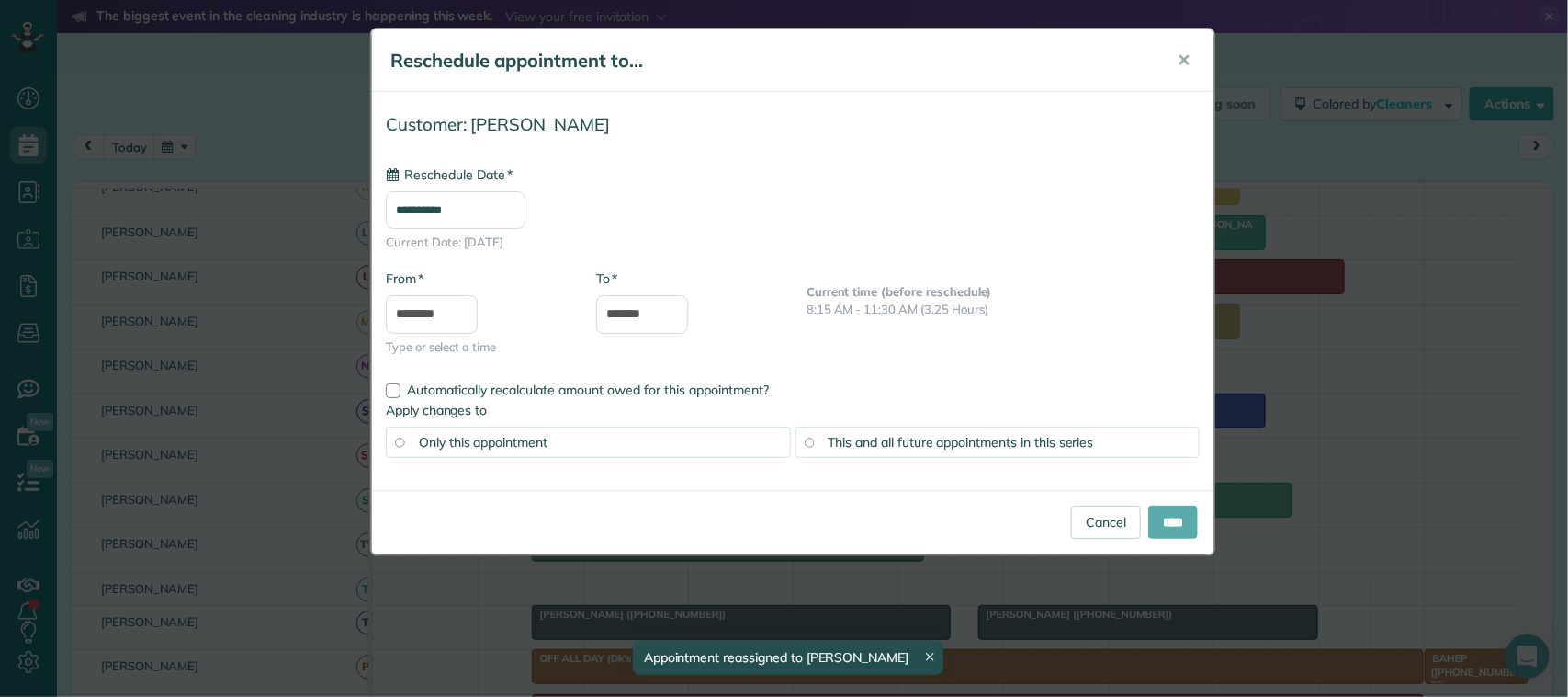
type input "**********"
click at [1157, 524] on input "****" at bounding box center [1173, 522] width 50 height 33
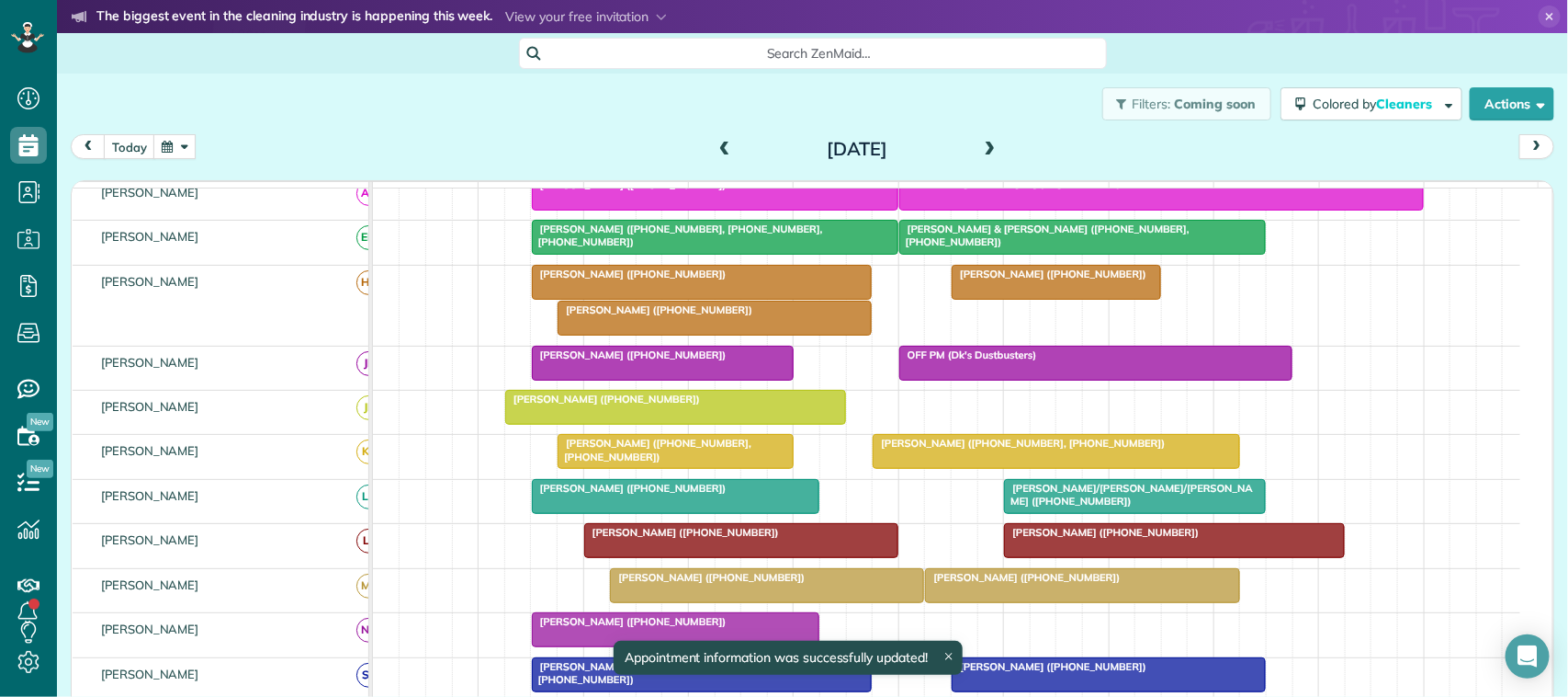
scroll to position [163, 0]
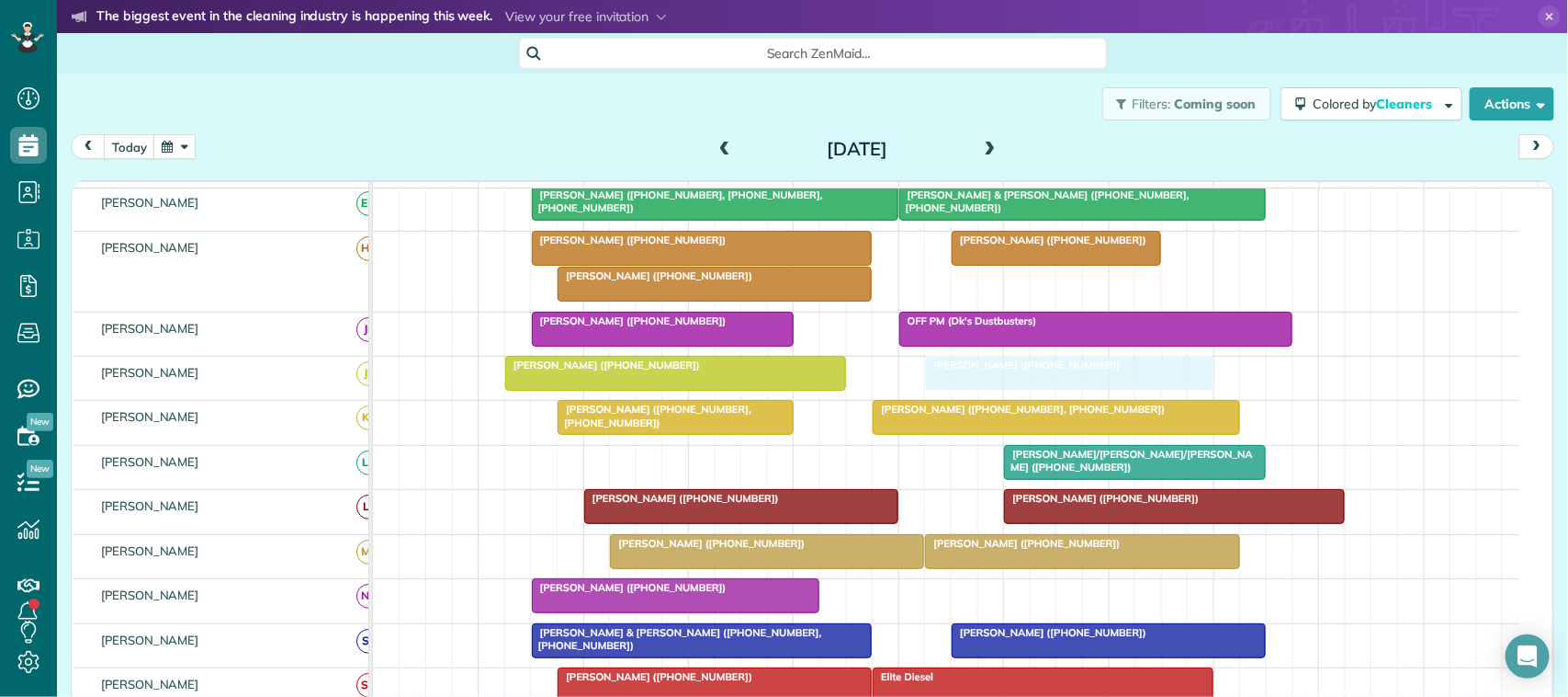
drag, startPoint x: 686, startPoint y: 476, endPoint x: 1040, endPoint y: 406, distance: 360.9
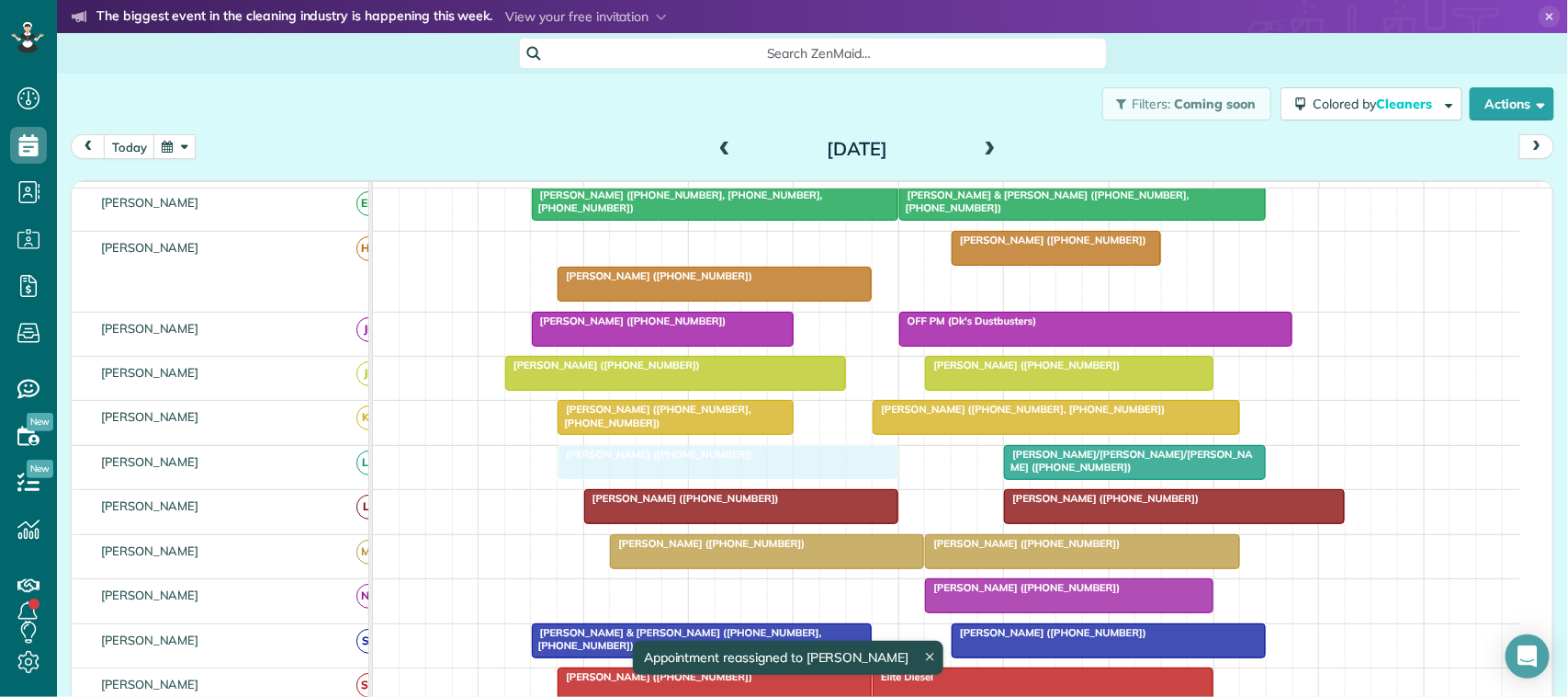
drag, startPoint x: 685, startPoint y: 268, endPoint x: 718, endPoint y: 474, distance: 208.6
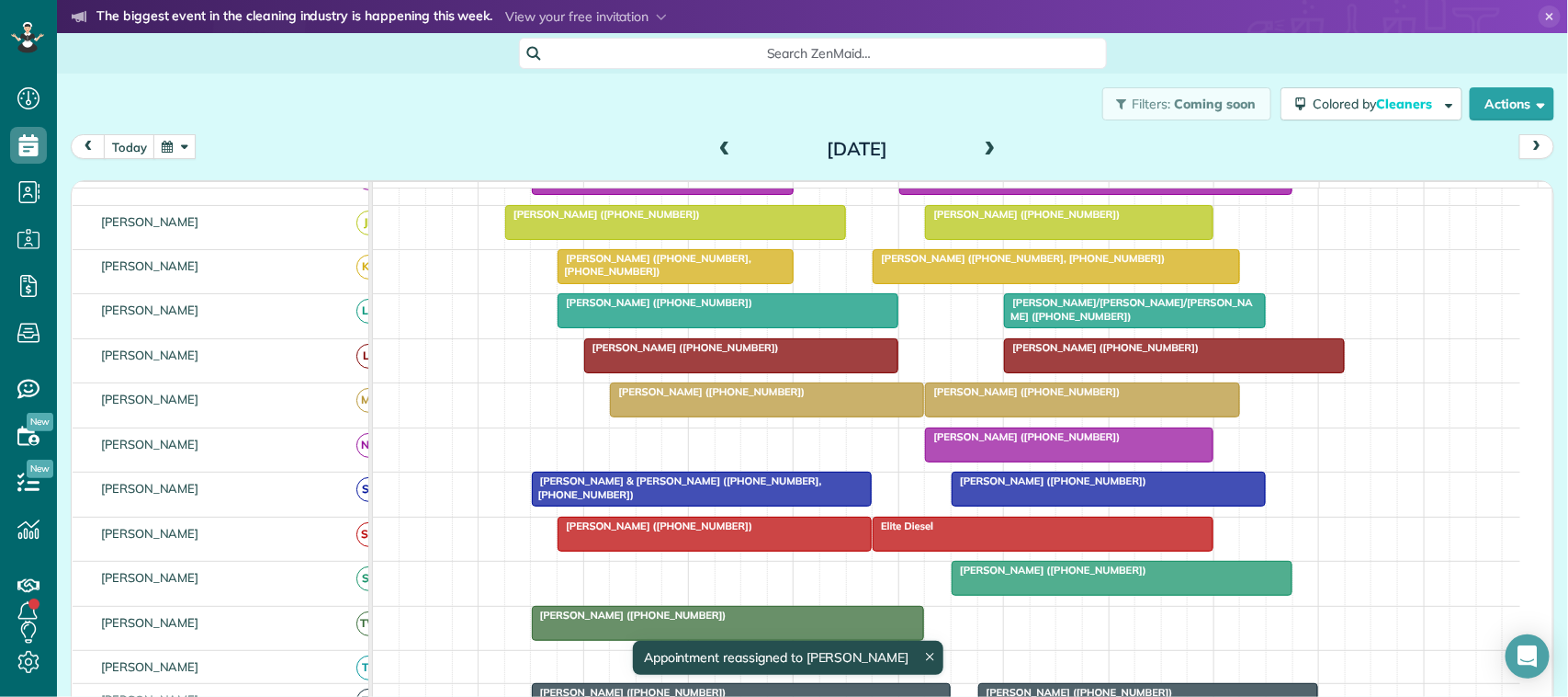
scroll to position [352, 0]
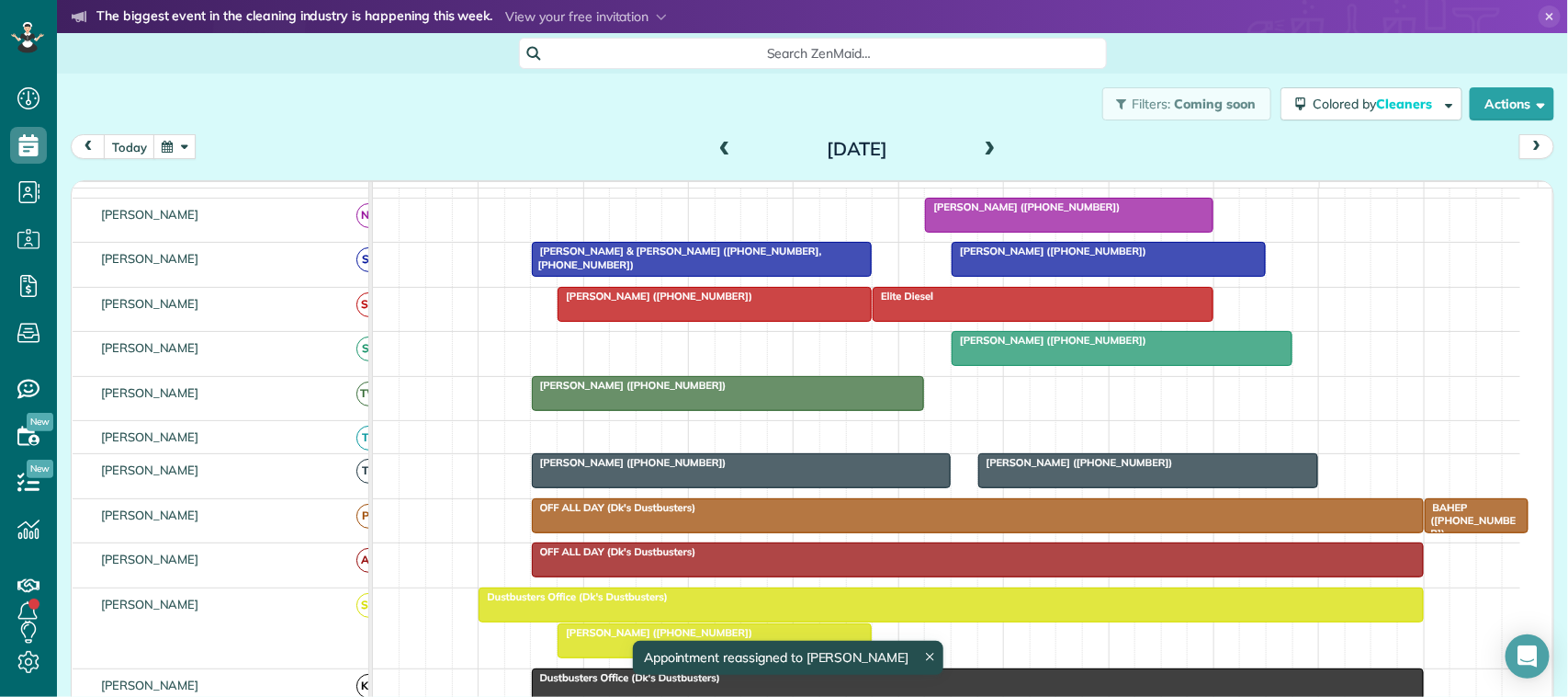
click at [612, 622] on div at bounding box center [950, 605] width 942 height 33
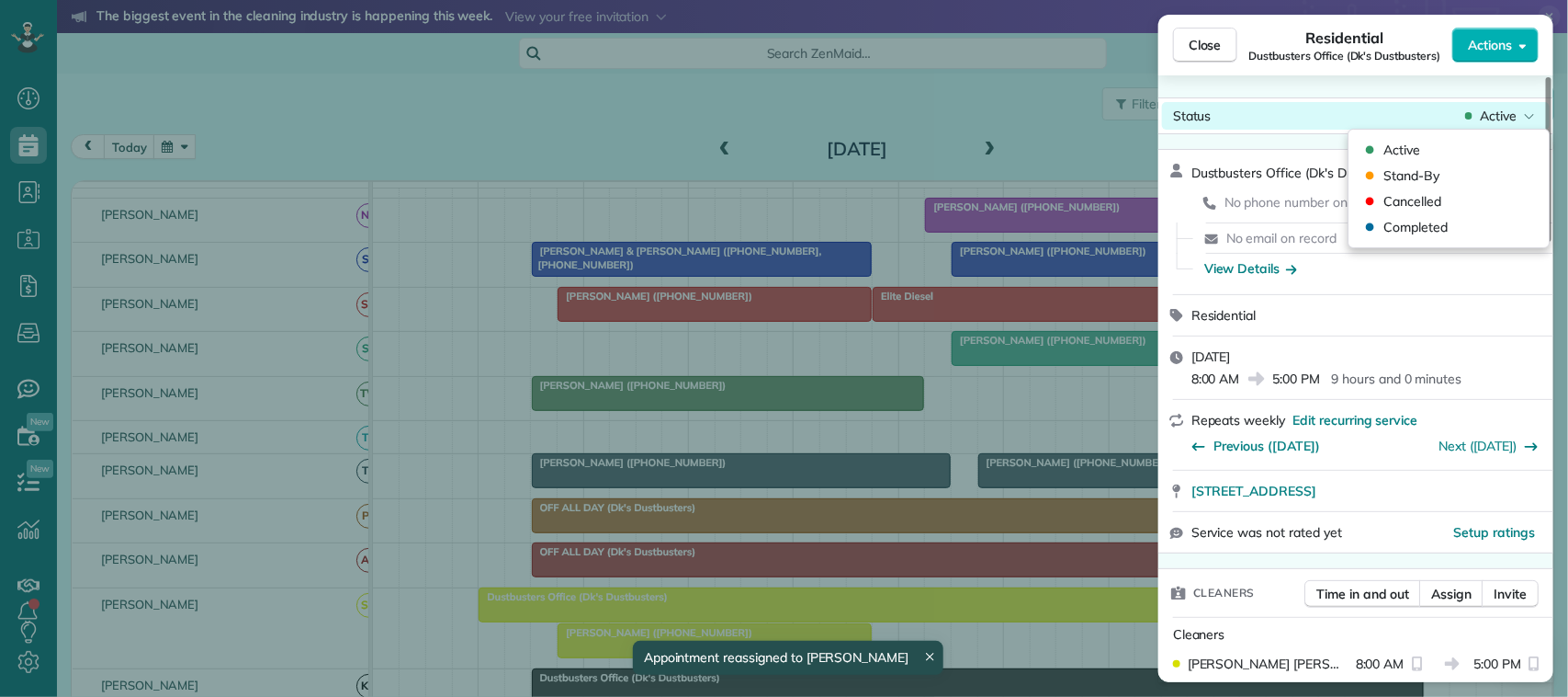
click at [1489, 120] on span "Active" at bounding box center [1498, 116] width 37 height 18
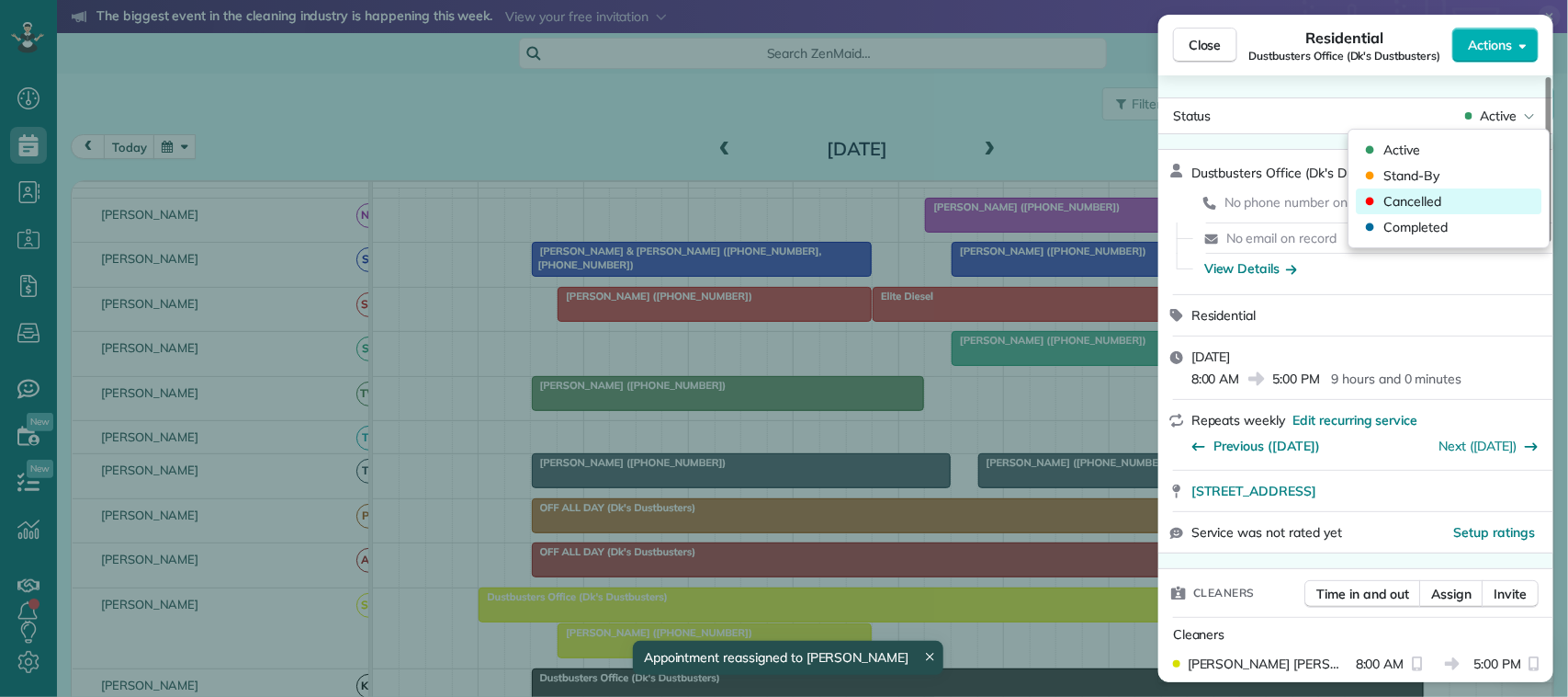
click at [1479, 193] on div "Cancelled" at bounding box center [1449, 201] width 186 height 26
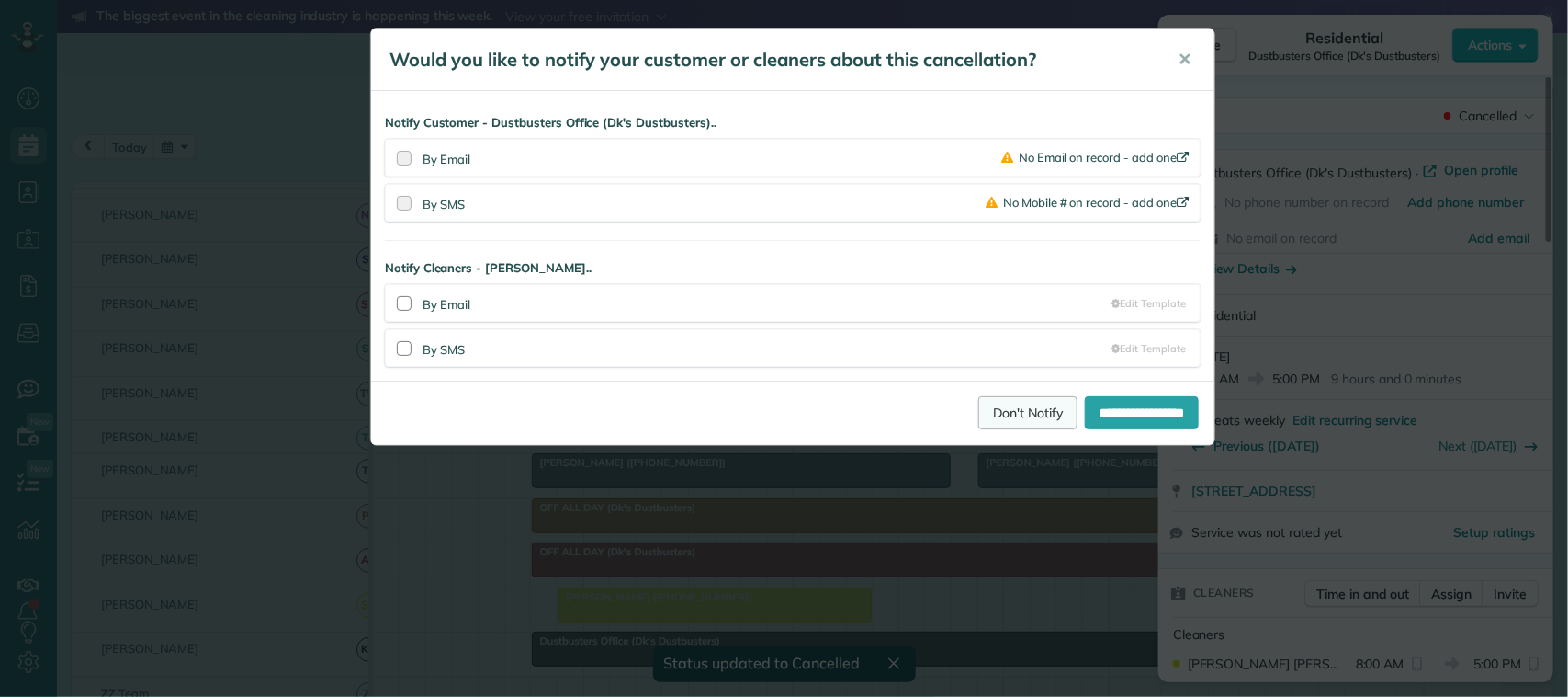
click at [983, 409] on link "Don't Notify" at bounding box center [1028, 413] width 99 height 33
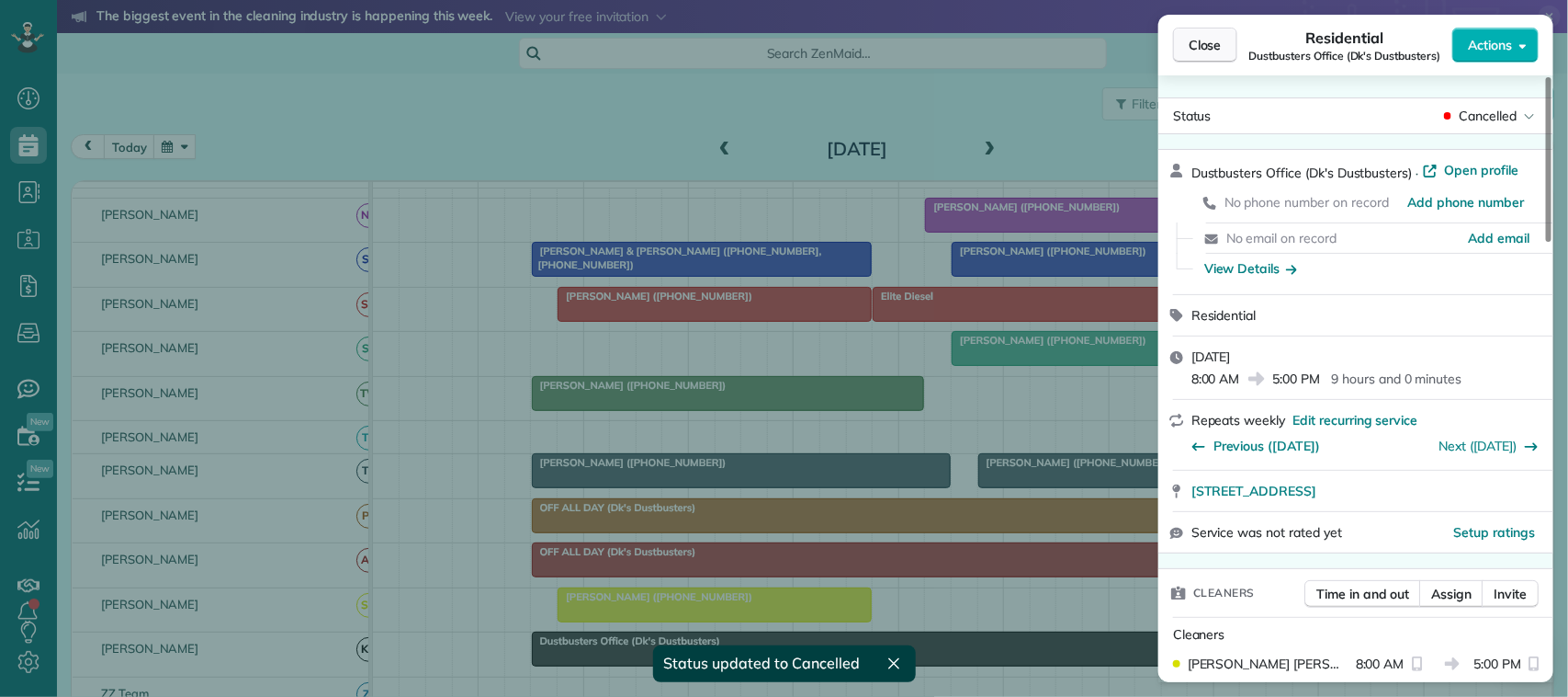
click at [1190, 53] on span "Close" at bounding box center [1205, 45] width 33 height 18
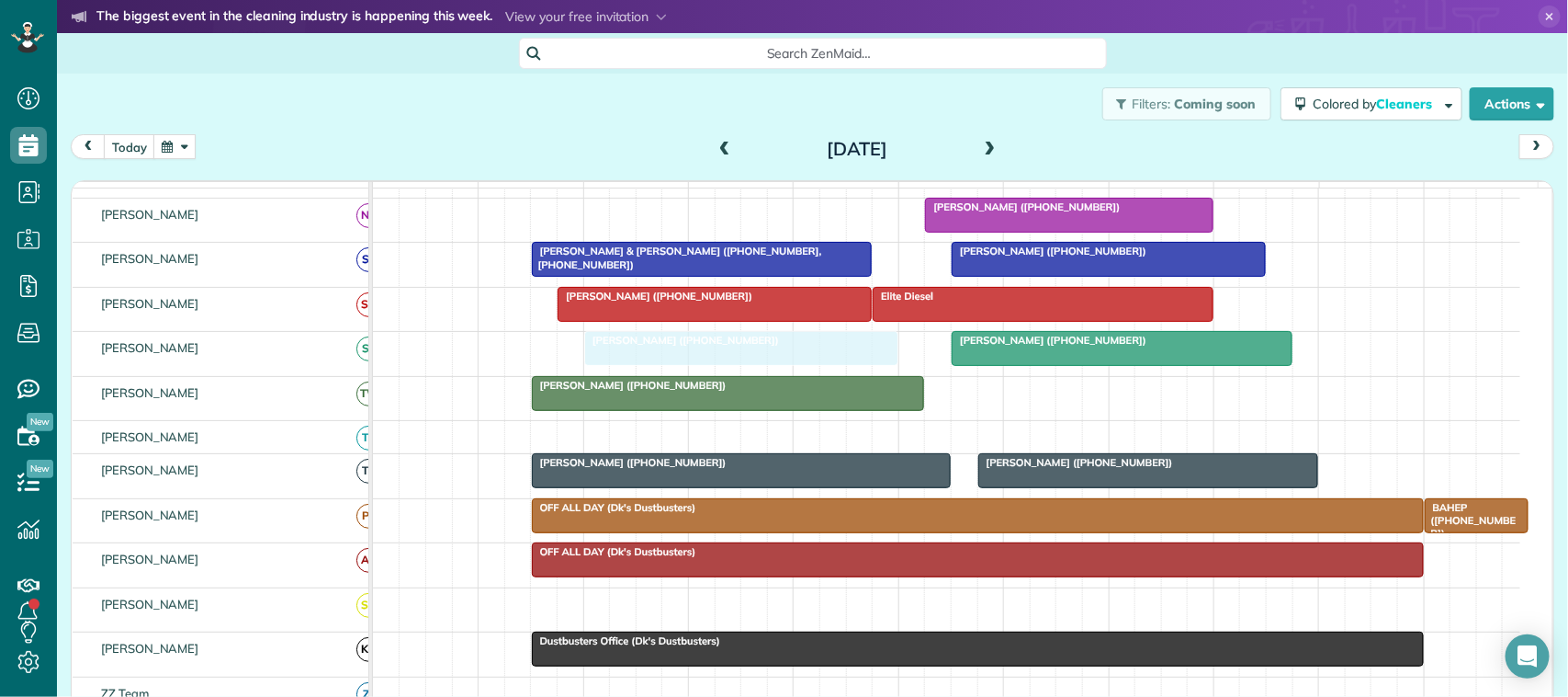
drag, startPoint x: 683, startPoint y: 625, endPoint x: 710, endPoint y: 386, distance: 240.5
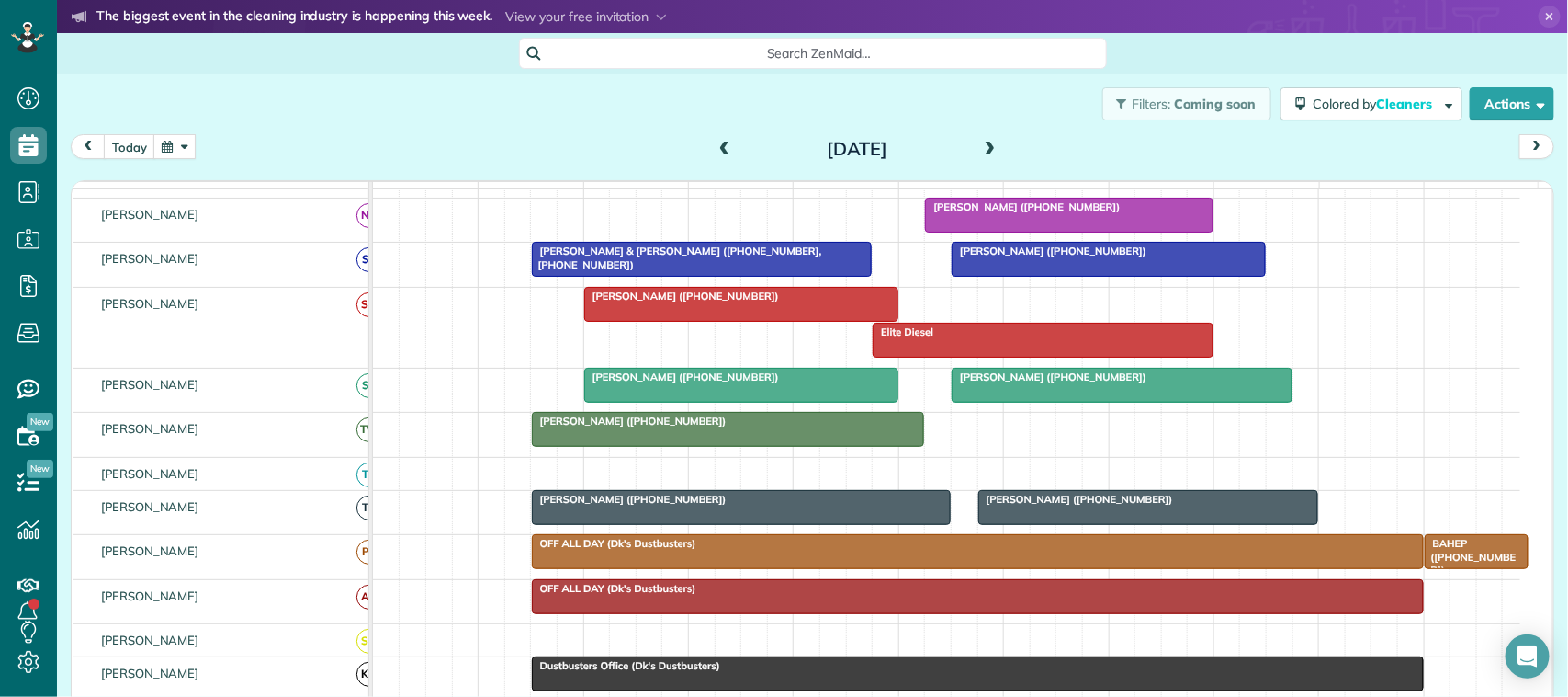
drag, startPoint x: 732, startPoint y: 671, endPoint x: 1008, endPoint y: 162, distance: 579.0
click at [1008, 162] on div "[DATE] [DATE]" at bounding box center [812, 151] width 1483 height 34
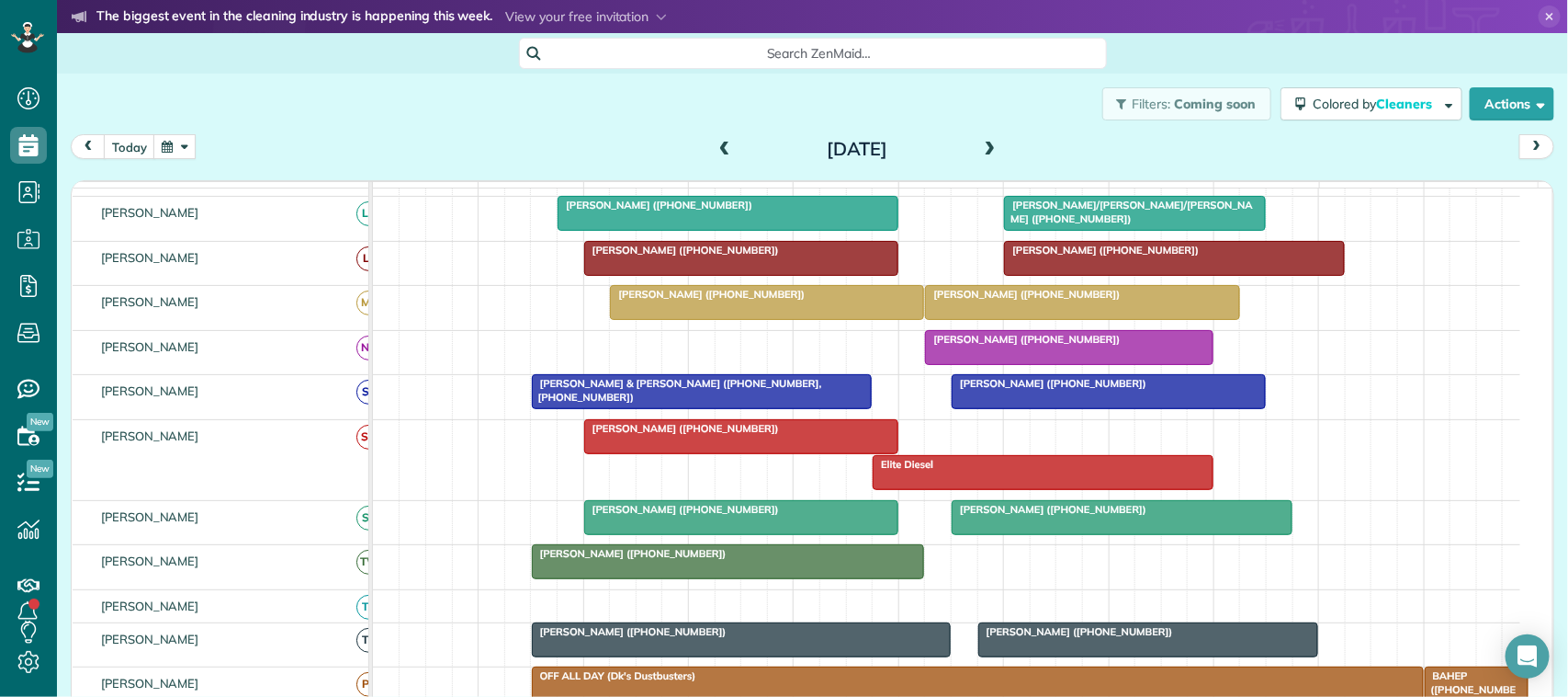
scroll to position [345, 0]
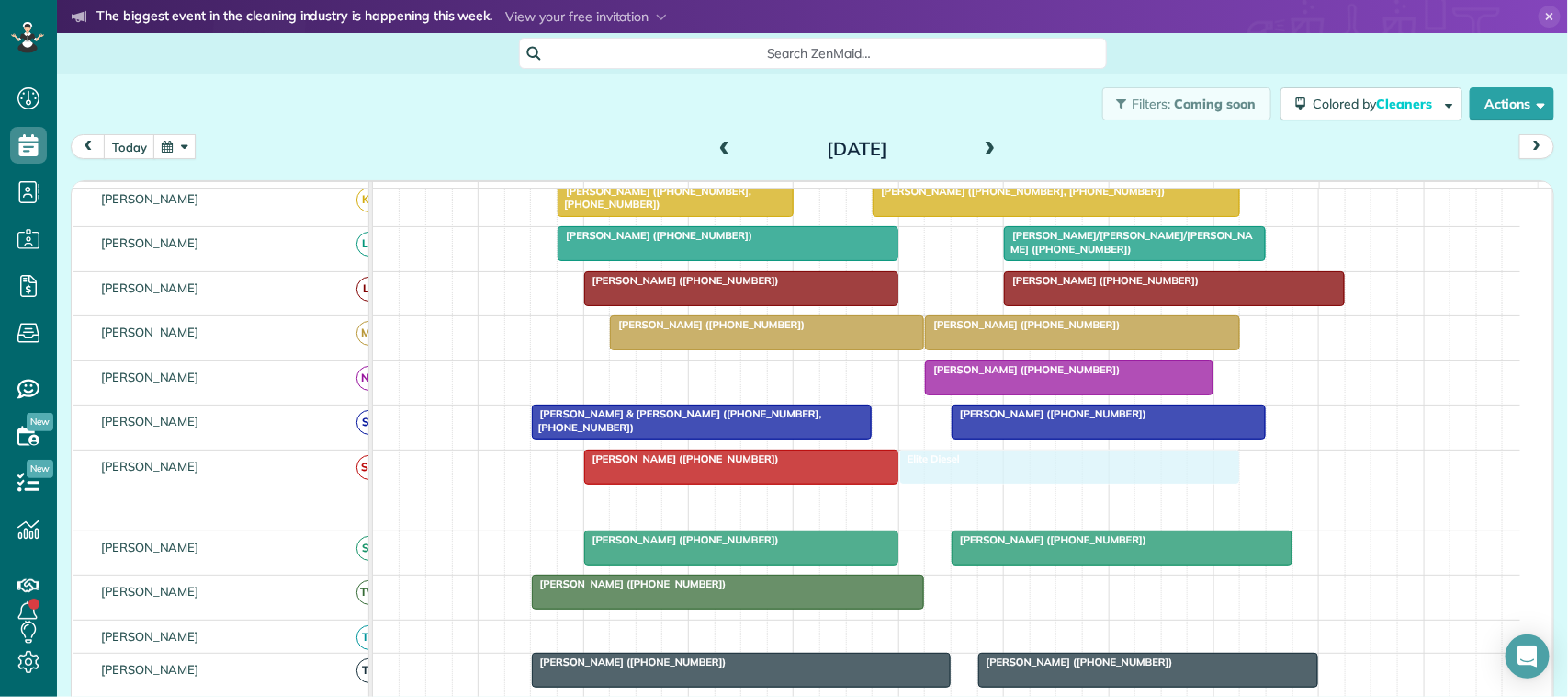
drag, startPoint x: 958, startPoint y: 520, endPoint x: 996, endPoint y: 501, distance: 42.5
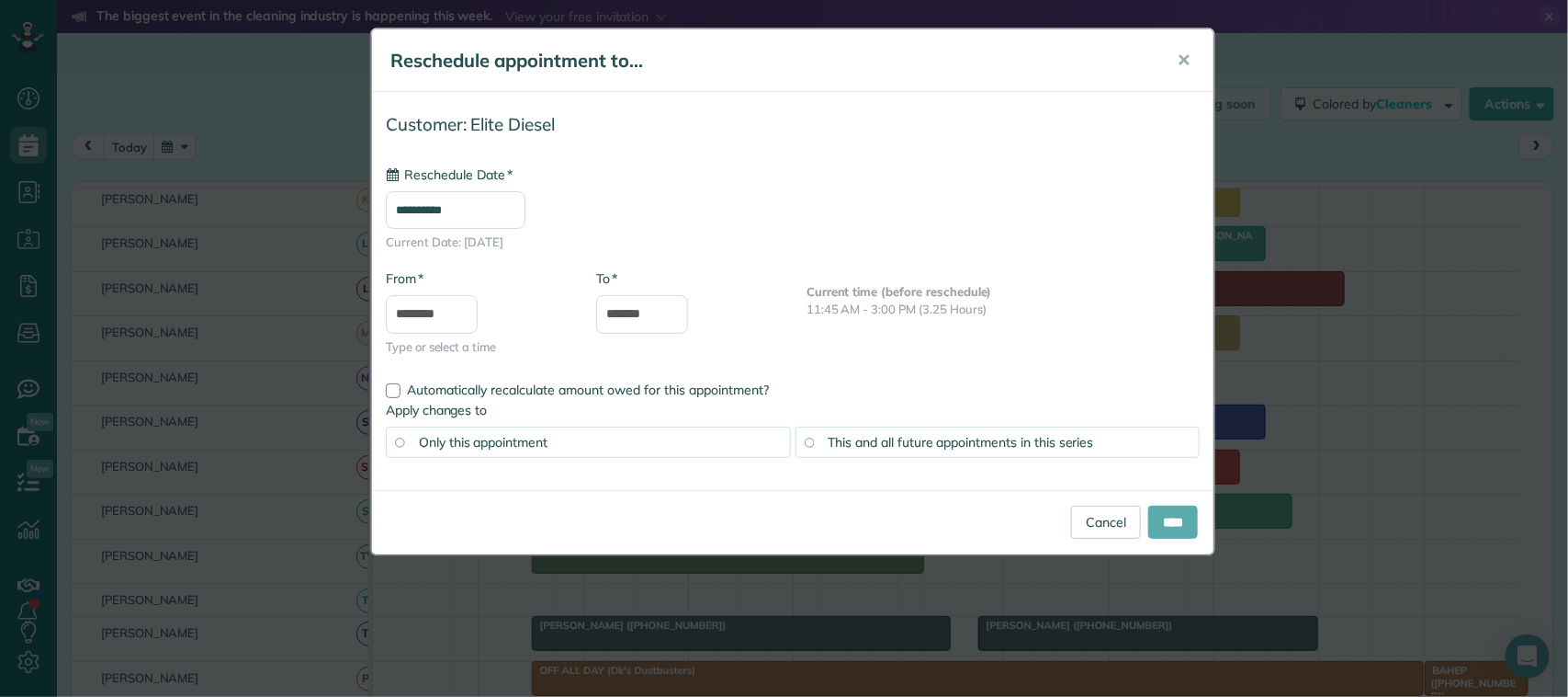
type input "**********"
click at [1163, 522] on input "****" at bounding box center [1173, 522] width 50 height 33
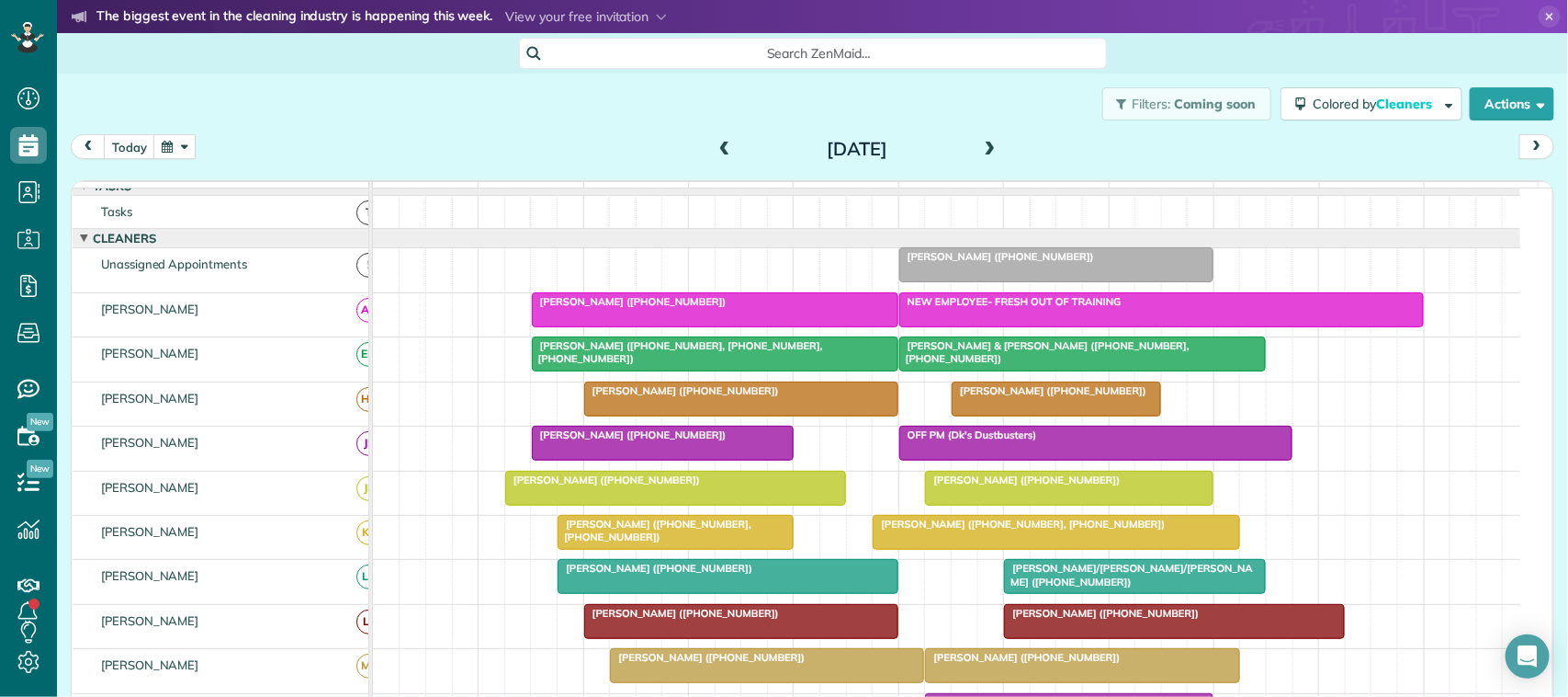
scroll to position [0, 0]
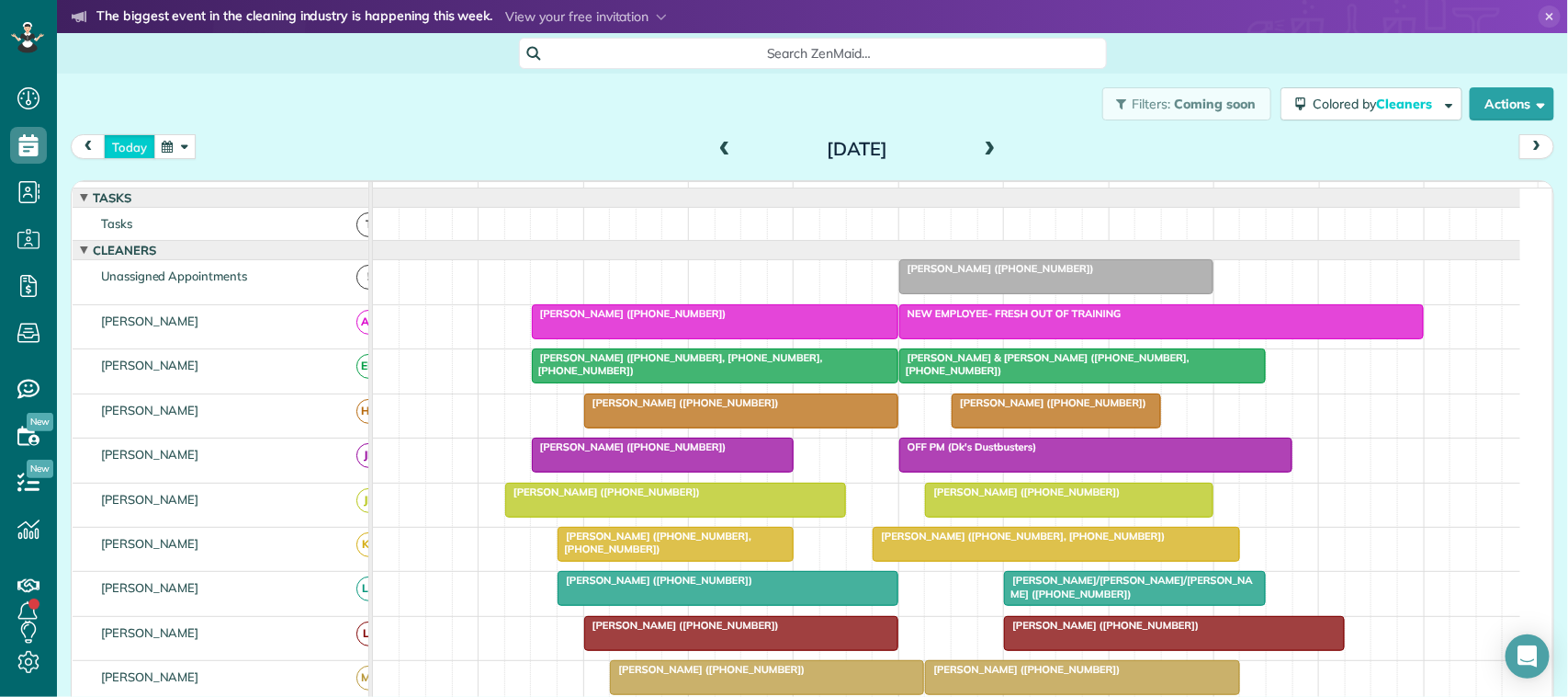
click at [140, 154] on button "today" at bounding box center [130, 146] width 51 height 25
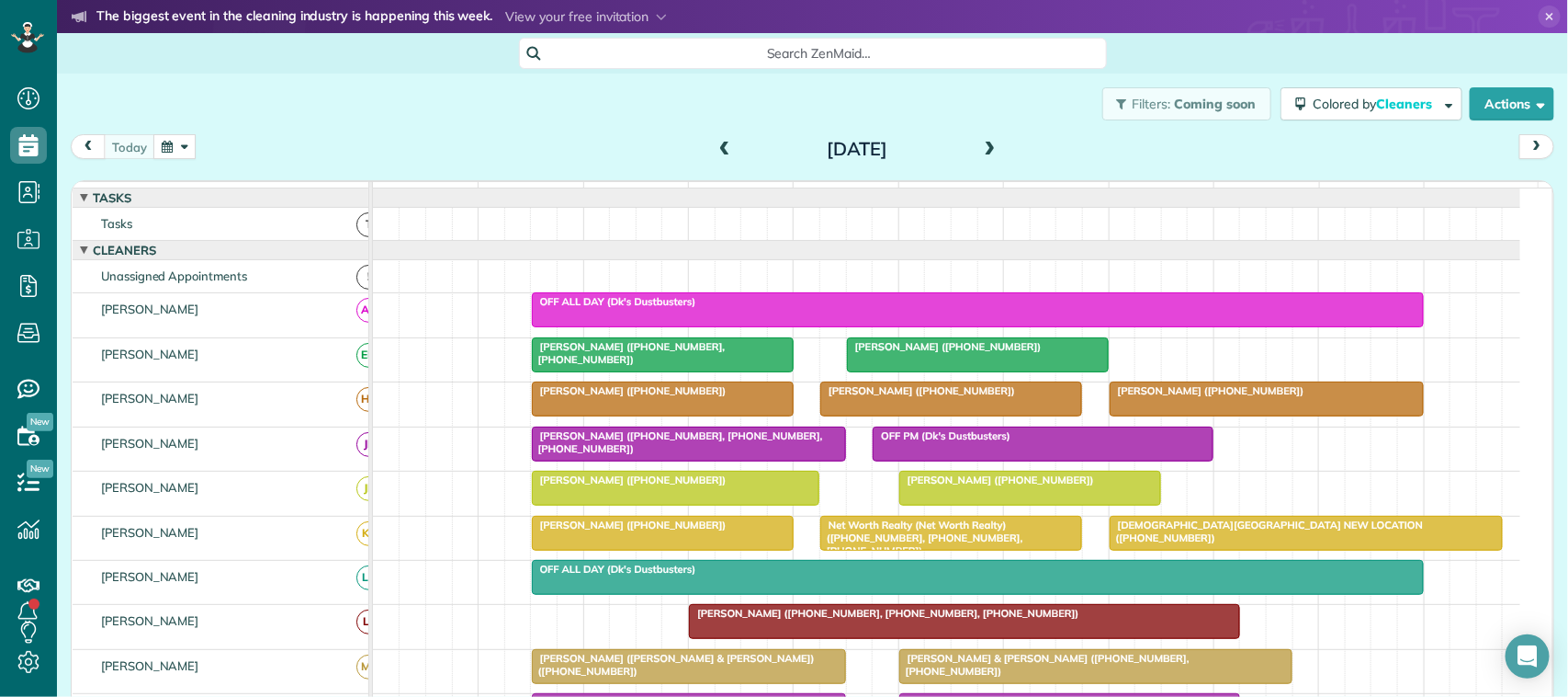
click at [713, 120] on div "Filters: Coming soon Colored by Cleaners Color by Cleaner Color by Team Color b…" at bounding box center [812, 104] width 1511 height 61
click at [175, 139] on button "button" at bounding box center [175, 146] width 42 height 25
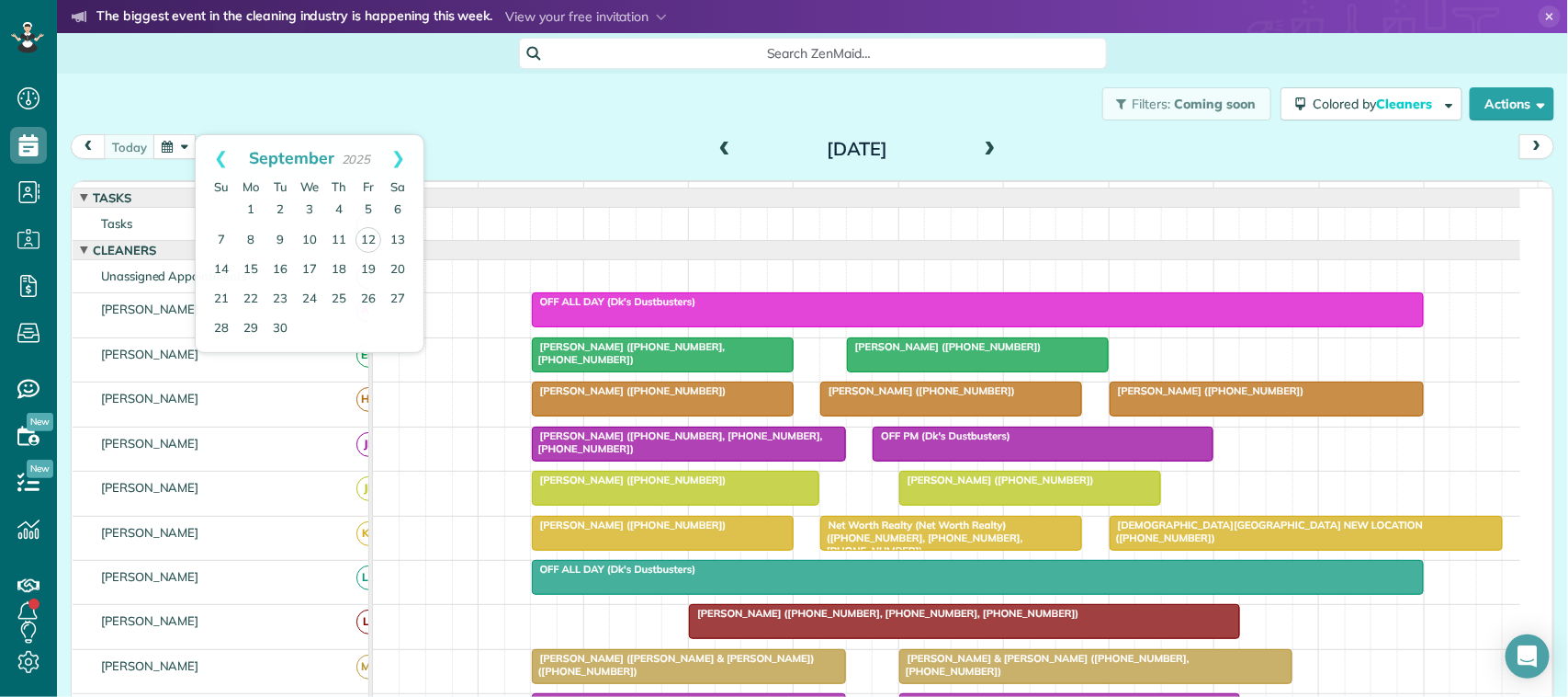
click at [245, 112] on div "Filters: Coming soon Colored by Cleaners Color by Cleaner Color by Team Color b…" at bounding box center [812, 104] width 1511 height 61
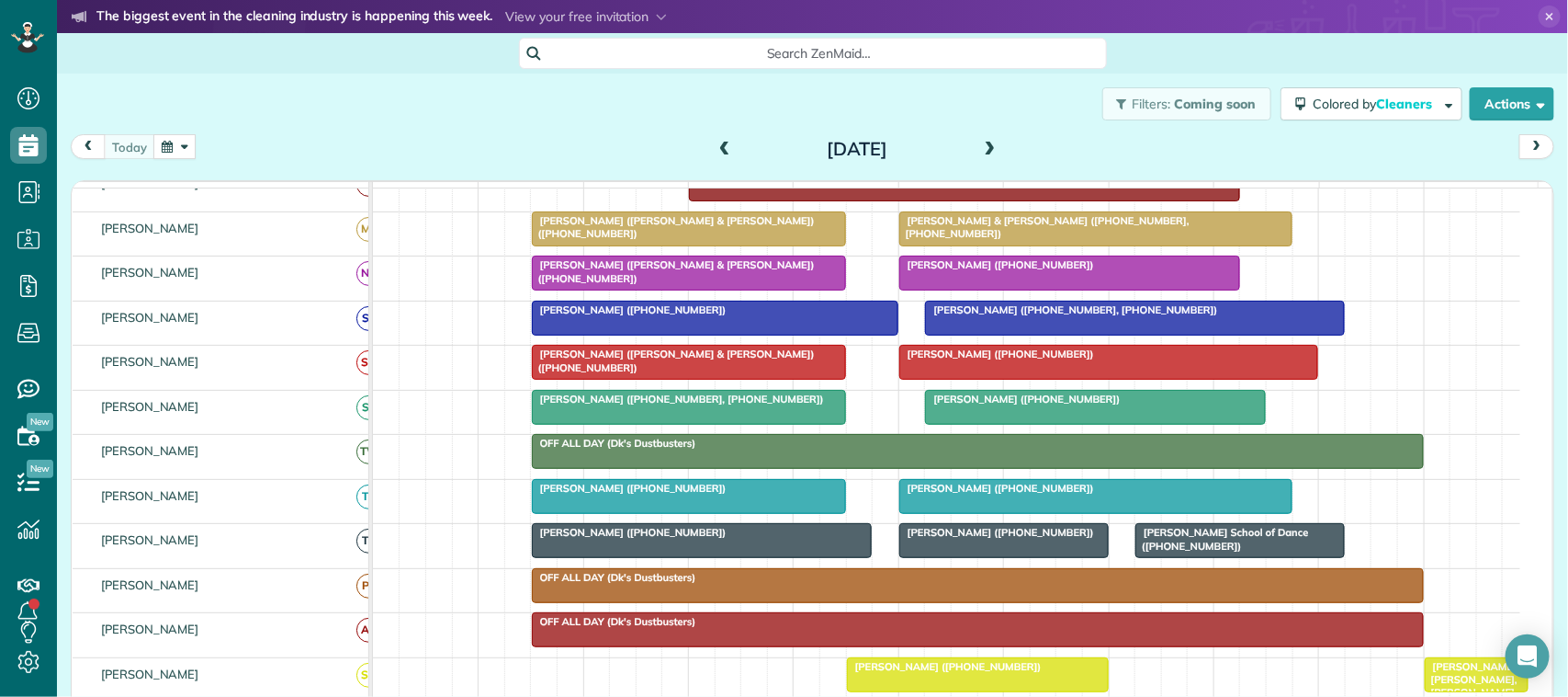
scroll to position [417, 0]
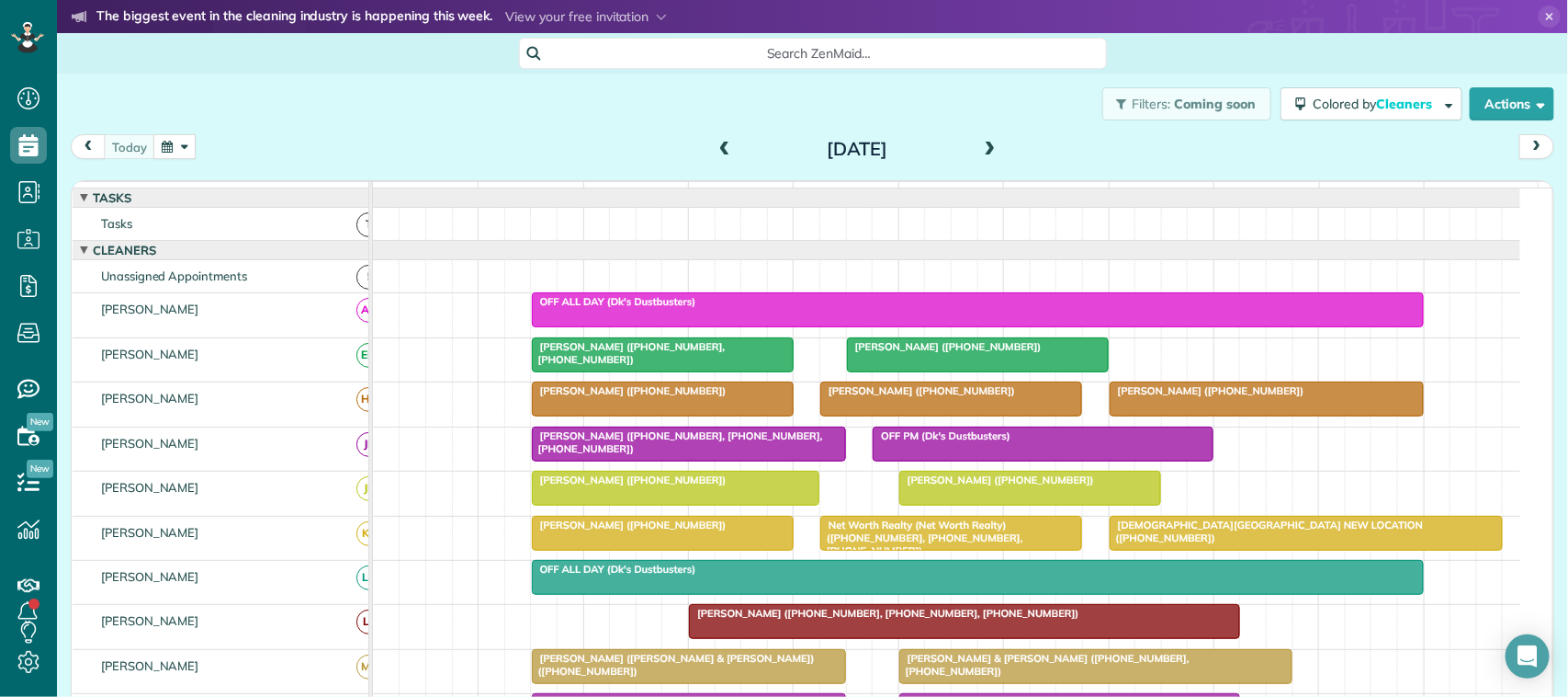
click at [332, 124] on div "Filters: Coming soon Colored by Cleaners Color by Cleaner Color by Team Color b…" at bounding box center [812, 104] width 1511 height 61
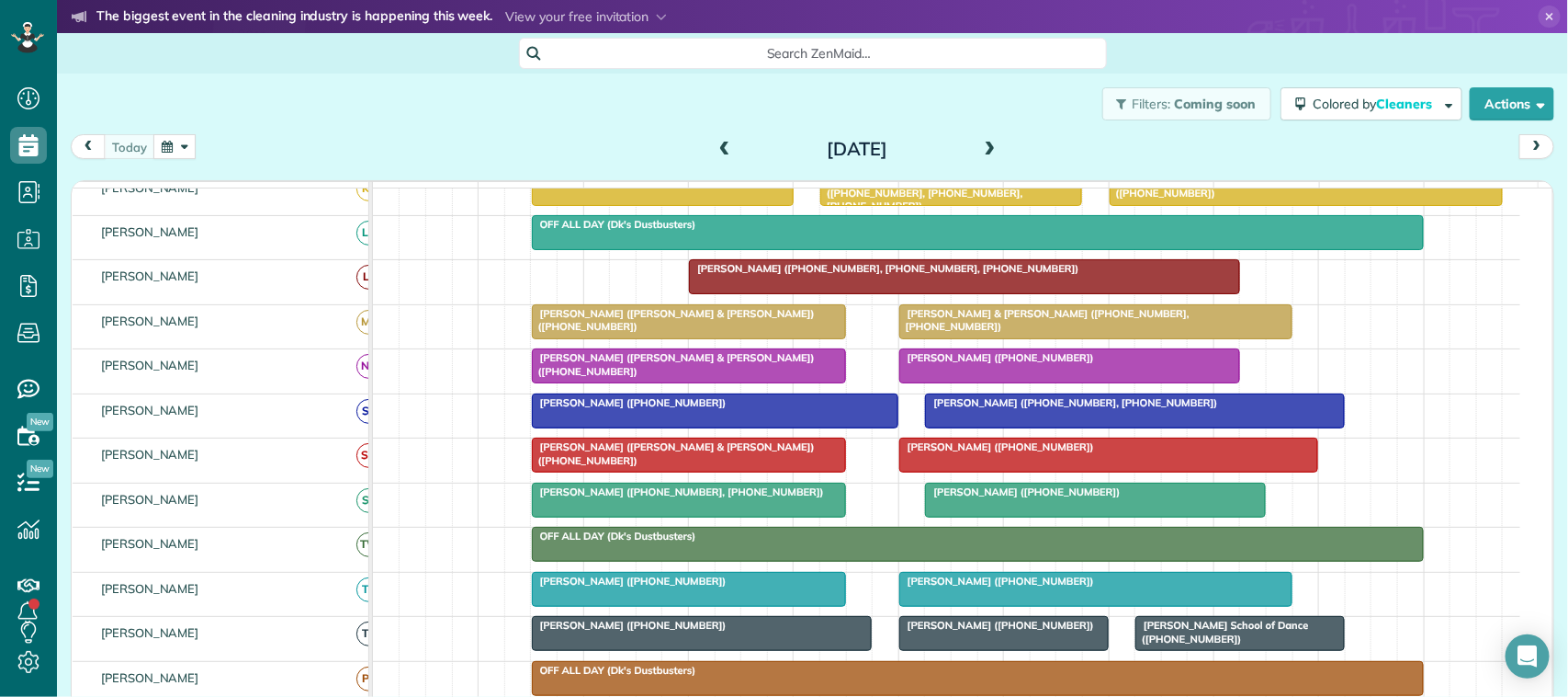
scroll to position [460, 0]
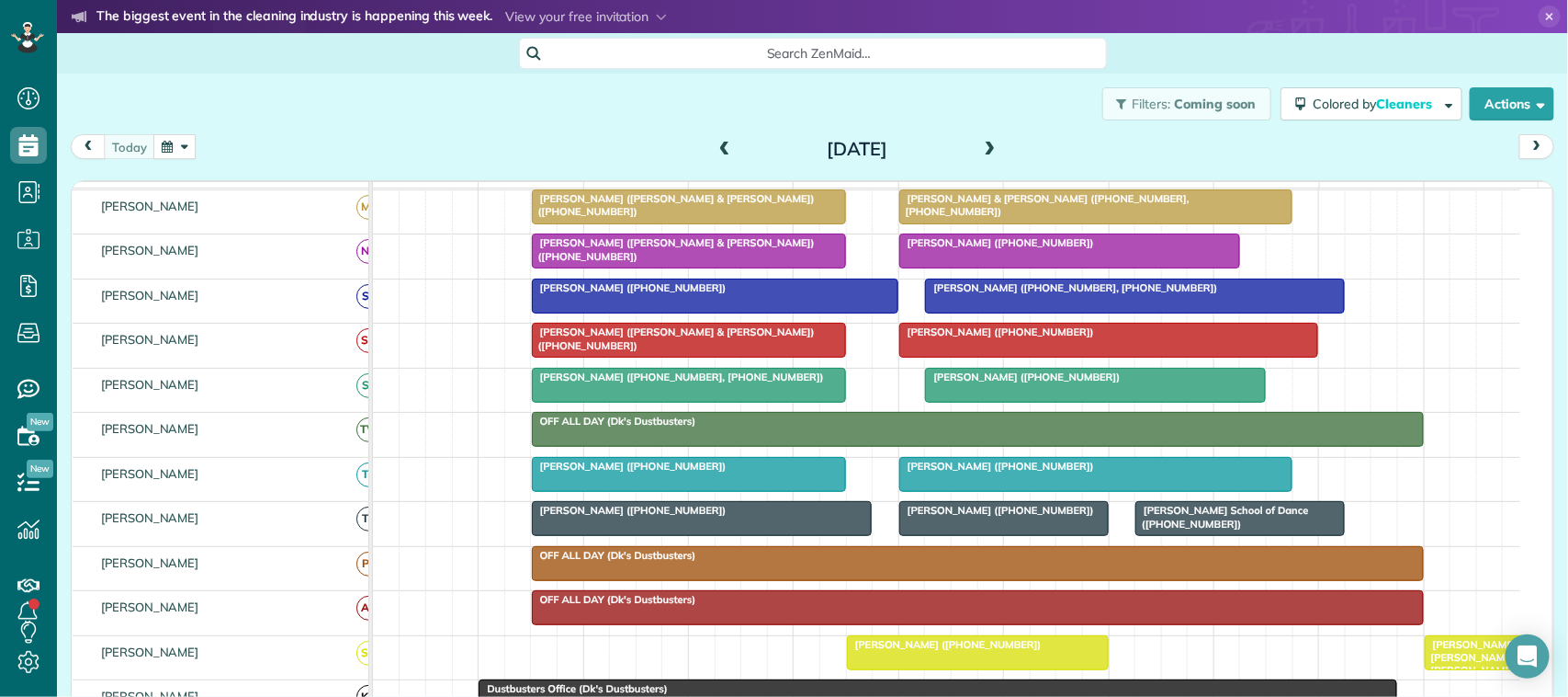
click at [590, 313] on div at bounding box center [715, 296] width 365 height 33
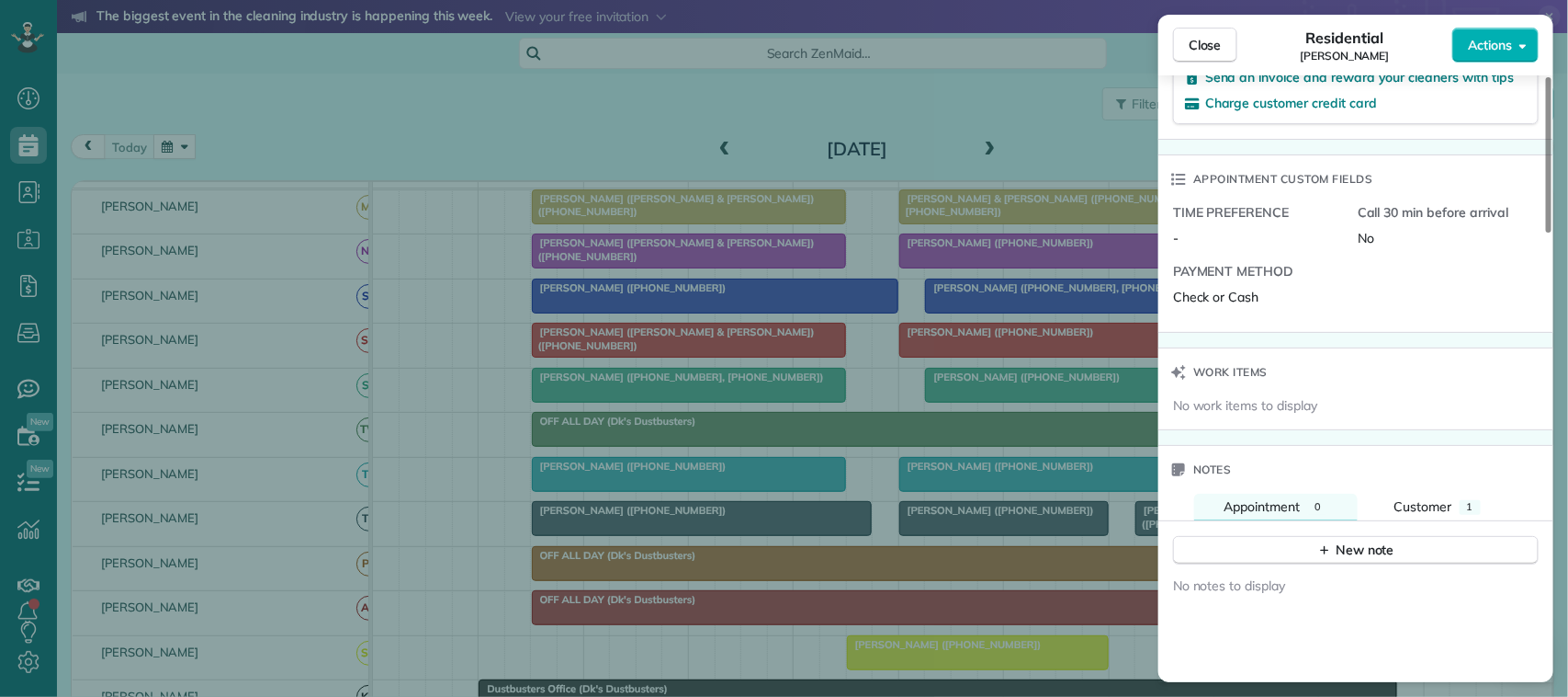
scroll to position [1386, 0]
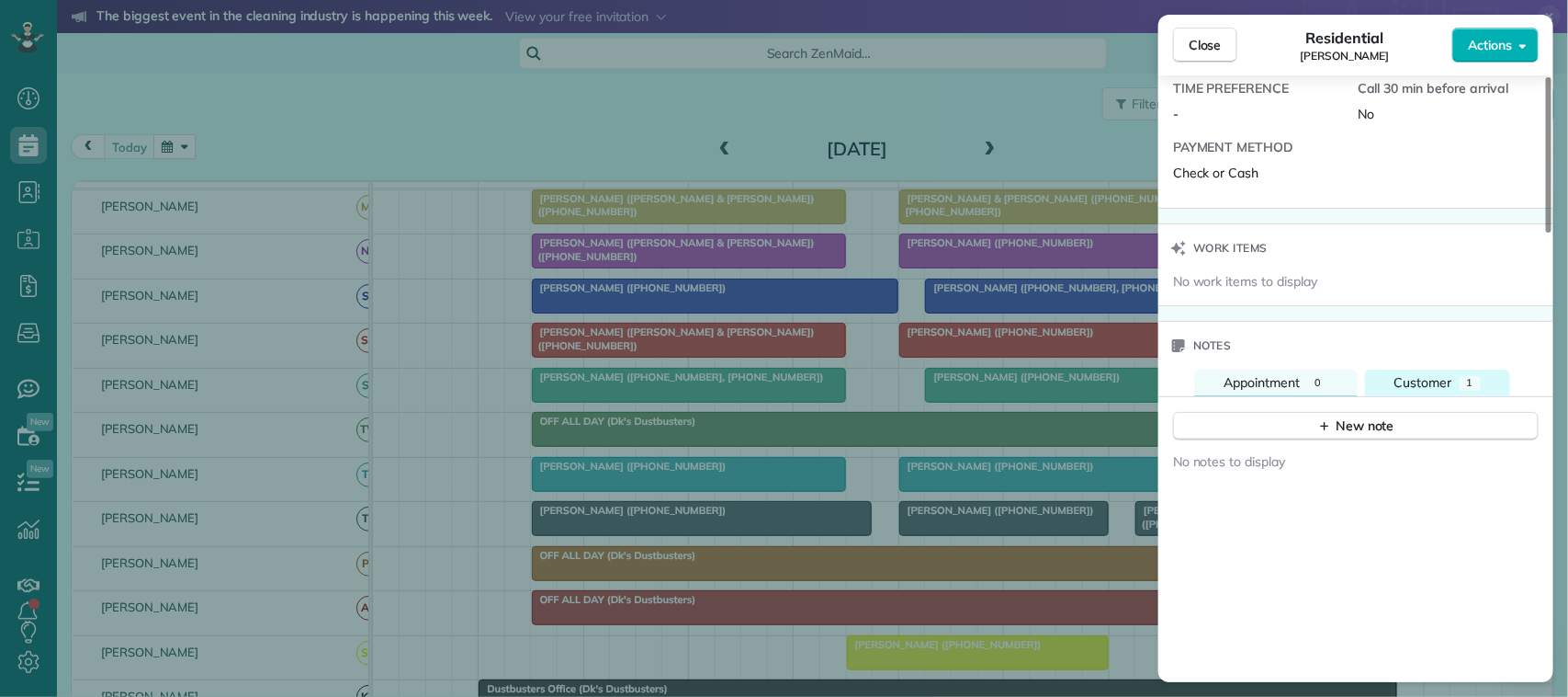
click at [1424, 396] on button "Customer 1" at bounding box center [1437, 383] width 145 height 27
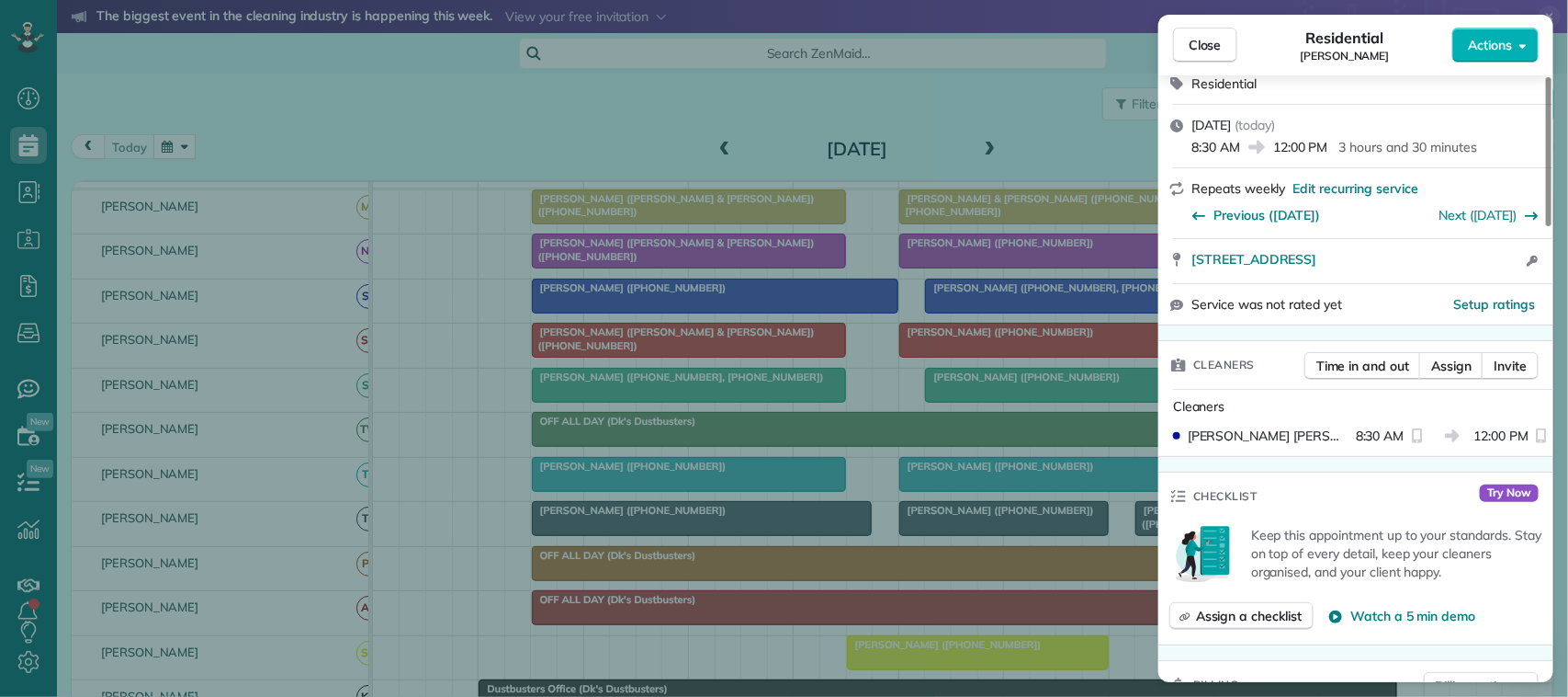
scroll to position [0, 0]
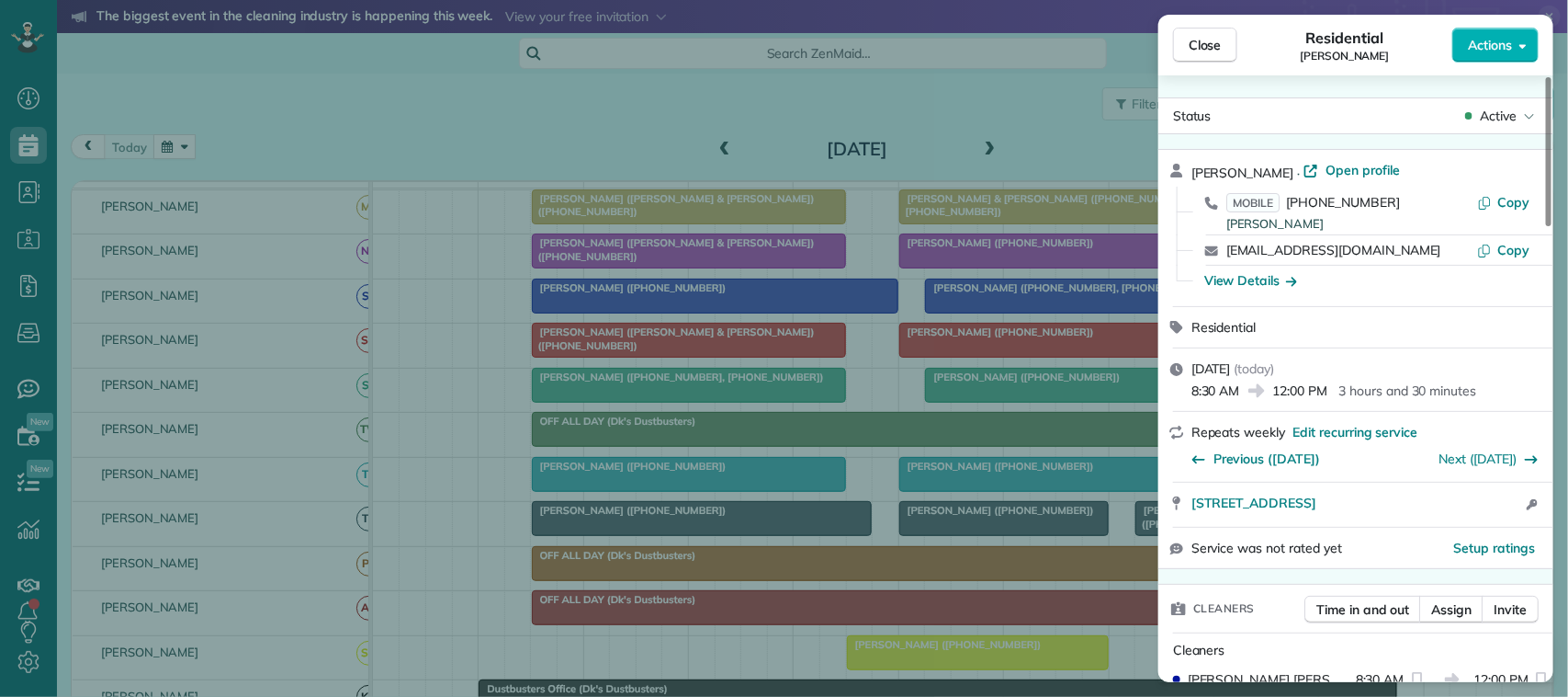
drag, startPoint x: 1210, startPoint y: 39, endPoint x: 1068, endPoint y: 102, distance: 155.3
click at [1209, 47] on span "Close" at bounding box center [1205, 45] width 33 height 18
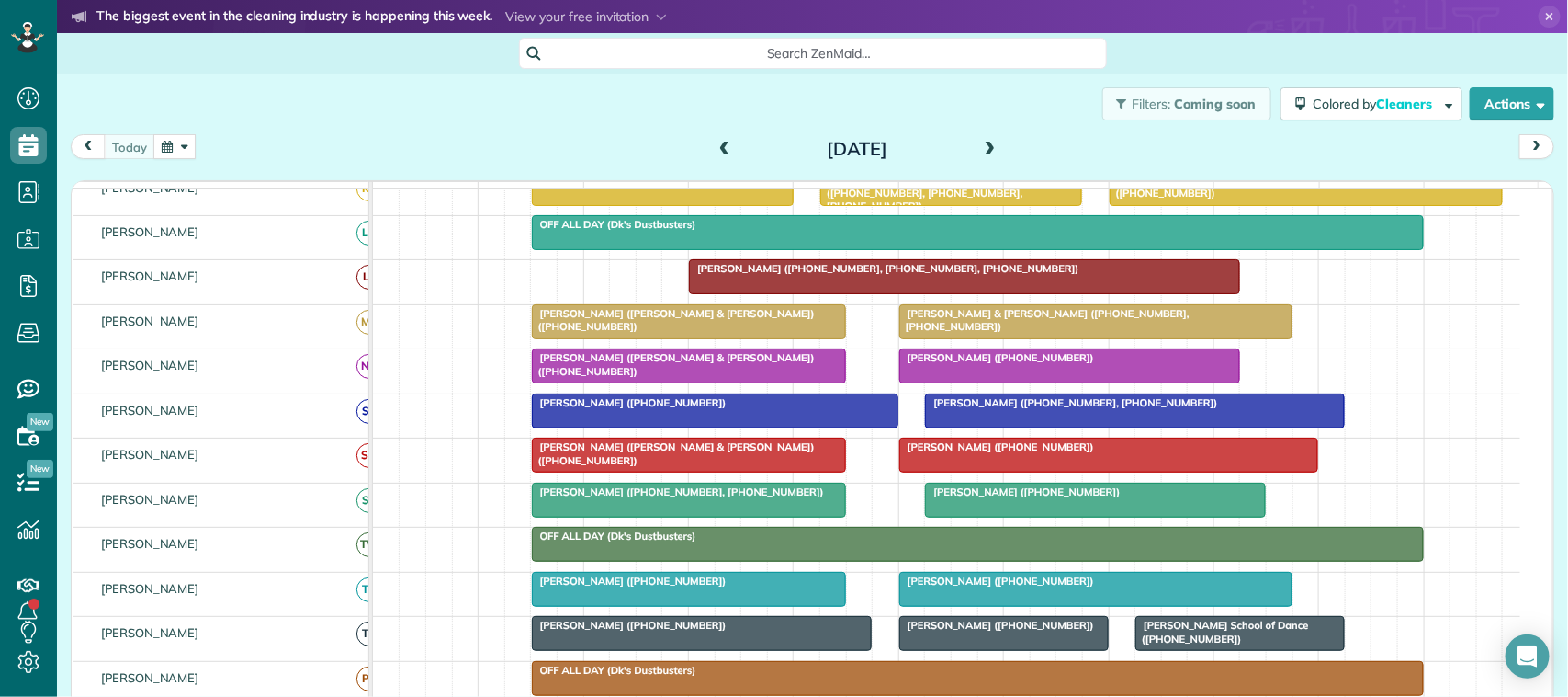
scroll to position [230, 0]
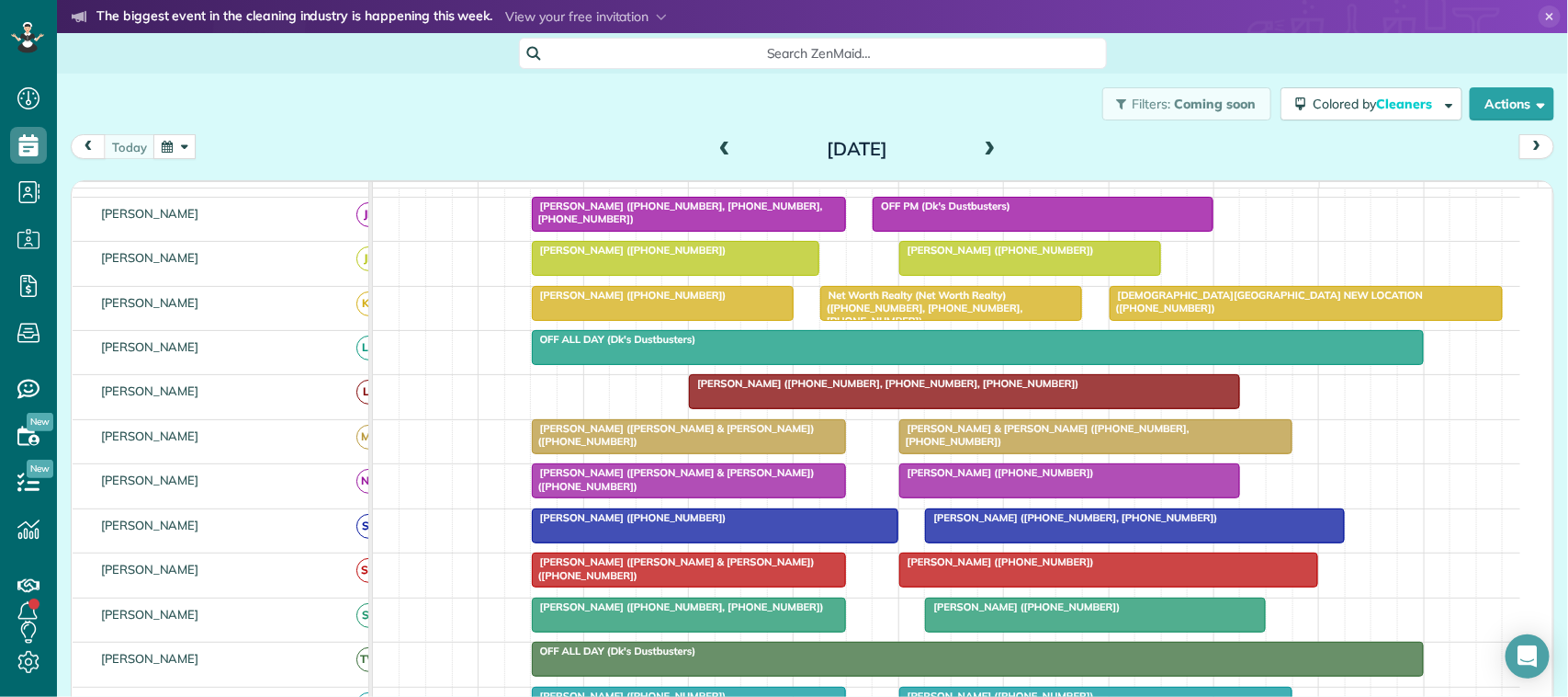
click at [1012, 453] on div at bounding box center [1096, 437] width 392 height 33
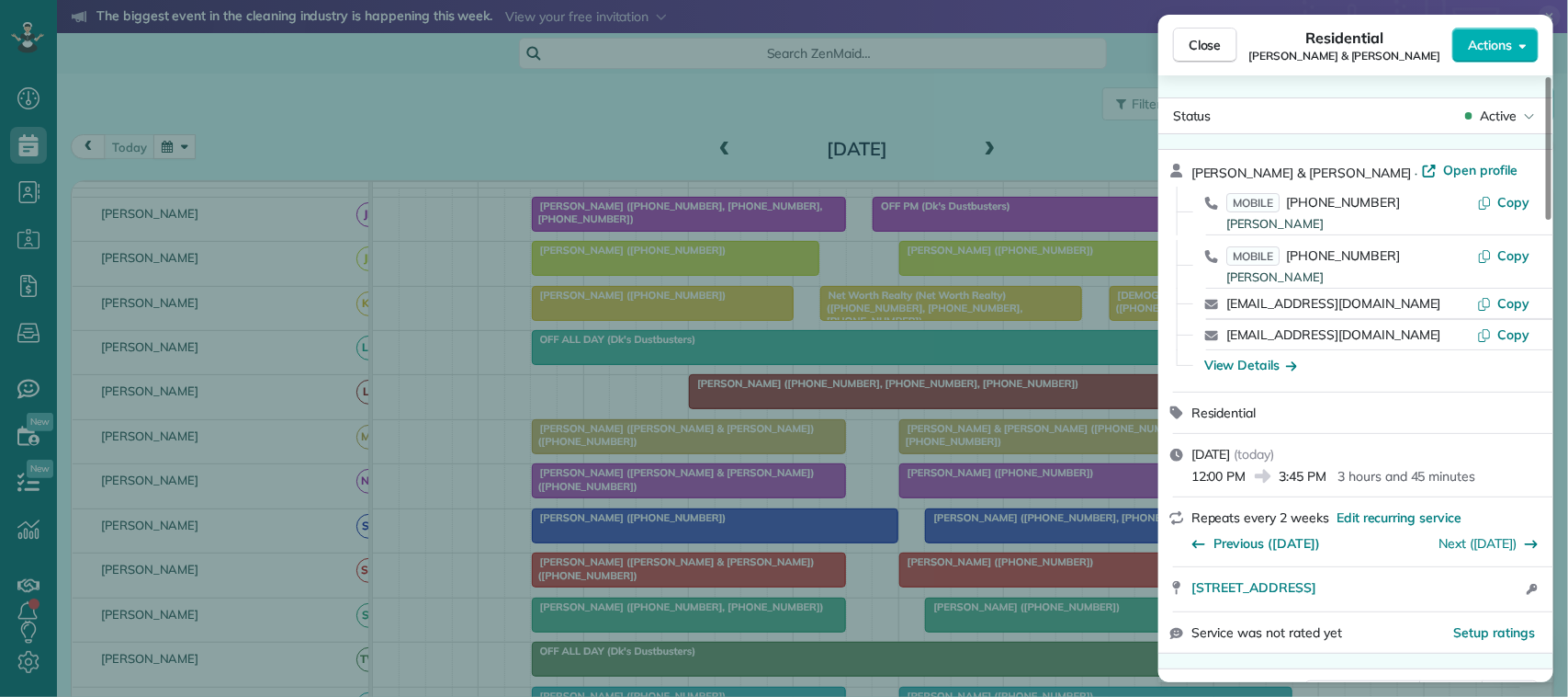
click at [1512, 42] on span "Actions" at bounding box center [1490, 45] width 44 height 18
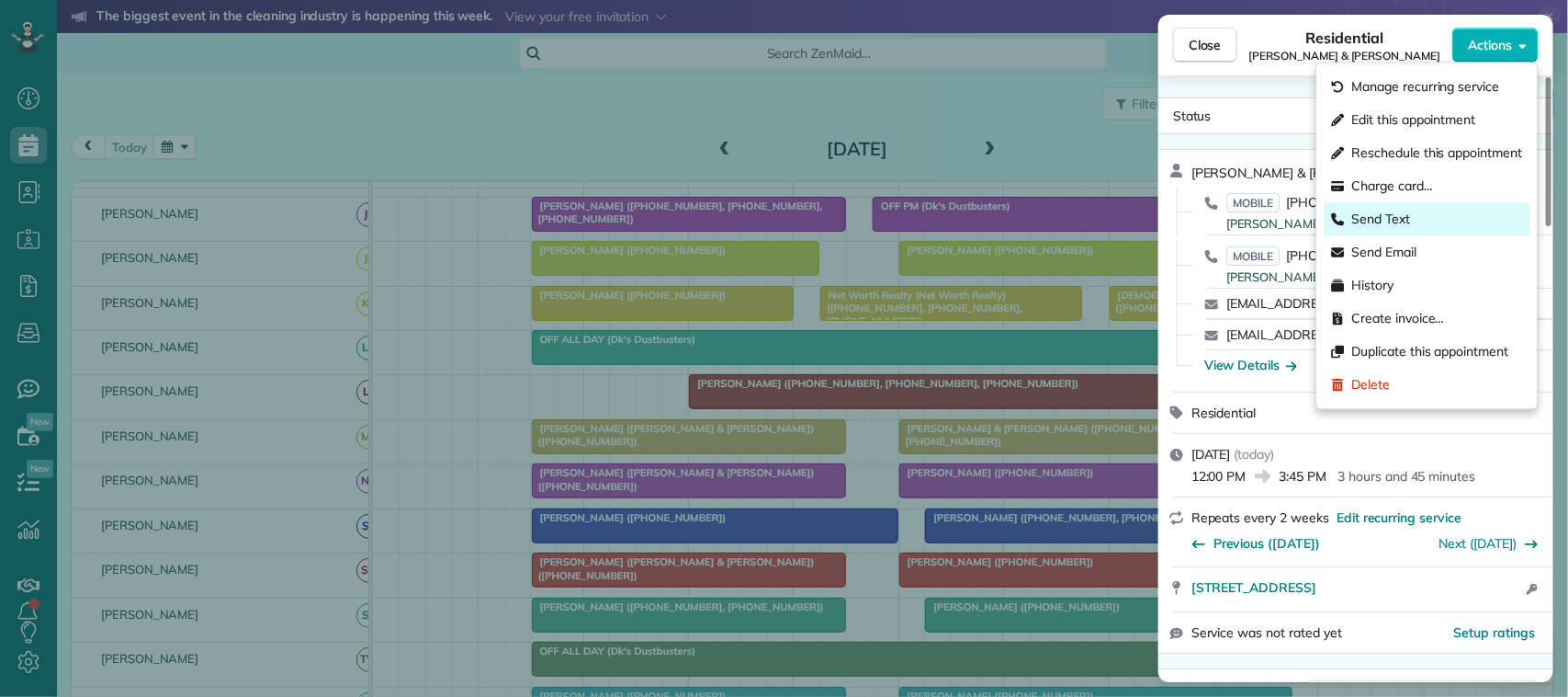
click at [1447, 208] on div "Send Text" at bounding box center [1427, 220] width 206 height 33
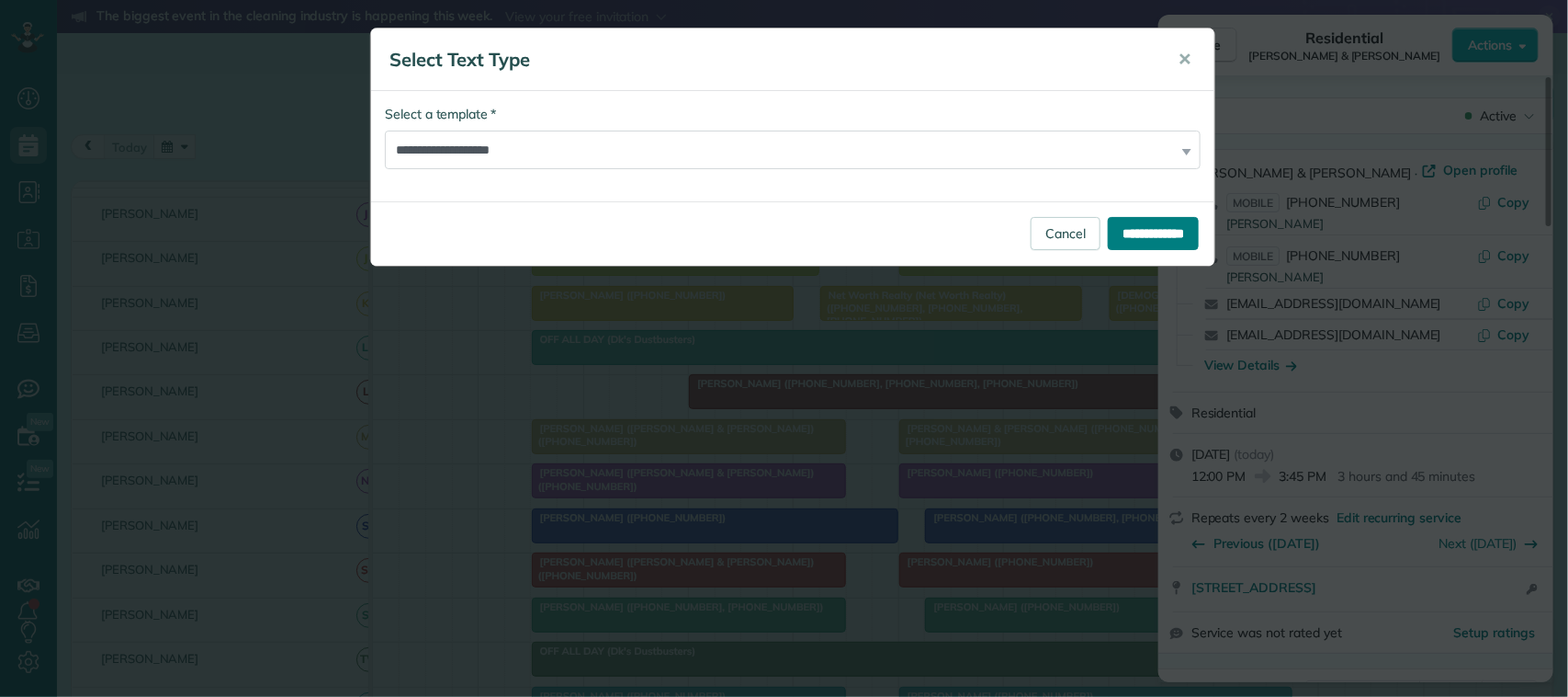
click at [1108, 225] on input "**********" at bounding box center [1153, 234] width 91 height 33
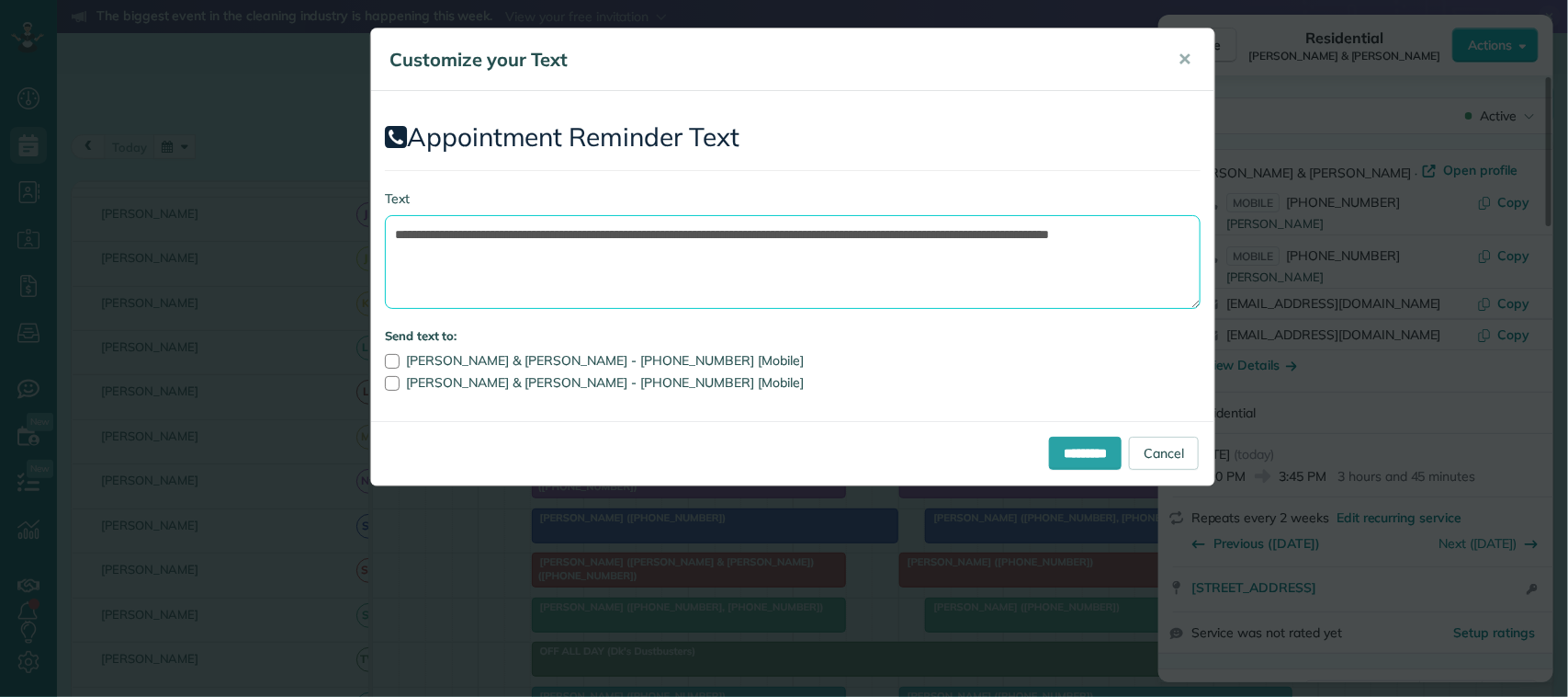
drag, startPoint x: 829, startPoint y: 274, endPoint x: 797, endPoint y: 228, distance: 56.0
click at [797, 228] on textarea "**********" at bounding box center [792, 262] width 815 height 94
drag, startPoint x: 691, startPoint y: 231, endPoint x: 503, endPoint y: 239, distance: 188.2
click at [503, 239] on textarea "**********" at bounding box center [792, 262] width 815 height 94
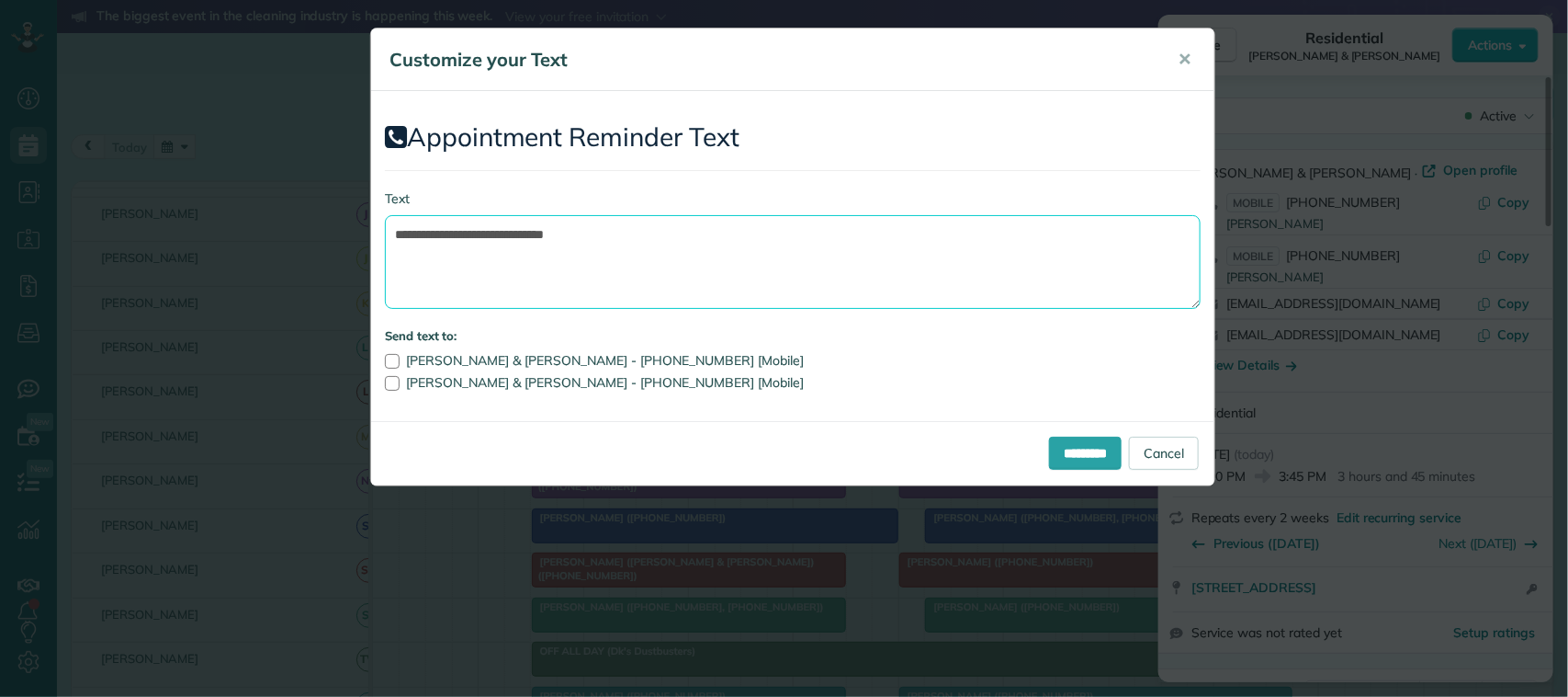
click at [719, 234] on textarea "**********" at bounding box center [792, 262] width 815 height 94
type textarea "**********"
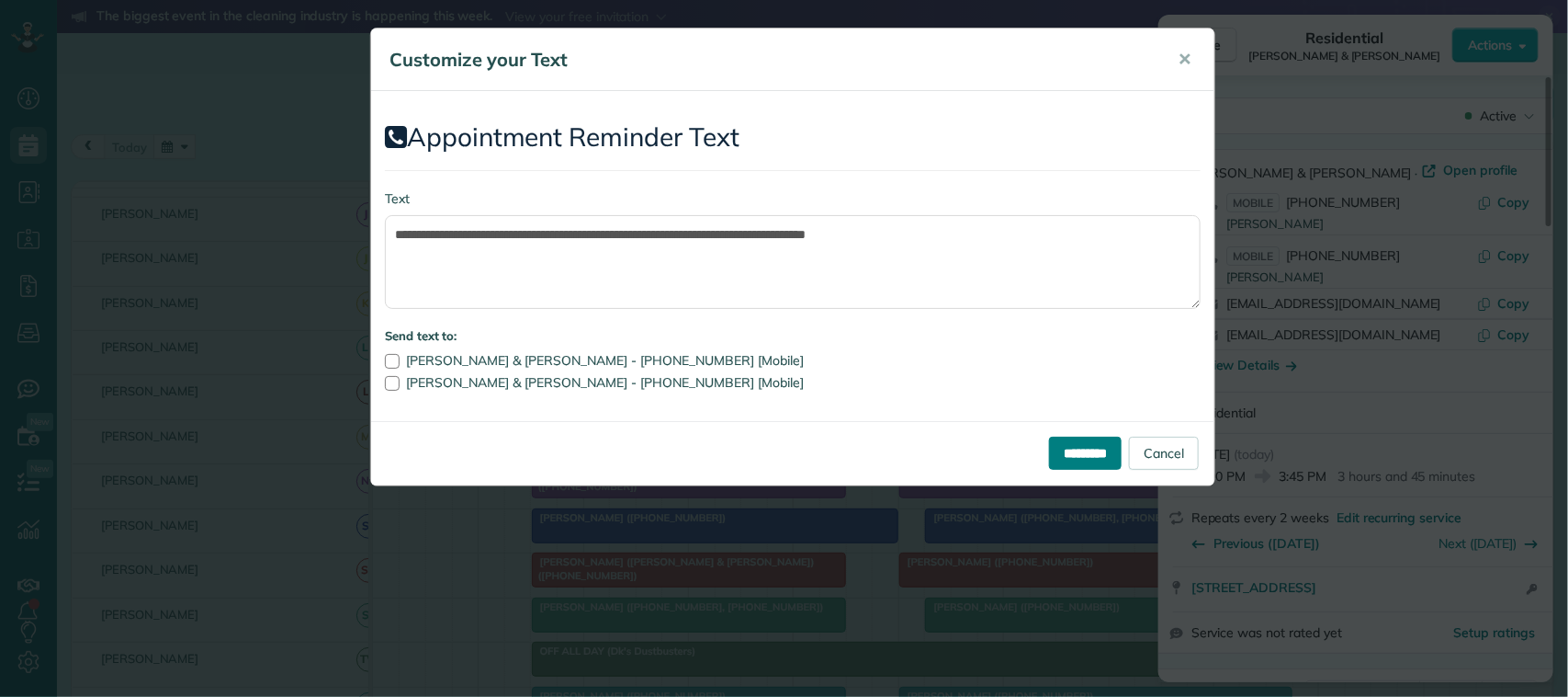
click at [1065, 452] on input "*********" at bounding box center [1085, 453] width 73 height 33
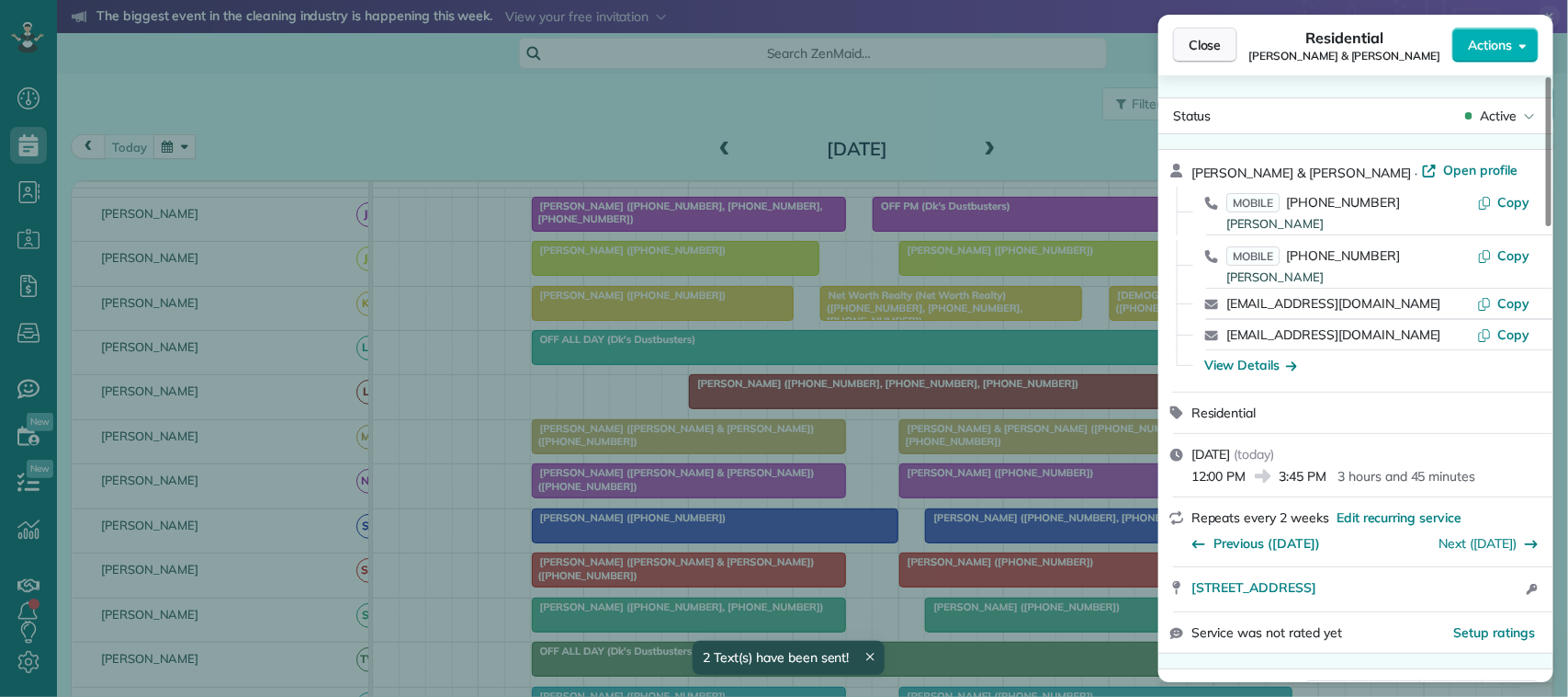
click at [1217, 48] on span "Close" at bounding box center [1205, 45] width 33 height 18
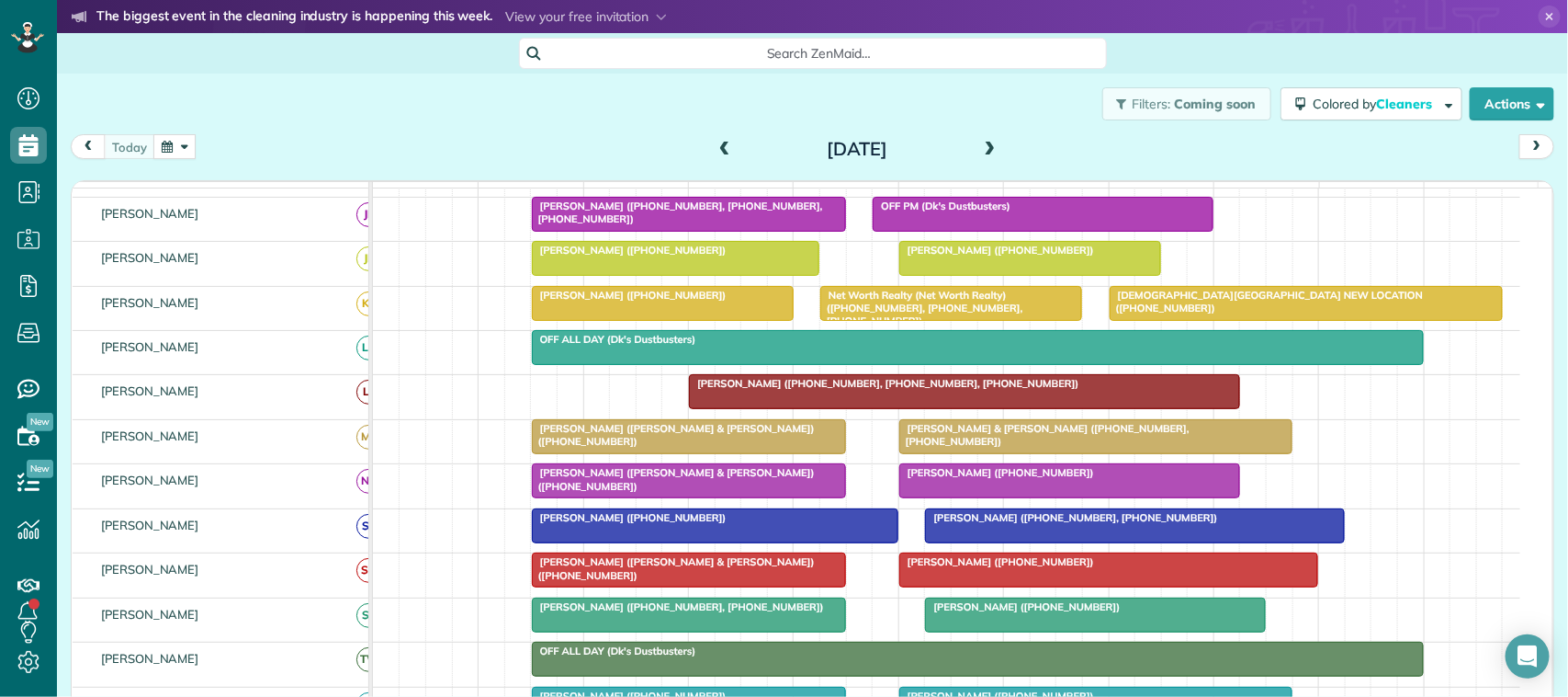
scroll to position [138, 0]
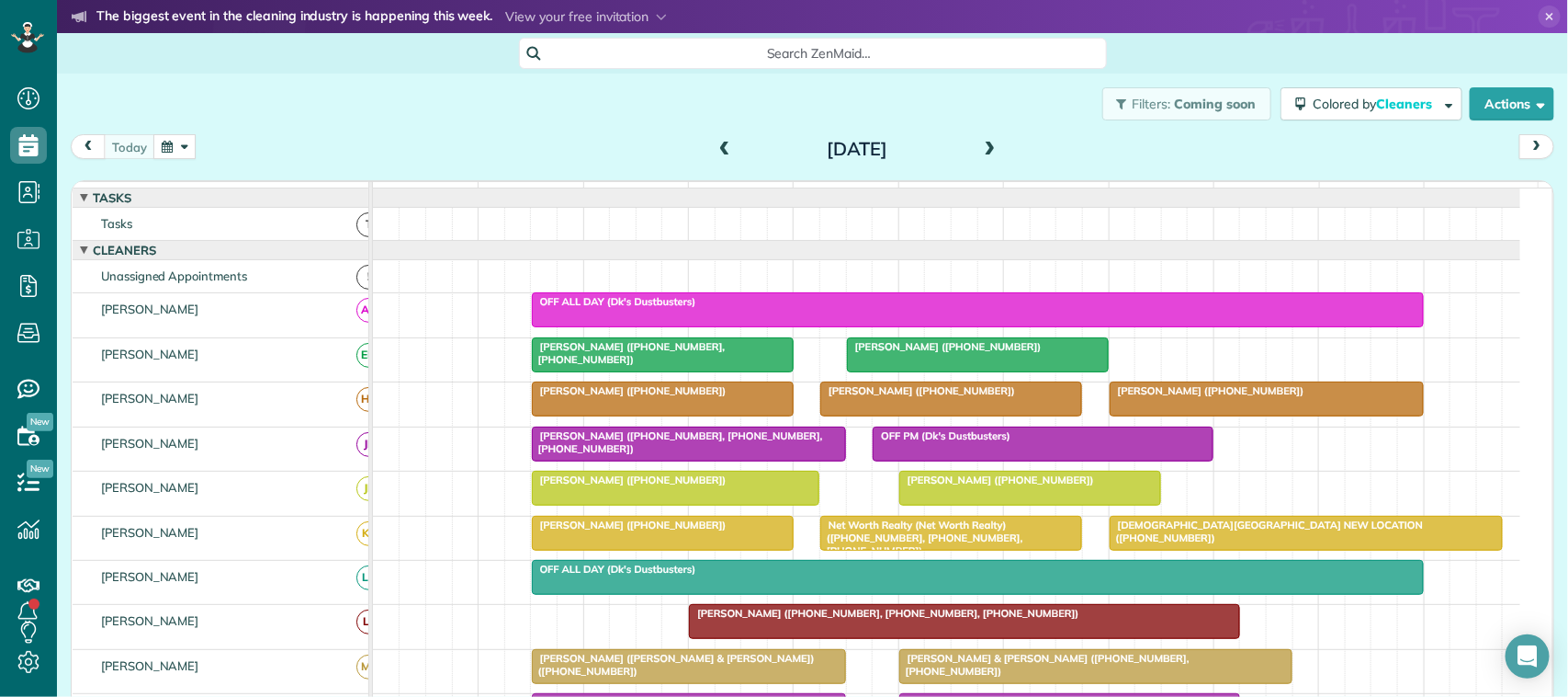
click at [943, 416] on div at bounding box center [950, 399] width 260 height 33
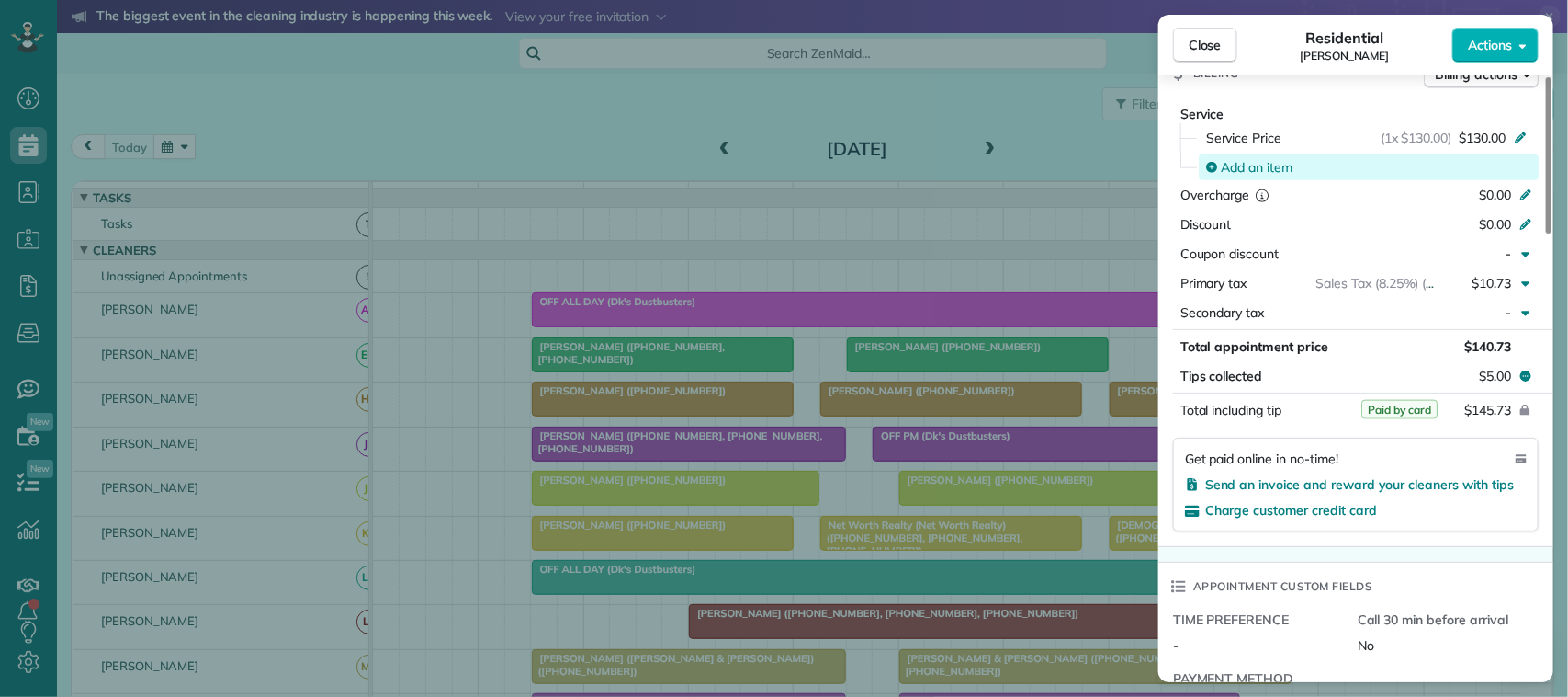
scroll to position [919, 0]
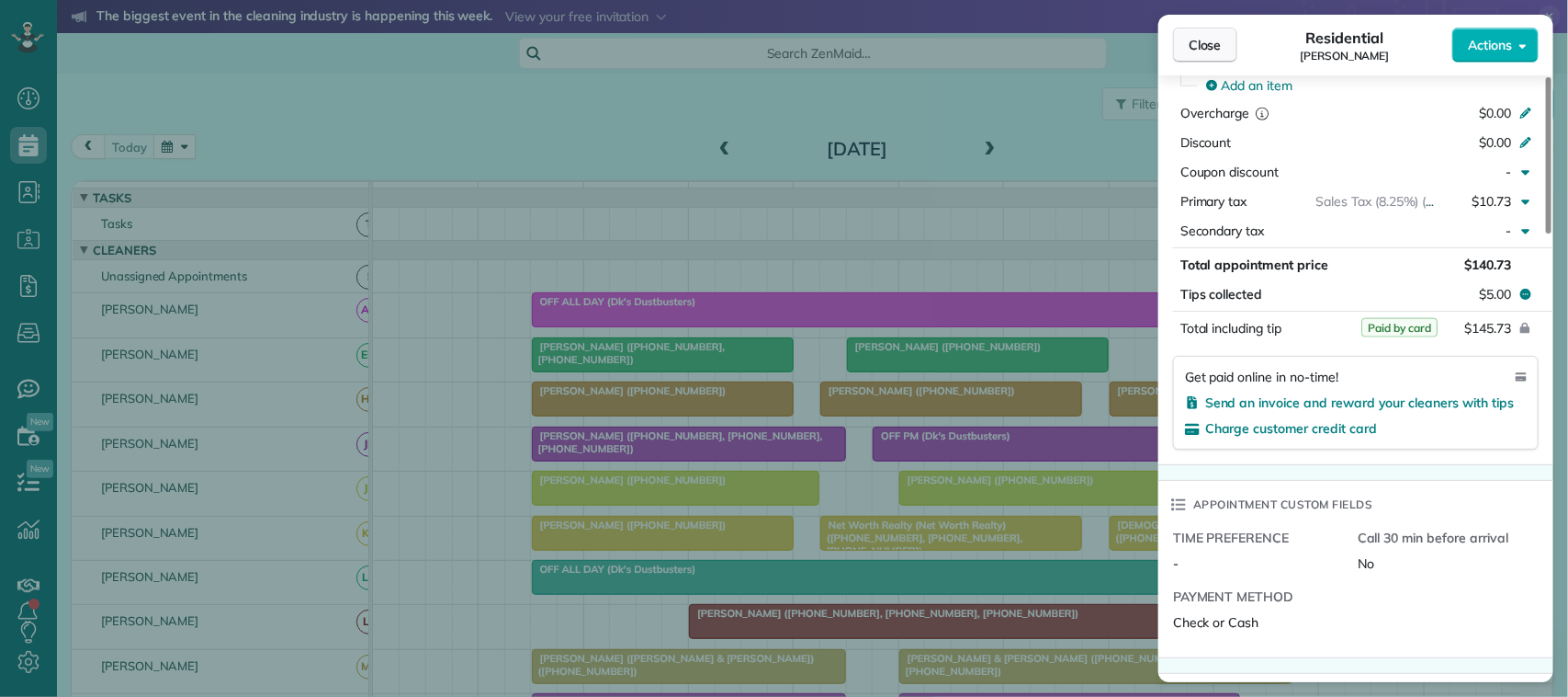
click at [1200, 51] on span "Close" at bounding box center [1205, 45] width 33 height 18
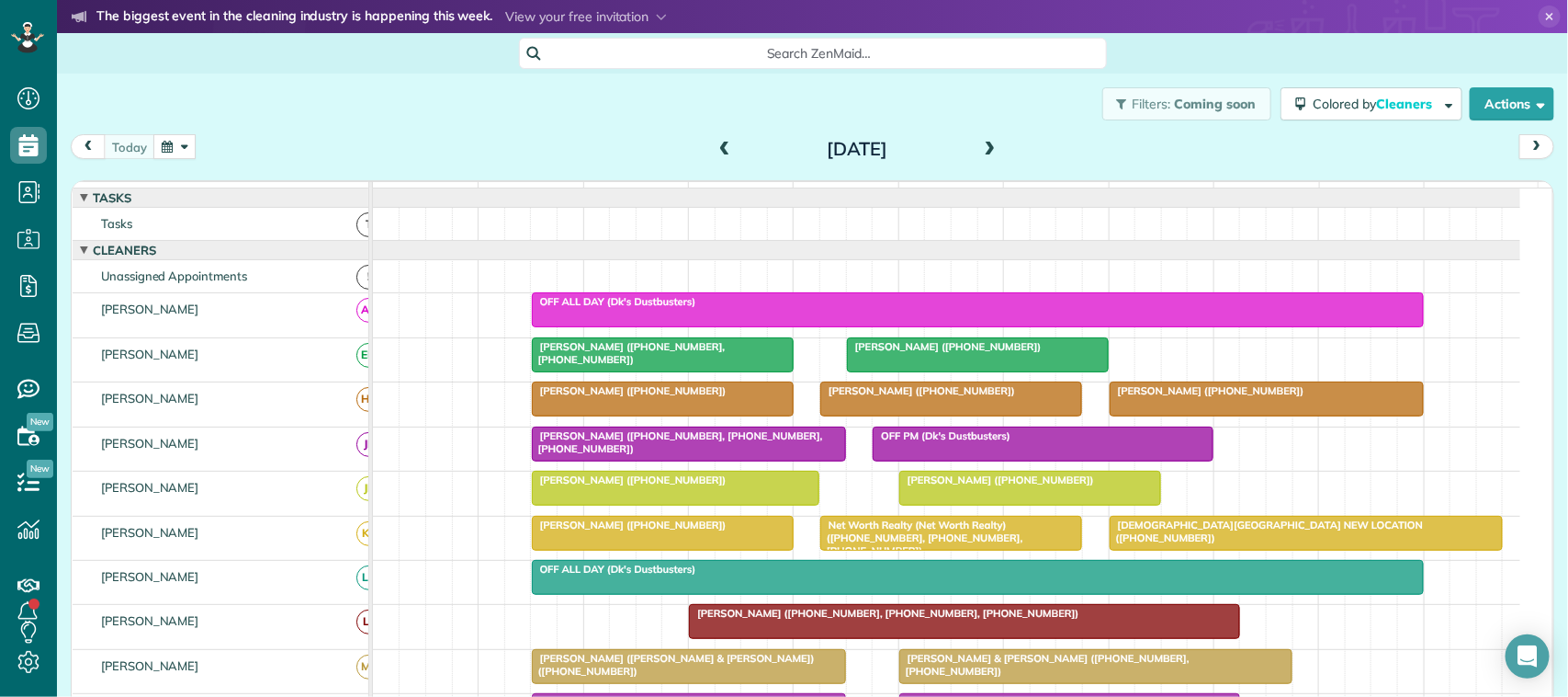
click at [981, 148] on span at bounding box center [990, 150] width 20 height 17
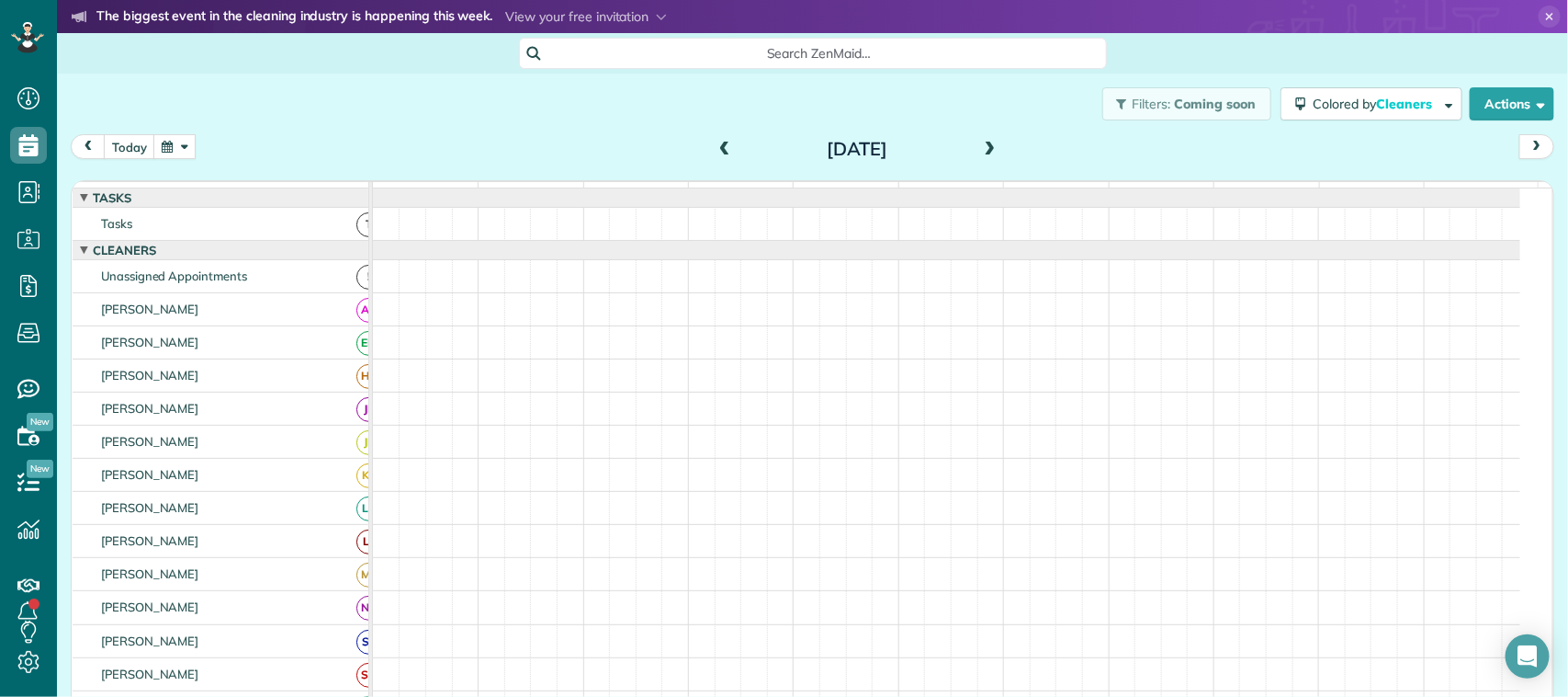
click at [981, 148] on span at bounding box center [990, 150] width 20 height 17
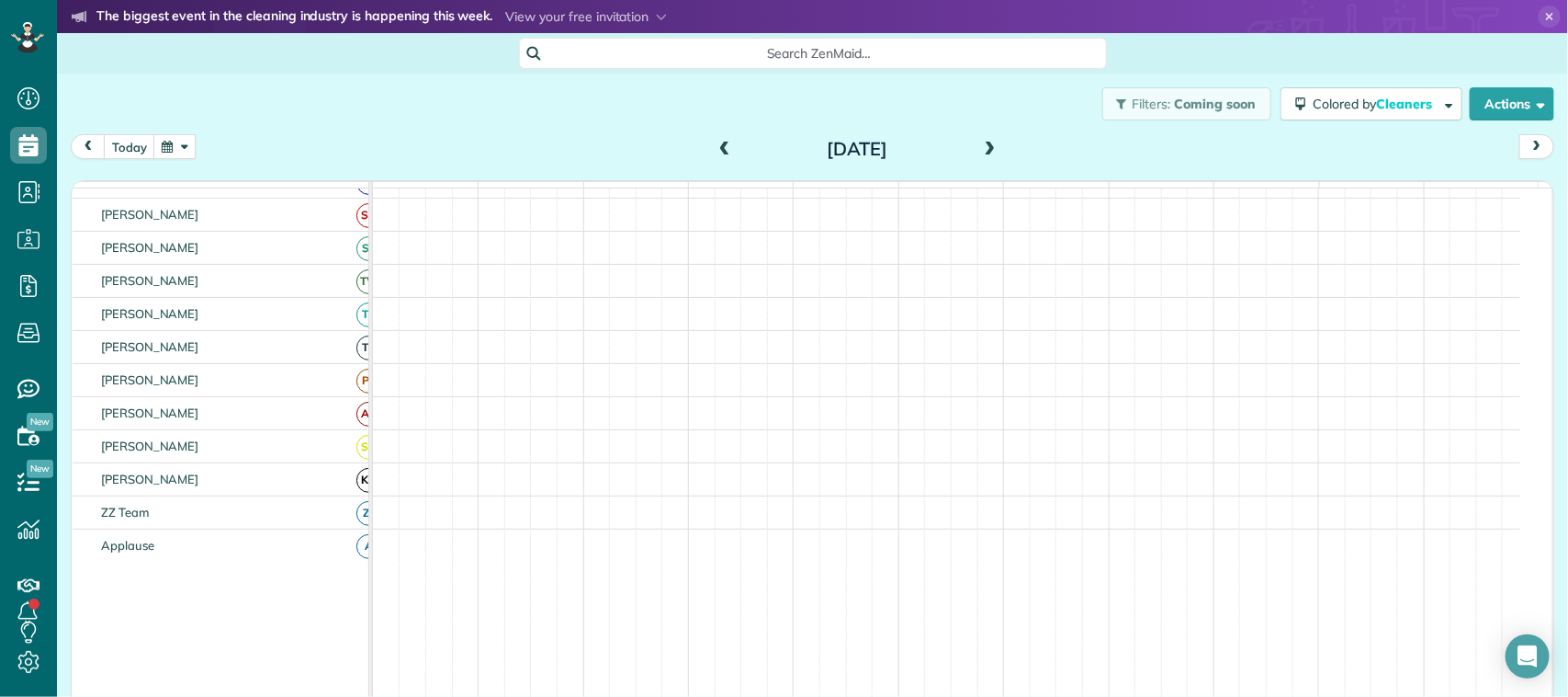
scroll to position [356, 0]
click at [980, 136] on span at bounding box center [990, 150] width 20 height 28
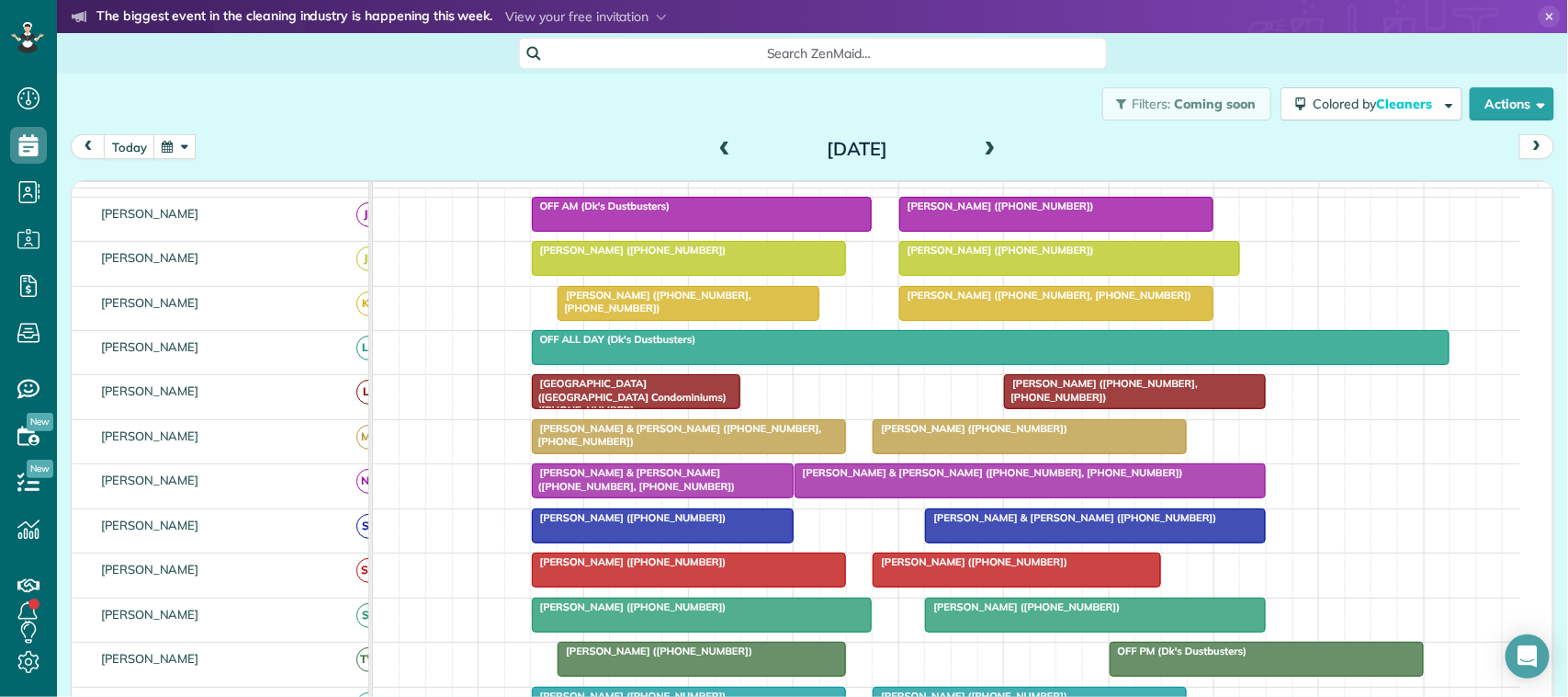
click at [980, 154] on span at bounding box center [990, 150] width 20 height 17
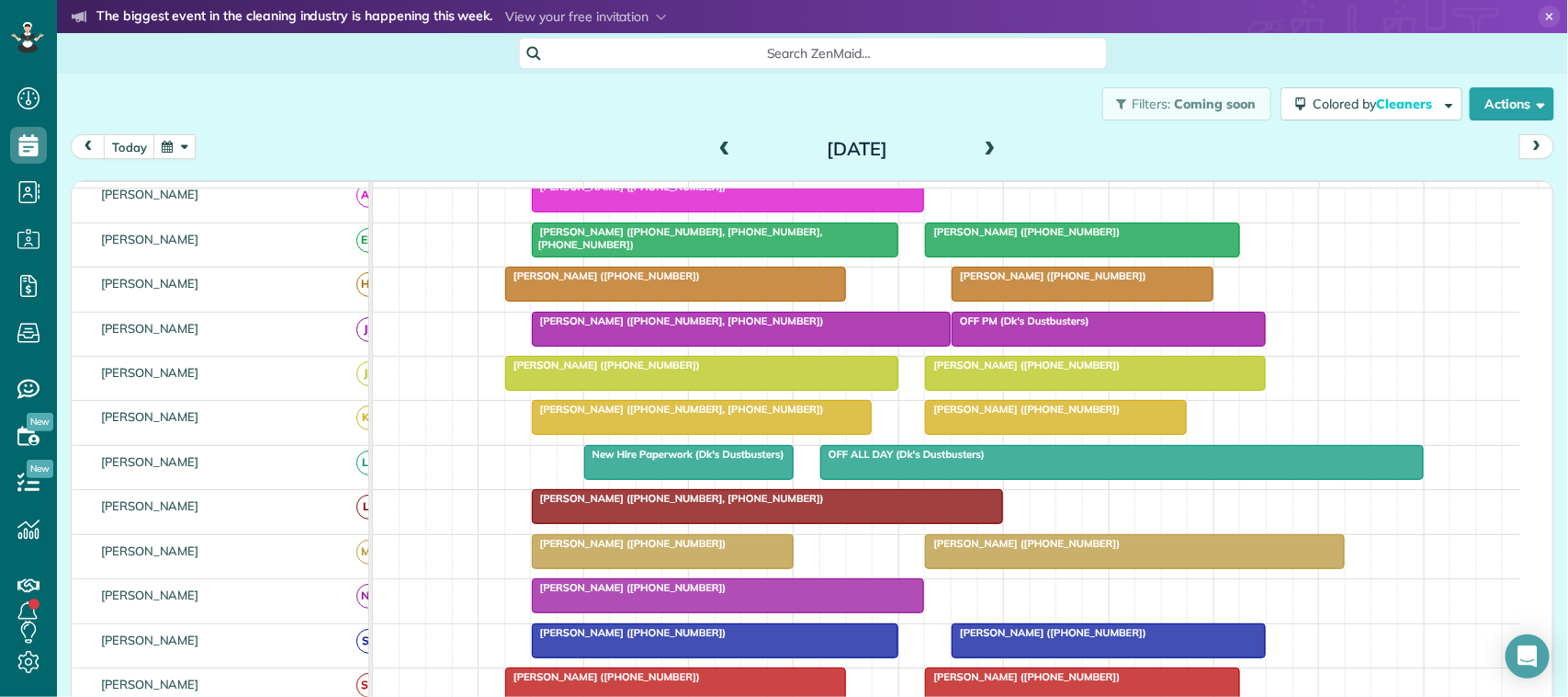
click at [723, 136] on span at bounding box center [725, 150] width 20 height 28
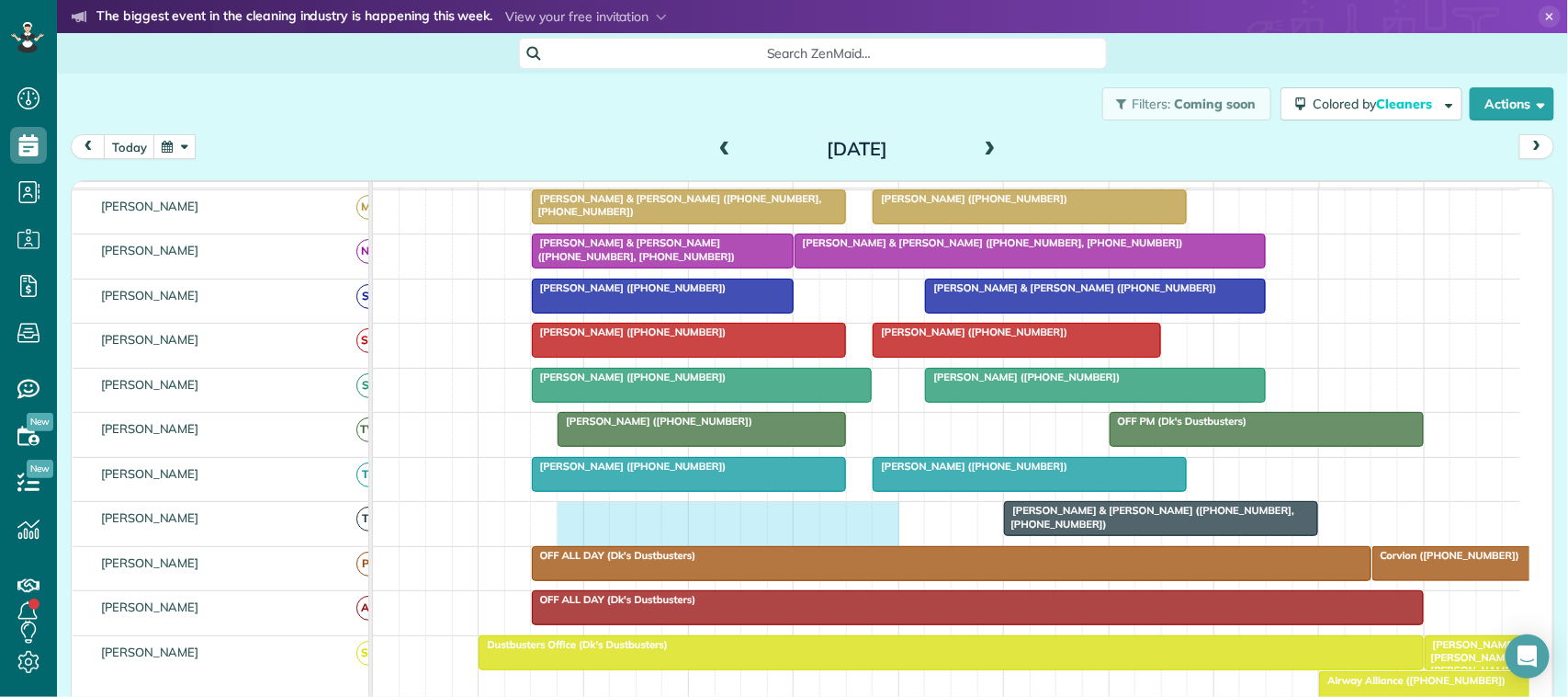
drag, startPoint x: 574, startPoint y: 539, endPoint x: 889, endPoint y: 538, distance: 315.0
click at [889, 538] on div "[PERSON_NAME] & [PERSON_NAME] ([PHONE_NUMBER], [PHONE_NUMBER])" at bounding box center [947, 523] width 1147 height 43
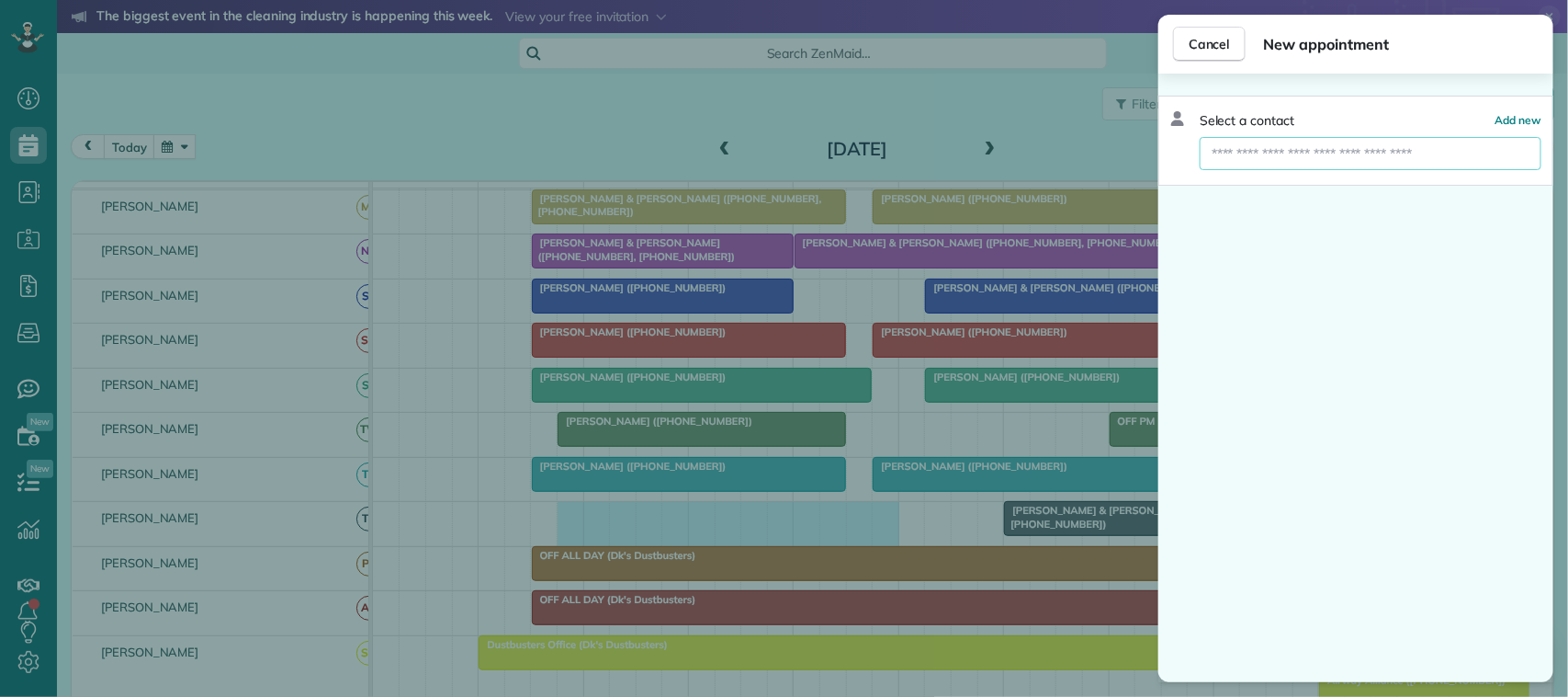
click at [1385, 166] on input "text" at bounding box center [1370, 154] width 342 height 33
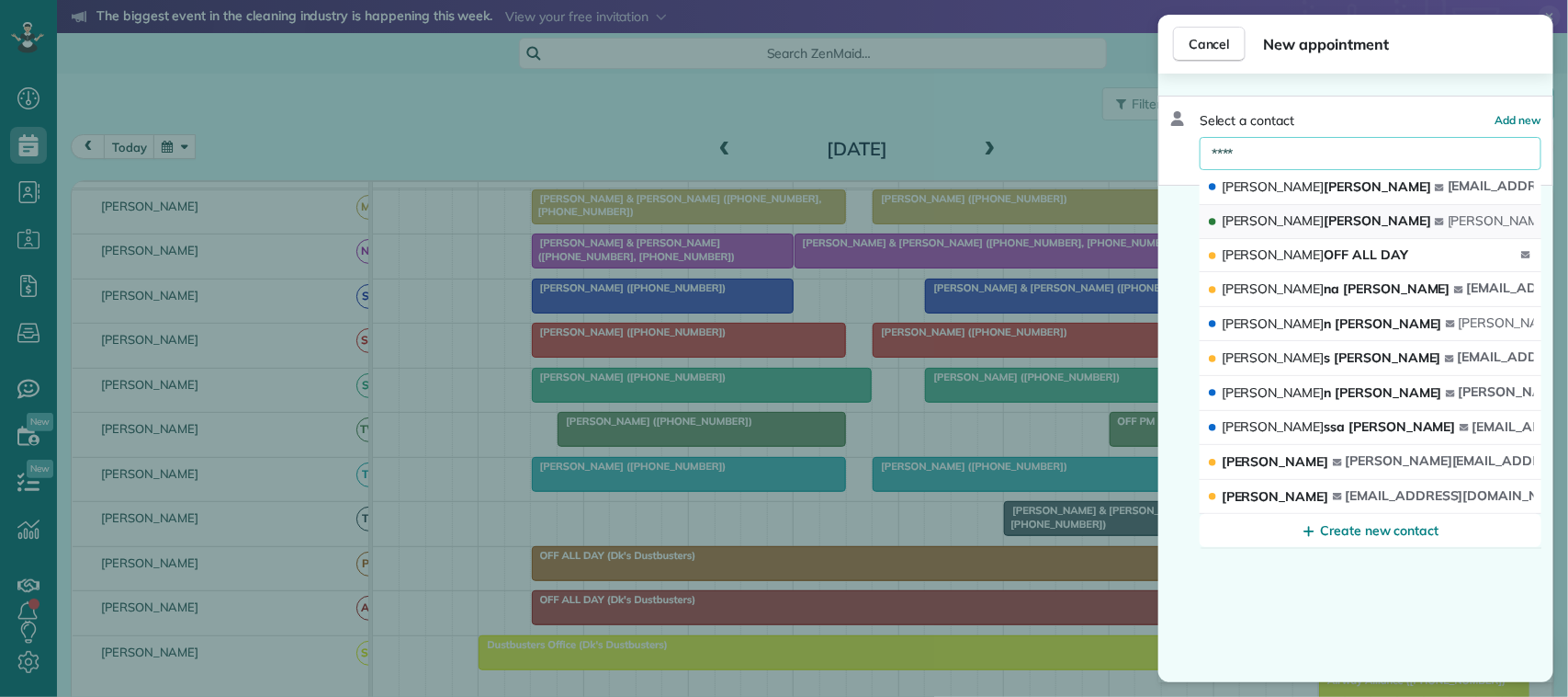
type input "****"
click at [1314, 223] on button "[PERSON_NAME] kari [EMAIL_ADDRESS][DOMAIN_NAME]" at bounding box center [1370, 223] width 342 height 35
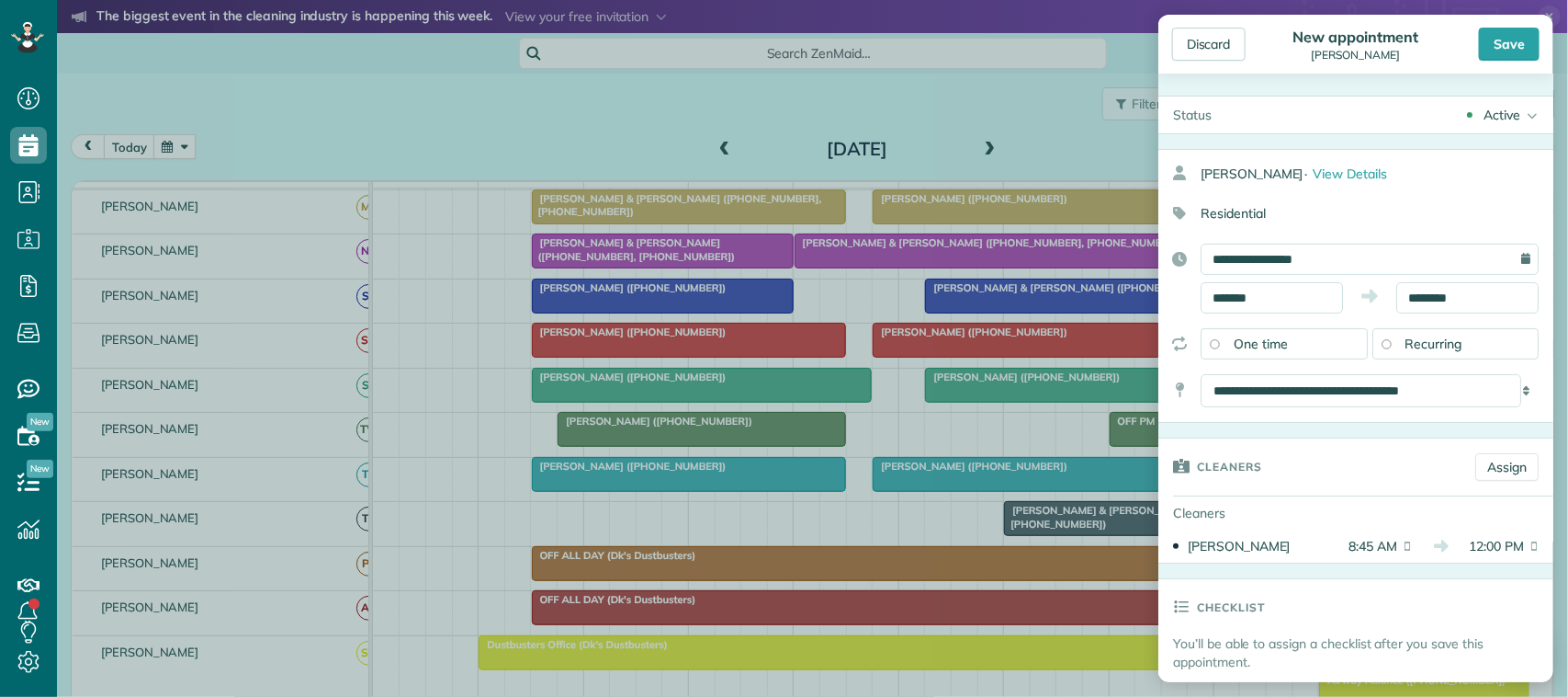
click at [1520, 49] on div "Save" at bounding box center [1509, 44] width 61 height 33
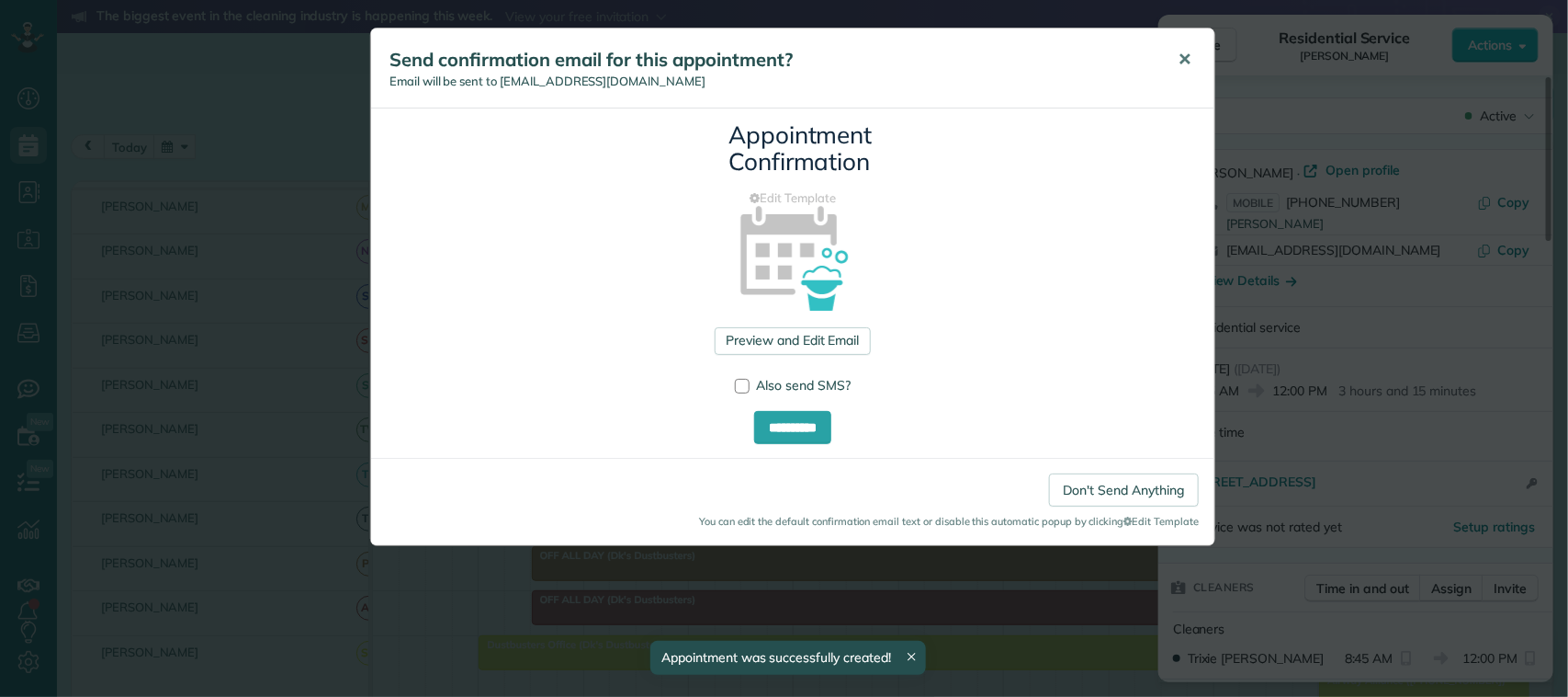
click at [1190, 51] on span "✕" at bounding box center [1184, 59] width 14 height 21
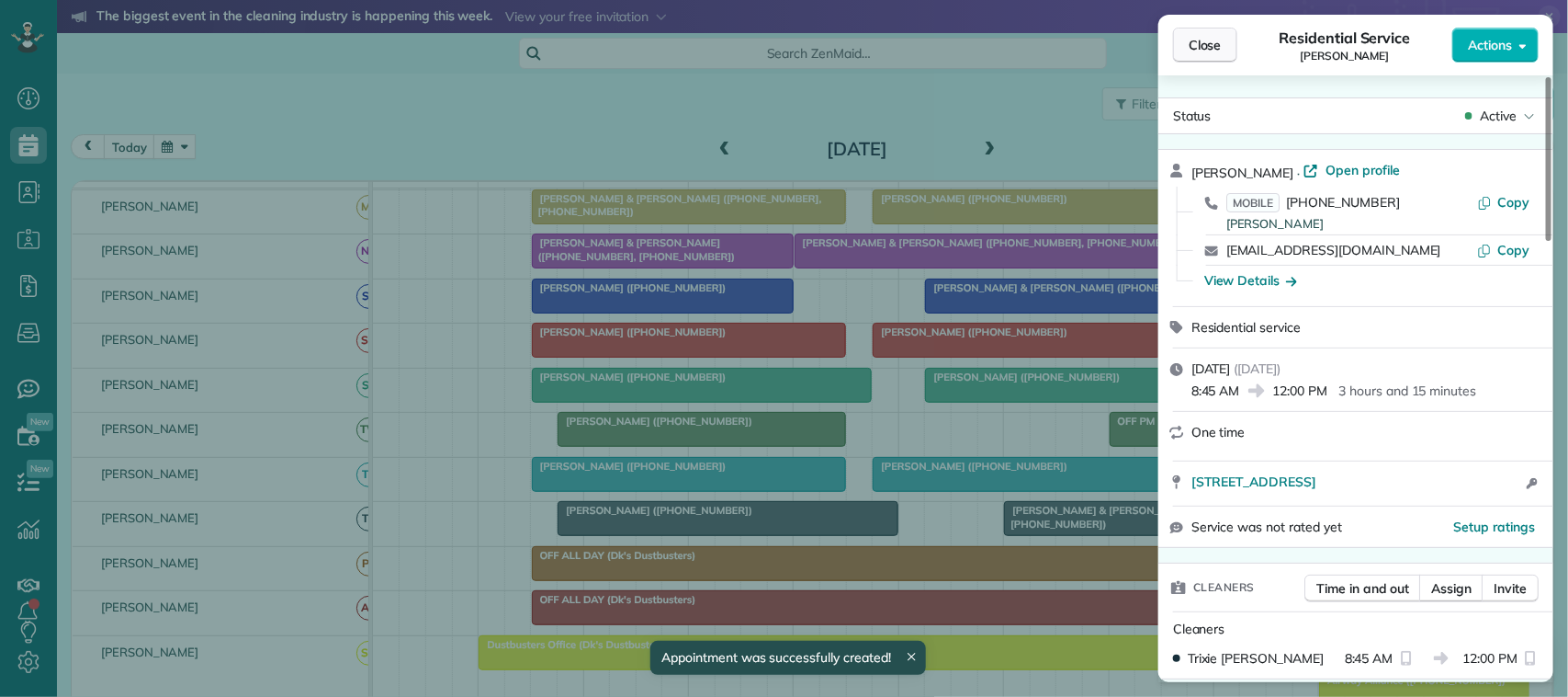
click at [1200, 42] on span "Close" at bounding box center [1205, 45] width 33 height 18
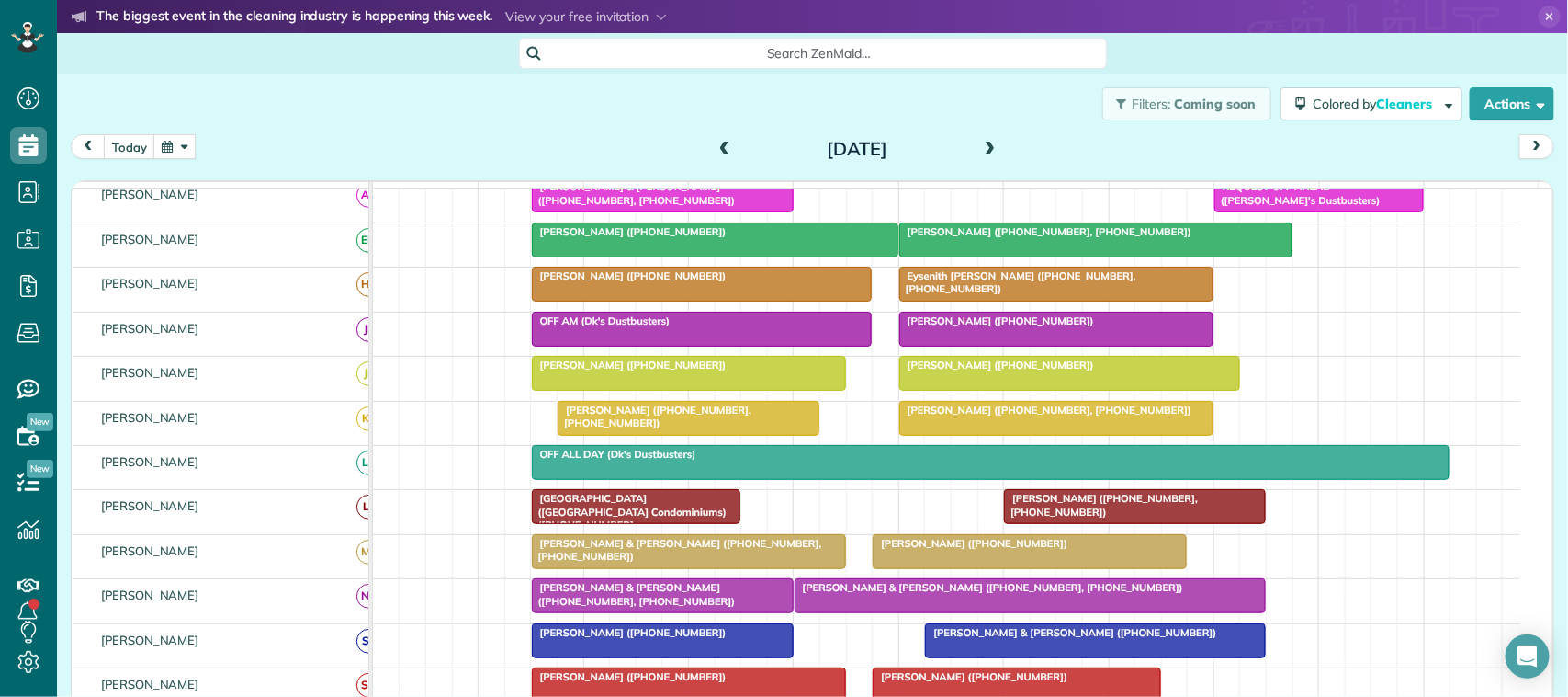
click at [989, 143] on span at bounding box center [990, 150] width 20 height 17
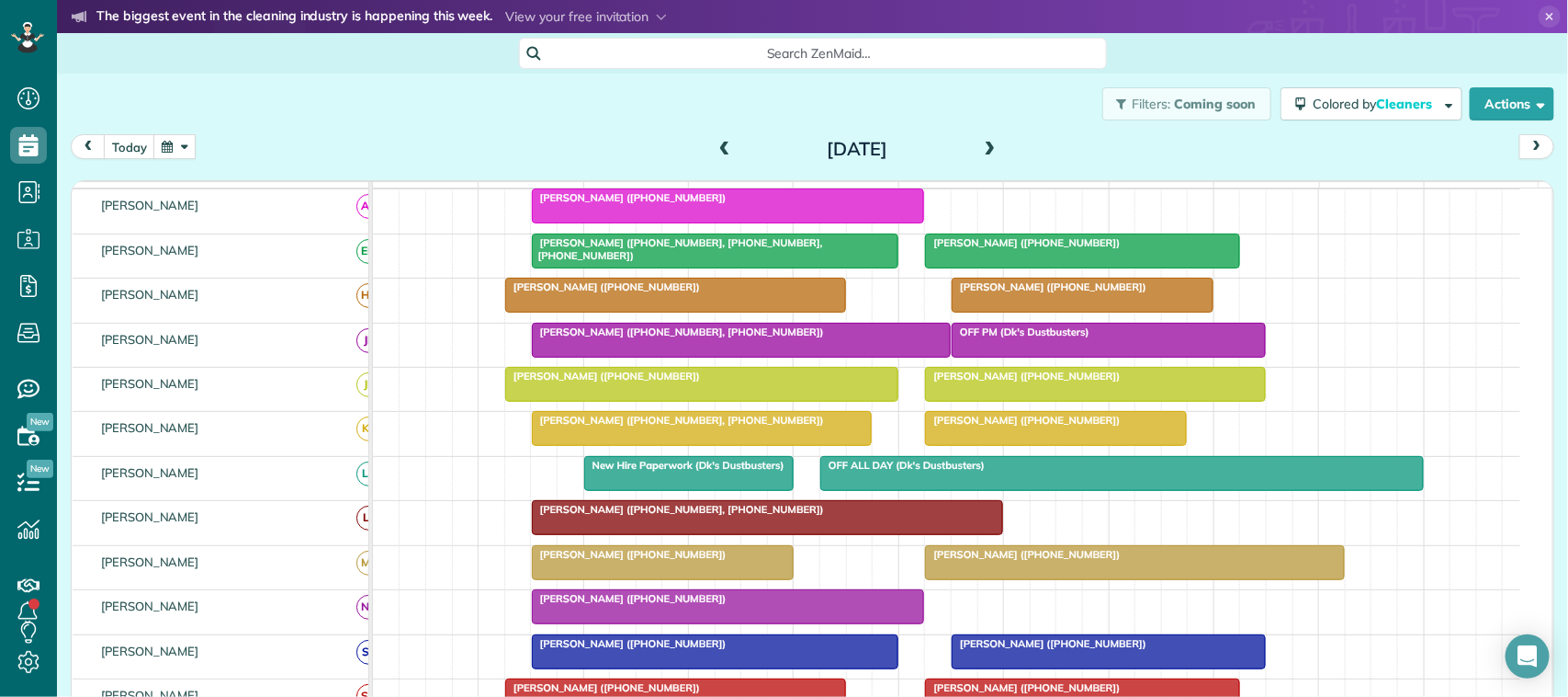
click at [718, 153] on span at bounding box center [725, 150] width 20 height 17
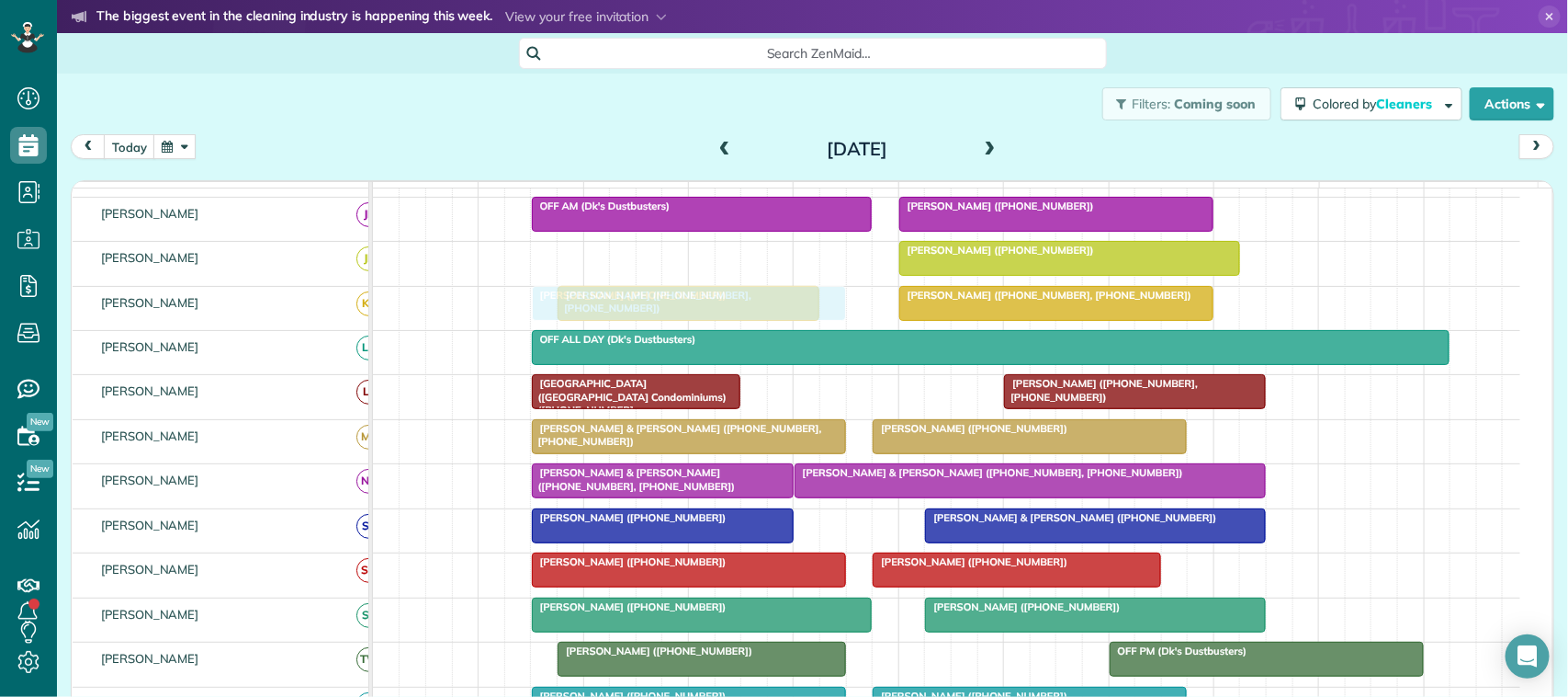
drag, startPoint x: 608, startPoint y: 264, endPoint x: 609, endPoint y: 304, distance: 40.0
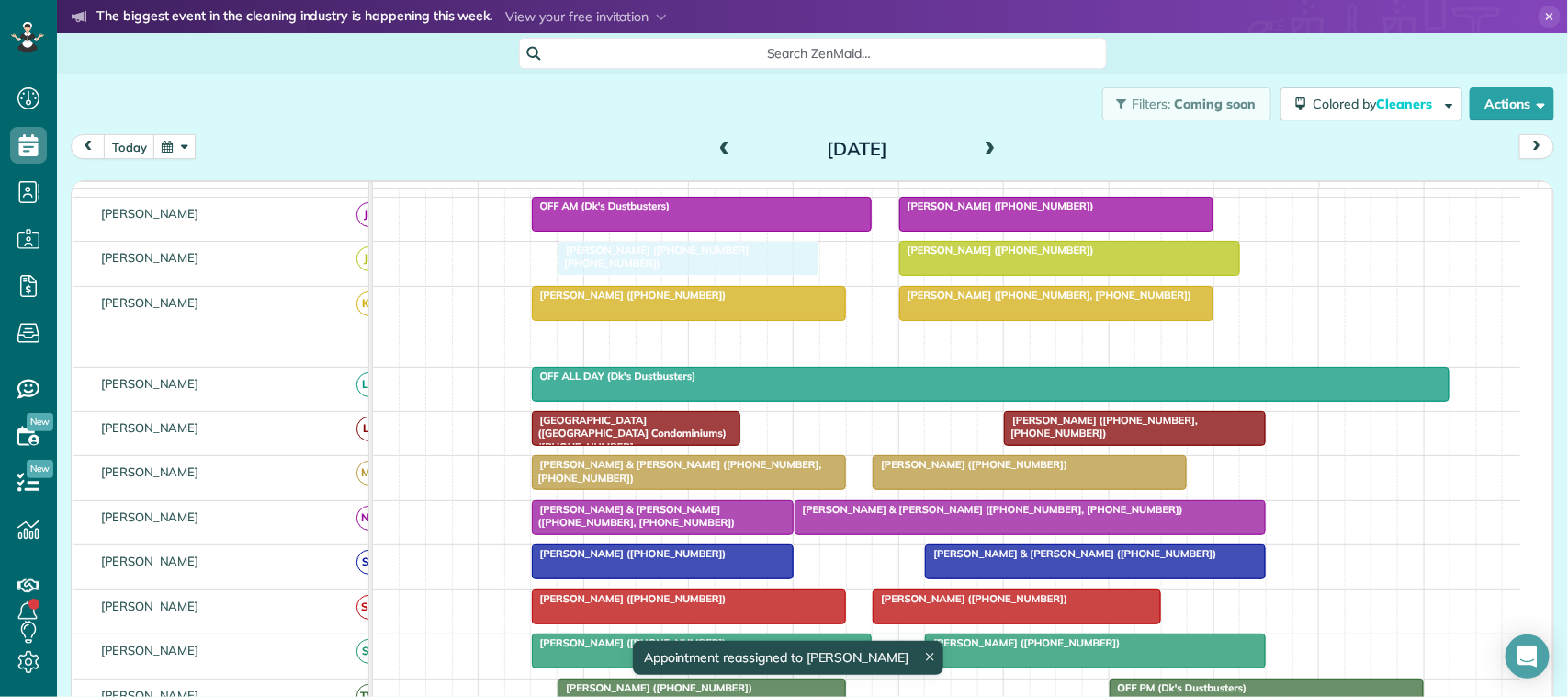
drag, startPoint x: 653, startPoint y: 365, endPoint x: 653, endPoint y: 287, distance: 78.0
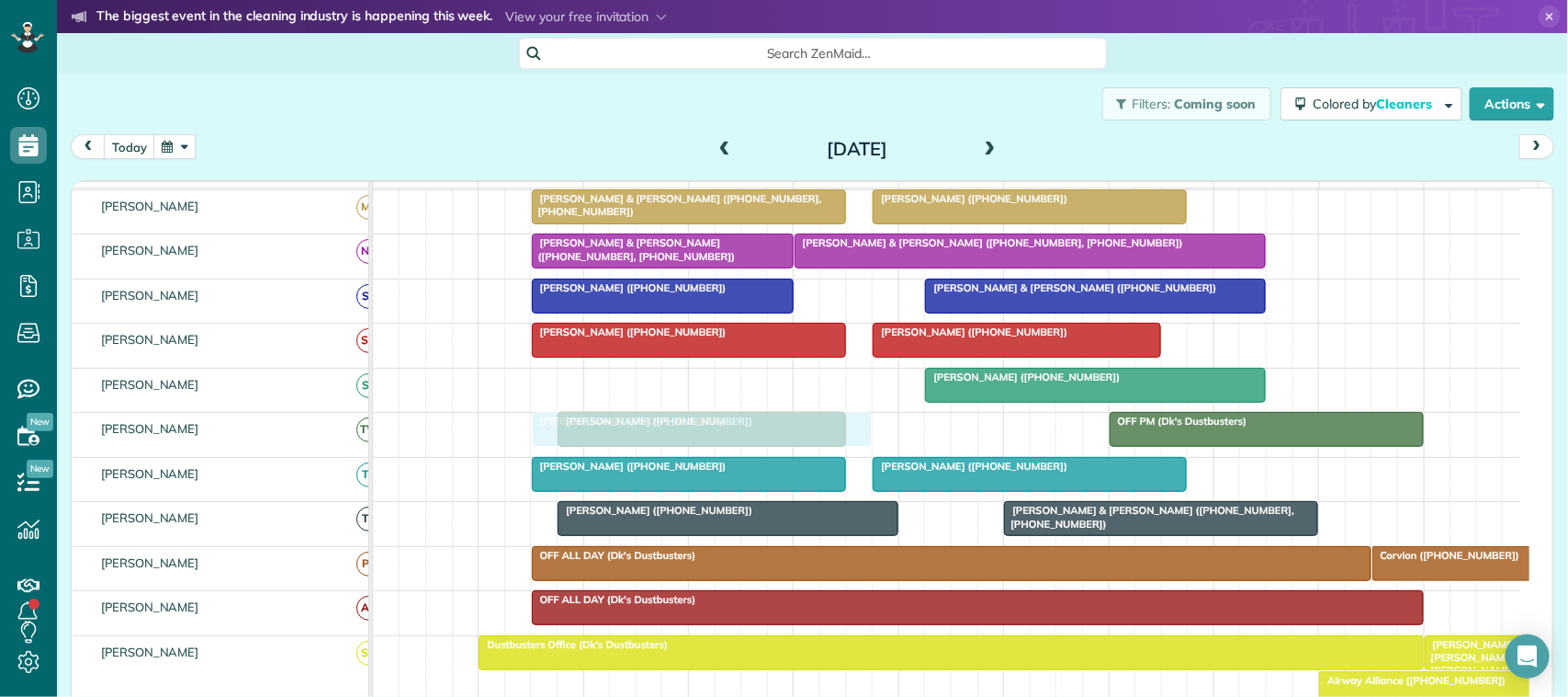
drag, startPoint x: 619, startPoint y: 411, endPoint x: 626, endPoint y: 455, distance: 44.6
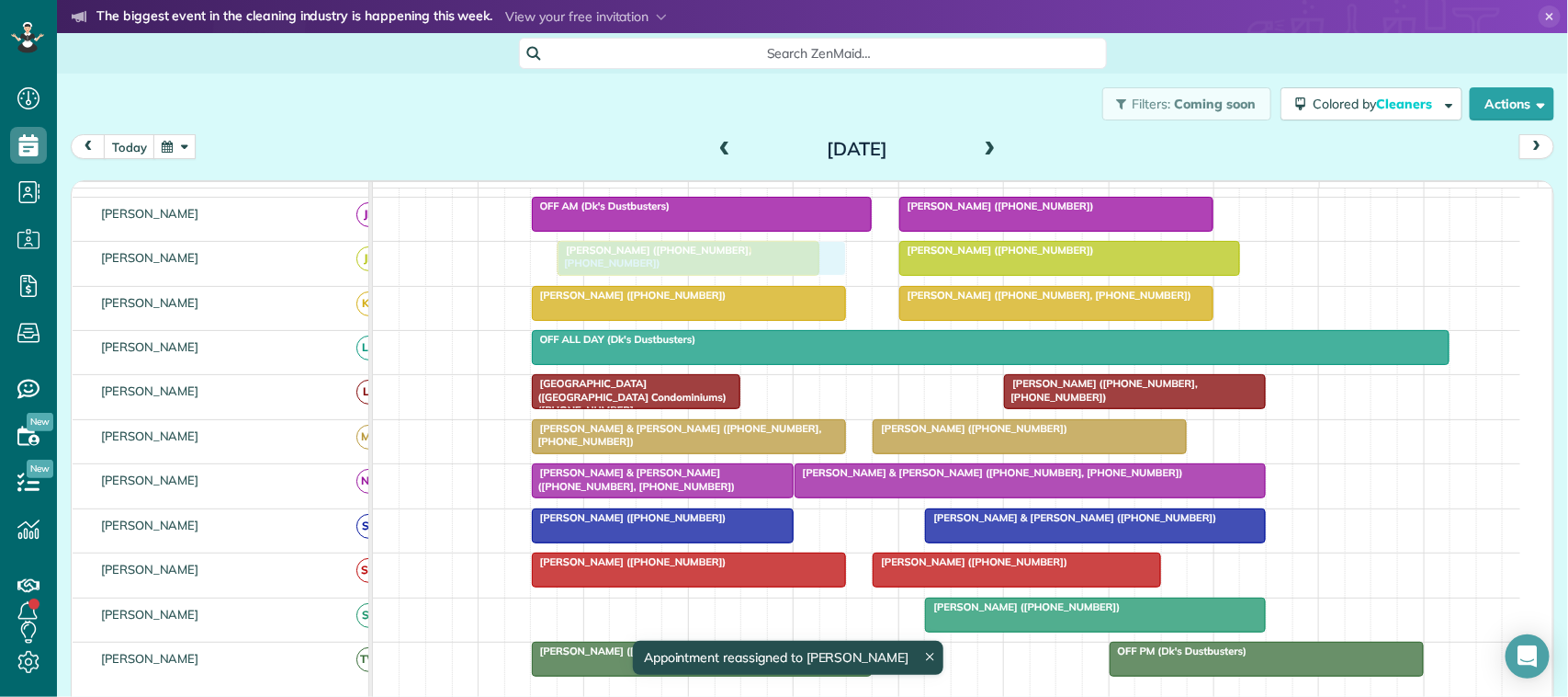
drag, startPoint x: 651, startPoint y: 483, endPoint x: 644, endPoint y: 296, distance: 187.1
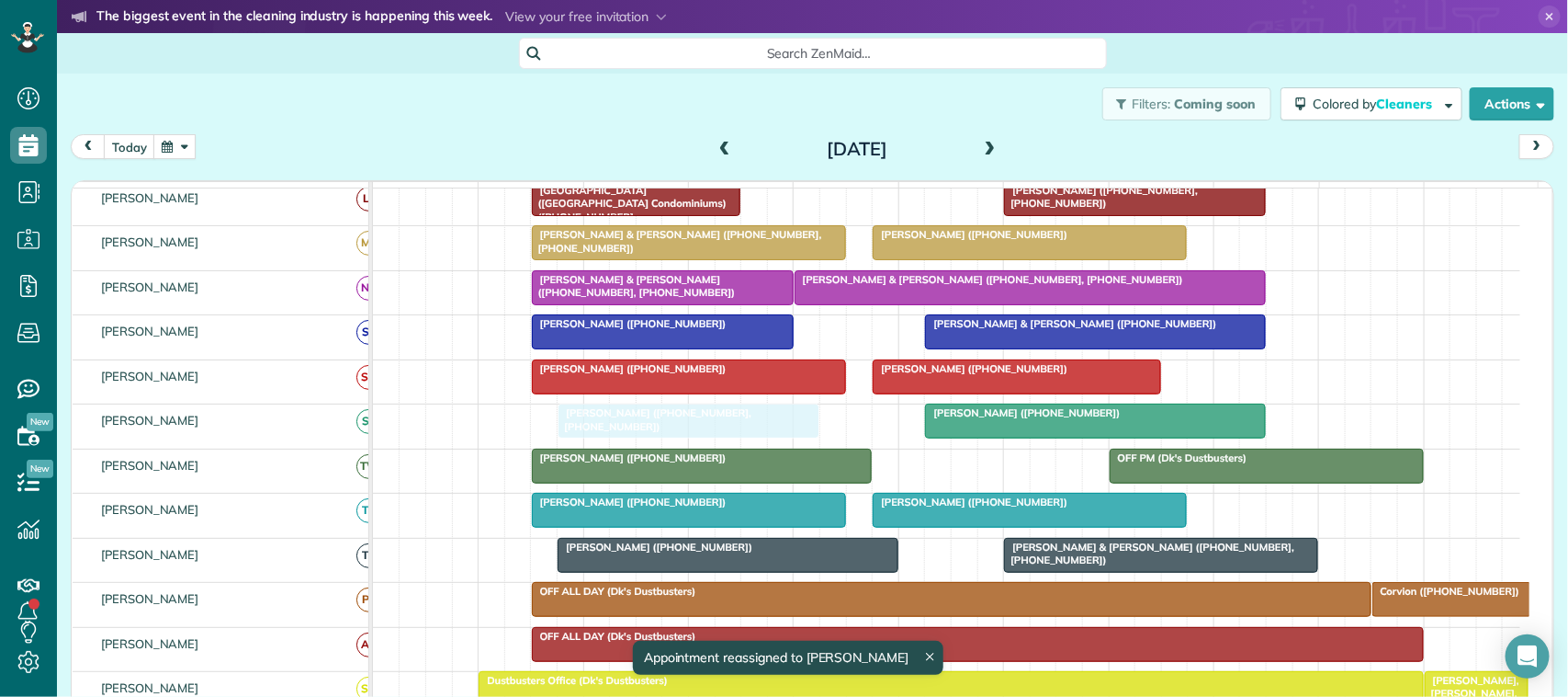
drag, startPoint x: 642, startPoint y: 314, endPoint x: 640, endPoint y: 451, distance: 137.0
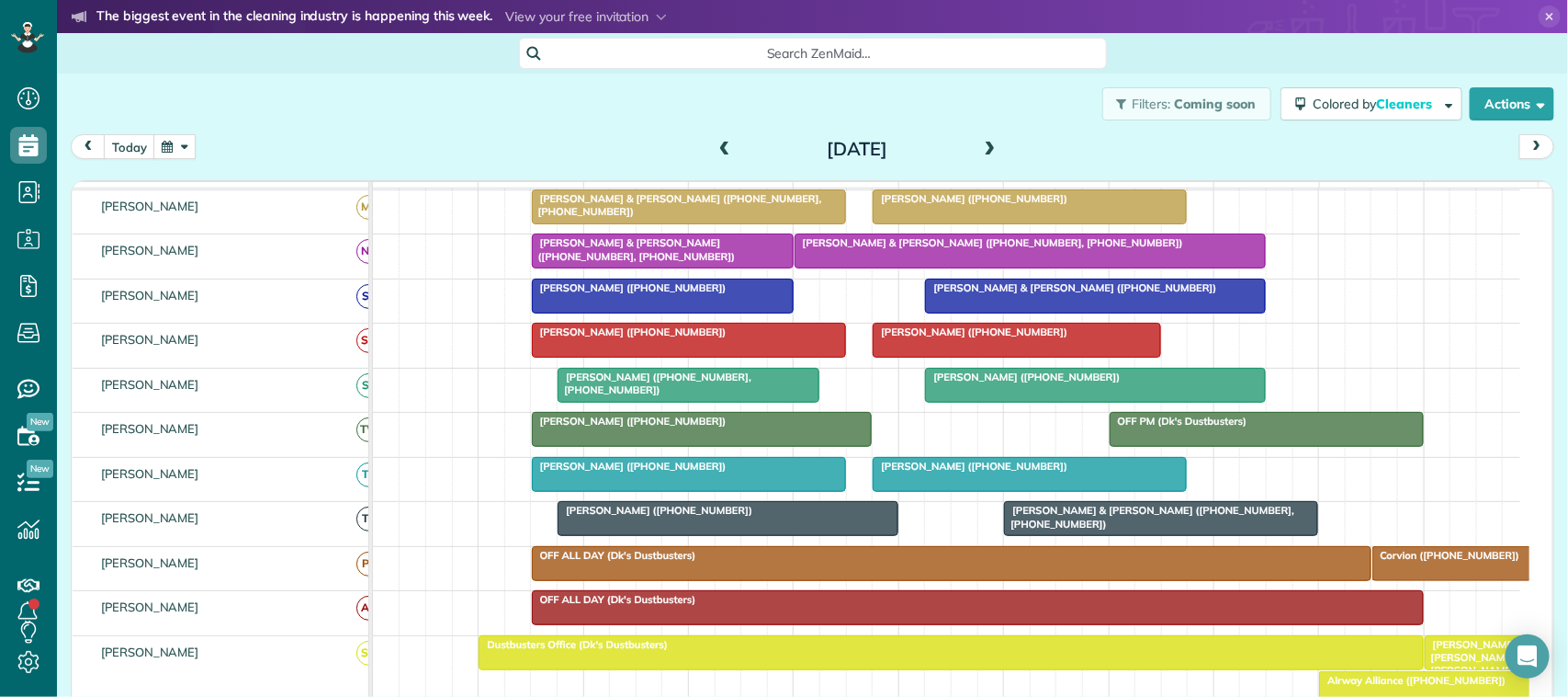
click at [635, 517] on span "[PERSON_NAME] ([PHONE_NUMBER])" at bounding box center [655, 510] width 197 height 13
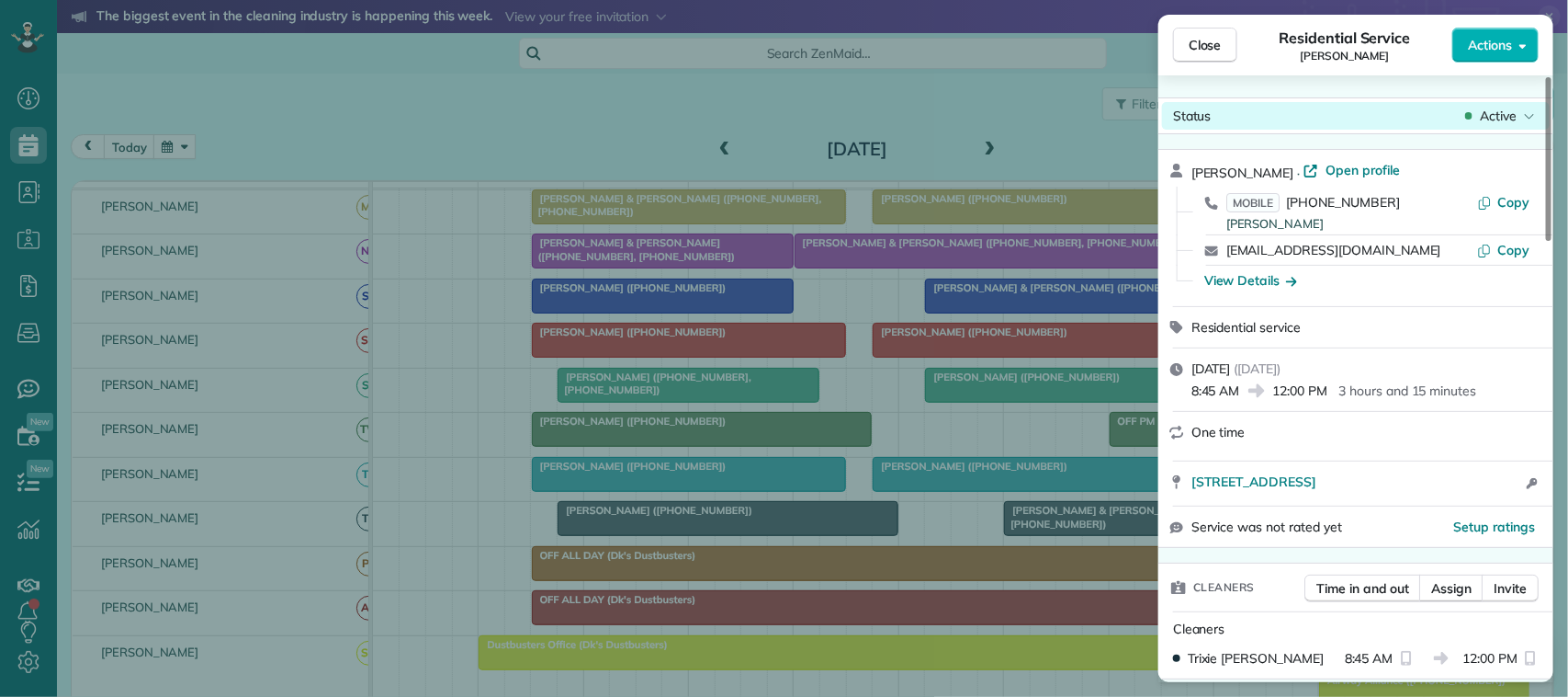
click at [1488, 113] on span "Active" at bounding box center [1498, 116] width 37 height 18
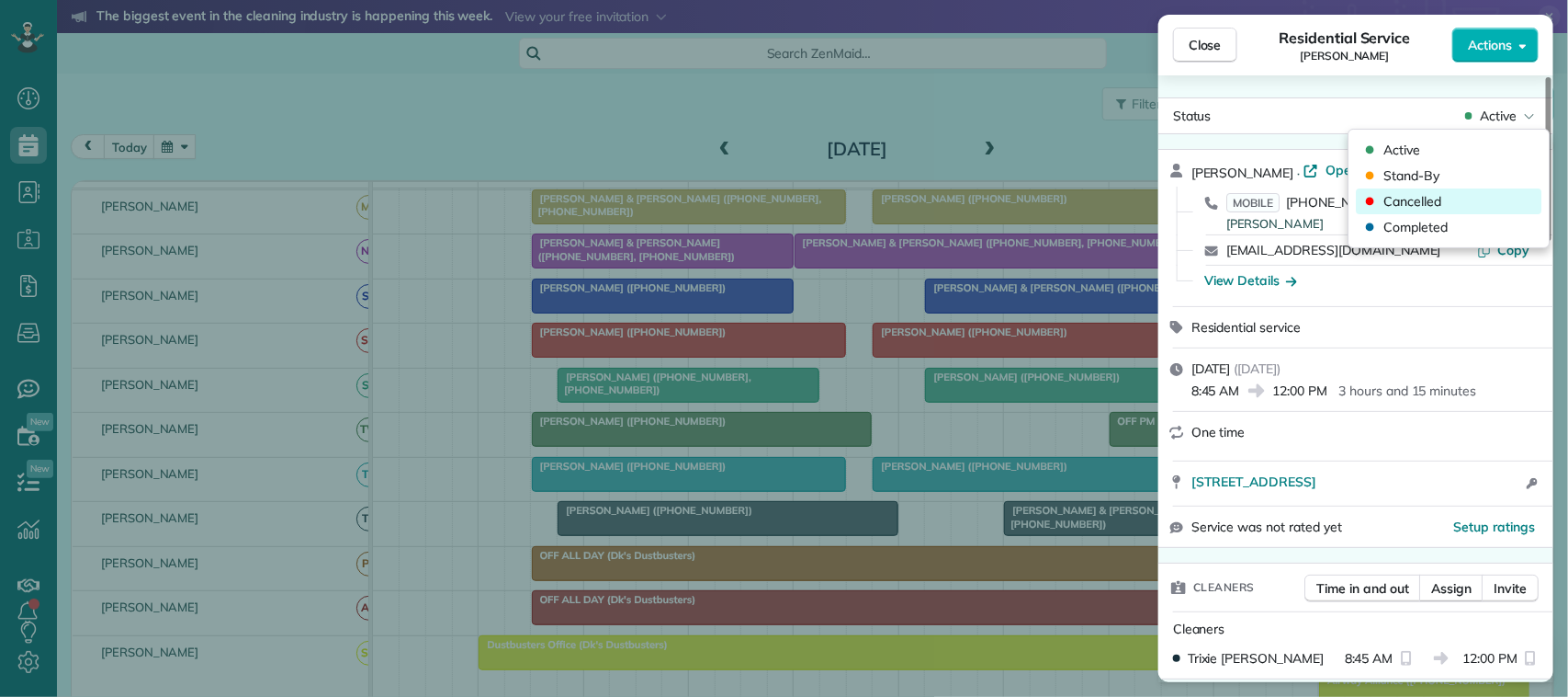
click at [1474, 203] on div "Cancelled" at bounding box center [1449, 201] width 186 height 26
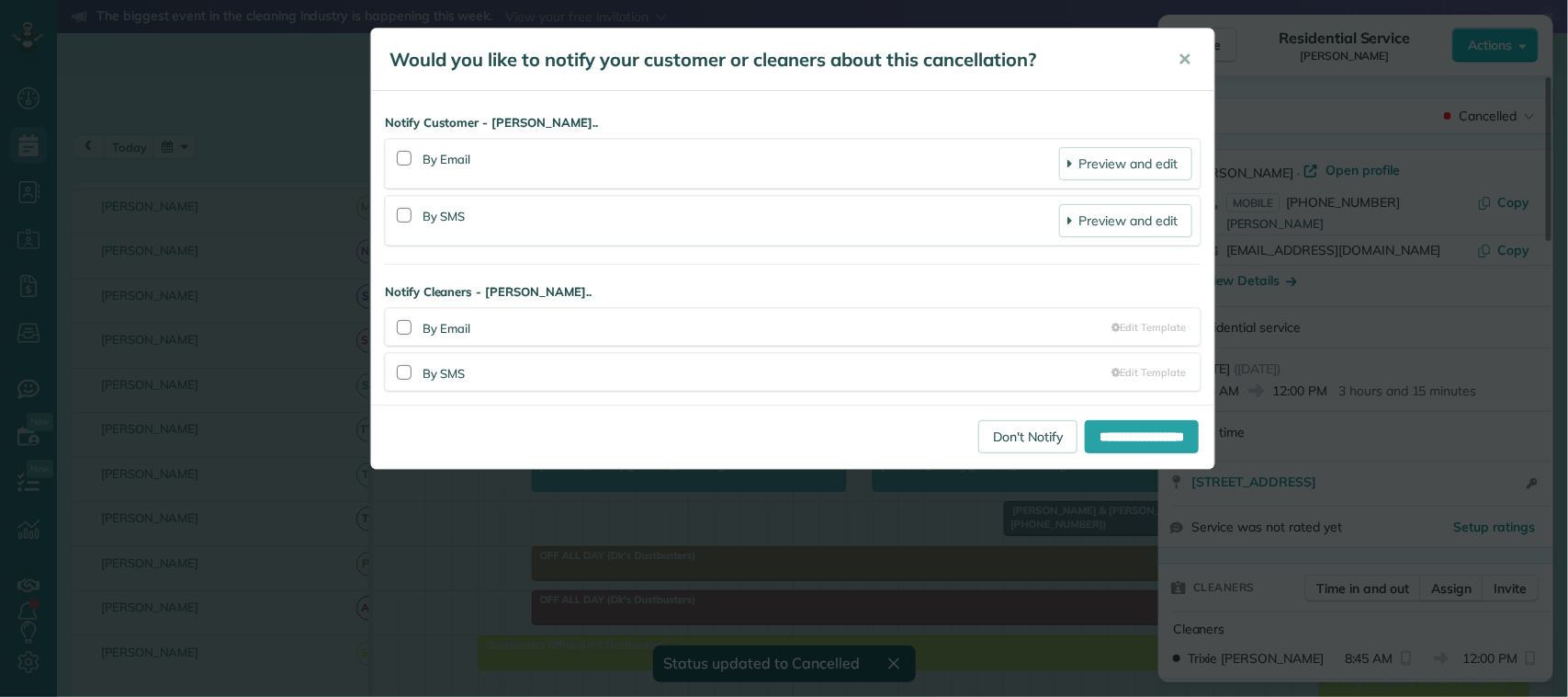
drag, startPoint x: 1174, startPoint y: 62, endPoint x: 1194, endPoint y: 67, distance: 20.6
click at [1176, 62] on button "✕" at bounding box center [1184, 60] width 41 height 44
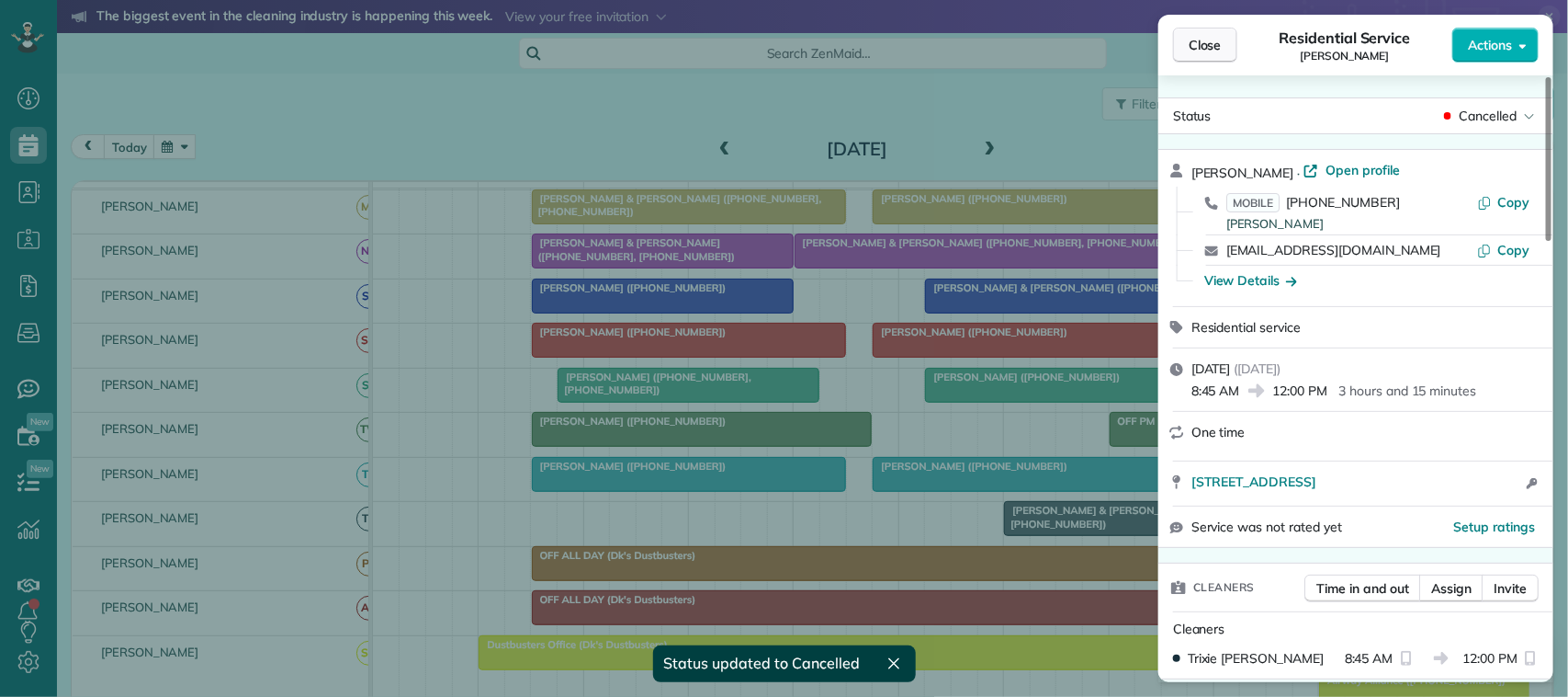
click at [1204, 47] on span "Close" at bounding box center [1205, 45] width 33 height 18
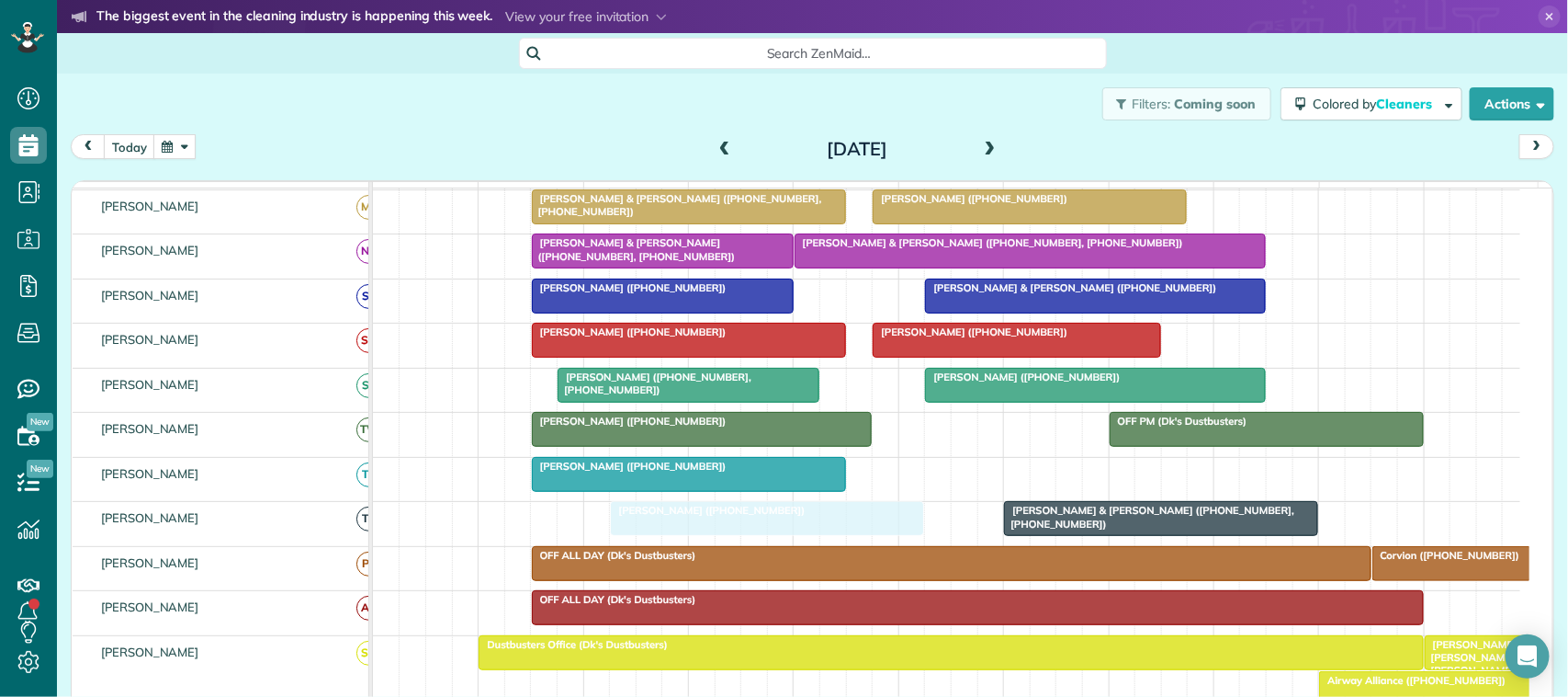
drag, startPoint x: 947, startPoint y: 489, endPoint x: 674, endPoint y: 547, distance: 279.1
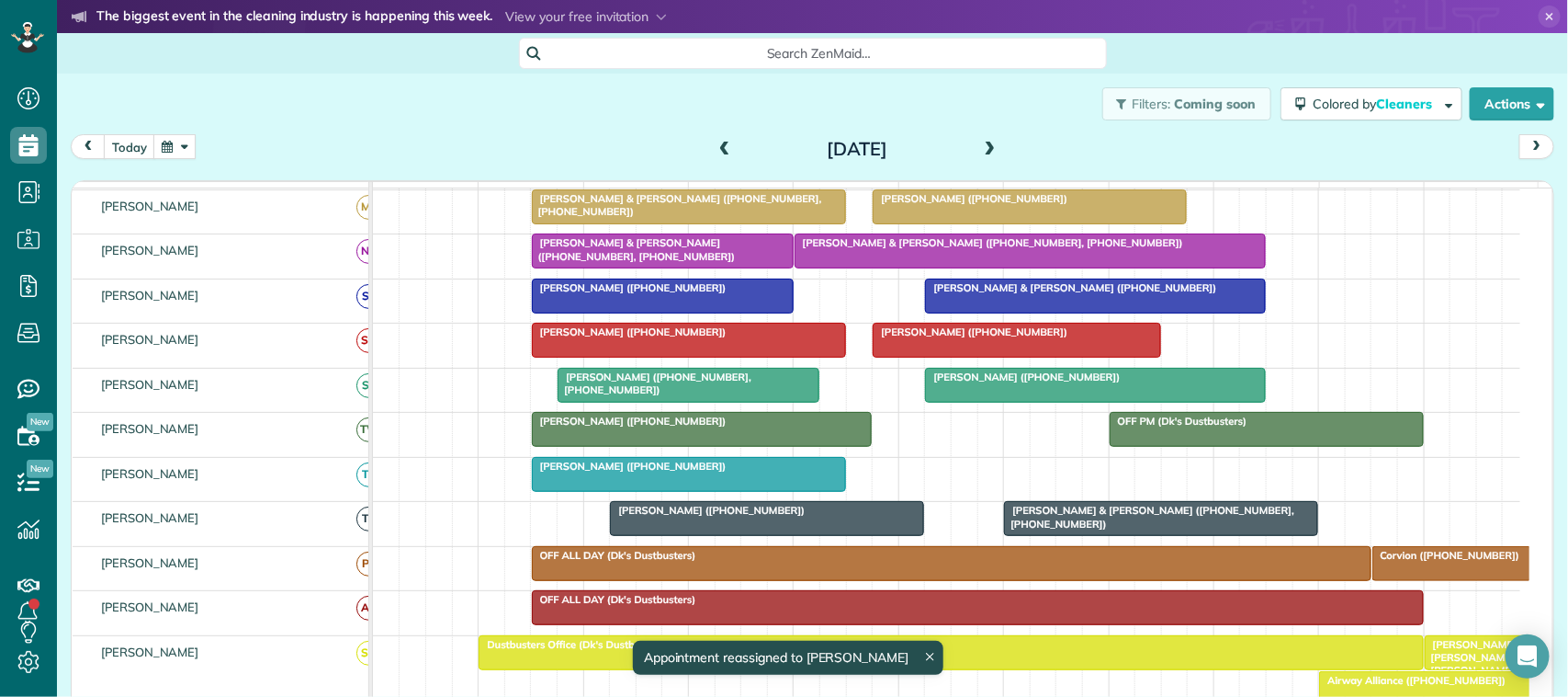
click at [993, 402] on div at bounding box center [1095, 385] width 339 height 33
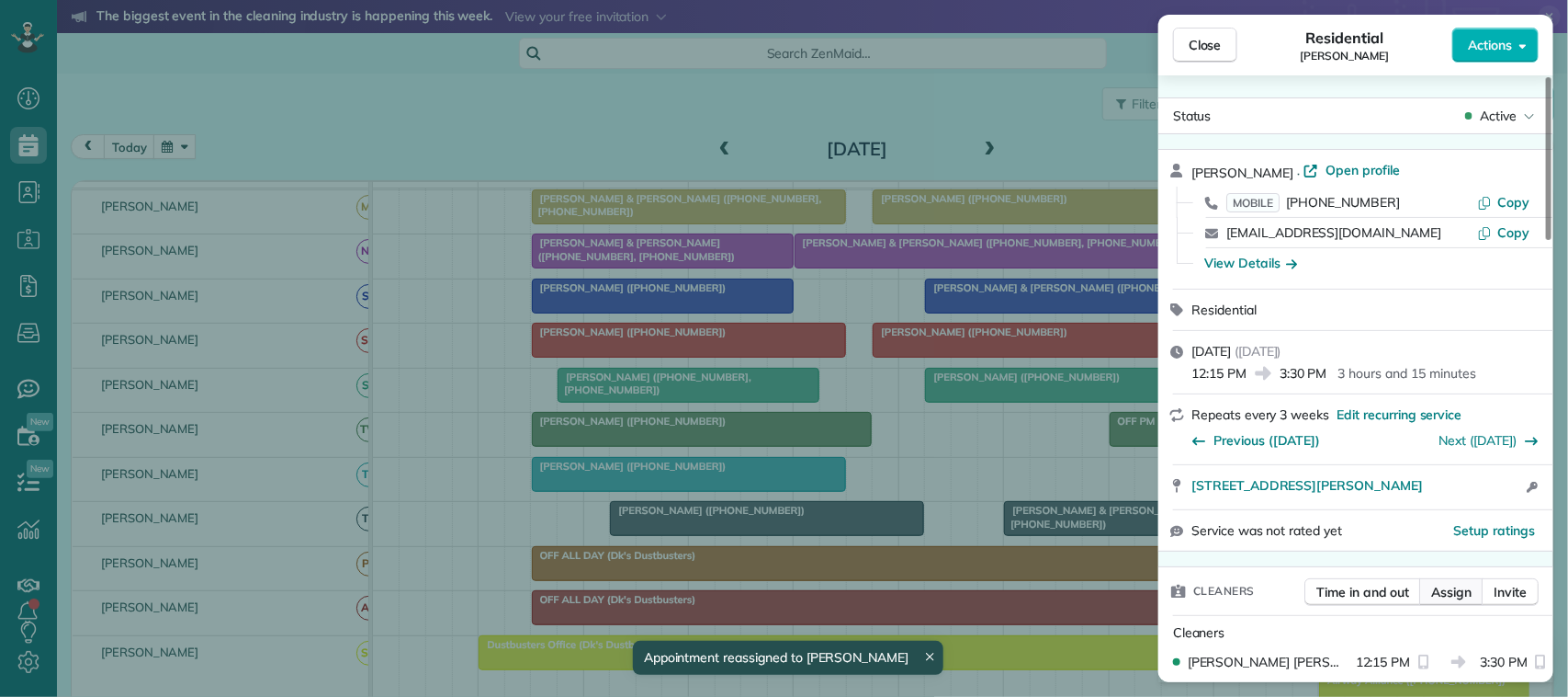
click at [1451, 591] on span "Assign" at bounding box center [1451, 592] width 40 height 18
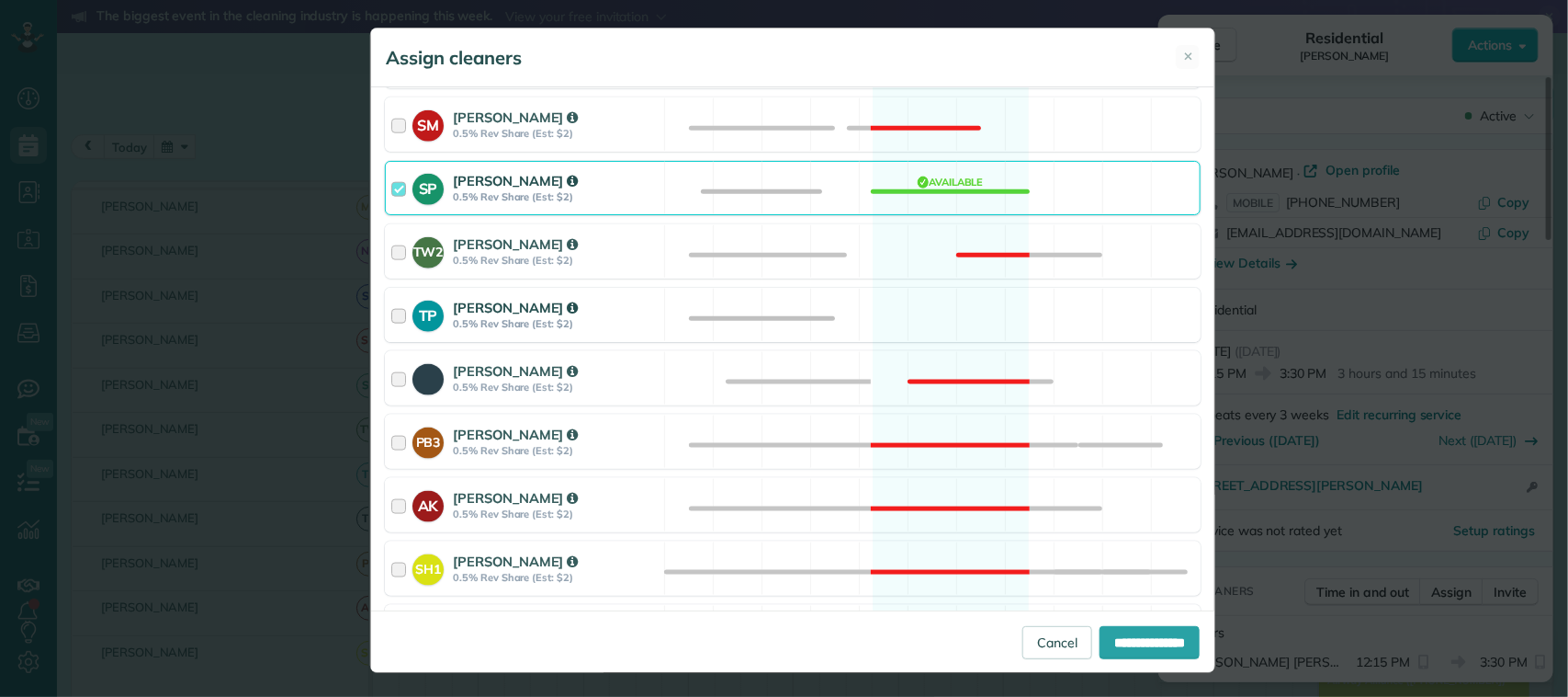
click at [663, 325] on div "TP [PERSON_NAME] 0.5% Rev Share (Est: $2) Available" at bounding box center [792, 314] width 815 height 54
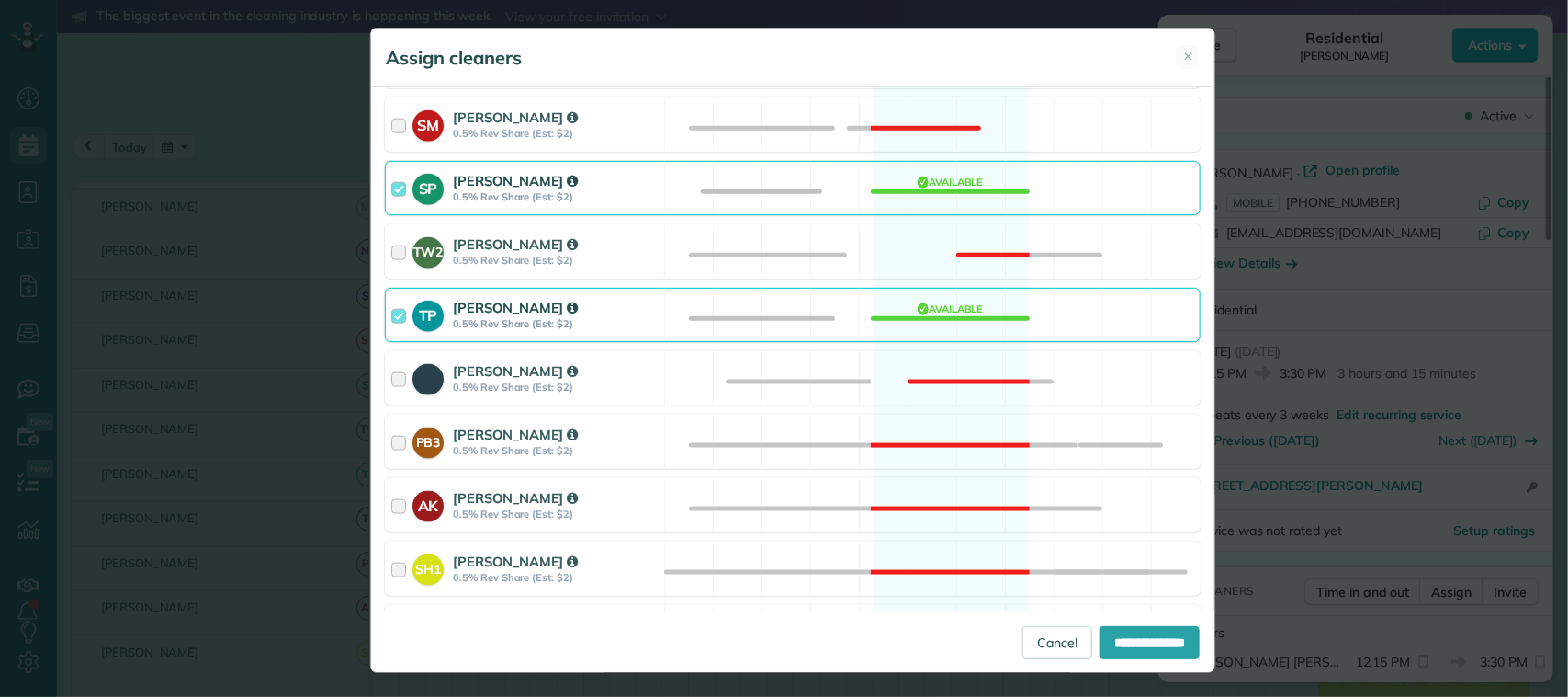
click at [1130, 625] on div "**********" at bounding box center [792, 641] width 843 height 62
click at [1130, 646] on input "**********" at bounding box center [1149, 643] width 100 height 33
type input "**********"
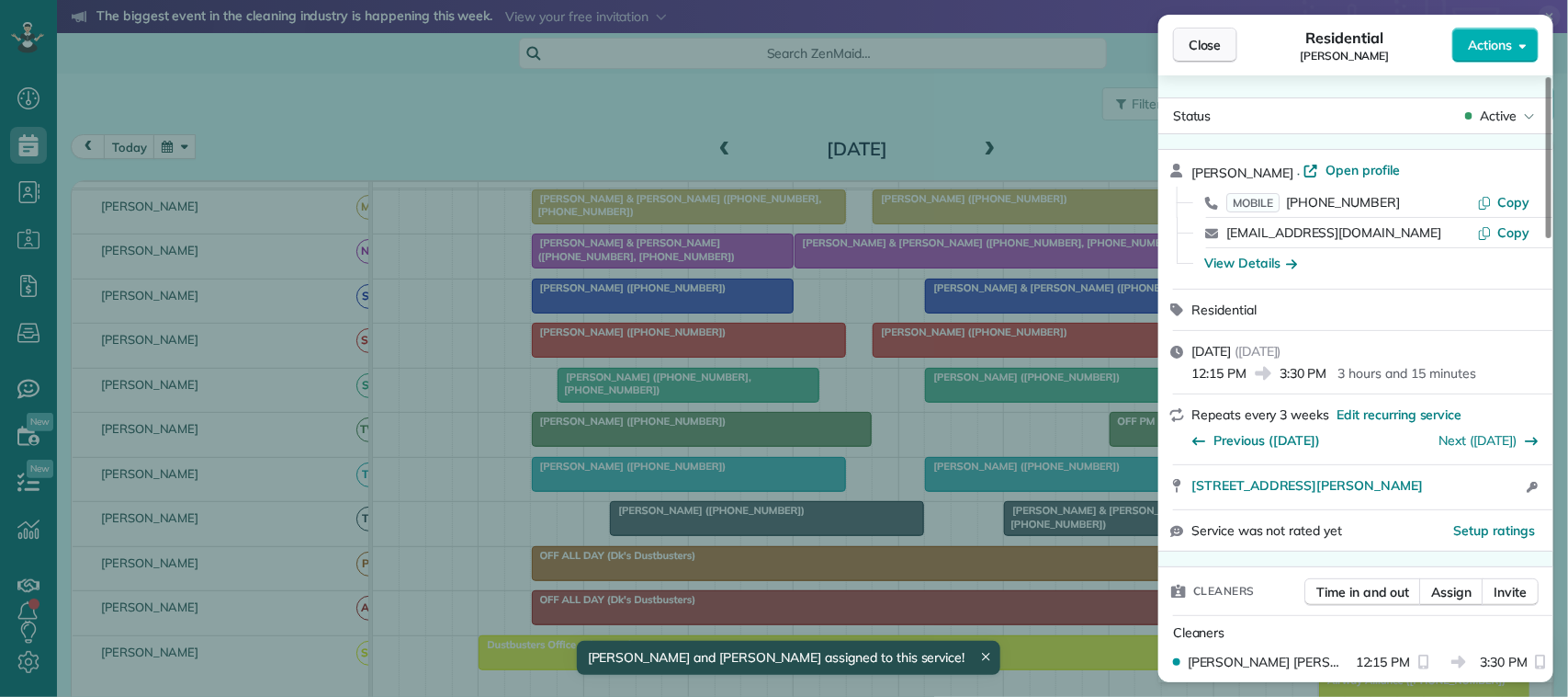
click at [1224, 44] on button "Close" at bounding box center [1205, 45] width 64 height 35
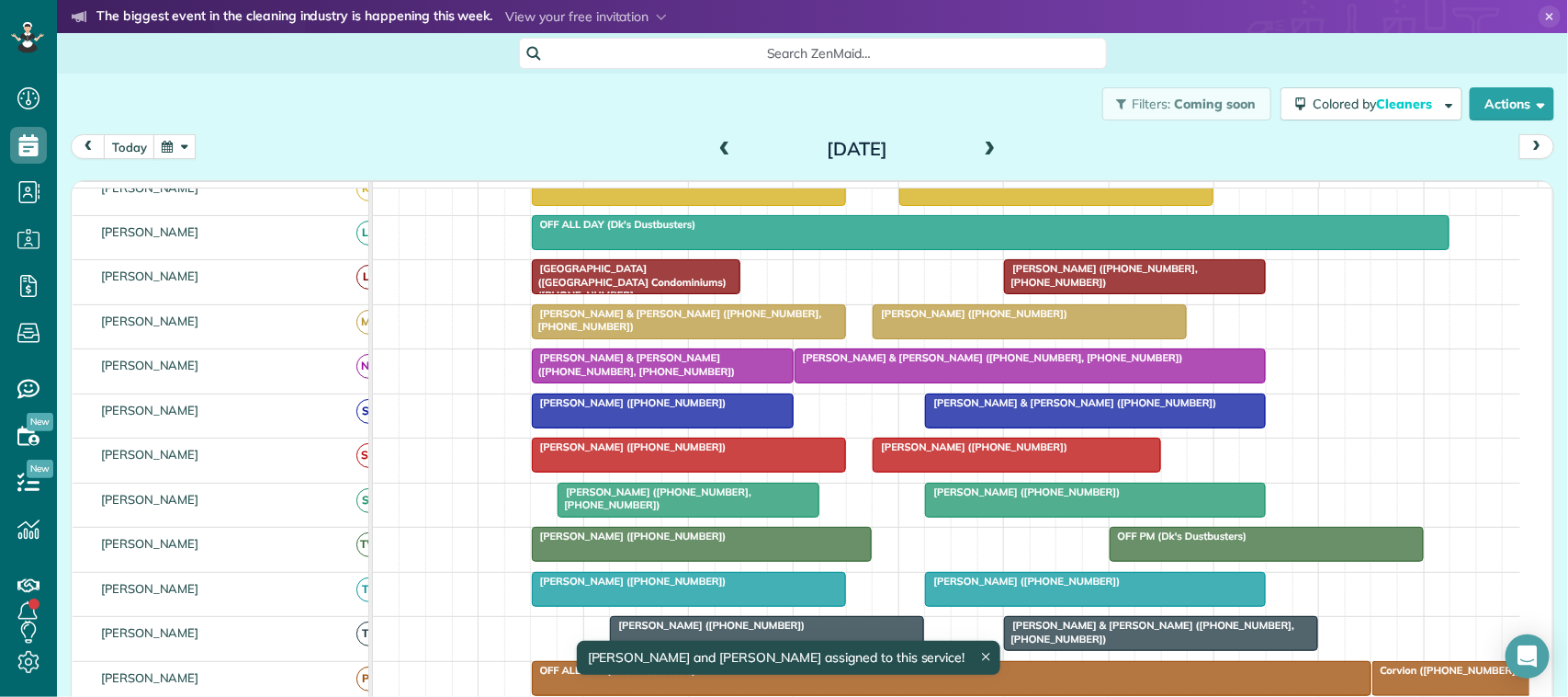
click at [171, 144] on button "button" at bounding box center [175, 146] width 42 height 25
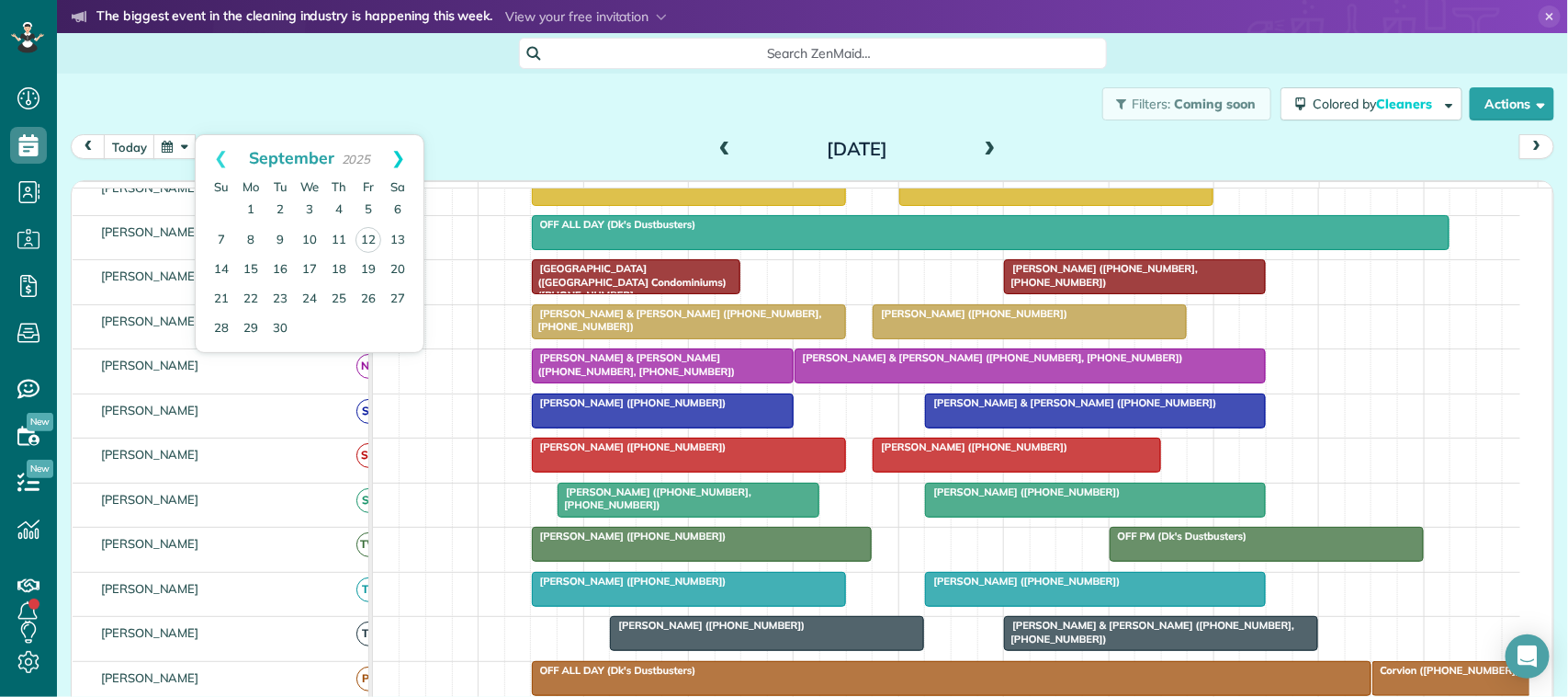
click at [400, 149] on link "Next" at bounding box center [398, 158] width 51 height 46
click at [276, 234] on link "7" at bounding box center [280, 240] width 29 height 29
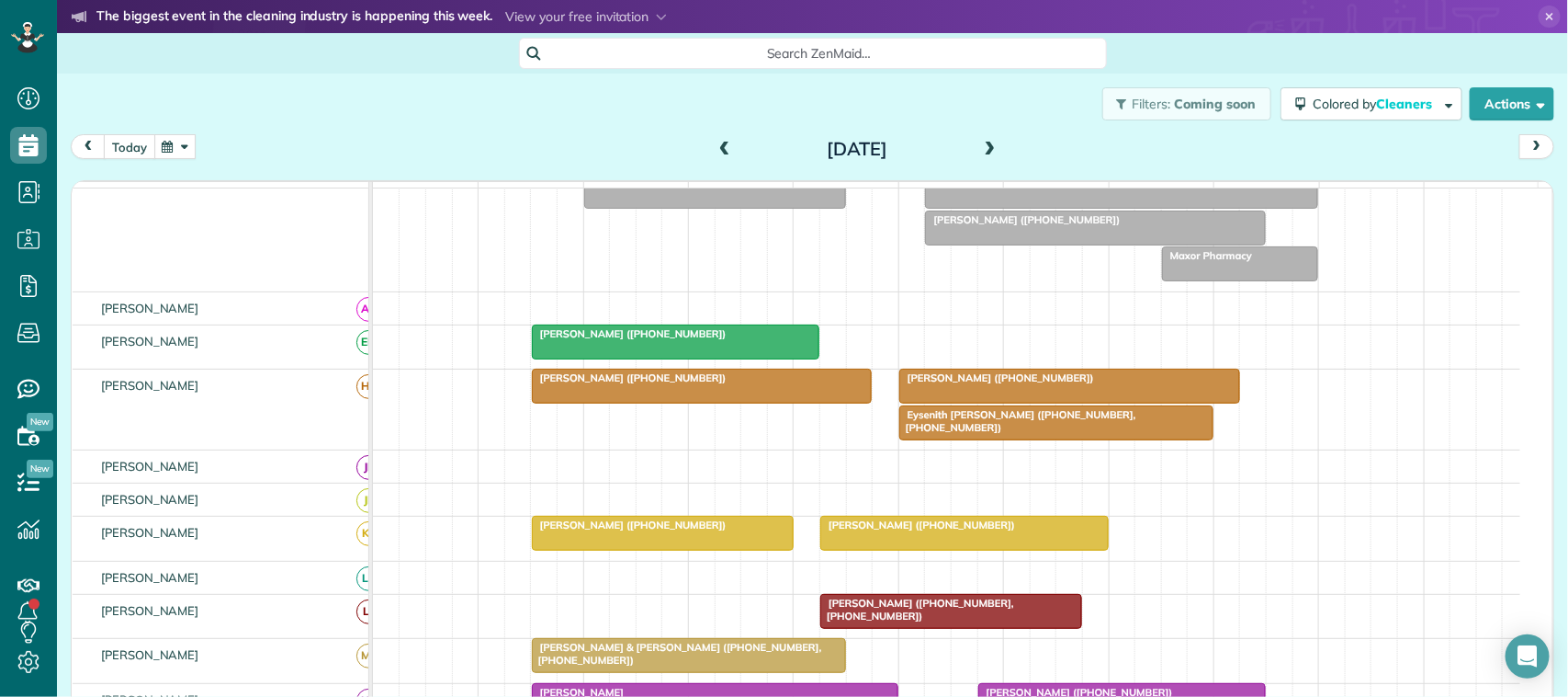
click at [143, 153] on button "today" at bounding box center [130, 146] width 51 height 25
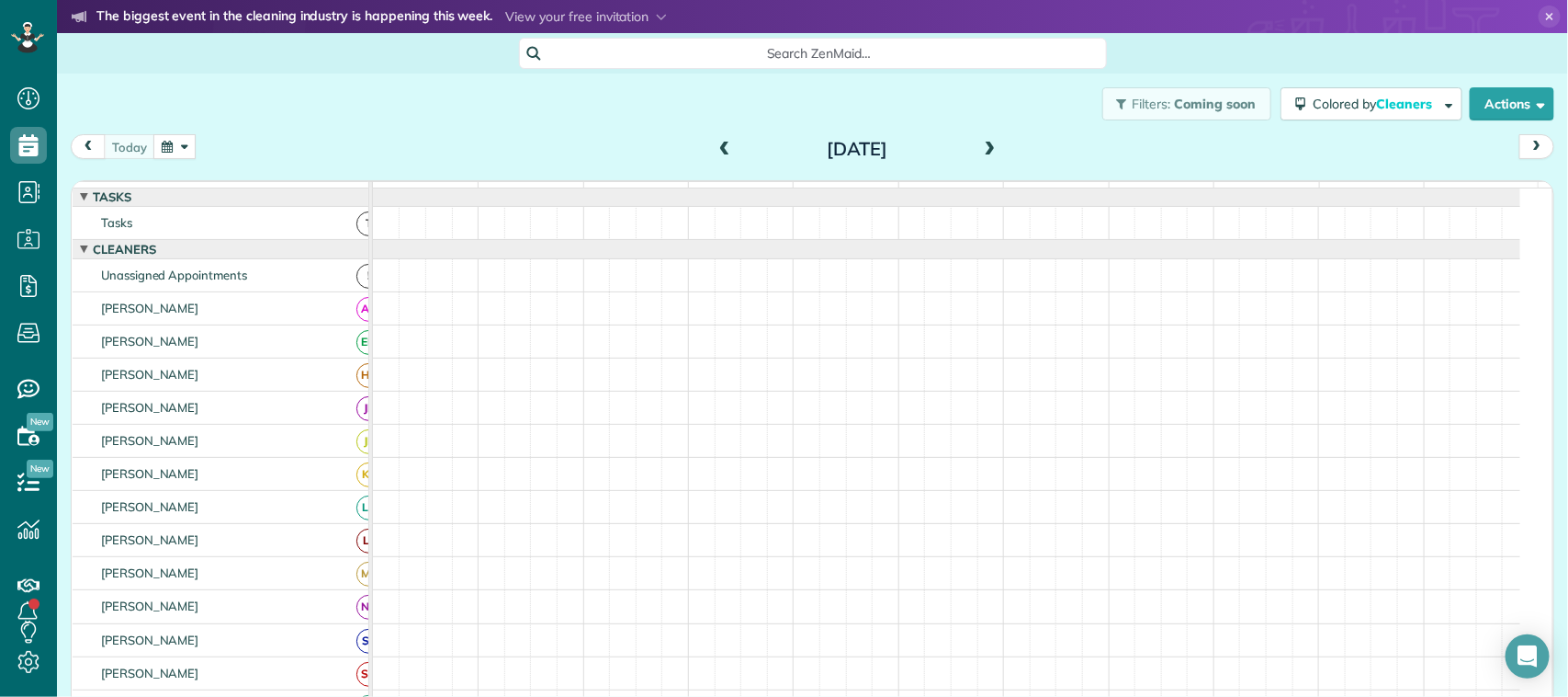
click at [175, 153] on button "button" at bounding box center [175, 146] width 42 height 25
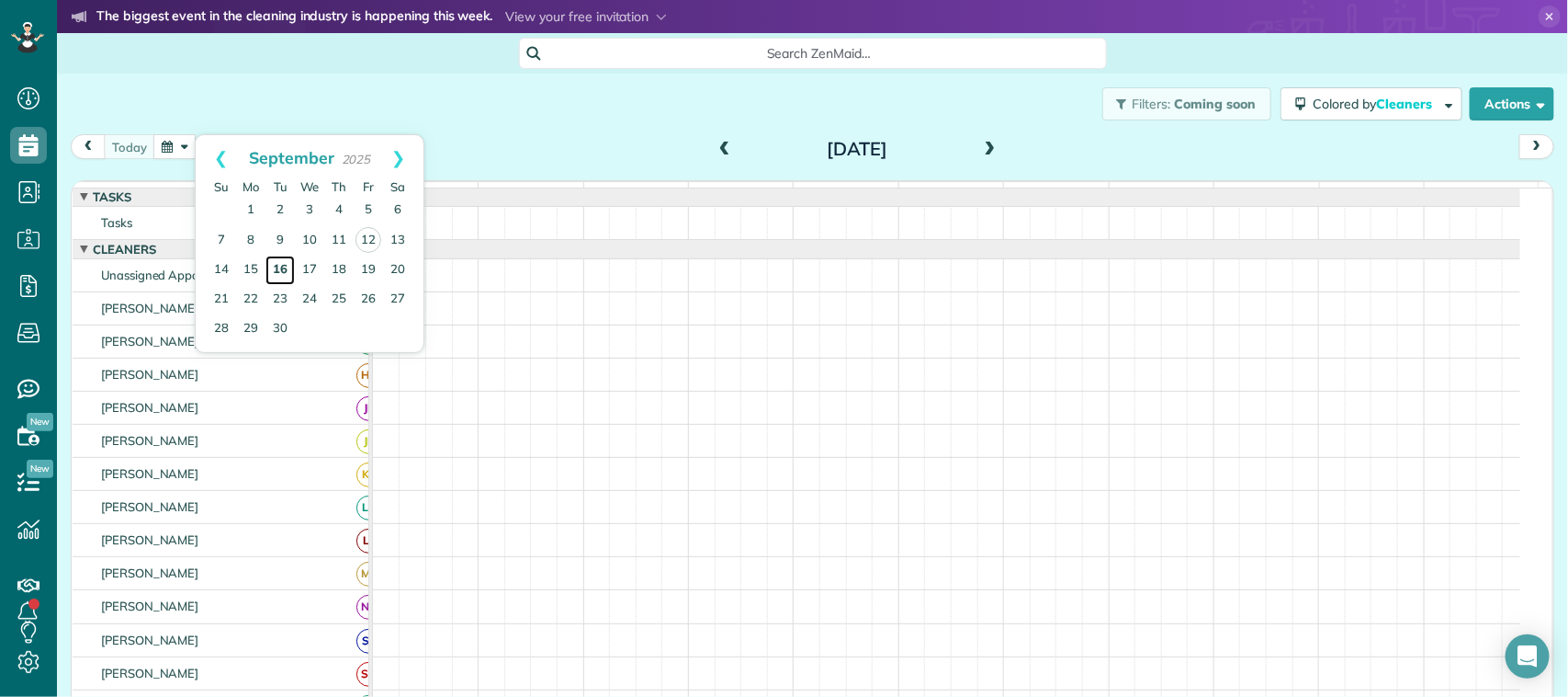
click at [280, 267] on link "16" at bounding box center [280, 270] width 29 height 29
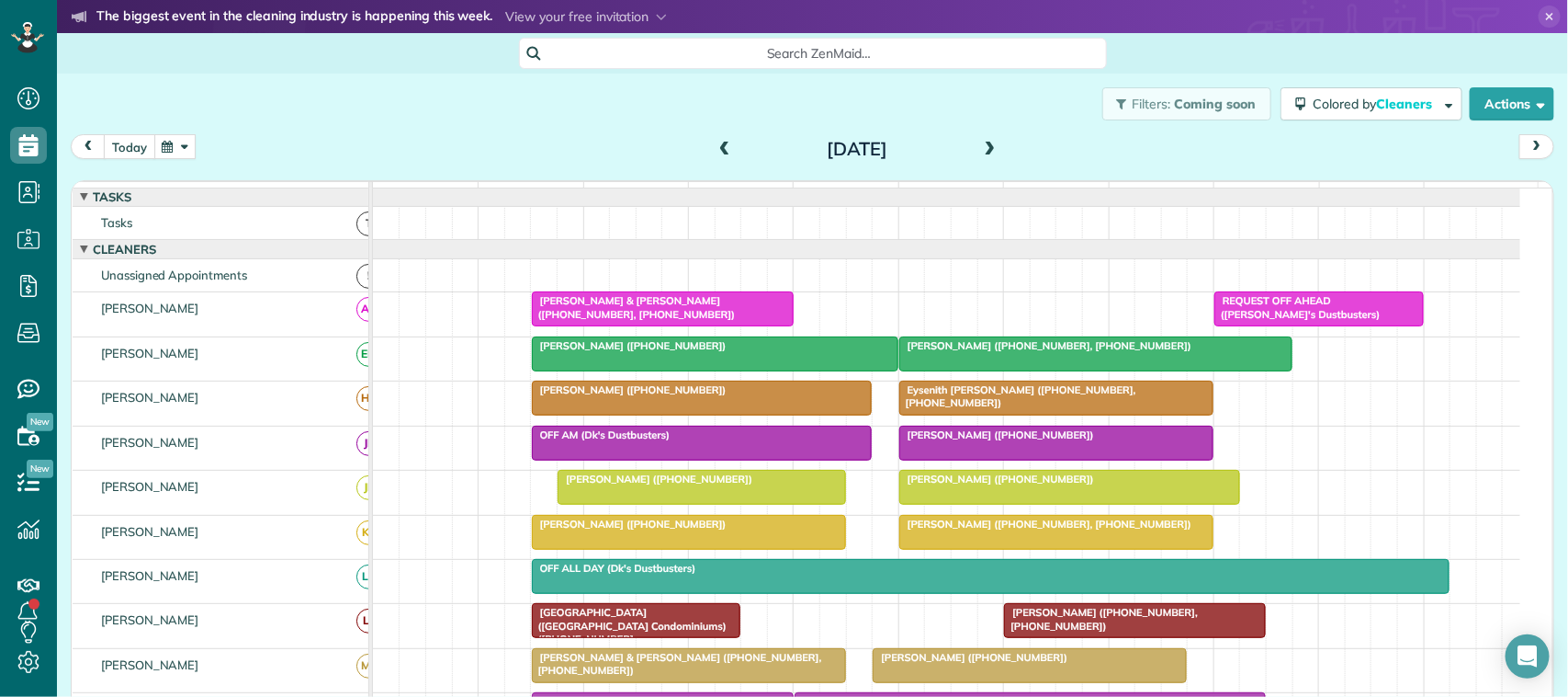
click at [139, 141] on button "today" at bounding box center [130, 146] width 51 height 25
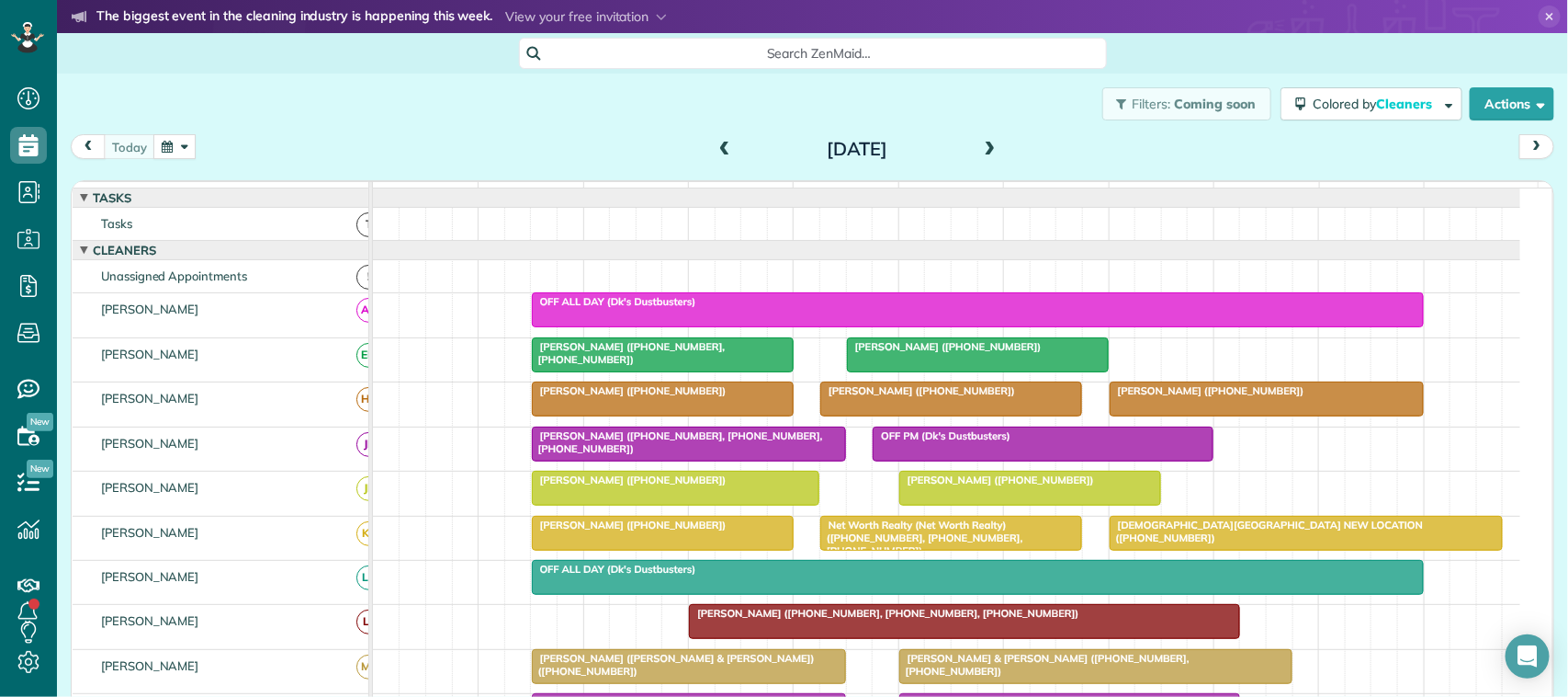
click at [715, 149] on span at bounding box center [725, 150] width 20 height 17
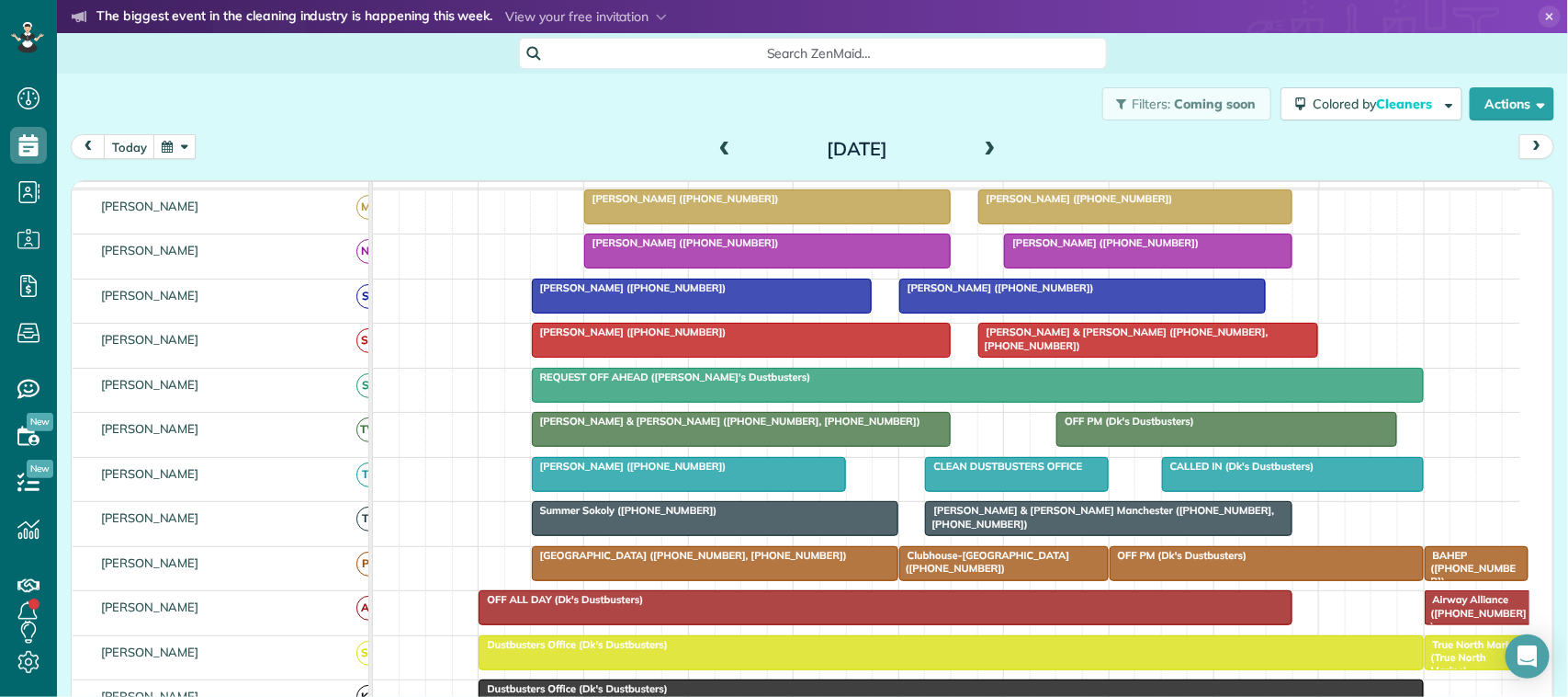
click at [632, 535] on div at bounding box center [715, 519] width 365 height 33
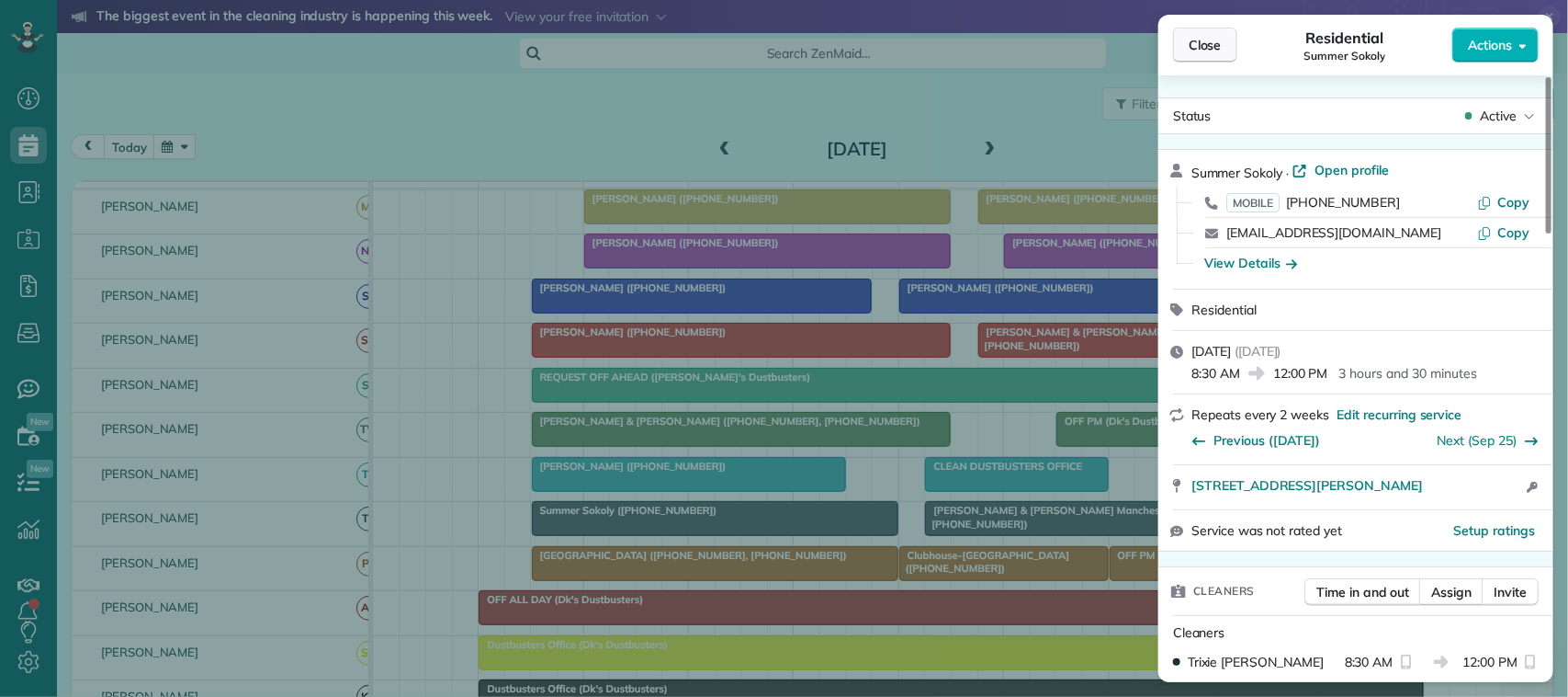
click at [1195, 51] on span "Close" at bounding box center [1205, 45] width 33 height 18
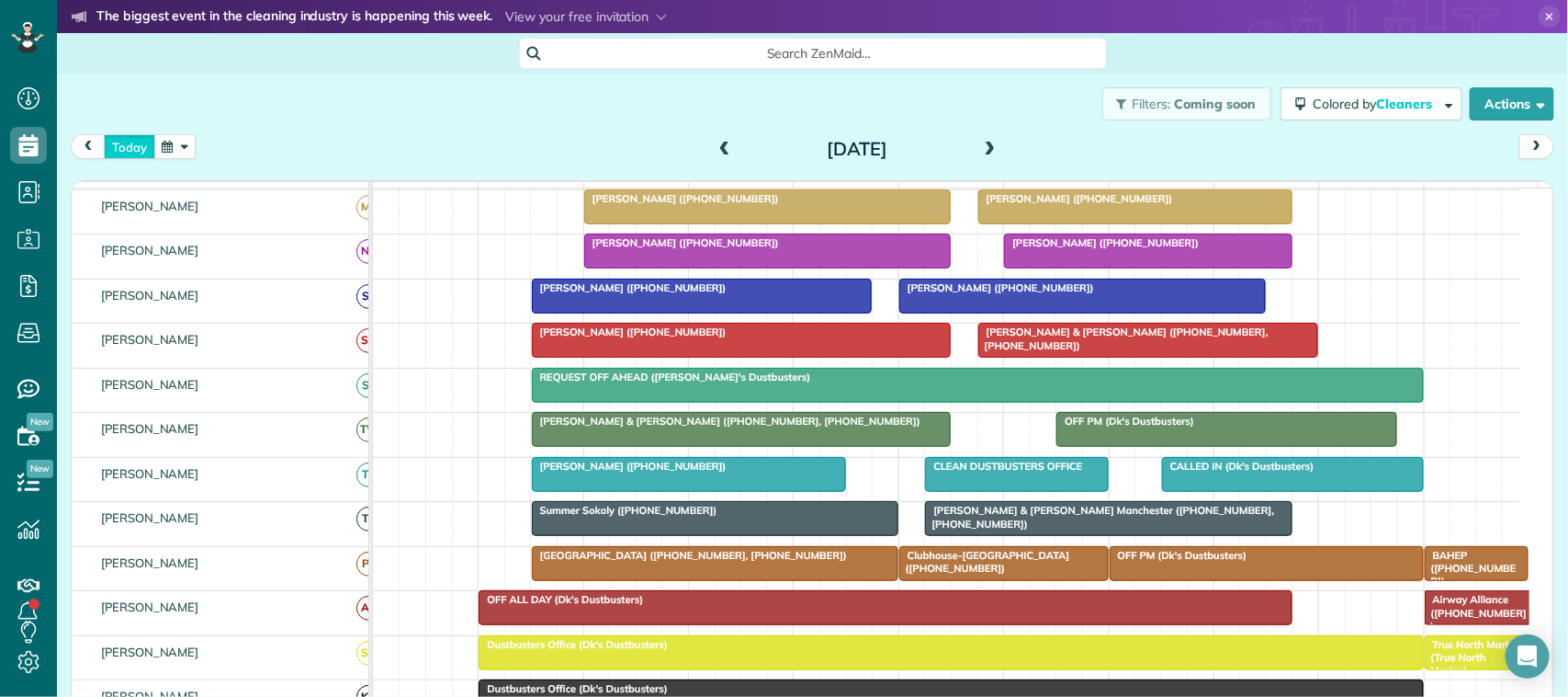
click at [141, 156] on button "today" at bounding box center [130, 146] width 51 height 25
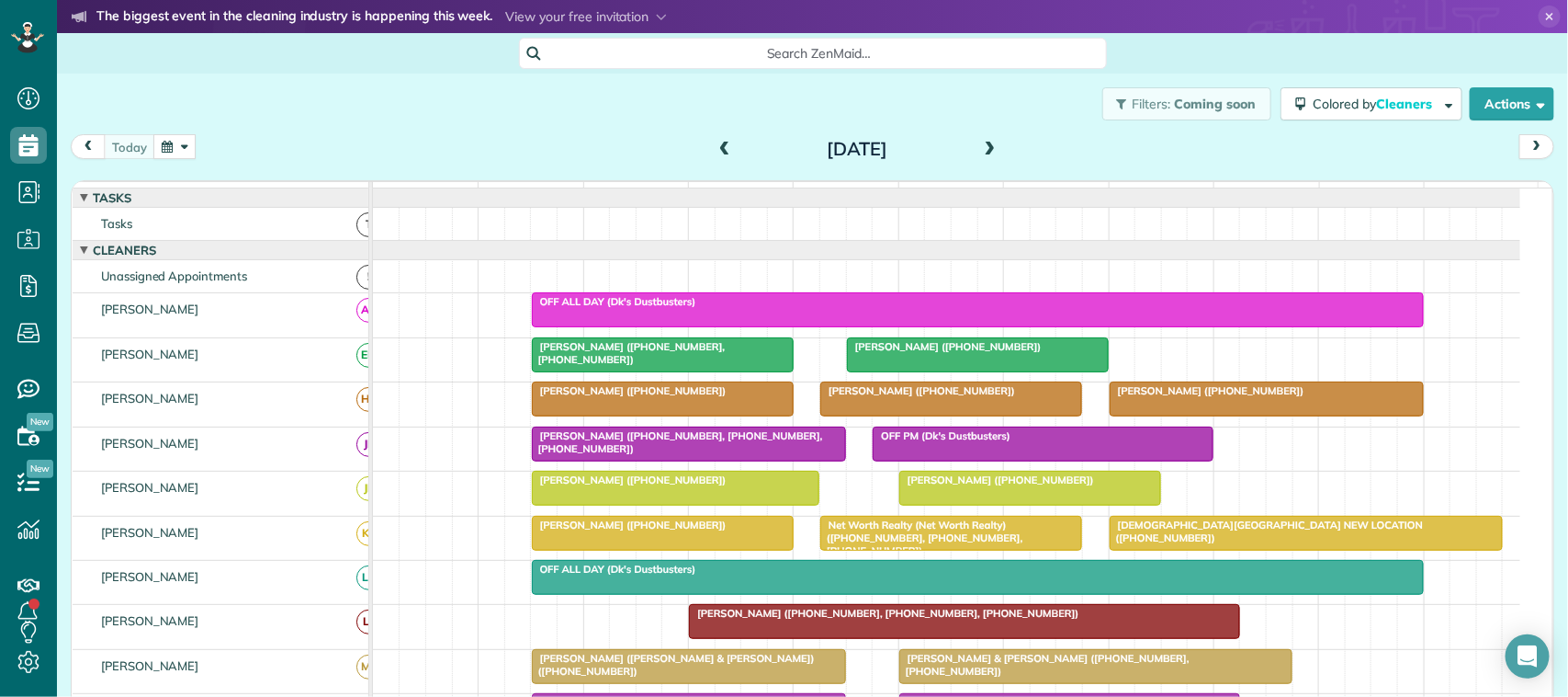
scroll to position [115, 0]
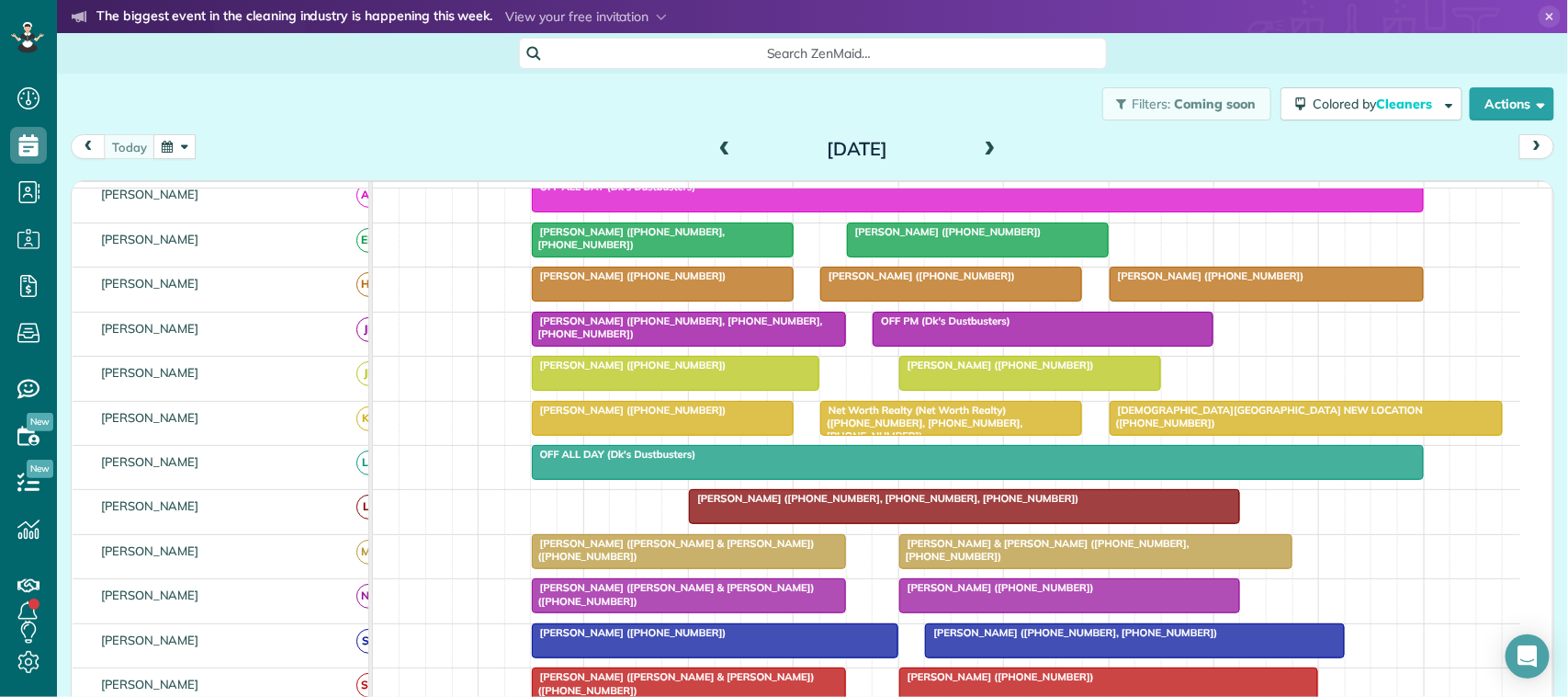
click at [980, 159] on span at bounding box center [990, 150] width 20 height 28
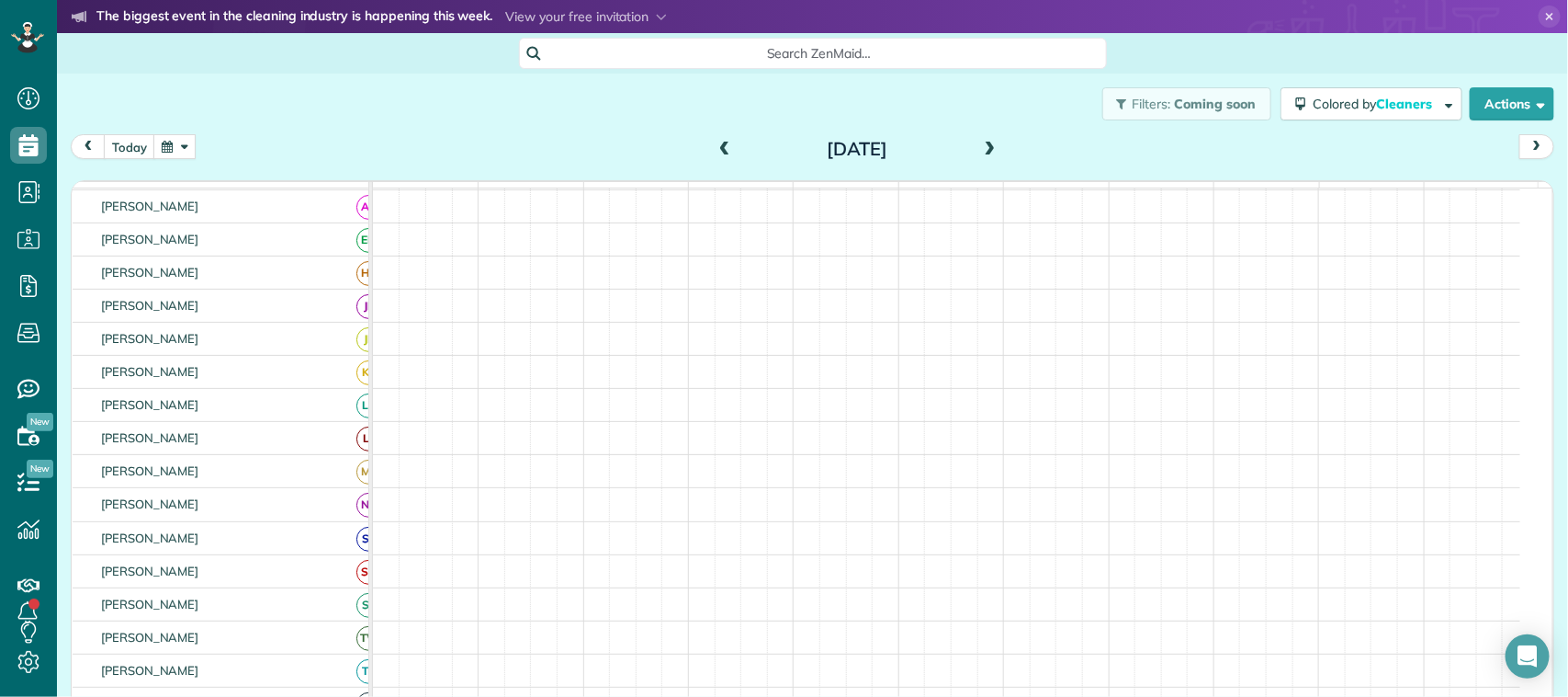
click at [980, 159] on span at bounding box center [990, 150] width 20 height 28
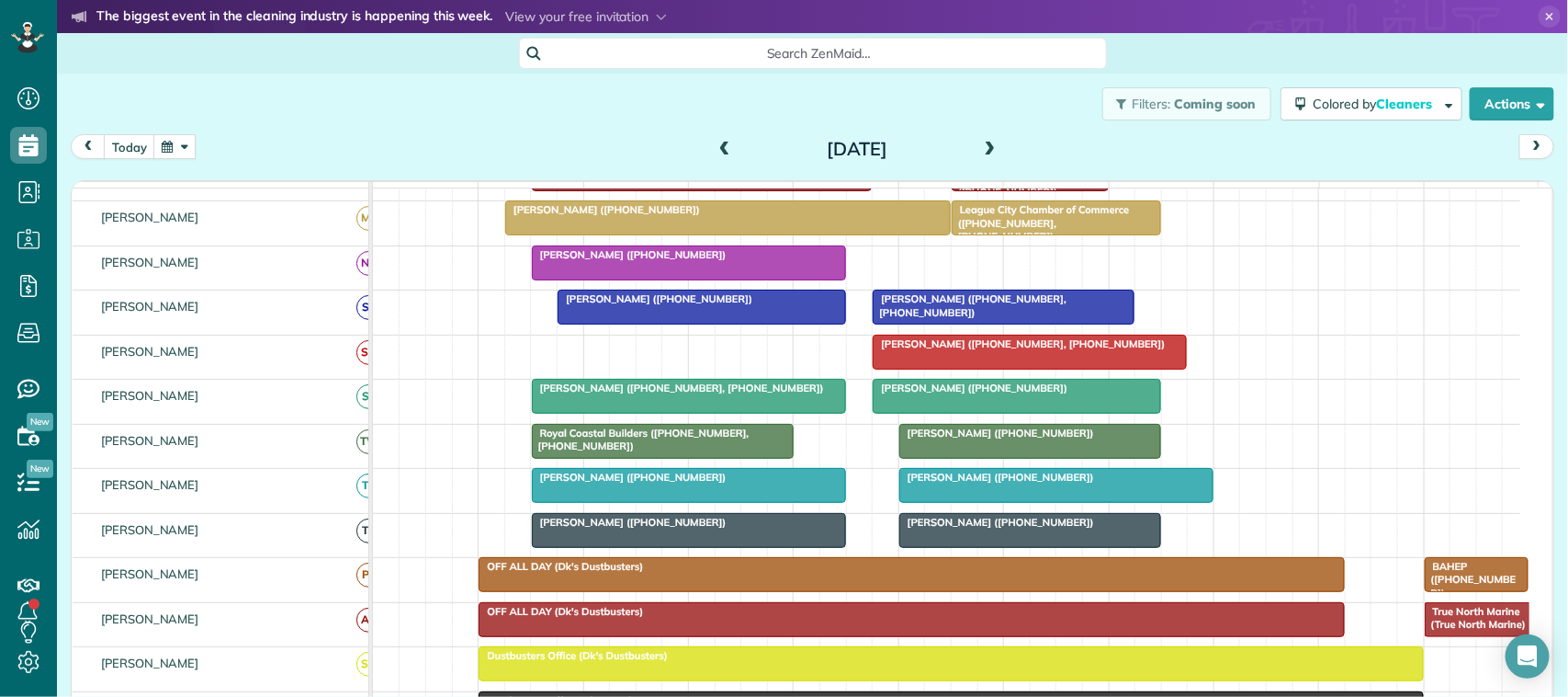
scroll to position [393, 0]
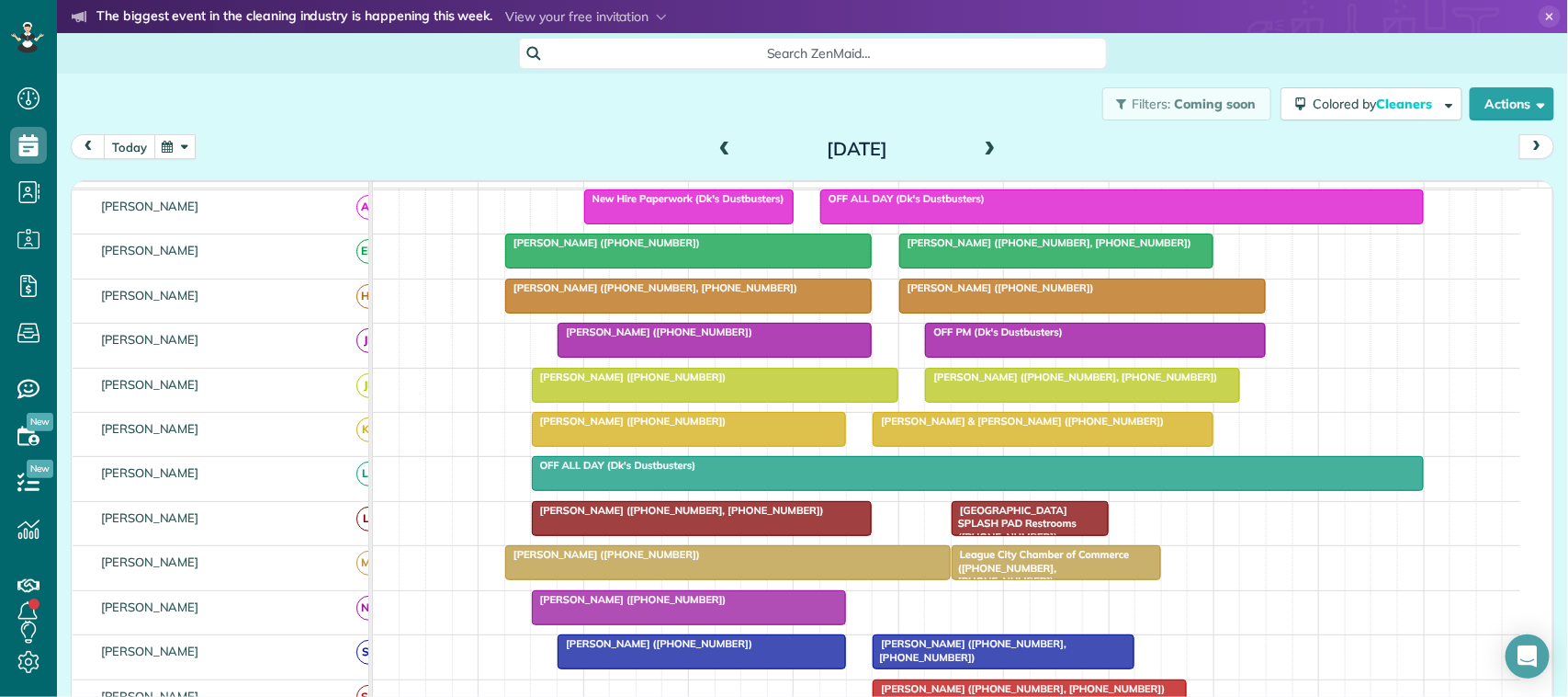
click at [135, 156] on button "today" at bounding box center [130, 146] width 51 height 25
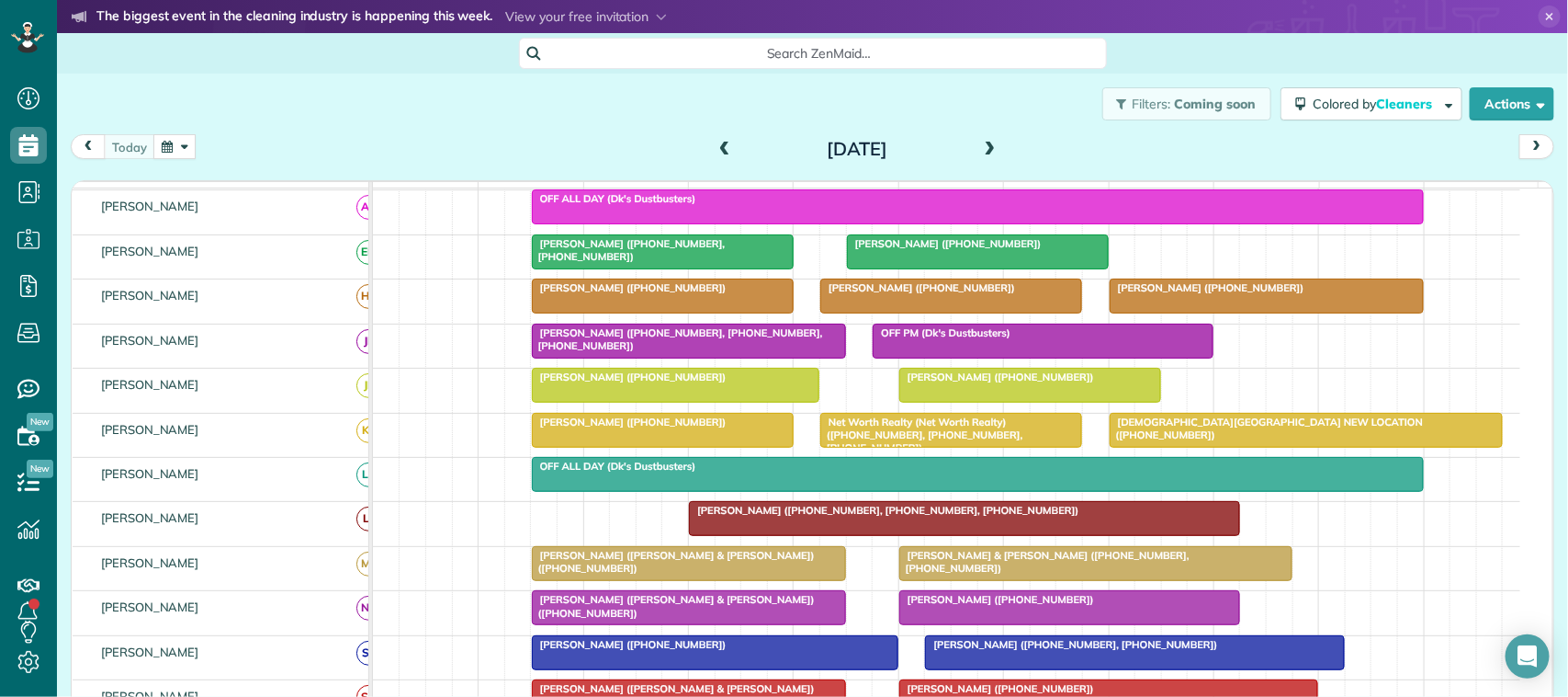
scroll to position [218, 0]
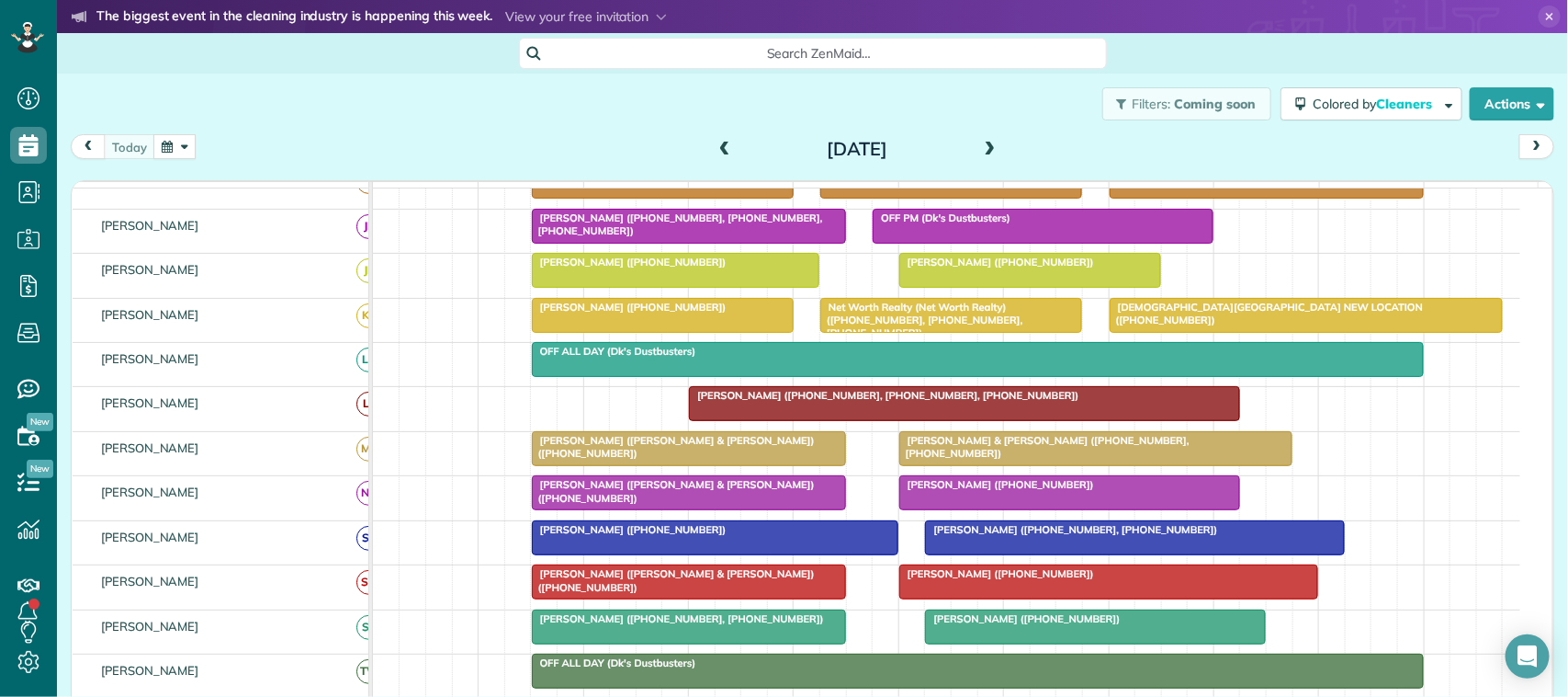
click at [683, 465] on div at bounding box center [689, 449] width 312 height 33
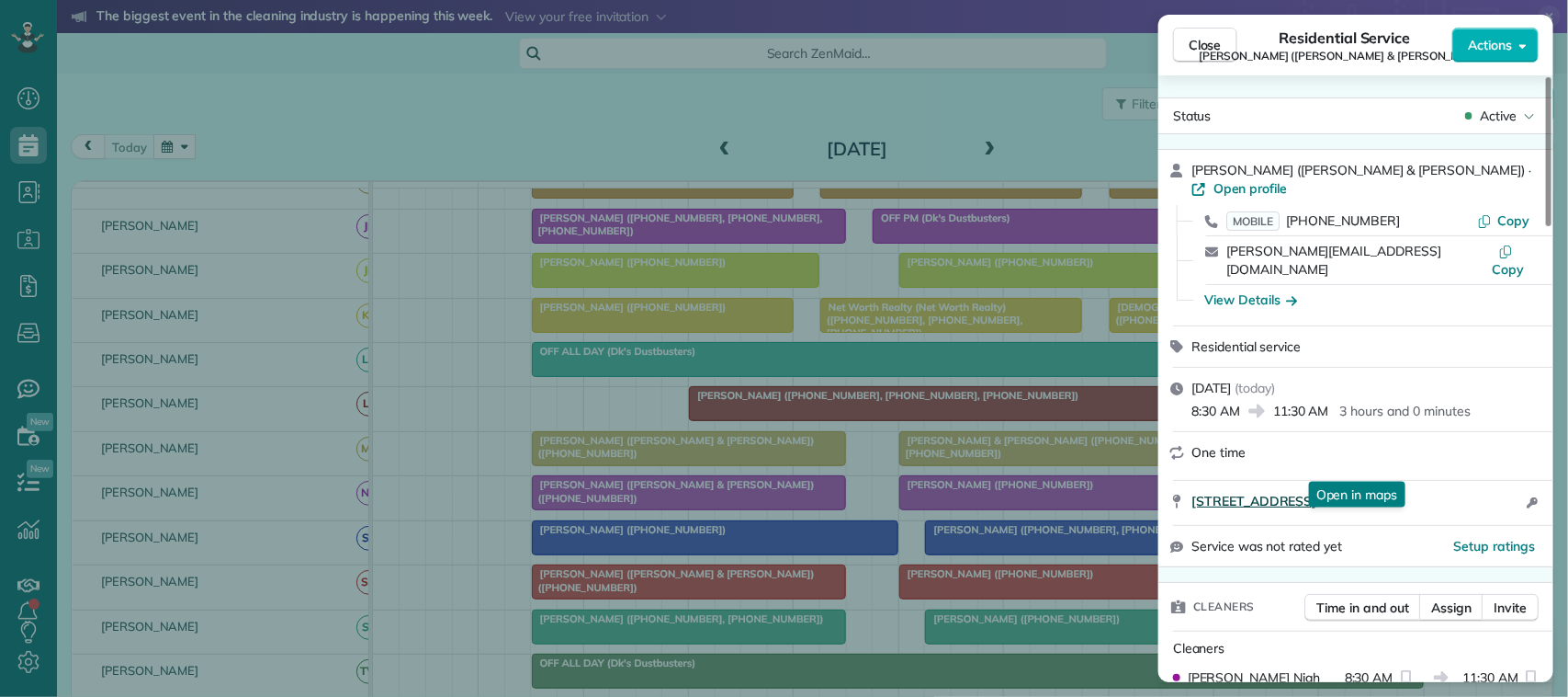
click at [1307, 492] on span "[STREET_ADDRESS]" at bounding box center [1254, 501] width 125 height 18
click at [1172, 47] on div "Close Residential Service [PERSON_NAME] ([PERSON_NAME] & [PERSON_NAME]) Actions" at bounding box center [1356, 45] width 395 height 61
click at [1187, 51] on button "Close" at bounding box center [1205, 45] width 64 height 35
